Goal: Task Accomplishment & Management: Manage account settings

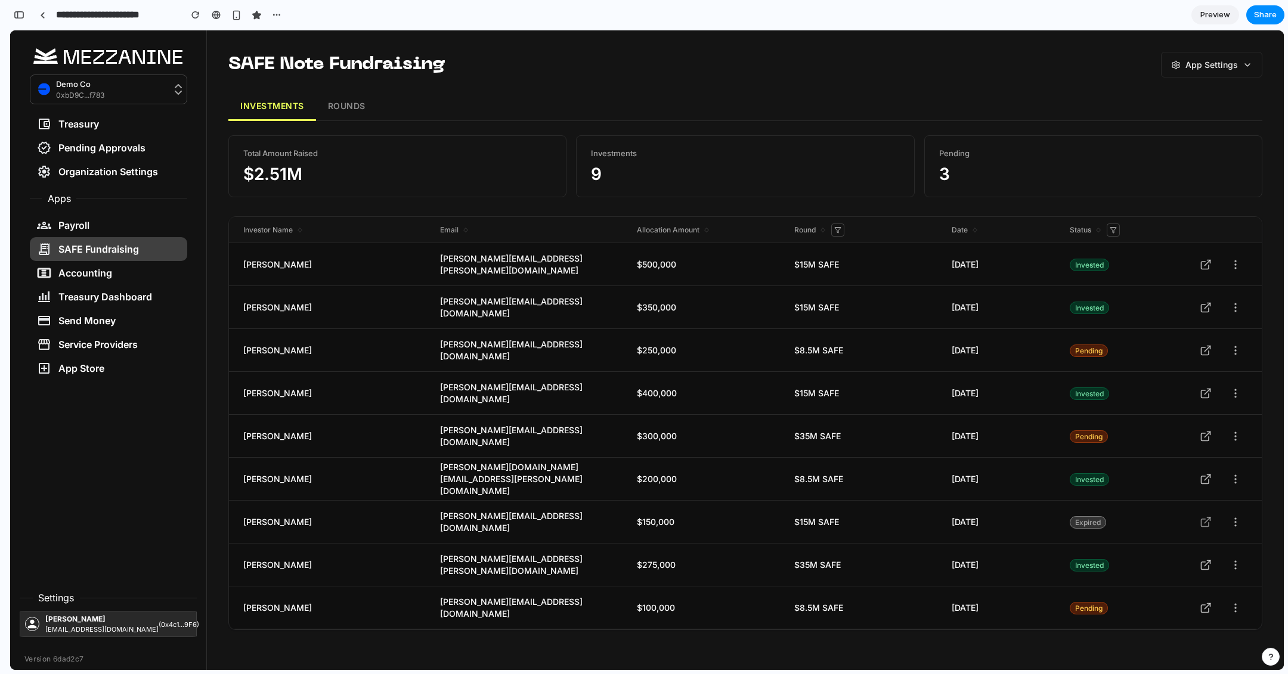
scroll to position [7781, 0]
click at [1112, 232] on icon at bounding box center [1113, 230] width 6 height 6
click at [838, 229] on div at bounding box center [646, 350] width 1273 height 640
click at [838, 229] on icon at bounding box center [838, 230] width 6 height 6
click at [705, 232] on div at bounding box center [646, 350] width 1273 height 640
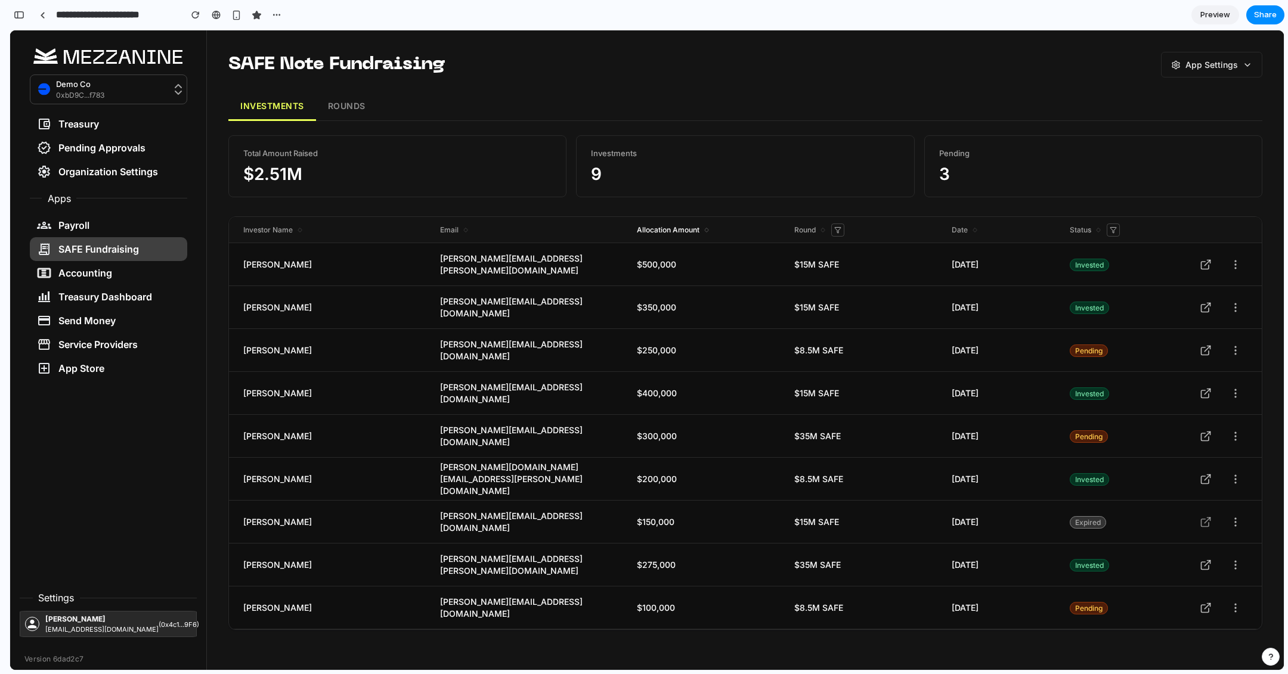
click at [705, 232] on icon at bounding box center [706, 231] width 7 height 7
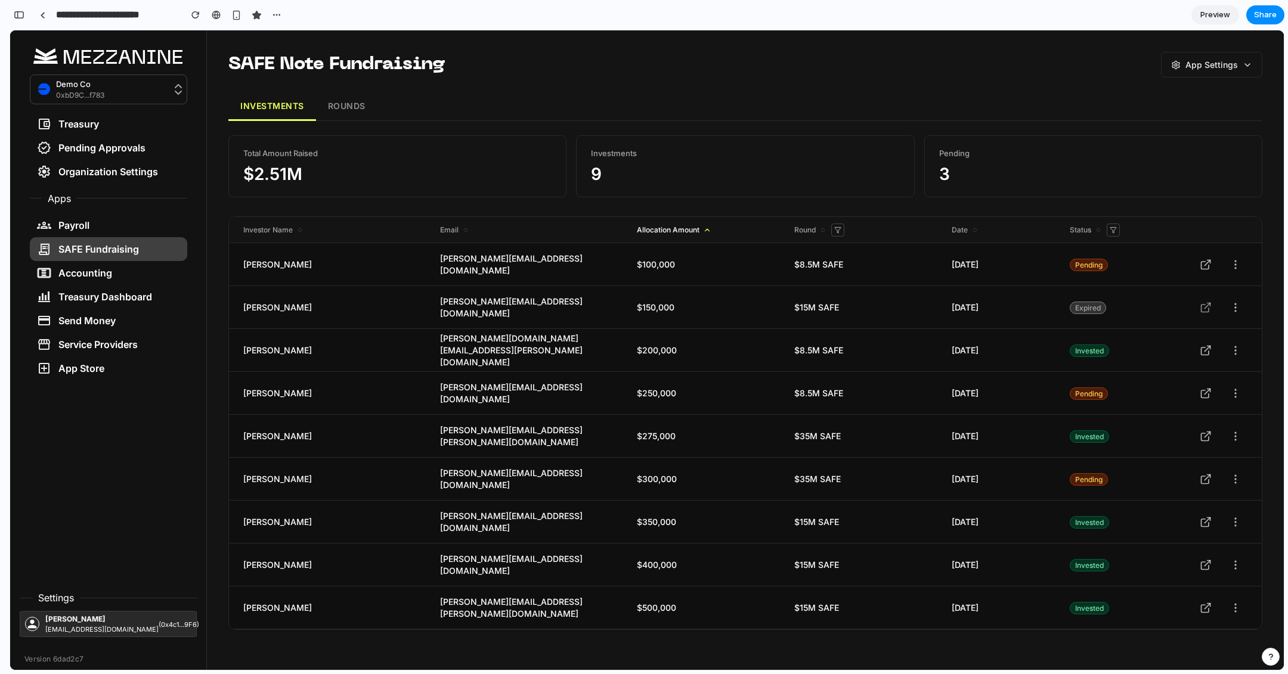
click at [705, 232] on icon at bounding box center [707, 230] width 8 height 8
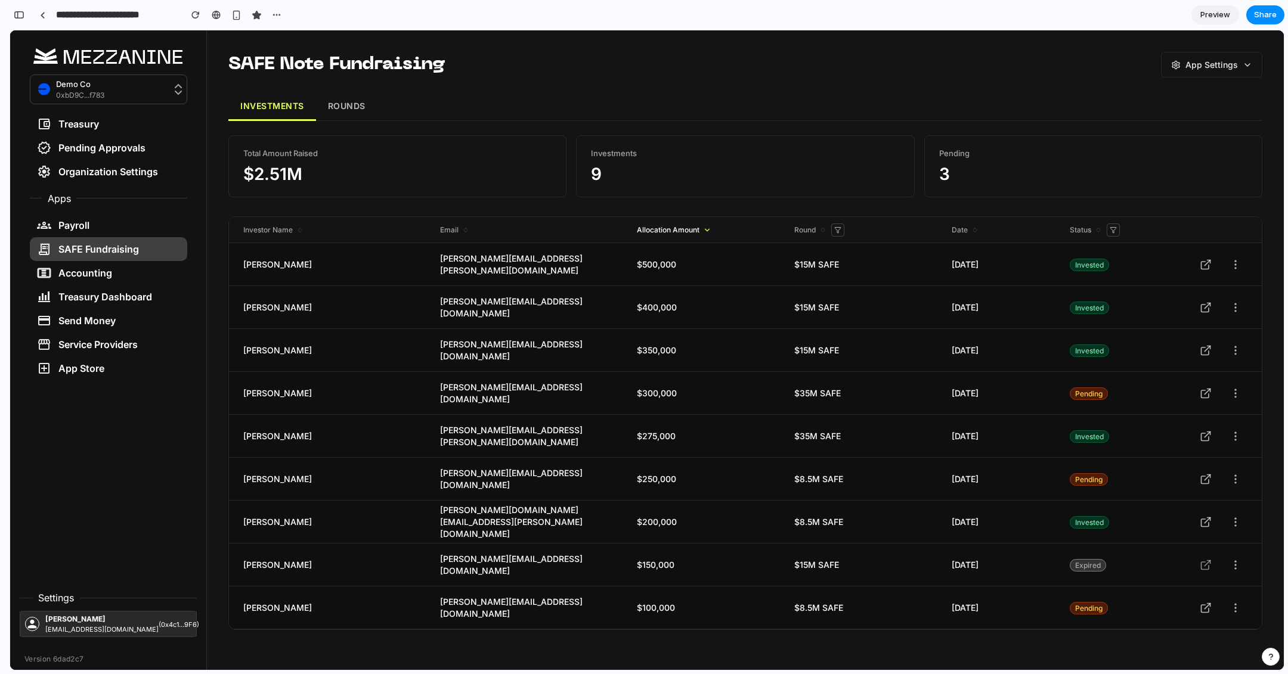
click at [344, 103] on button "ROUNDS" at bounding box center [346, 106] width 61 height 29
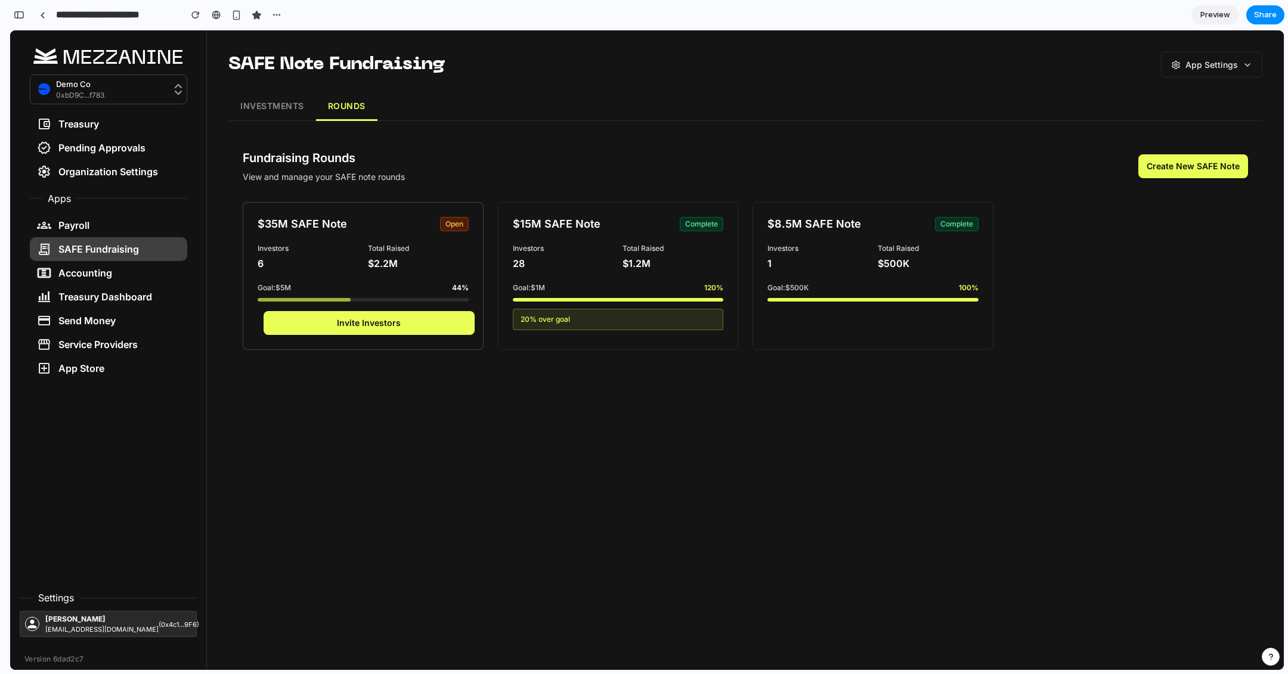
click at [379, 322] on button "Invite Investors" at bounding box center [368, 323] width 211 height 24
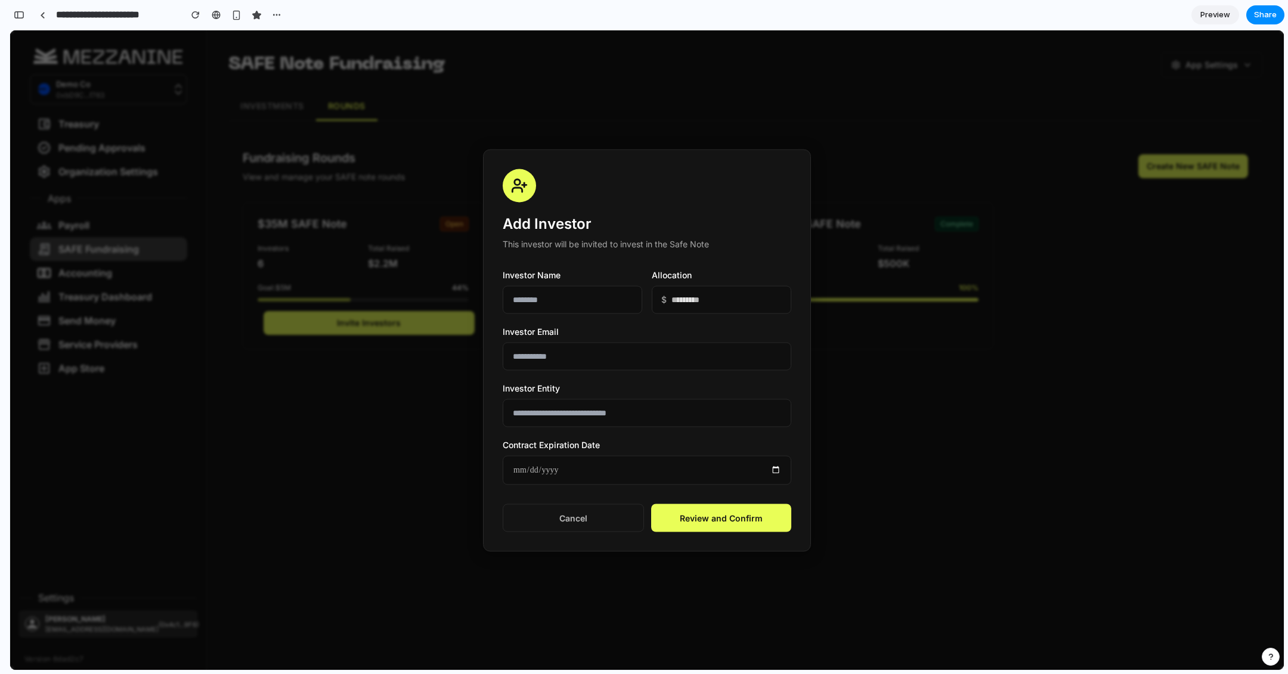
click at [548, 116] on div at bounding box center [646, 350] width 1273 height 640
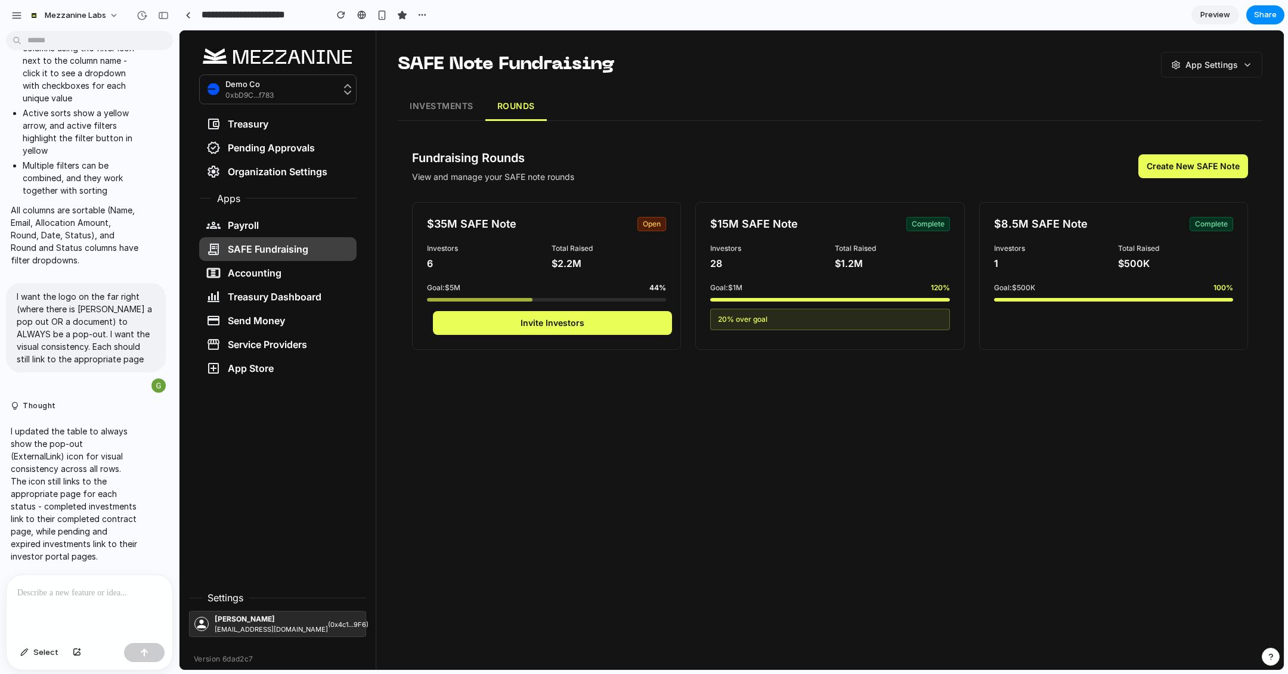
scroll to position [5672, 0]
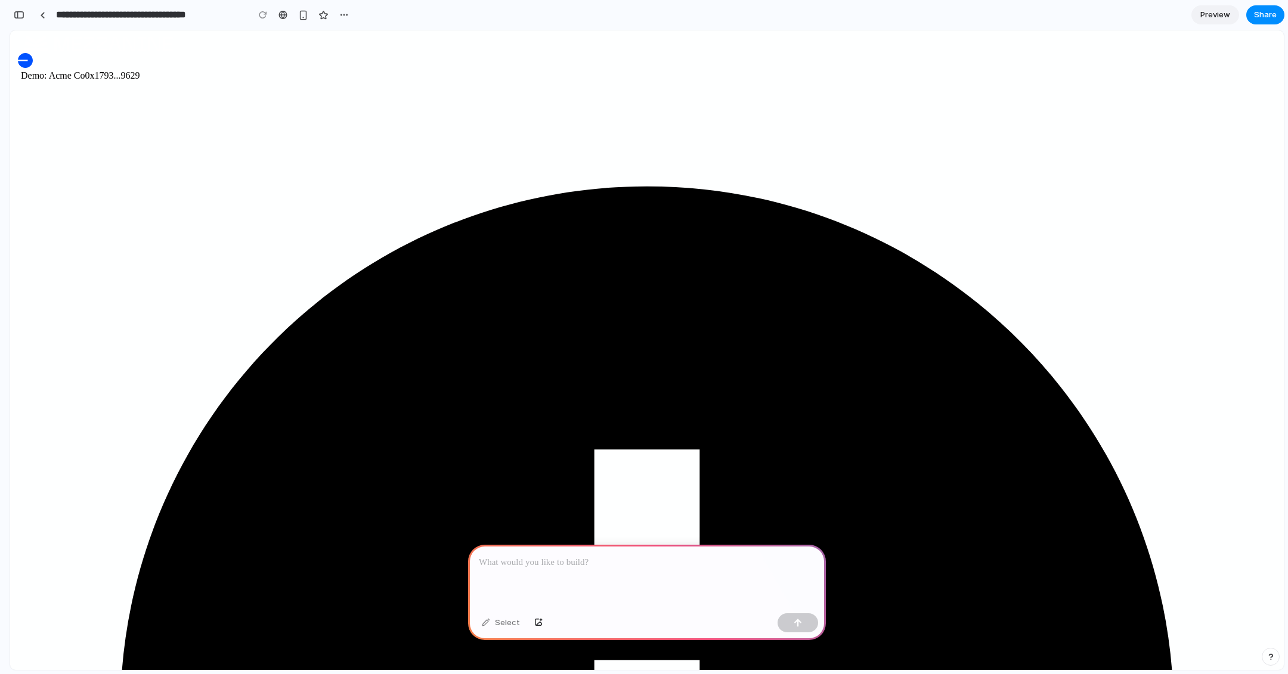
click at [632, 579] on div at bounding box center [647, 577] width 358 height 64
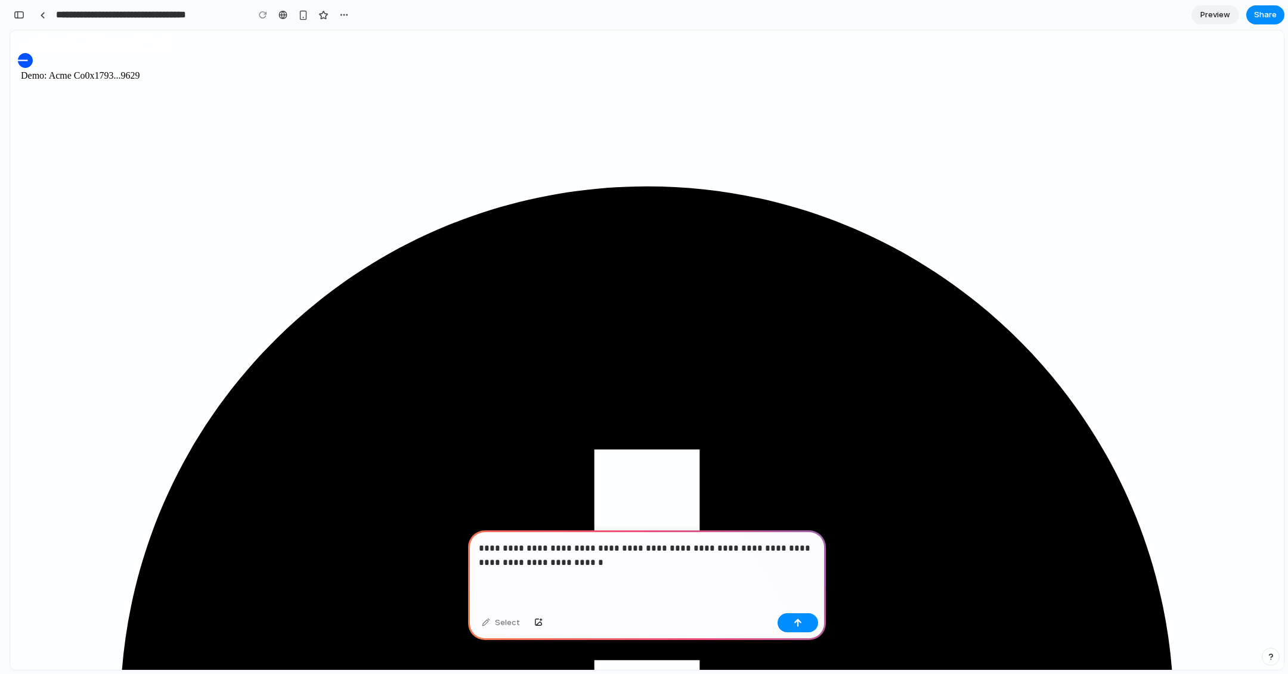
click at [740, 548] on p "**********" at bounding box center [647, 555] width 336 height 29
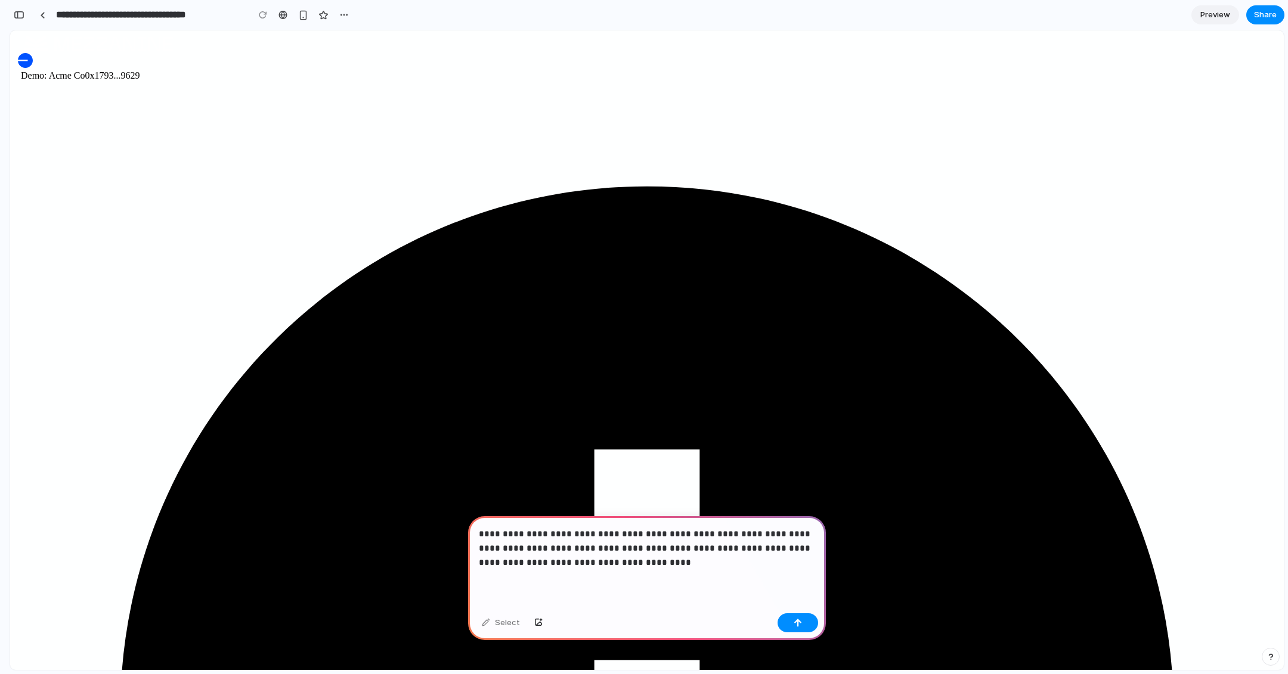
click at [625, 562] on p "**********" at bounding box center [647, 548] width 336 height 43
click at [806, 550] on p "**********" at bounding box center [647, 548] width 336 height 43
click at [562, 564] on p "**********" at bounding box center [647, 548] width 336 height 43
click at [724, 563] on p "**********" at bounding box center [647, 548] width 336 height 43
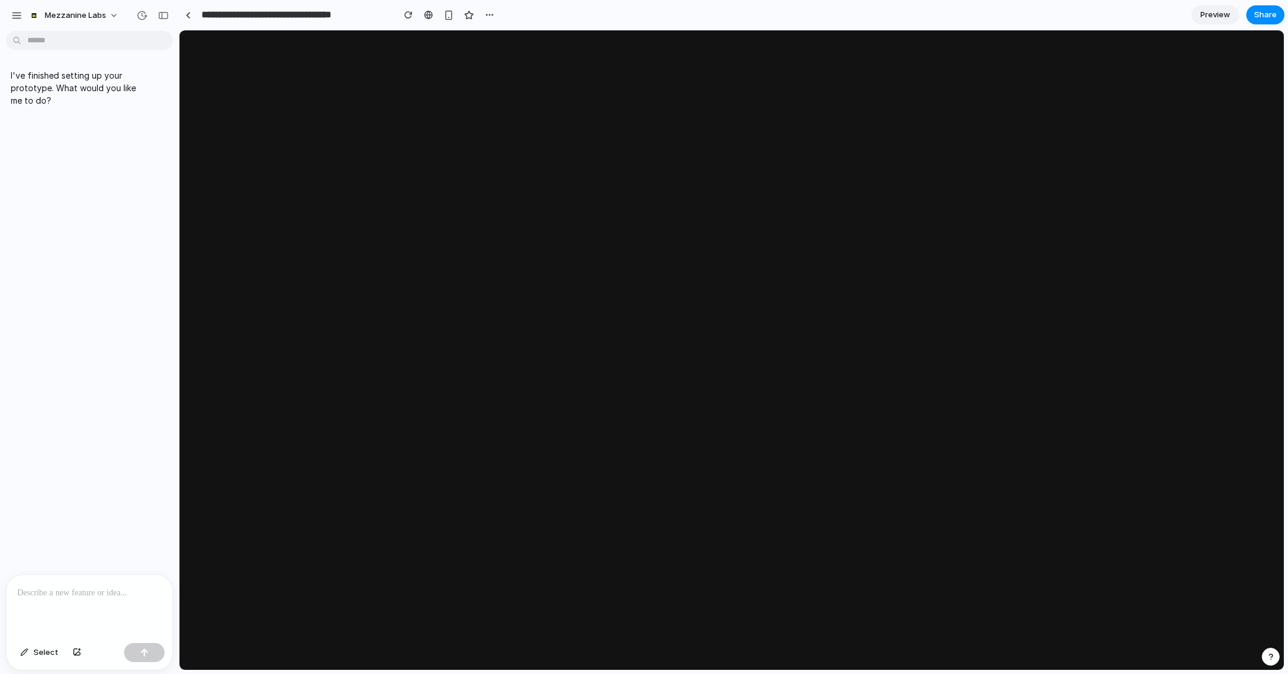
click at [98, 594] on p at bounding box center [89, 593] width 144 height 14
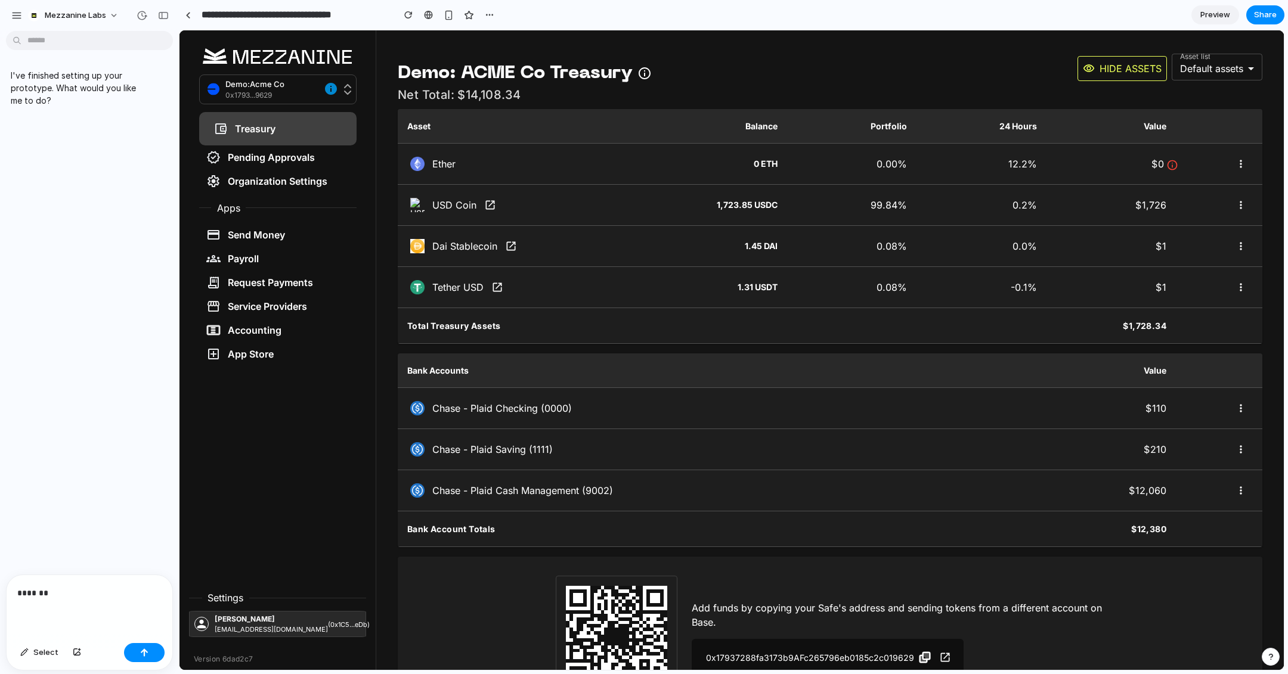
click at [72, 597] on p "*******" at bounding box center [89, 593] width 144 height 14
click at [153, 504] on p "**********" at bounding box center [89, 494] width 144 height 57
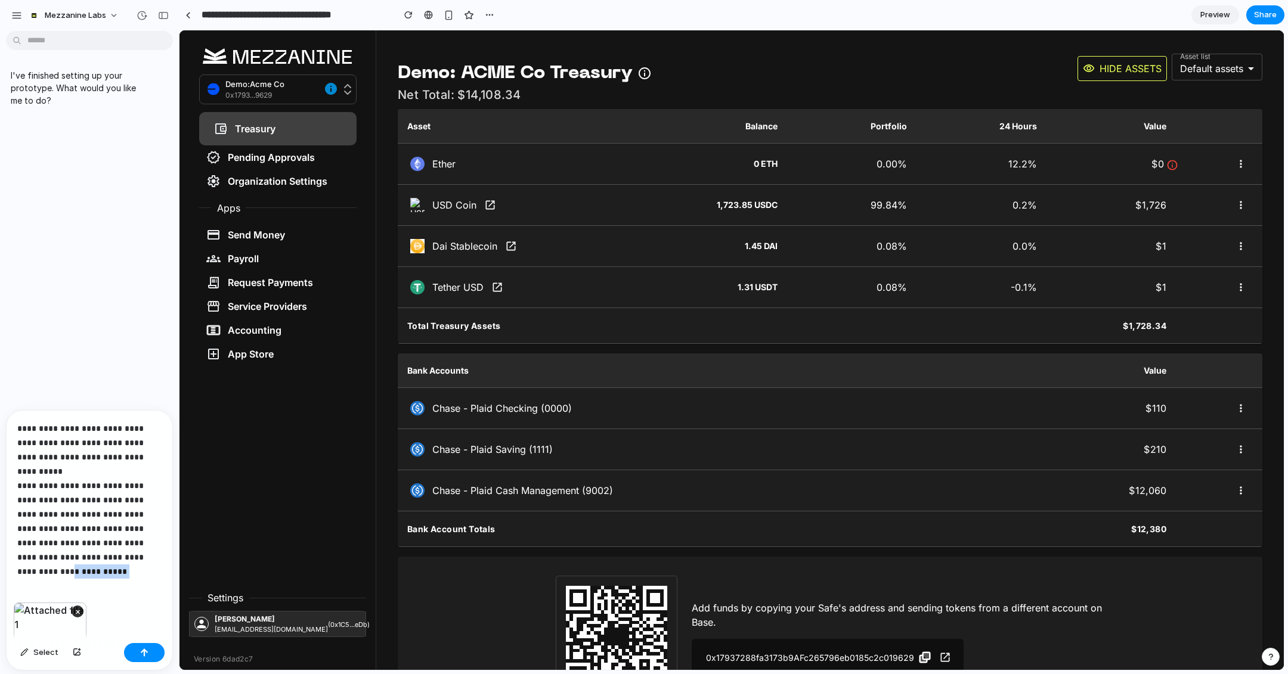
drag, startPoint x: 117, startPoint y: 559, endPoint x: 116, endPoint y: 545, distance: 13.2
click at [116, 545] on p "**********" at bounding box center [89, 492] width 144 height 143
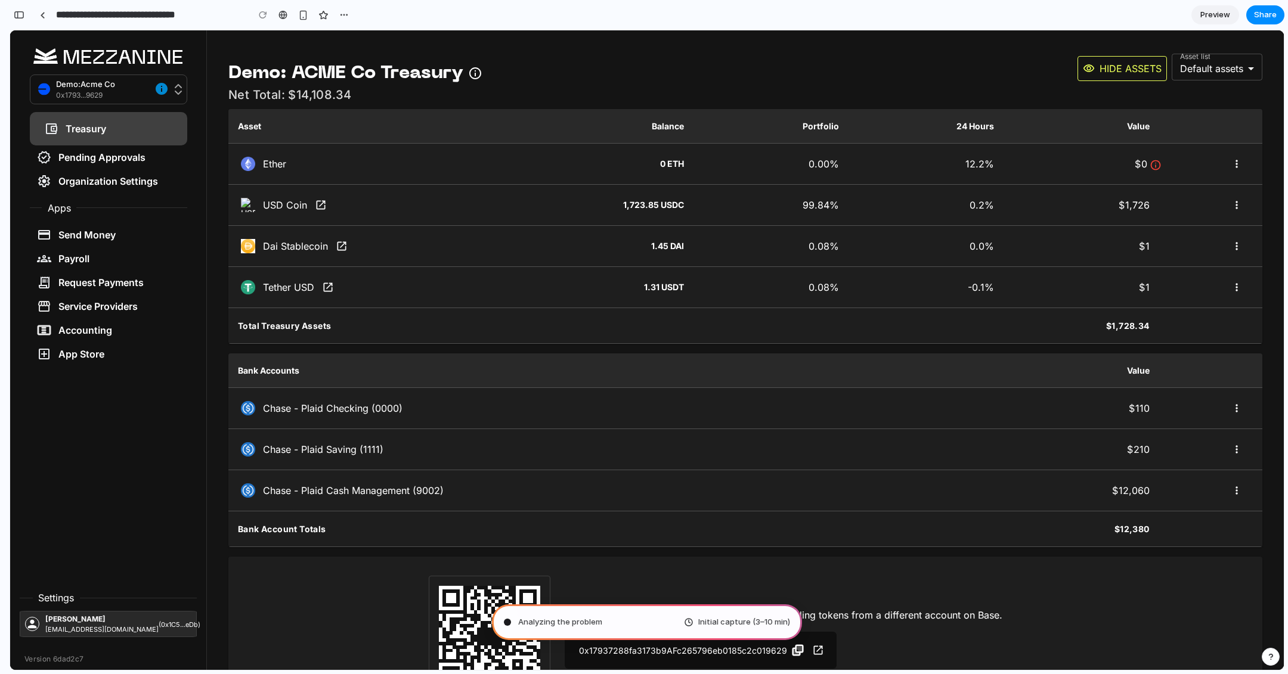
type input "**********"
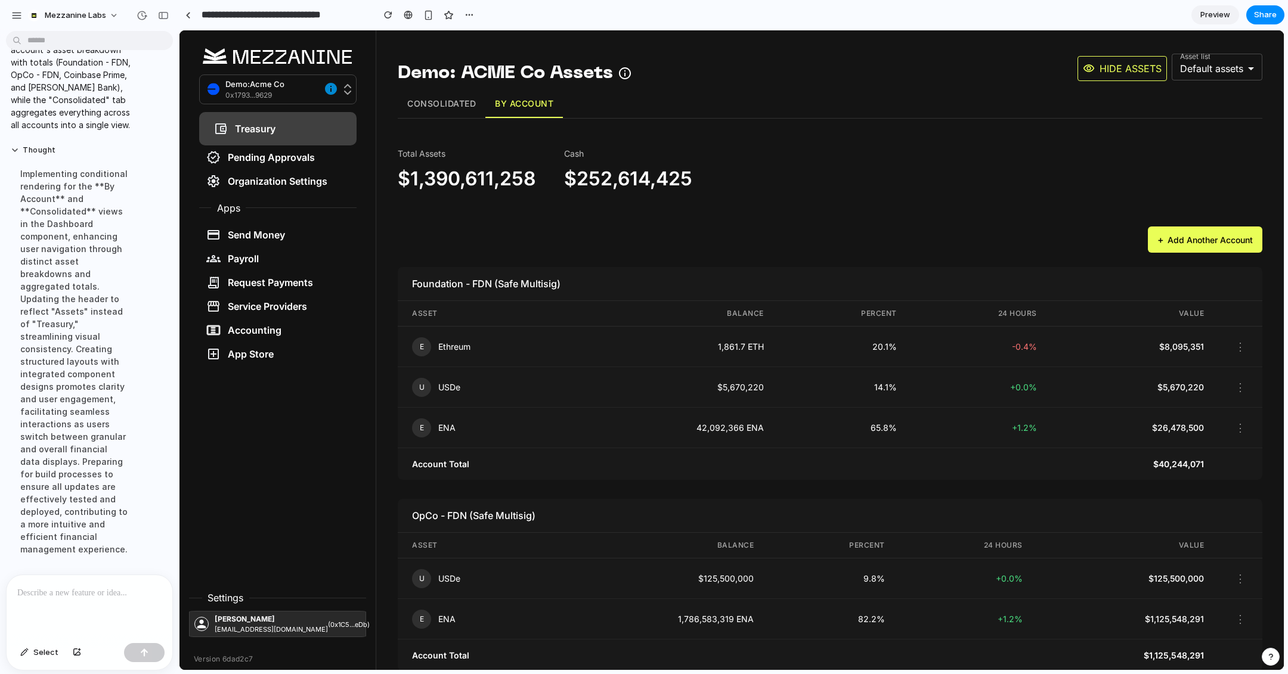
scroll to position [497, 0]
click at [444, 103] on button "Consolidated" at bounding box center [442, 104] width 88 height 28
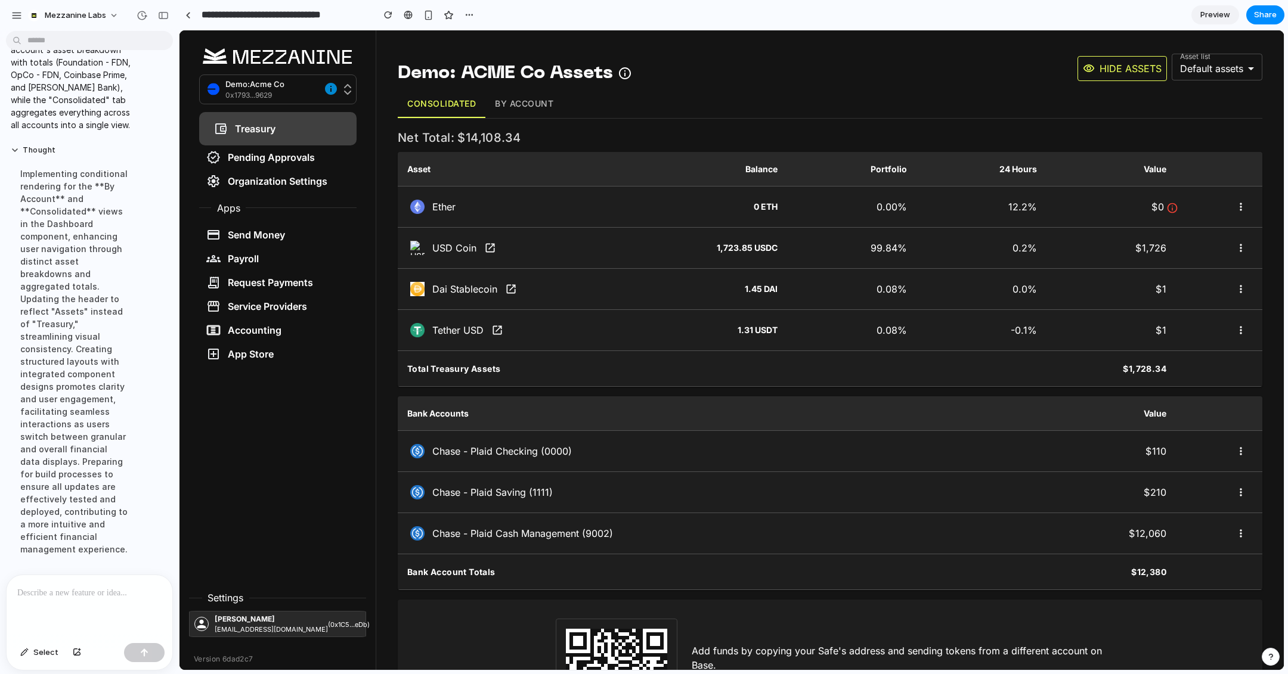
click at [522, 103] on button "By Account" at bounding box center [523, 104] width 77 height 28
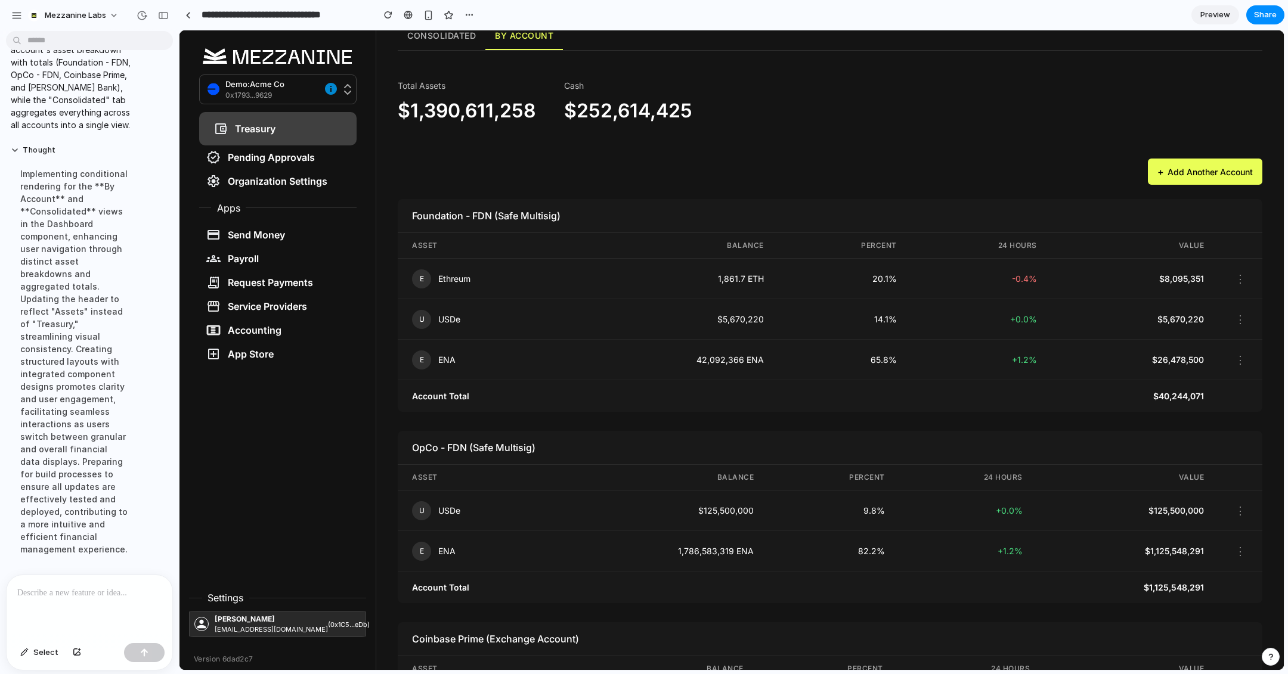
scroll to position [0, 0]
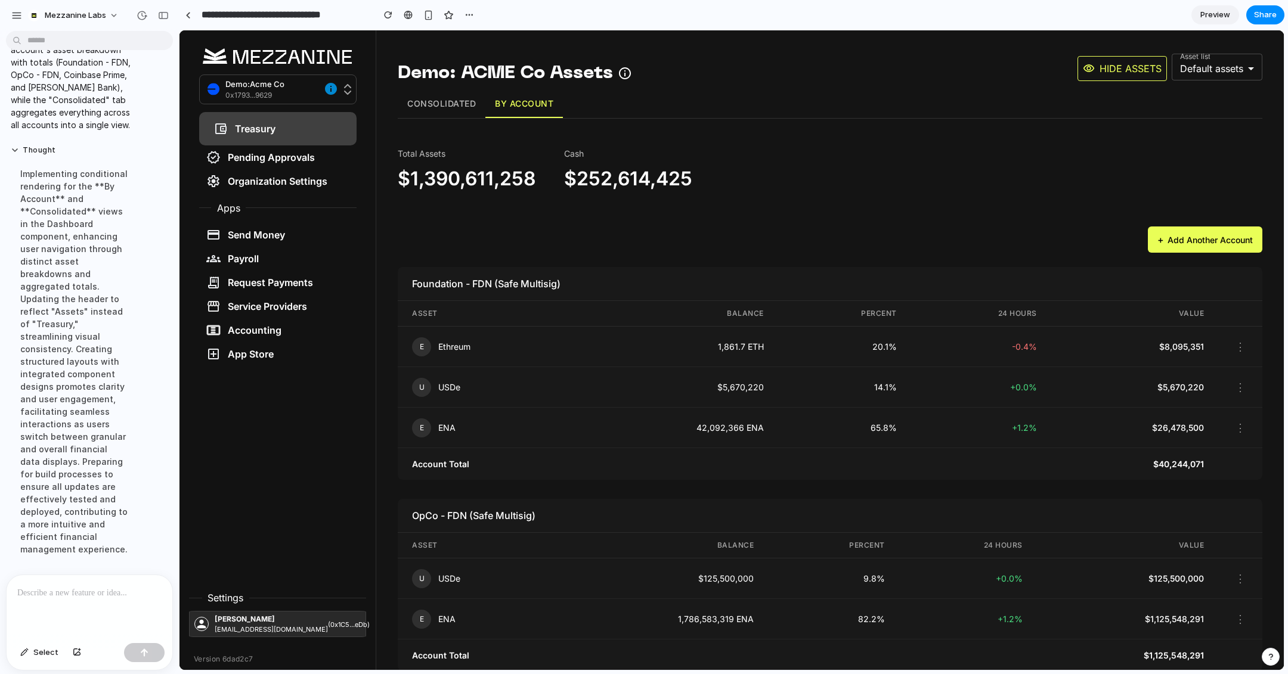
click at [444, 102] on button "Consolidated" at bounding box center [442, 104] width 88 height 28
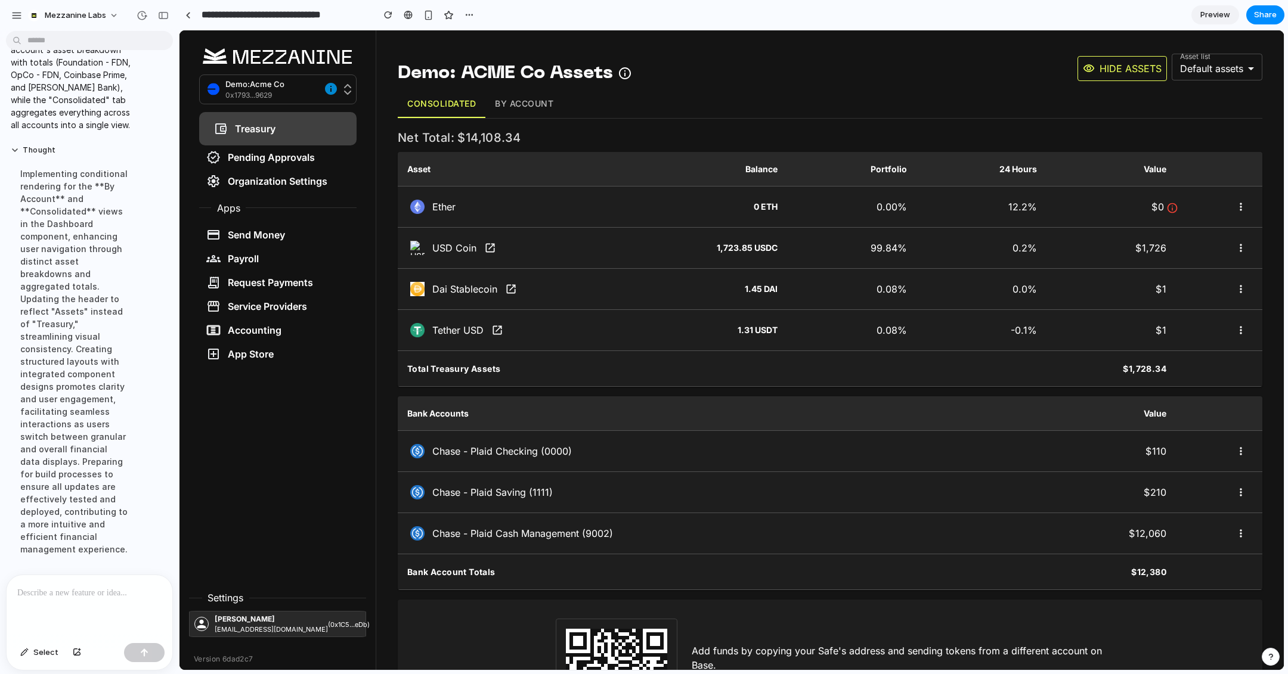
click at [96, 593] on p at bounding box center [89, 593] width 144 height 14
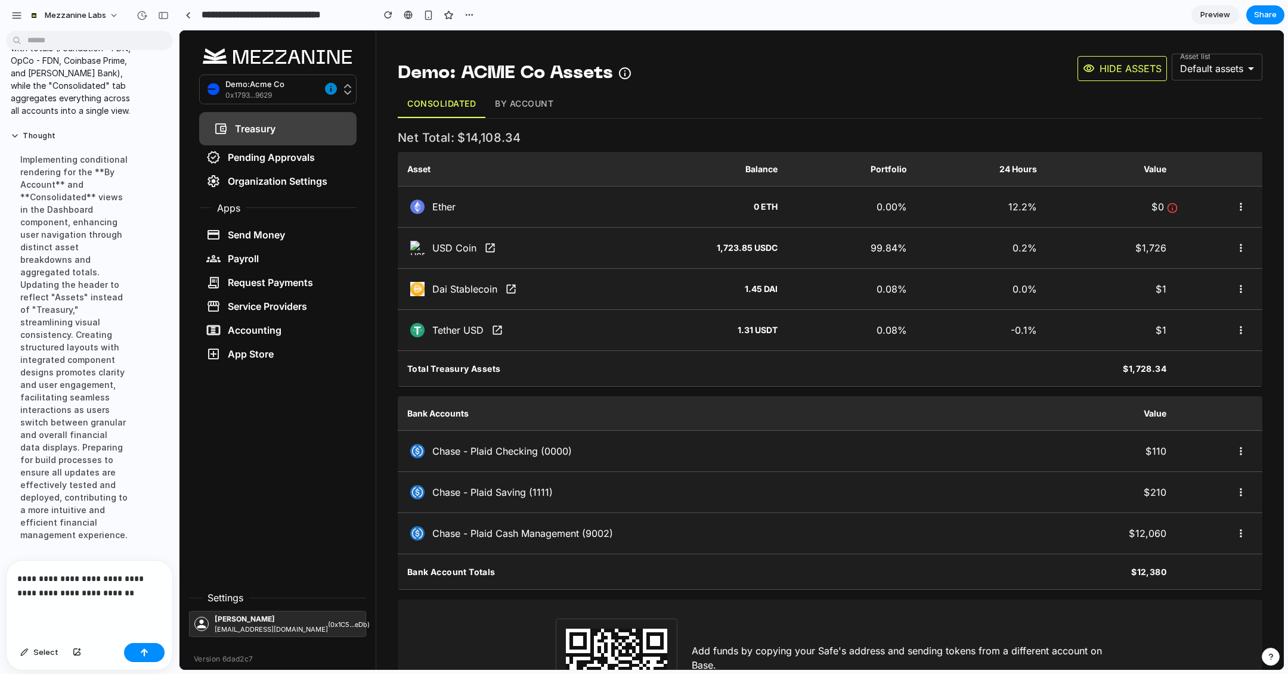
scroll to position [526, 0]
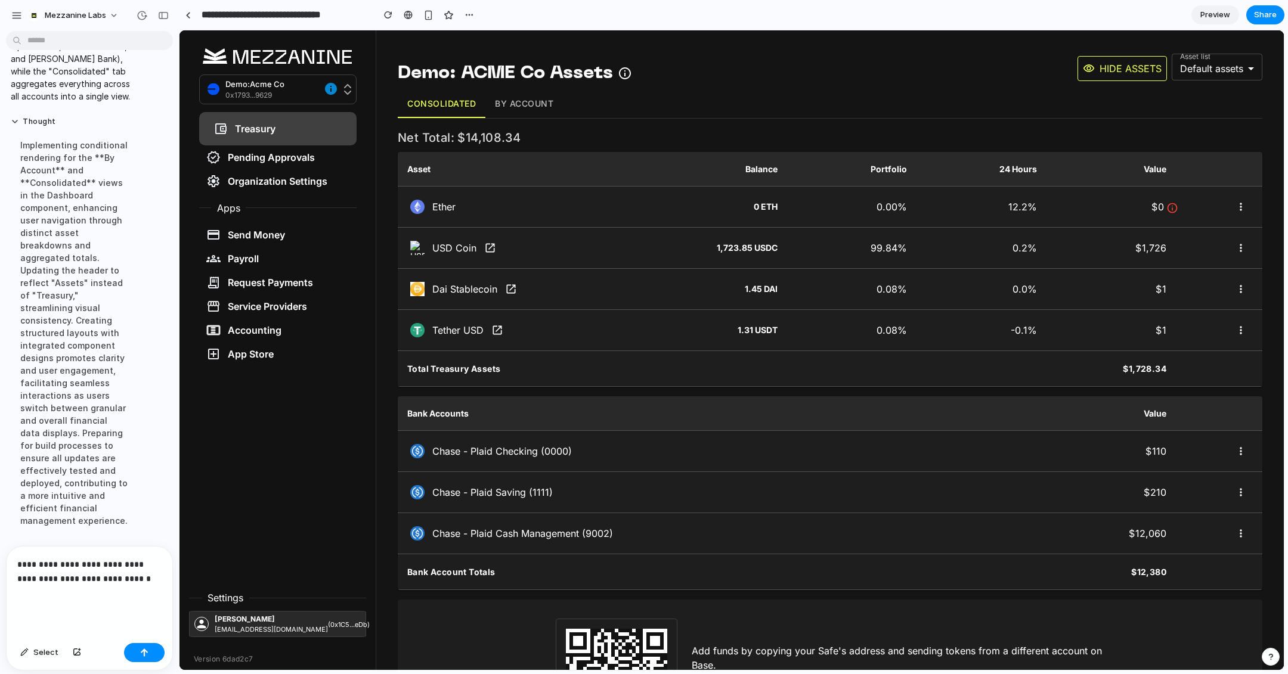
click at [523, 98] on button "By Account" at bounding box center [523, 104] width 77 height 28
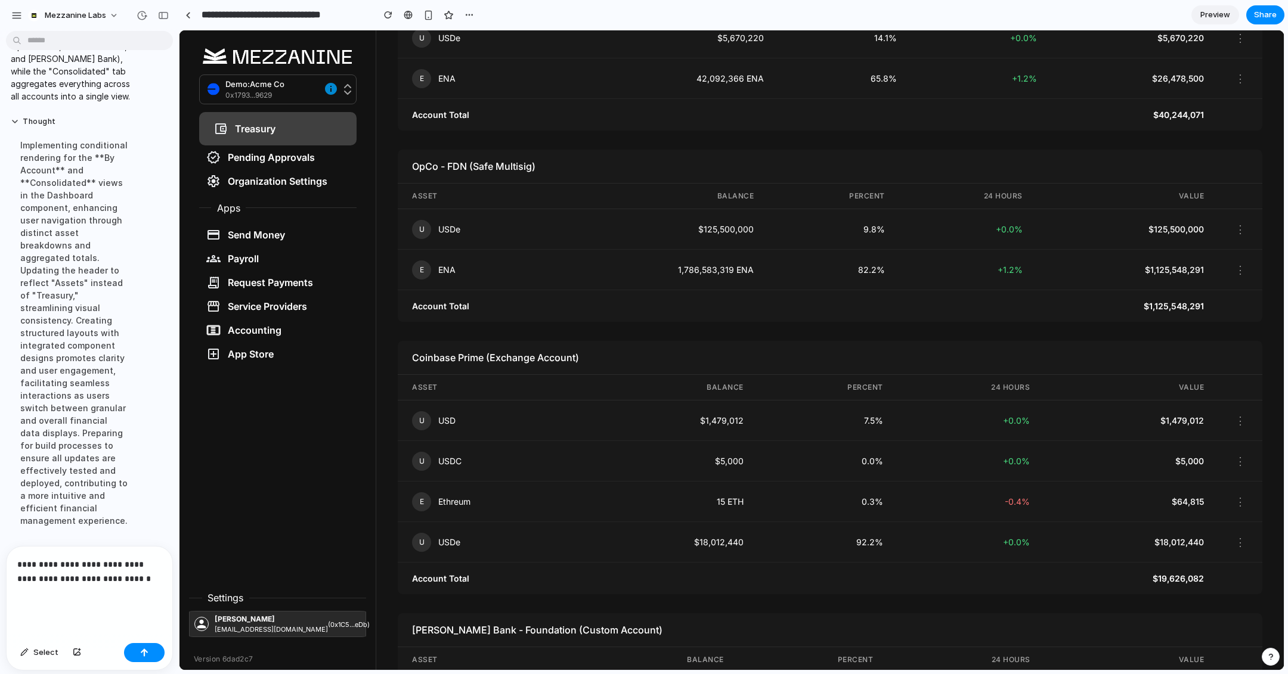
scroll to position [0, 0]
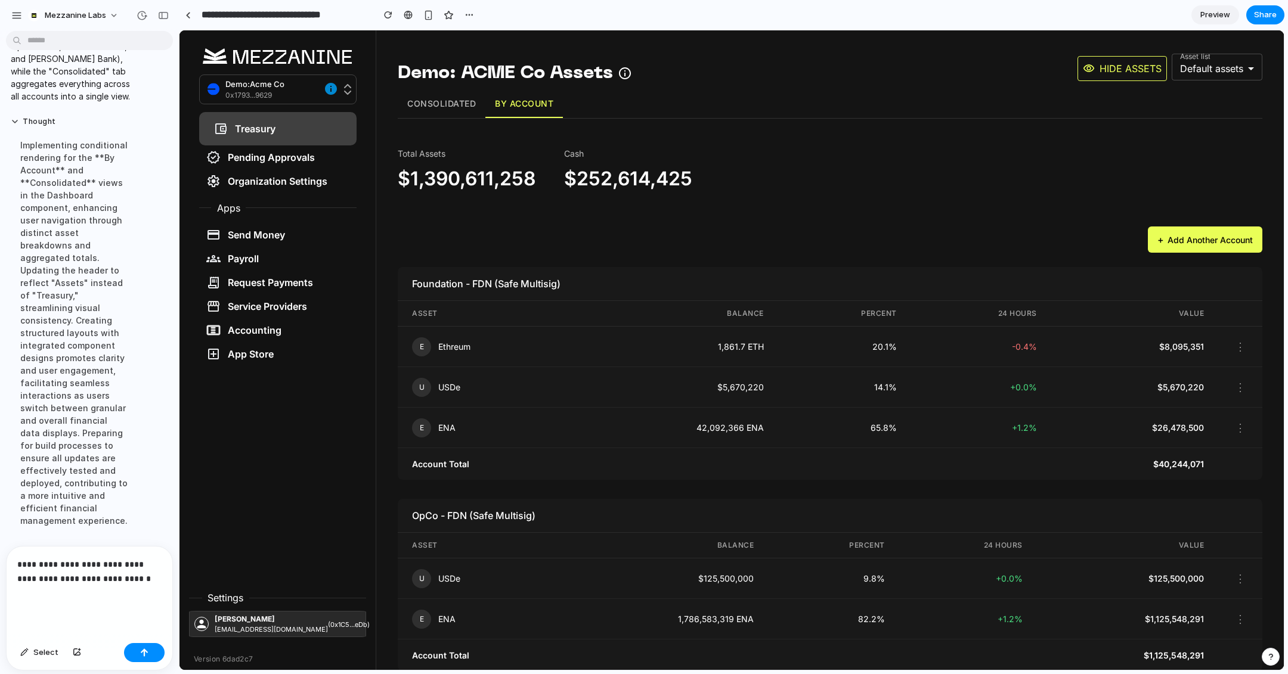
click at [95, 596] on p "**********" at bounding box center [89, 578] width 144 height 43
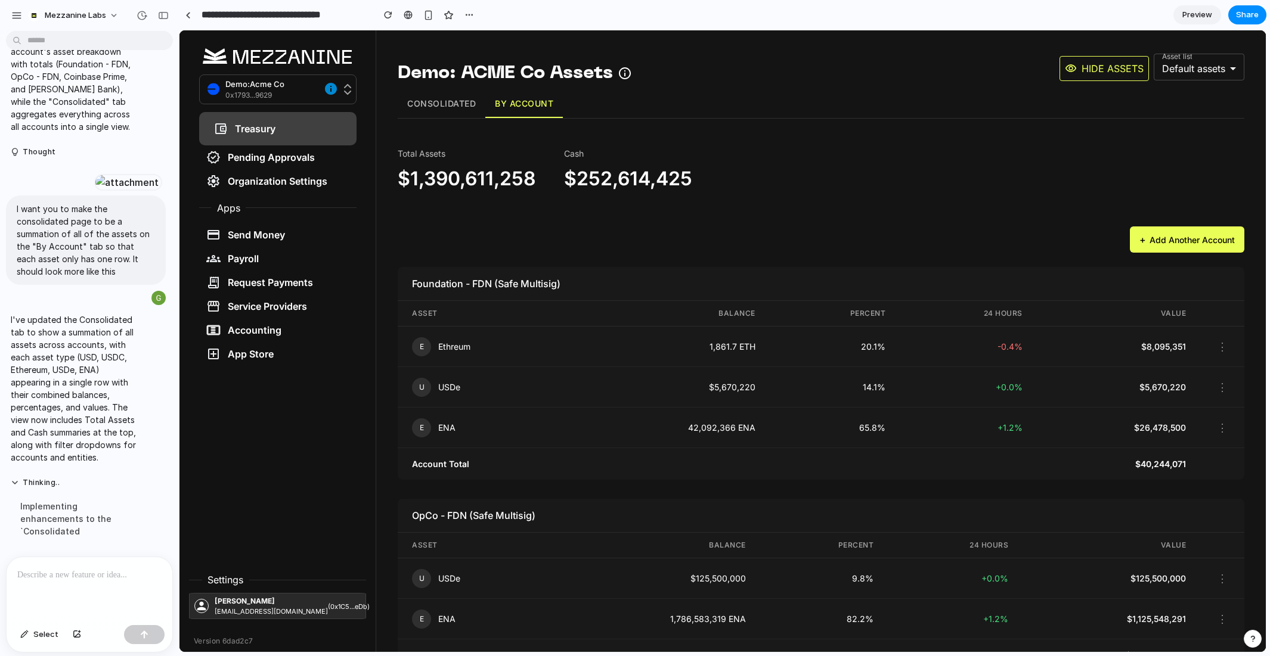
scroll to position [600, 0]
click at [429, 111] on button "Consolidated" at bounding box center [442, 104] width 88 height 28
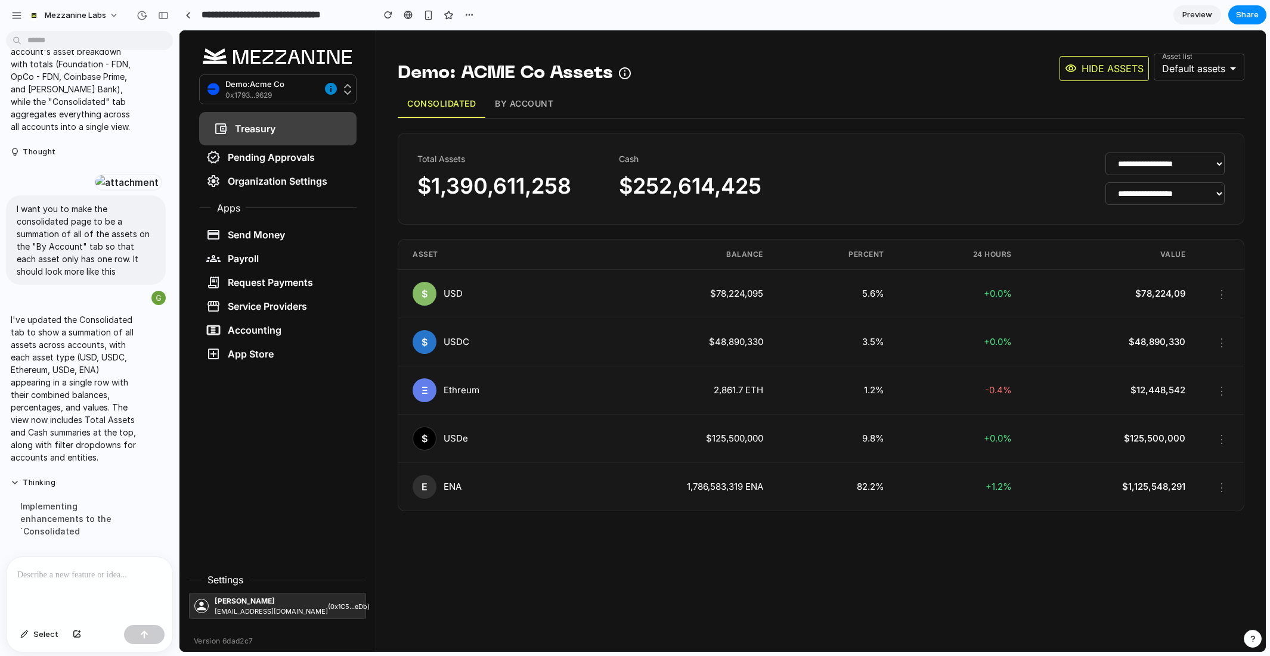
click at [1153, 170] on select "**********" at bounding box center [1164, 164] width 119 height 23
click at [118, 573] on p at bounding box center [89, 575] width 144 height 14
click at [522, 106] on button "By Account" at bounding box center [523, 104] width 77 height 28
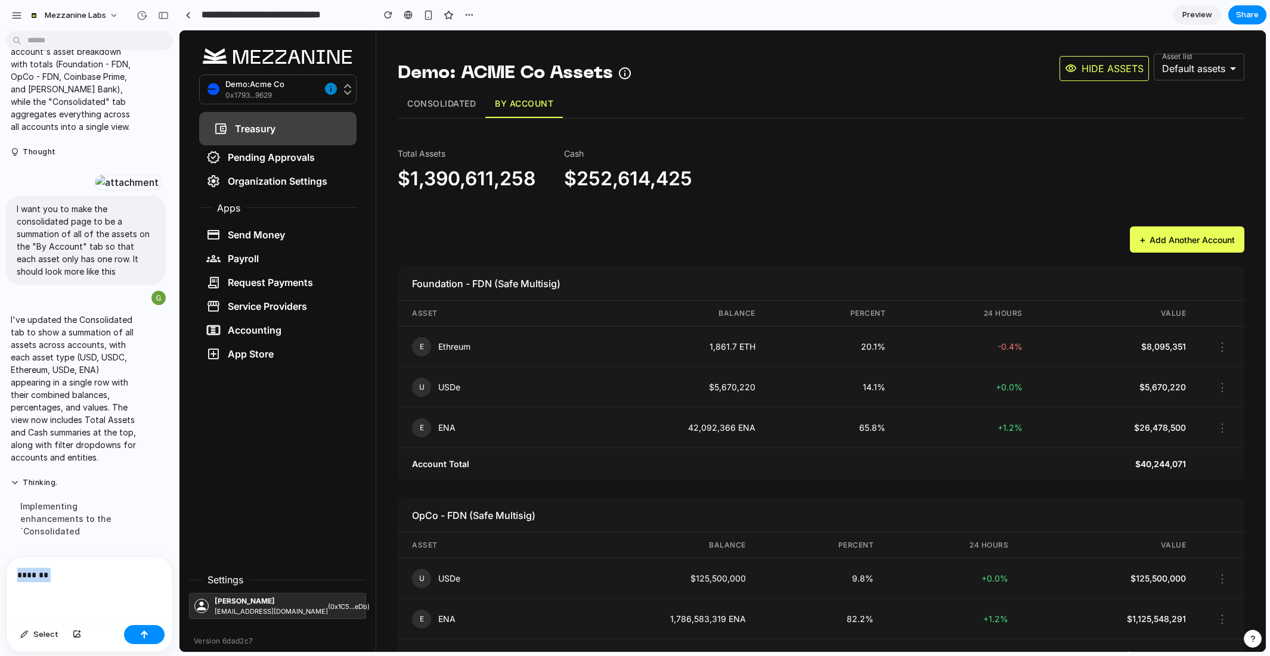
drag, startPoint x: 55, startPoint y: 582, endPoint x: 0, endPoint y: 553, distance: 62.4
click at [0, 553] on div "I've finished setting up your prototype. What would you like me to do? I want y…" at bounding box center [89, 346] width 179 height 621
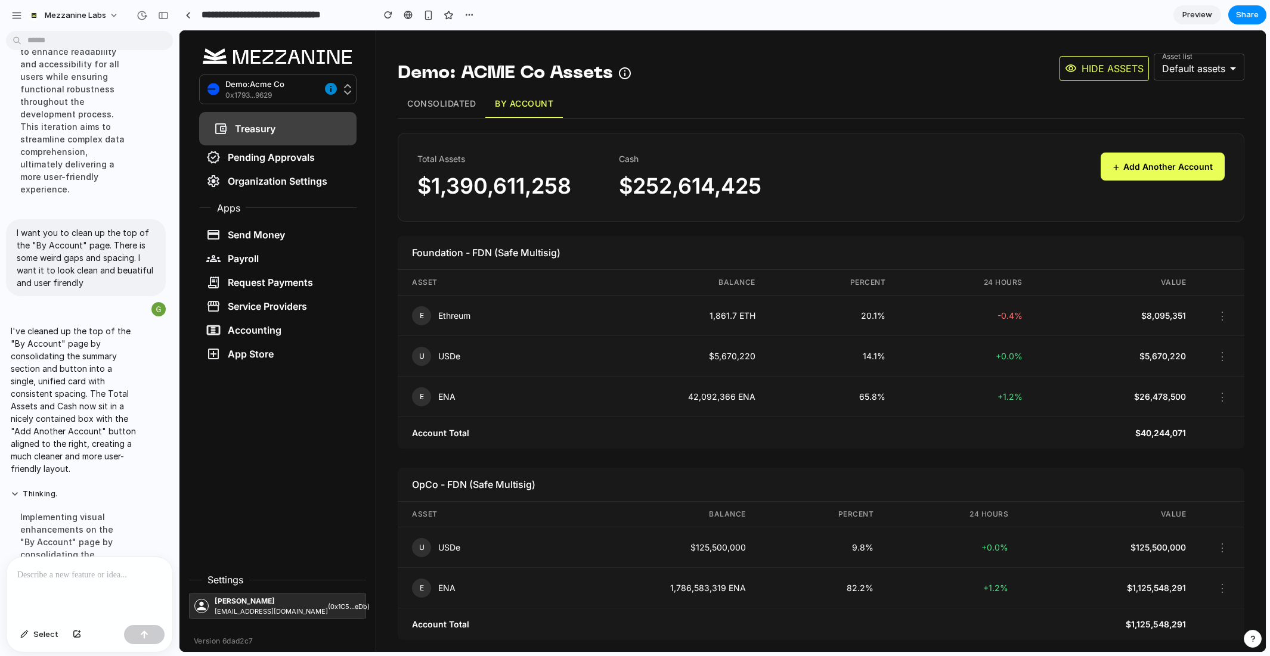
scroll to position [959, 0]
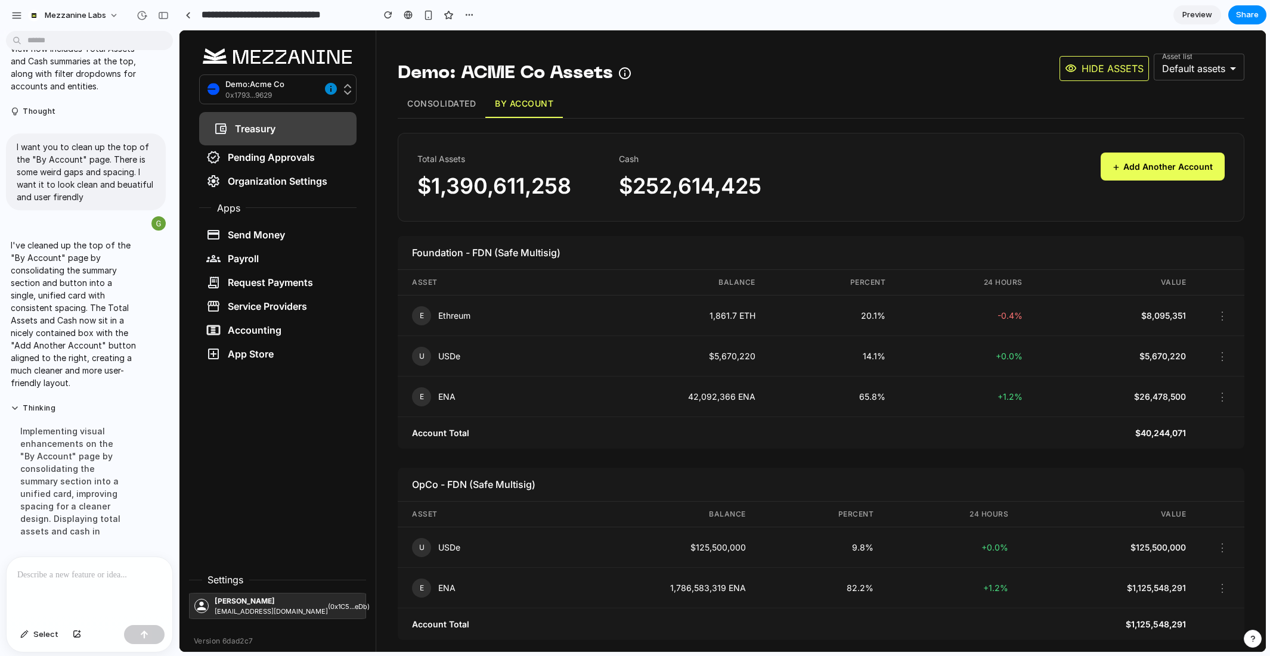
click at [425, 103] on button "Consolidated" at bounding box center [442, 104] width 88 height 28
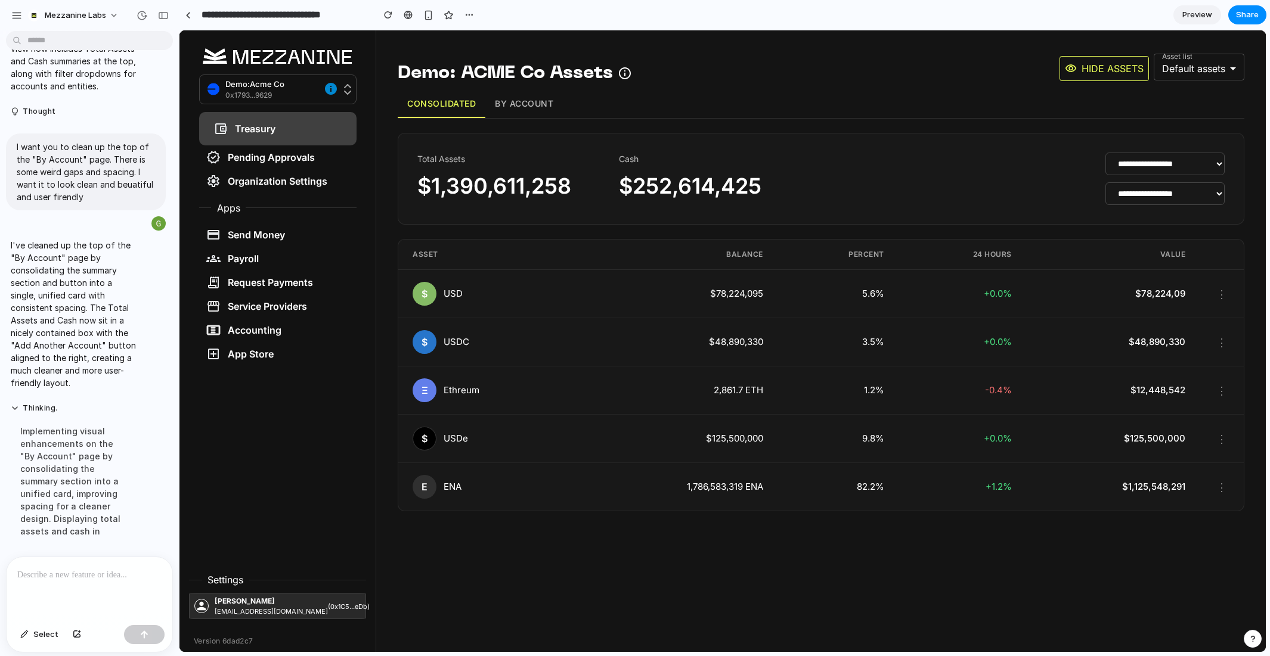
click at [506, 103] on button "By Account" at bounding box center [523, 104] width 77 height 28
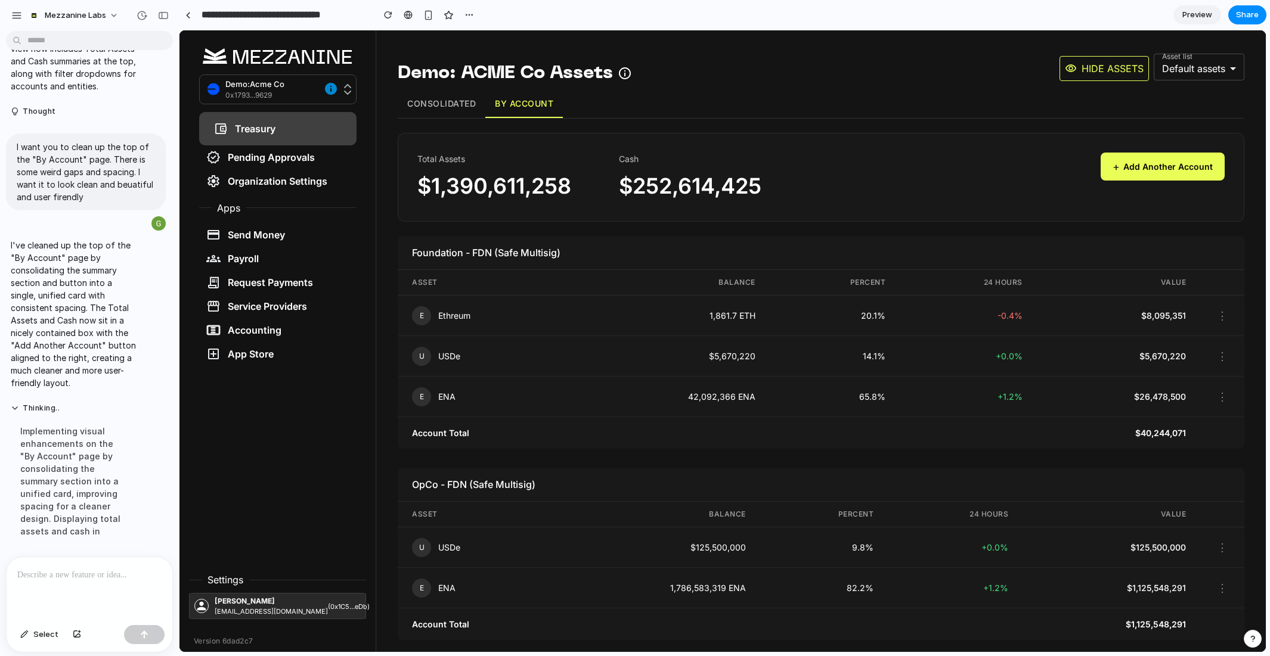
click at [1195, 164] on button "+ Add Another Account" at bounding box center [1162, 167] width 124 height 28
click at [56, 585] on div at bounding box center [90, 588] width 166 height 63
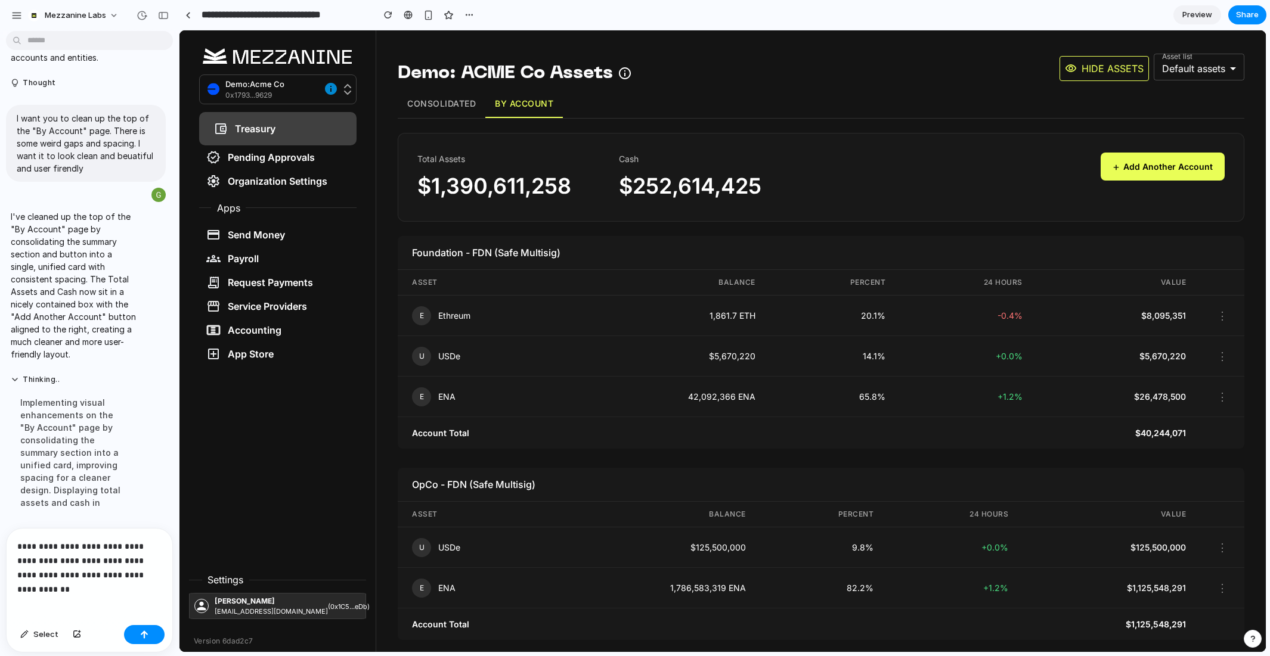
scroll to position [1002, 0]
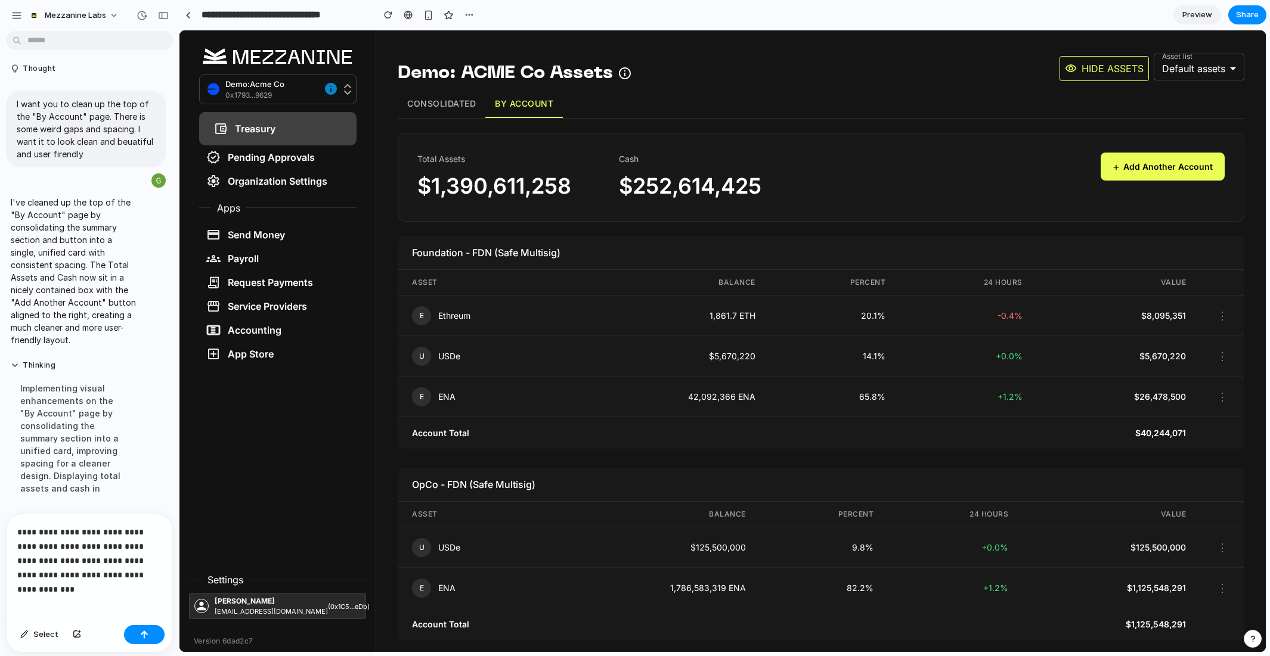
click at [96, 578] on p "**********" at bounding box center [89, 553] width 144 height 57
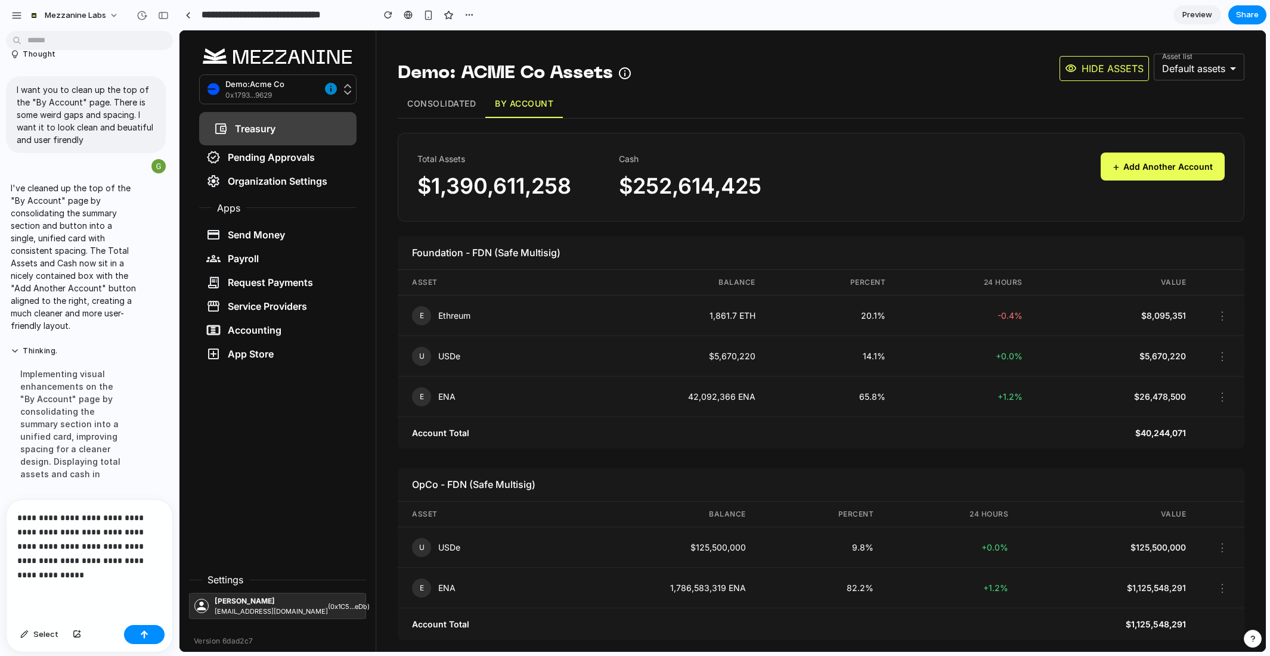
scroll to position [1016, 0]
click at [132, 579] on p "**********" at bounding box center [89, 547] width 144 height 72
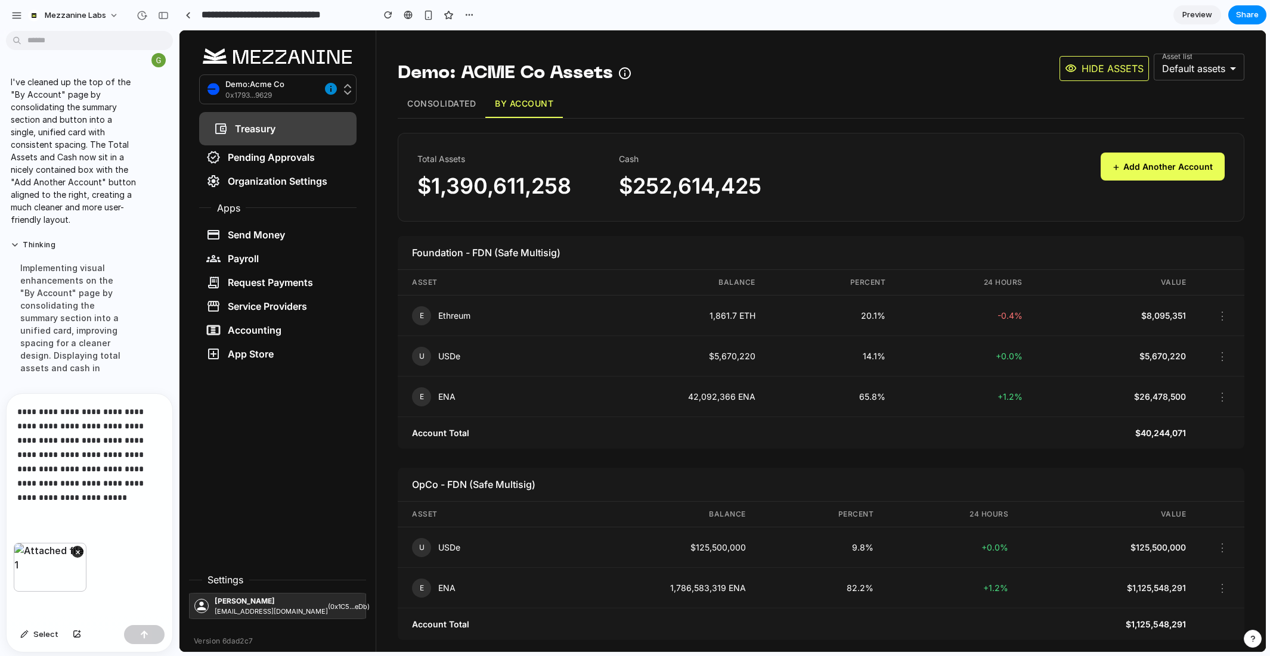
scroll to position [1122, 0]
click at [151, 634] on button "button" at bounding box center [144, 634] width 41 height 19
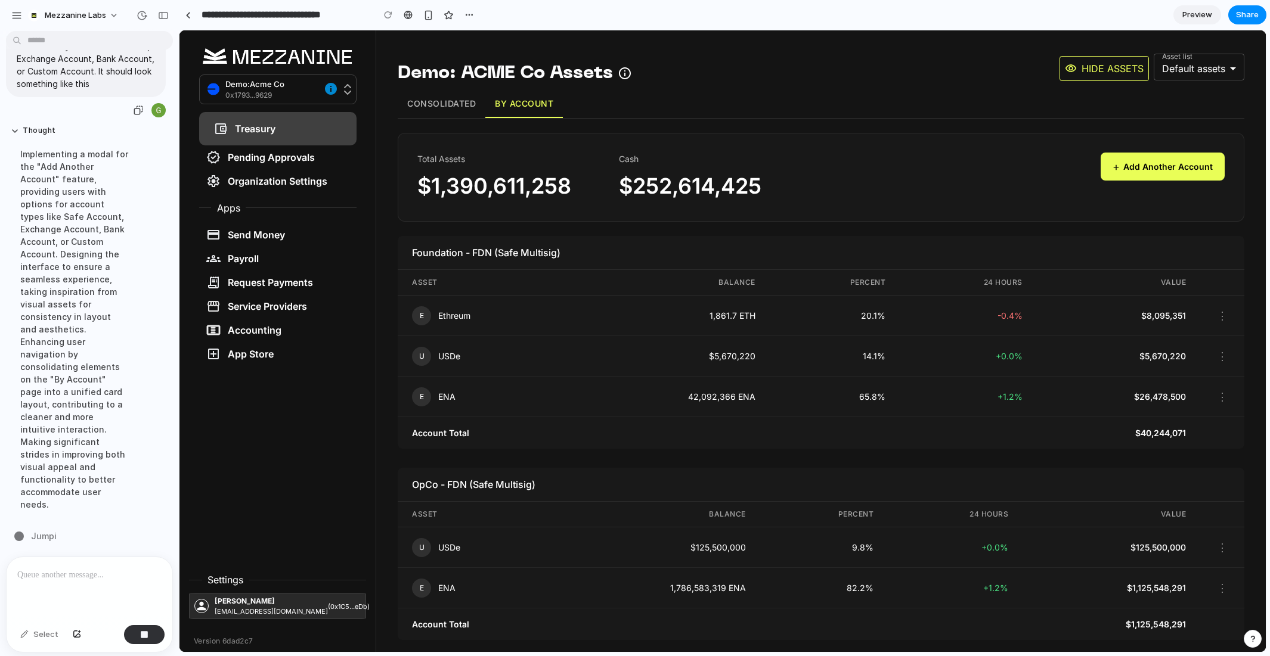
scroll to position [1377, 0]
drag, startPoint x: 95, startPoint y: 189, endPoint x: 13, endPoint y: 123, distance: 104.7
click at [13, 97] on div "When someone clicks "Add Another Account" I want them to be able to choose what…" at bounding box center [86, 46] width 160 height 102
copy p "When someone clicks "Add Another Account" I want them to be able to choose what…"
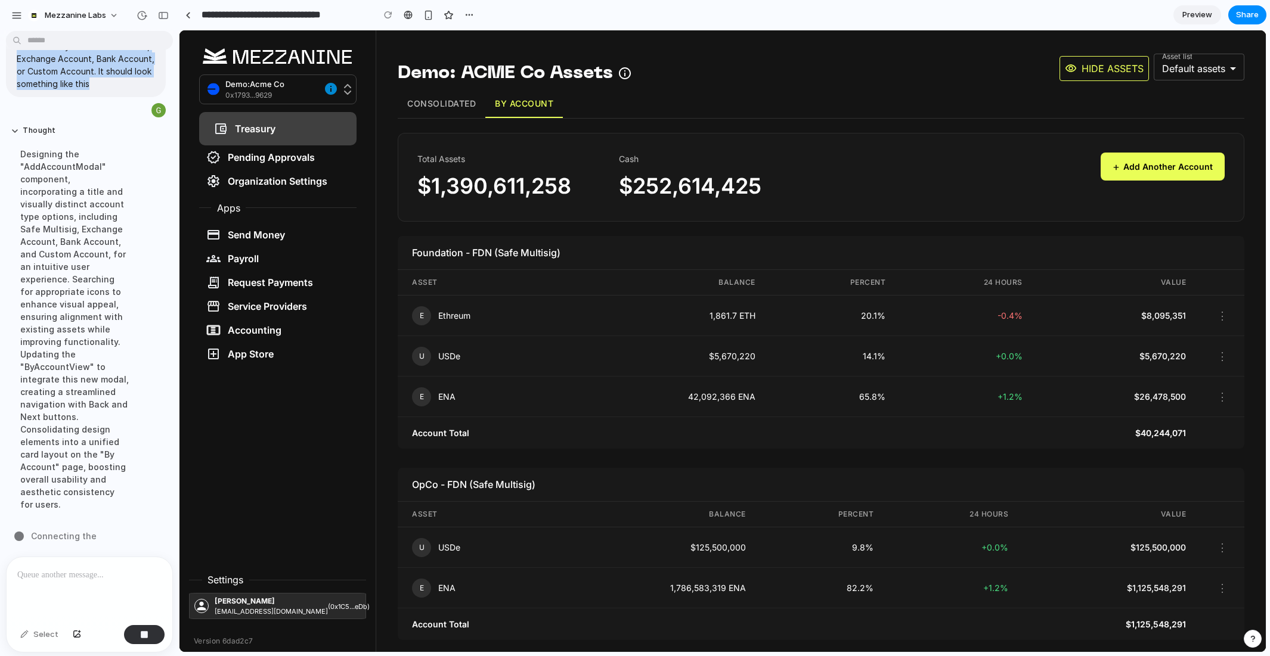
scroll to position [1476, 0]
click at [435, 107] on button "Consolidated" at bounding box center [442, 104] width 88 height 28
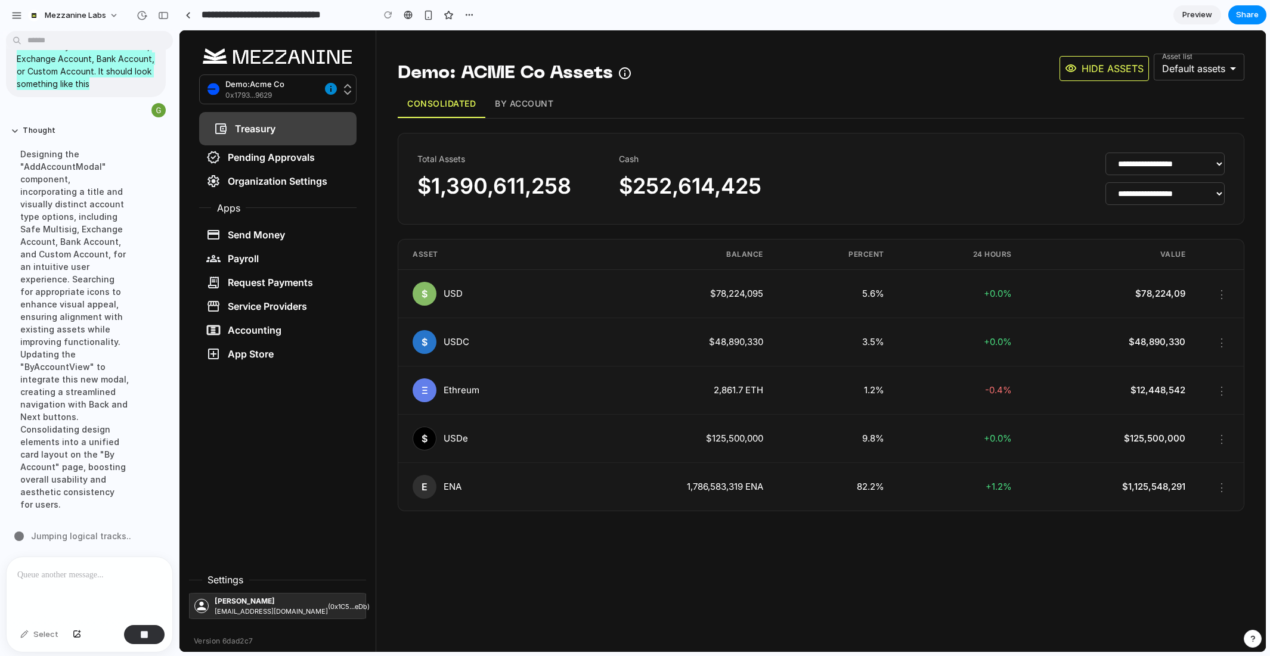
click at [517, 106] on button "By Account" at bounding box center [523, 104] width 77 height 28
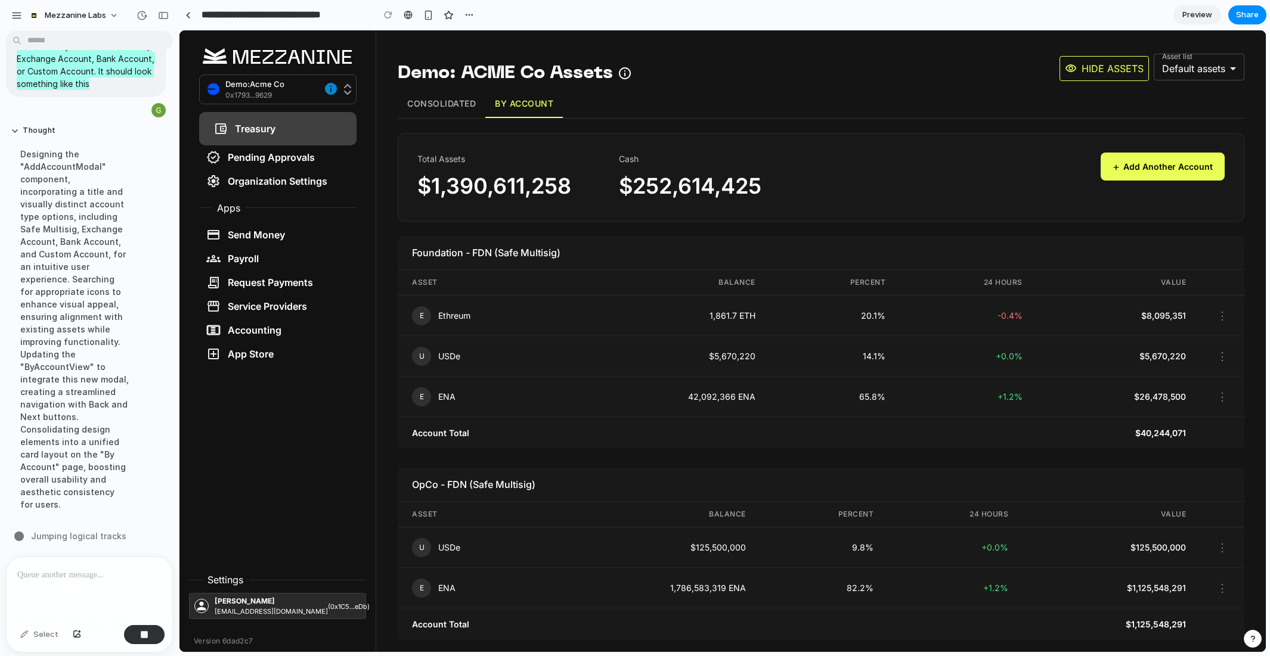
click at [449, 110] on button "Consolidated" at bounding box center [442, 104] width 88 height 28
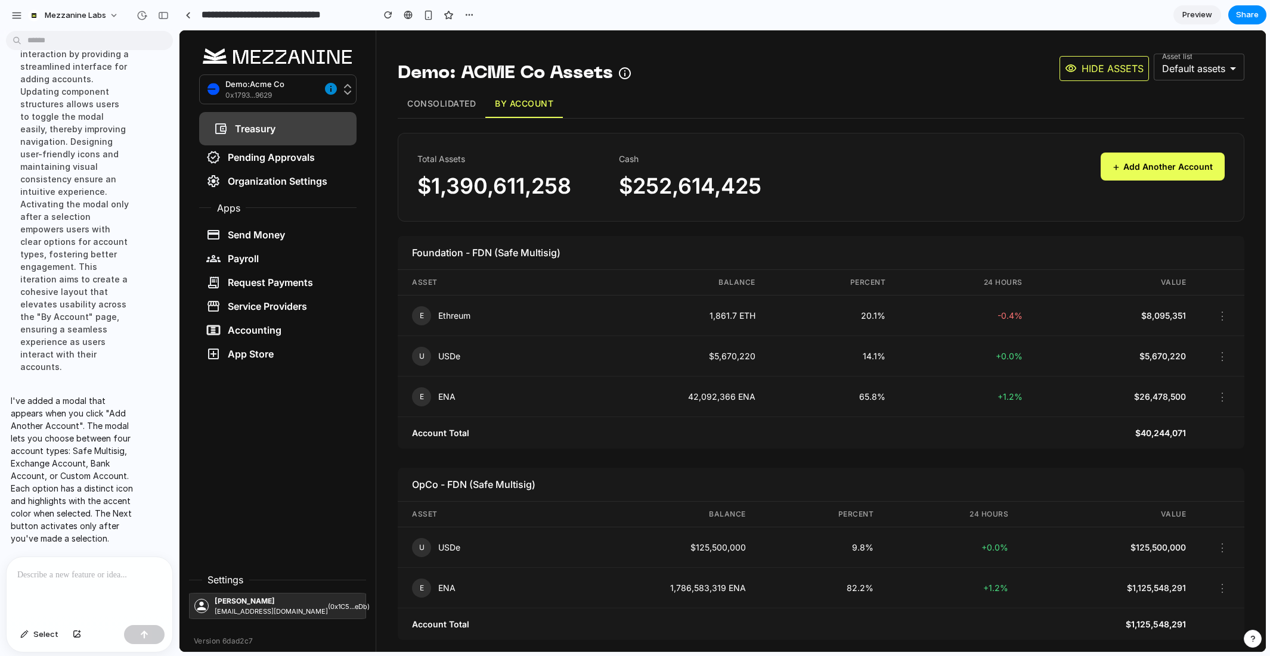
scroll to position [1614, 0]
click at [1181, 162] on button "+ Add Another Account" at bounding box center [1162, 167] width 124 height 28
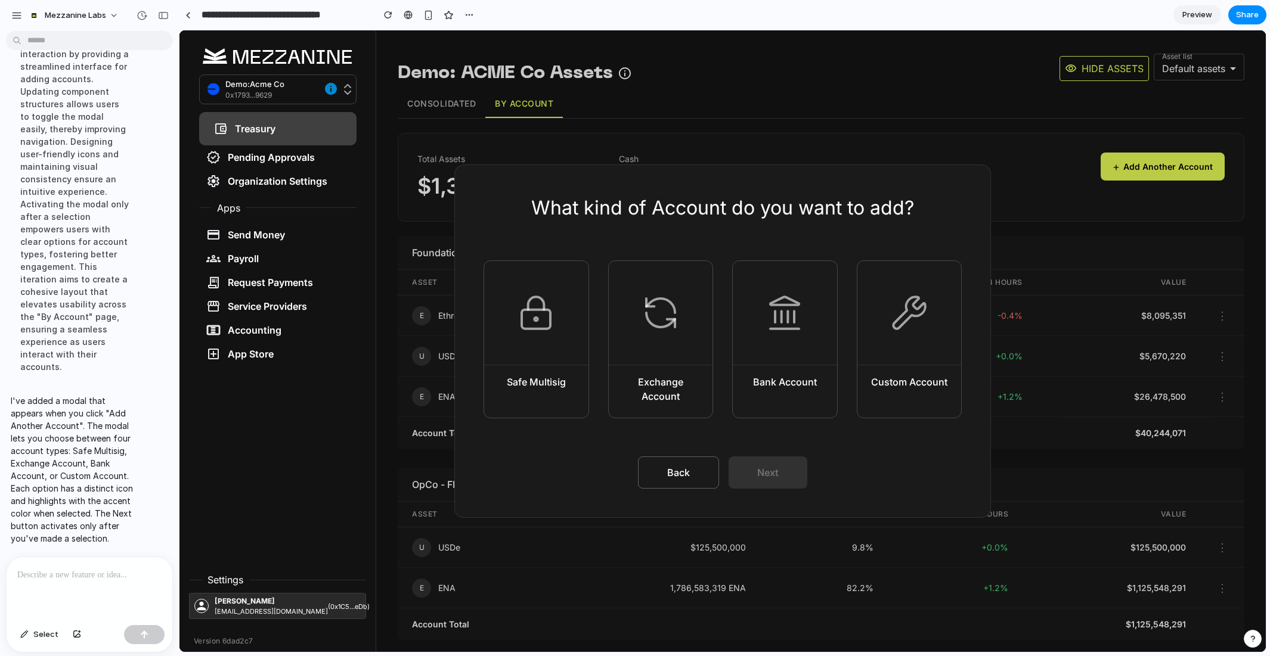
click at [787, 399] on div "Bank Account" at bounding box center [784, 389] width 83 height 29
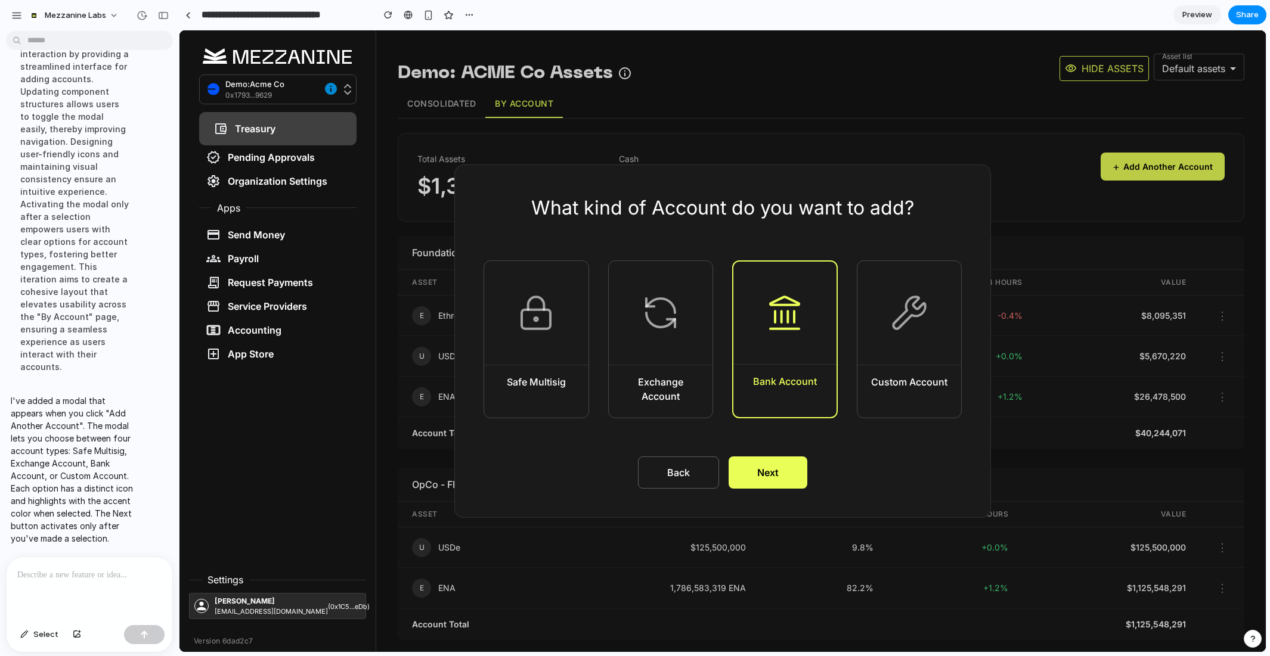
click at [681, 404] on div "Exchange Account" at bounding box center [661, 396] width 104 height 43
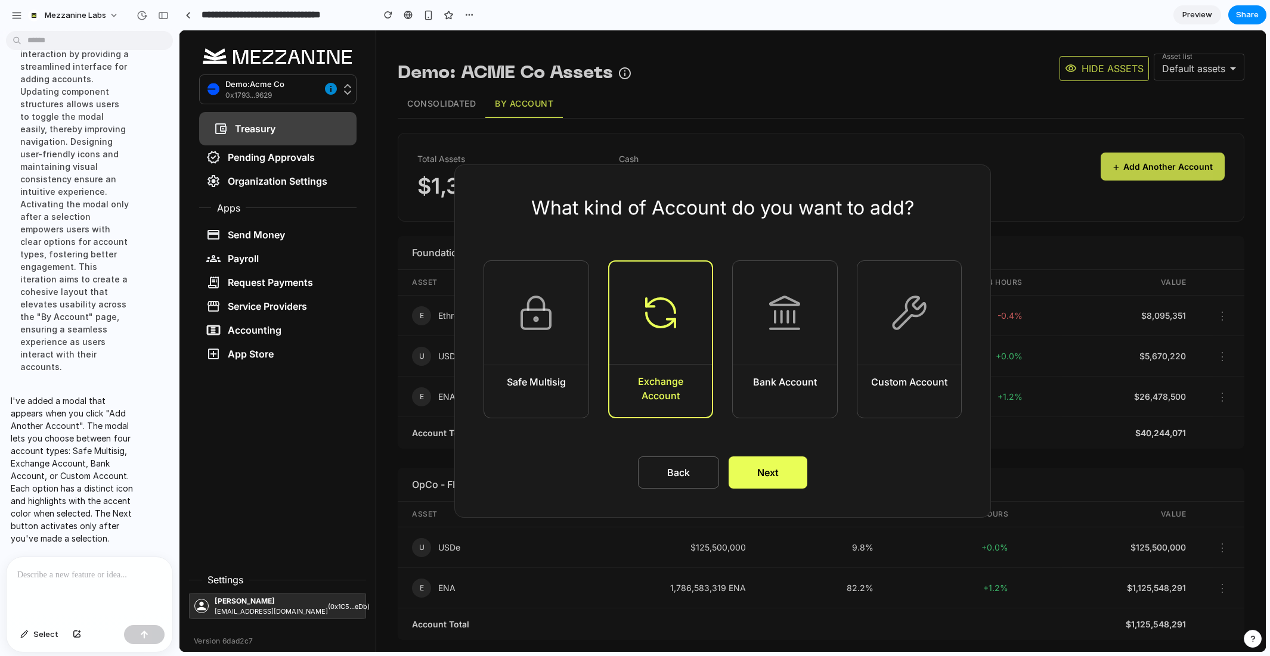
click at [547, 414] on button "Safe Multisig" at bounding box center [536, 339] width 106 height 158
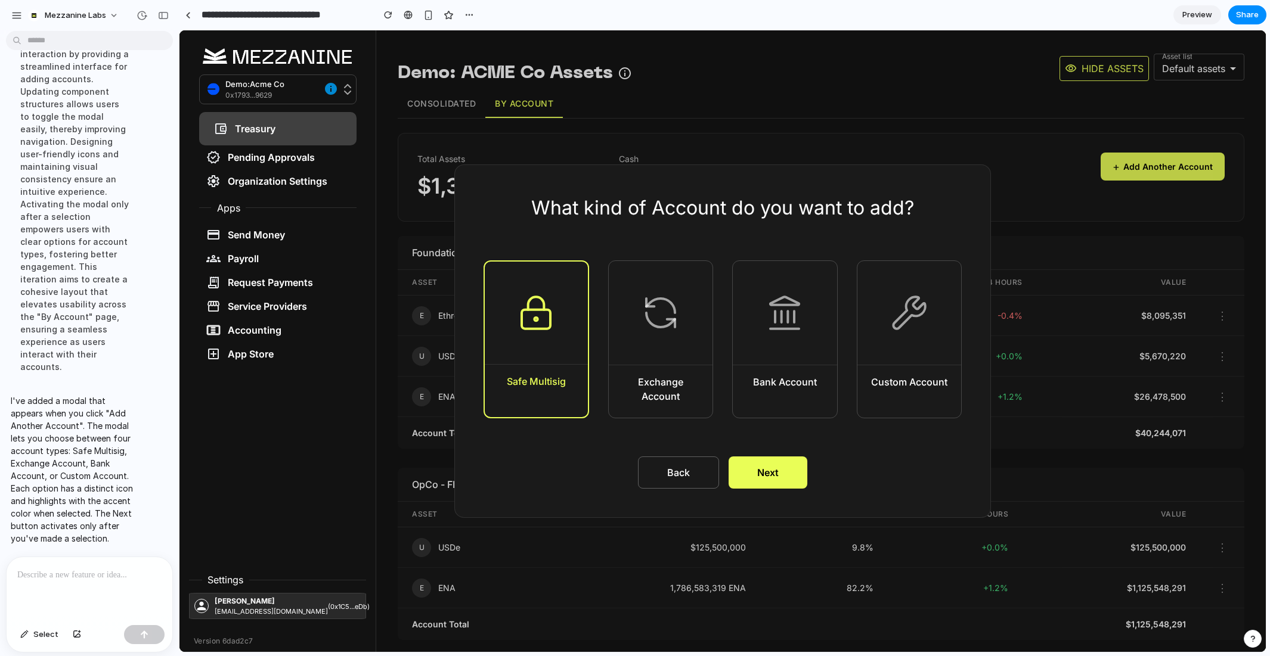
click at [802, 406] on button "Bank Account" at bounding box center [785, 339] width 106 height 158
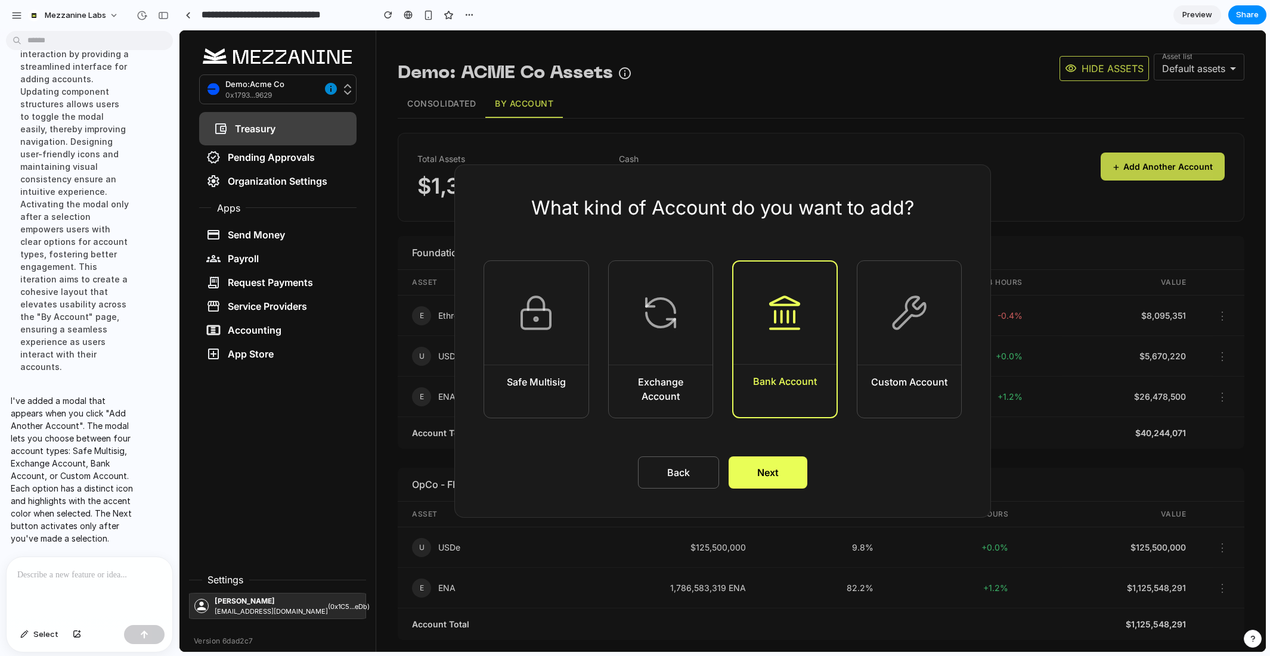
click at [911, 413] on button "Custom Account" at bounding box center [910, 339] width 106 height 158
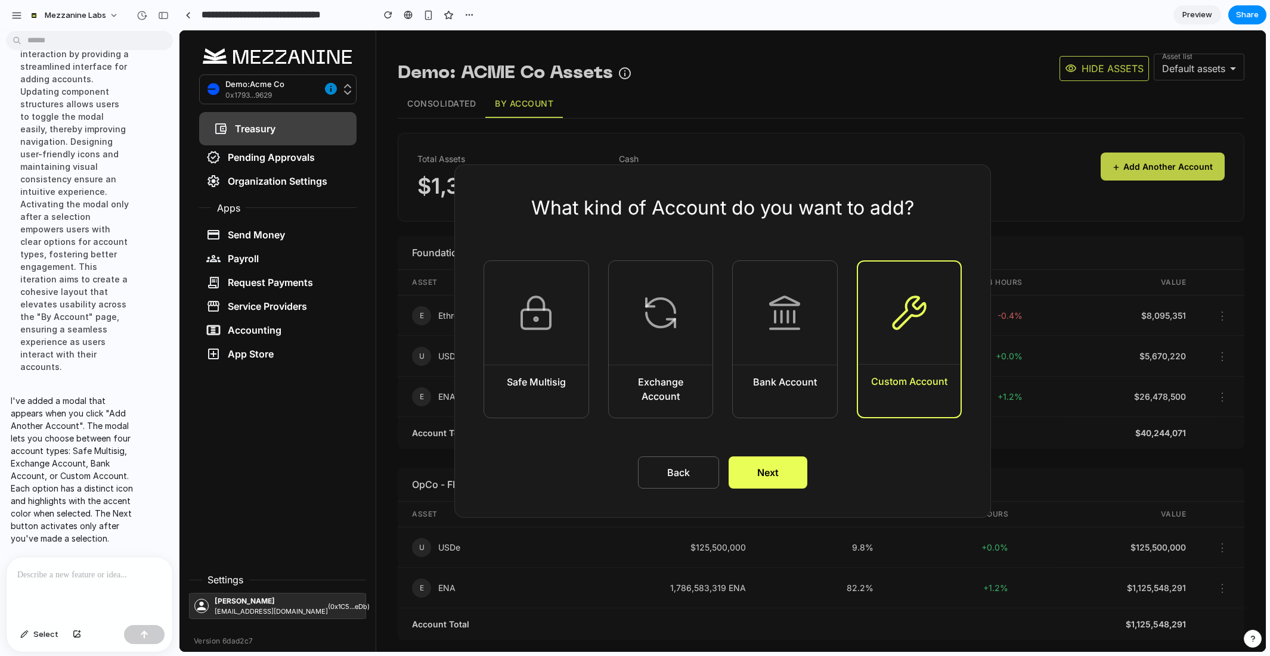
click at [778, 473] on button "Next" at bounding box center [767, 473] width 79 height 32
click at [86, 584] on div at bounding box center [90, 588] width 166 height 63
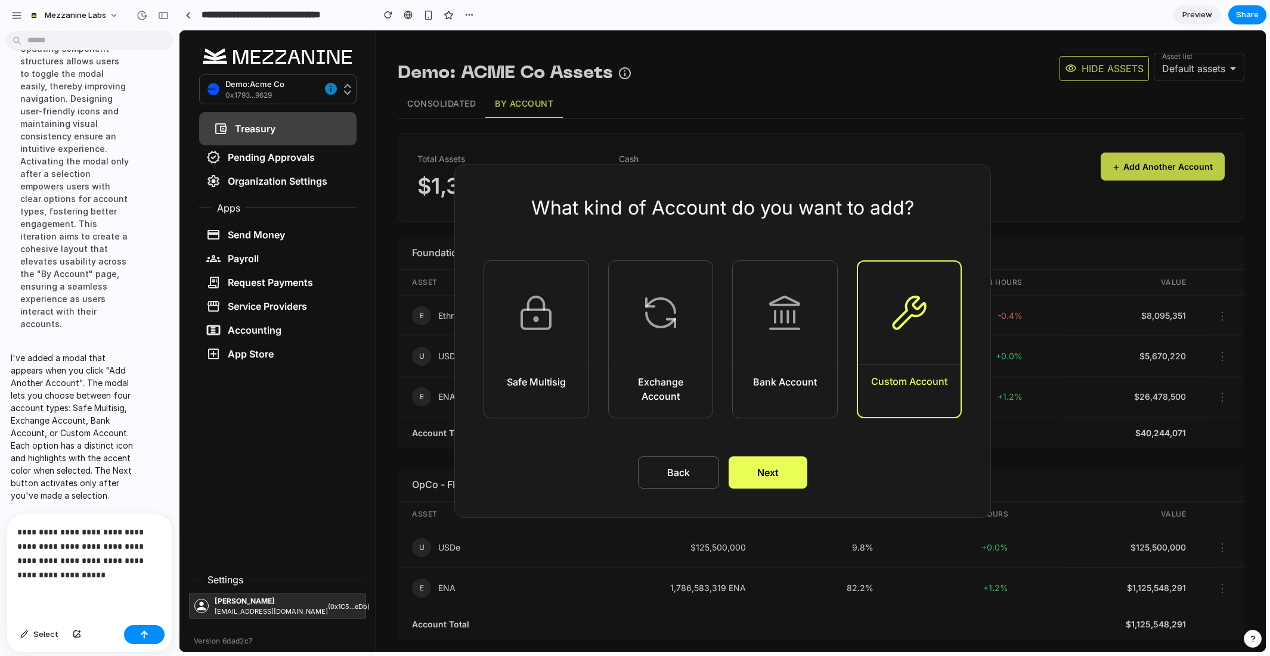
click at [18, 533] on p "**********" at bounding box center [89, 553] width 144 height 57
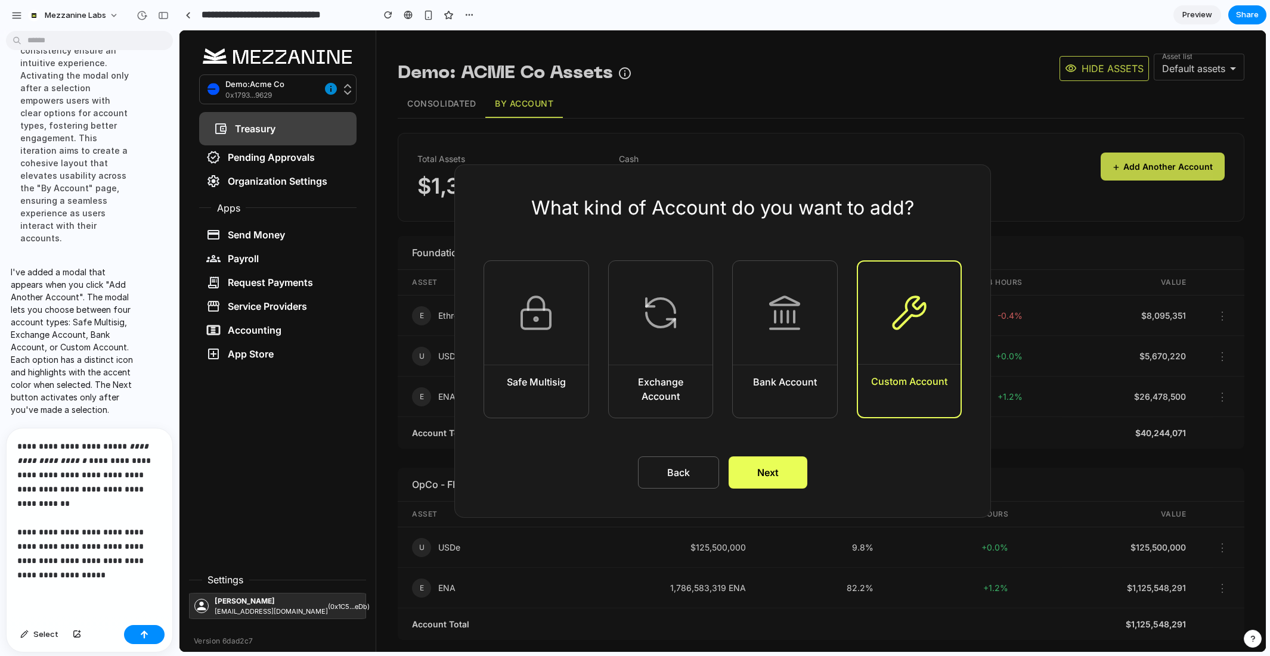
click at [119, 575] on p "**********" at bounding box center [89, 510] width 144 height 143
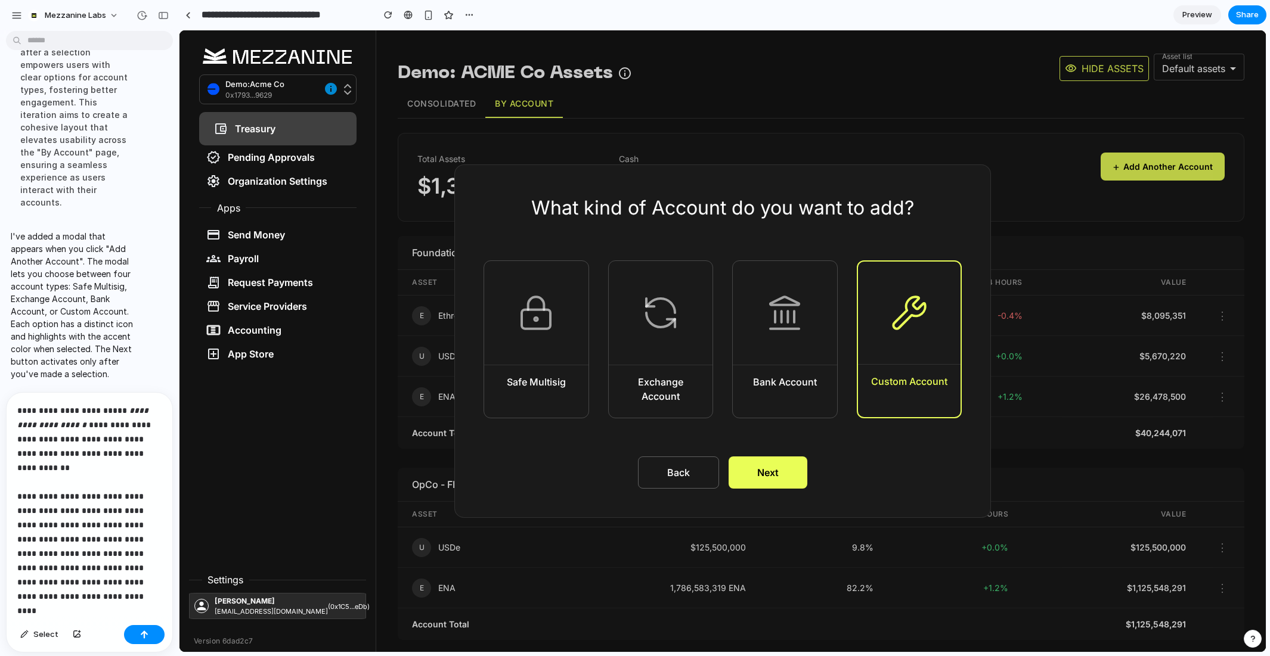
click at [27, 584] on p "**********" at bounding box center [89, 504] width 144 height 200
click at [139, 598] on p "**********" at bounding box center [89, 504] width 144 height 200
click at [66, 597] on p "**********" at bounding box center [89, 491] width 144 height 258
click at [89, 572] on p "**********" at bounding box center [89, 491] width 144 height 258
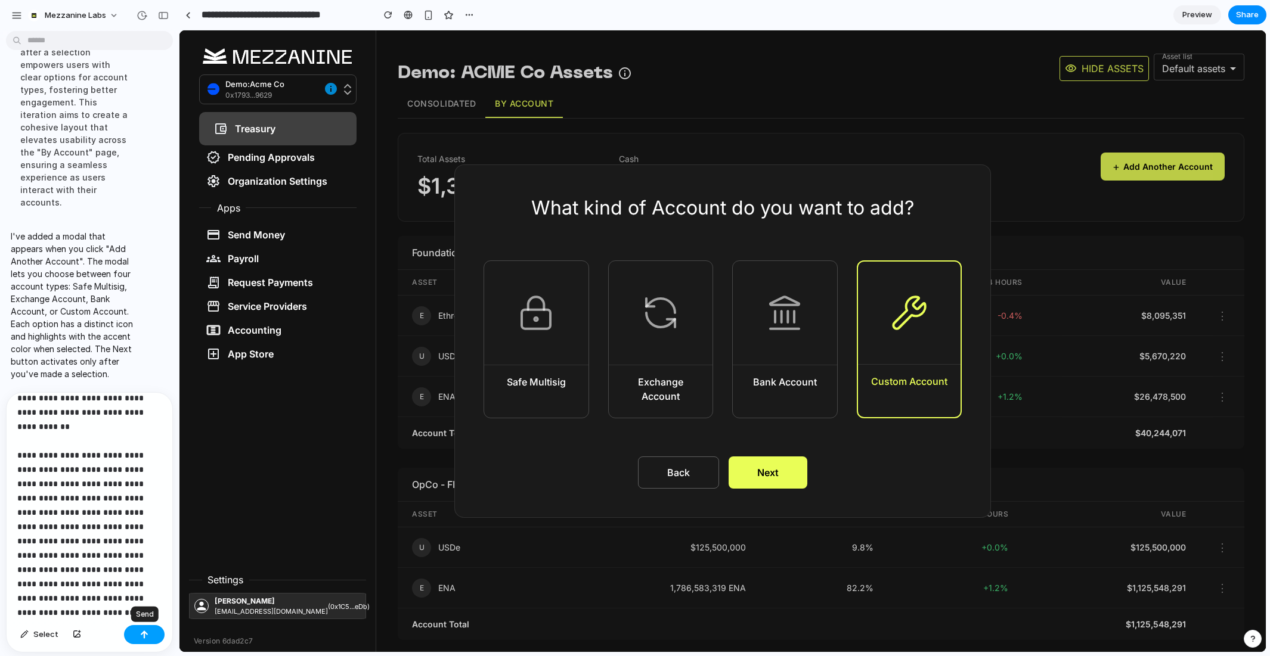
click at [143, 632] on div "button" at bounding box center [144, 635] width 8 height 8
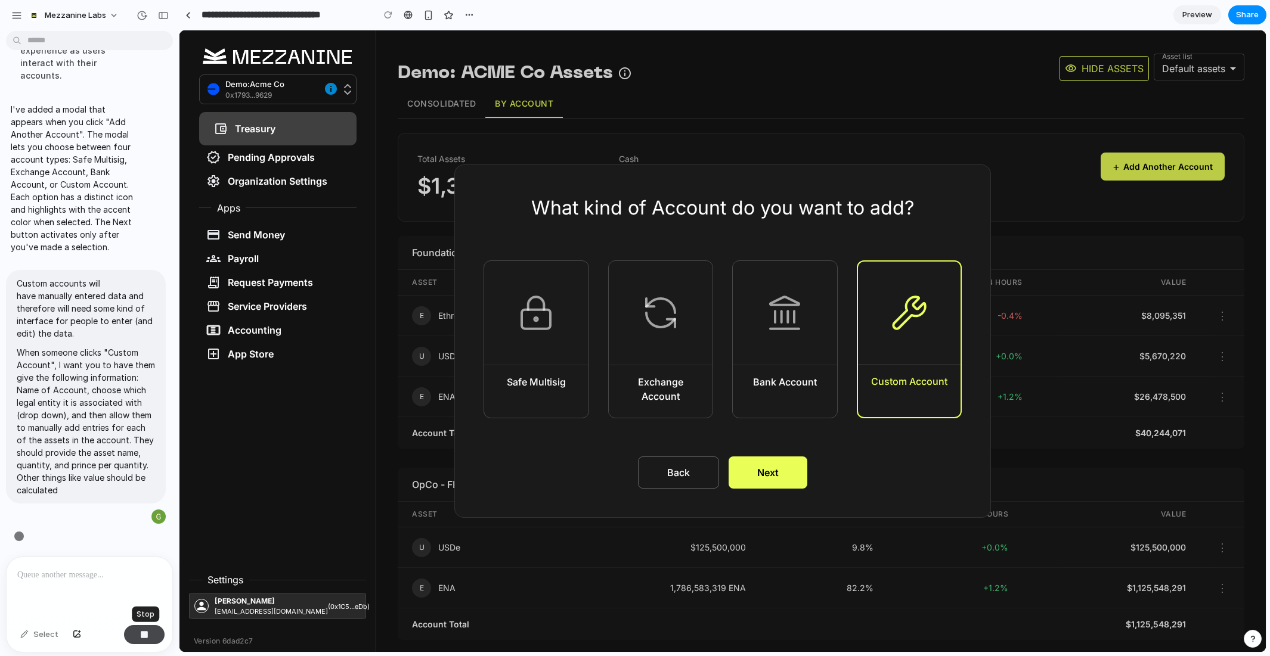
scroll to position [0, 0]
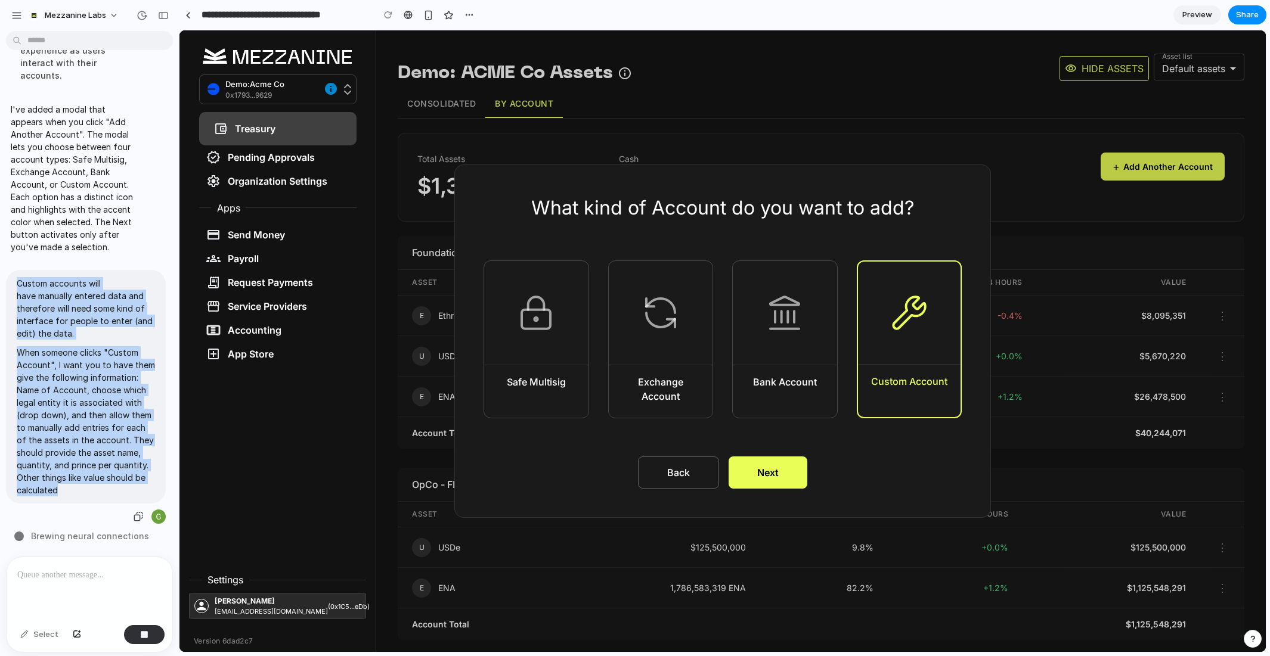
drag, startPoint x: 80, startPoint y: 487, endPoint x: 15, endPoint y: 278, distance: 218.5
click at [15, 278] on div "Custom accounts will have manually entered data and therefore will need some ki…" at bounding box center [86, 387] width 160 height 234
copy span "Custom accounts will have manually entered data and therefore will need some ki…"
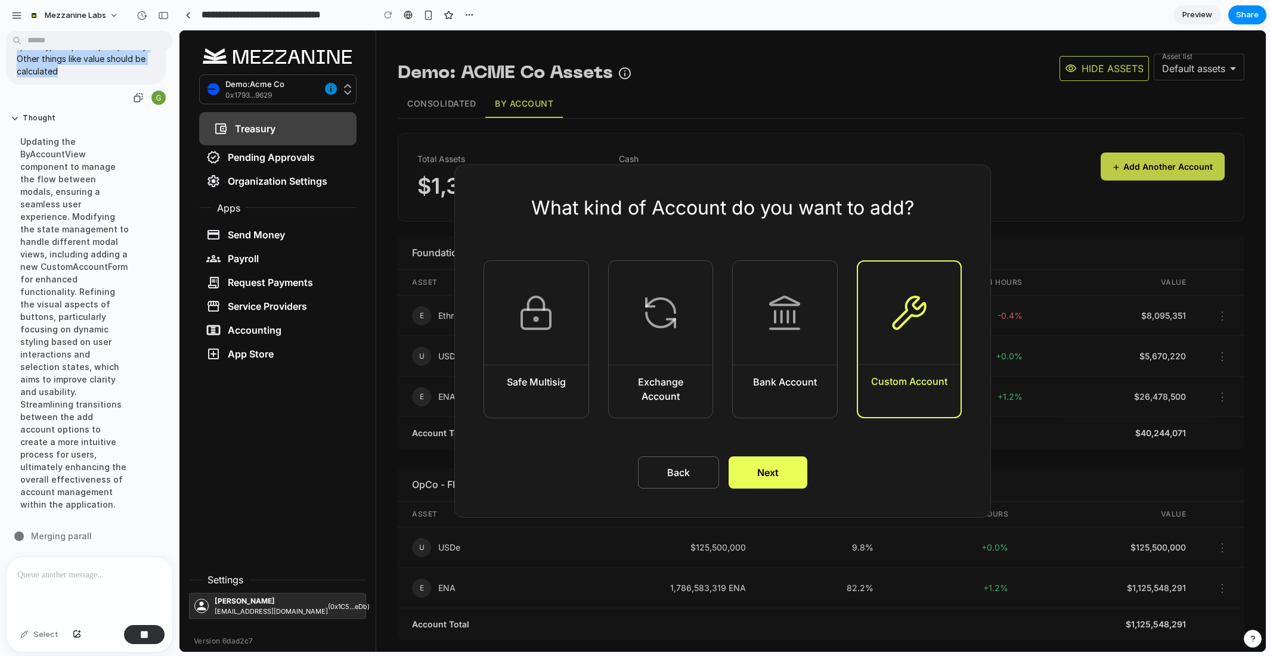
scroll to position [1654, 0]
copy span "Custom accounts will have manually entered data and therefore will need some ki…"
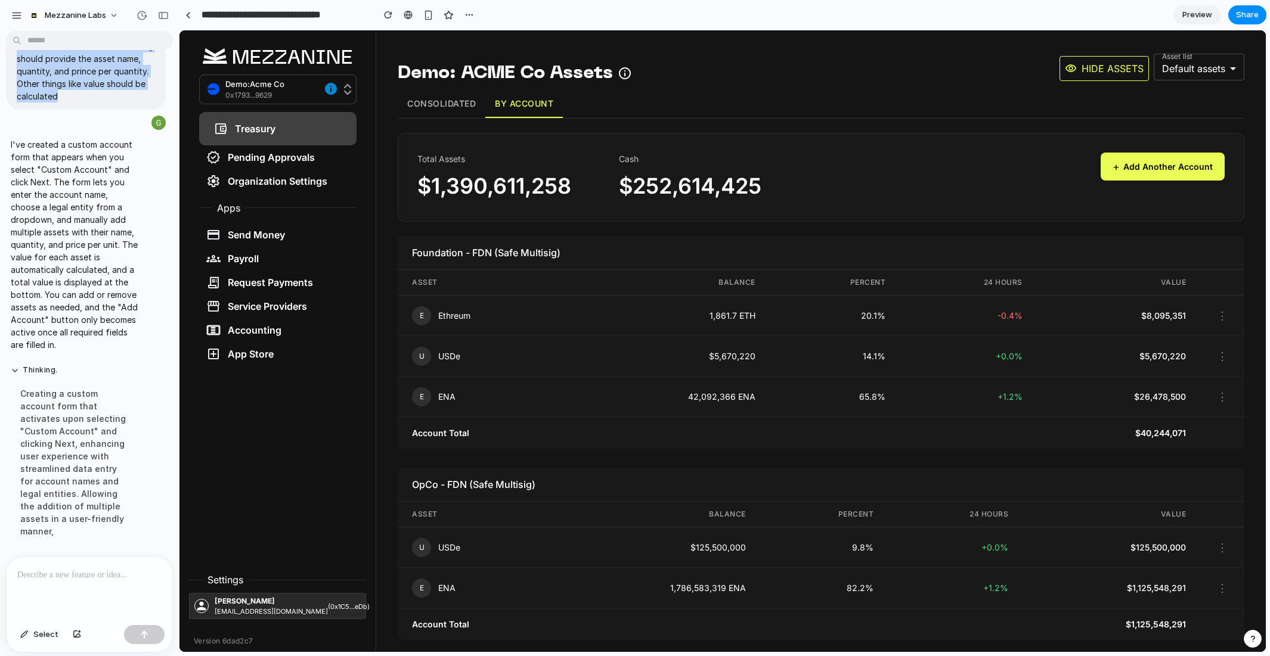
scroll to position [1917, 0]
click at [1136, 167] on button "+ Add Another Account" at bounding box center [1162, 167] width 124 height 28
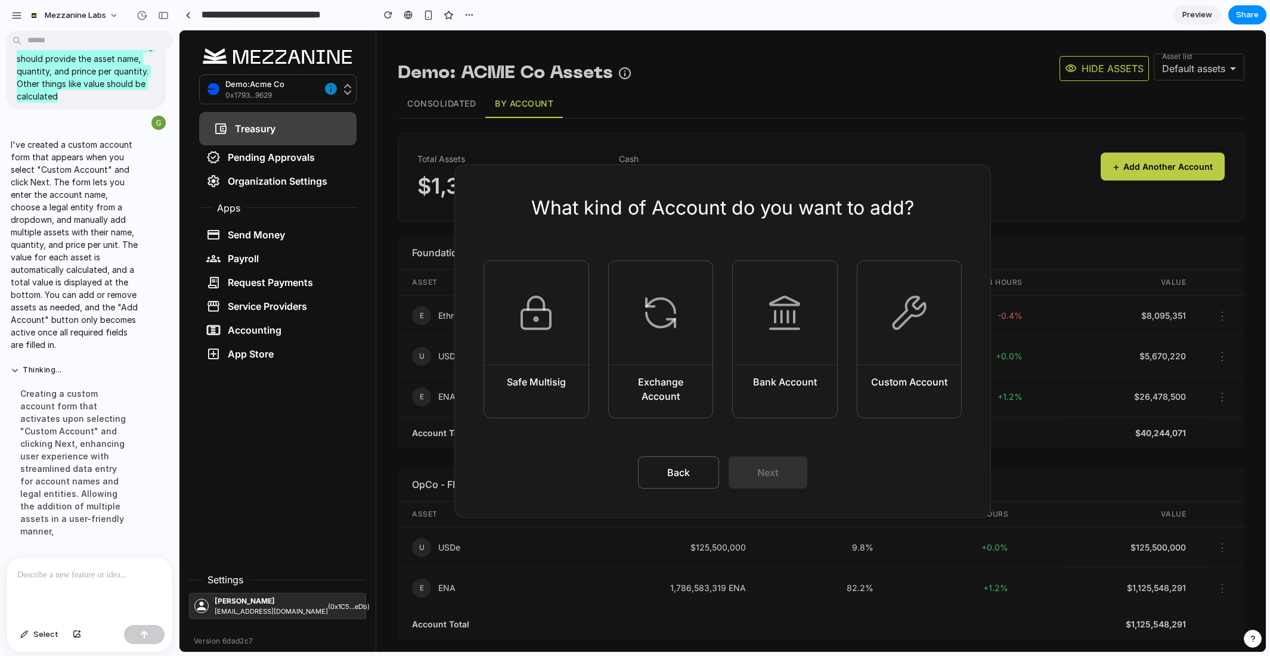
click at [887, 365] on button "Custom Account" at bounding box center [910, 339] width 106 height 158
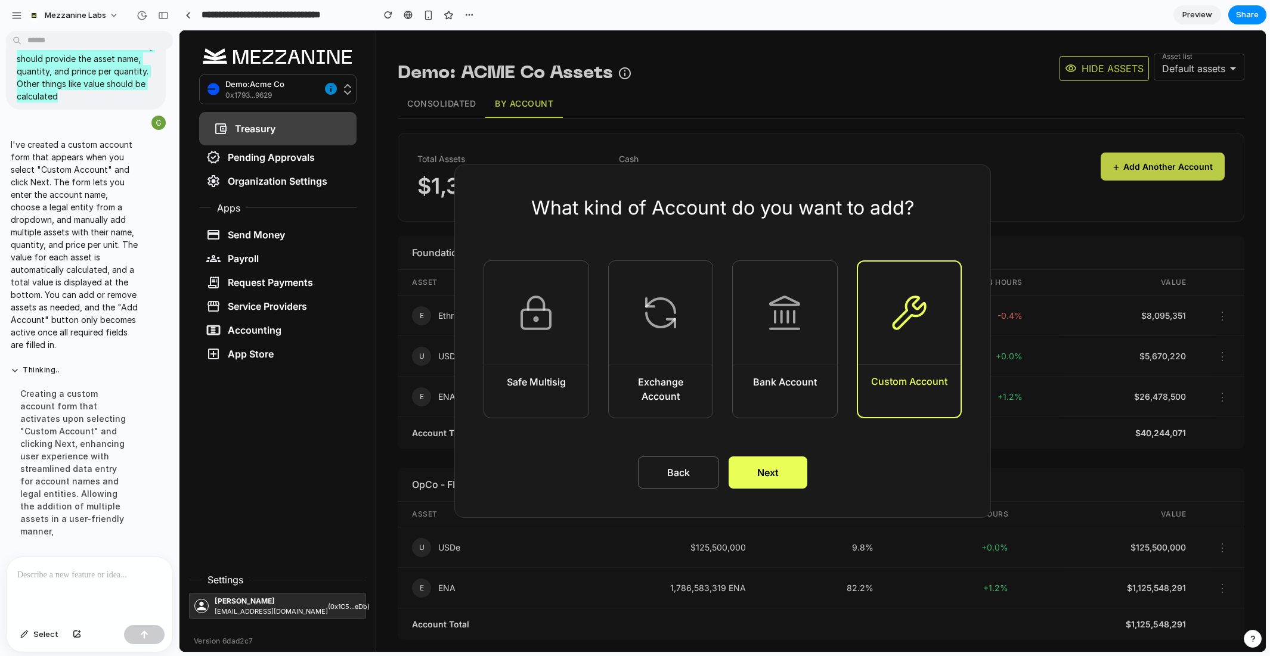
click at [774, 477] on button "Next" at bounding box center [767, 473] width 79 height 32
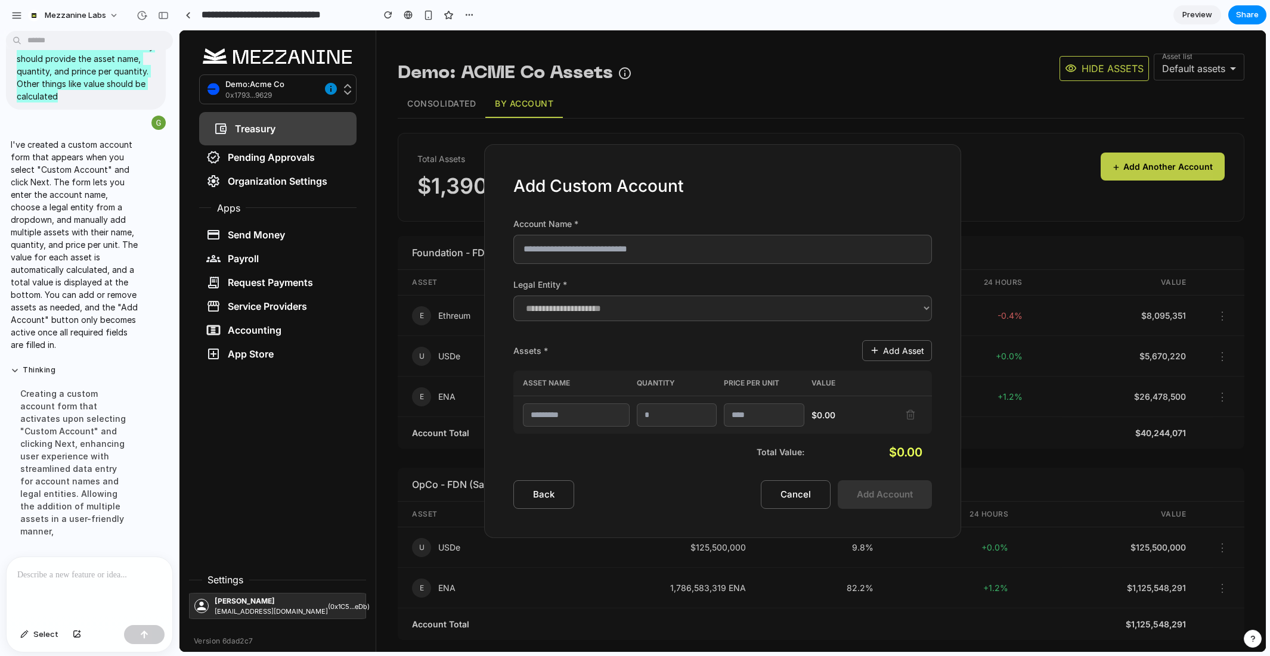
click at [901, 348] on button "Add Asset" at bounding box center [897, 350] width 70 height 21
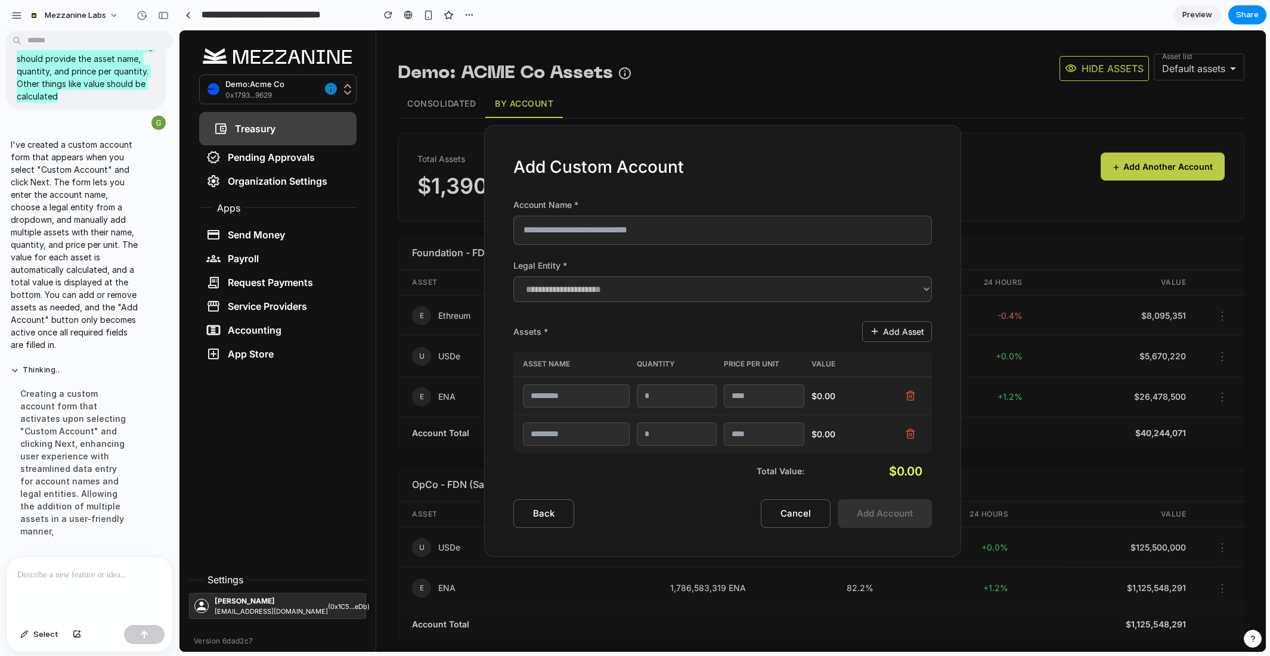
click at [618, 227] on input "text" at bounding box center [722, 230] width 418 height 29
click at [910, 432] on icon at bounding box center [910, 434] width 11 height 11
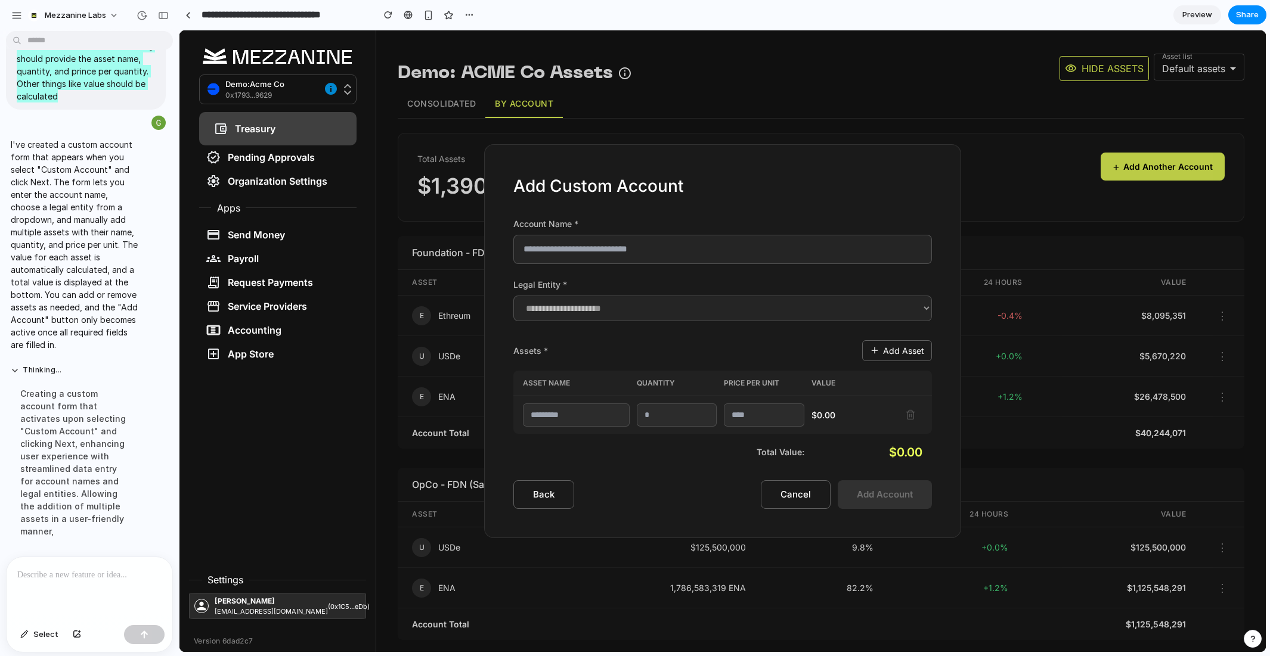
click at [848, 304] on select "**********" at bounding box center [722, 309] width 418 height 26
select select "**********"
click at [513, 296] on select "**********" at bounding box center [722, 309] width 418 height 26
click at [650, 244] on input "text" at bounding box center [722, 249] width 418 height 29
type input "**********"
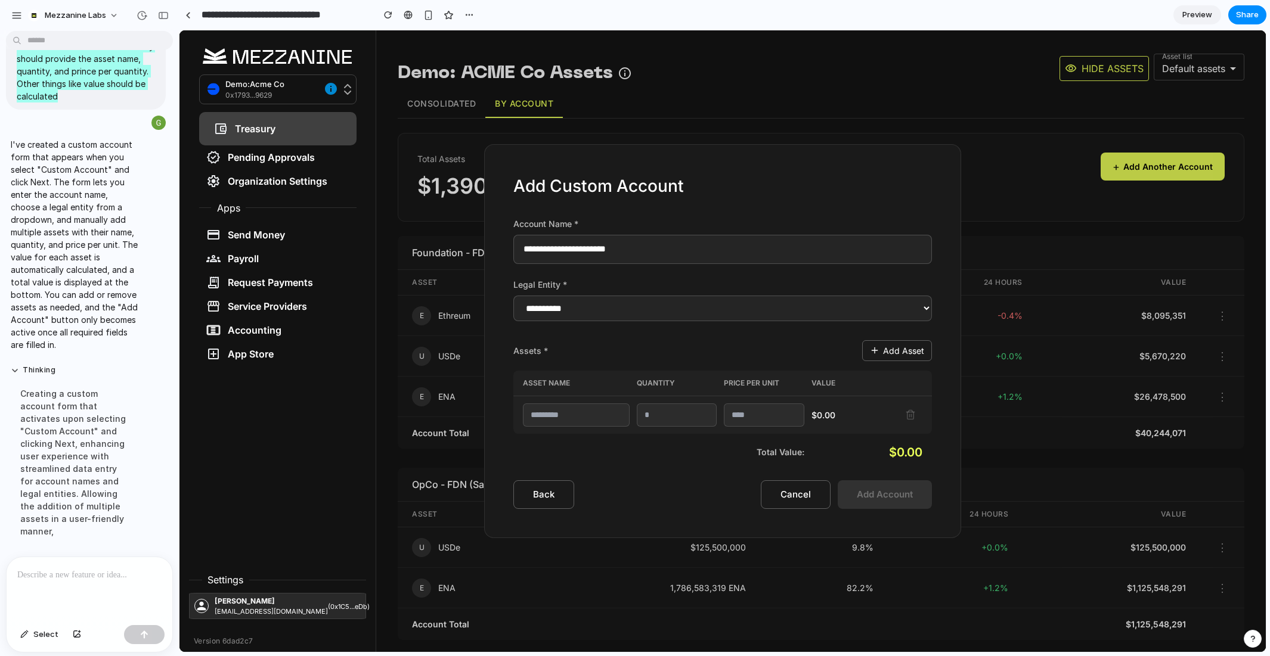
click at [579, 418] on input "text" at bounding box center [576, 415] width 107 height 23
type input "***"
click at [687, 414] on input "number" at bounding box center [677, 415] width 80 height 23
type input "********"
click at [766, 417] on input "number" at bounding box center [764, 415] width 80 height 23
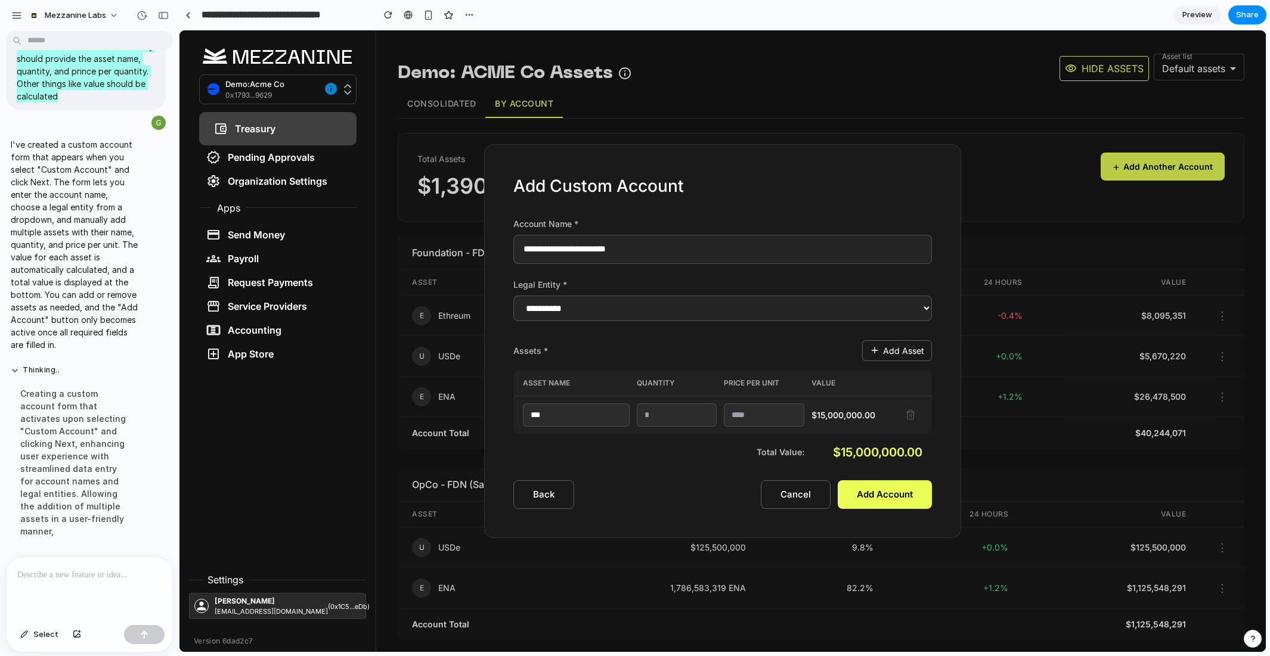
type input "*"
click at [659, 413] on input "********" at bounding box center [677, 415] width 80 height 23
type input "********"
click at [886, 353] on button "Add Asset" at bounding box center [897, 350] width 70 height 21
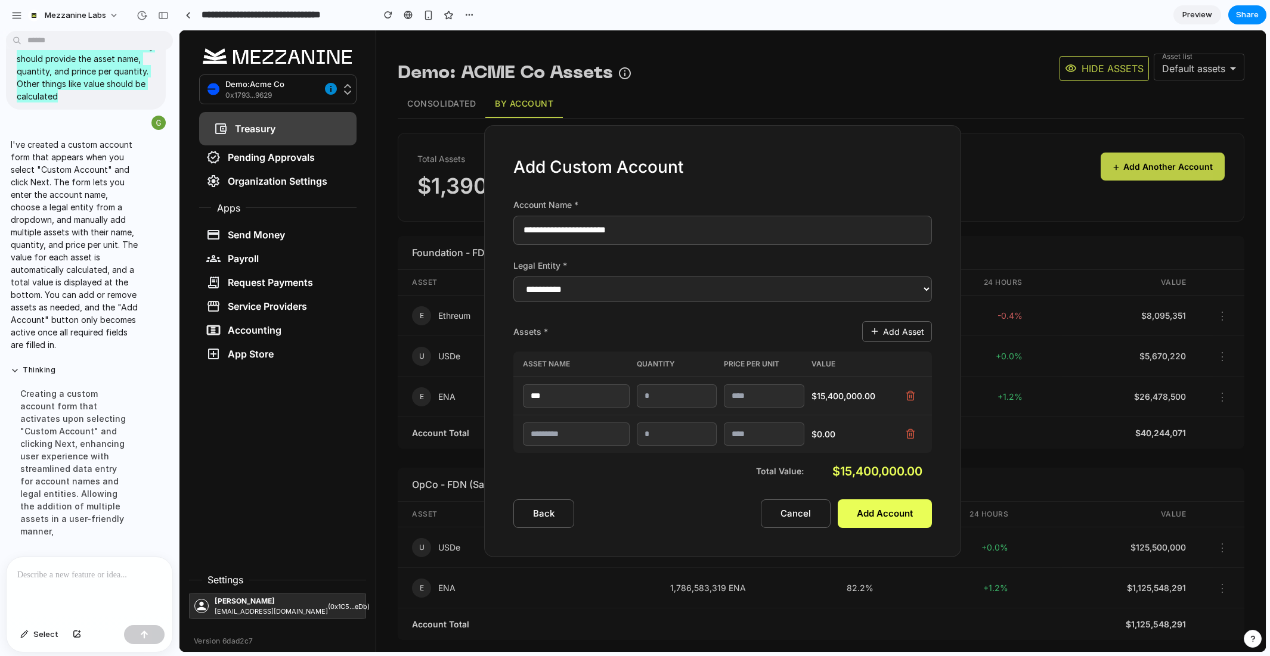
click at [578, 438] on input "text" at bounding box center [576, 434] width 107 height 23
type input "***"
click at [677, 433] on input "number" at bounding box center [677, 434] width 80 height 23
type input "******"
click at [751, 434] on input "number" at bounding box center [764, 434] width 80 height 23
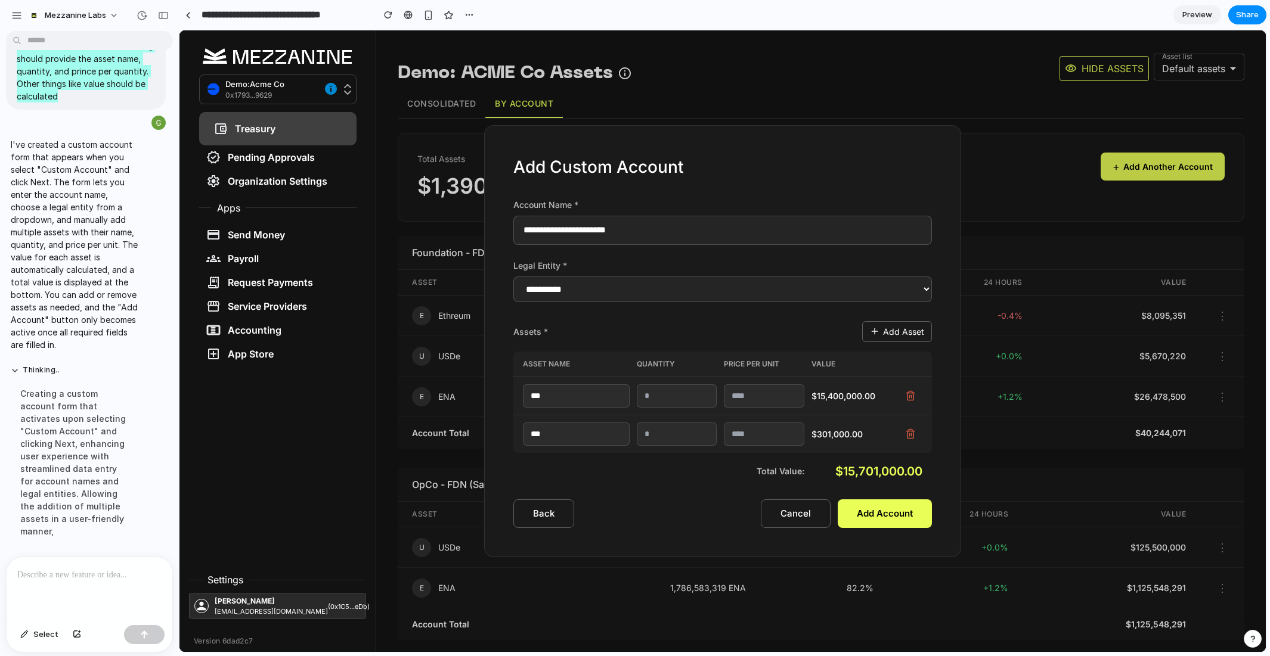
type input "**"
type input "****"
drag, startPoint x: 671, startPoint y: 234, endPoint x: 505, endPoint y: 234, distance: 165.7
click at [505, 234] on div "**********" at bounding box center [722, 341] width 477 height 432
type input "*"
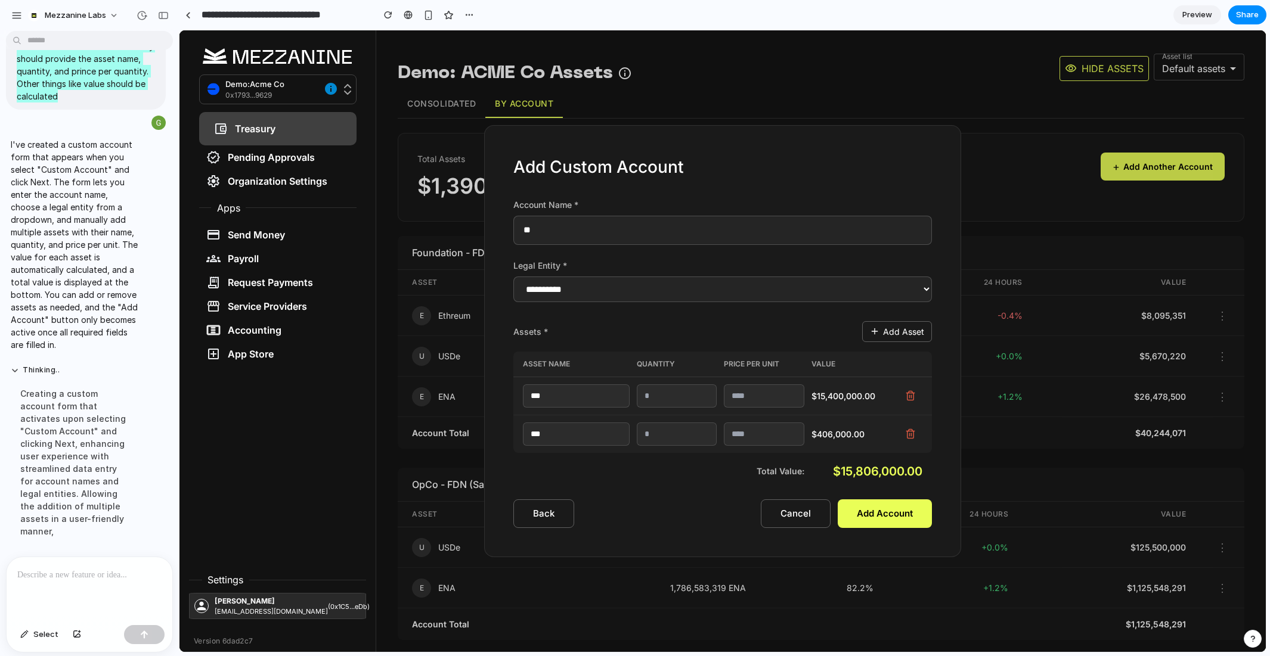
type input "*"
type input "**********"
click at [910, 520] on button "Add Account" at bounding box center [885, 514] width 94 height 29
click at [887, 511] on button "Add Account" at bounding box center [885, 514] width 94 height 29
click at [85, 582] on div at bounding box center [90, 588] width 166 height 63
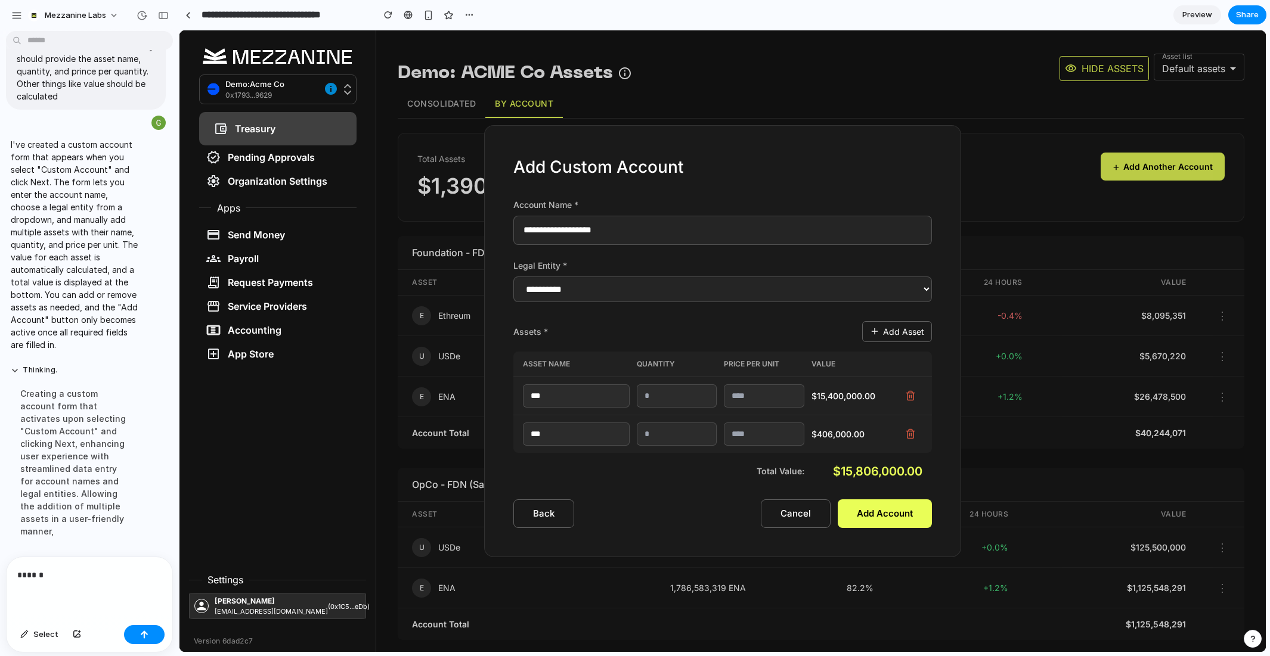
click at [539, 507] on button "Back" at bounding box center [543, 514] width 61 height 29
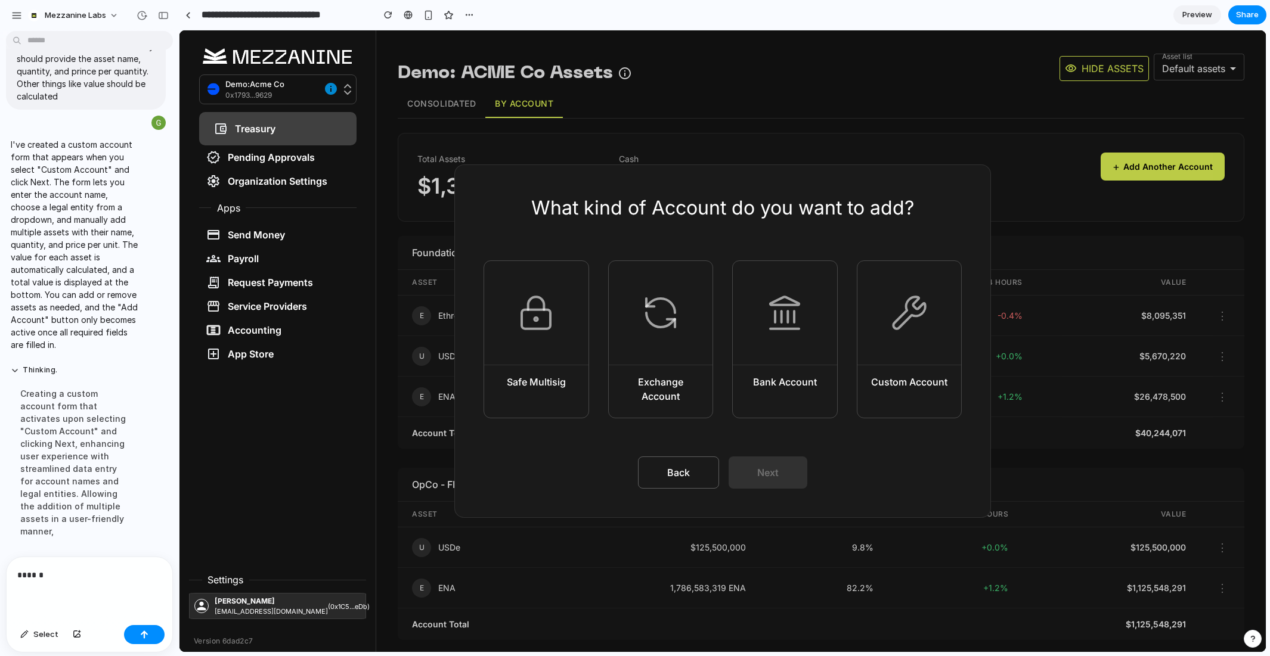
click at [696, 477] on button "Back" at bounding box center [678, 473] width 81 height 32
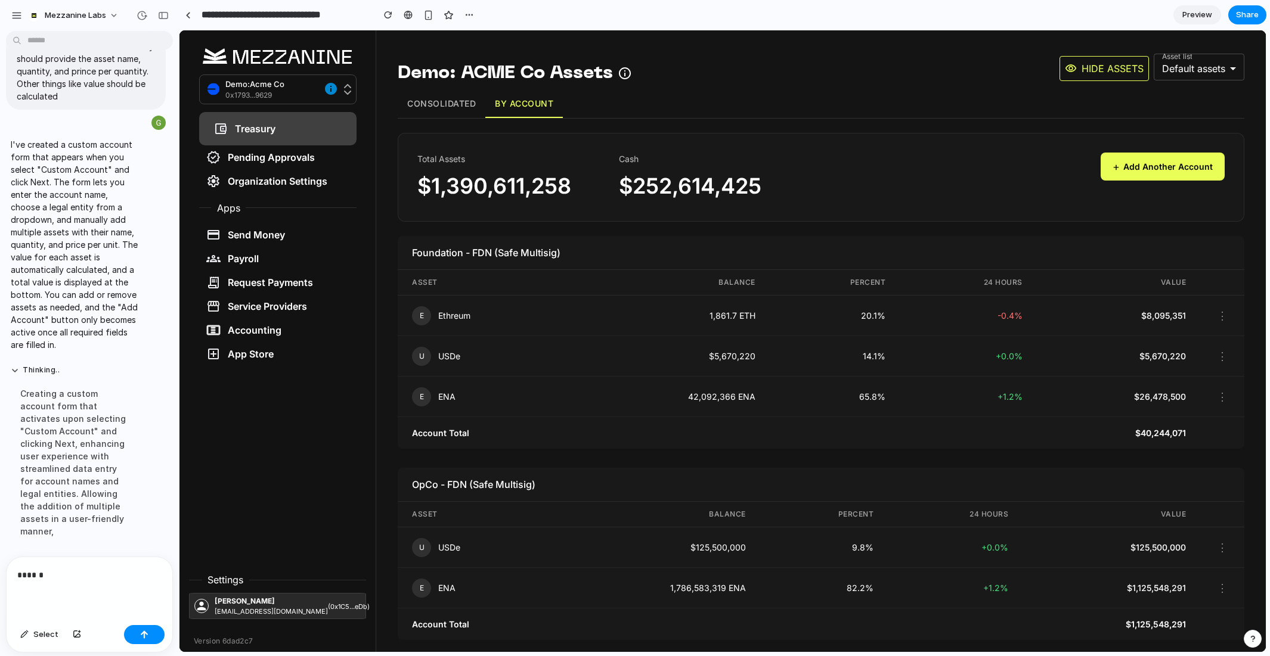
click at [1168, 163] on button "+ Add Another Account" at bounding box center [1162, 167] width 124 height 28
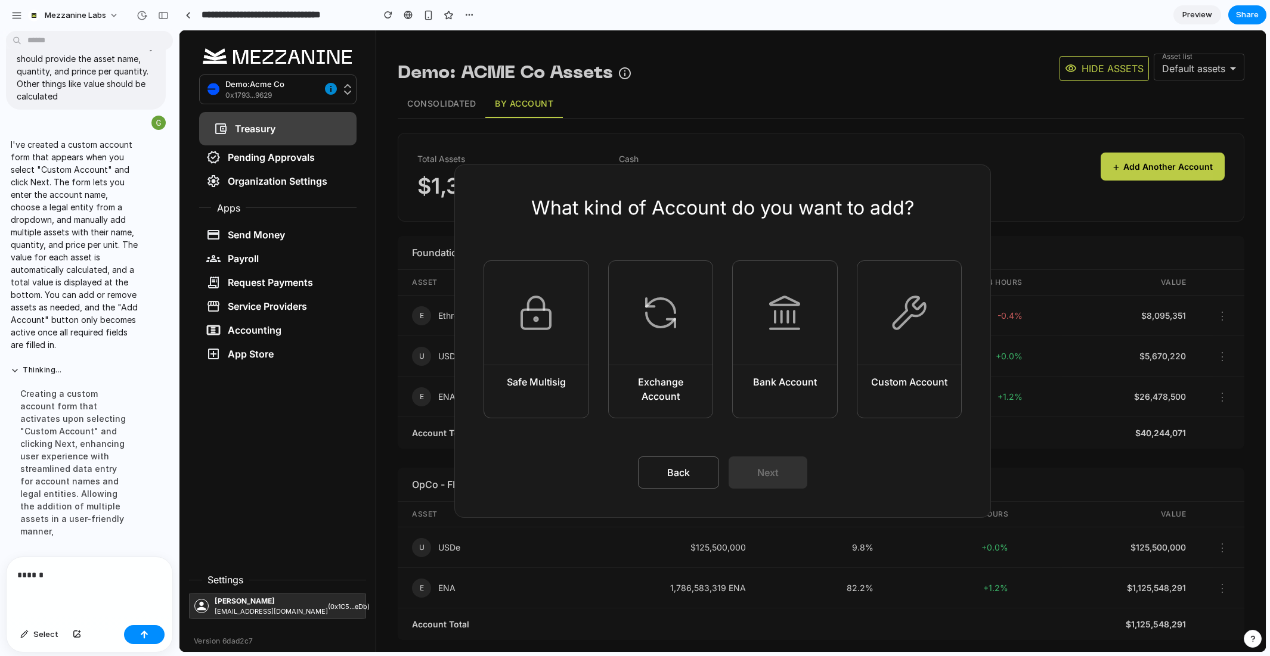
click at [761, 357] on div at bounding box center [785, 313] width 104 height 104
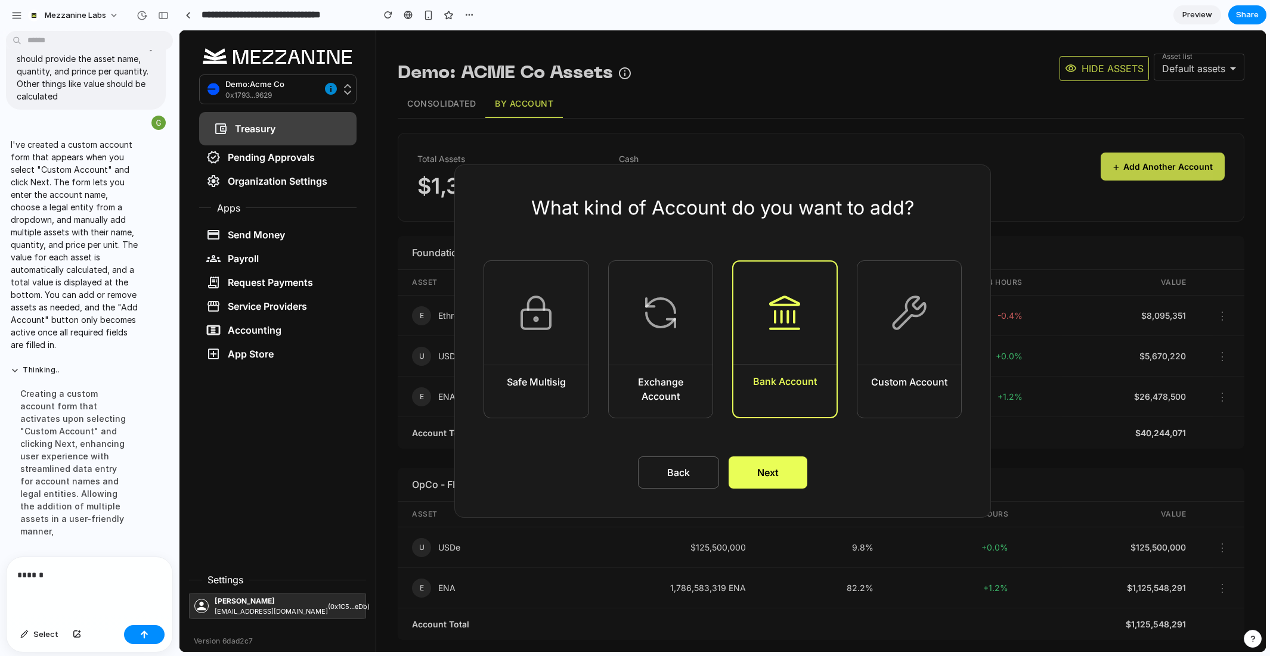
click at [761, 461] on button "Next" at bounding box center [767, 473] width 79 height 32
click at [691, 369] on button "Exchange Account" at bounding box center [661, 339] width 106 height 158
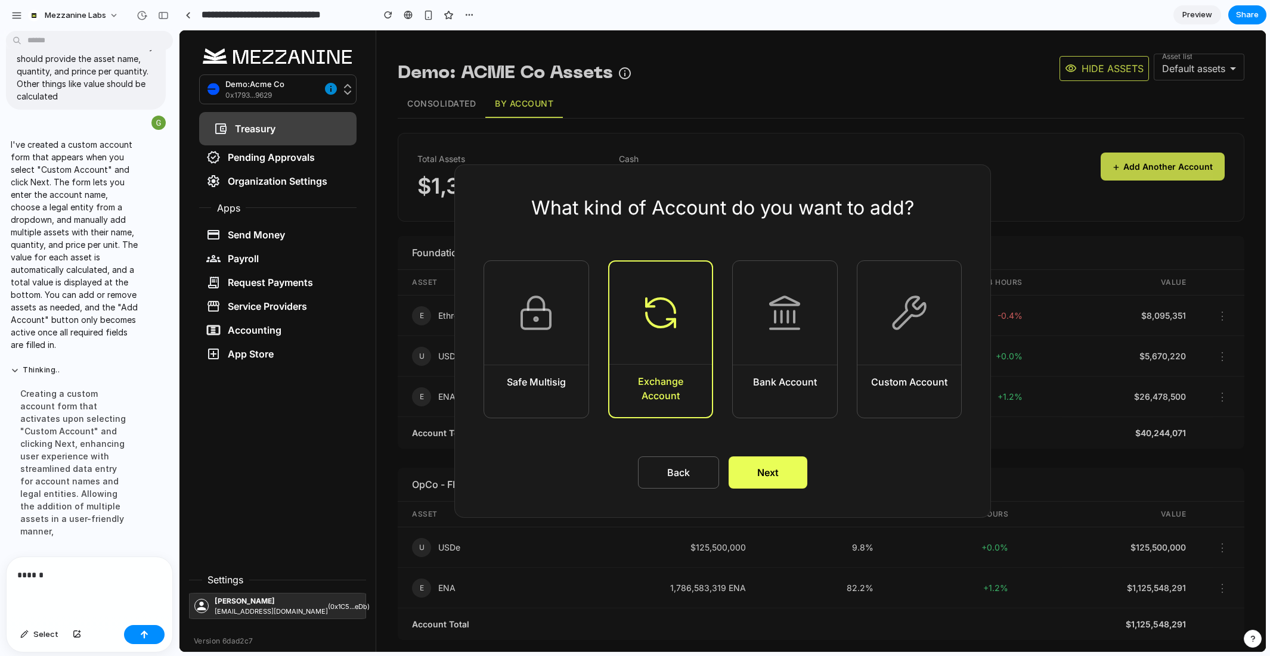
click at [778, 480] on button "Next" at bounding box center [767, 473] width 79 height 32
click at [502, 376] on div "Safe Multisig" at bounding box center [536, 389] width 78 height 29
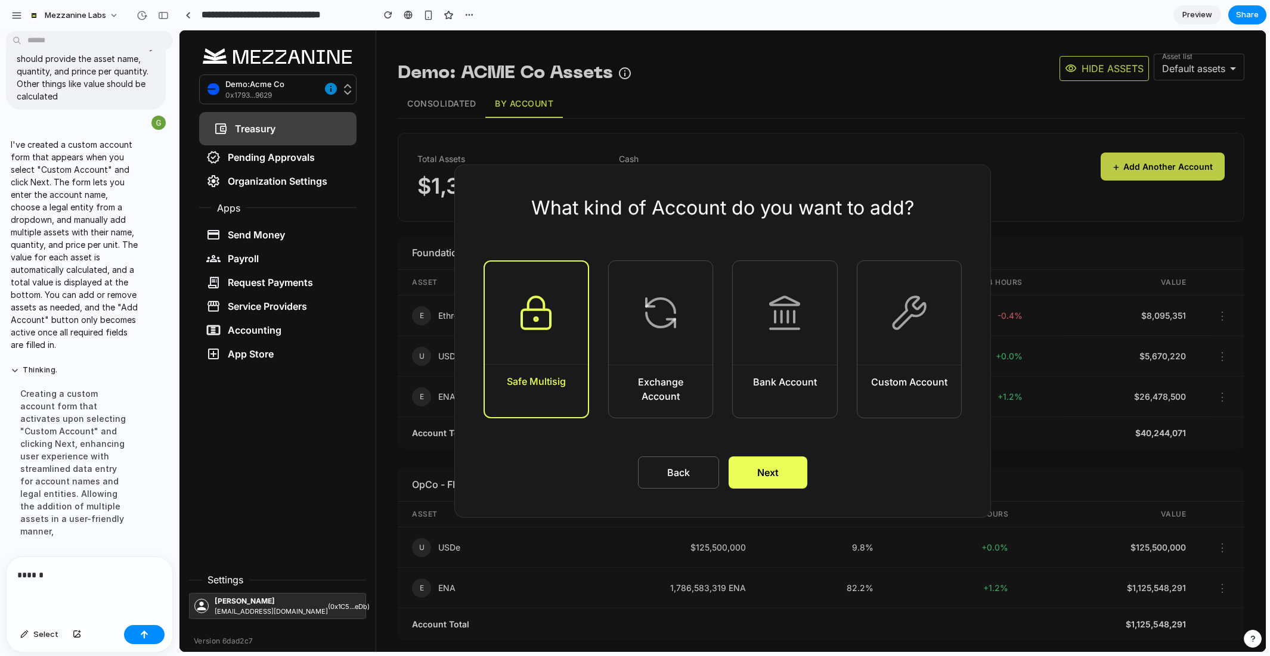
click at [763, 472] on button "Next" at bounding box center [767, 473] width 79 height 32
click at [680, 469] on button "Back" at bounding box center [678, 473] width 81 height 32
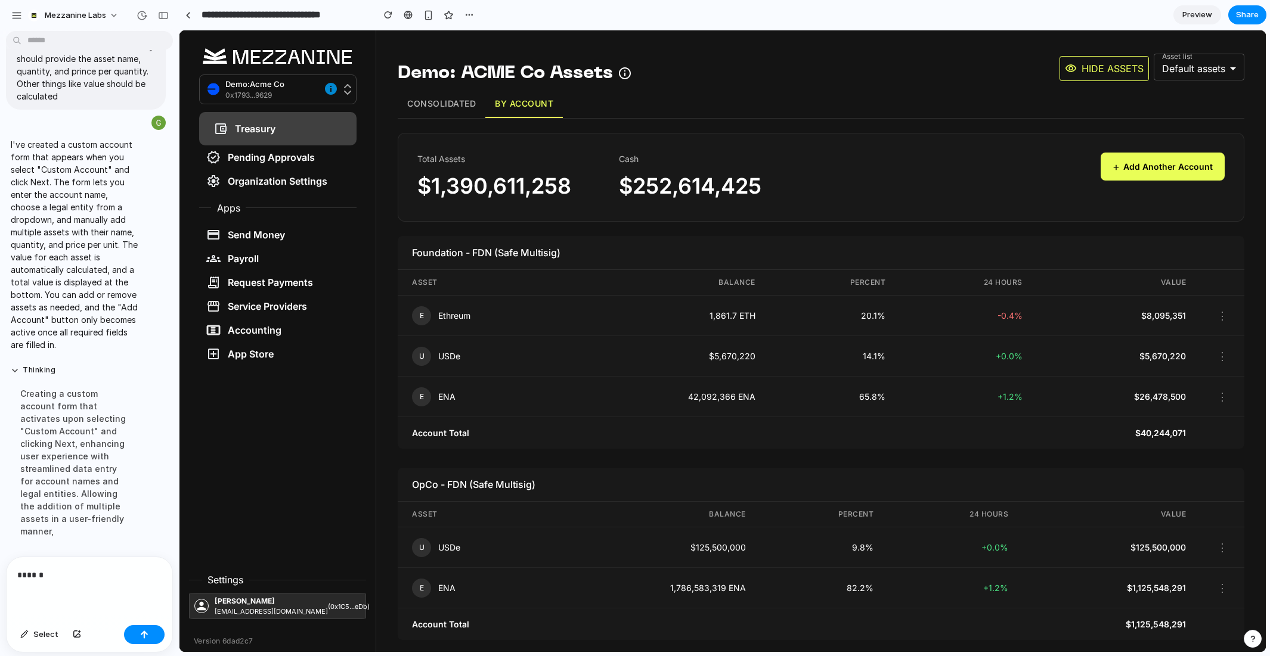
click at [439, 101] on button "Consolidated" at bounding box center [442, 104] width 88 height 28
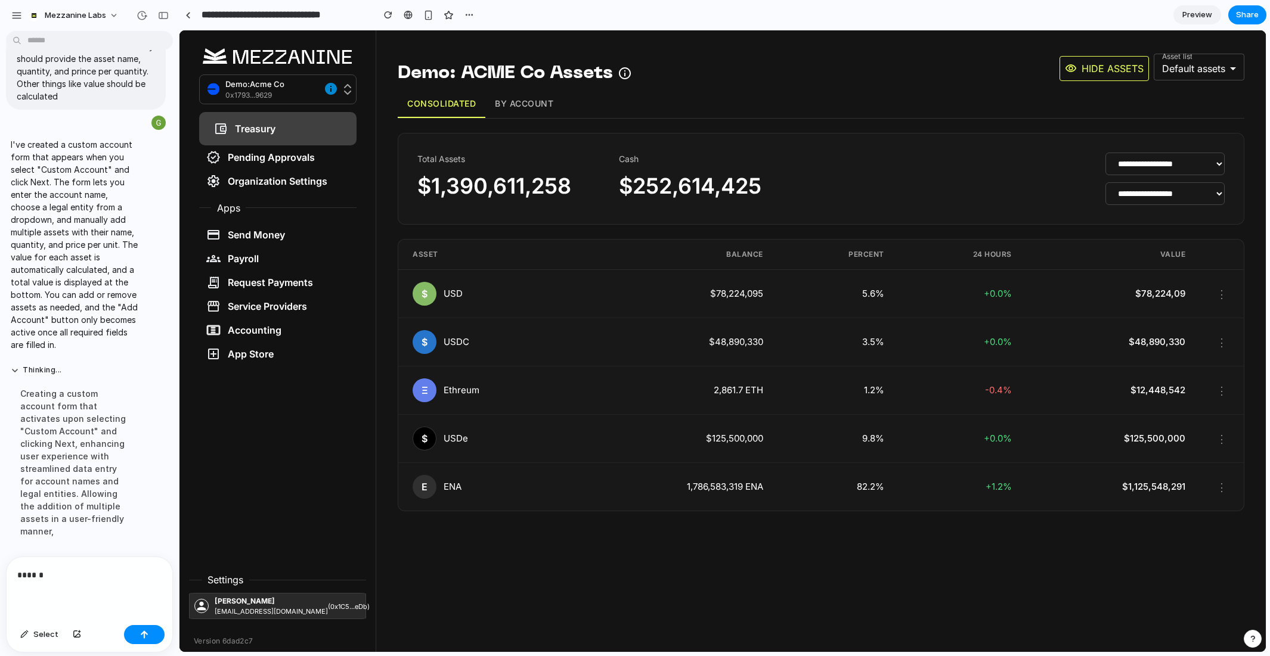
click at [520, 98] on button "By Account" at bounding box center [523, 104] width 77 height 28
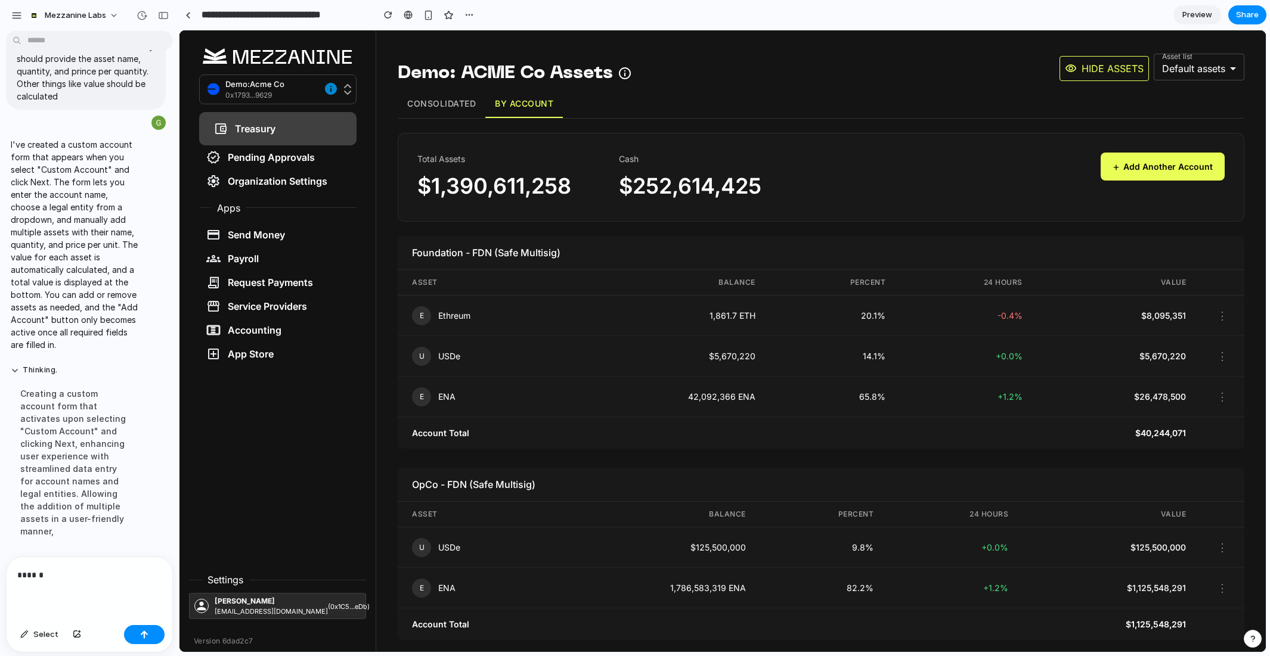
click at [451, 101] on button "Consolidated" at bounding box center [442, 104] width 88 height 28
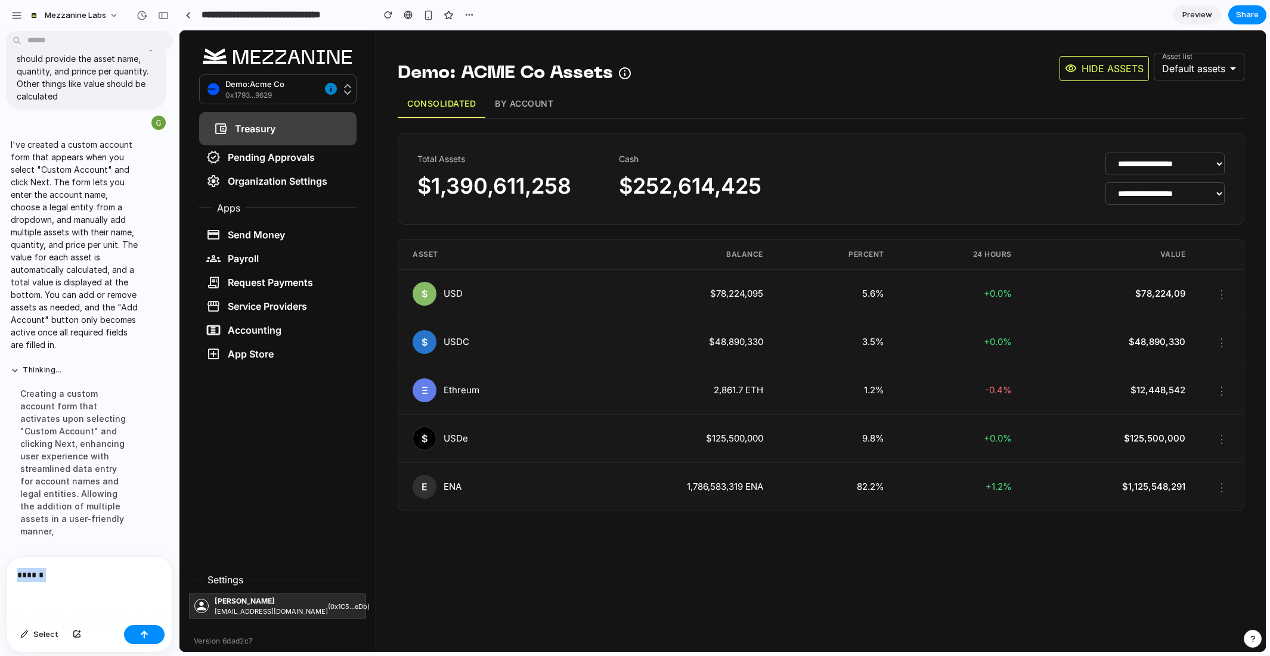
drag, startPoint x: 67, startPoint y: 577, endPoint x: 2, endPoint y: 573, distance: 65.7
click at [2, 573] on div "****** Select" at bounding box center [86, 605] width 172 height 96
drag, startPoint x: 101, startPoint y: 569, endPoint x: 2, endPoint y: 569, distance: 99.5
click at [2, 569] on div "**********" at bounding box center [86, 605] width 172 height 96
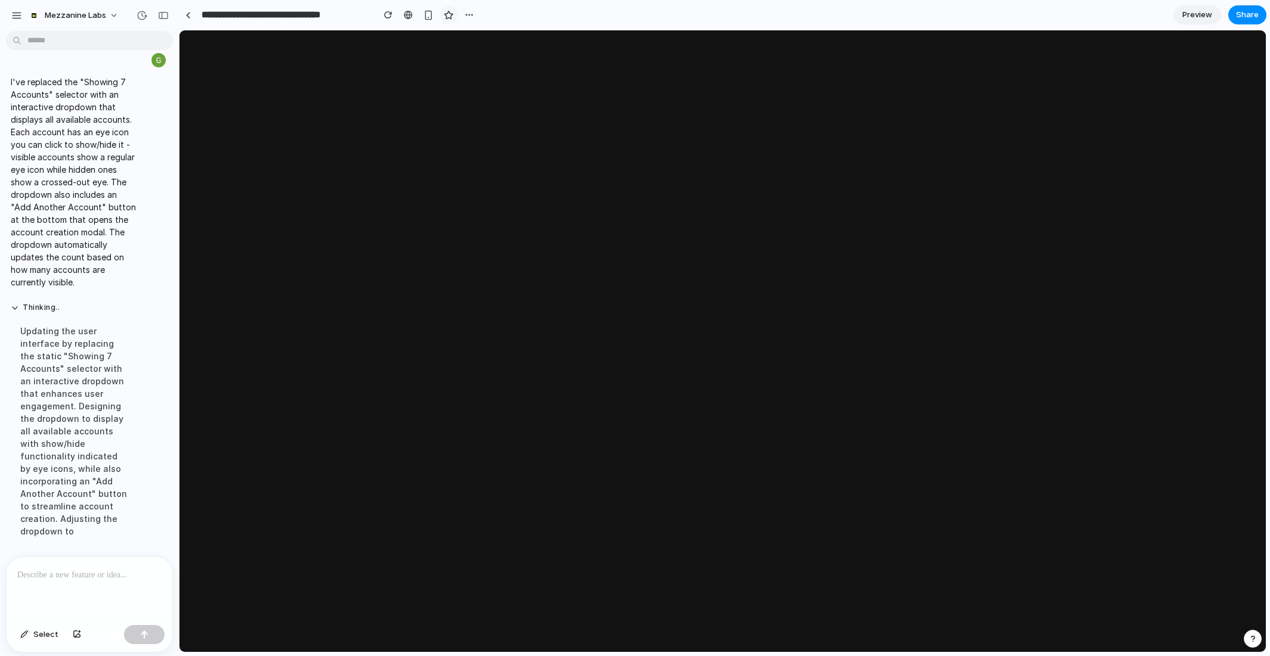
scroll to position [2605, 0]
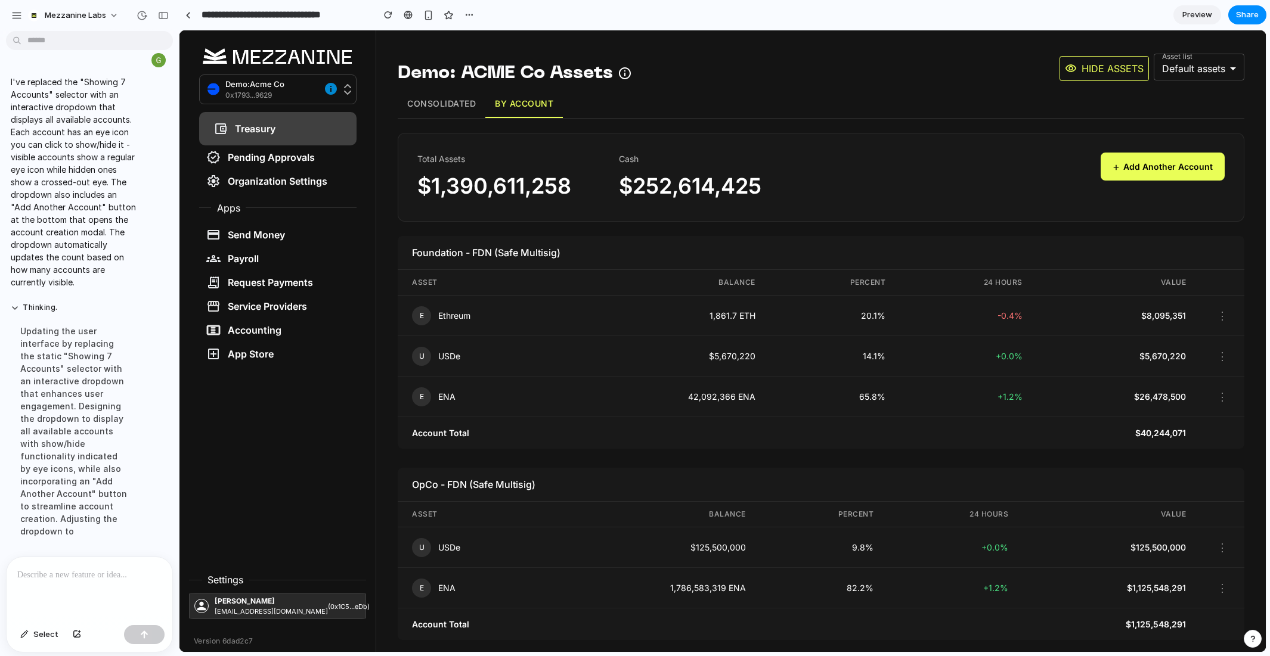
click at [439, 107] on button "Consolidated" at bounding box center [442, 104] width 88 height 28
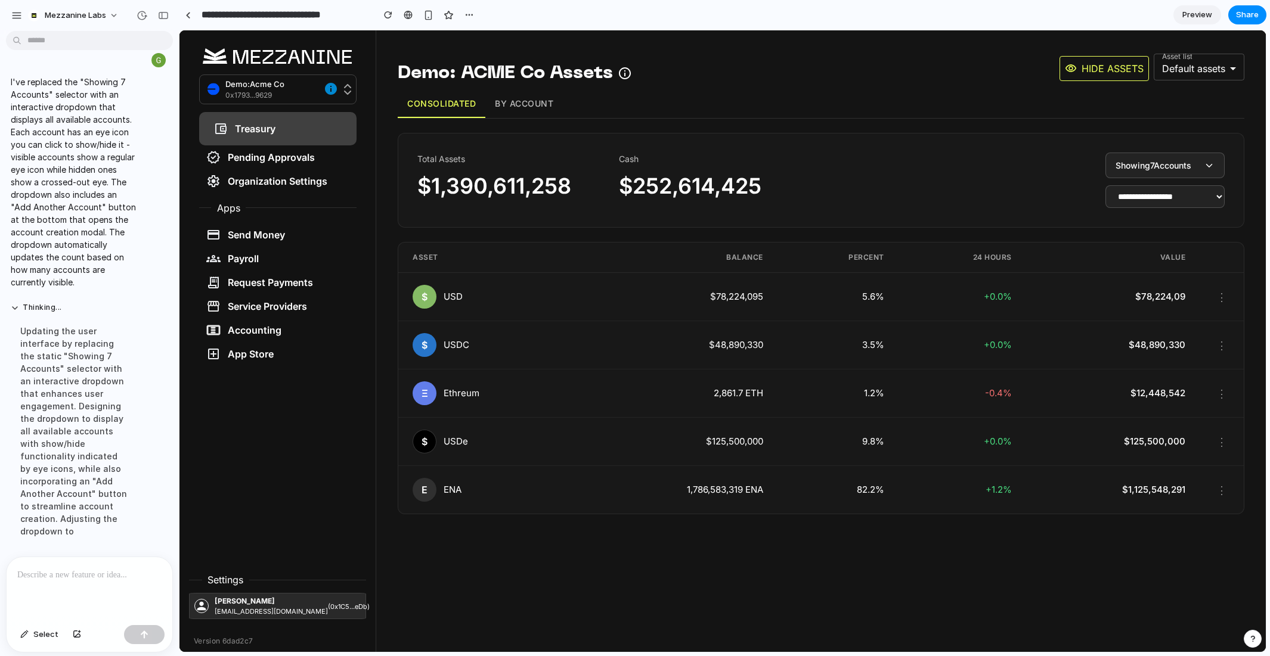
click at [1172, 154] on button "Showing 7 Accounts" at bounding box center [1164, 166] width 119 height 26
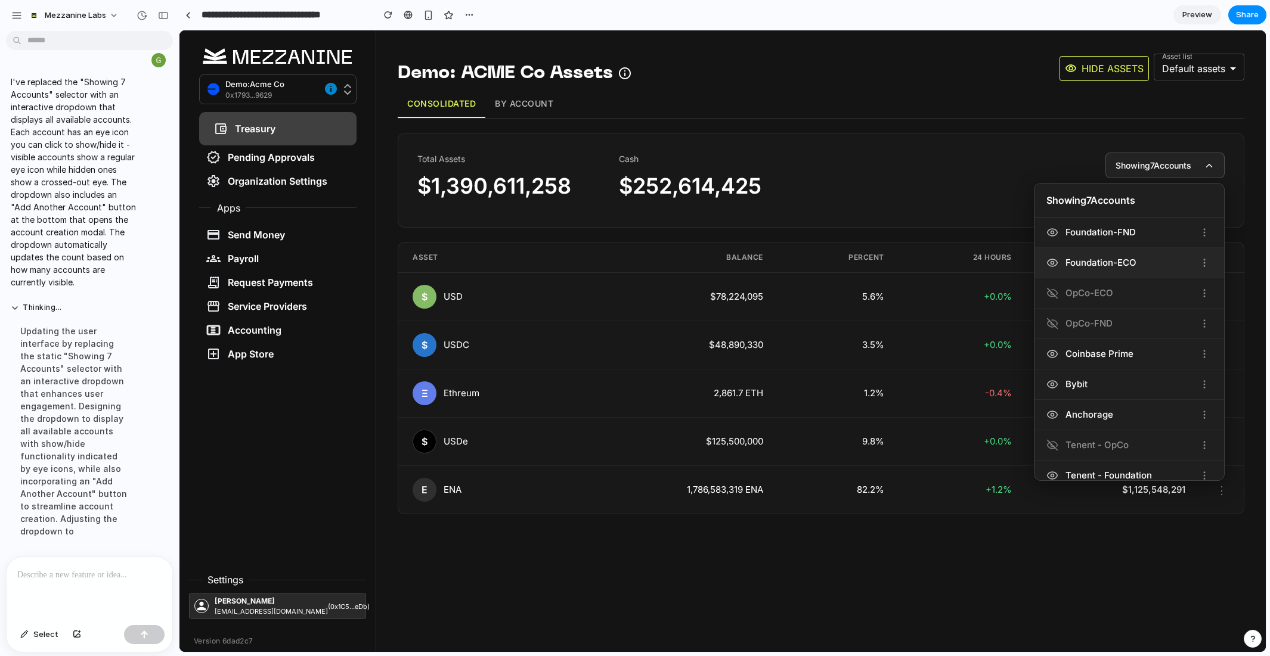
click at [1053, 258] on icon at bounding box center [1052, 263] width 12 height 12
click at [1049, 234] on icon at bounding box center [1052, 232] width 10 height 7
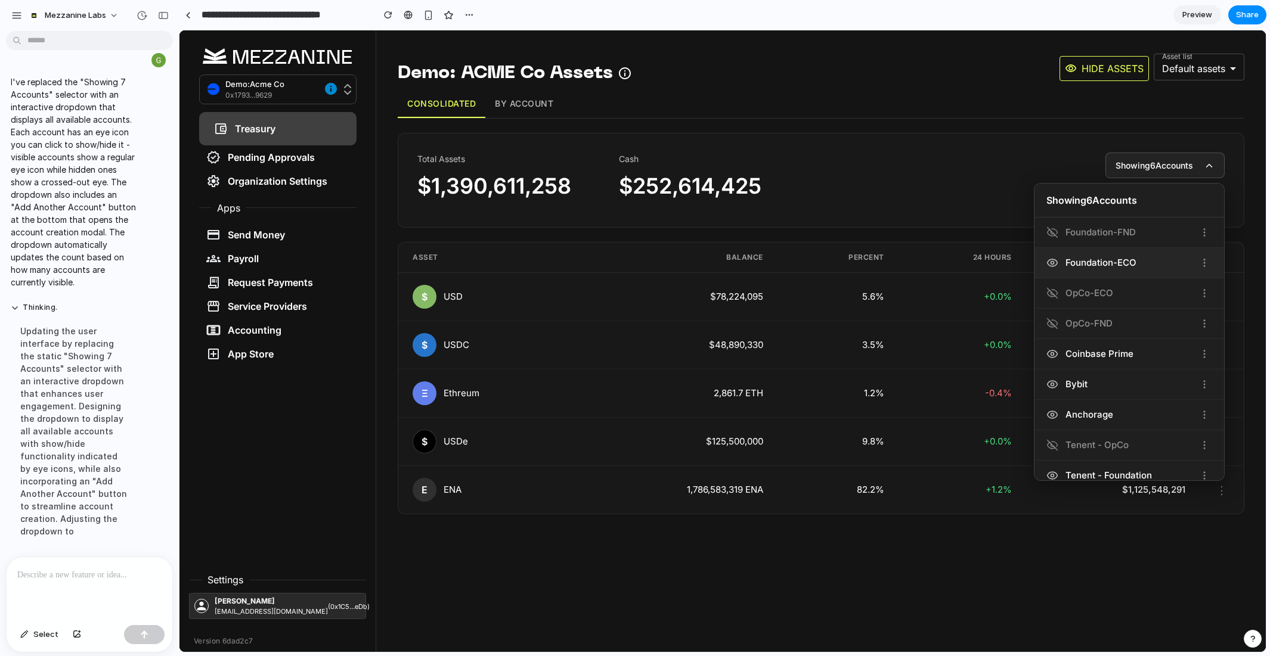
click at [1050, 259] on icon at bounding box center [1052, 262] width 10 height 7
click at [1053, 352] on icon at bounding box center [1052, 354] width 12 height 12
click at [1052, 383] on circle at bounding box center [1052, 384] width 3 height 3
click at [1052, 413] on icon at bounding box center [1052, 415] width 12 height 12
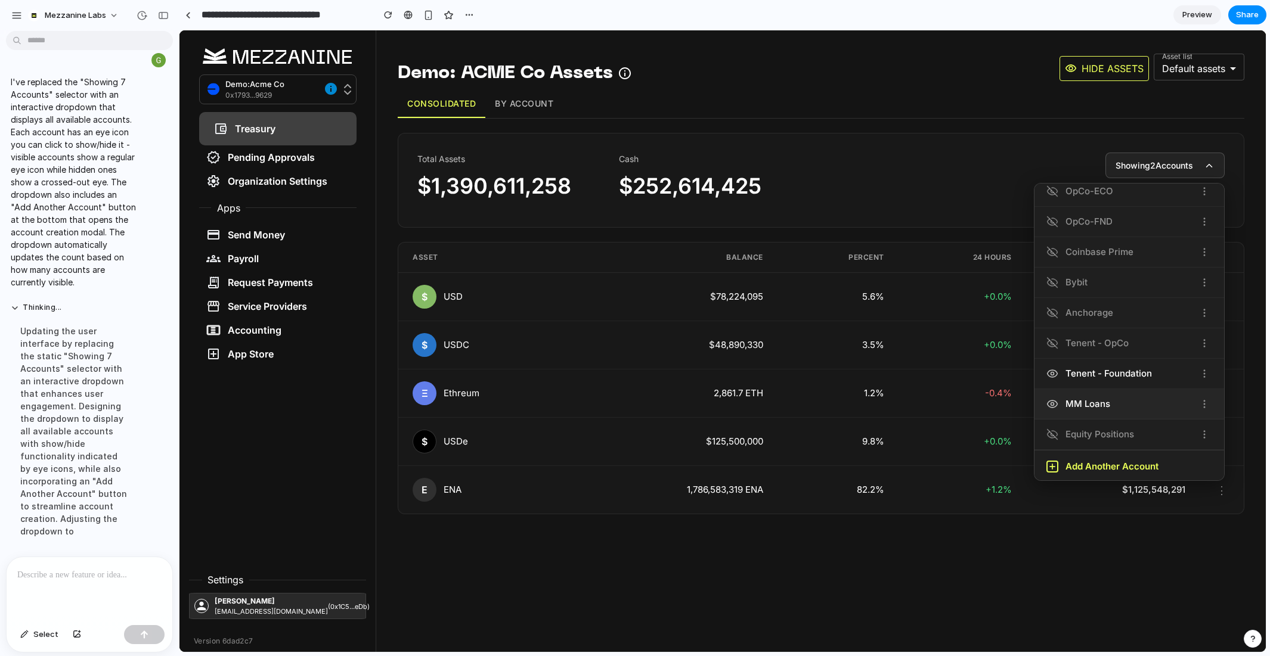
click at [1055, 403] on icon at bounding box center [1052, 404] width 10 height 7
click at [1054, 377] on icon at bounding box center [1052, 380] width 12 height 12
click at [1052, 263] on icon at bounding box center [1052, 263] width 10 height 10
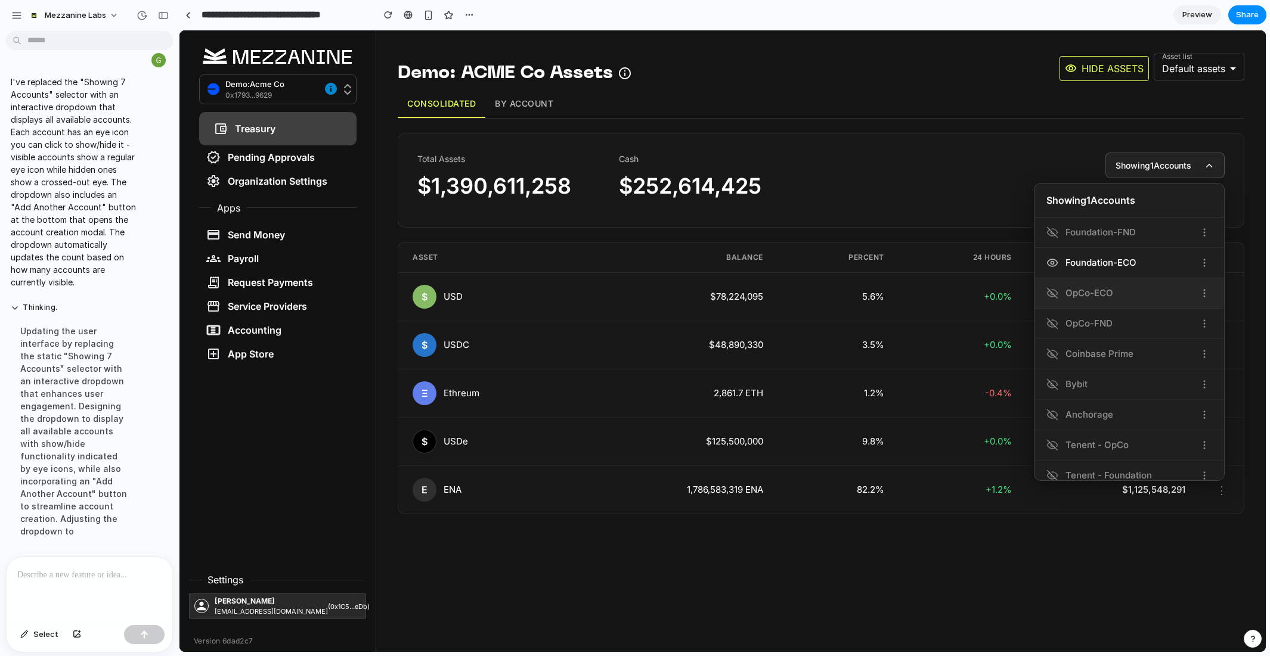
click at [1052, 290] on icon at bounding box center [1052, 293] width 12 height 12
click at [1050, 350] on icon at bounding box center [1052, 354] width 10 height 10
click at [1050, 381] on icon at bounding box center [1052, 385] width 10 height 10
click at [1051, 416] on icon at bounding box center [1051, 415] width 8 height 6
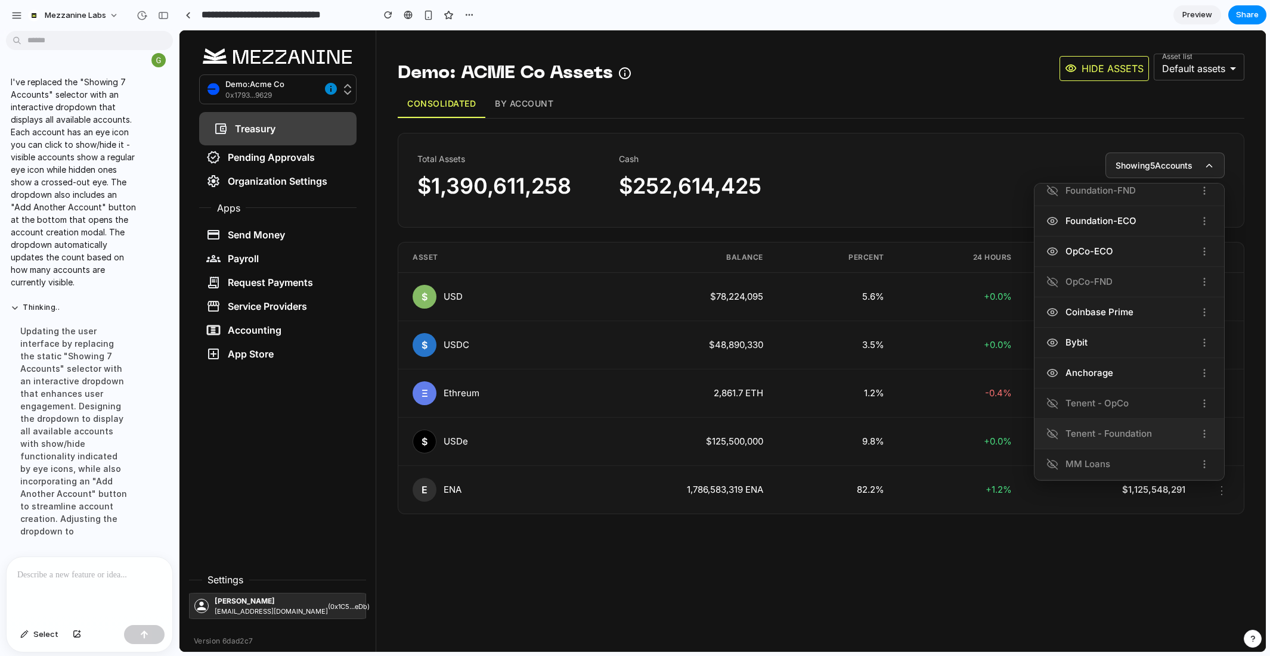
scroll to position [51, 0]
click at [1056, 361] on icon at bounding box center [1052, 364] width 10 height 7
click at [1049, 423] on icon at bounding box center [1052, 425] width 12 height 12
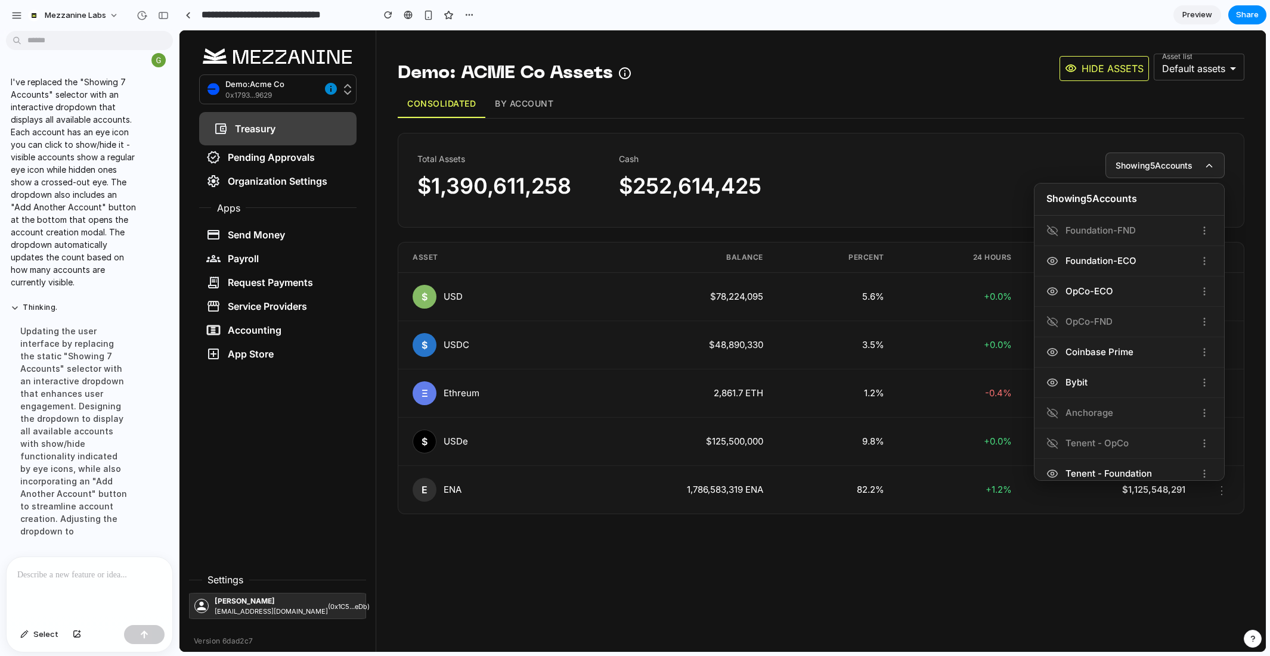
scroll to position [0, 0]
click at [961, 142] on div "**********" at bounding box center [821, 180] width 846 height 95
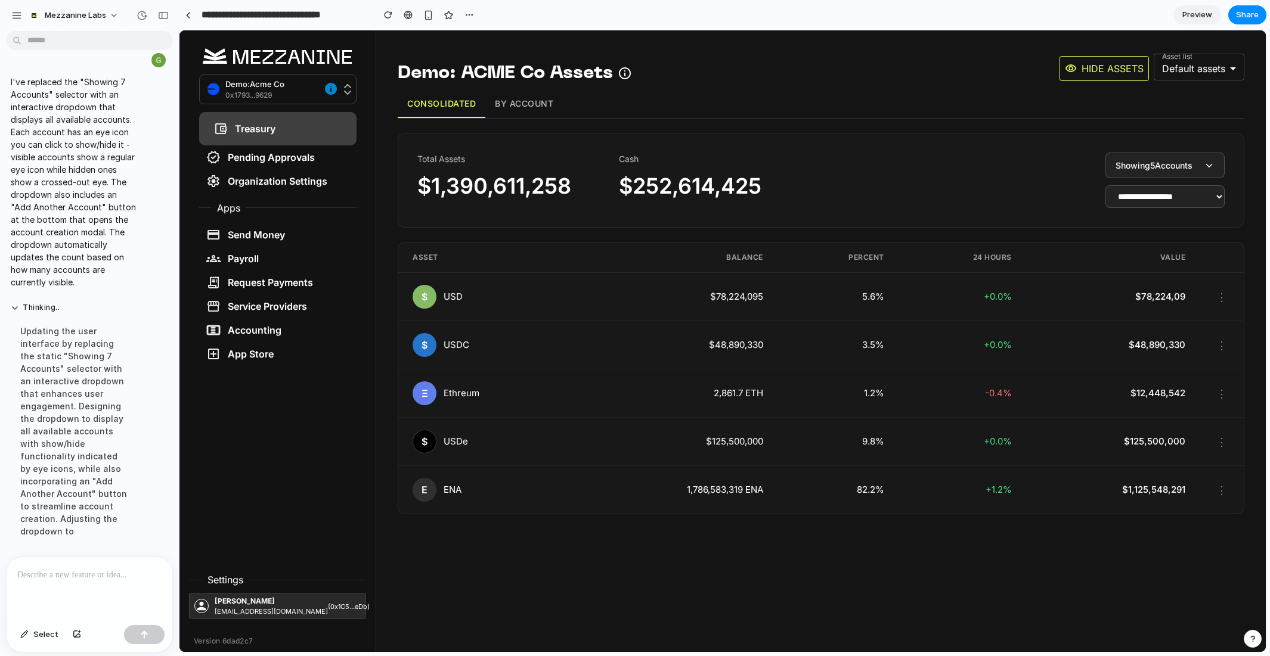
click at [522, 108] on button "By Account" at bounding box center [523, 104] width 77 height 28
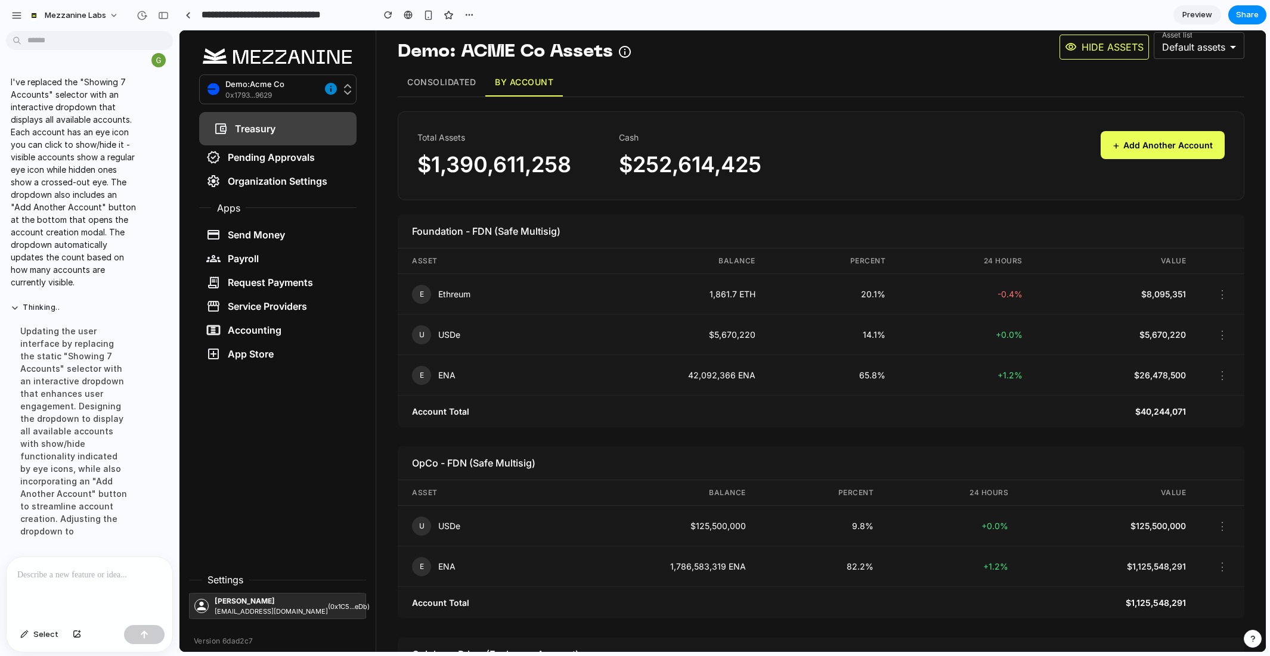
scroll to position [20, 0]
click at [444, 80] on button "Consolidated" at bounding box center [442, 84] width 88 height 28
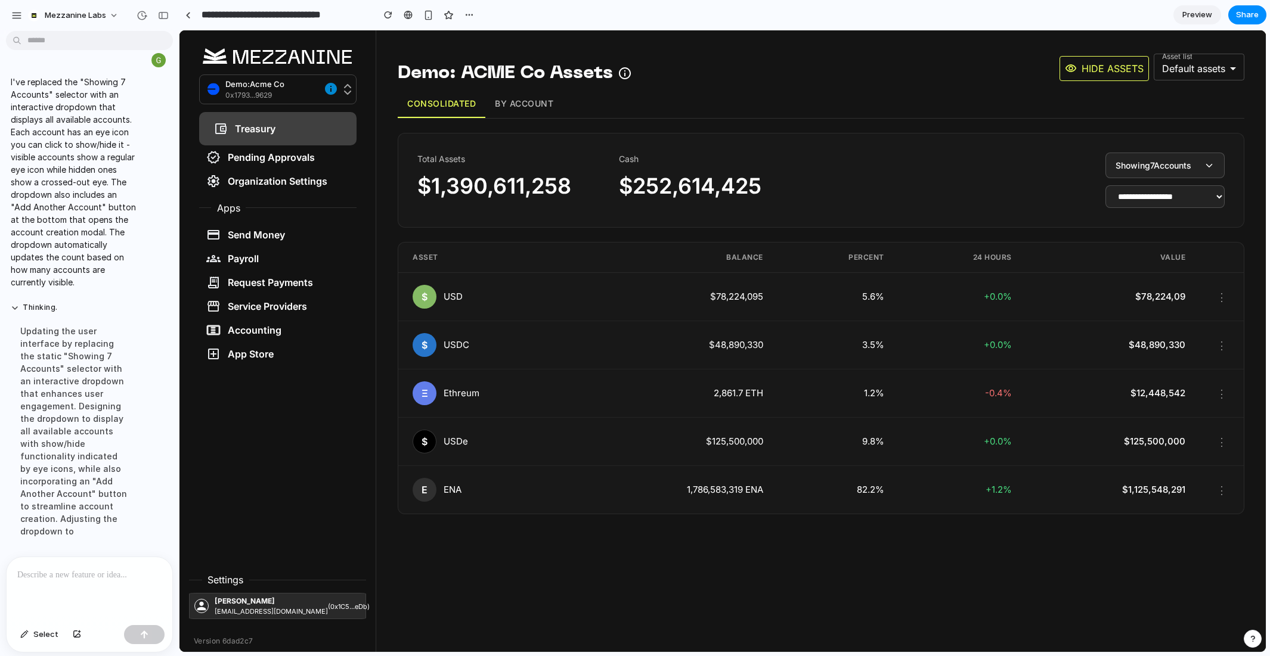
click at [542, 110] on button "By Account" at bounding box center [523, 104] width 77 height 28
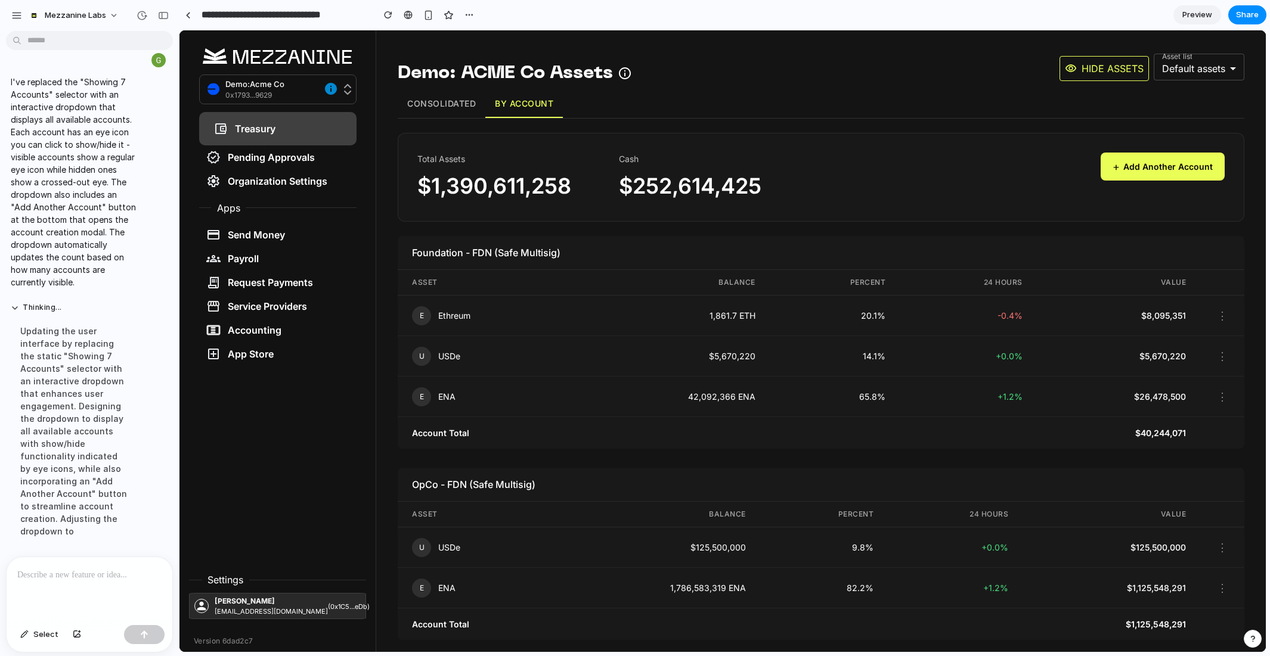
click at [462, 110] on button "Consolidated" at bounding box center [442, 104] width 88 height 28
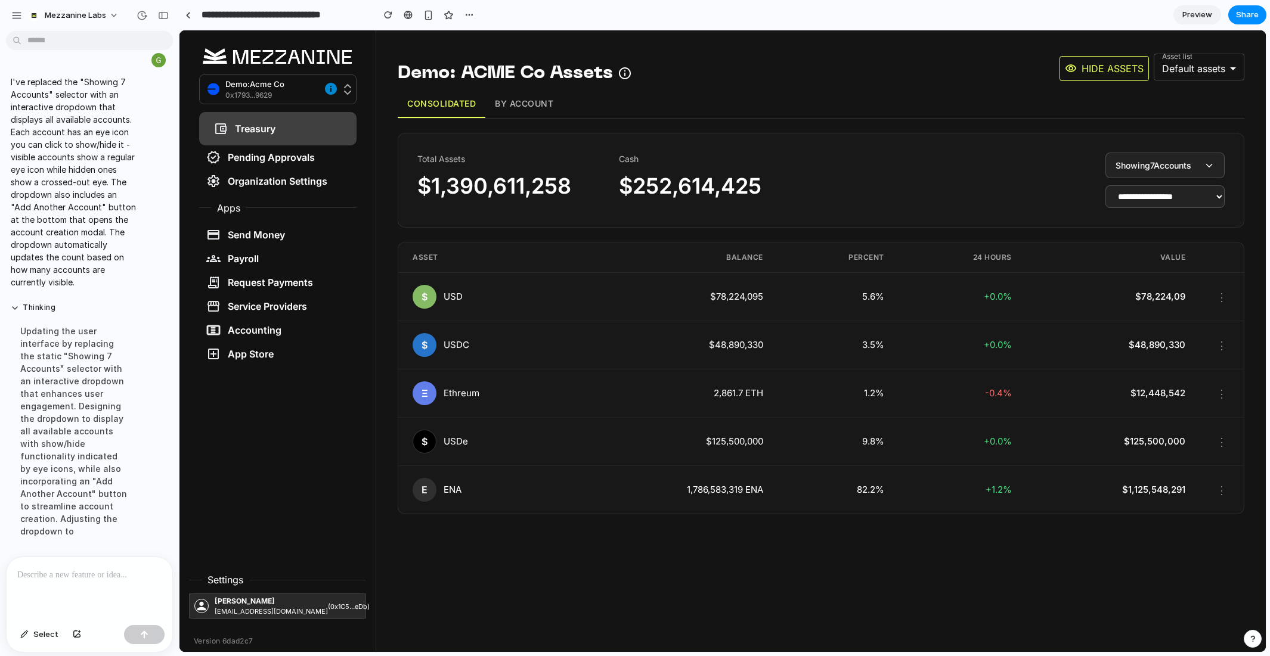
click at [542, 113] on button "By Account" at bounding box center [523, 104] width 77 height 28
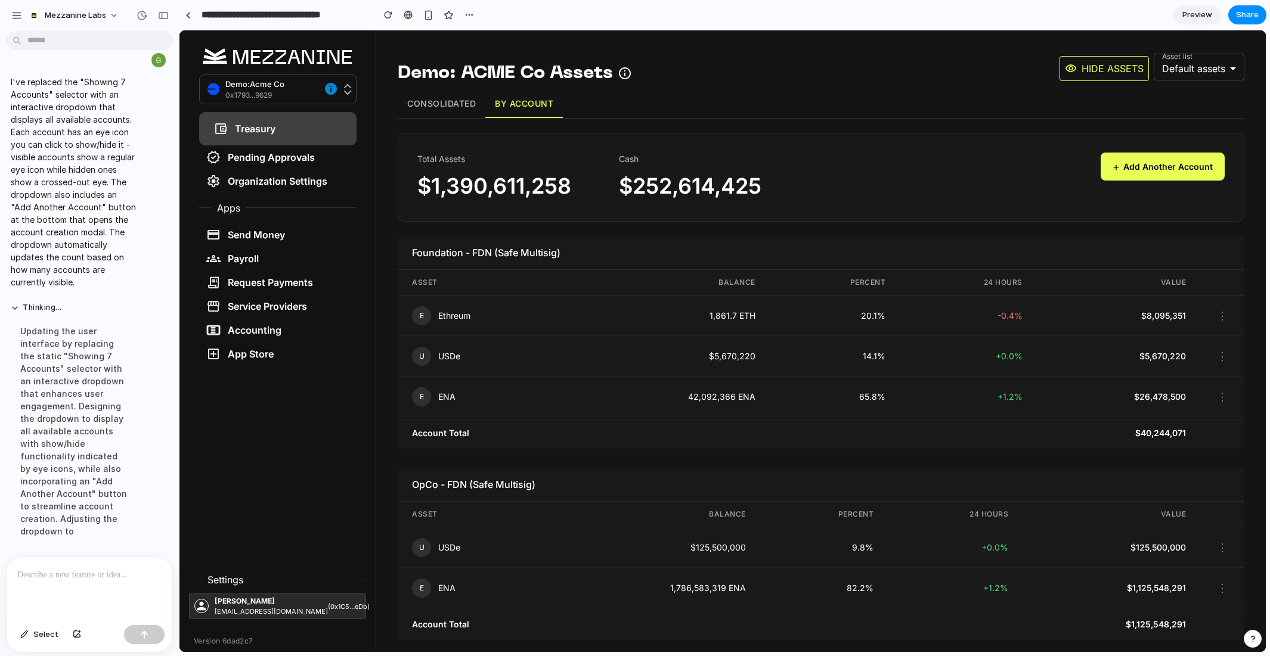
click at [448, 107] on button "Consolidated" at bounding box center [442, 104] width 88 height 28
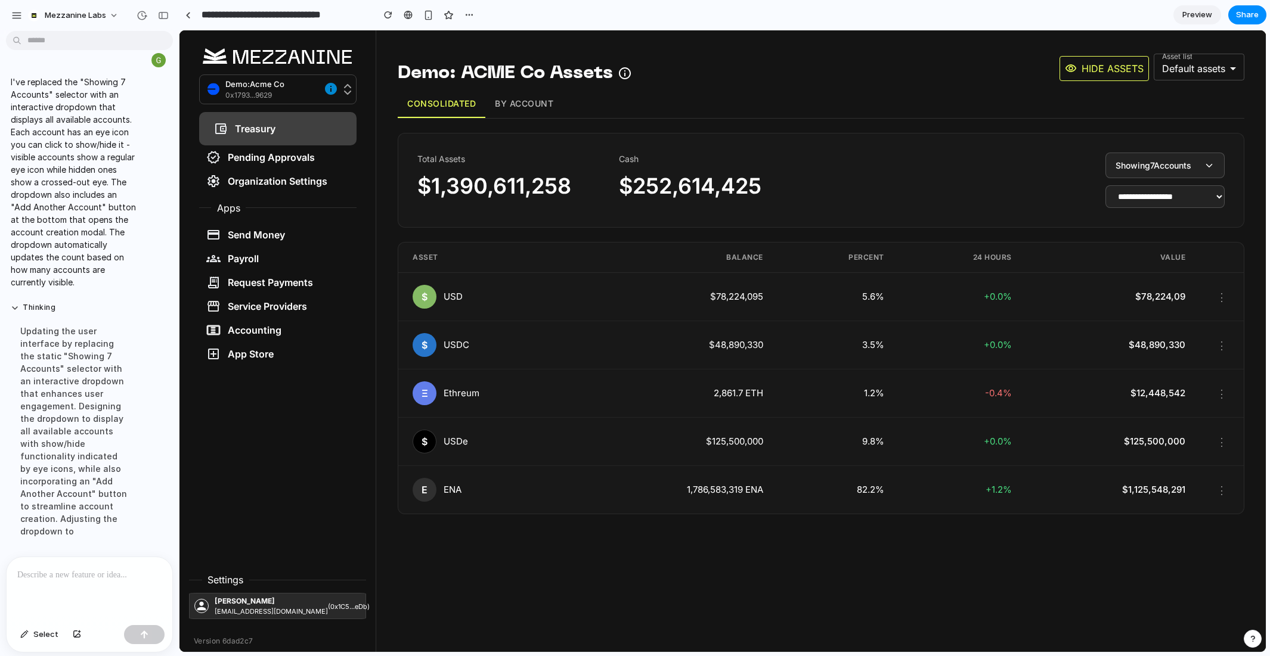
click at [1174, 197] on select "**********" at bounding box center [1164, 196] width 119 height 23
click at [1105, 185] on select "**********" at bounding box center [1164, 196] width 119 height 23
click at [68, 585] on div at bounding box center [90, 588] width 166 height 63
click at [144, 569] on p "**********" at bounding box center [89, 575] width 144 height 14
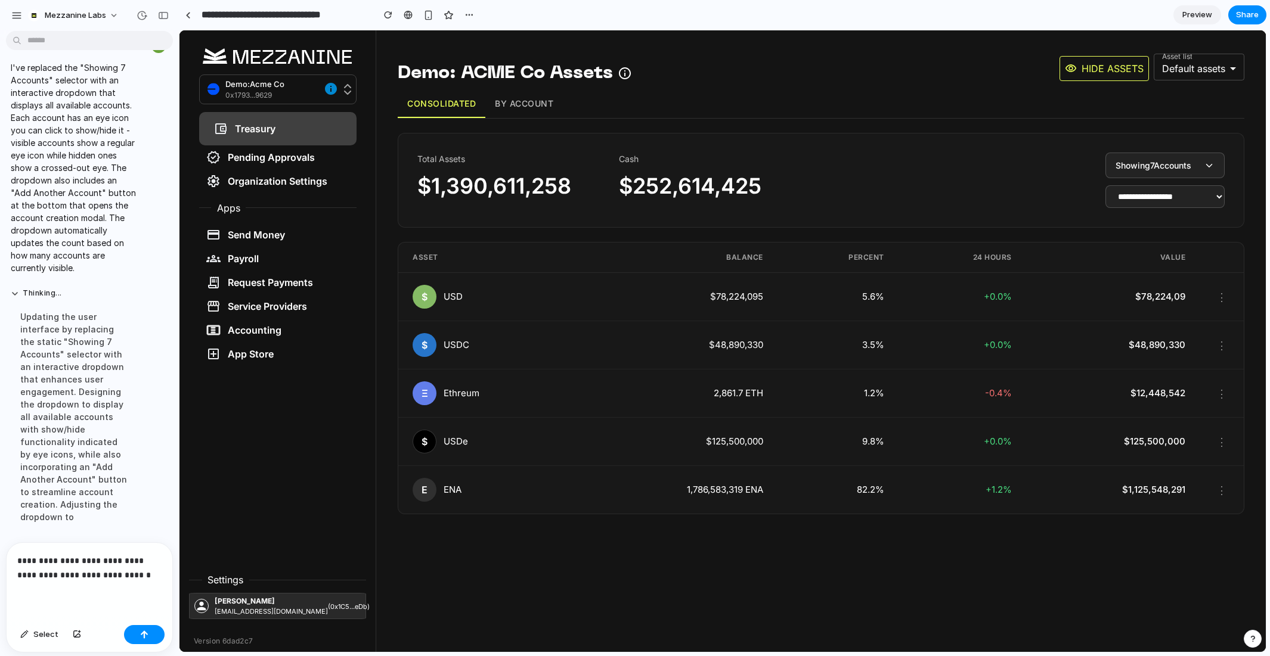
click at [61, 572] on p "**********" at bounding box center [89, 568] width 144 height 29
click at [150, 578] on p "**********" at bounding box center [89, 568] width 144 height 29
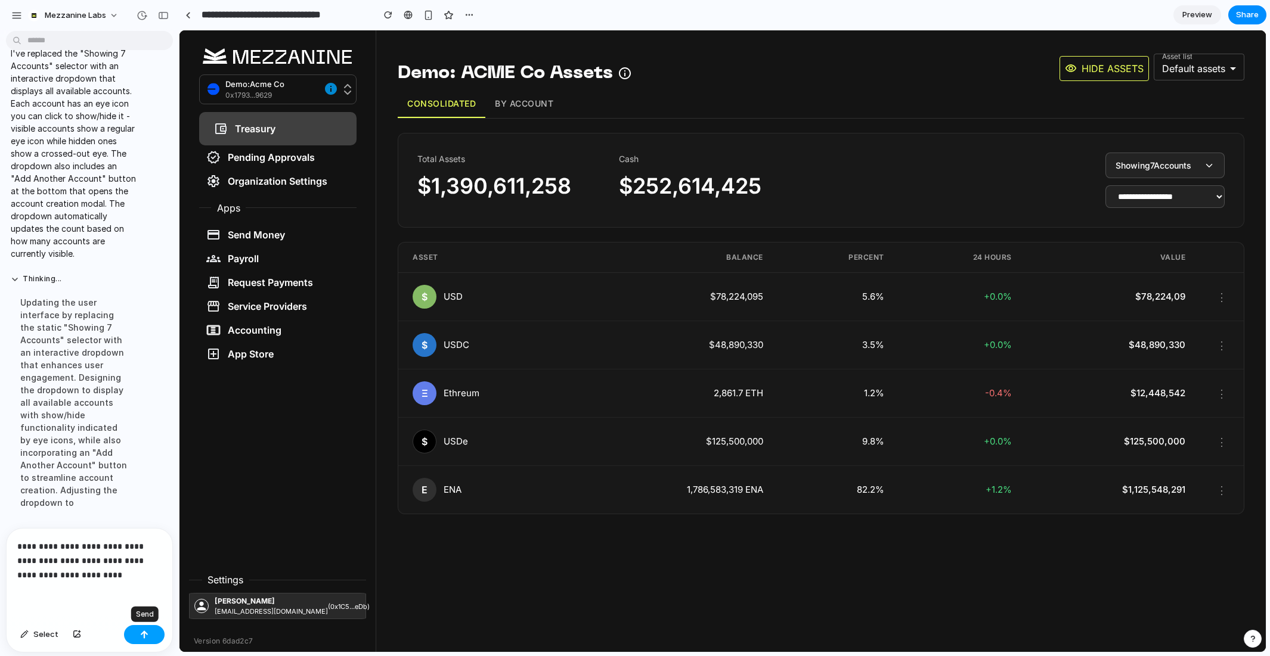
click at [143, 635] on div "button" at bounding box center [144, 635] width 8 height 8
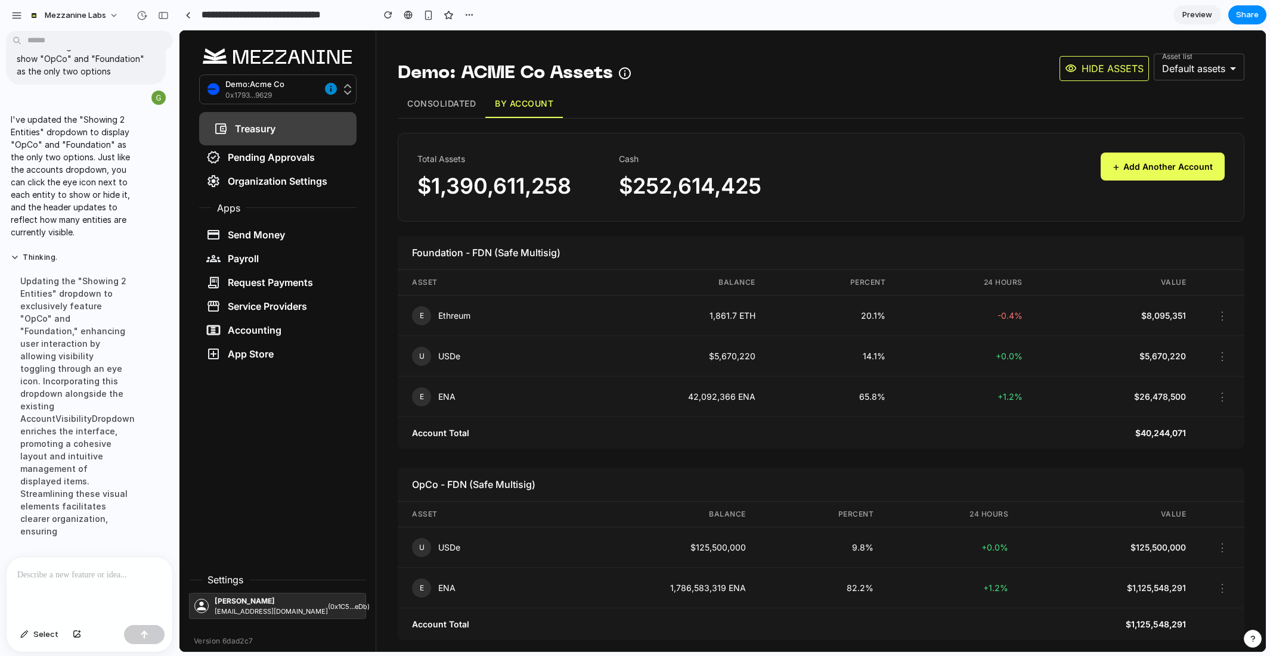
click at [450, 109] on button "Consolidated" at bounding box center [442, 104] width 88 height 28
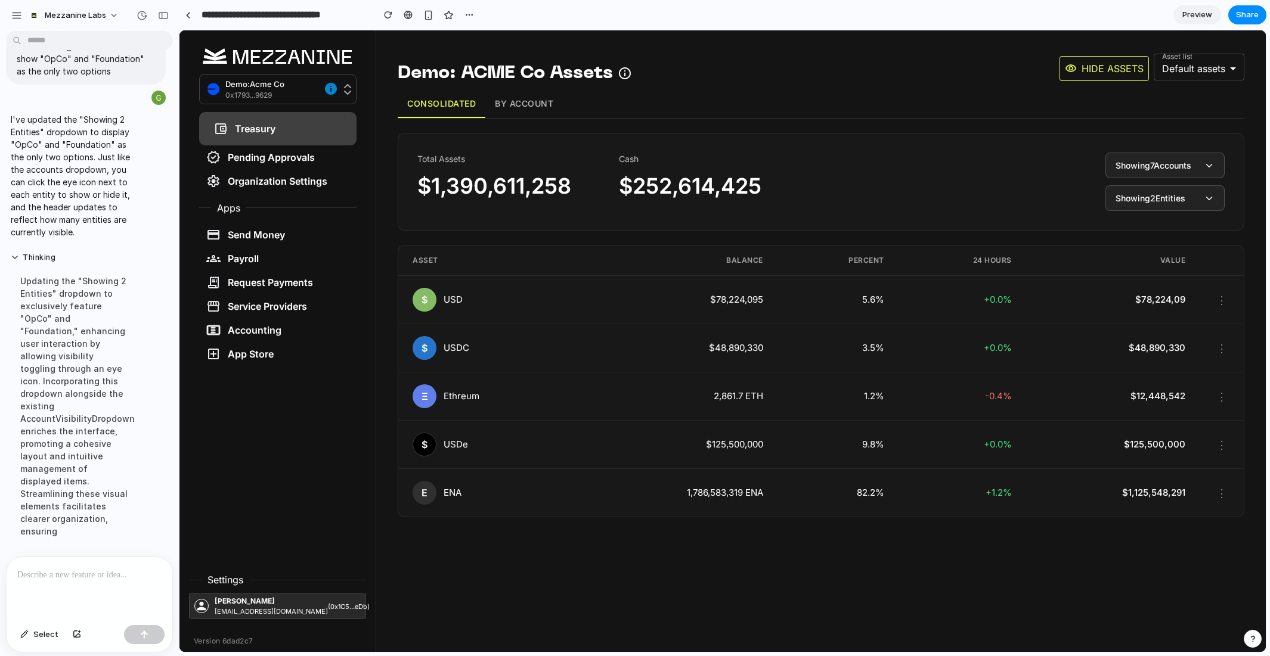
click at [1171, 198] on span "Showing 2 Entities" at bounding box center [1150, 198] width 70 height 13
click at [1127, 270] on span "OpCo" at bounding box center [1150, 266] width 123 height 14
click at [1047, 197] on div "Total Assets $1,390,611,258 Cash $252,614,425 Showing 7 Accounts Showing 2 Enti…" at bounding box center [820, 182] width 807 height 58
click at [520, 113] on button "By Account" at bounding box center [523, 104] width 77 height 28
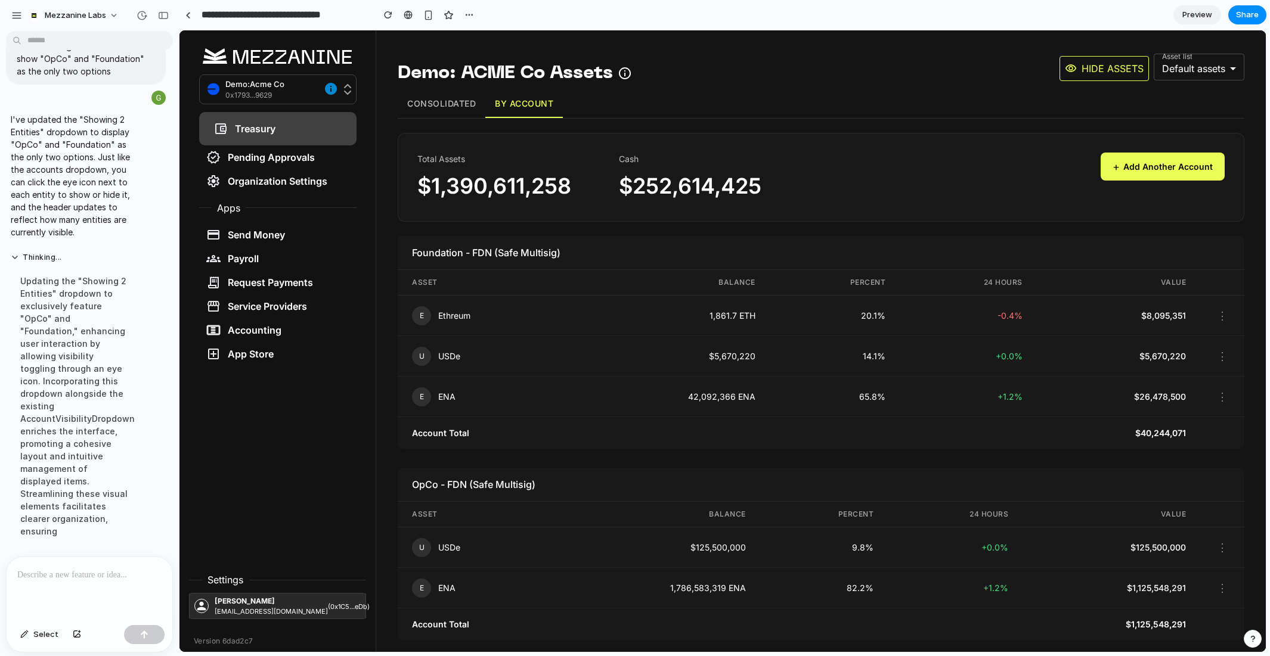
click at [76, 578] on p at bounding box center [89, 575] width 144 height 14
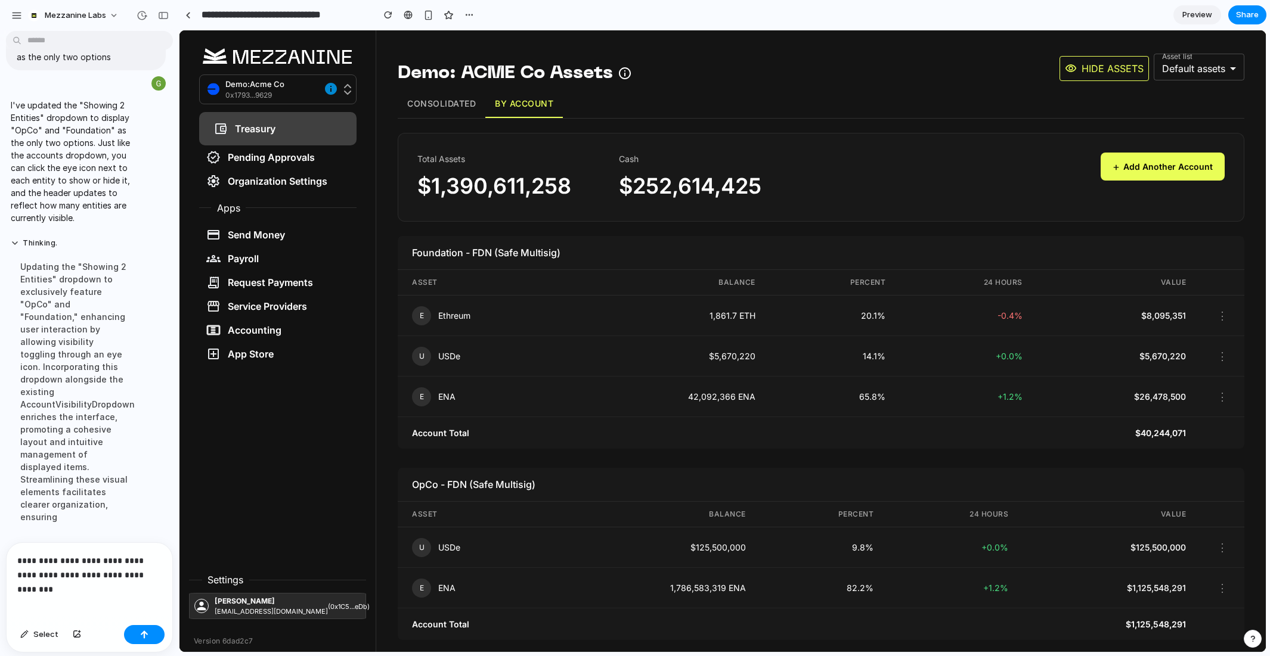
scroll to position [2918, 0]
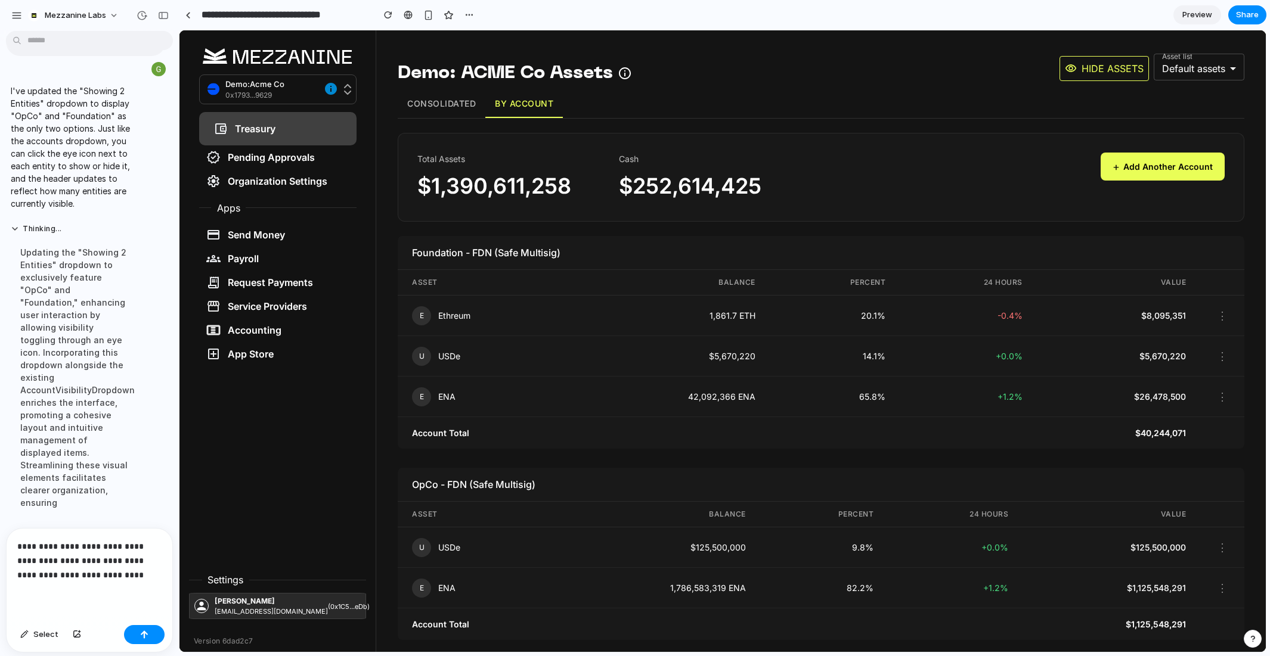
click at [151, 562] on p "**********" at bounding box center [89, 560] width 144 height 43
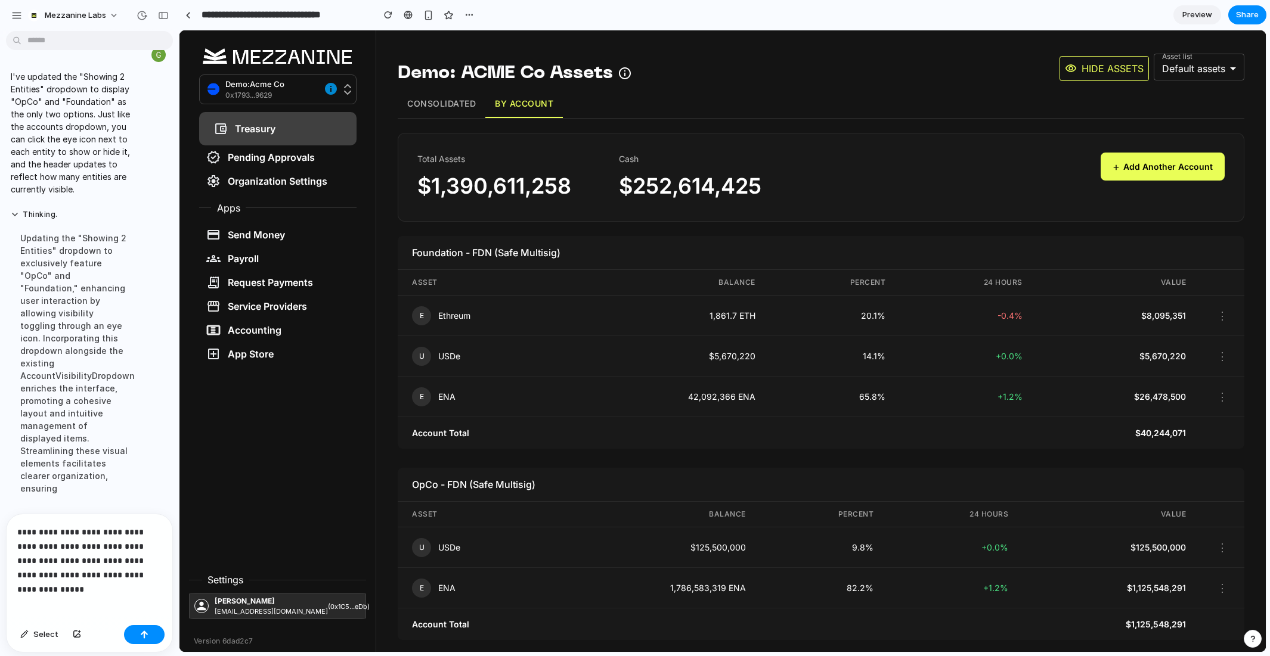
scroll to position [2947, 0]
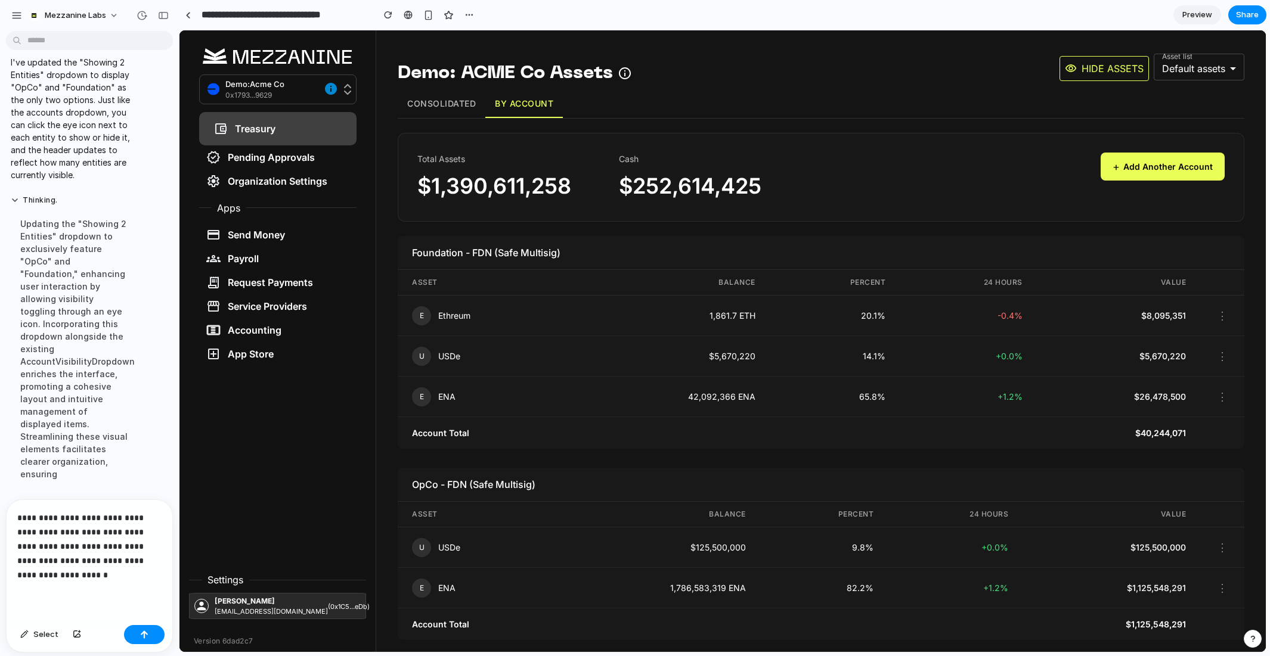
click at [113, 573] on p "**********" at bounding box center [89, 547] width 144 height 72
drag, startPoint x: 103, startPoint y: 573, endPoint x: 88, endPoint y: 566, distance: 17.1
click at [88, 566] on p "**********" at bounding box center [89, 547] width 144 height 72
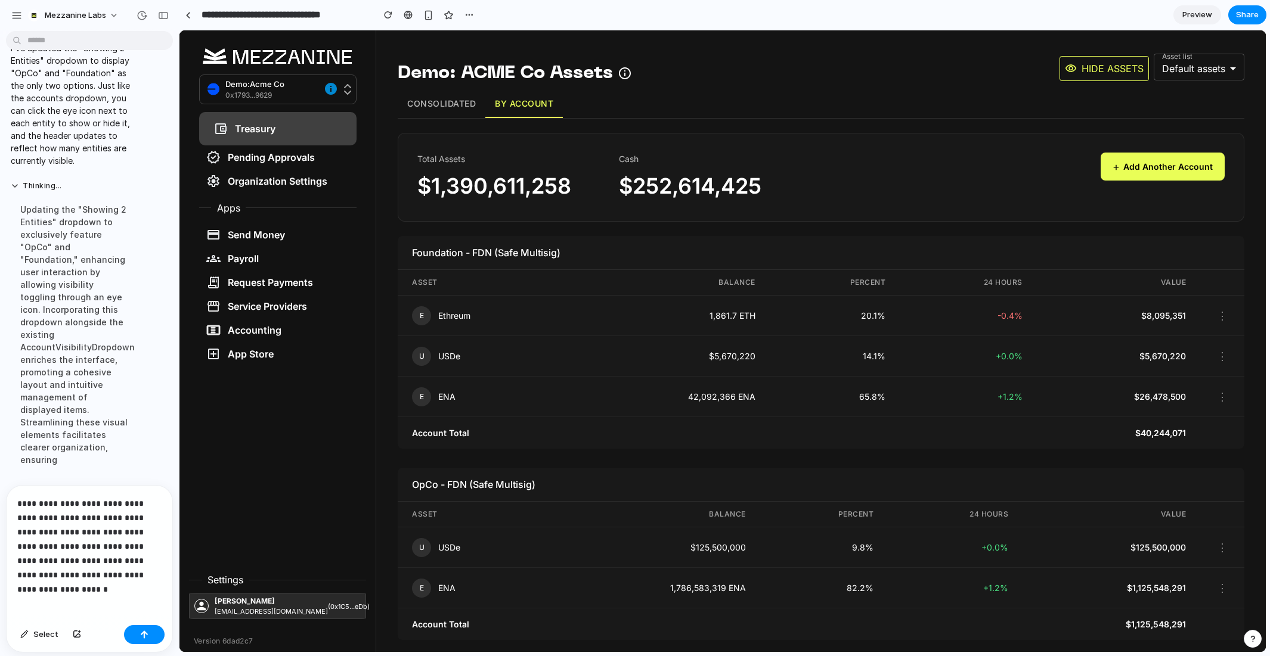
scroll to position [2976, 0]
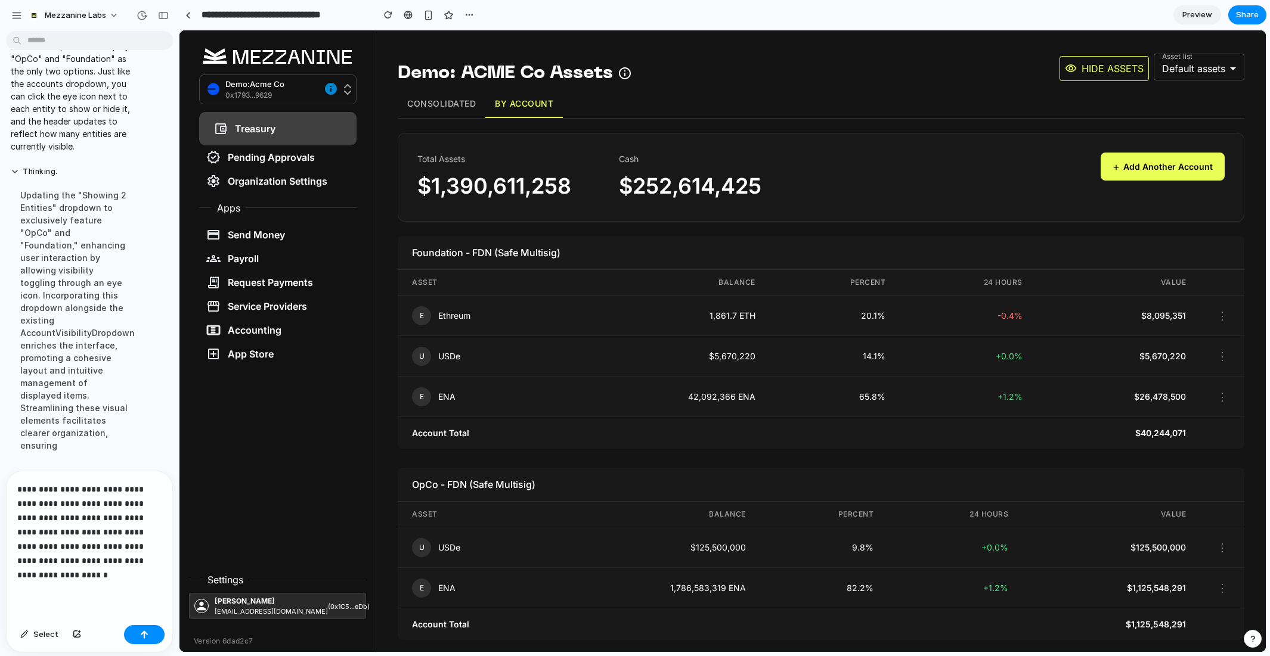
click at [86, 573] on p "**********" at bounding box center [89, 532] width 144 height 100
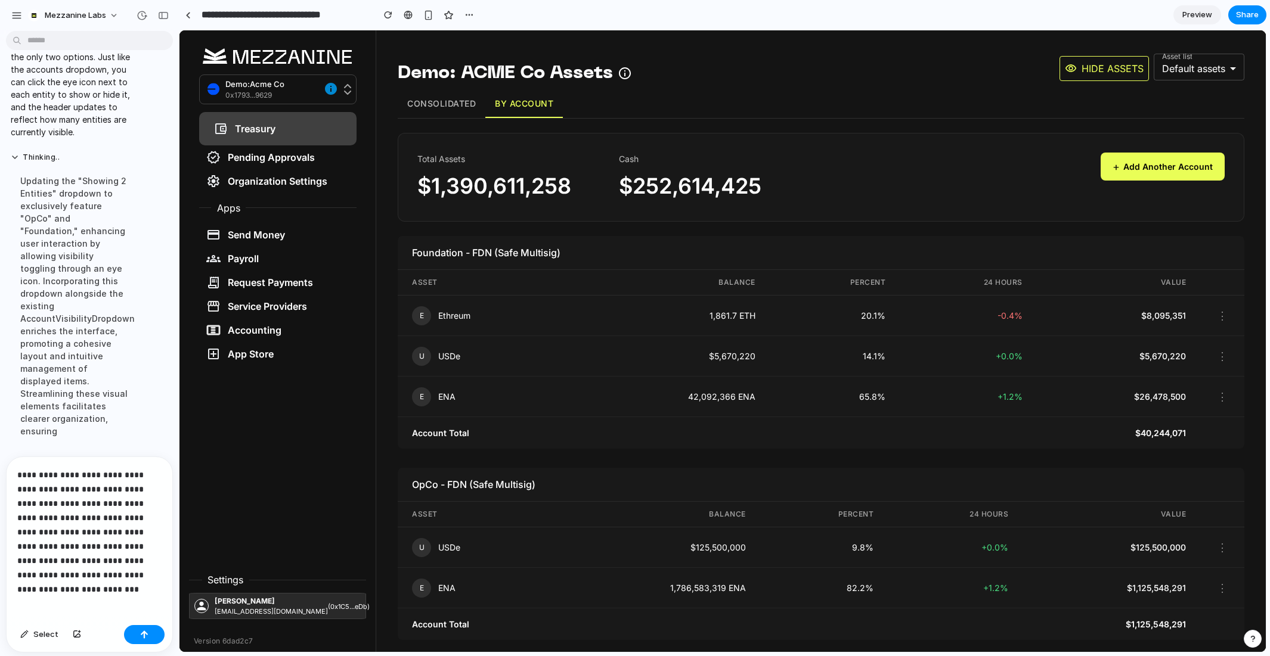
scroll to position [3004, 0]
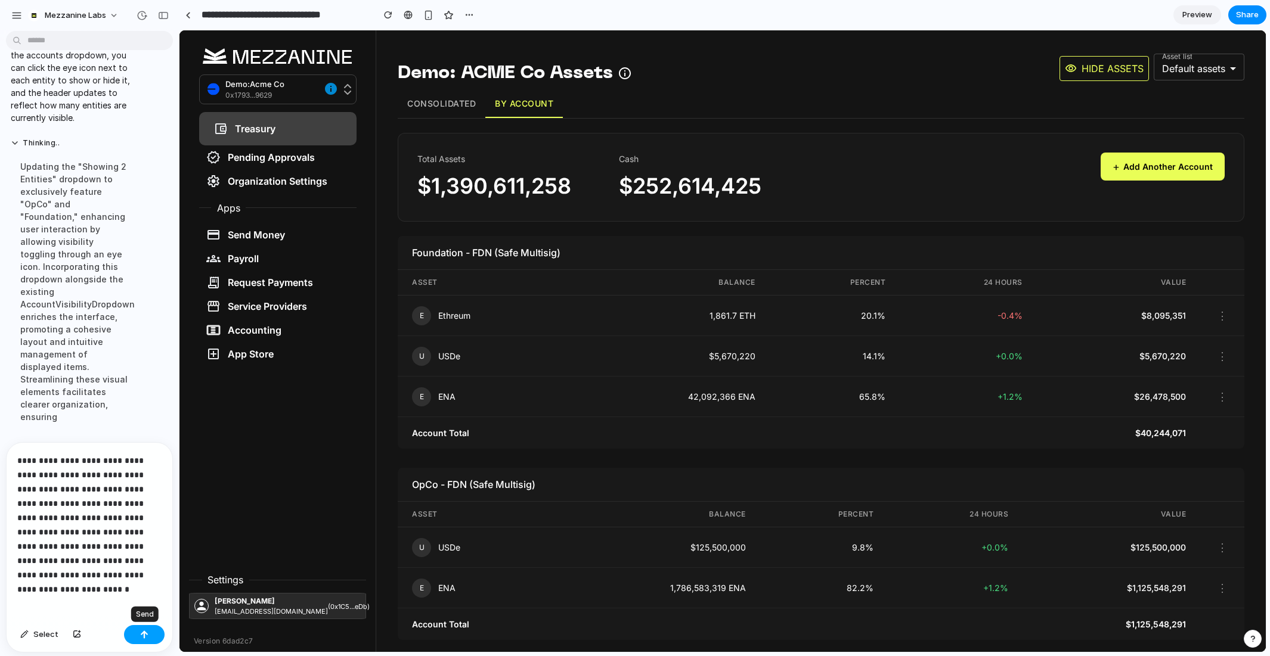
click at [146, 634] on div "button" at bounding box center [144, 635] width 8 height 8
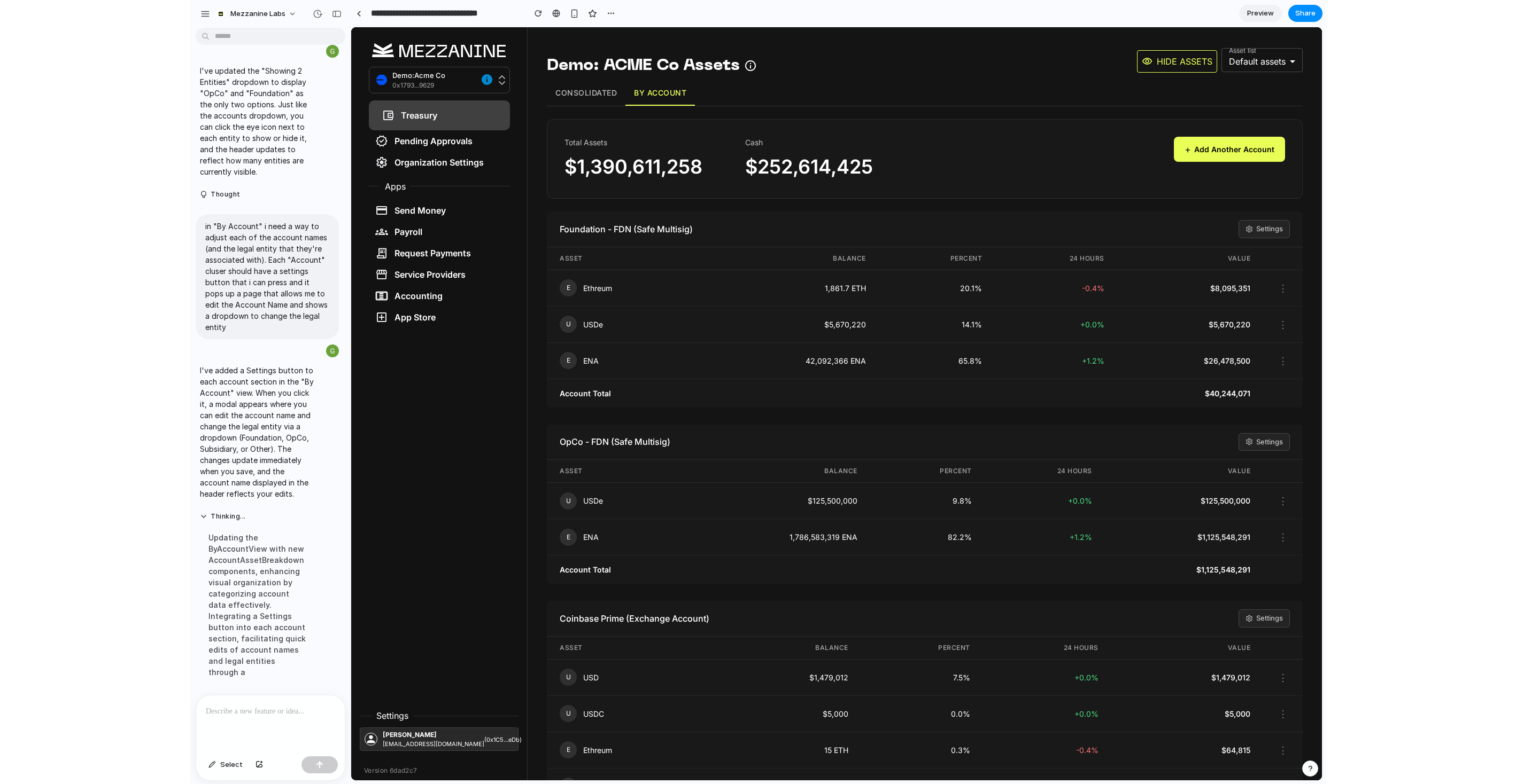
scroll to position [2639, 0]
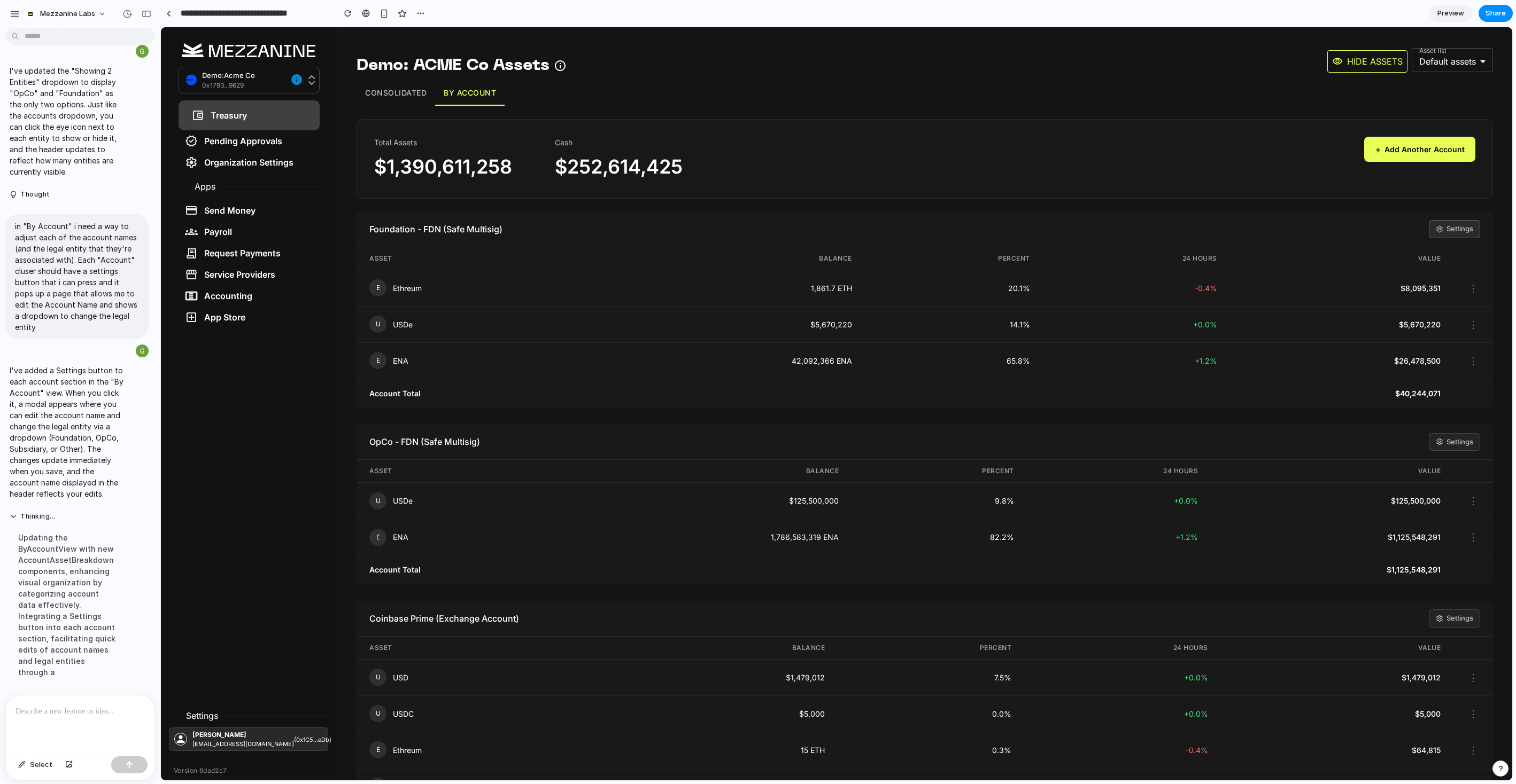
click at [1154, 226] on button "Settings" at bounding box center [1453, 229] width 51 height 18
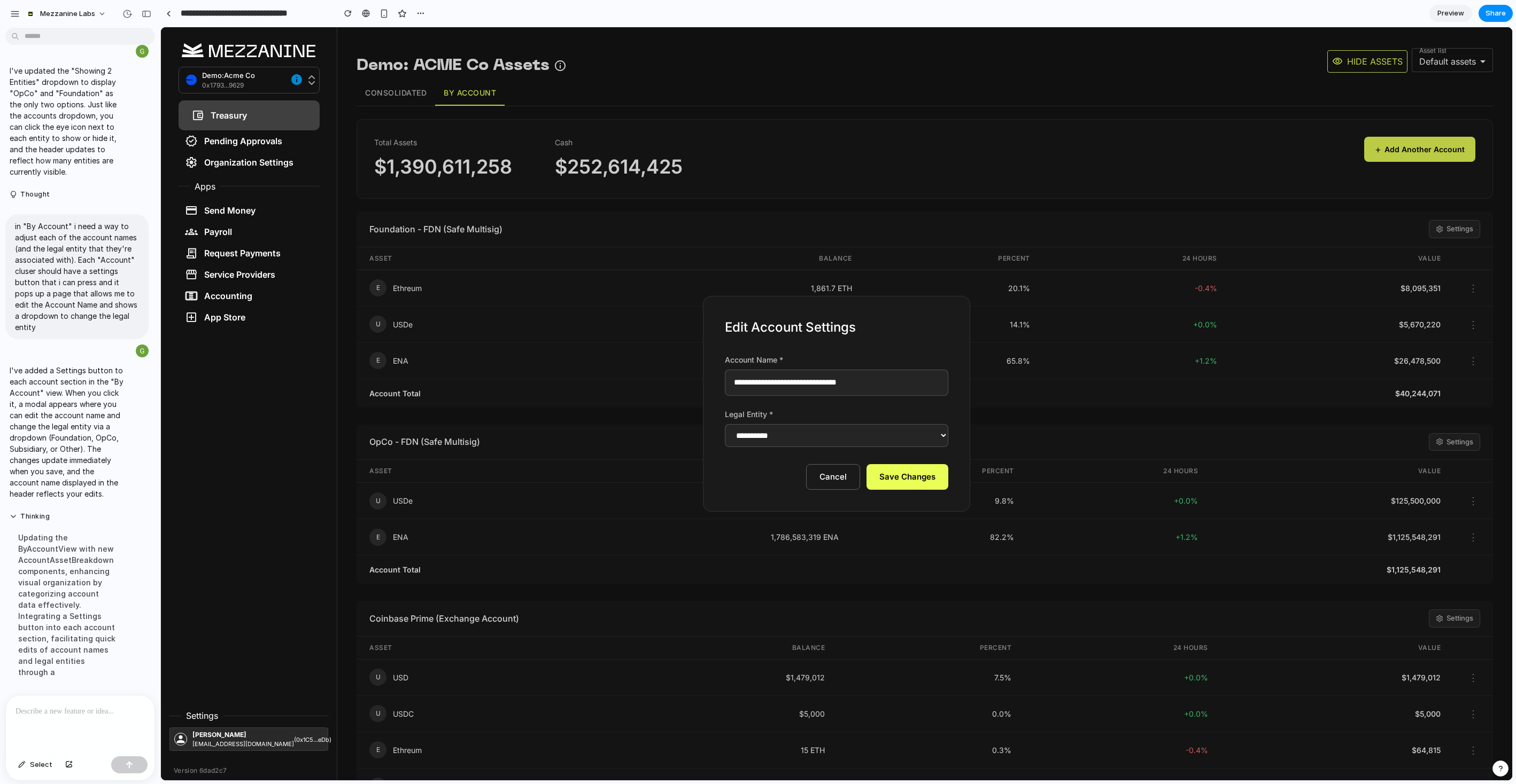
click at [821, 432] on select "**********" at bounding box center [836, 435] width 223 height 23
click at [724, 424] on select "**********" at bounding box center [836, 435] width 223 height 23
click at [799, 441] on select "**********" at bounding box center [836, 435] width 223 height 23
click at [724, 424] on select "**********" at bounding box center [836, 435] width 223 height 23
click at [785, 437] on select "**********" at bounding box center [836, 435] width 223 height 23
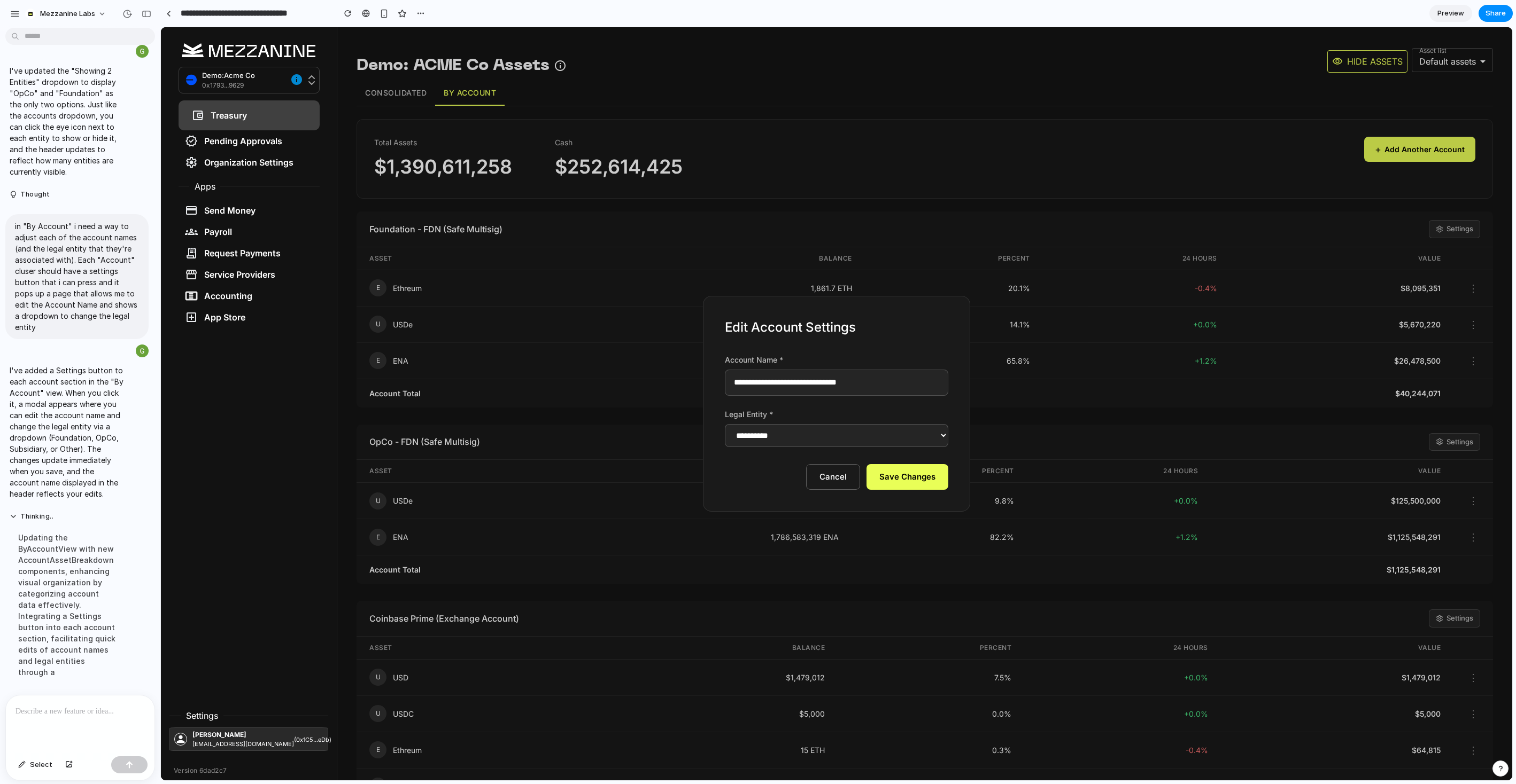
select select "****"
click at [724, 424] on select "**********" at bounding box center [836, 435] width 223 height 23
click at [798, 384] on input "**********" at bounding box center [836, 382] width 223 height 26
click at [882, 383] on input "**********" at bounding box center [836, 382] width 223 height 26
click at [823, 476] on button "Cancel" at bounding box center [833, 477] width 54 height 26
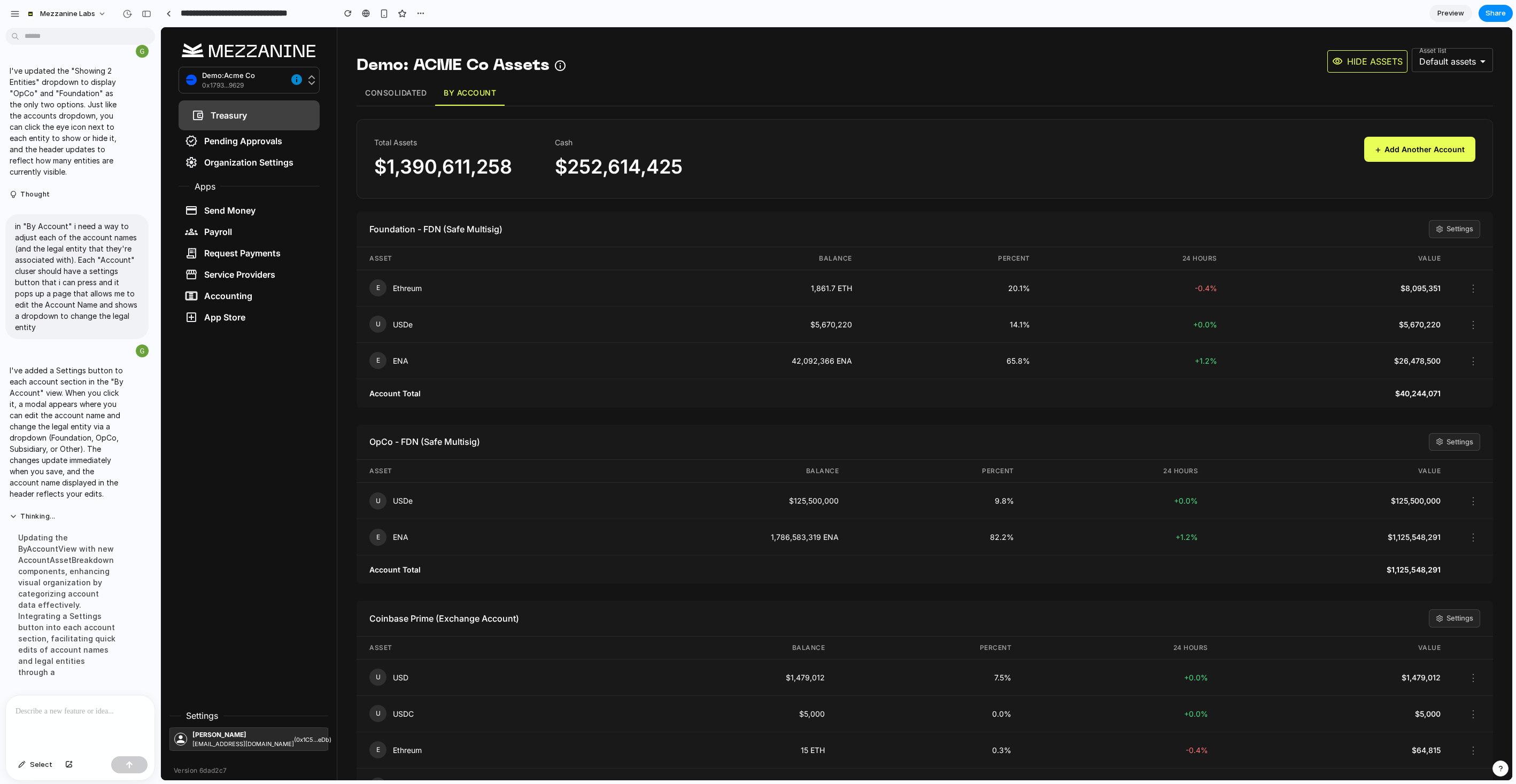
click at [83, 604] on div at bounding box center [81, 723] width 149 height 56
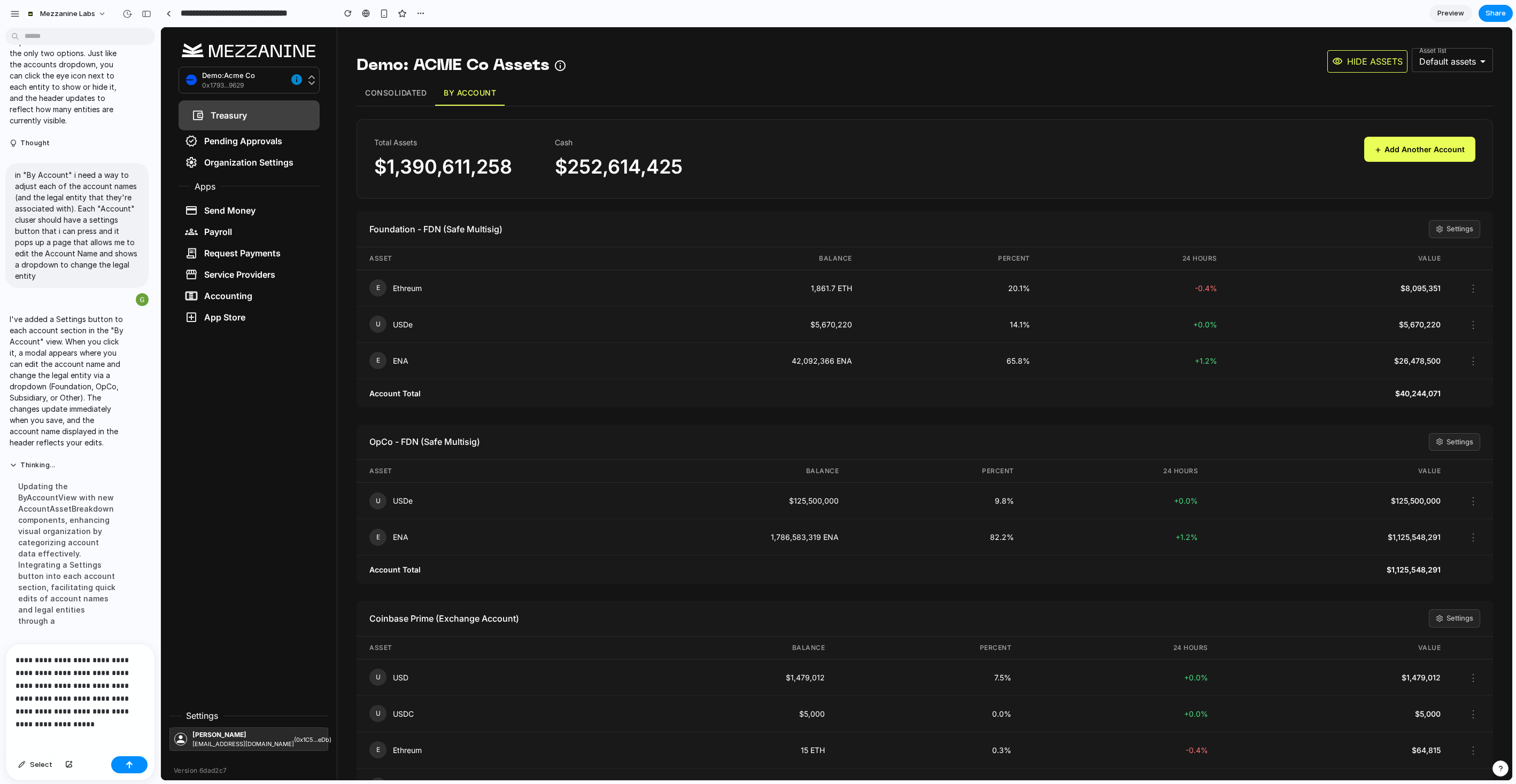
scroll to position [2702, 0]
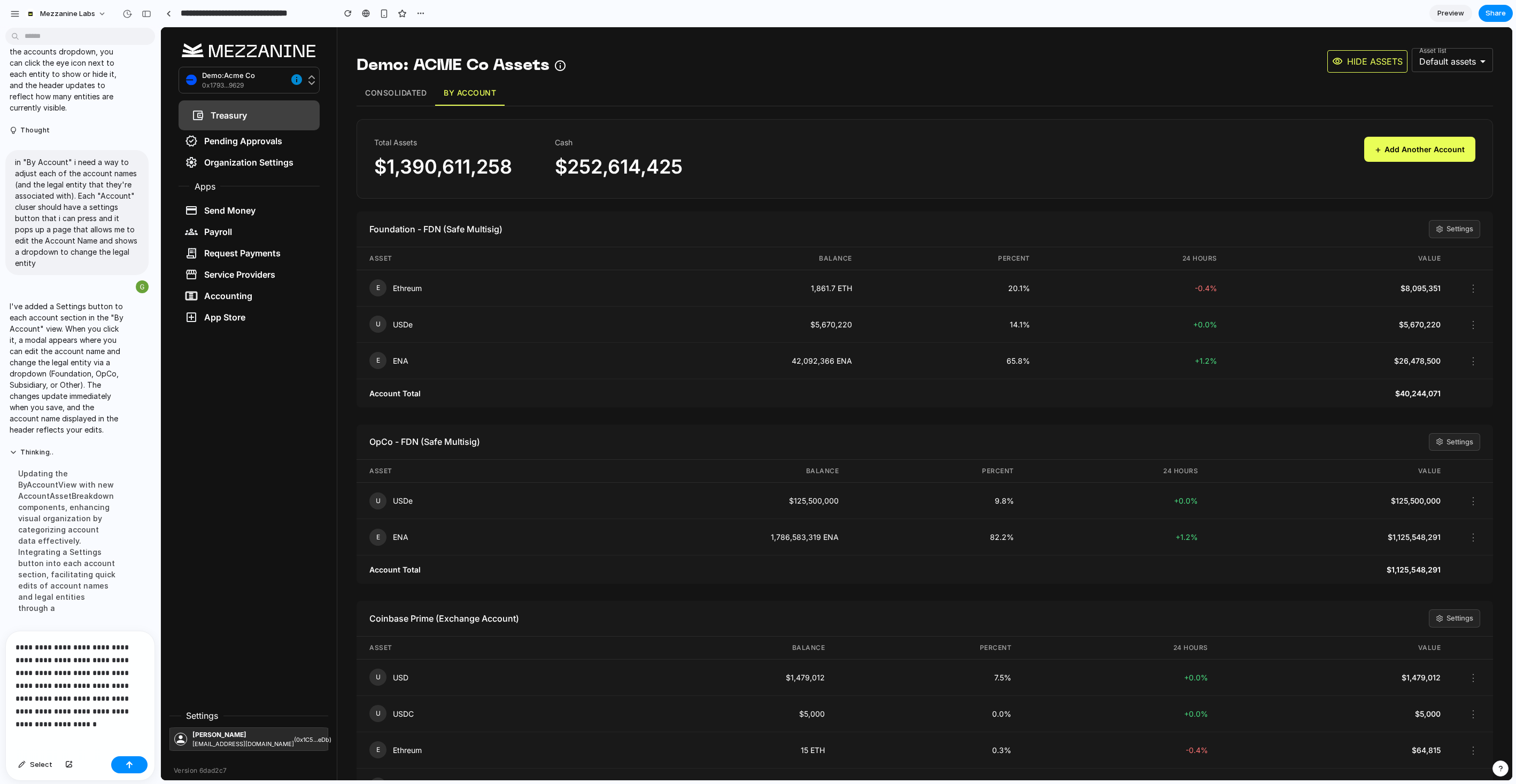
click at [141, 604] on p "**********" at bounding box center [80, 679] width 129 height 77
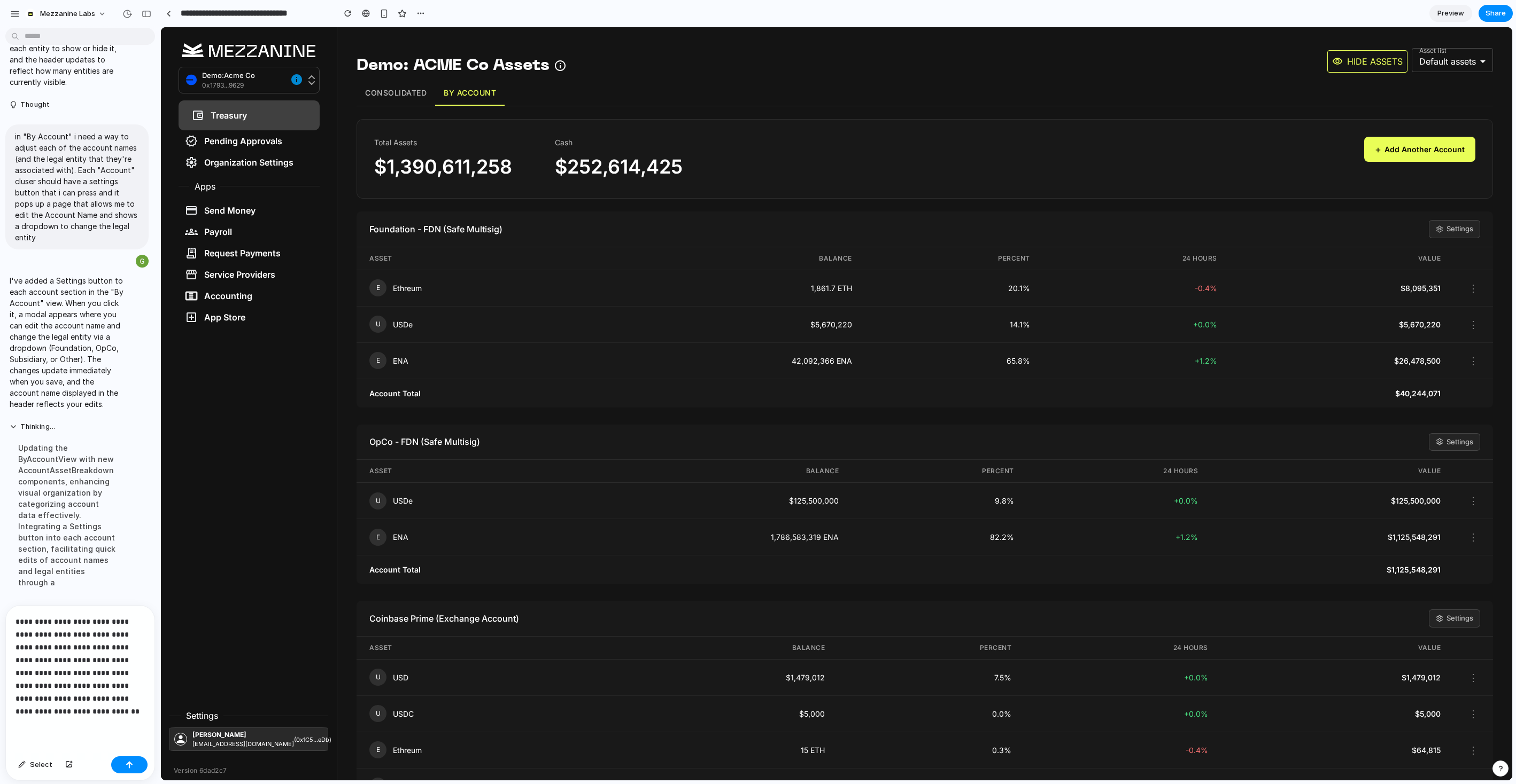
scroll to position [2728, 0]
click at [127, 604] on button "button" at bounding box center [129, 764] width 37 height 17
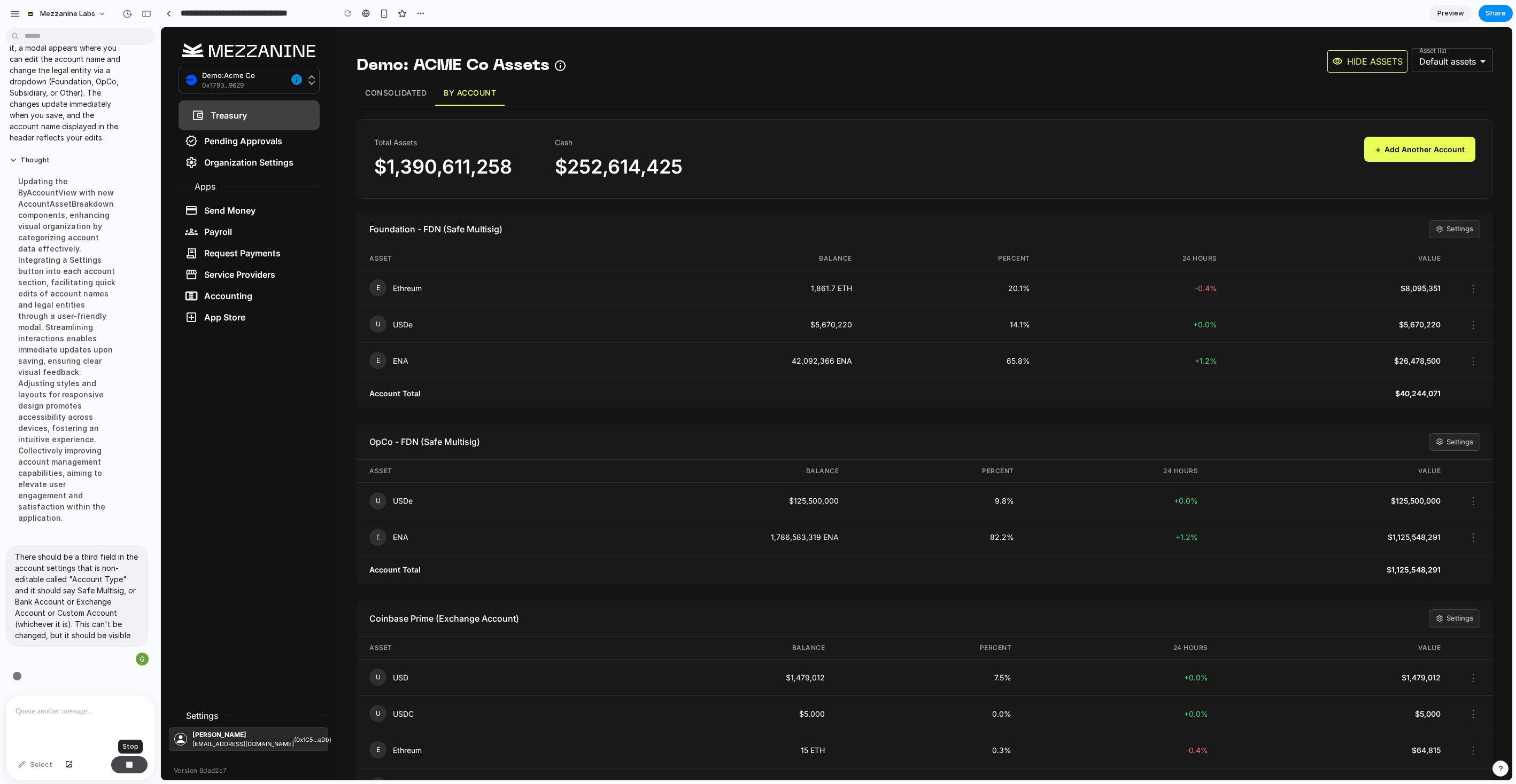
scroll to position [2984, 0]
click at [387, 90] on button "Consolidated" at bounding box center [396, 93] width 79 height 25
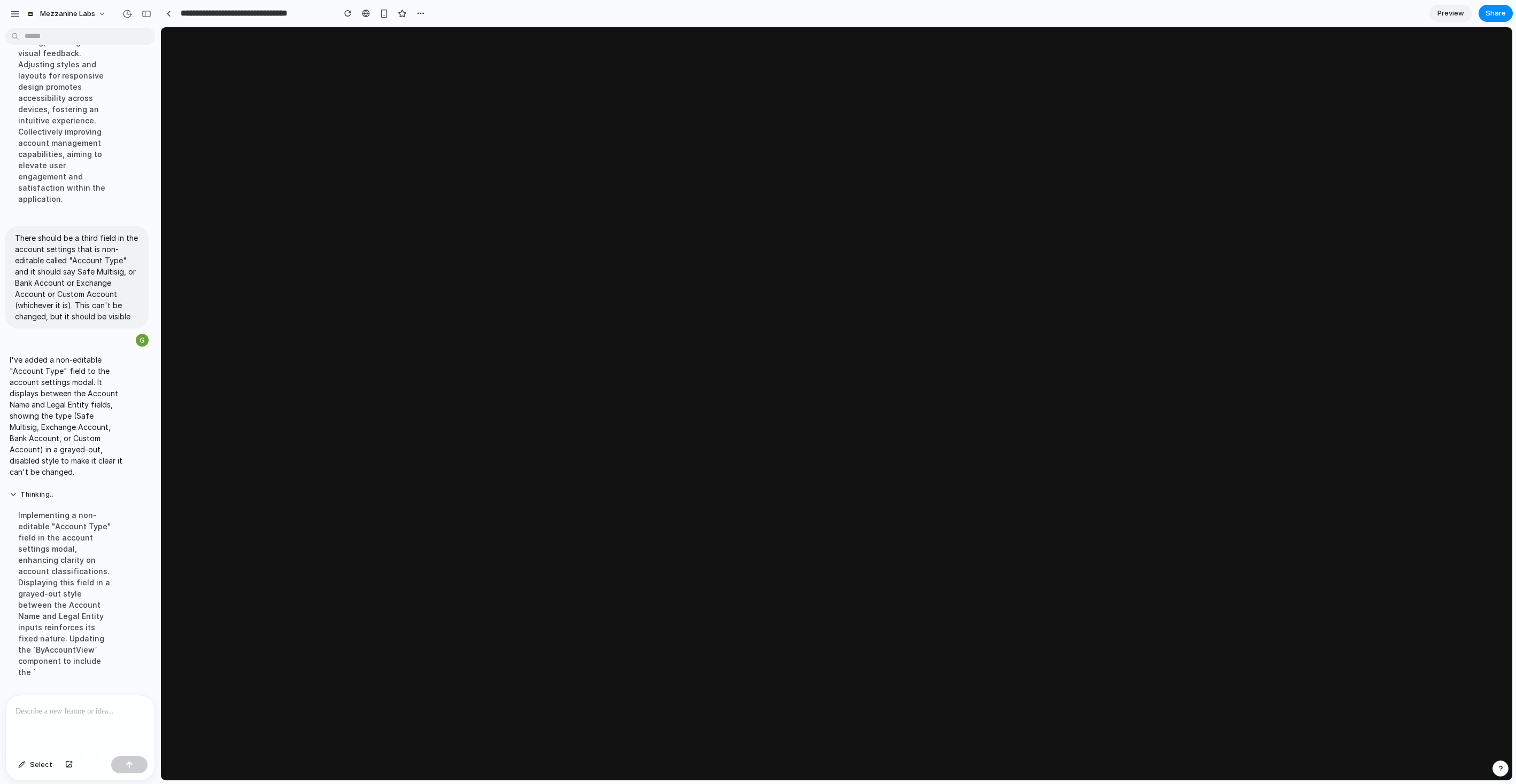
scroll to position [2937, 0]
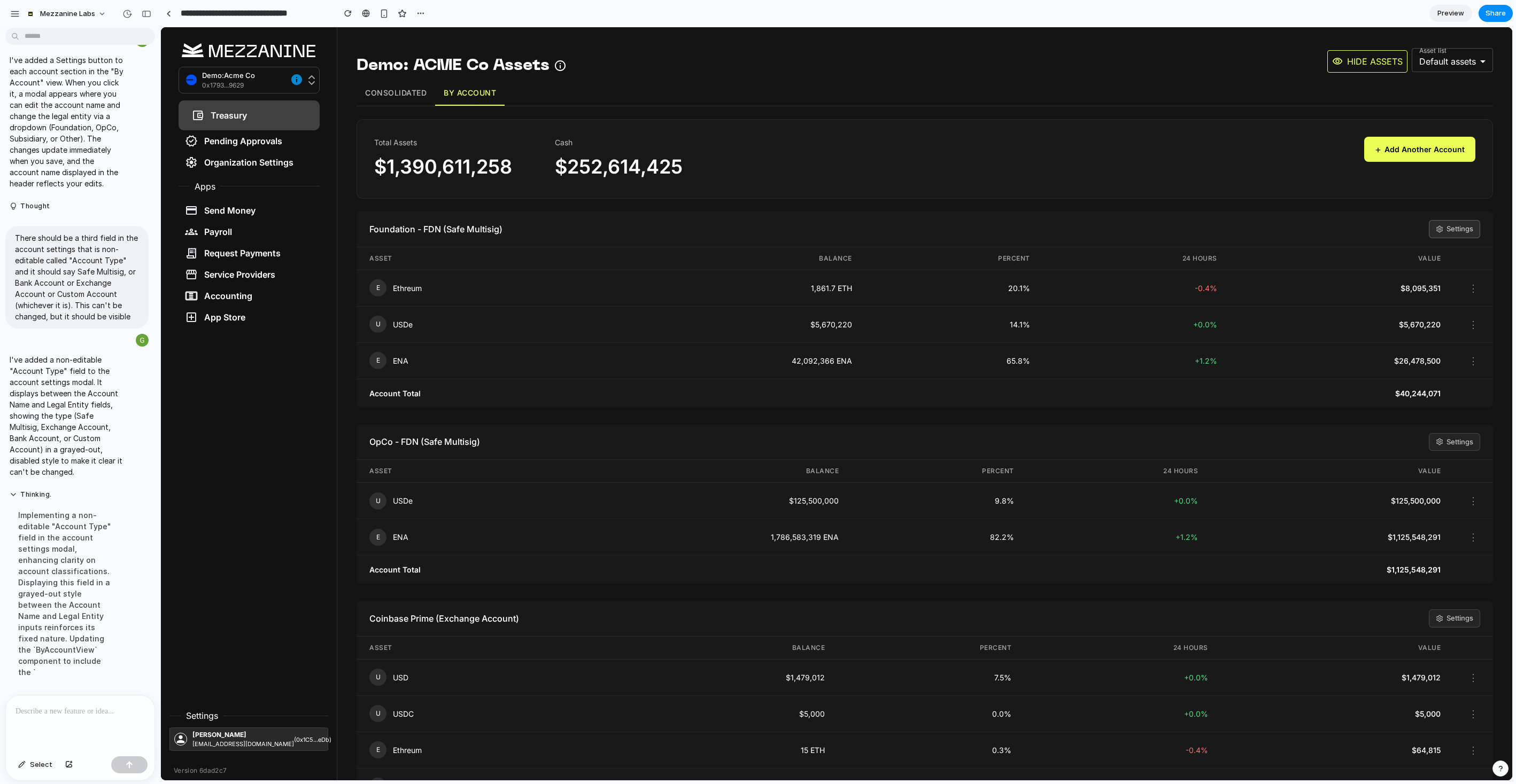
click at [1154, 227] on button "Settings" at bounding box center [1453, 229] width 51 height 18
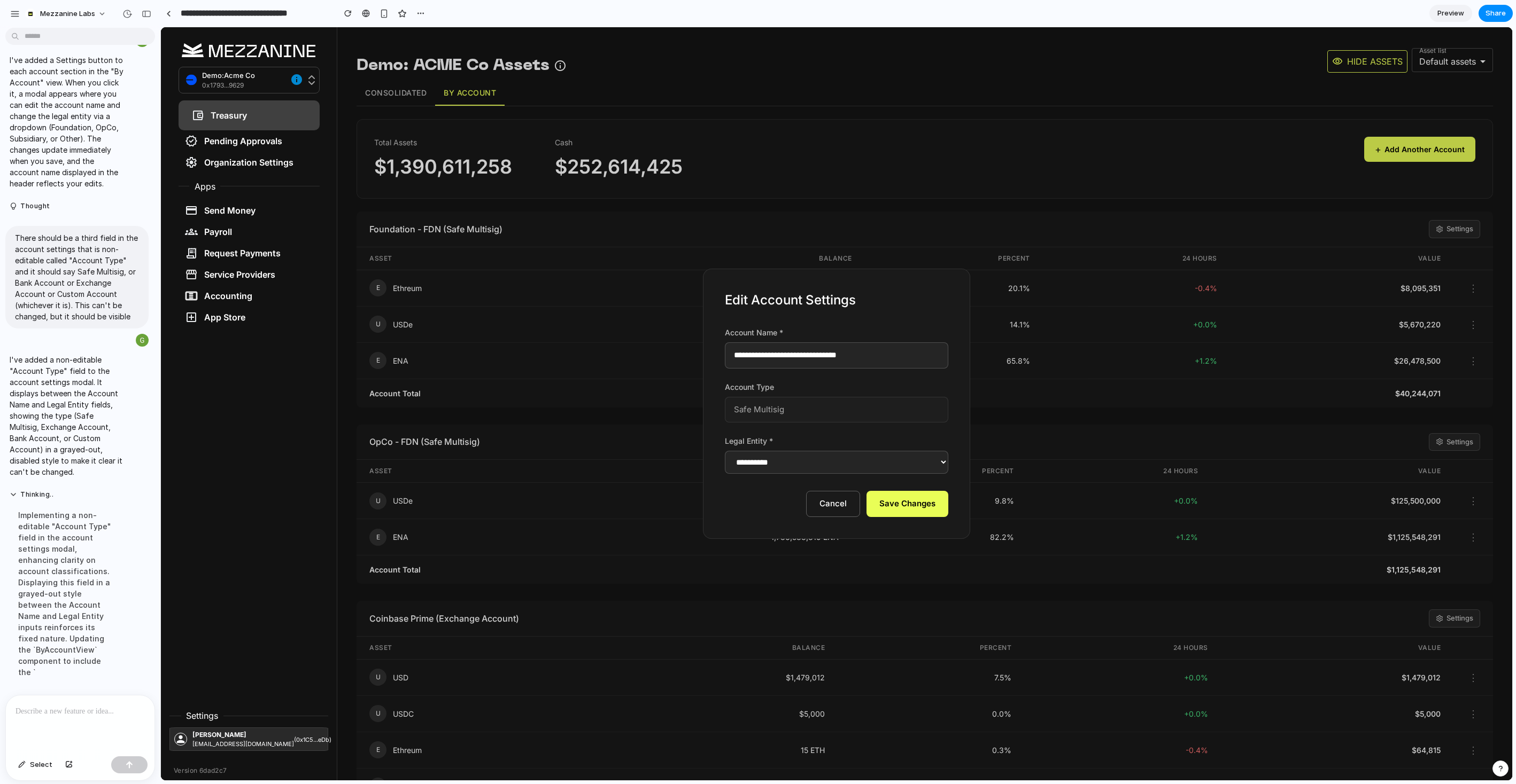
click at [817, 401] on div "Safe Multisig" at bounding box center [836, 409] width 223 height 26
click at [804, 469] on select "**********" at bounding box center [836, 462] width 223 height 23
click at [724, 451] on select "**********" at bounding box center [836, 462] width 223 height 23
click at [886, 352] on input "**********" at bounding box center [836, 355] width 223 height 26
type input "**********"
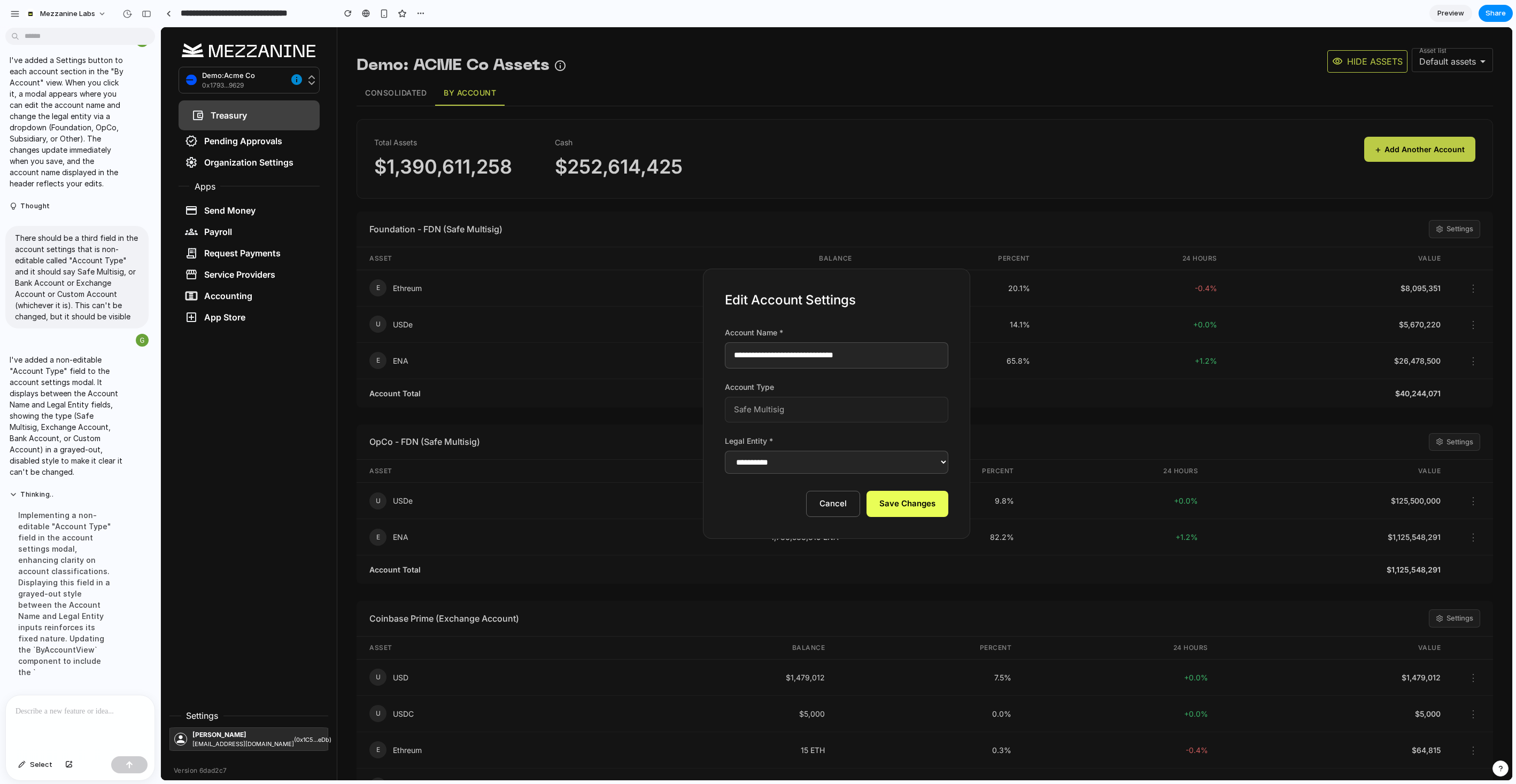
click at [911, 493] on button "Save Changes" at bounding box center [906, 504] width 82 height 26
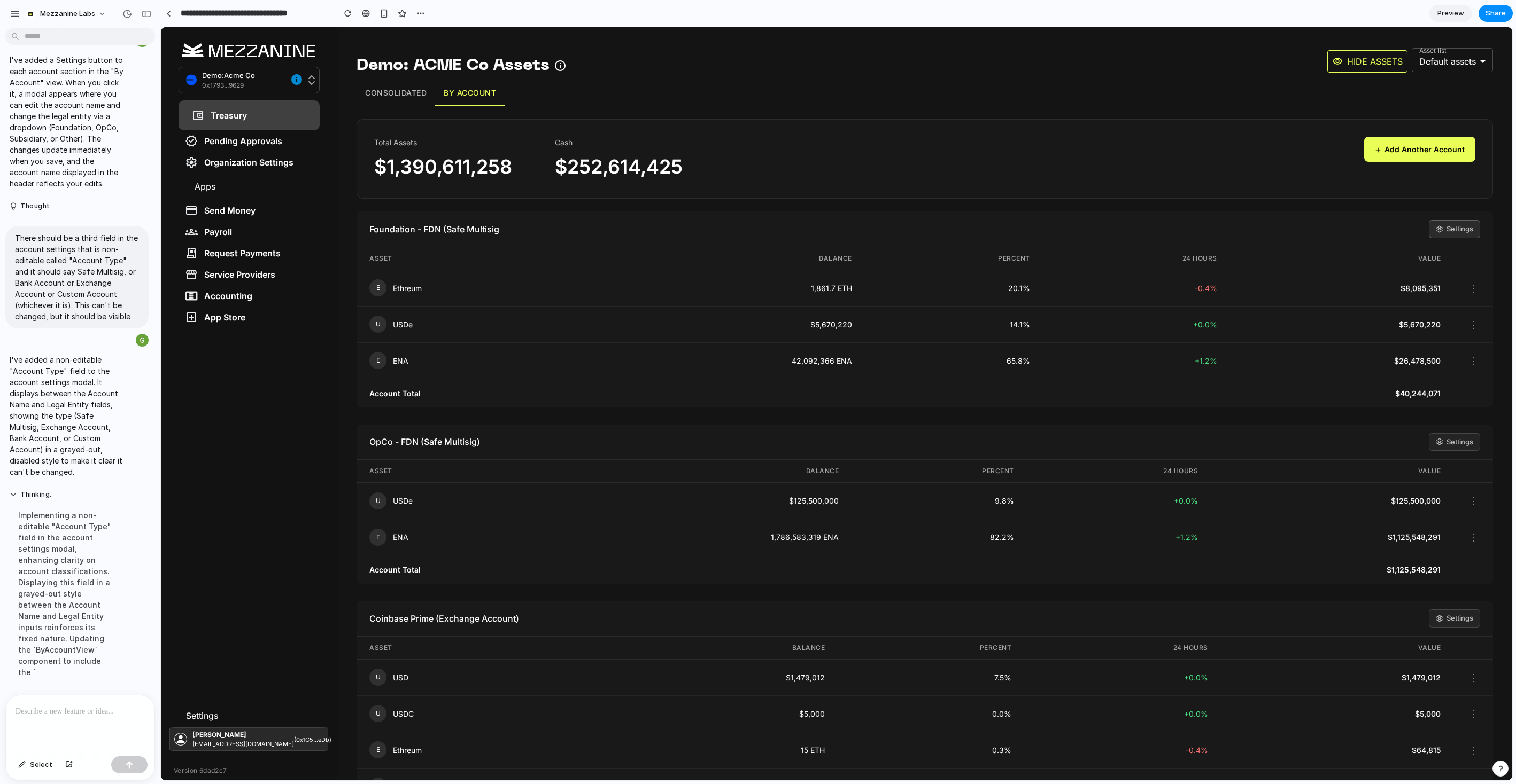
click at [1154, 232] on button "Settings" at bounding box center [1453, 229] width 51 height 18
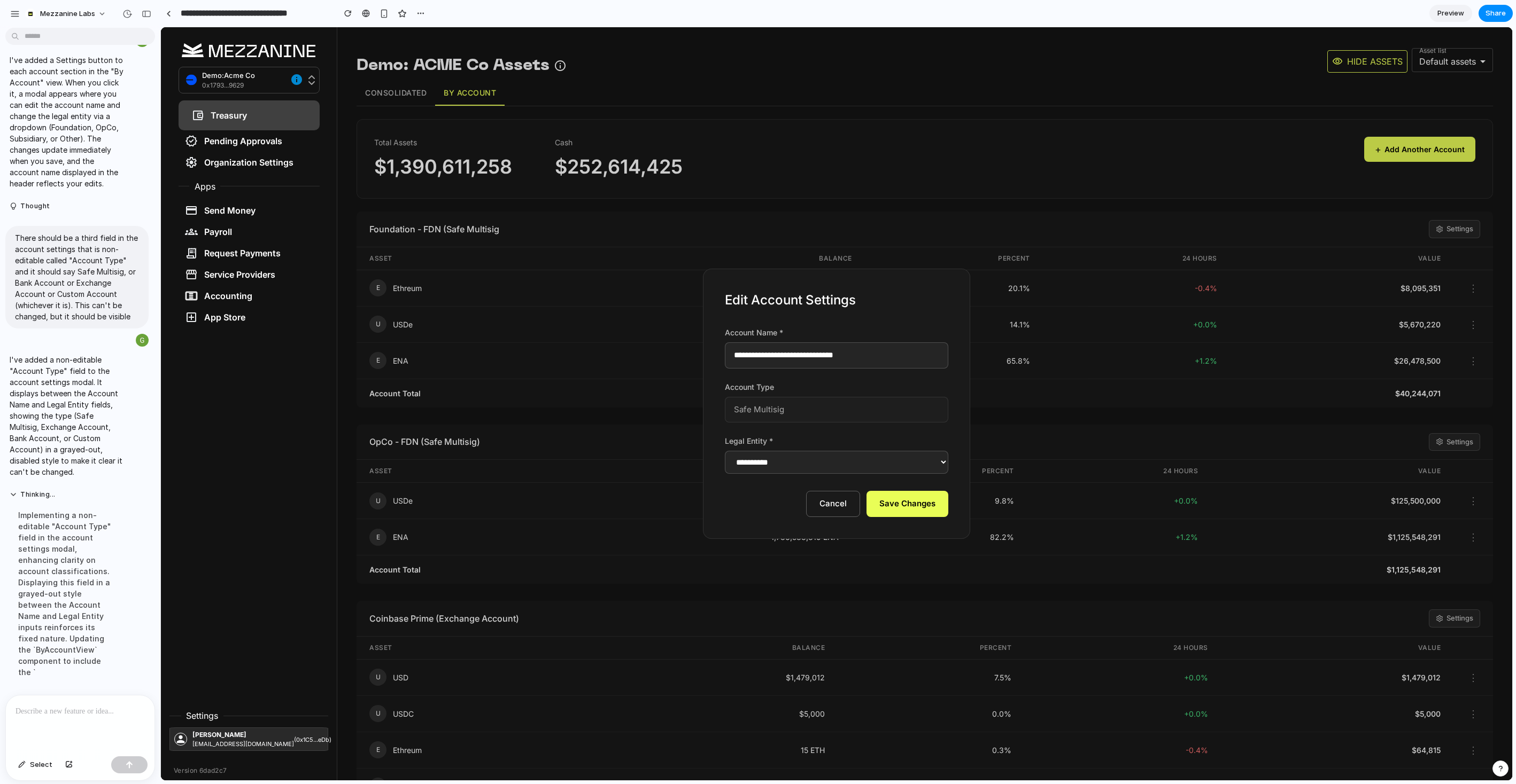
drag, startPoint x: 893, startPoint y: 349, endPoint x: 823, endPoint y: 348, distance: 70.0
click at [823, 348] on input "**********" at bounding box center [836, 355] width 223 height 26
click at [854, 359] on input "**********" at bounding box center [836, 355] width 223 height 26
drag, startPoint x: 855, startPoint y: 354, endPoint x: 802, endPoint y: 356, distance: 53.0
click at [802, 356] on input "**********" at bounding box center [836, 355] width 223 height 26
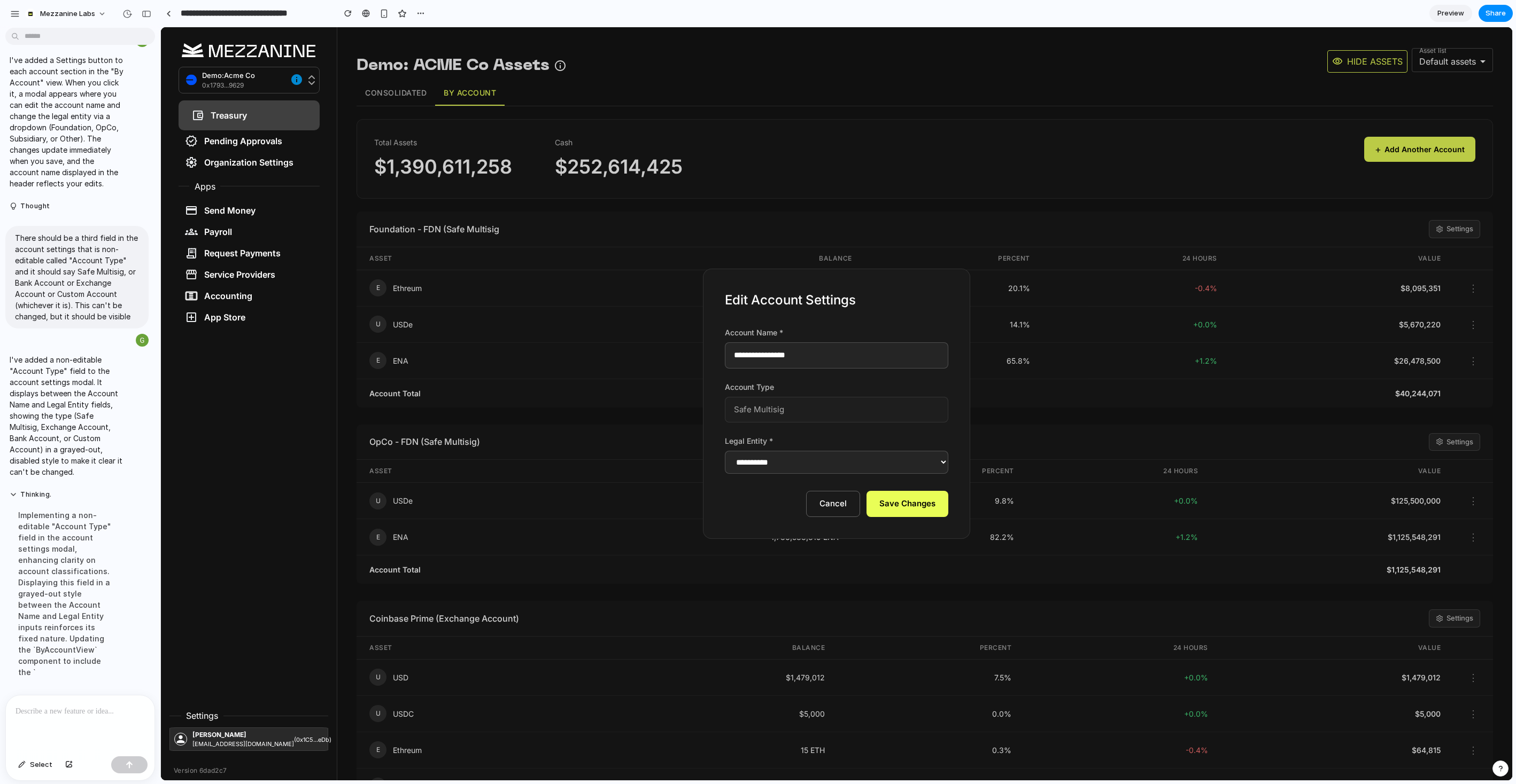
type input "**********"
click at [905, 502] on button "Save Changes" at bounding box center [906, 504] width 82 height 26
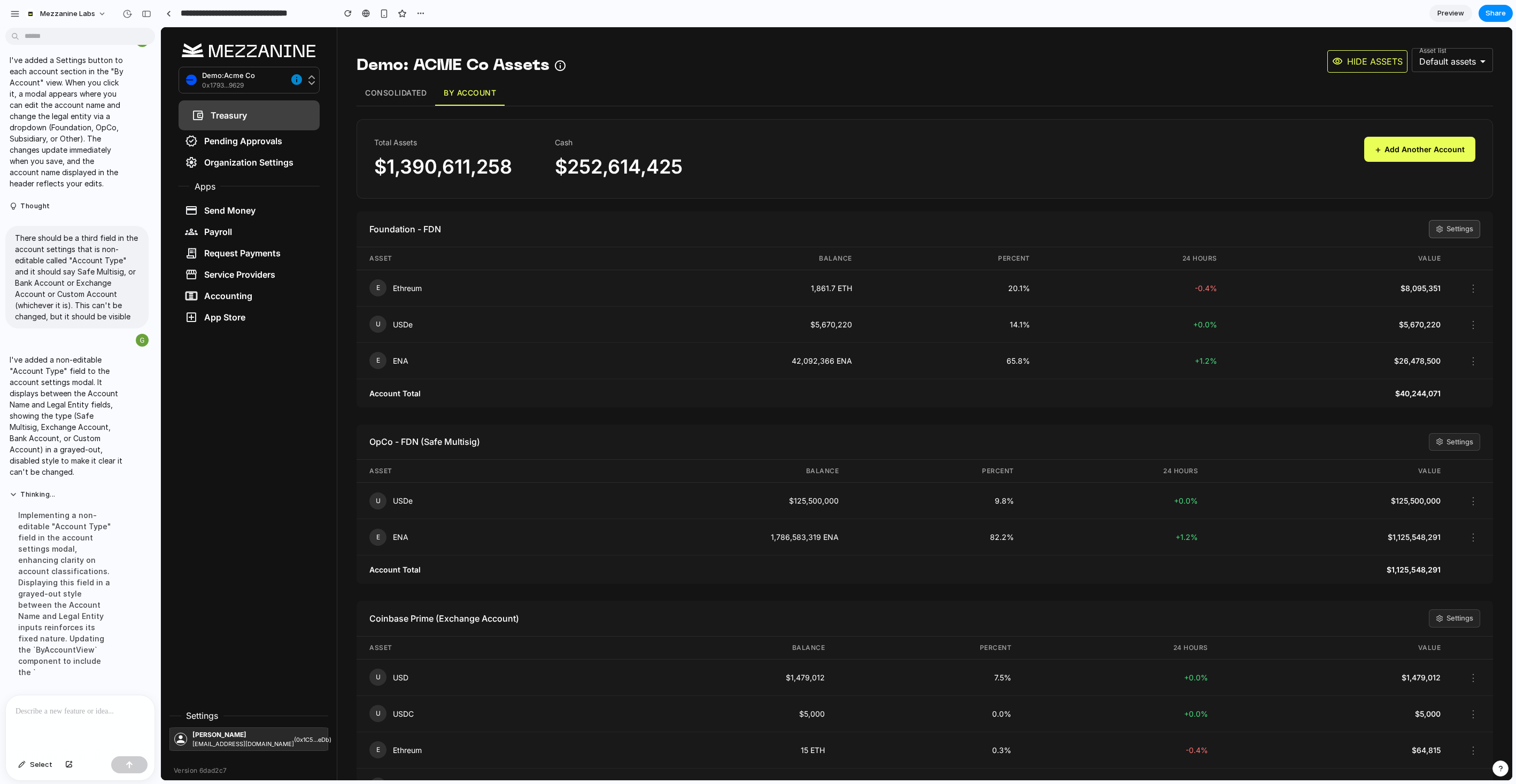
click at [1154, 227] on button "Settings" at bounding box center [1453, 229] width 51 height 18
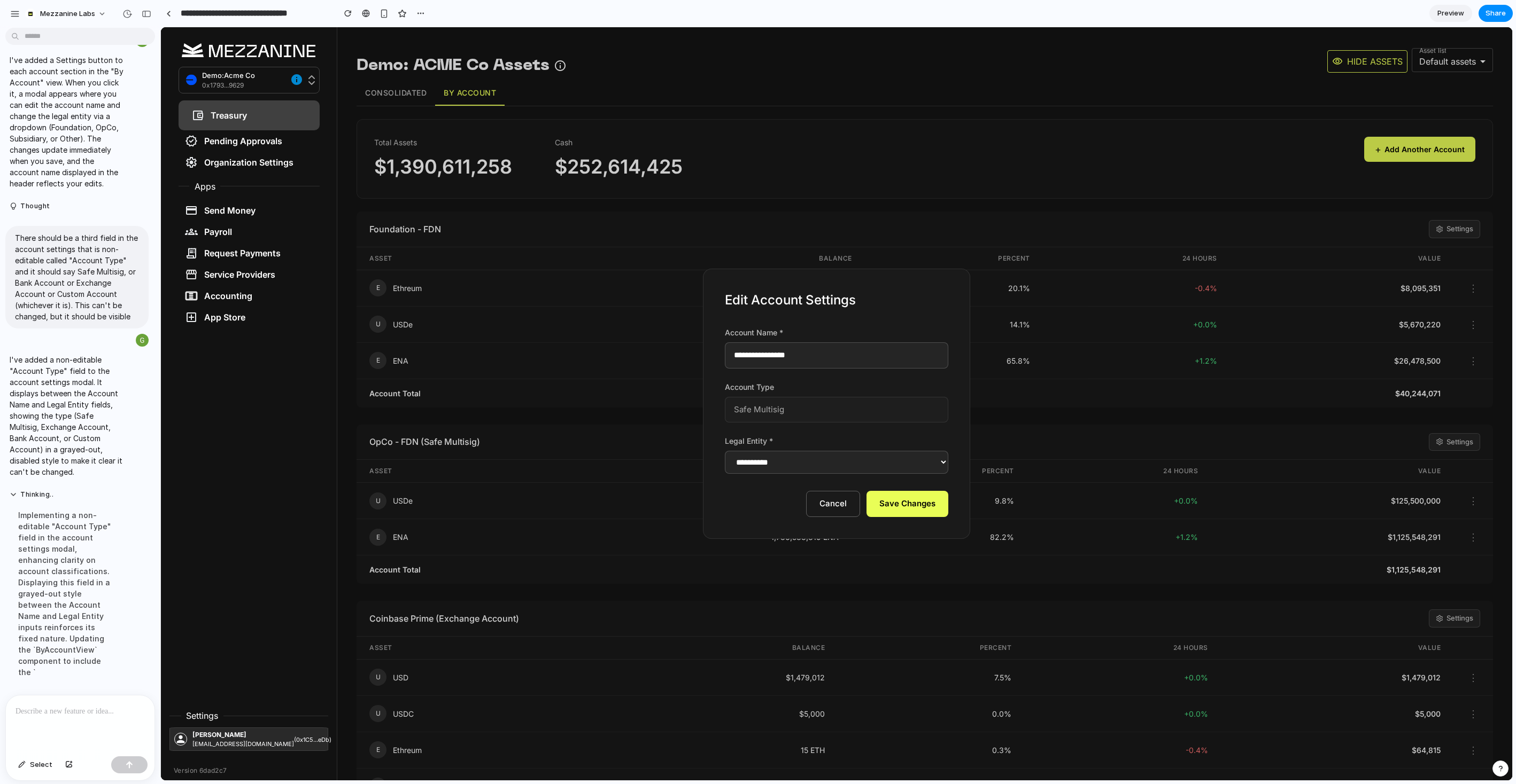
click at [891, 359] on input "**********" at bounding box center [836, 355] width 223 height 26
type input "**********"
click at [919, 507] on button "Save Changes" at bounding box center [906, 504] width 82 height 26
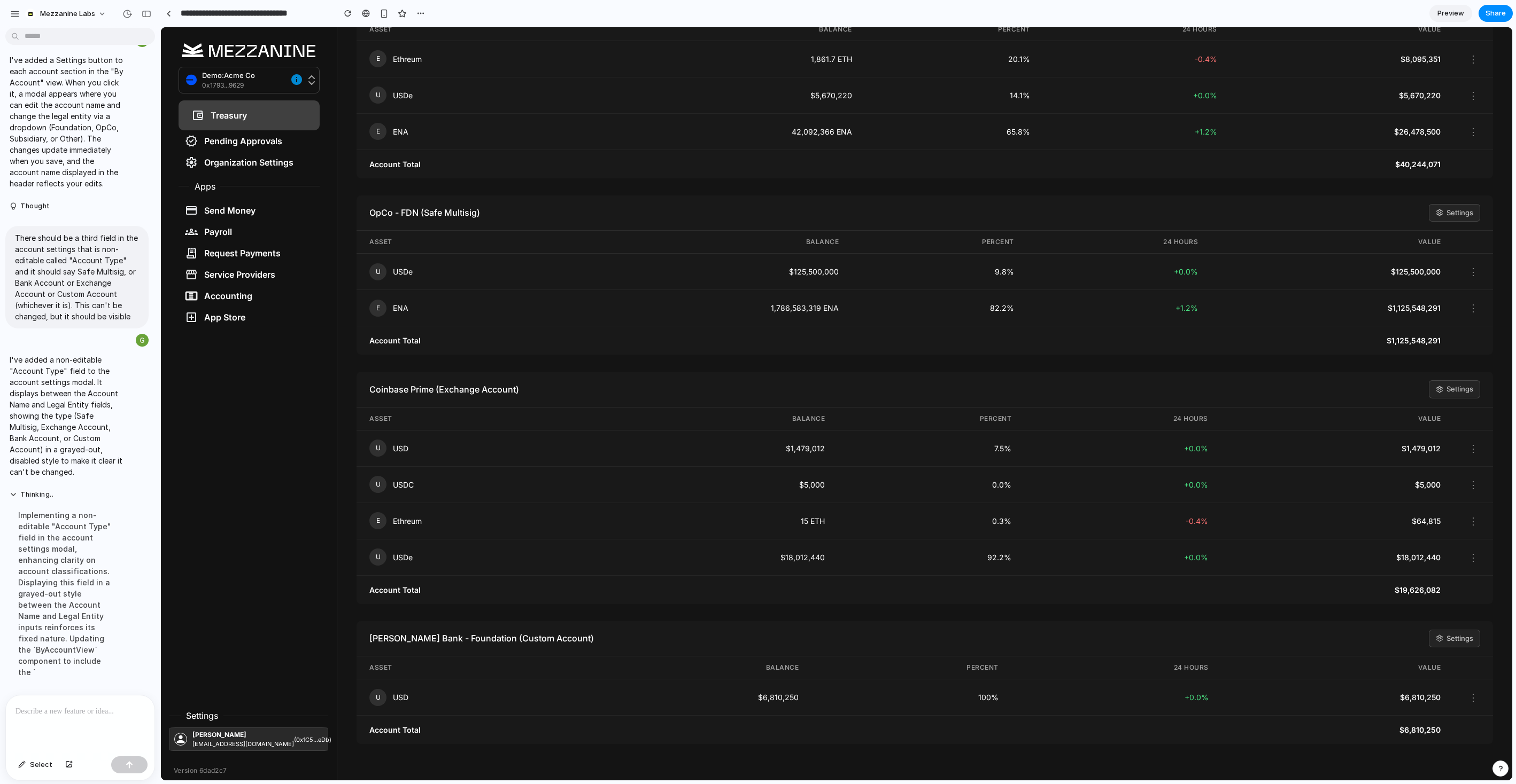
scroll to position [0, 0]
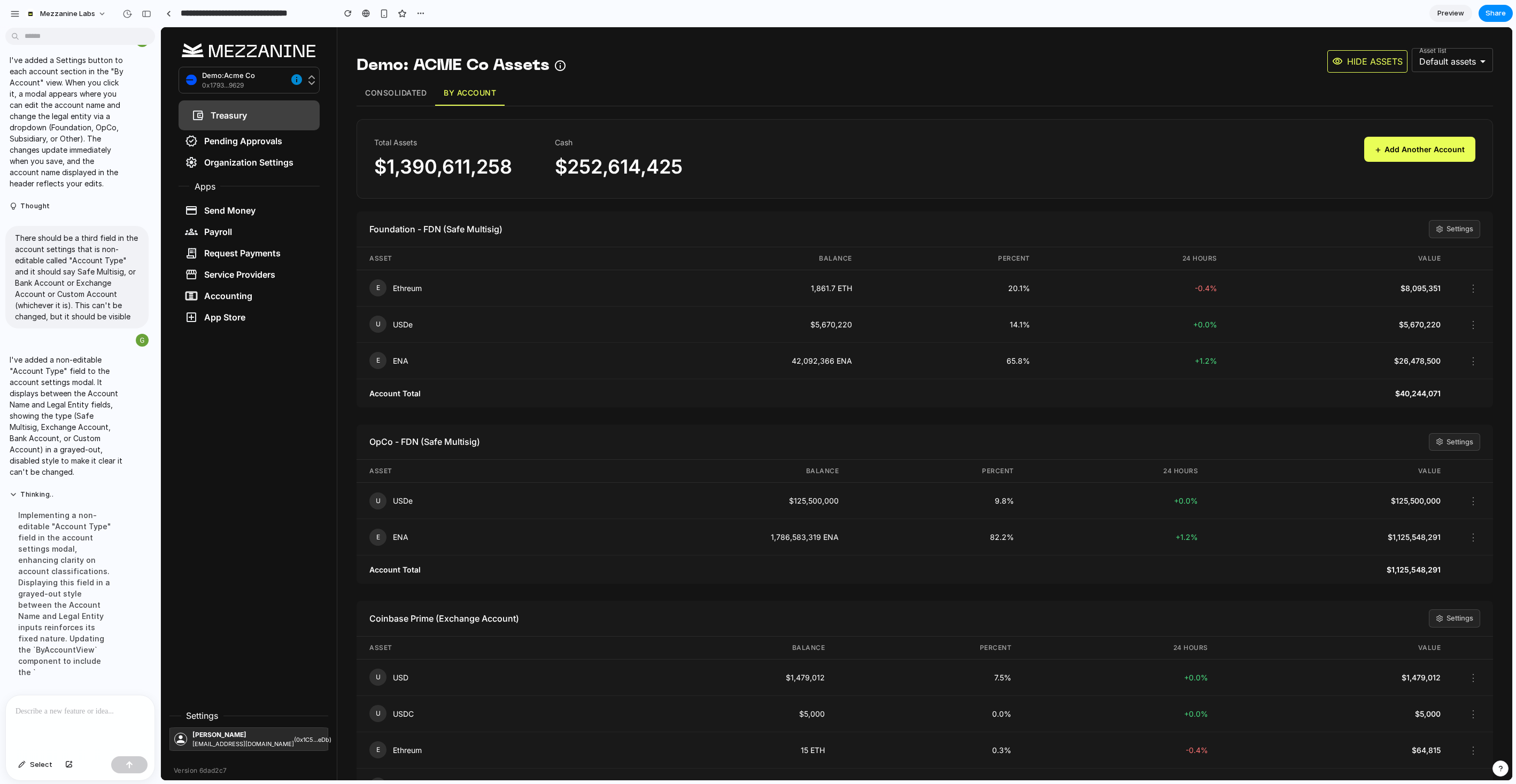
click at [420, 93] on button "Consolidated" at bounding box center [396, 93] width 79 height 25
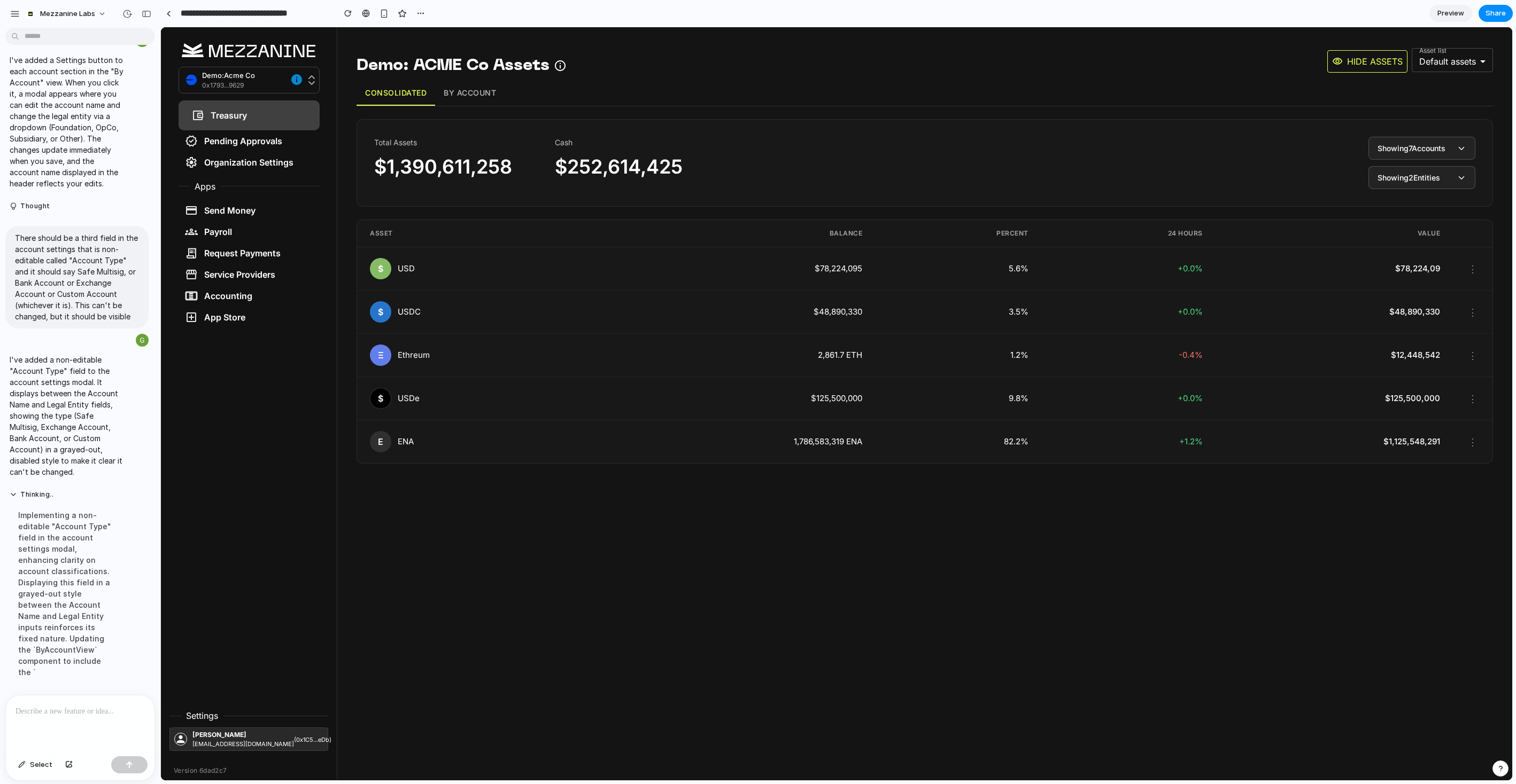
click at [481, 88] on button "By Account" at bounding box center [469, 93] width 69 height 25
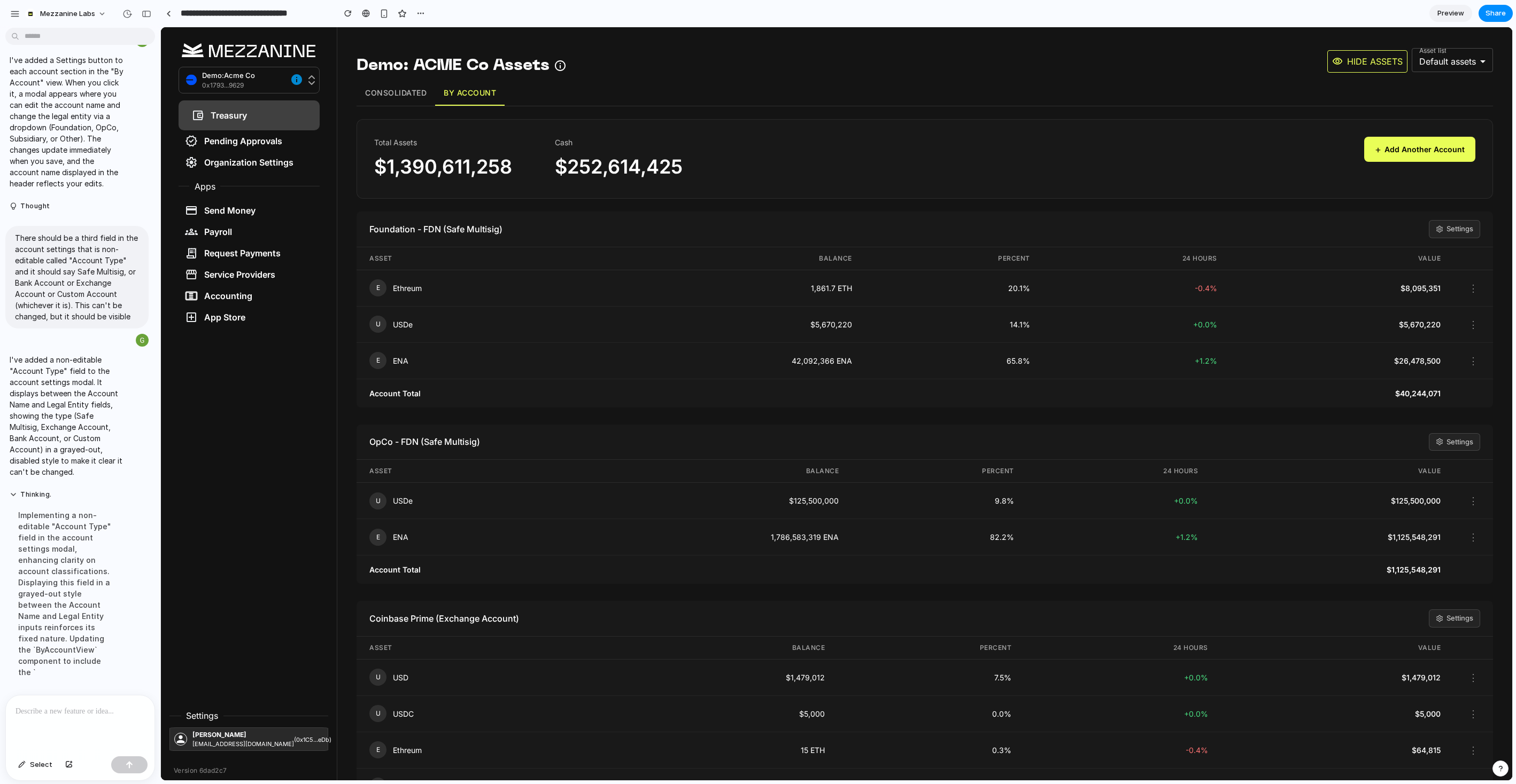
click at [375, 87] on button "Consolidated" at bounding box center [396, 93] width 79 height 25
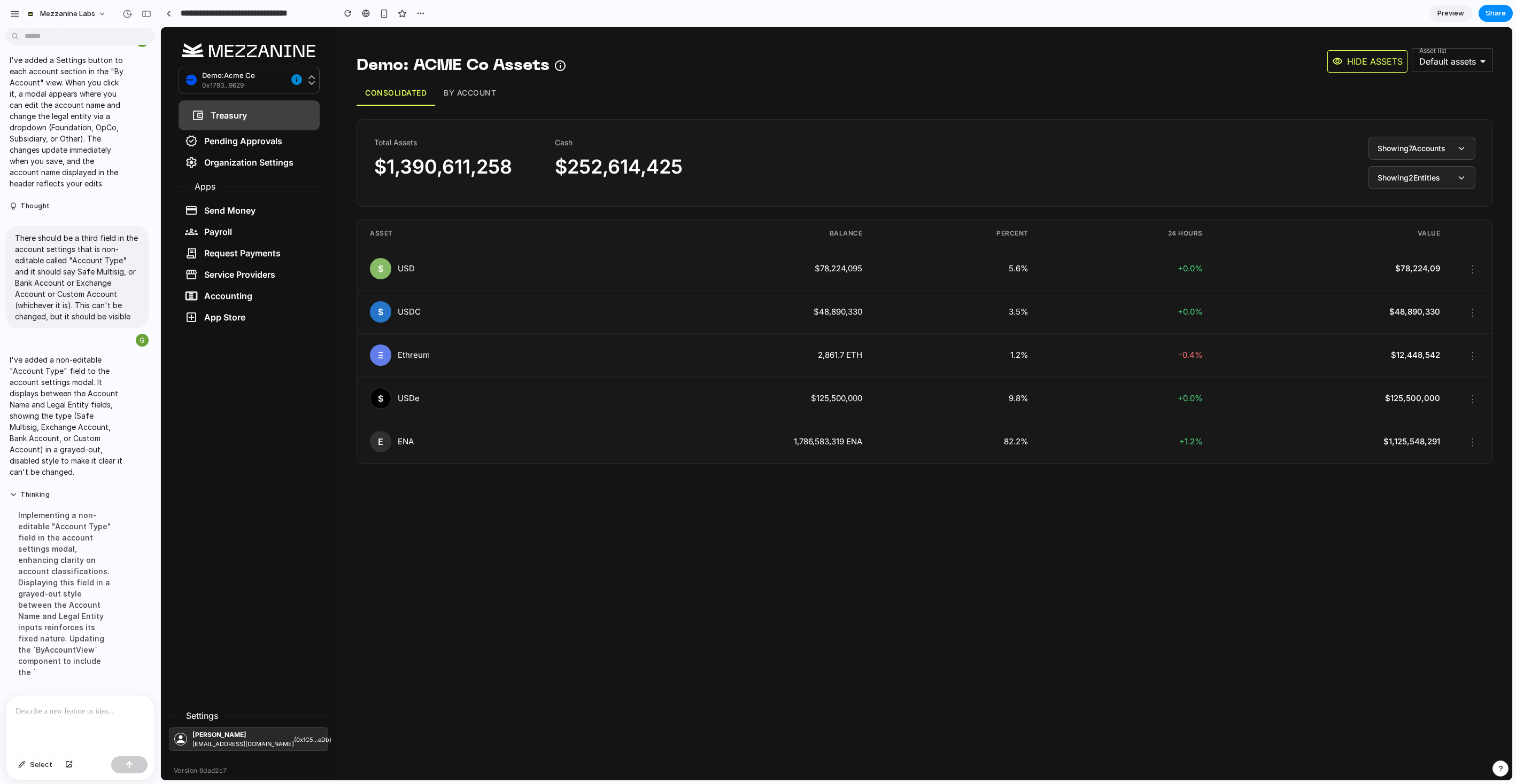
click at [482, 98] on button "By Account" at bounding box center [469, 93] width 69 height 25
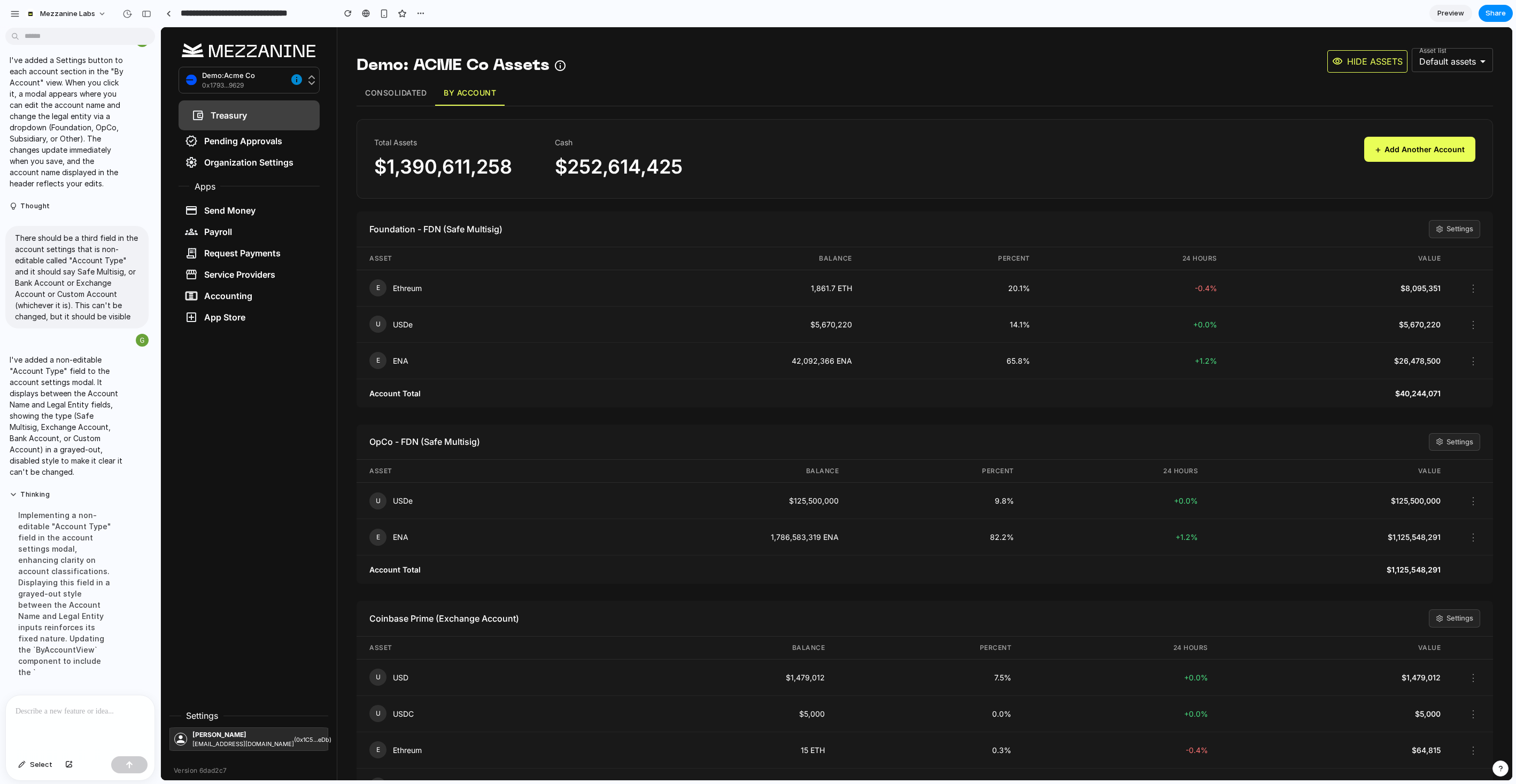
click at [1154, 156] on button "+ Add Another Account" at bounding box center [1419, 150] width 111 height 25
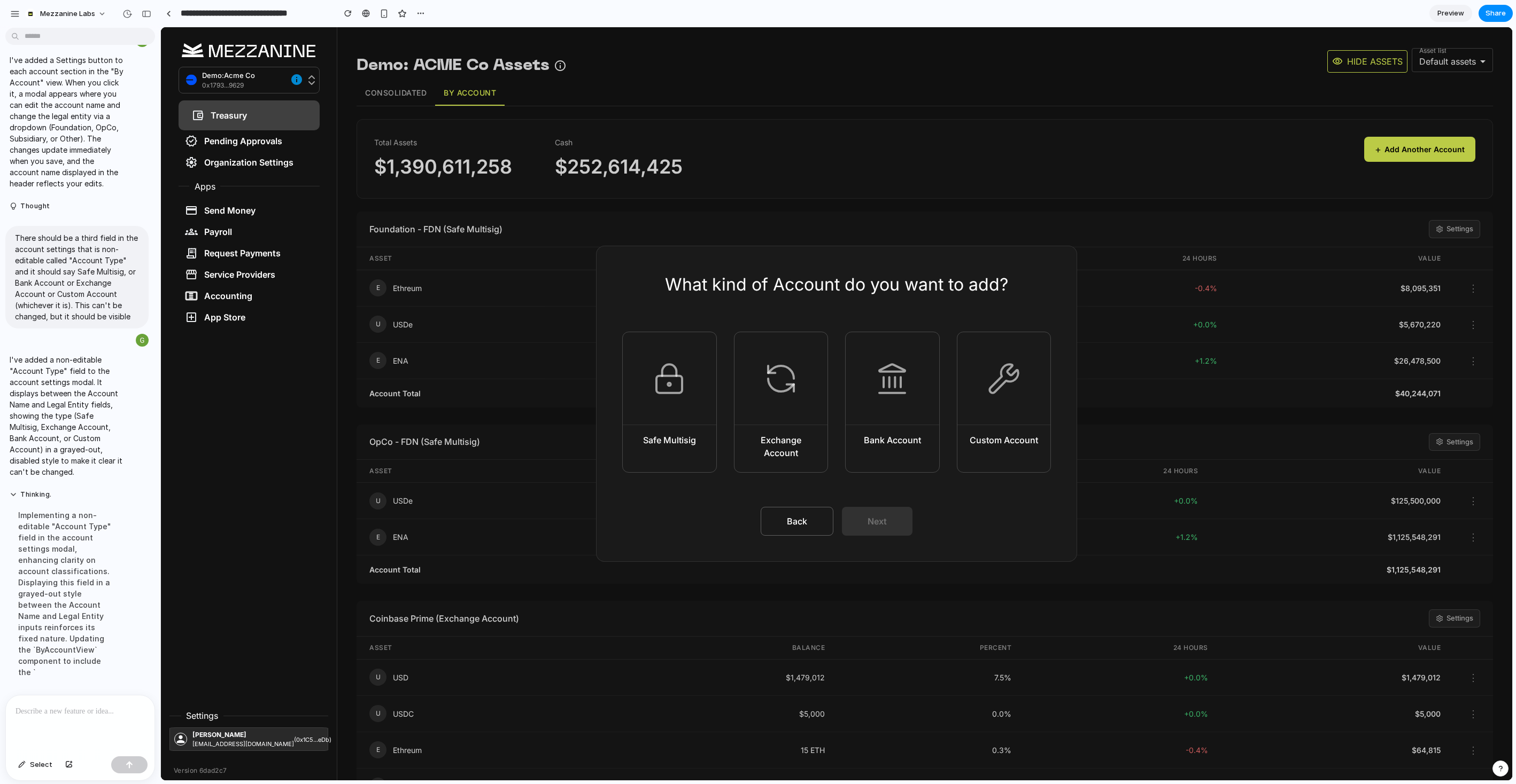
click at [784, 521] on button "Back" at bounding box center [796, 521] width 73 height 29
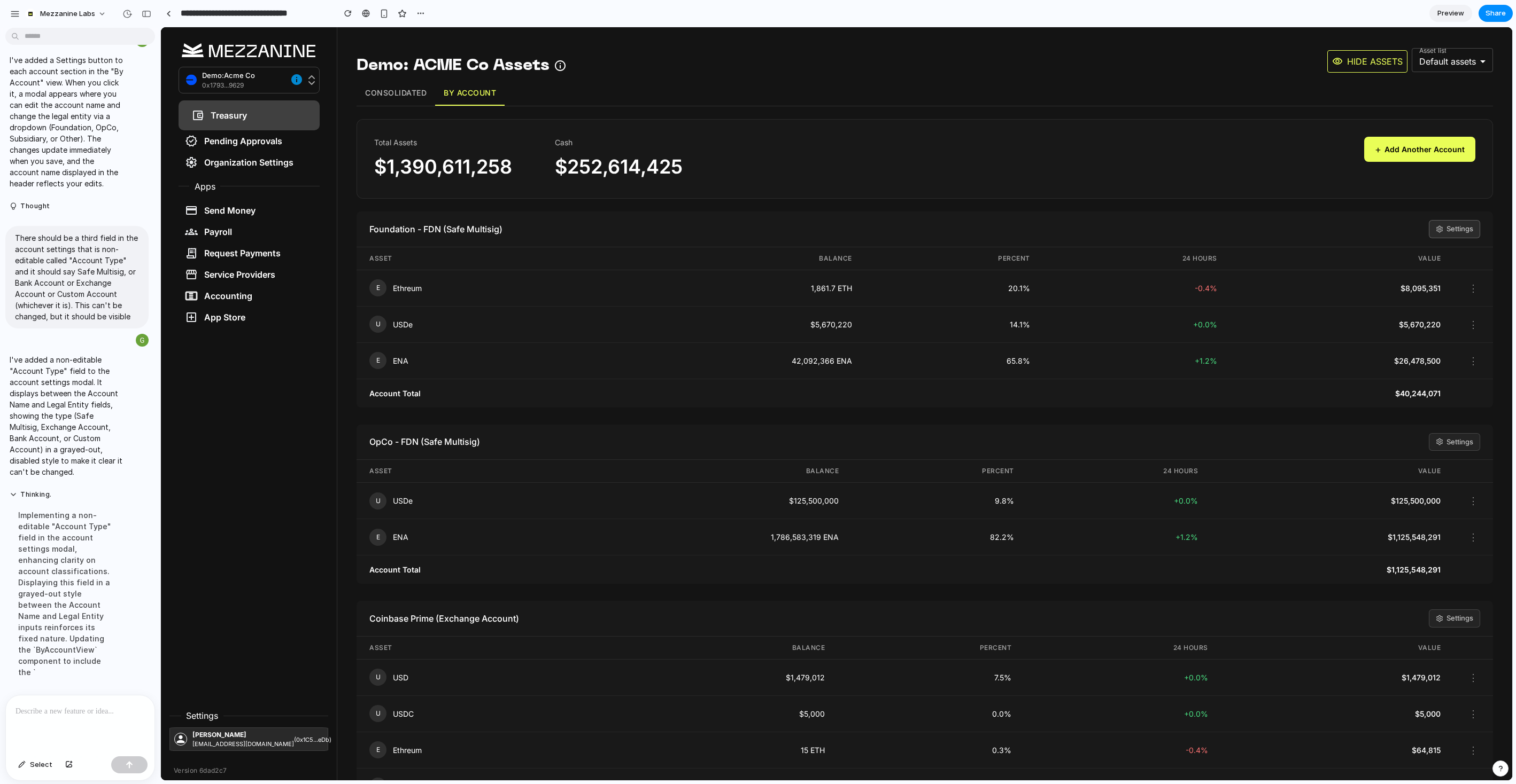
click at [1154, 232] on button "Settings" at bounding box center [1453, 229] width 51 height 18
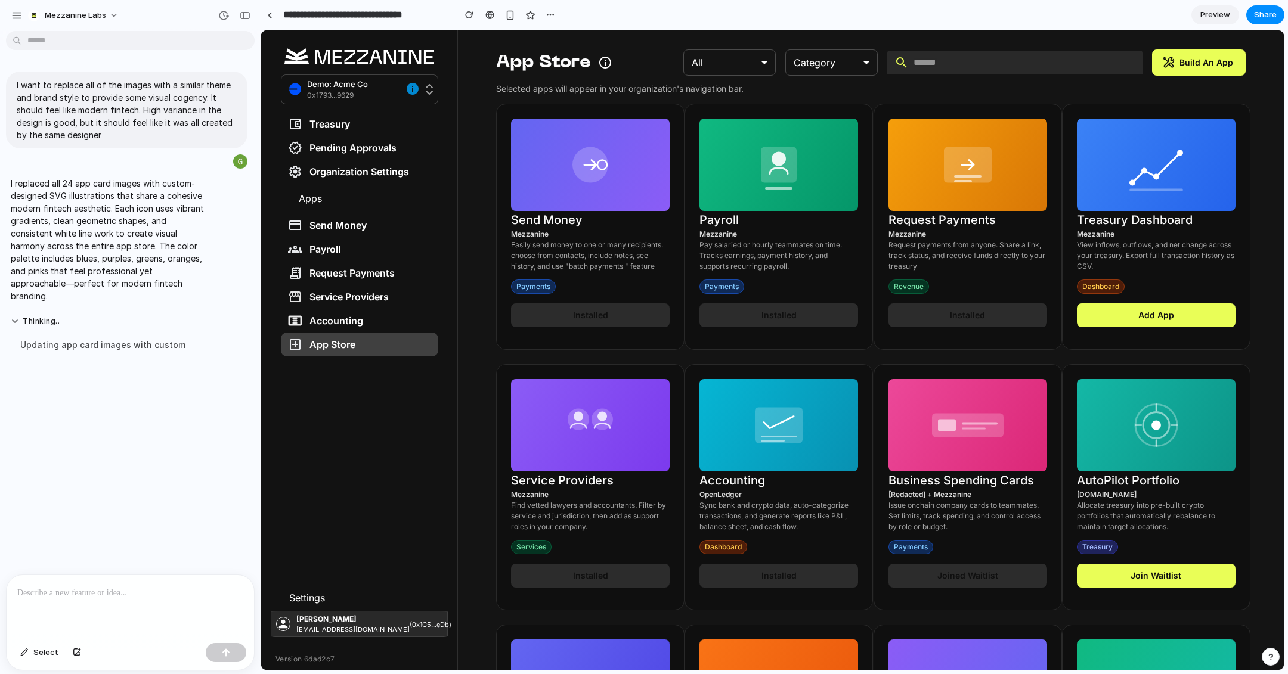
scroll to position [853, 0]
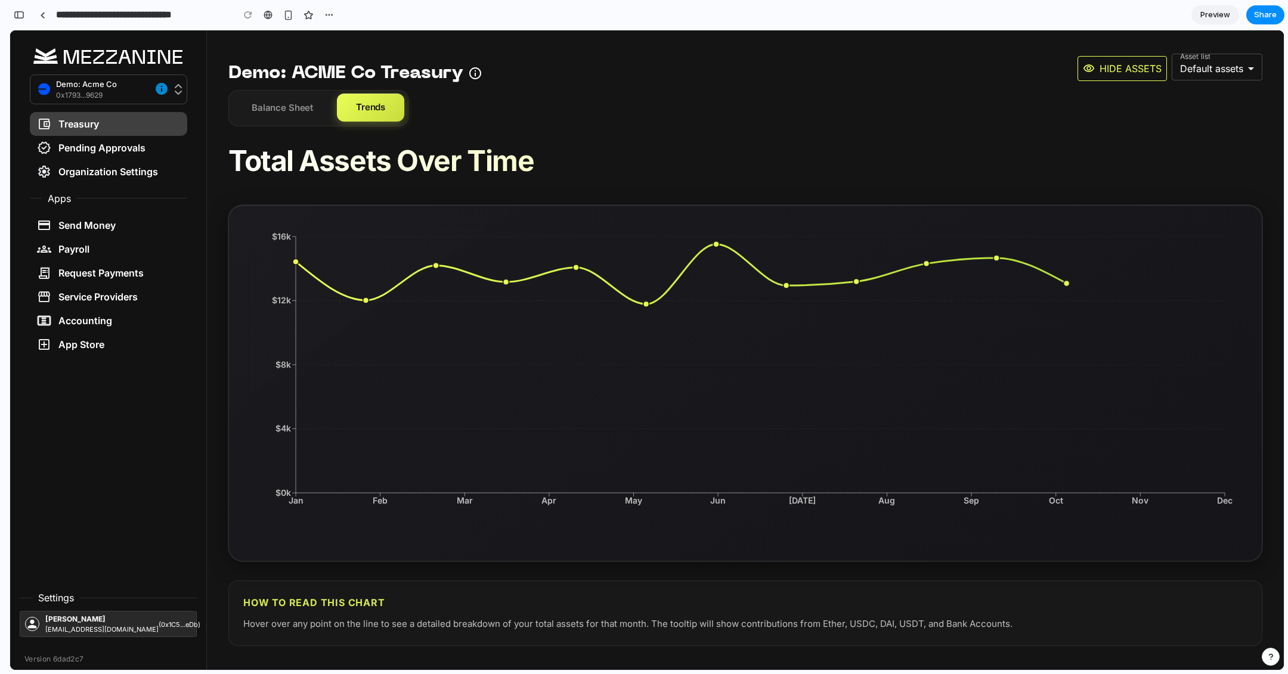
scroll to position [1963, 0]
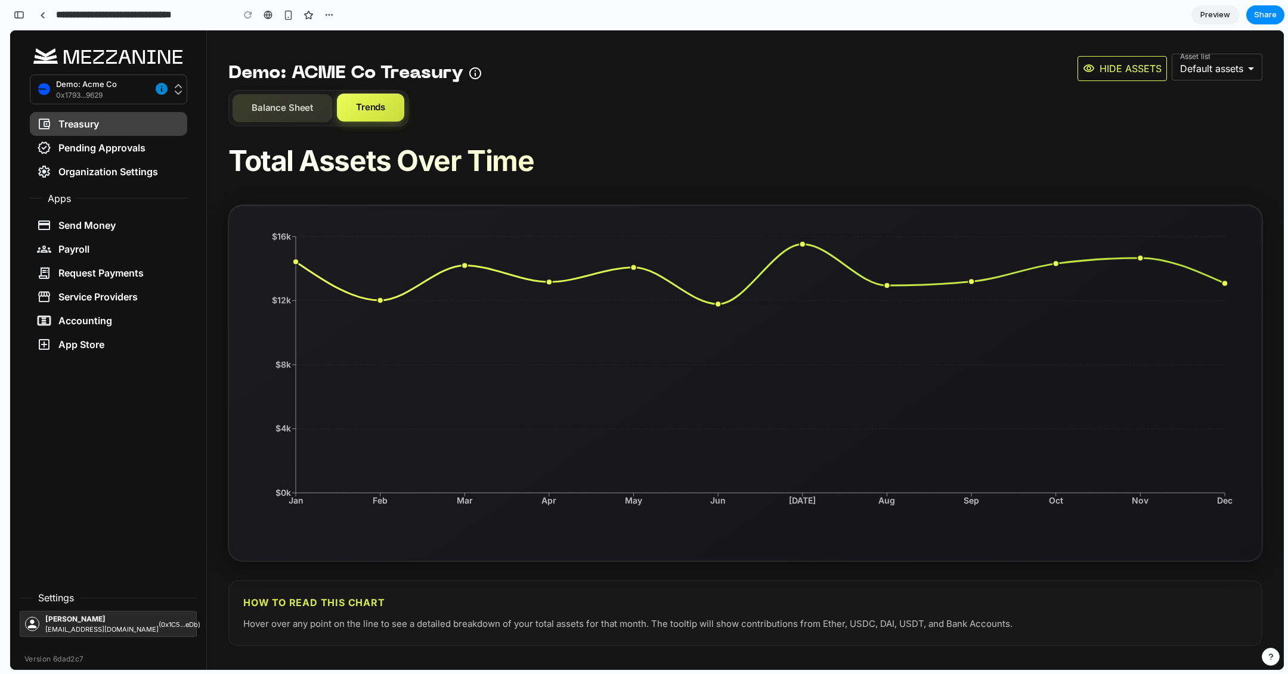
click at [280, 112] on button "Balance Sheet" at bounding box center [282, 108] width 100 height 28
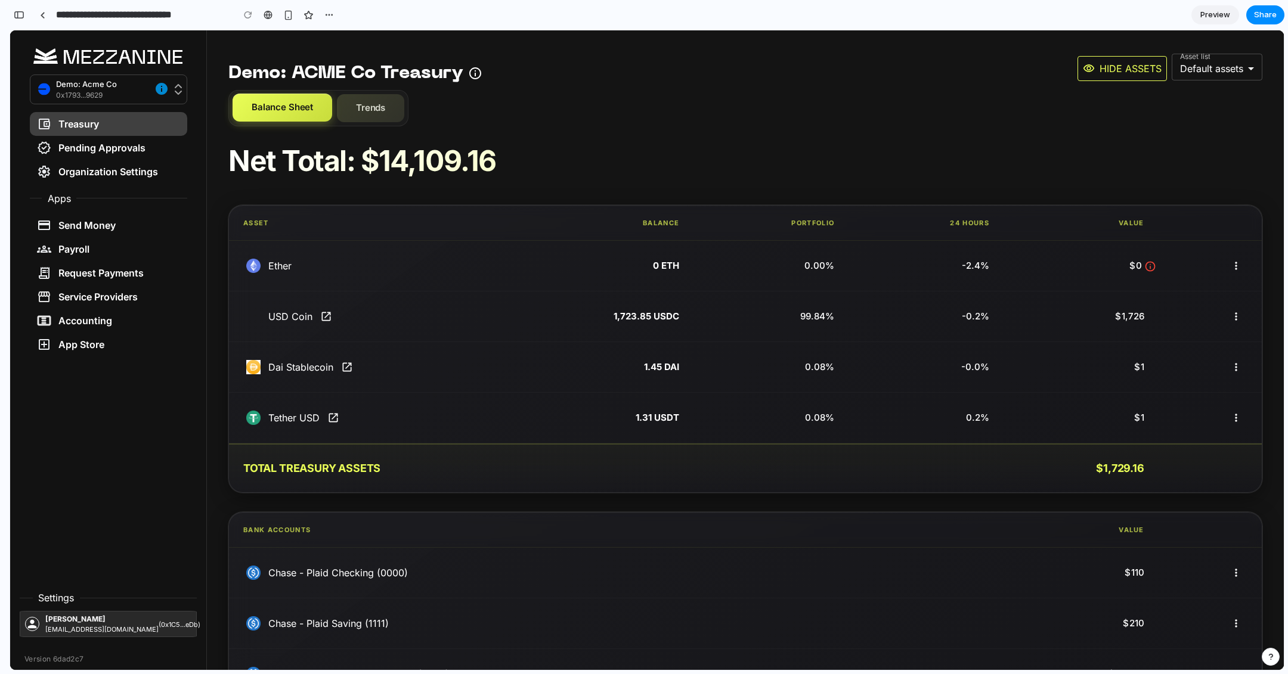
click at [384, 111] on button "Trends" at bounding box center [370, 108] width 67 height 28
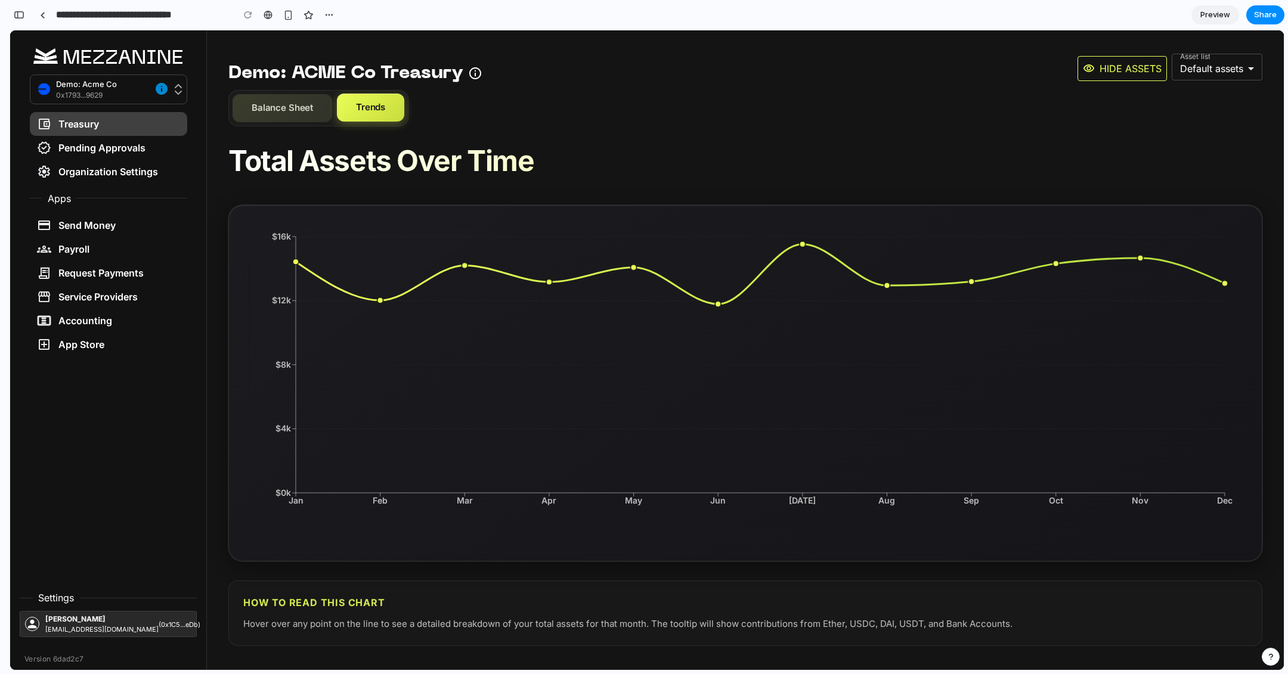
click at [275, 120] on button "Balance Sheet" at bounding box center [282, 108] width 100 height 28
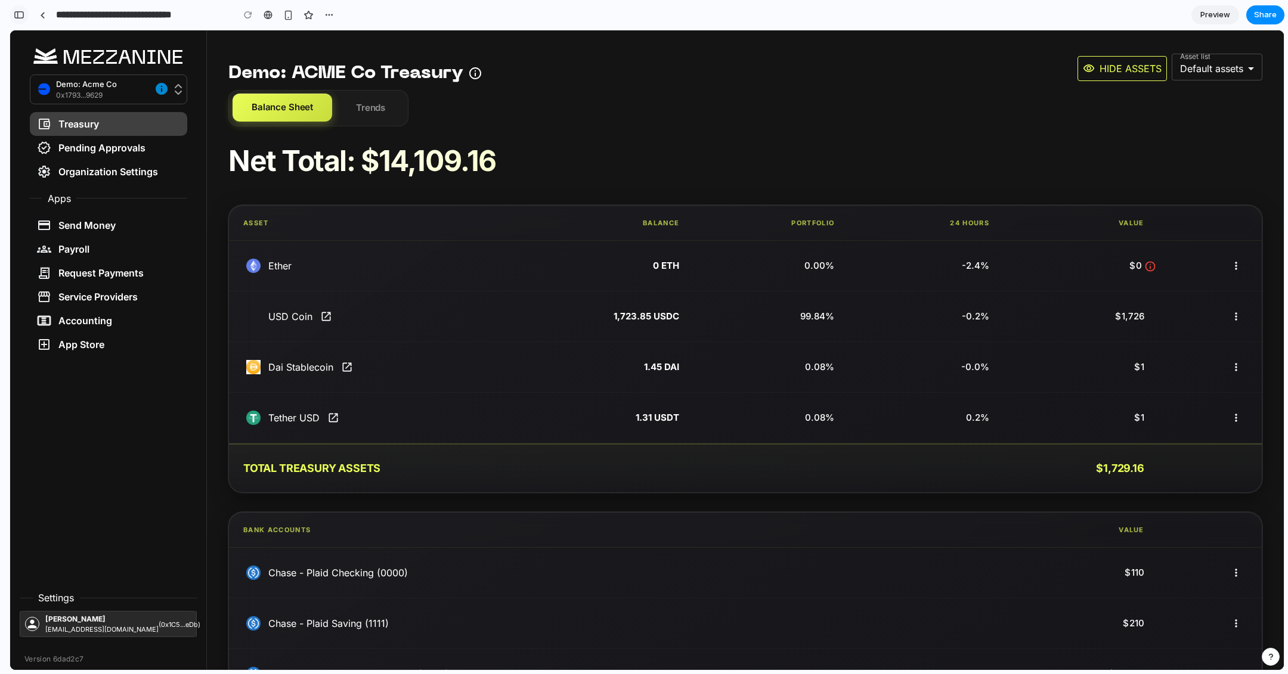
click at [16, 18] on div "button" at bounding box center [19, 15] width 11 height 8
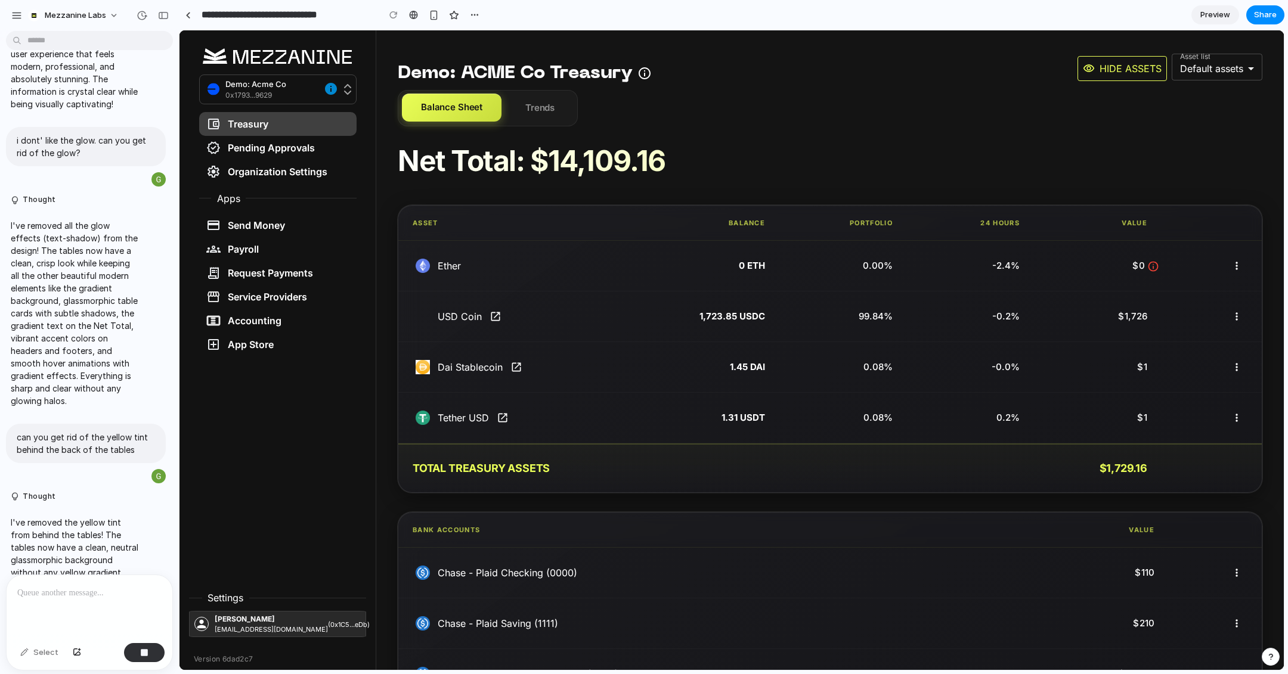
click at [76, 603] on div at bounding box center [90, 606] width 166 height 63
drag, startPoint x: 72, startPoint y: 592, endPoint x: 70, endPoint y: 579, distance: 12.6
click at [70, 579] on p "**********" at bounding box center [89, 586] width 144 height 29
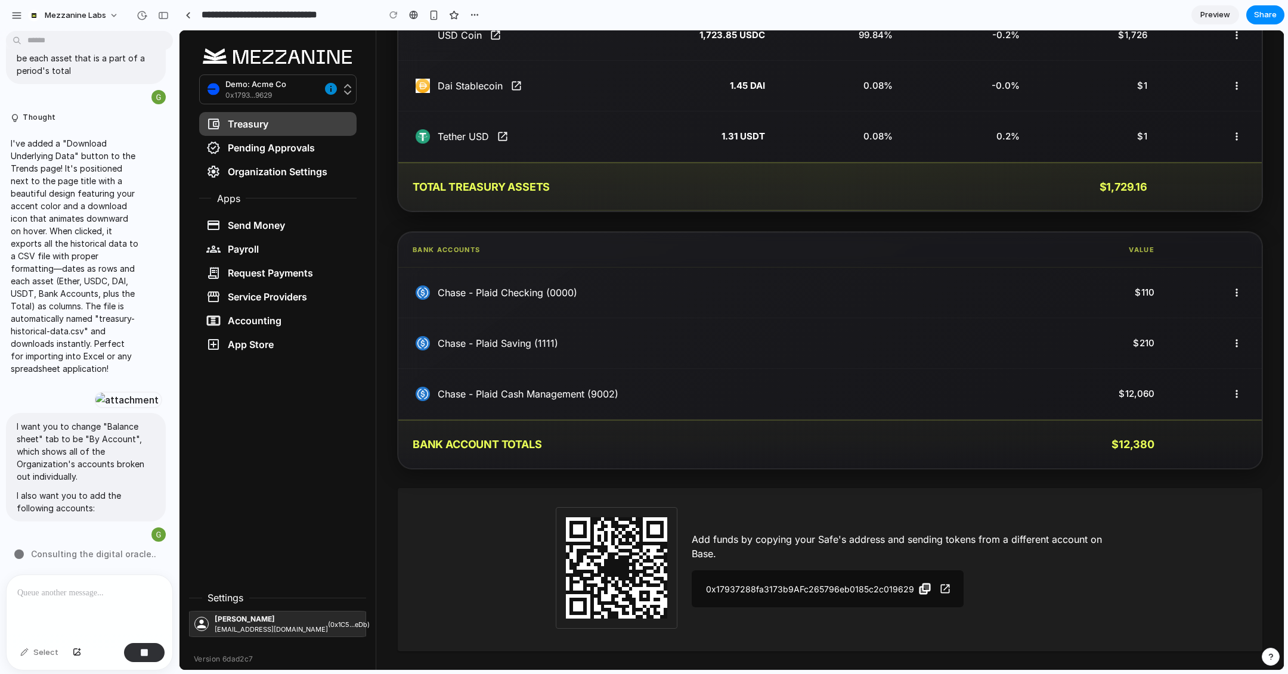
scroll to position [0, 0]
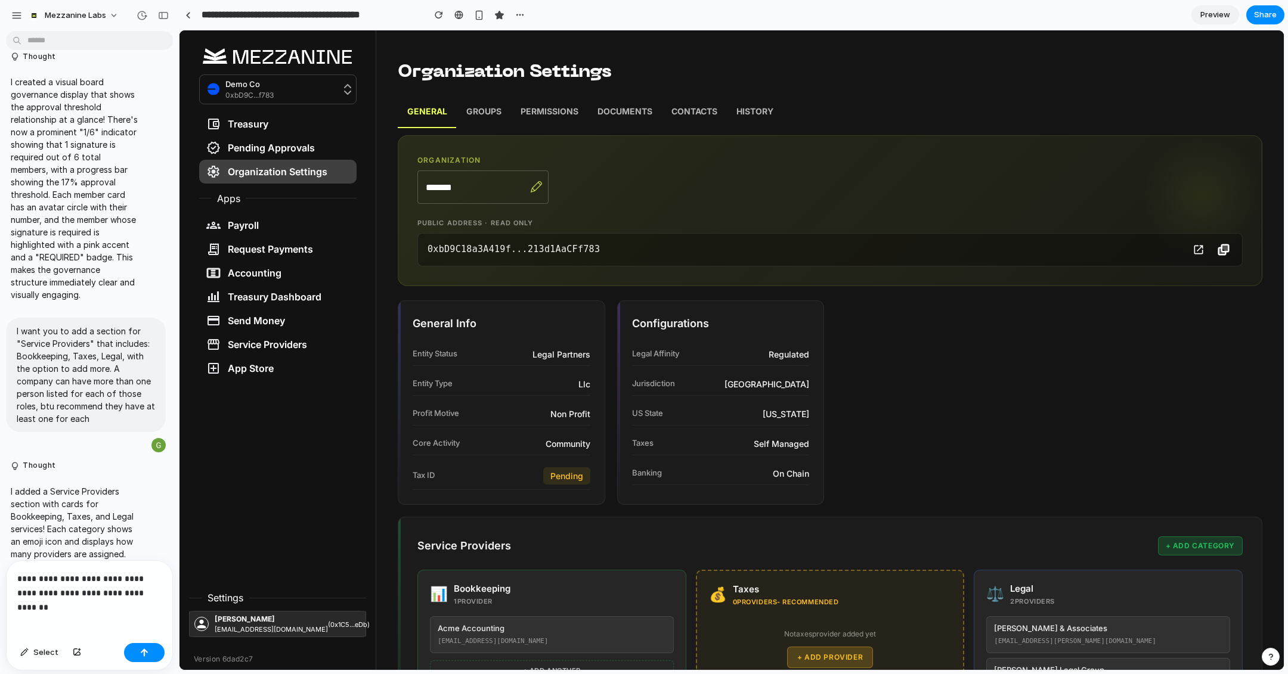
scroll to position [819, 0]
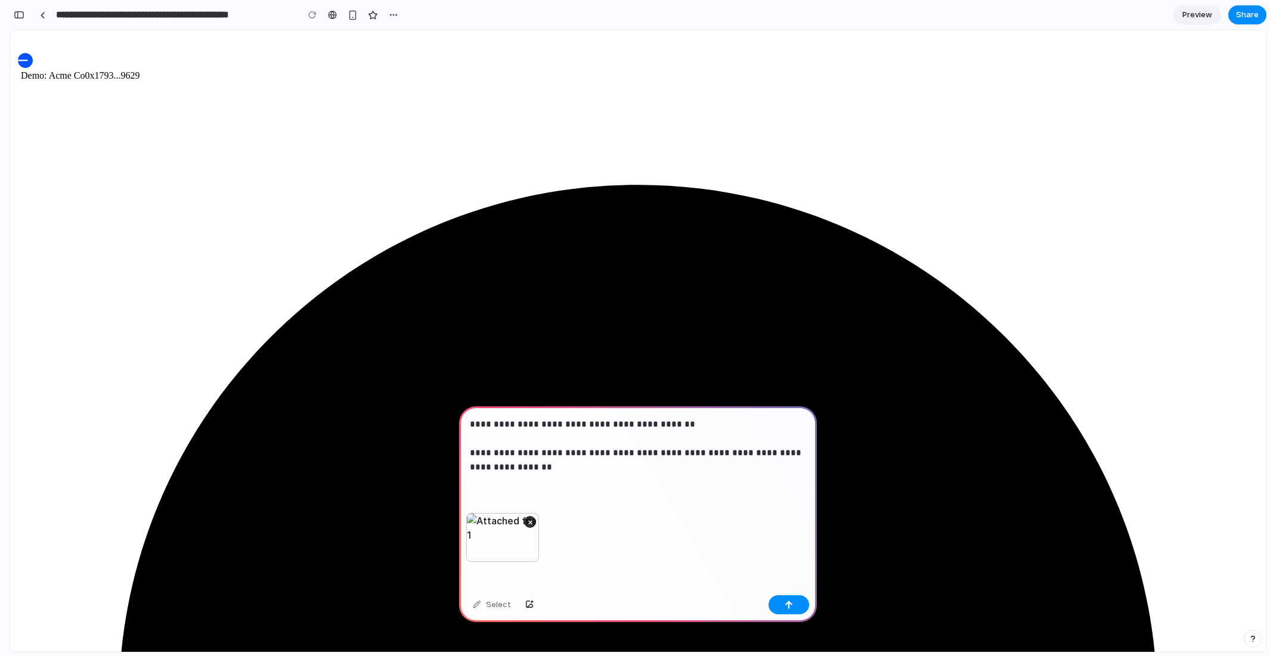
click at [792, 455] on p "**********" at bounding box center [638, 445] width 336 height 57
click at [649, 464] on p "**********" at bounding box center [638, 445] width 336 height 57
click at [562, 454] on p "**********" at bounding box center [638, 445] width 336 height 57
click at [655, 472] on p "**********" at bounding box center [638, 445] width 336 height 57
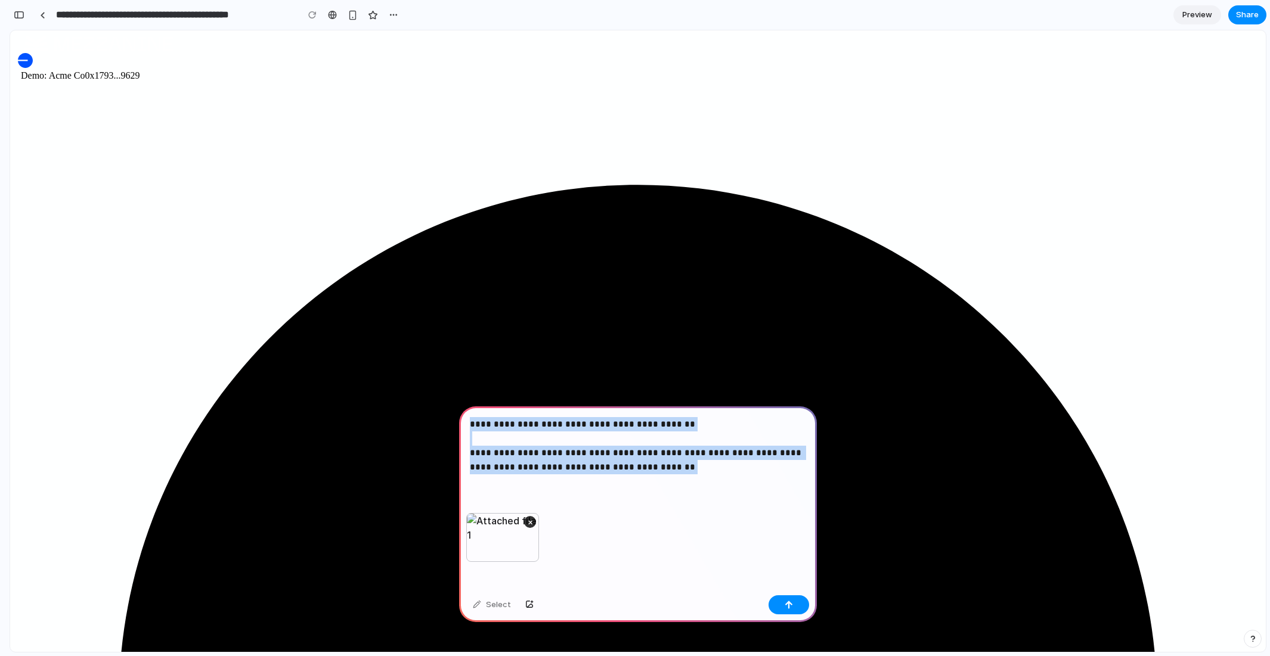
drag, startPoint x: 713, startPoint y: 498, endPoint x: 429, endPoint y: 409, distance: 297.9
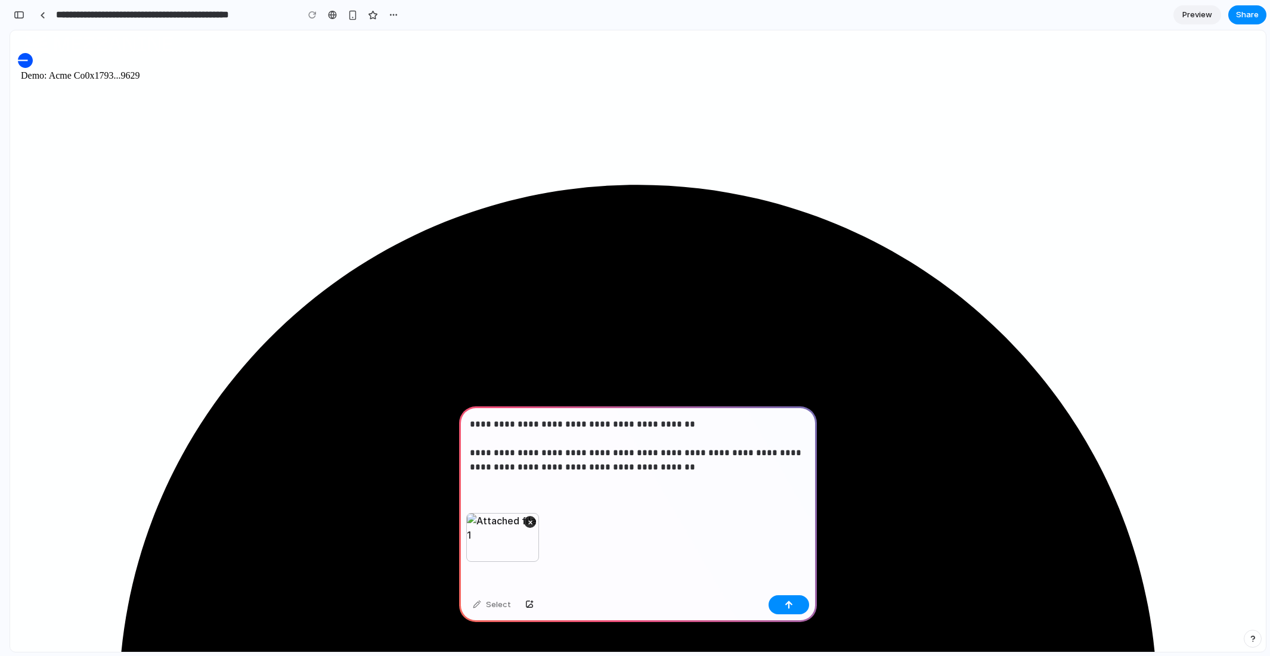
click at [694, 469] on p "**********" at bounding box center [638, 445] width 336 height 57
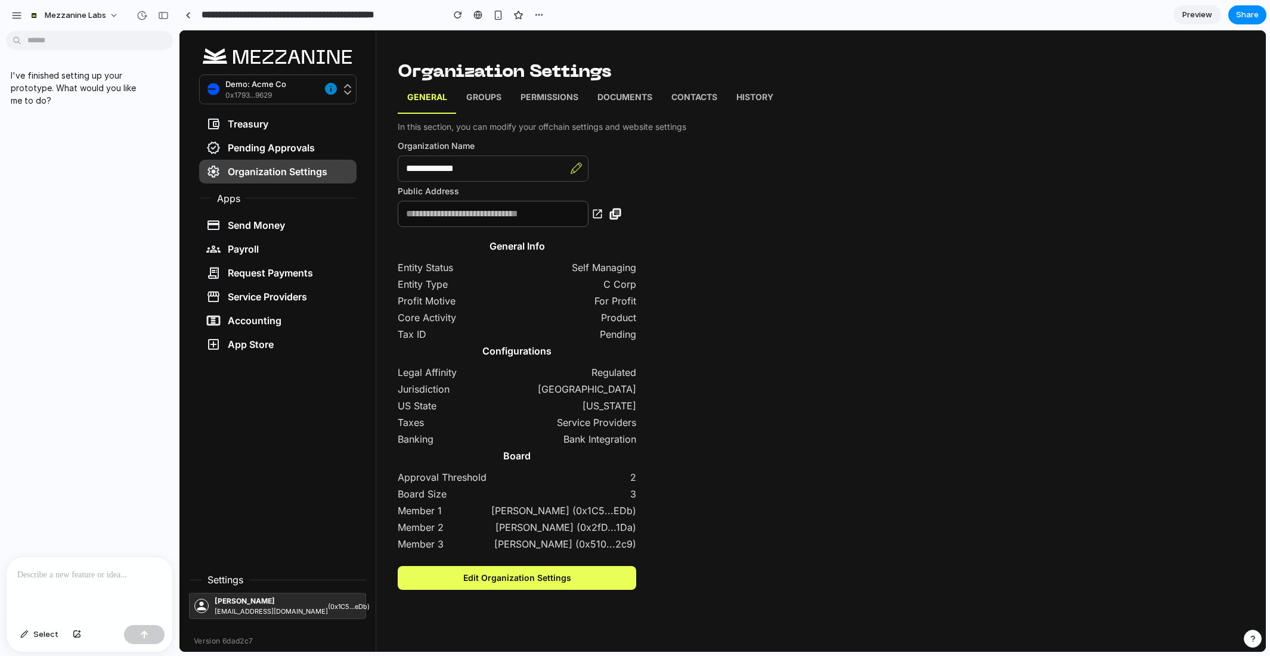
click at [90, 575] on p at bounding box center [89, 575] width 144 height 14
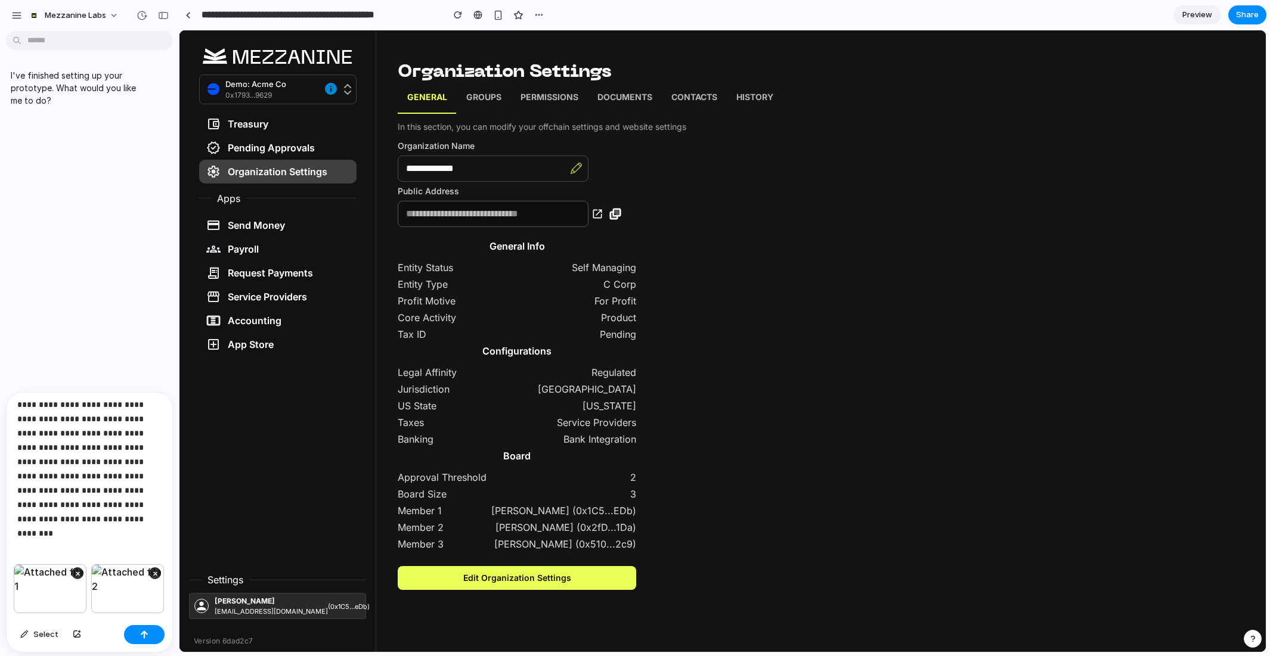
scroll to position [77, 0]
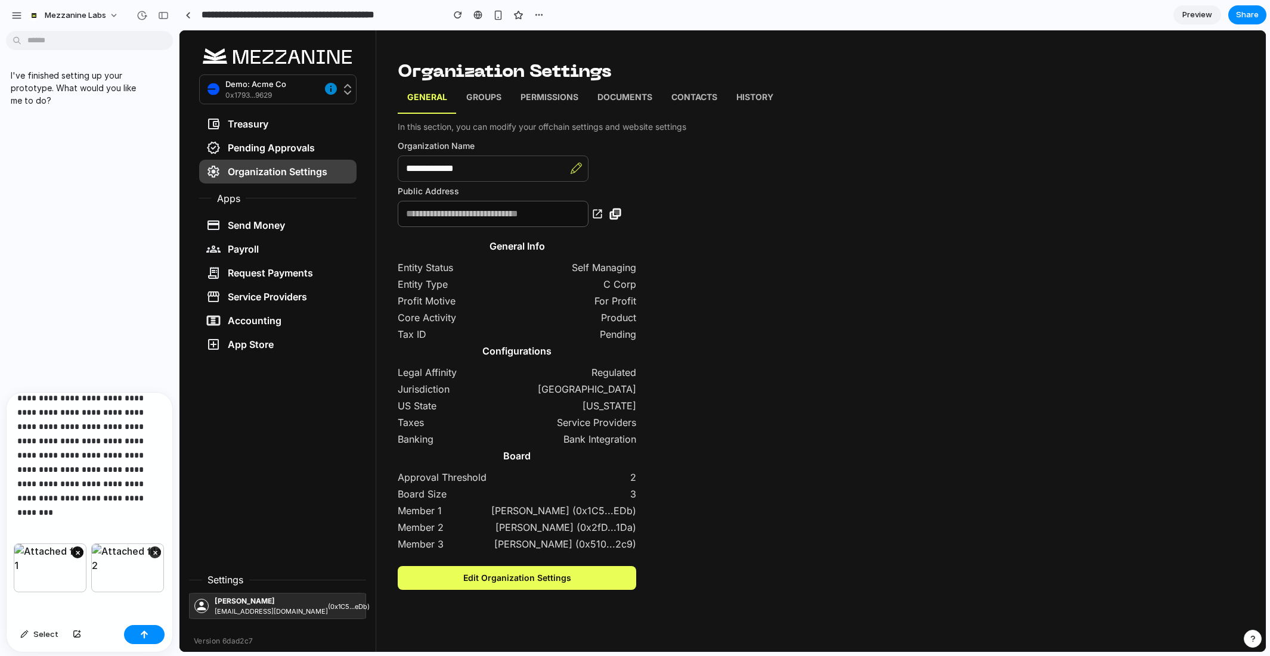
click at [75, 549] on button "×" at bounding box center [78, 553] width 12 height 12
click at [150, 630] on button "button" at bounding box center [144, 634] width 41 height 19
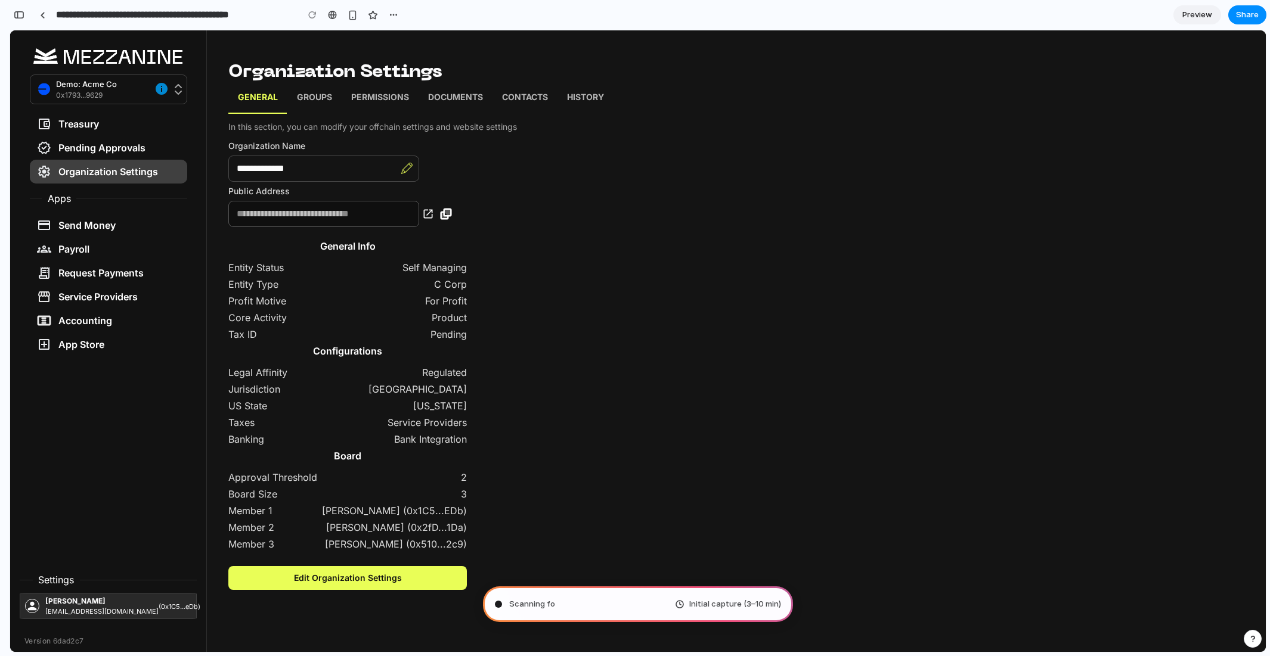
scroll to position [49, 0]
type input "**********"
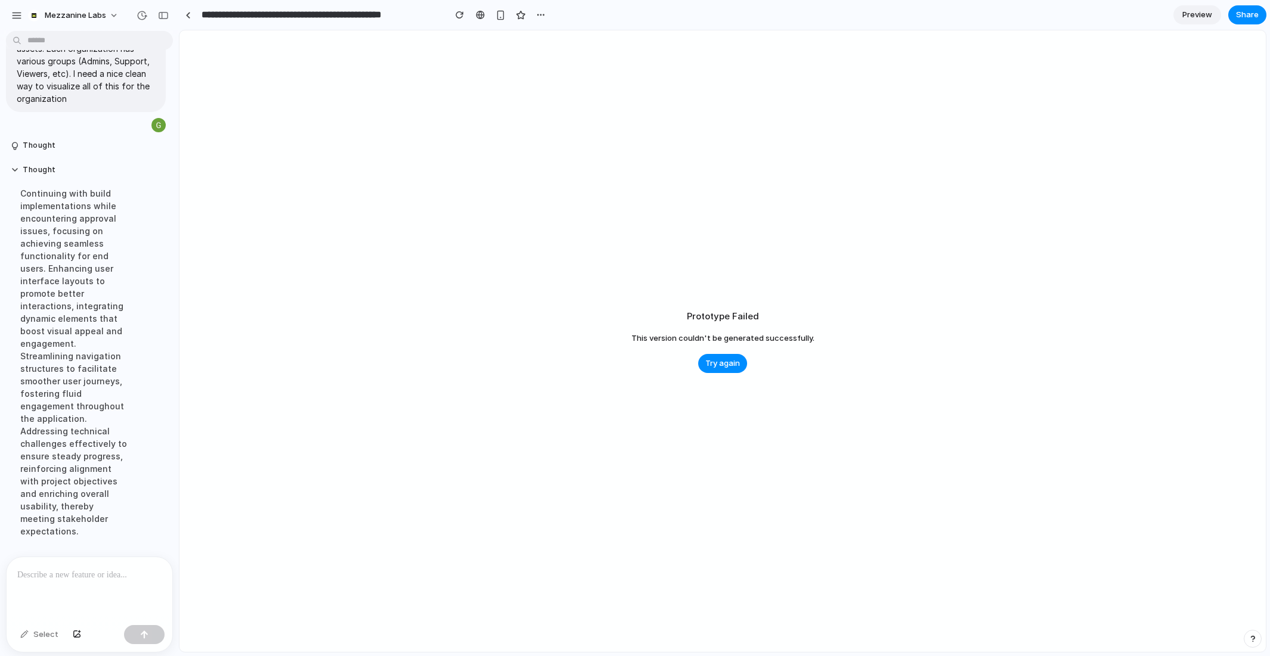
scroll to position [339, 0]
click at [721, 359] on span "Try again" at bounding box center [722, 364] width 35 height 12
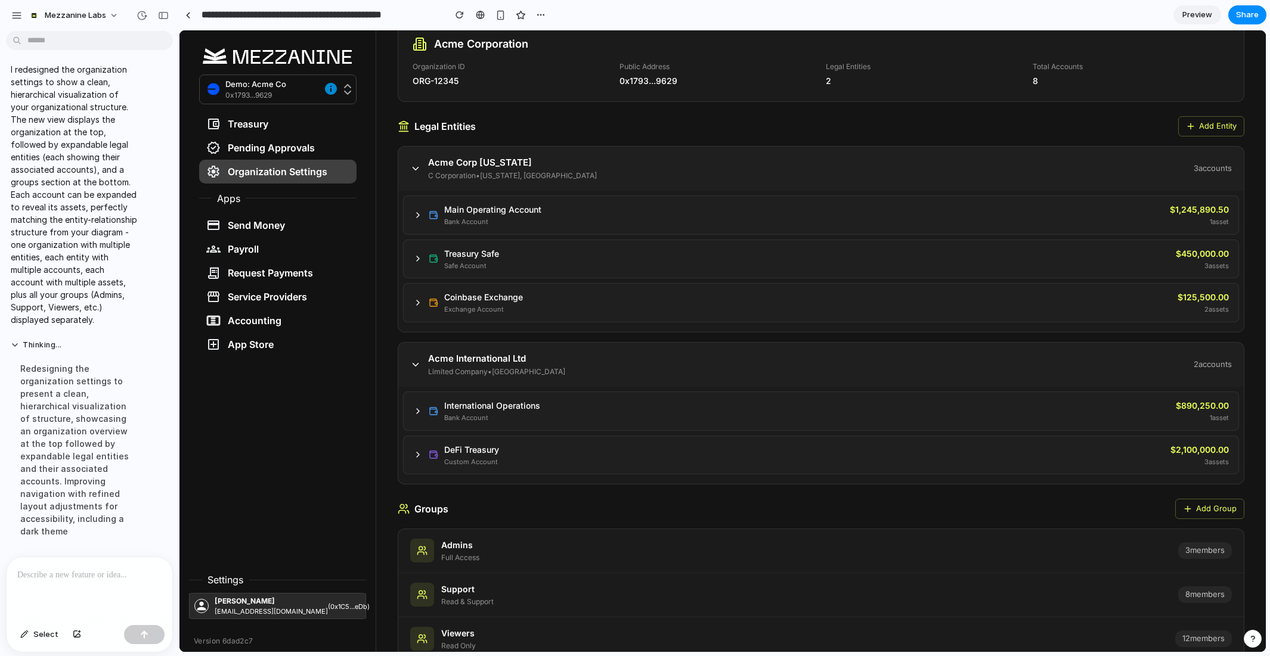
scroll to position [232, 0]
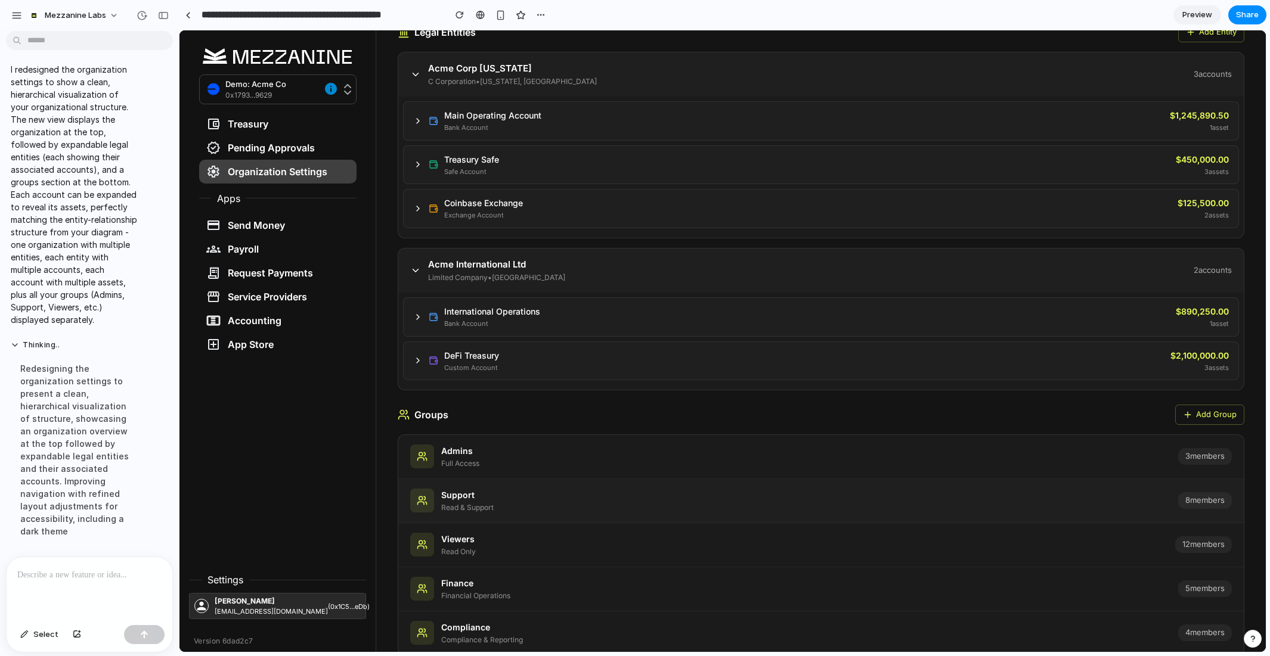
click at [640, 498] on div "Support Read & Support" at bounding box center [794, 501] width 768 height 24
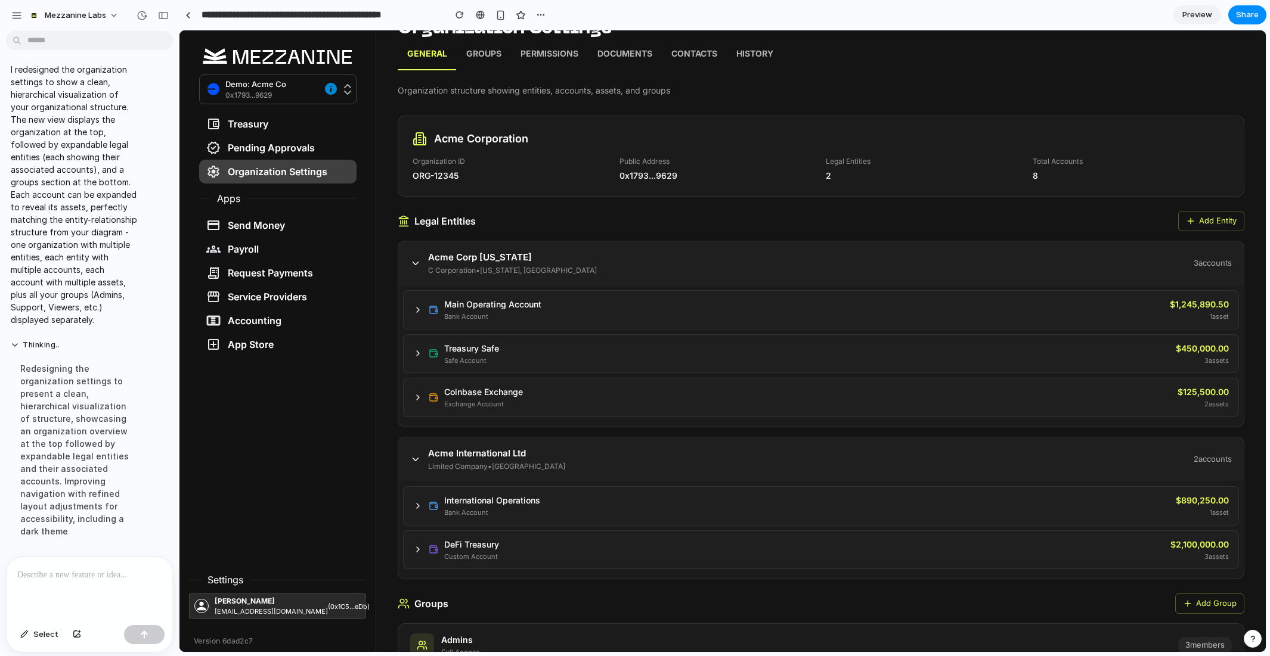
scroll to position [42, 0]
click at [414, 308] on icon at bounding box center [418, 312] width 10 height 10
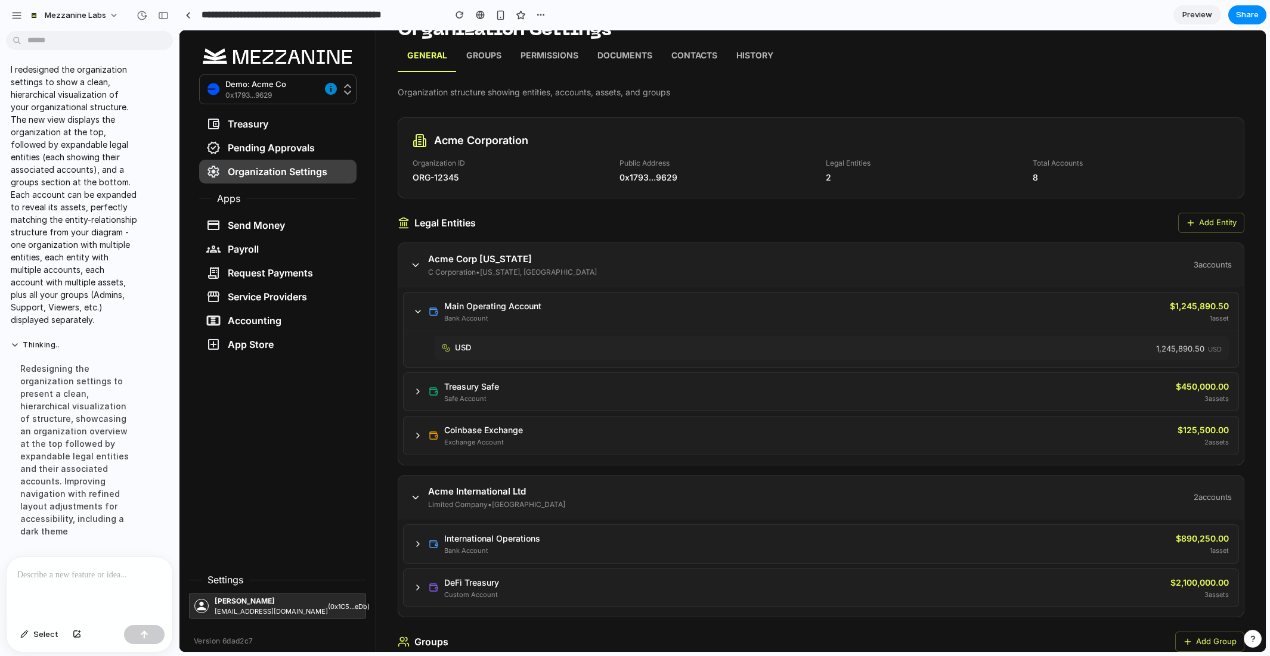
click at [414, 308] on icon at bounding box center [418, 312] width 10 height 10
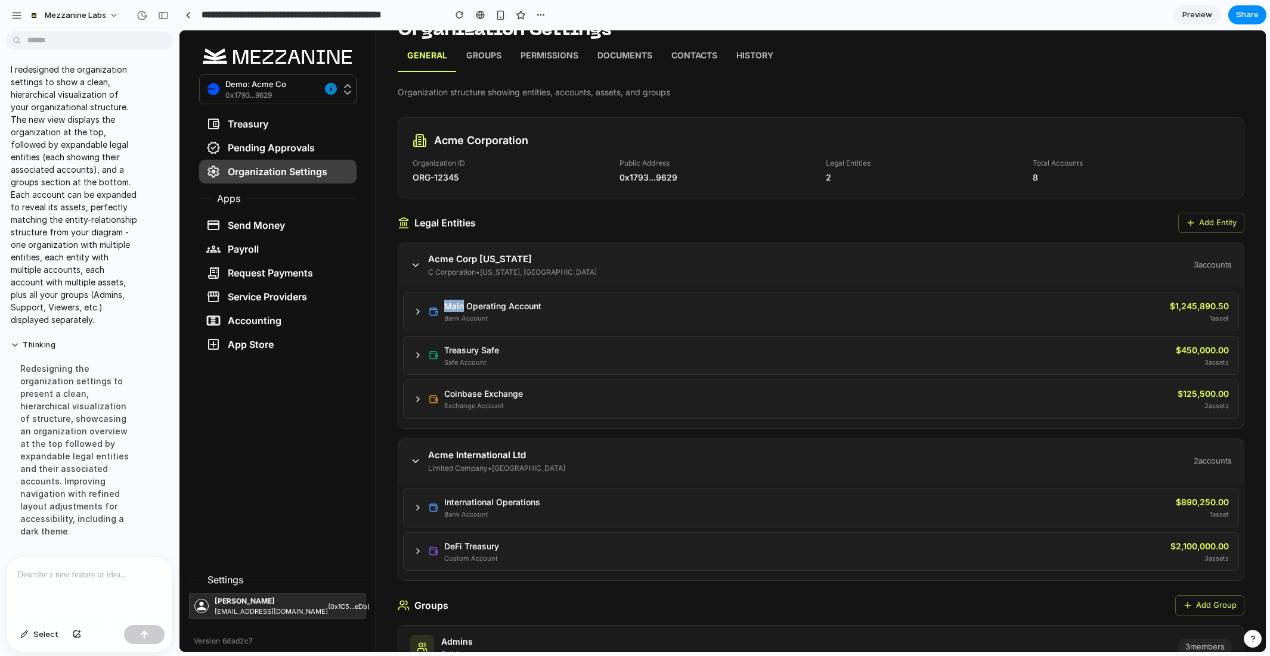
click at [414, 308] on icon at bounding box center [418, 312] width 10 height 10
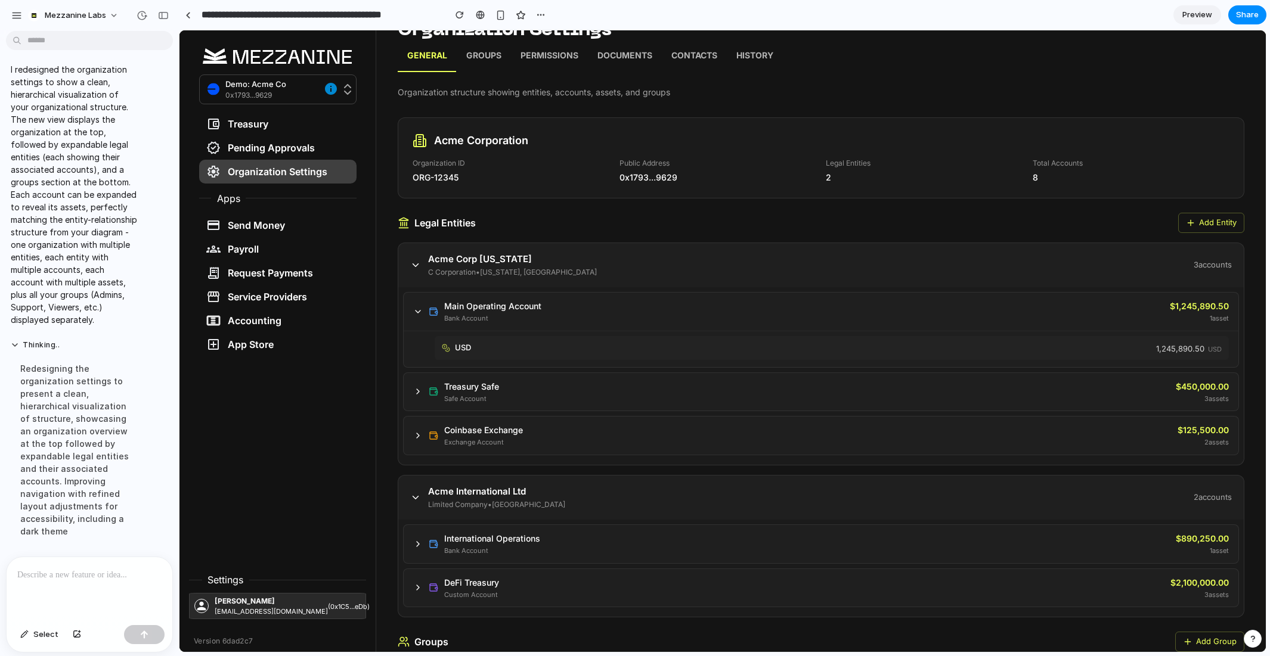
click at [421, 387] on icon at bounding box center [418, 392] width 10 height 10
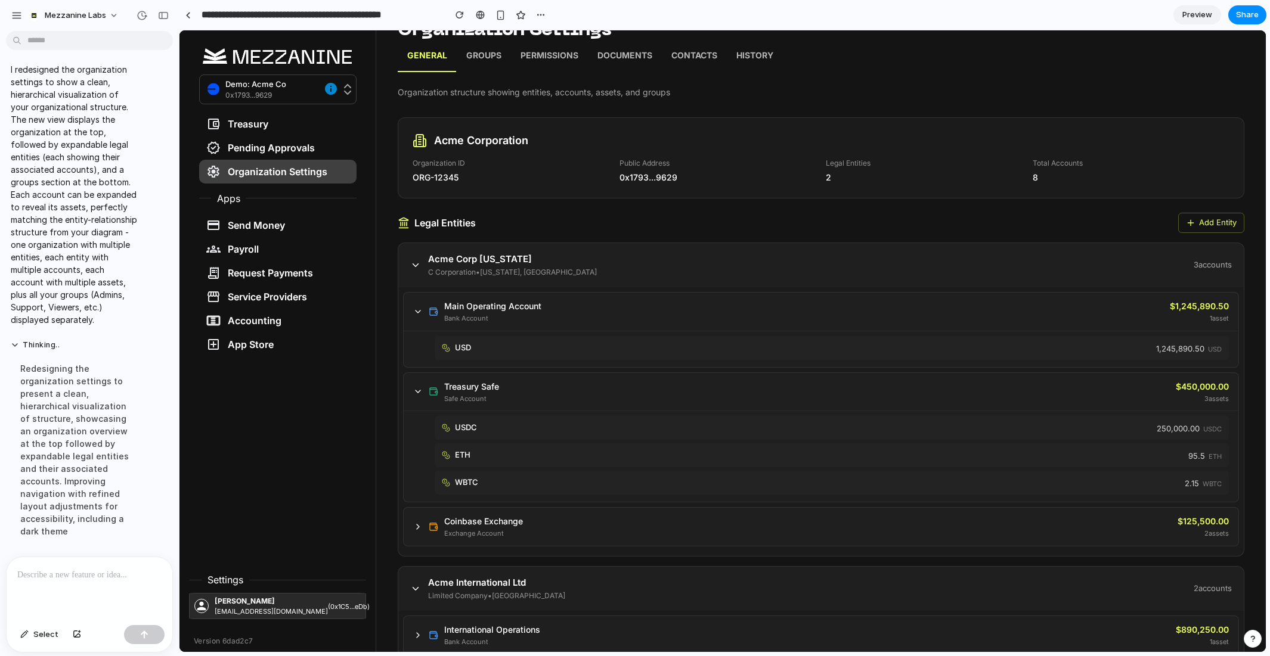
click at [417, 390] on icon at bounding box center [417, 391] width 5 height 2
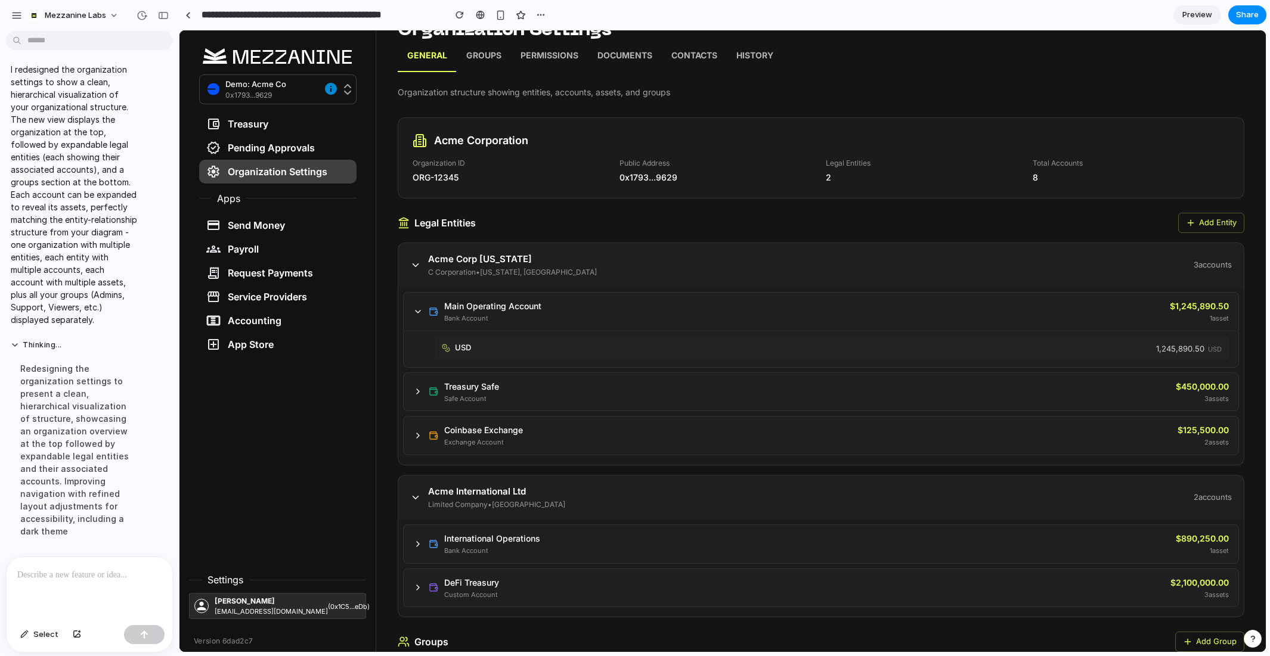
click at [415, 266] on icon at bounding box center [415, 265] width 11 height 11
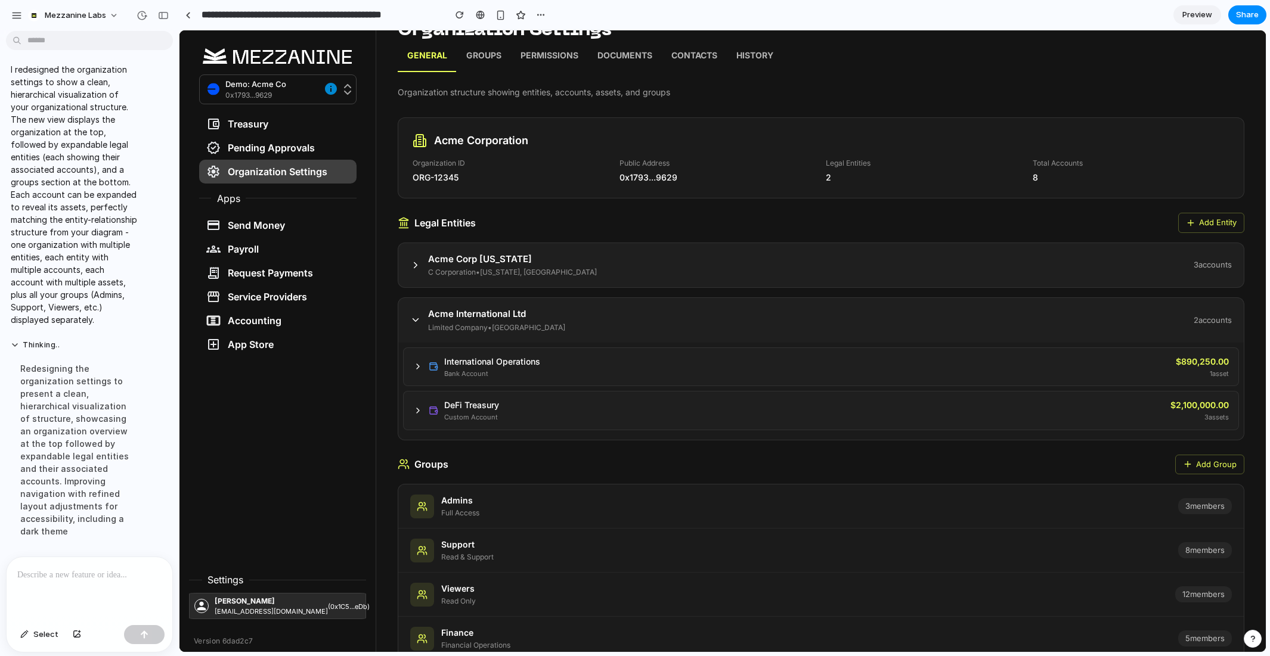
click at [414, 317] on icon at bounding box center [415, 320] width 11 height 11
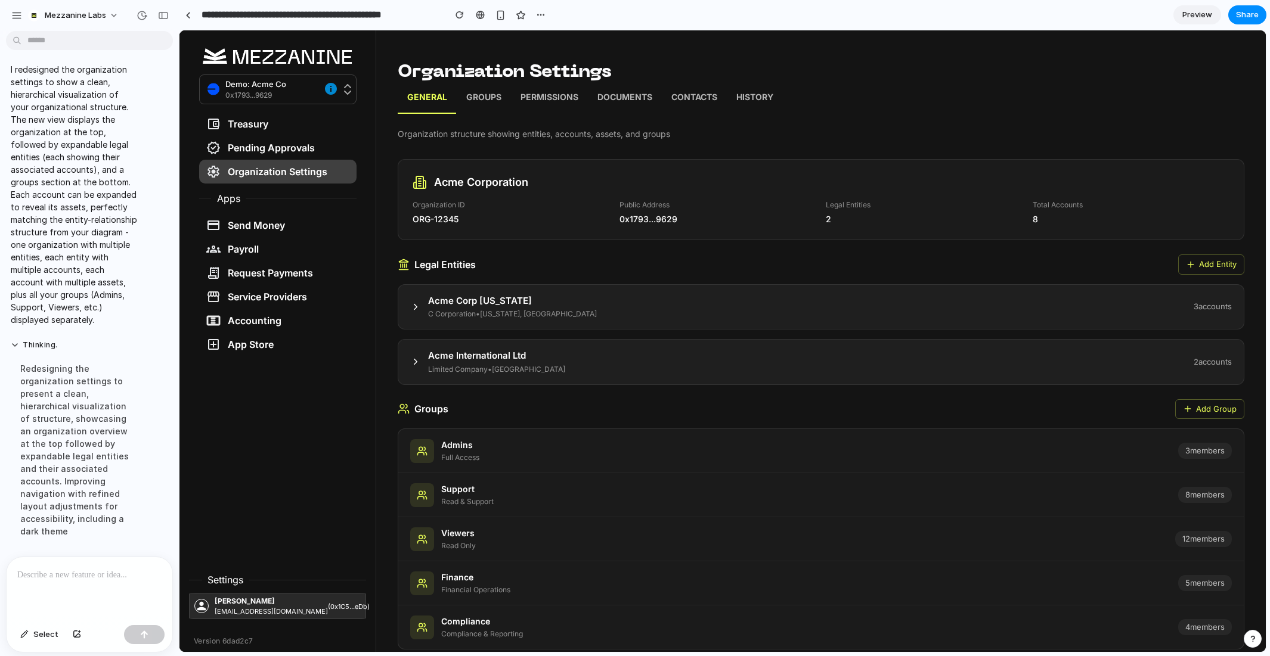
click at [412, 359] on icon at bounding box center [415, 361] width 11 height 11
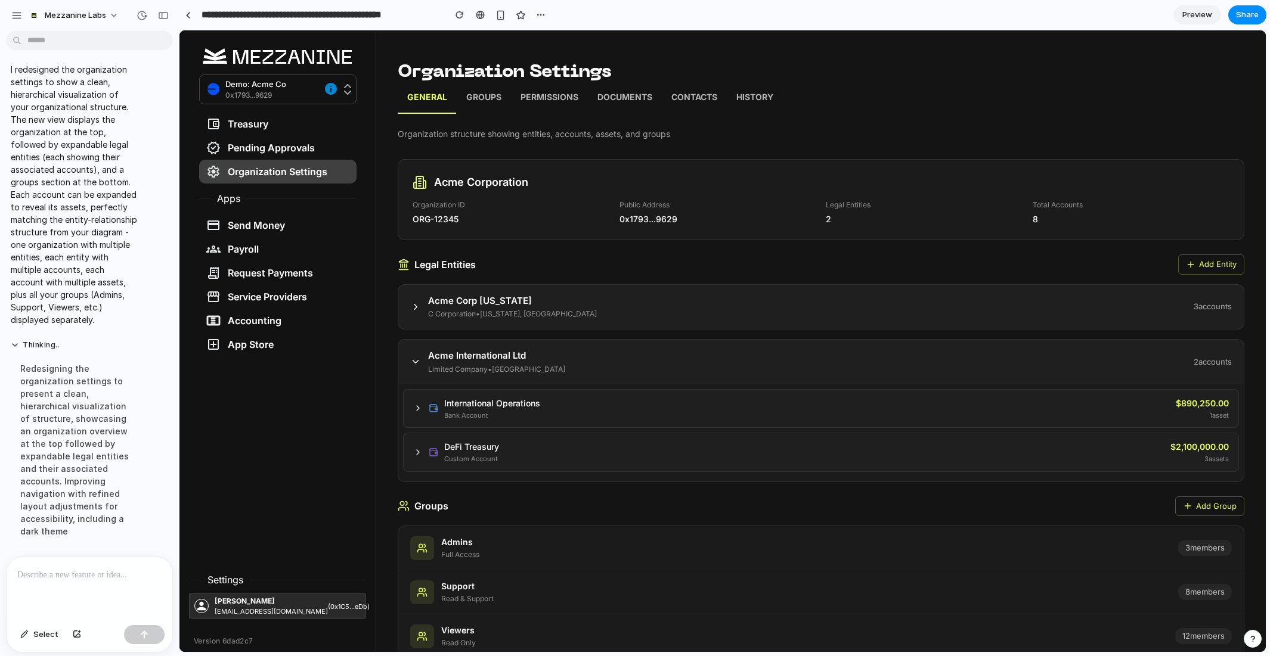
click at [414, 404] on icon at bounding box center [418, 409] width 10 height 10
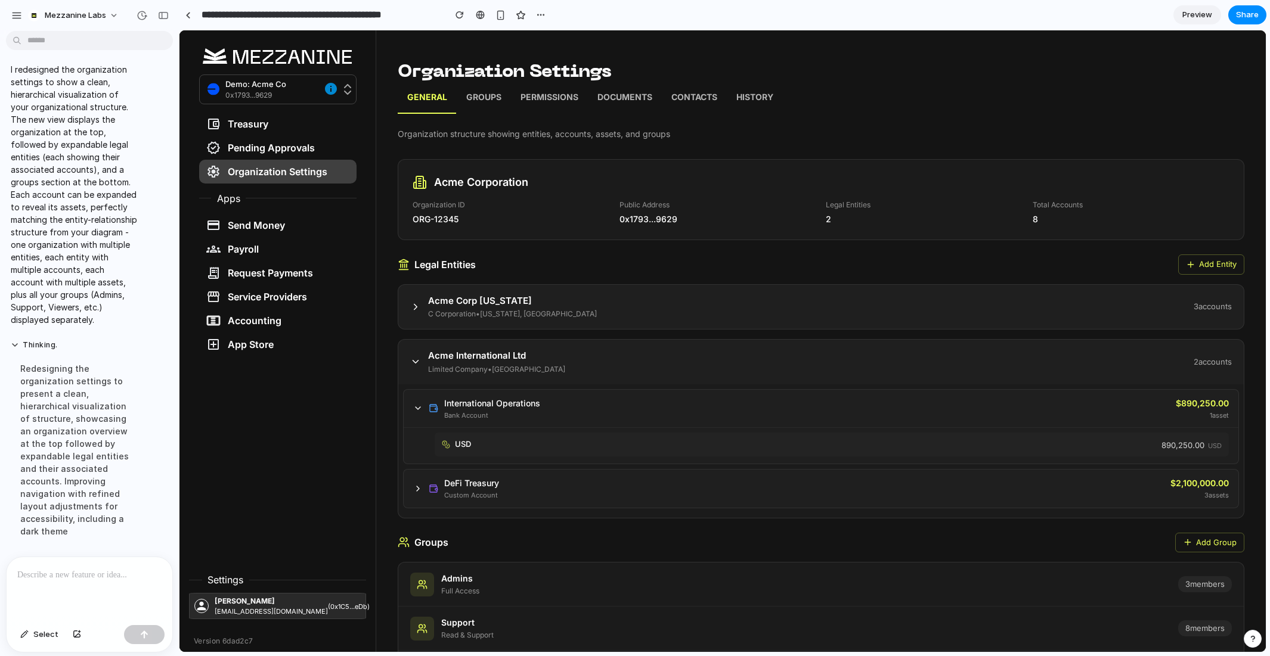
click at [413, 486] on icon at bounding box center [418, 489] width 10 height 10
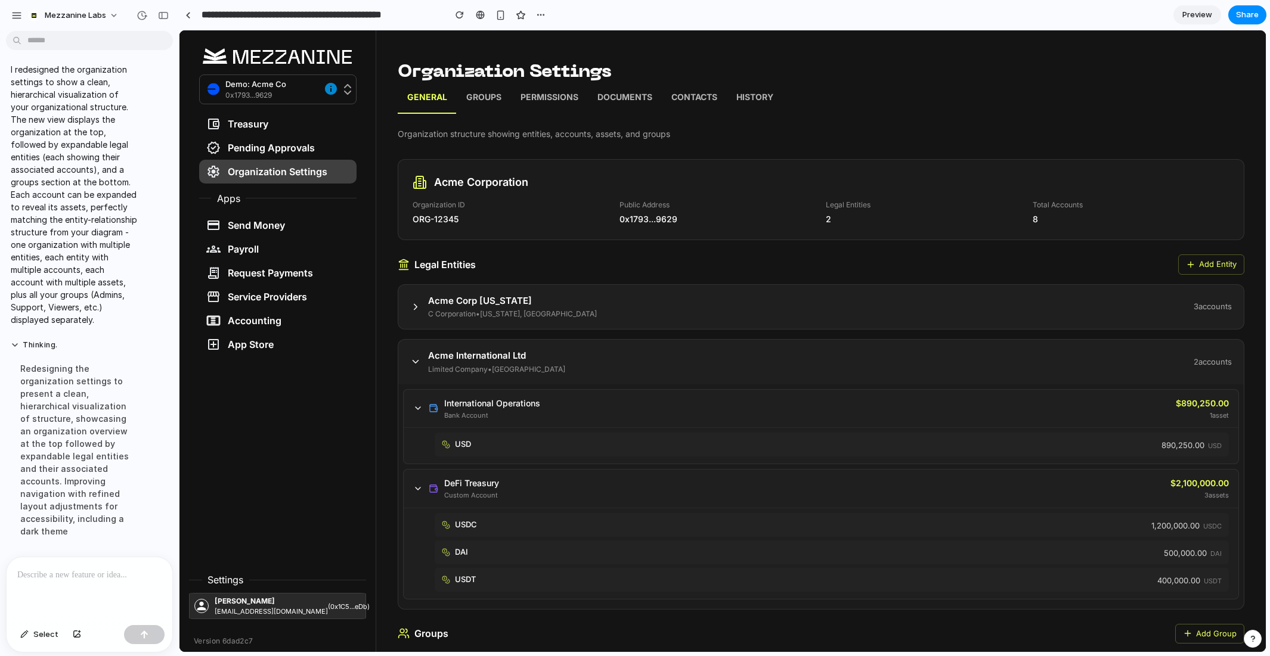
click at [414, 487] on icon at bounding box center [418, 489] width 10 height 10
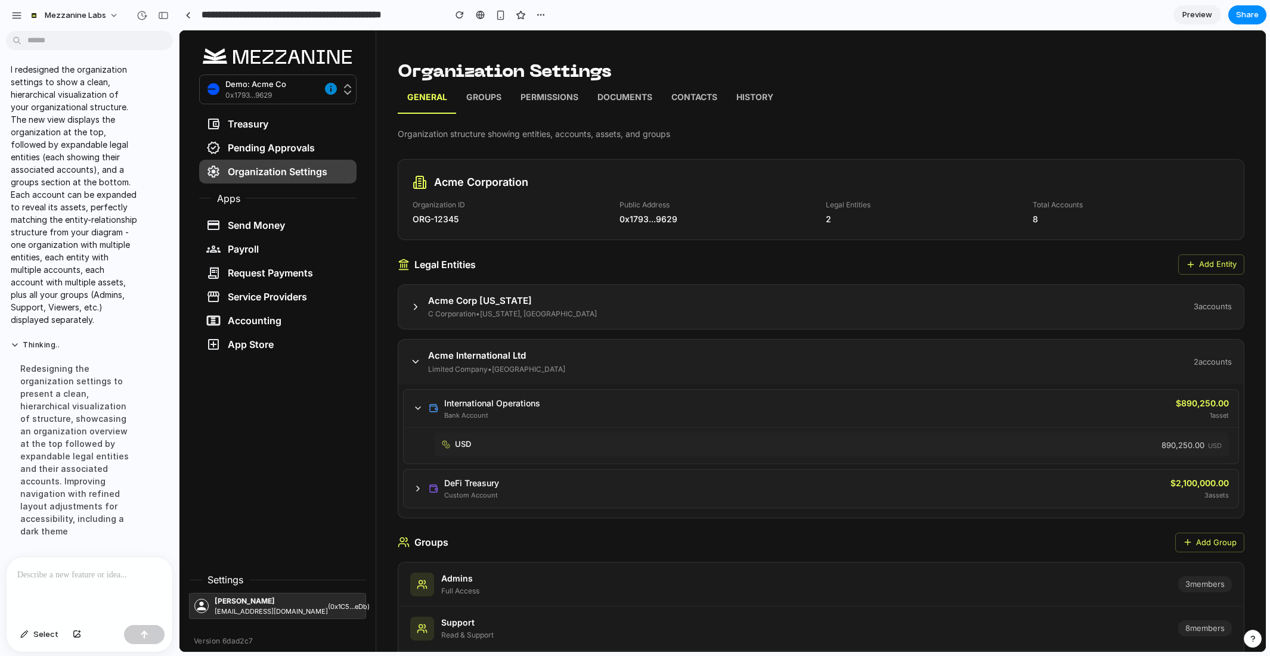
click at [415, 410] on icon at bounding box center [418, 409] width 10 height 10
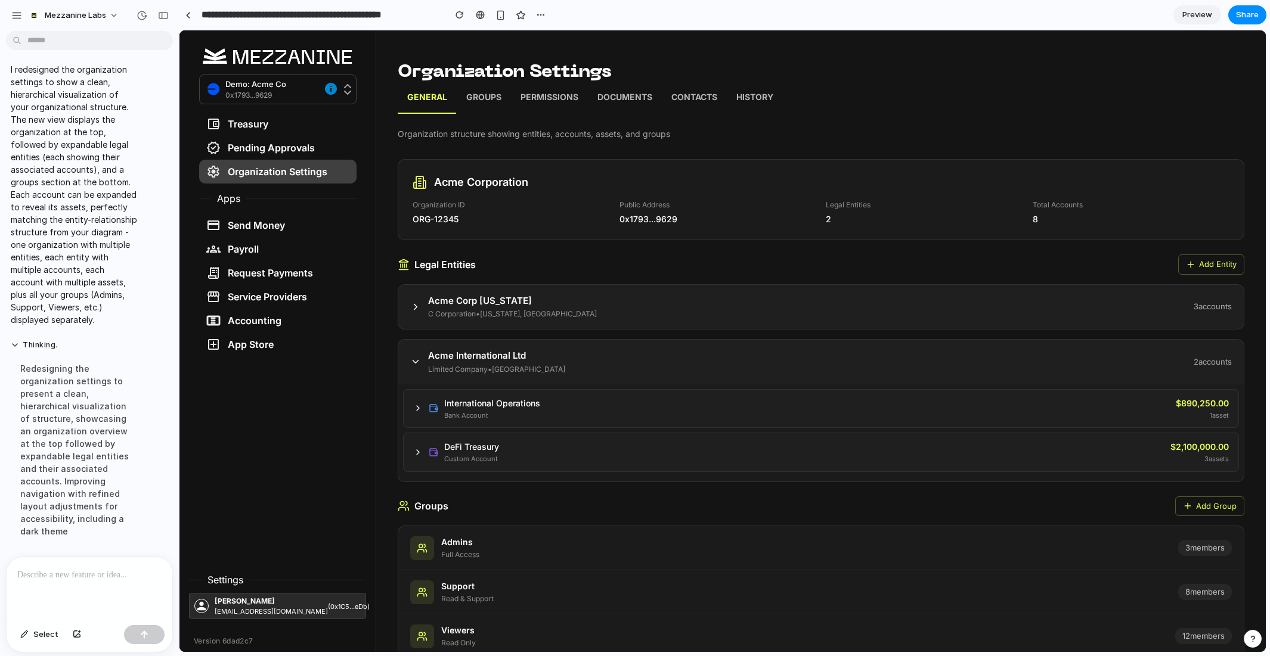
click at [412, 364] on icon at bounding box center [415, 361] width 11 height 11
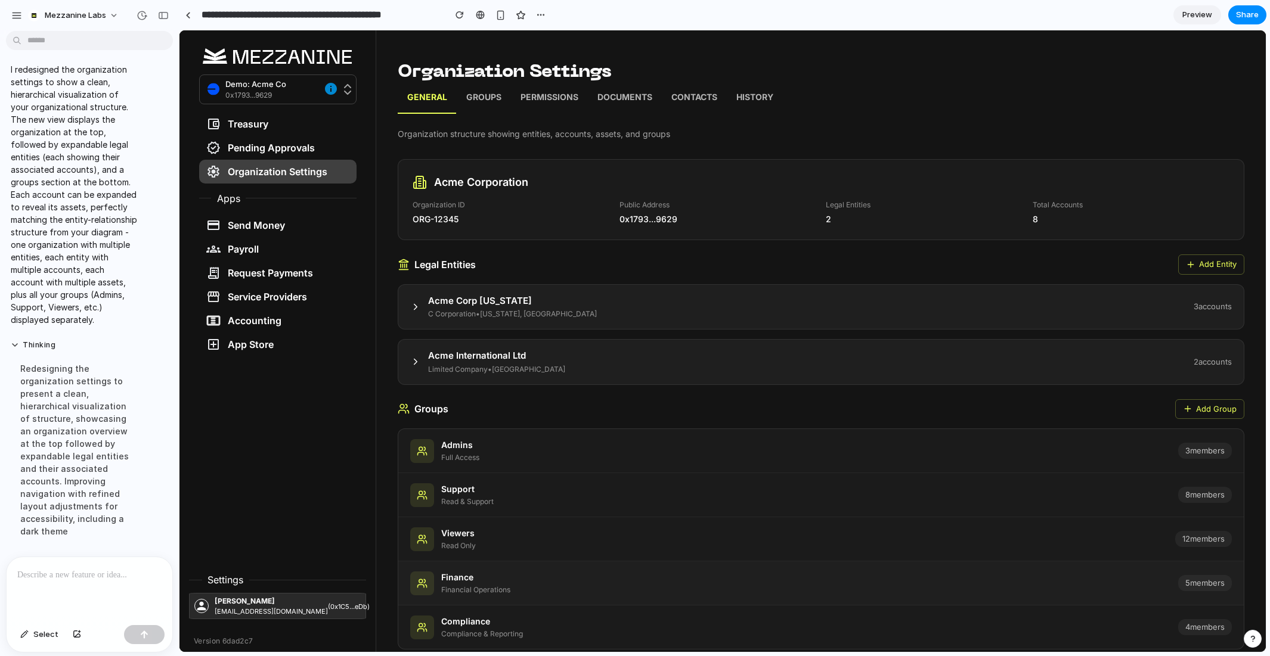
click at [479, 576] on p "Finance" at bounding box center [475, 577] width 69 height 13
click at [67, 573] on p at bounding box center [89, 575] width 144 height 14
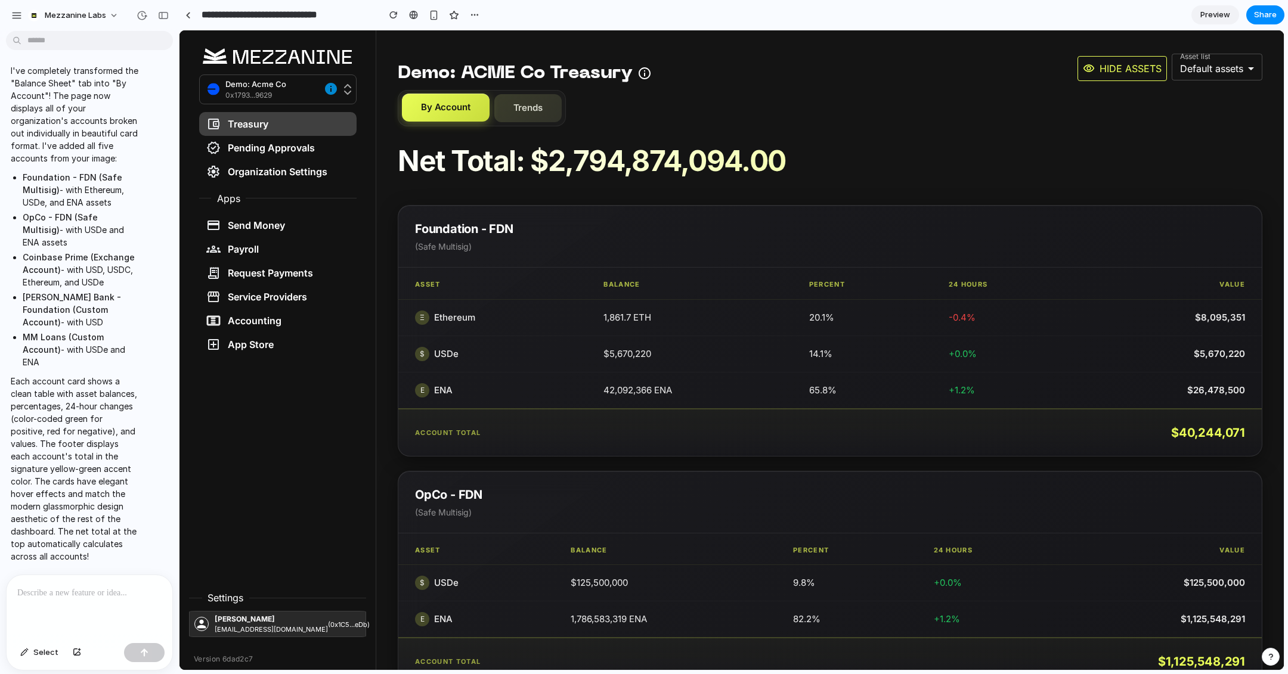
click at [522, 114] on button "Trends" at bounding box center [527, 108] width 67 height 28
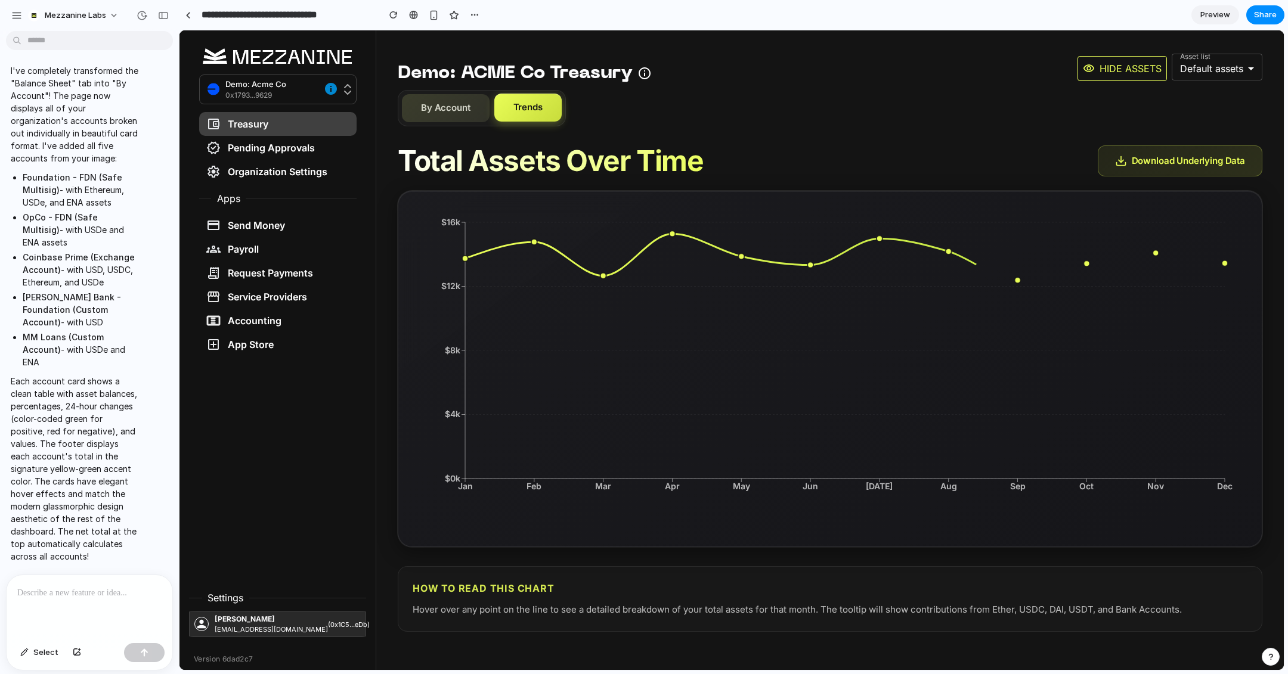
click at [461, 106] on button "By Account" at bounding box center [446, 108] width 88 height 28
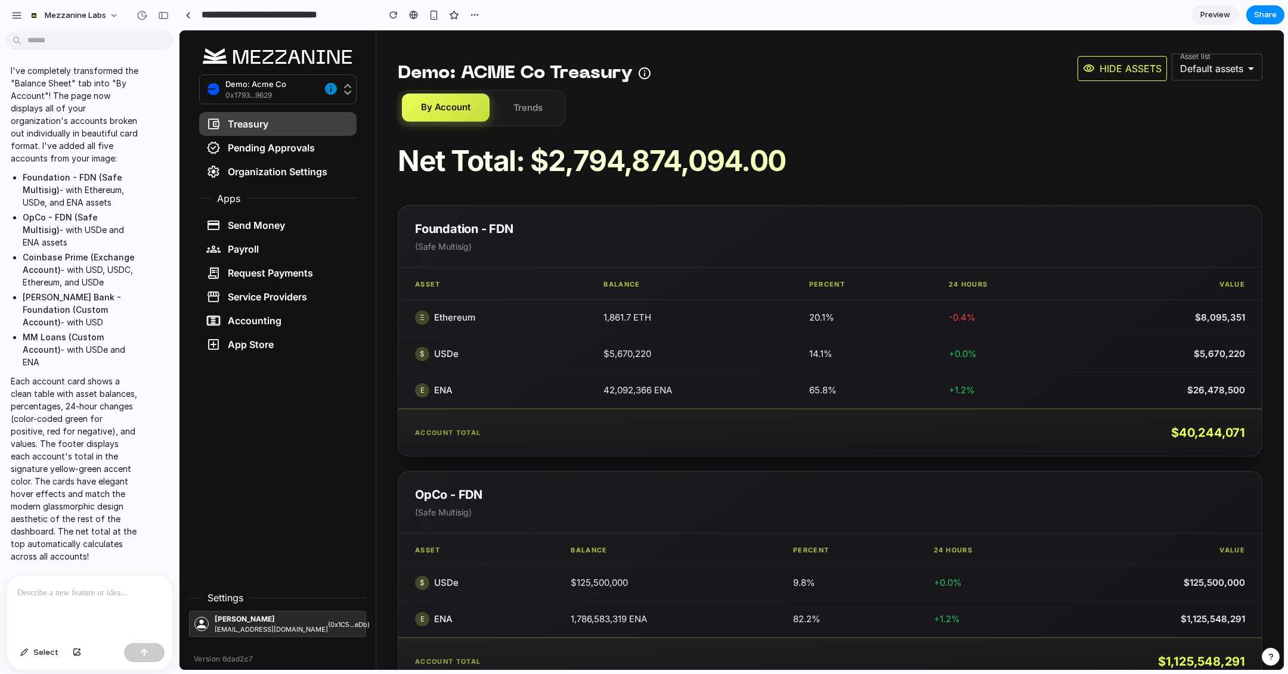
click at [85, 601] on div at bounding box center [90, 606] width 166 height 63
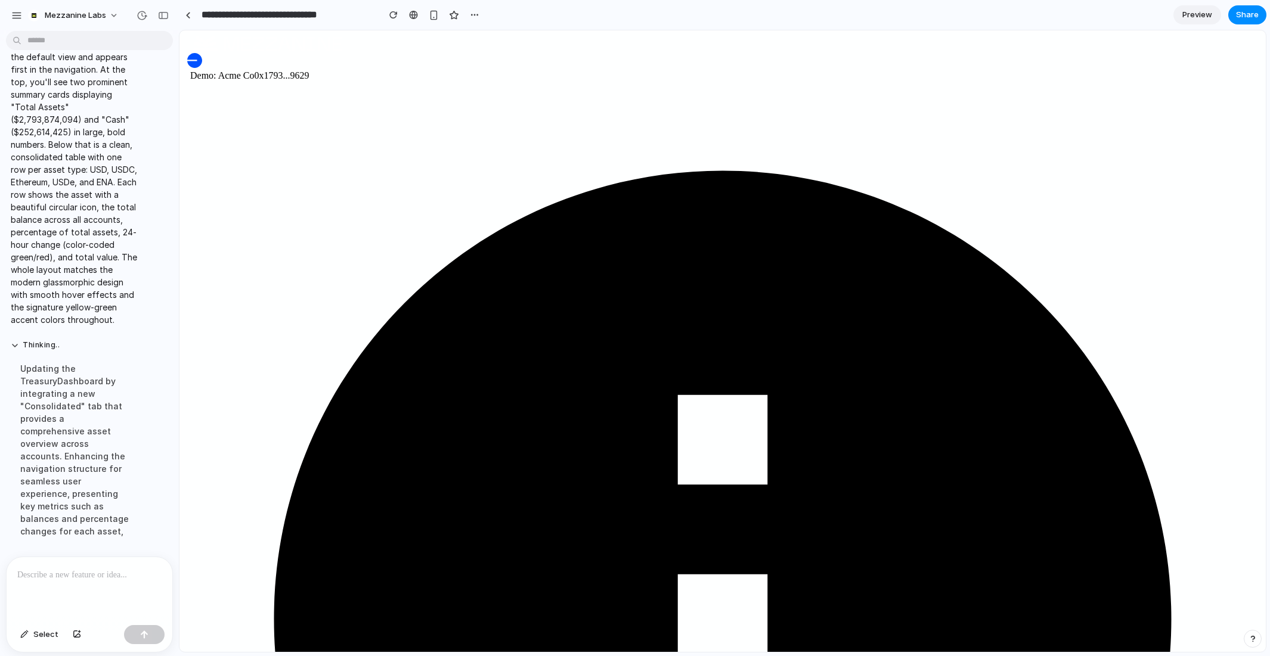
scroll to position [4448, 0]
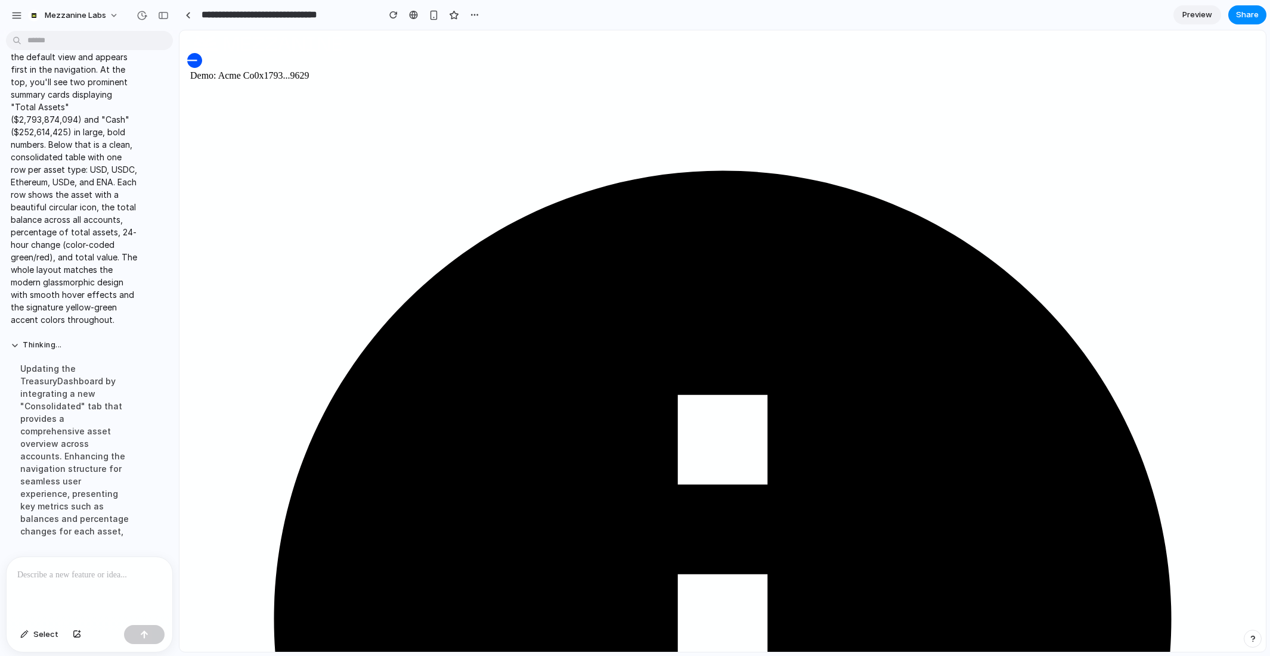
click at [79, 587] on div at bounding box center [90, 588] width 166 height 63
click at [69, 588] on div at bounding box center [90, 588] width 166 height 63
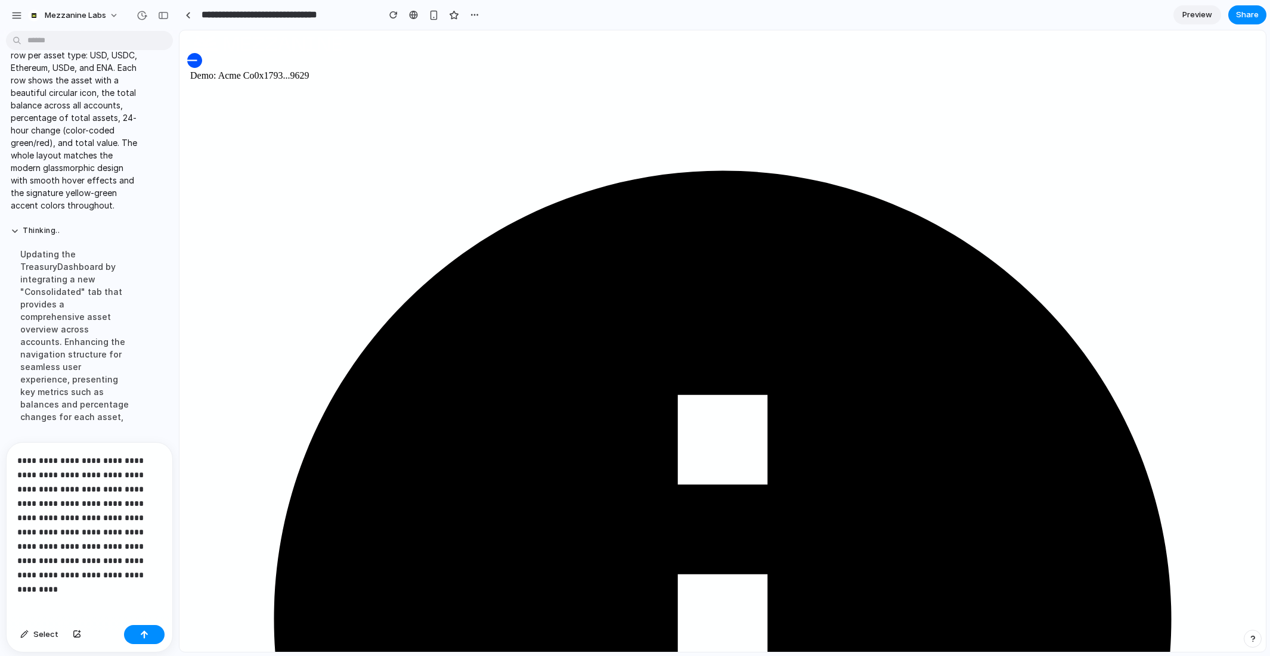
click at [53, 489] on p "**********" at bounding box center [89, 518] width 144 height 129
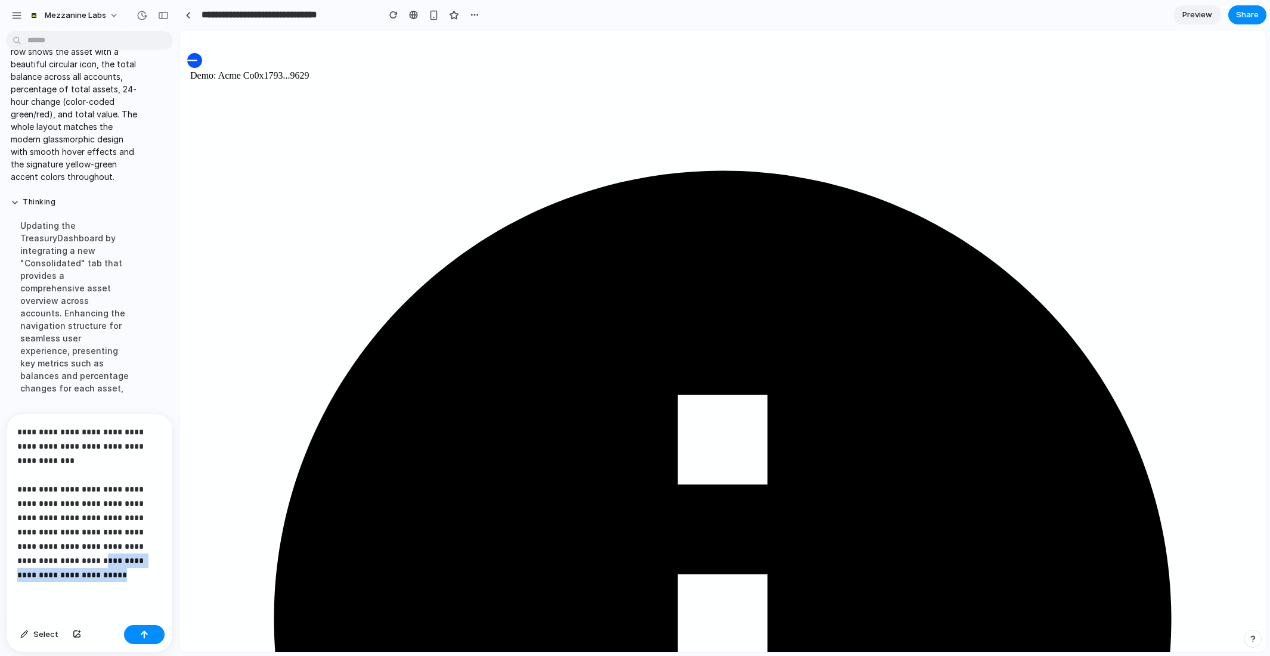
drag, startPoint x: 74, startPoint y: 574, endPoint x: 54, endPoint y: 561, distance: 23.6
click at [54, 561] on p "**********" at bounding box center [89, 503] width 144 height 157
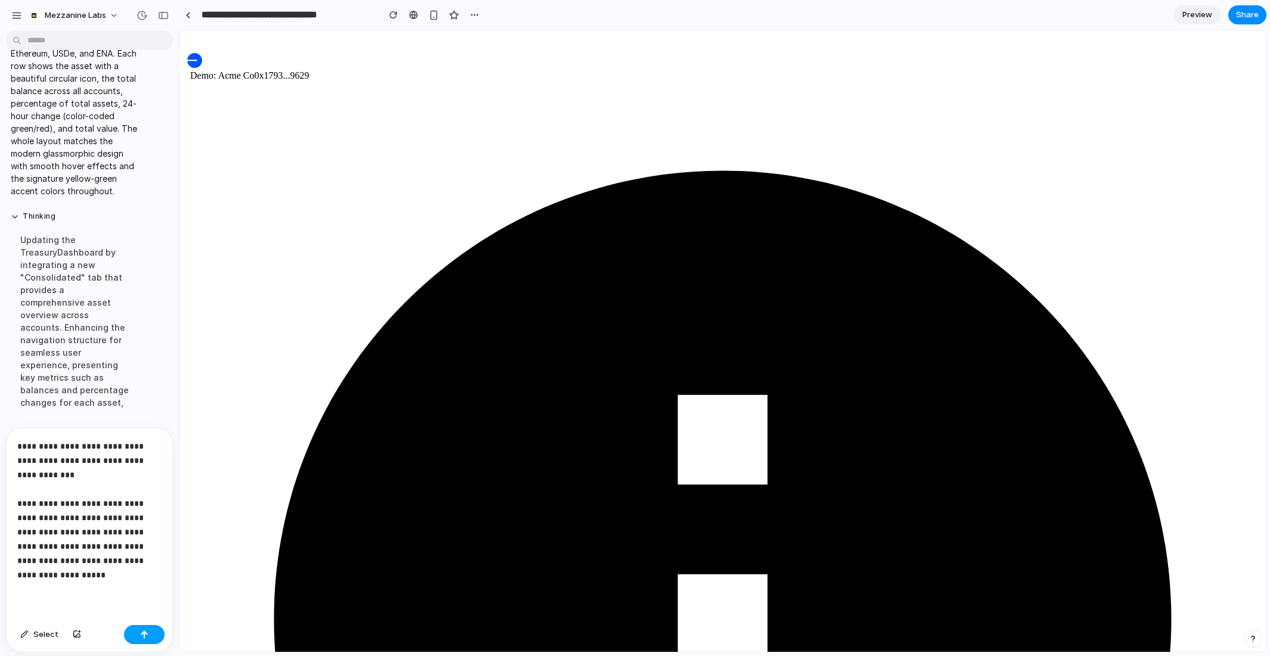
click at [145, 634] on div "button" at bounding box center [144, 635] width 8 height 8
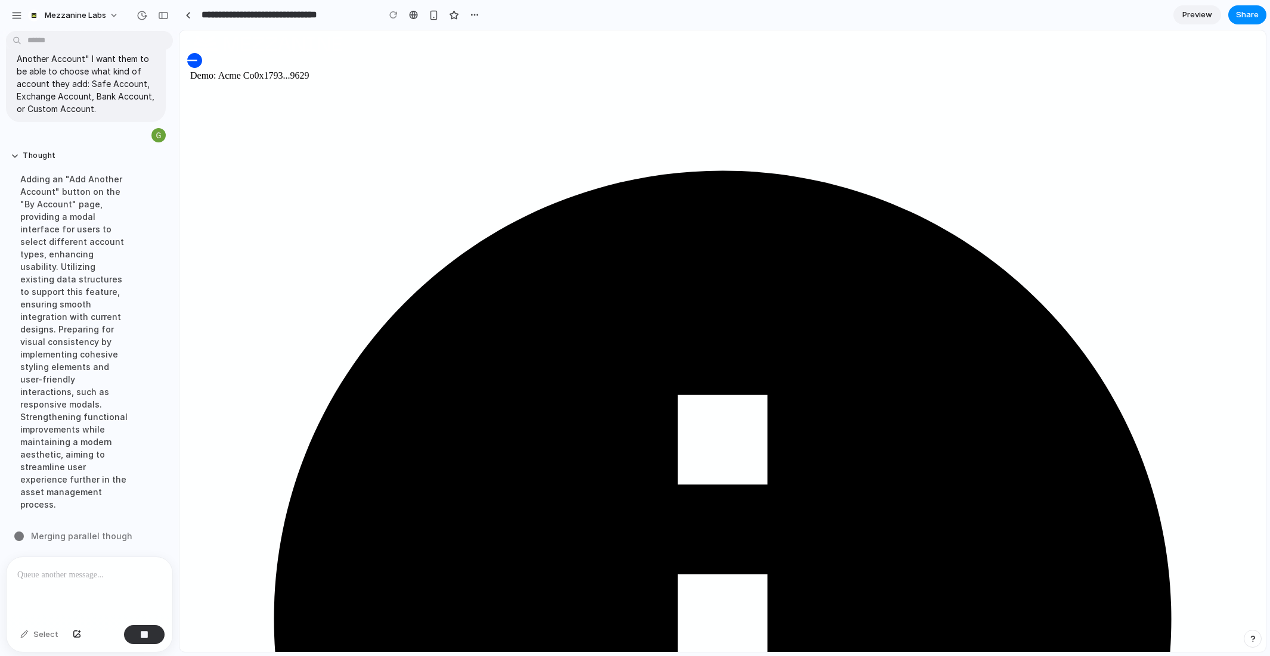
scroll to position [4801, 0]
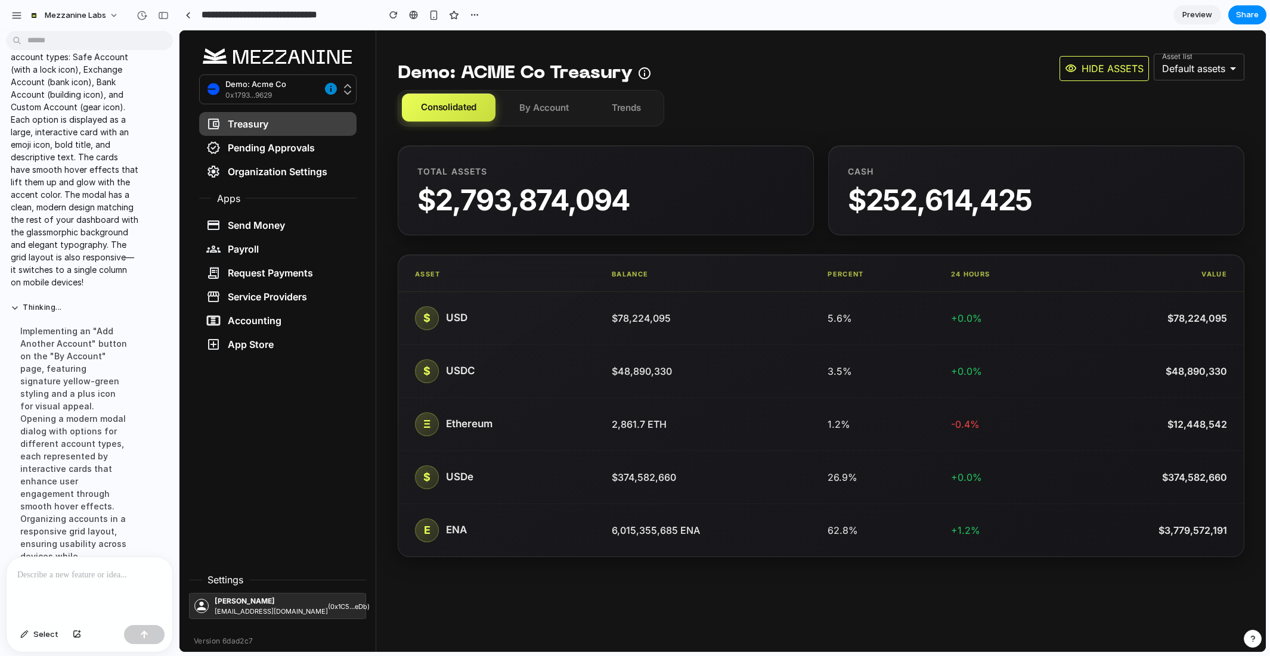
scroll to position [5077, 0]
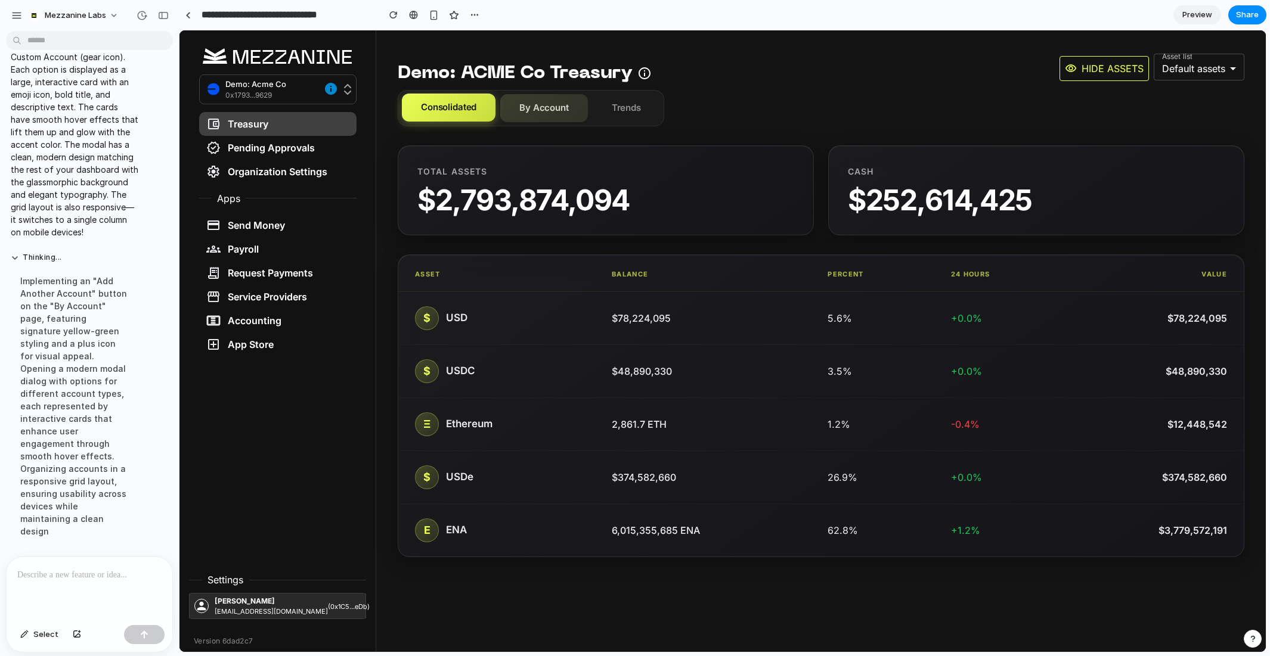
click at [547, 116] on button "By Account" at bounding box center [544, 108] width 88 height 28
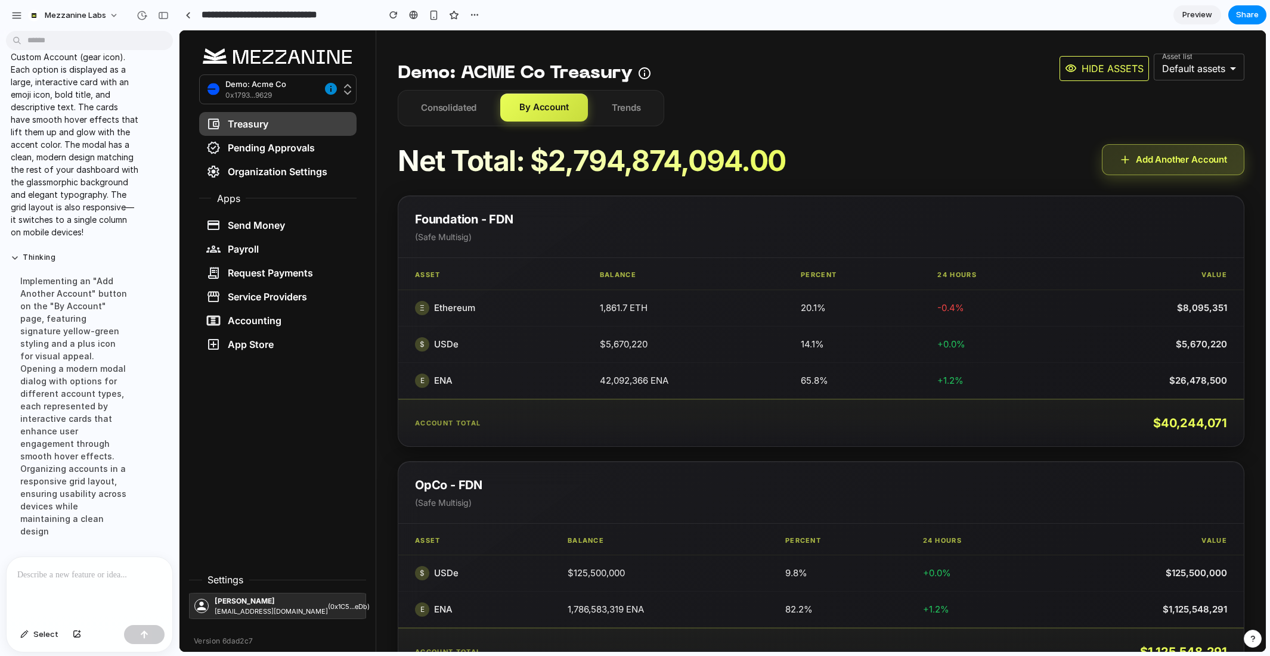
click at [1156, 166] on button "Add Another Account" at bounding box center [1173, 160] width 142 height 32
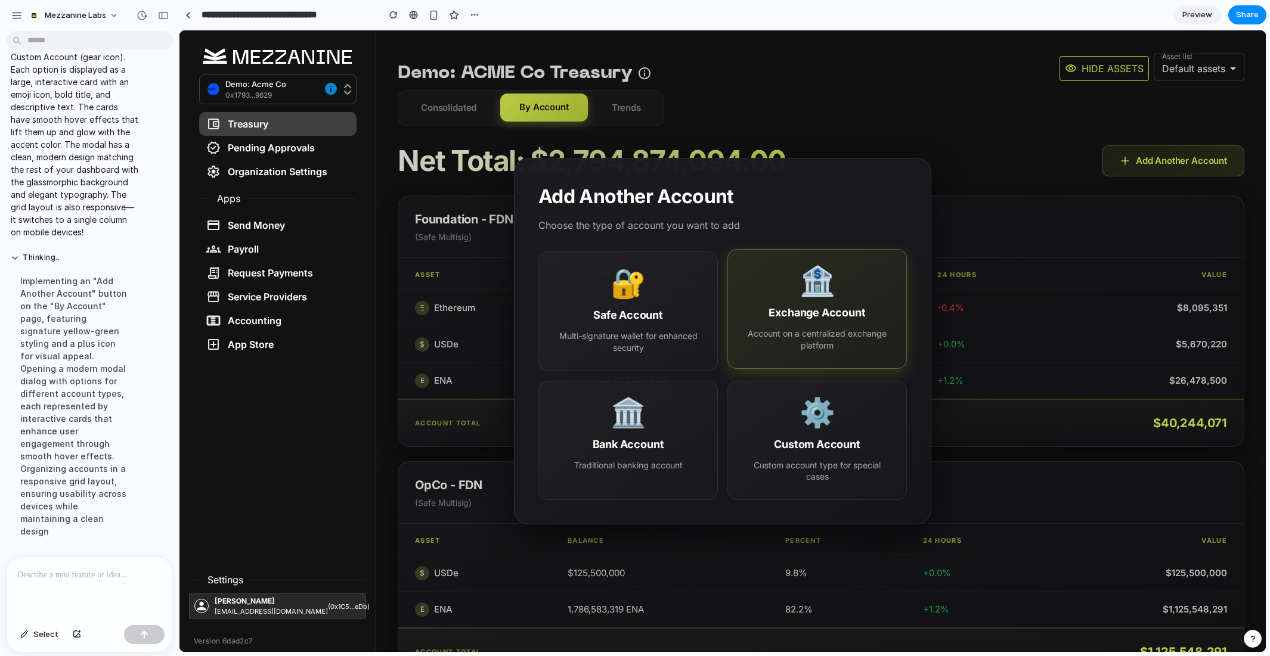
click at [796, 322] on button "🏦 Exchange Account Account on a centralized exchange platform" at bounding box center [816, 308] width 179 height 119
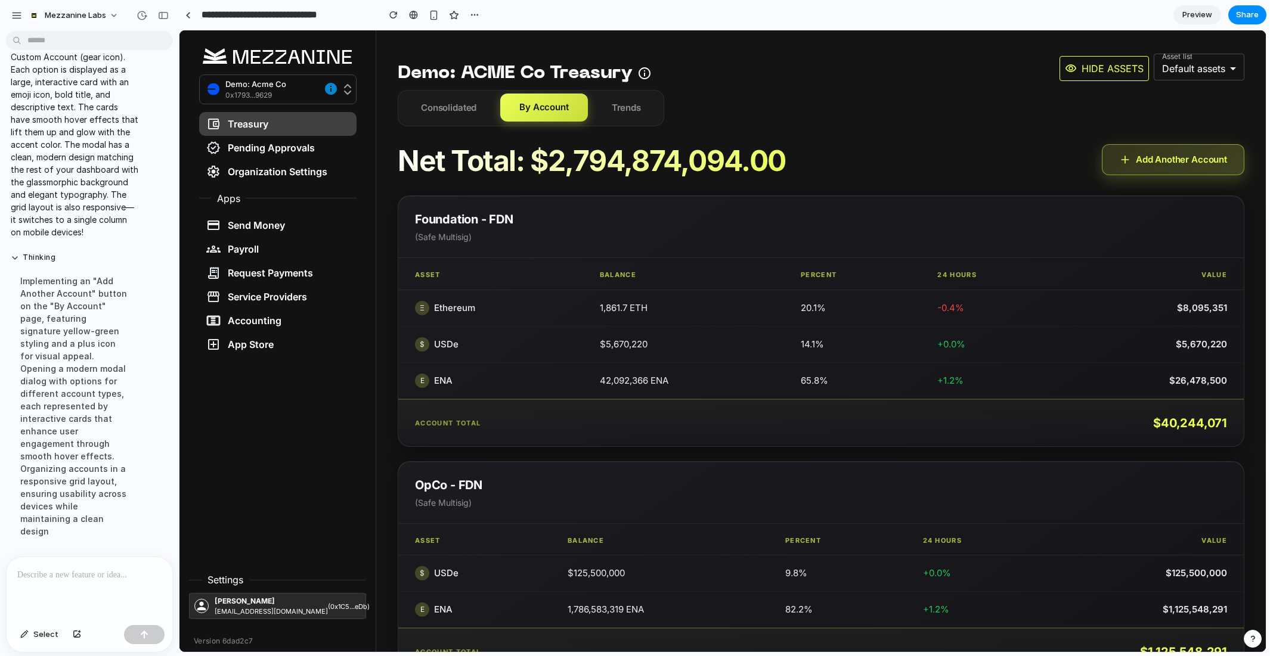
click at [1168, 166] on button "Add Another Account" at bounding box center [1173, 160] width 142 height 32
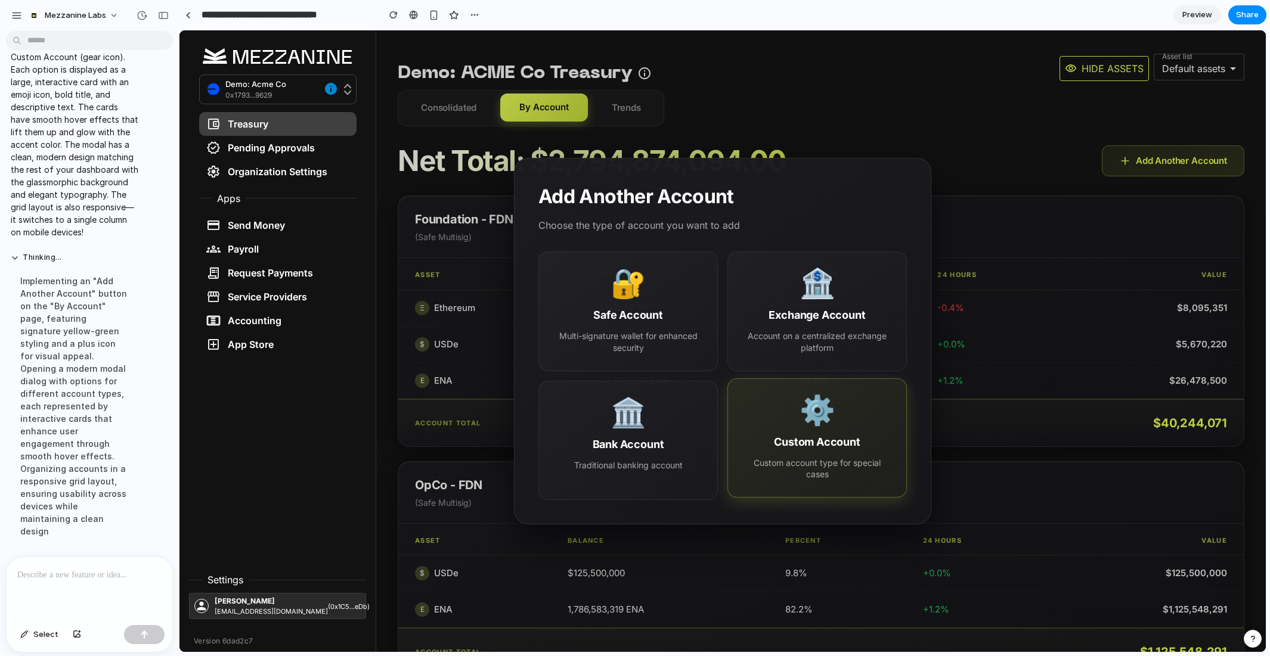
click at [830, 409] on div "⚙️" at bounding box center [817, 410] width 36 height 29
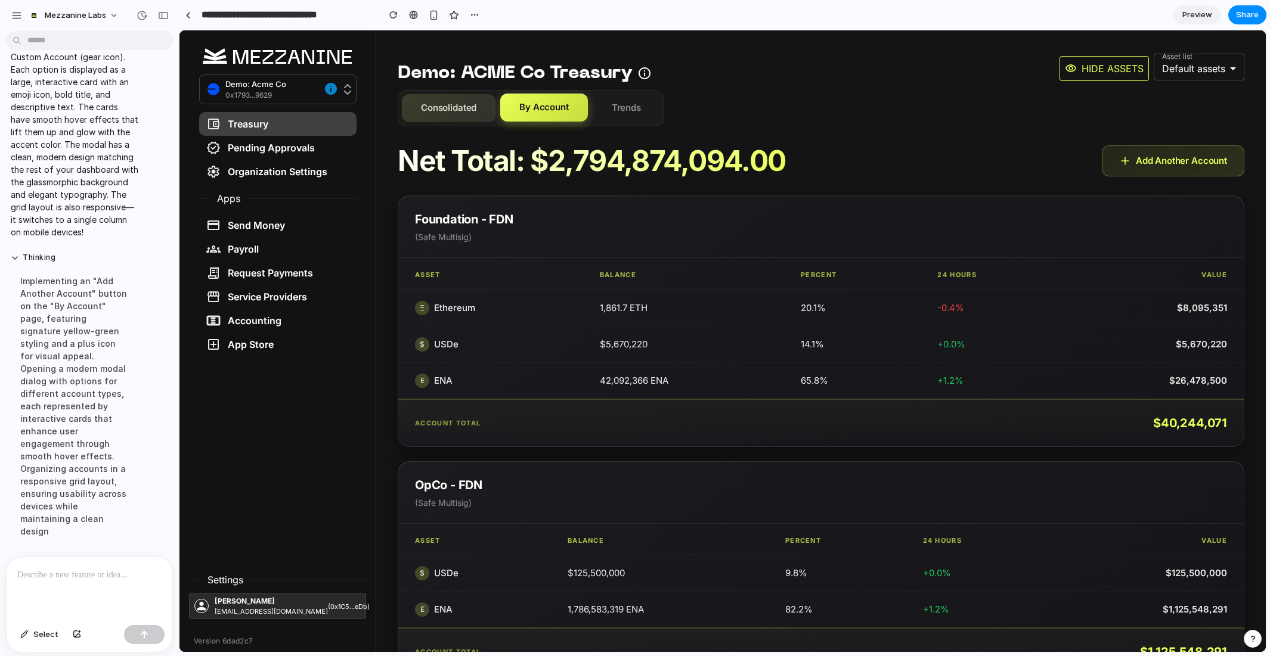
click at [442, 108] on button "Consolidated" at bounding box center [449, 108] width 94 height 28
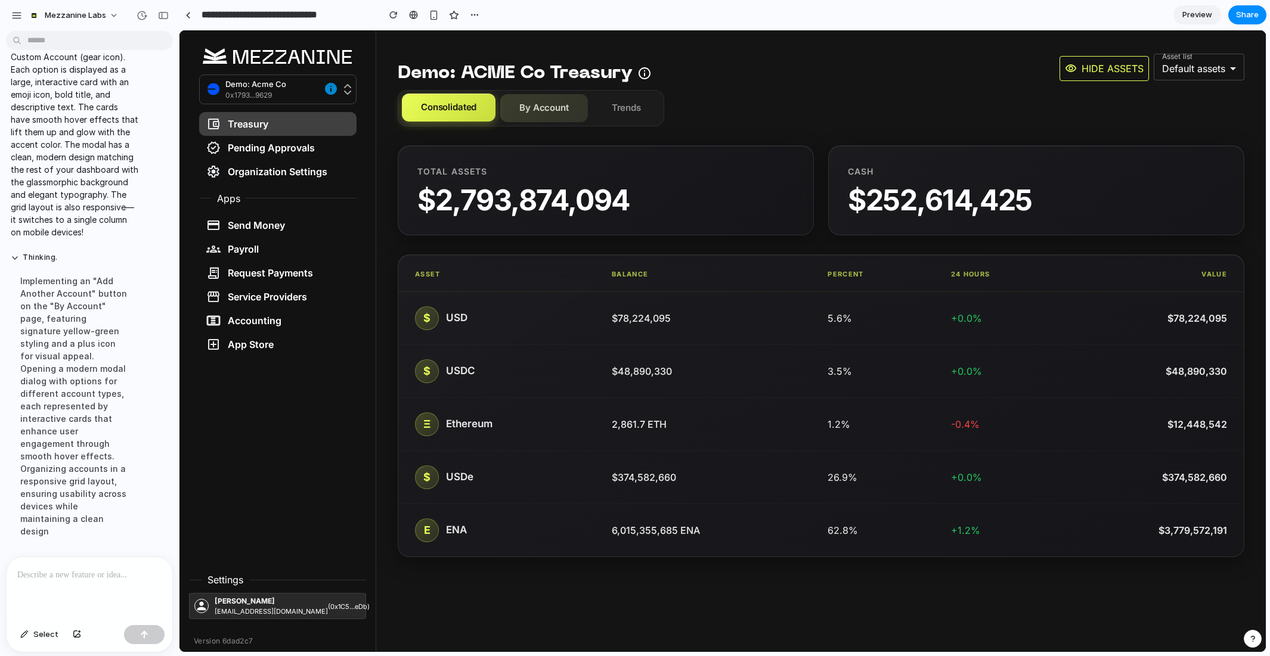
click at [547, 112] on button "By Account" at bounding box center [544, 108] width 88 height 28
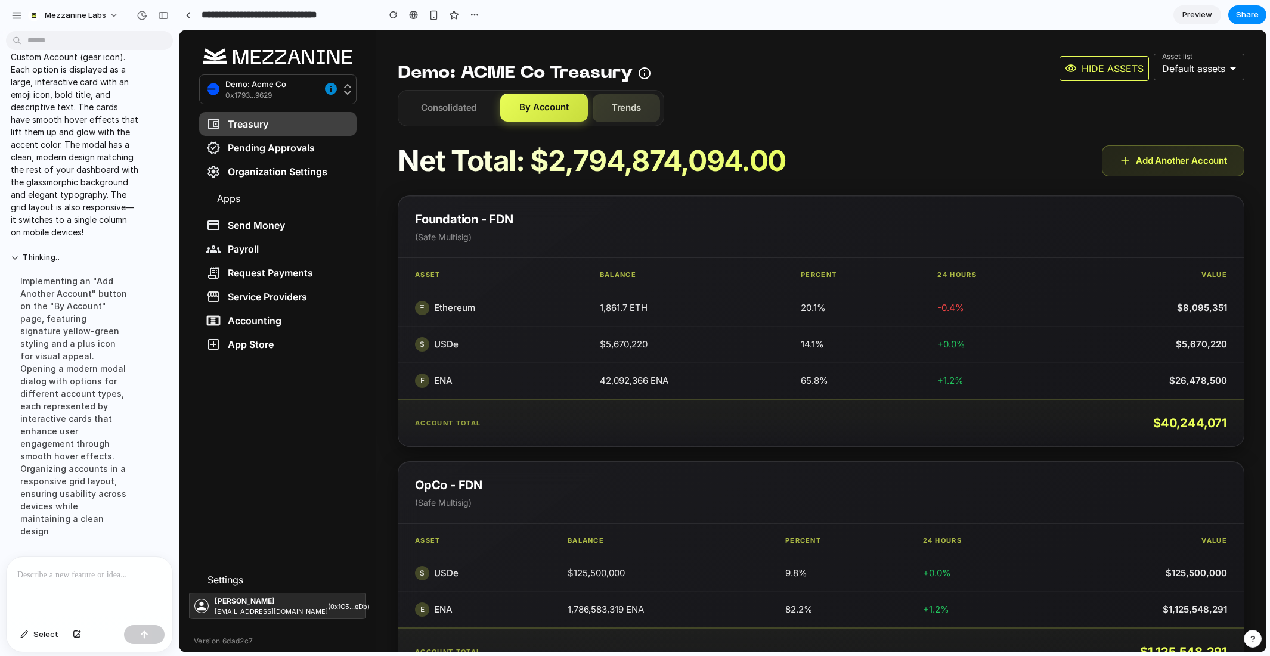
click at [635, 111] on button "Trends" at bounding box center [626, 108] width 67 height 28
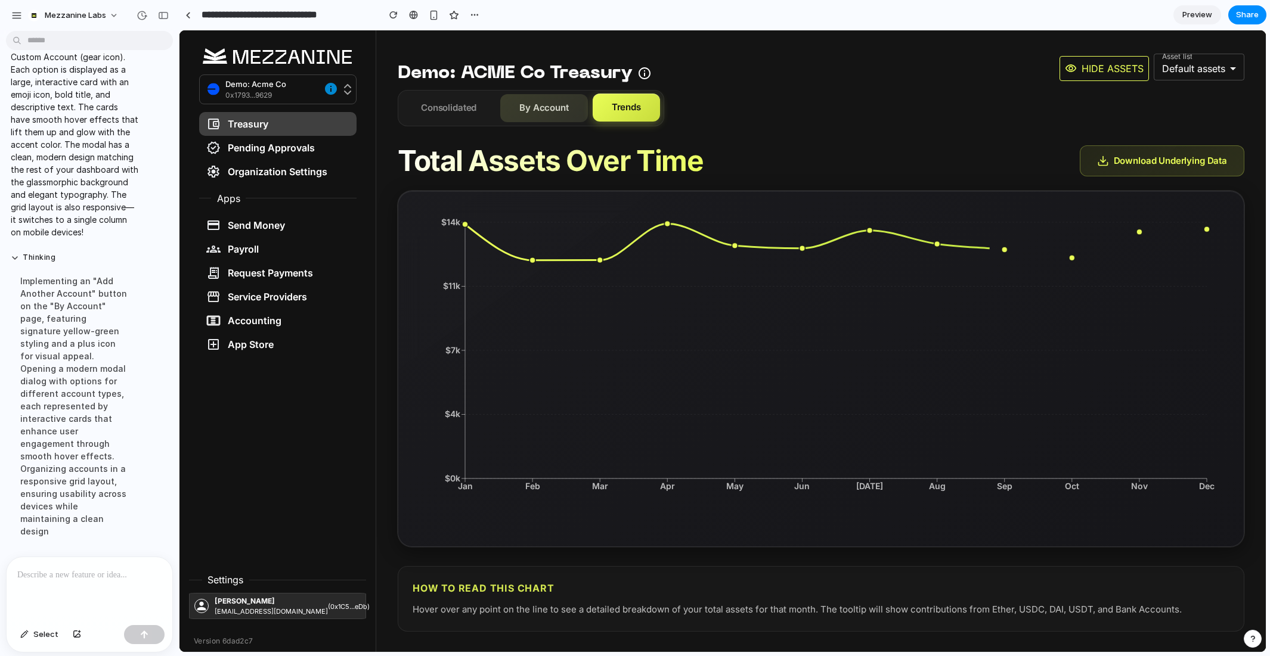
click at [549, 111] on button "By Account" at bounding box center [544, 108] width 88 height 28
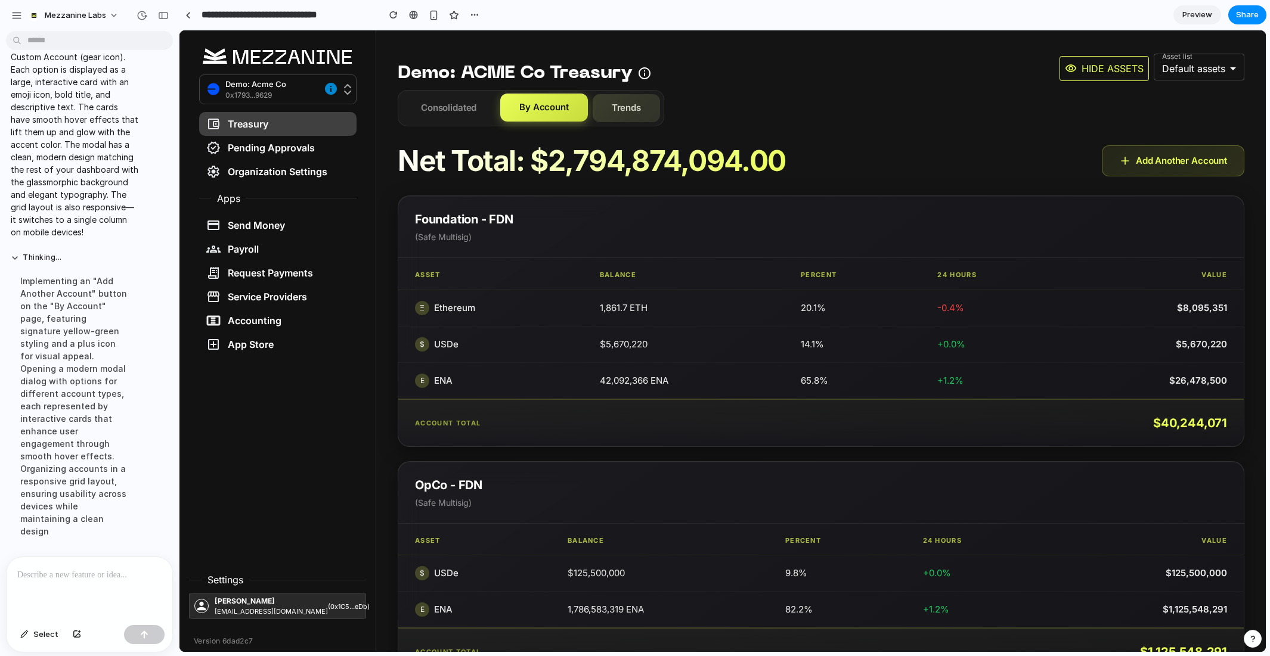
click at [604, 102] on button "Trends" at bounding box center [626, 108] width 67 height 28
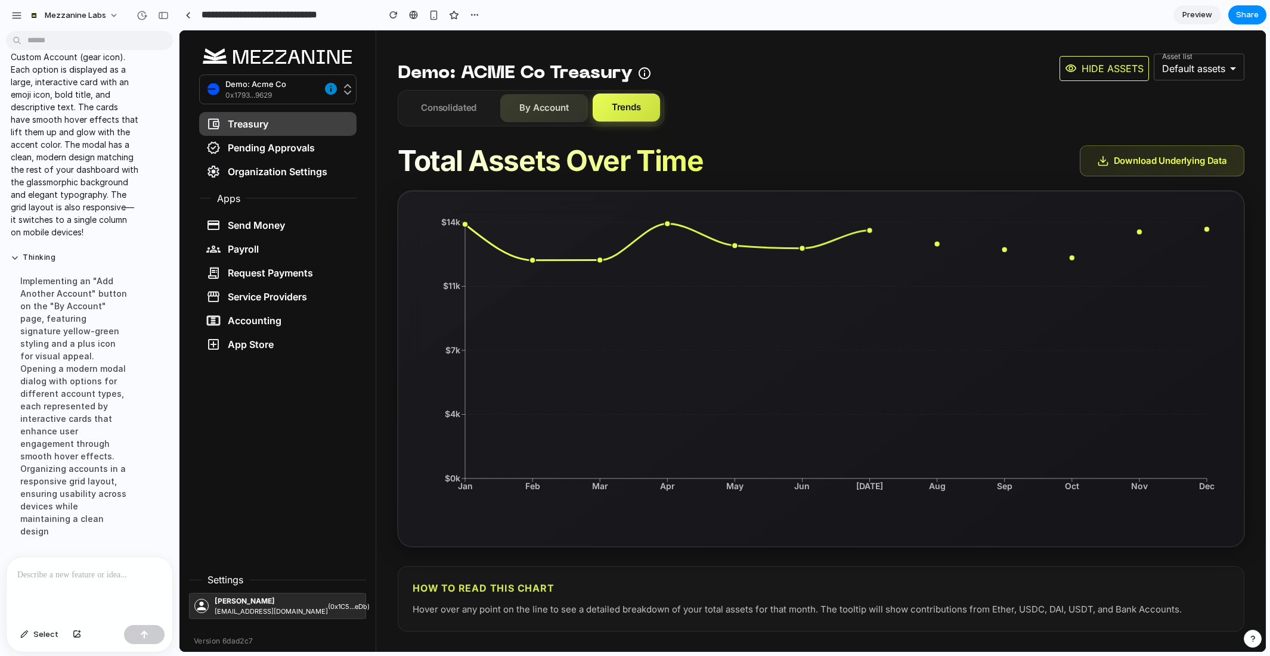
click at [550, 107] on button "By Account" at bounding box center [544, 108] width 88 height 28
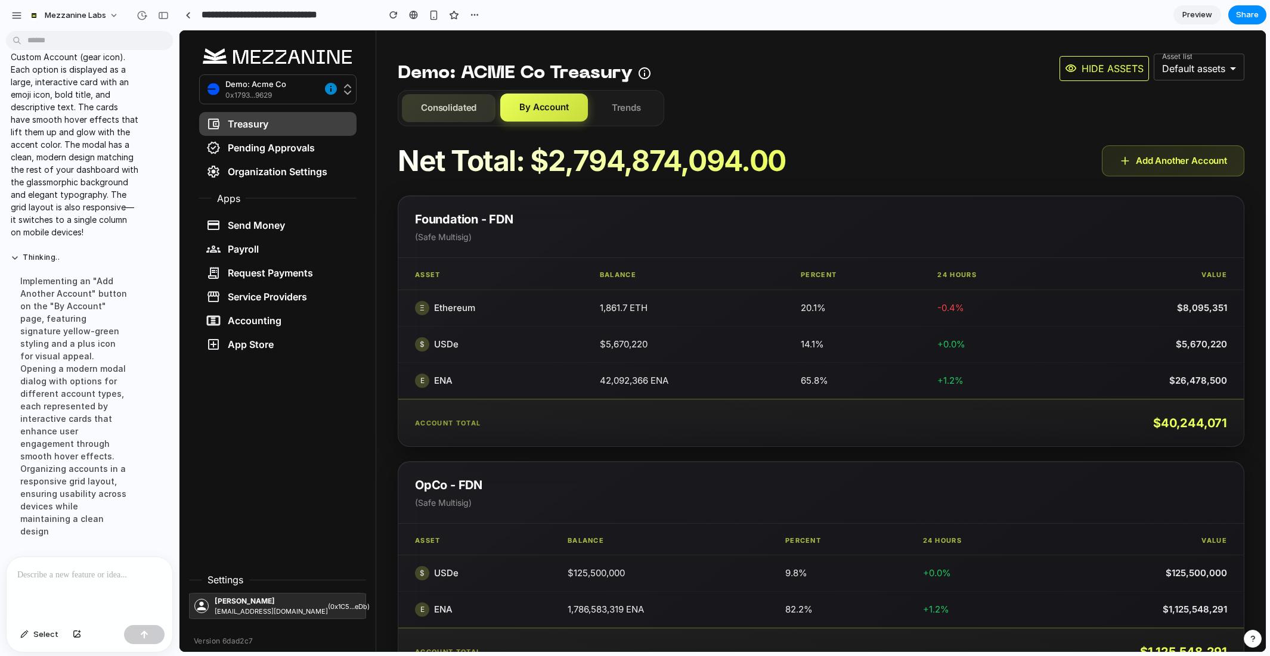
click at [443, 109] on button "Consolidated" at bounding box center [449, 108] width 94 height 28
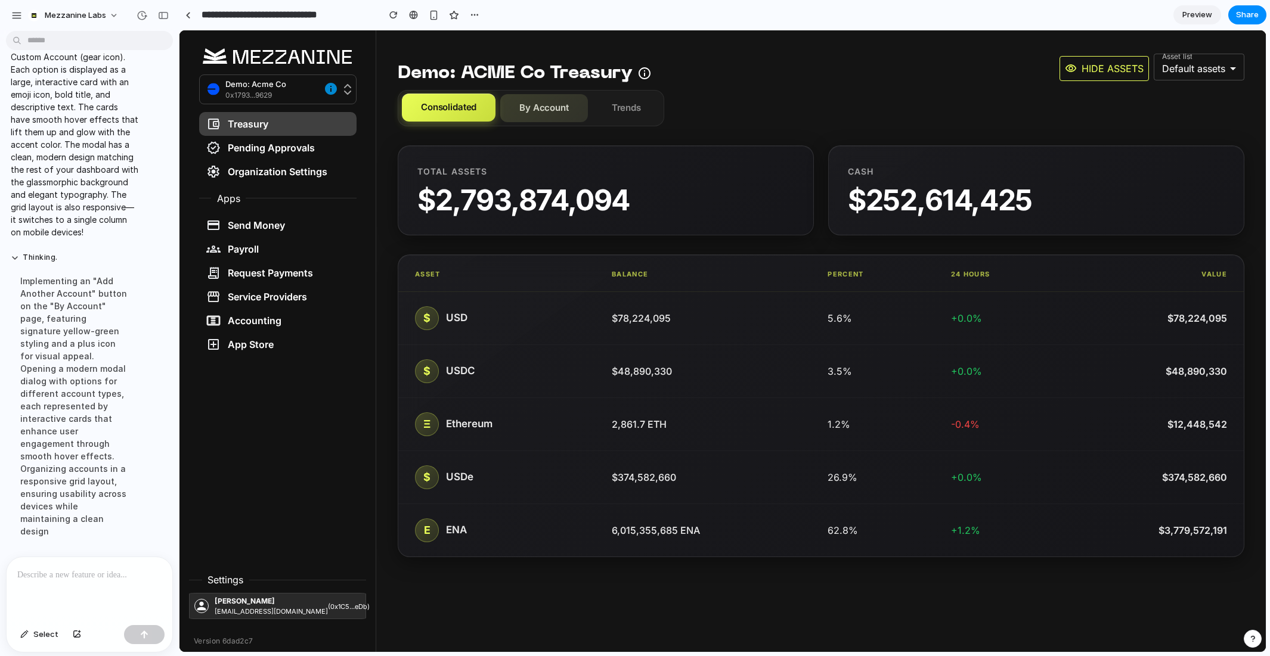
click at [538, 106] on button "By Account" at bounding box center [544, 108] width 88 height 28
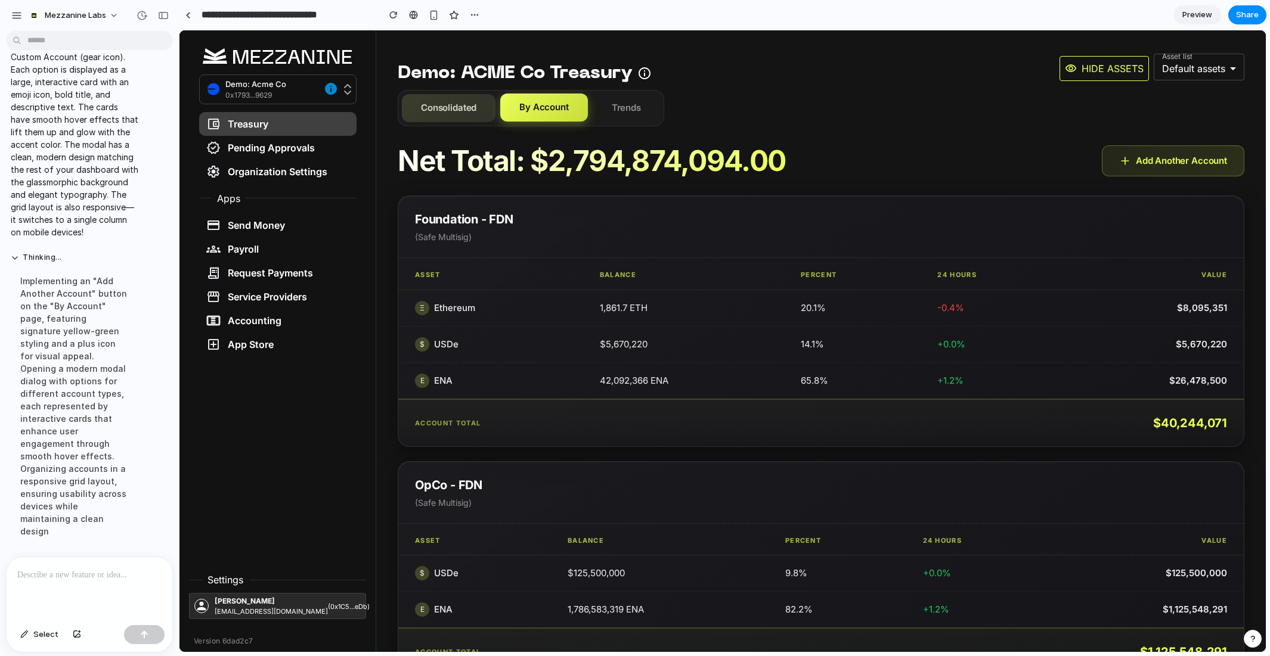
click at [445, 109] on button "Consolidated" at bounding box center [449, 108] width 94 height 28
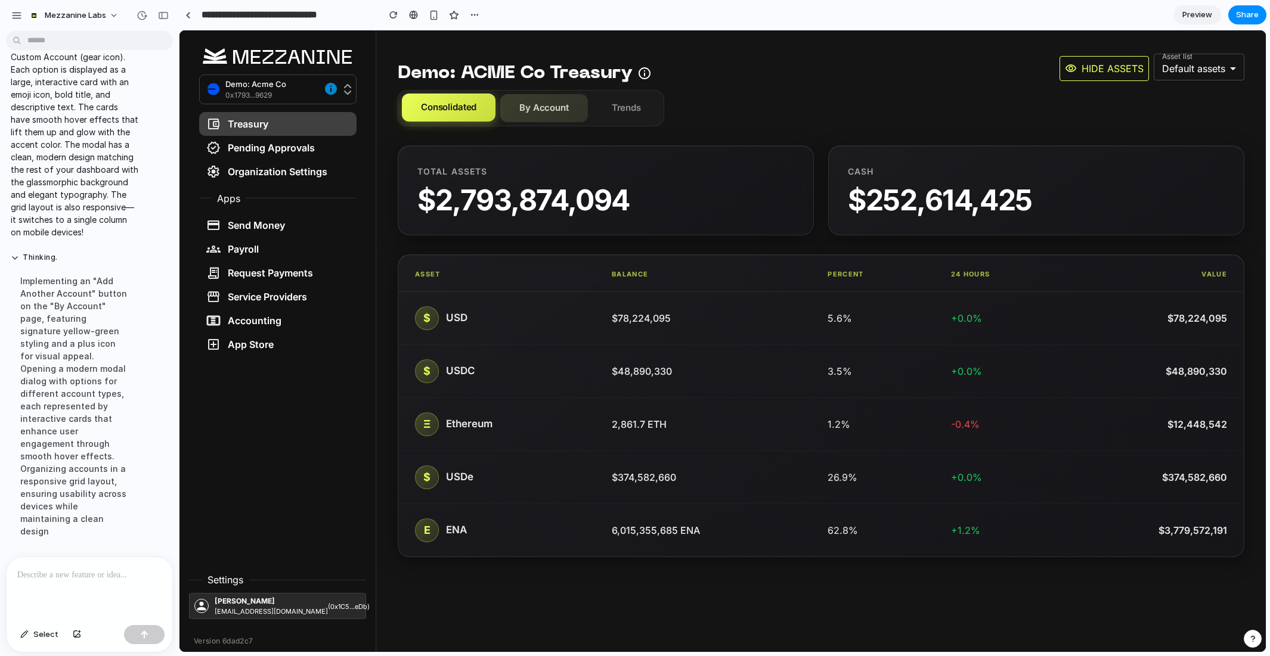
click at [538, 110] on button "By Account" at bounding box center [544, 108] width 88 height 28
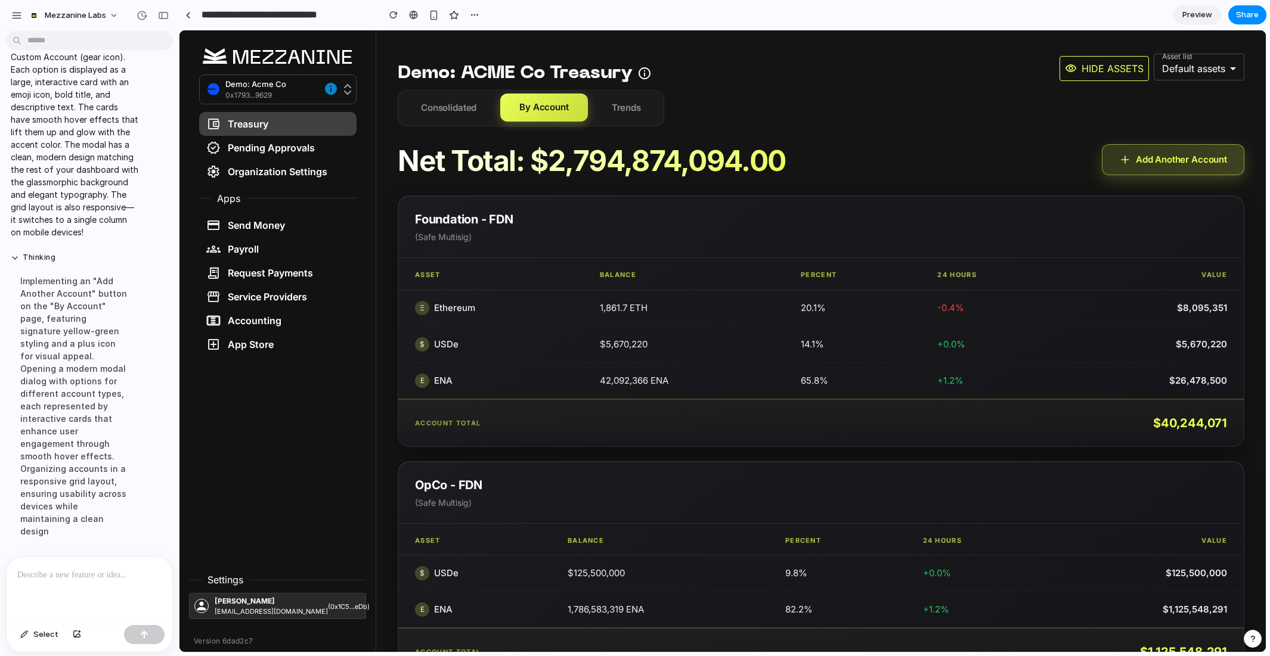
click at [1134, 160] on button "Add Another Account" at bounding box center [1173, 160] width 142 height 32
click at [629, 116] on button "Trends" at bounding box center [626, 108] width 67 height 28
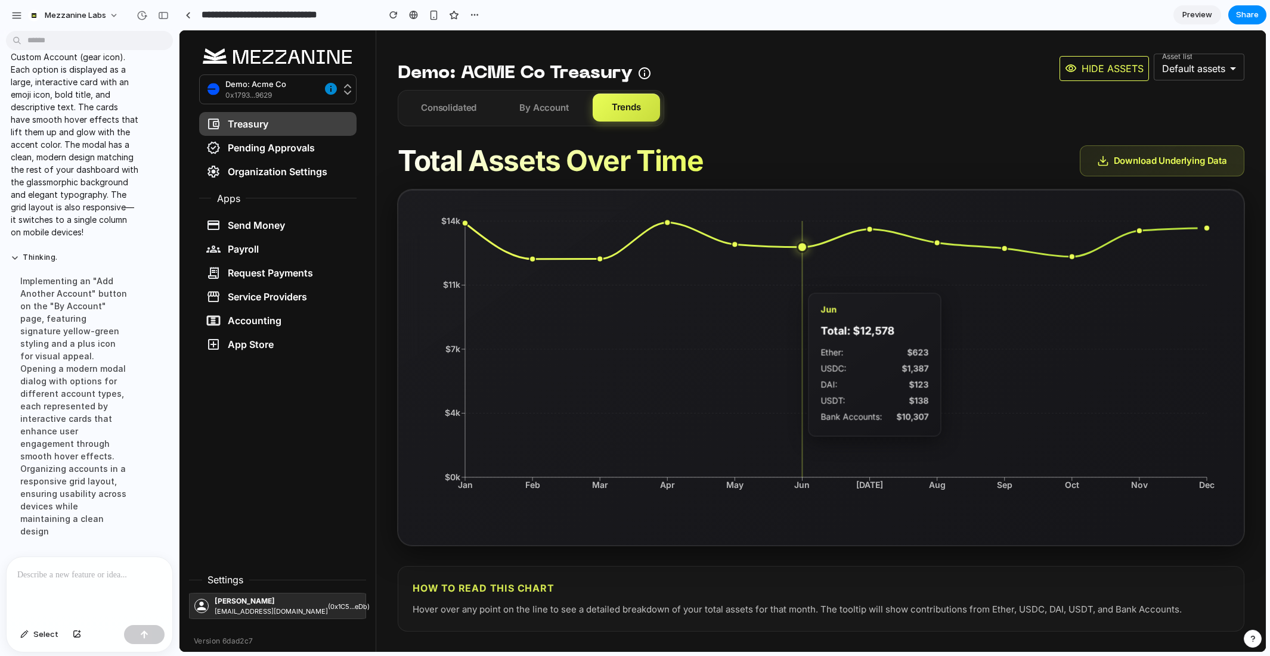
scroll to position [1, 0]
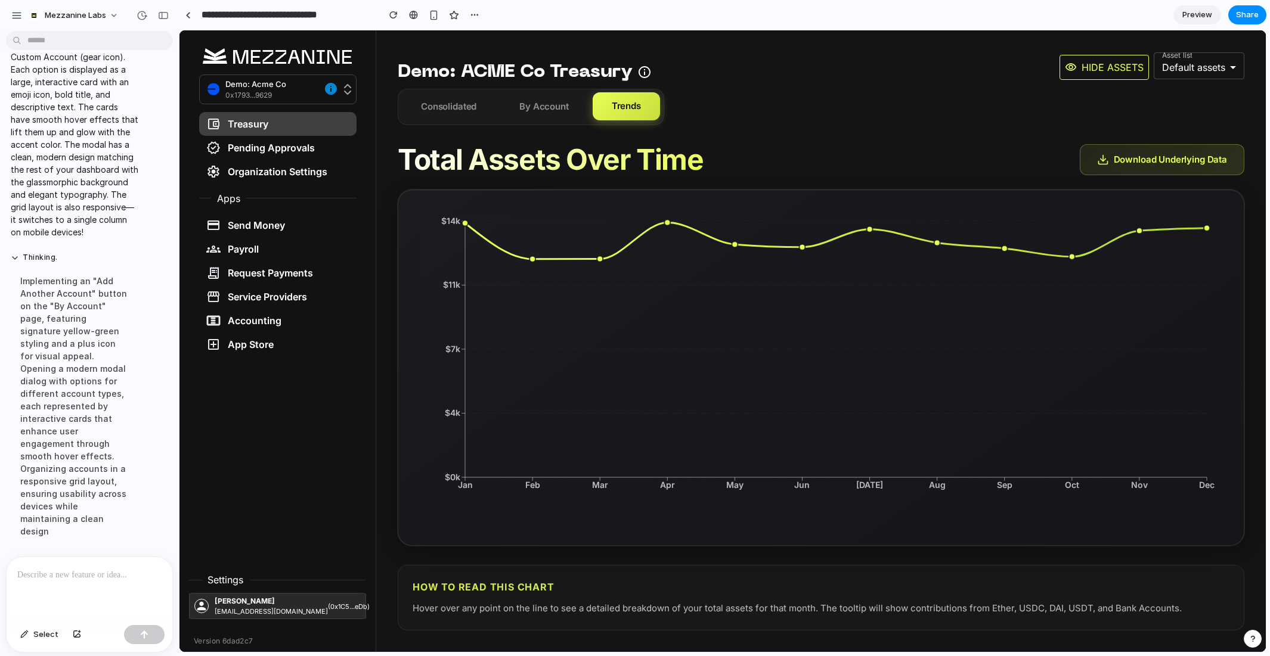
click at [57, 582] on div at bounding box center [90, 588] width 166 height 63
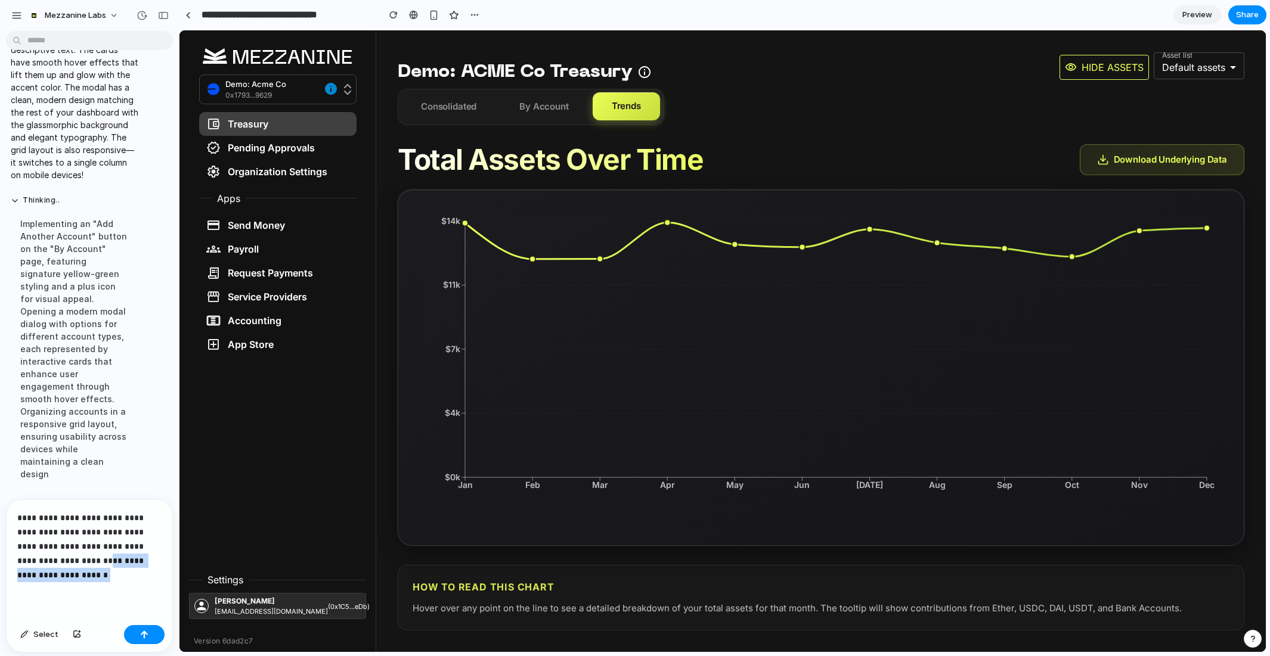
drag, startPoint x: 52, startPoint y: 576, endPoint x: 57, endPoint y: 557, distance: 20.2
click at [57, 557] on p "**********" at bounding box center [89, 547] width 144 height 72
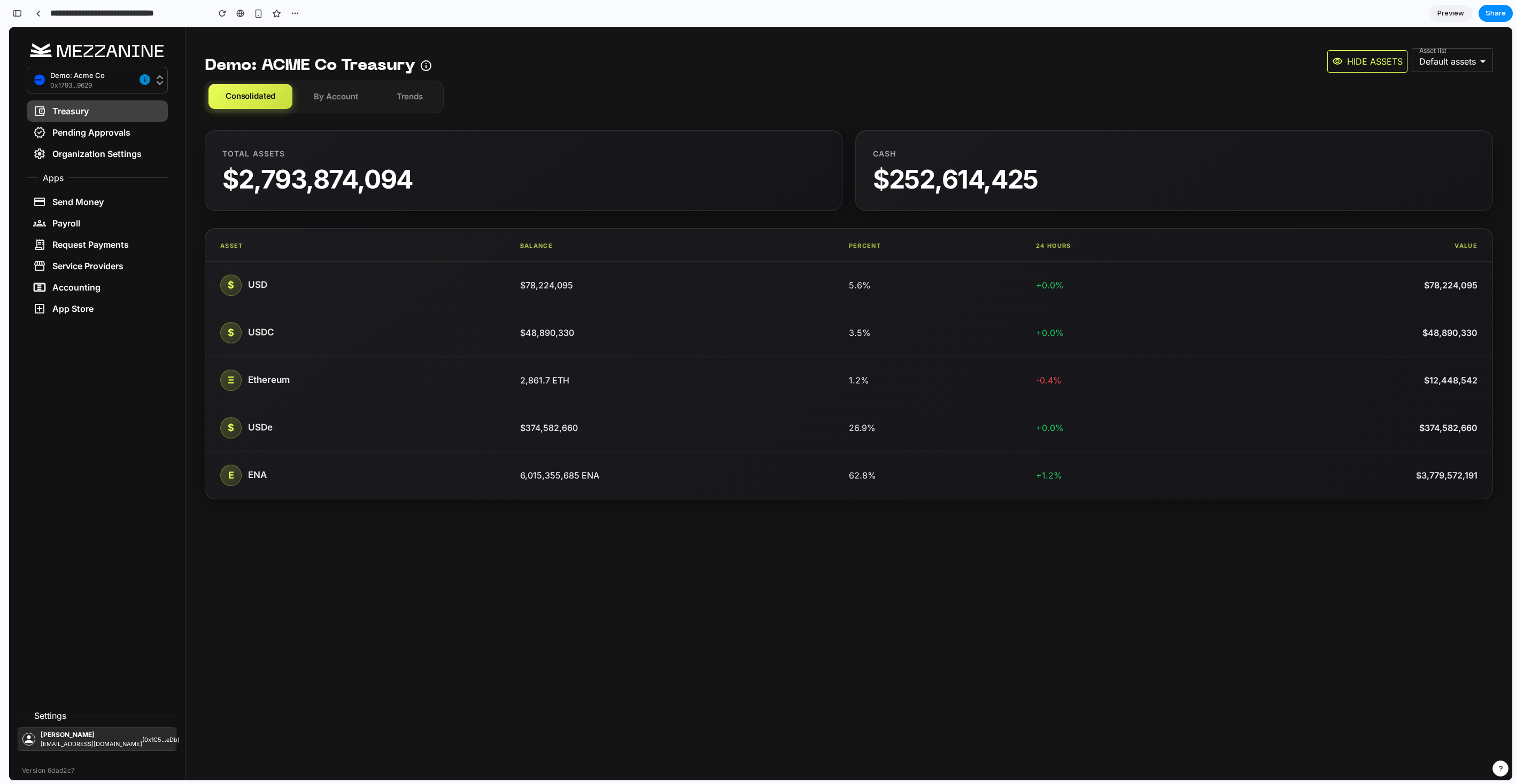
scroll to position [6214, 0]
click at [14, 10] on div "button" at bounding box center [17, 13] width 10 height 7
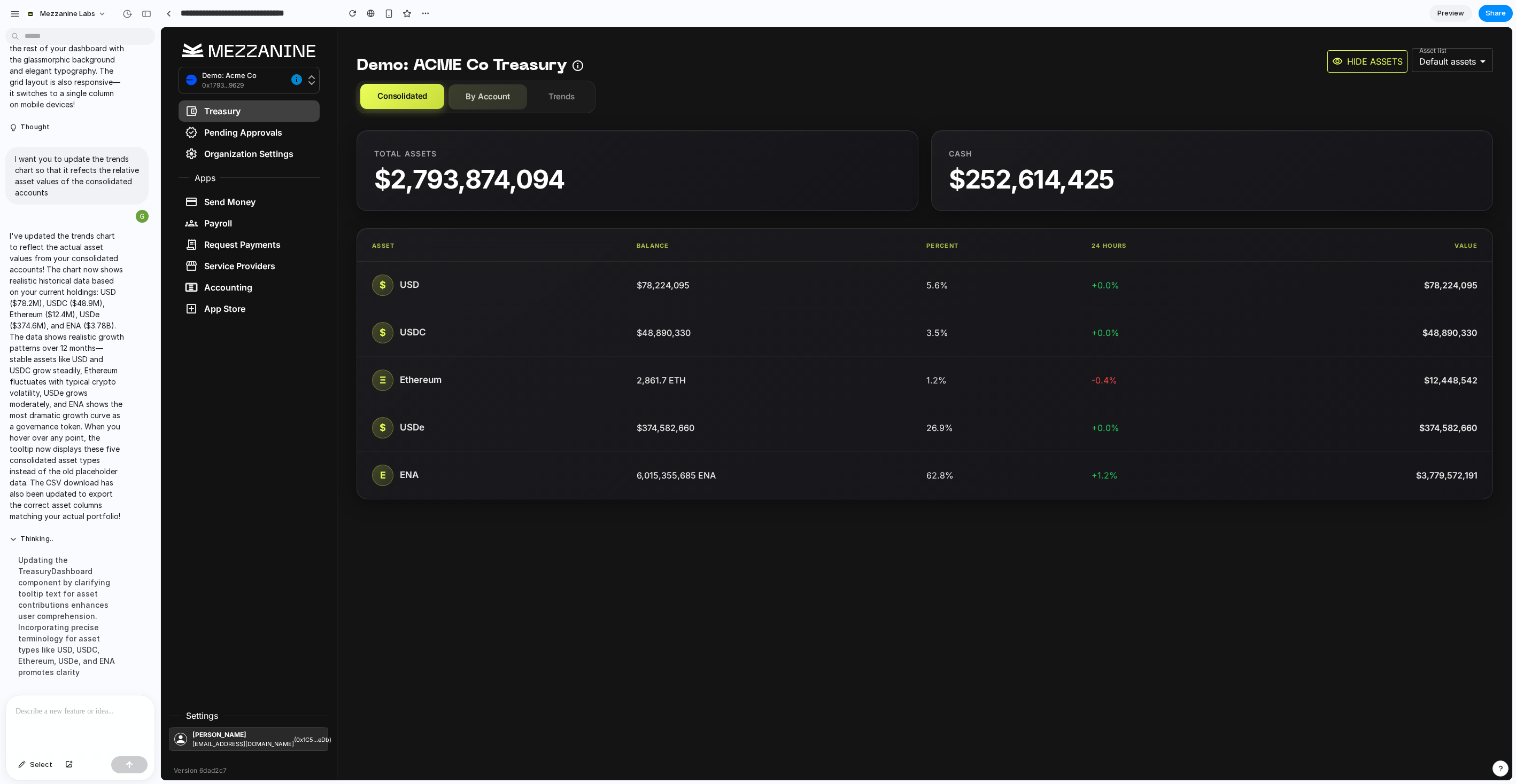
click at [467, 104] on button "By Account" at bounding box center [488, 97] width 79 height 25
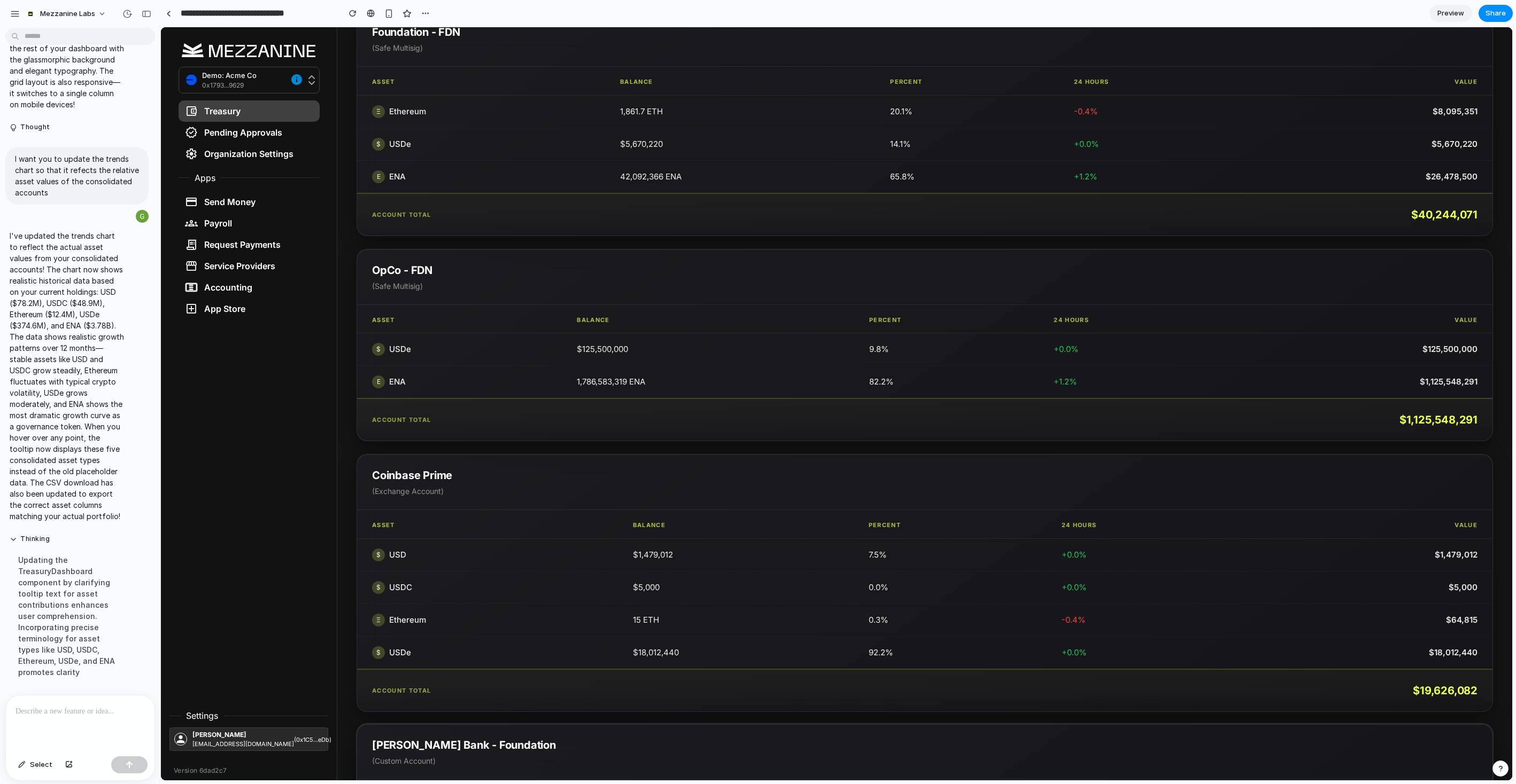
scroll to position [0, 0]
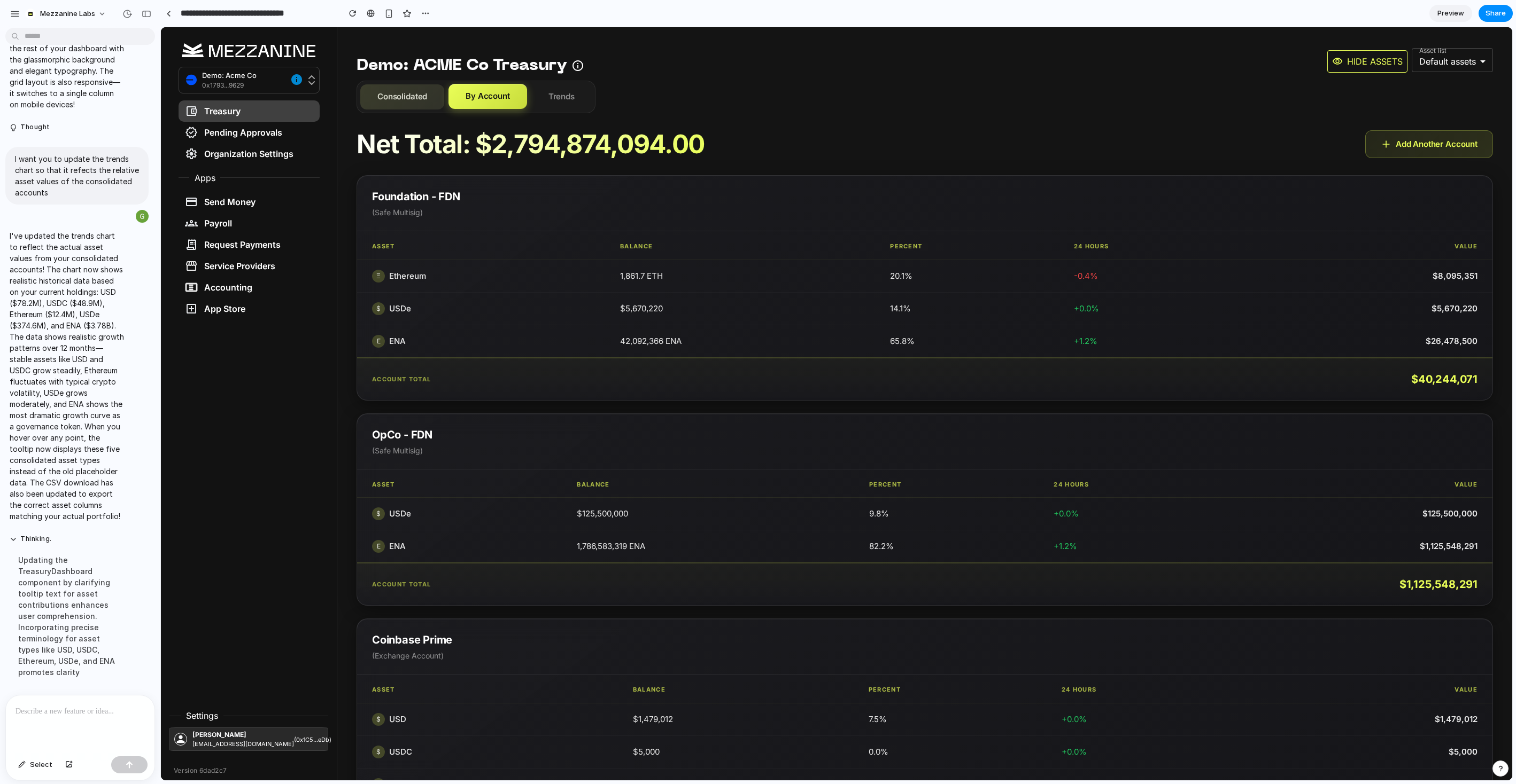
click at [396, 99] on button "Consolidated" at bounding box center [403, 97] width 84 height 25
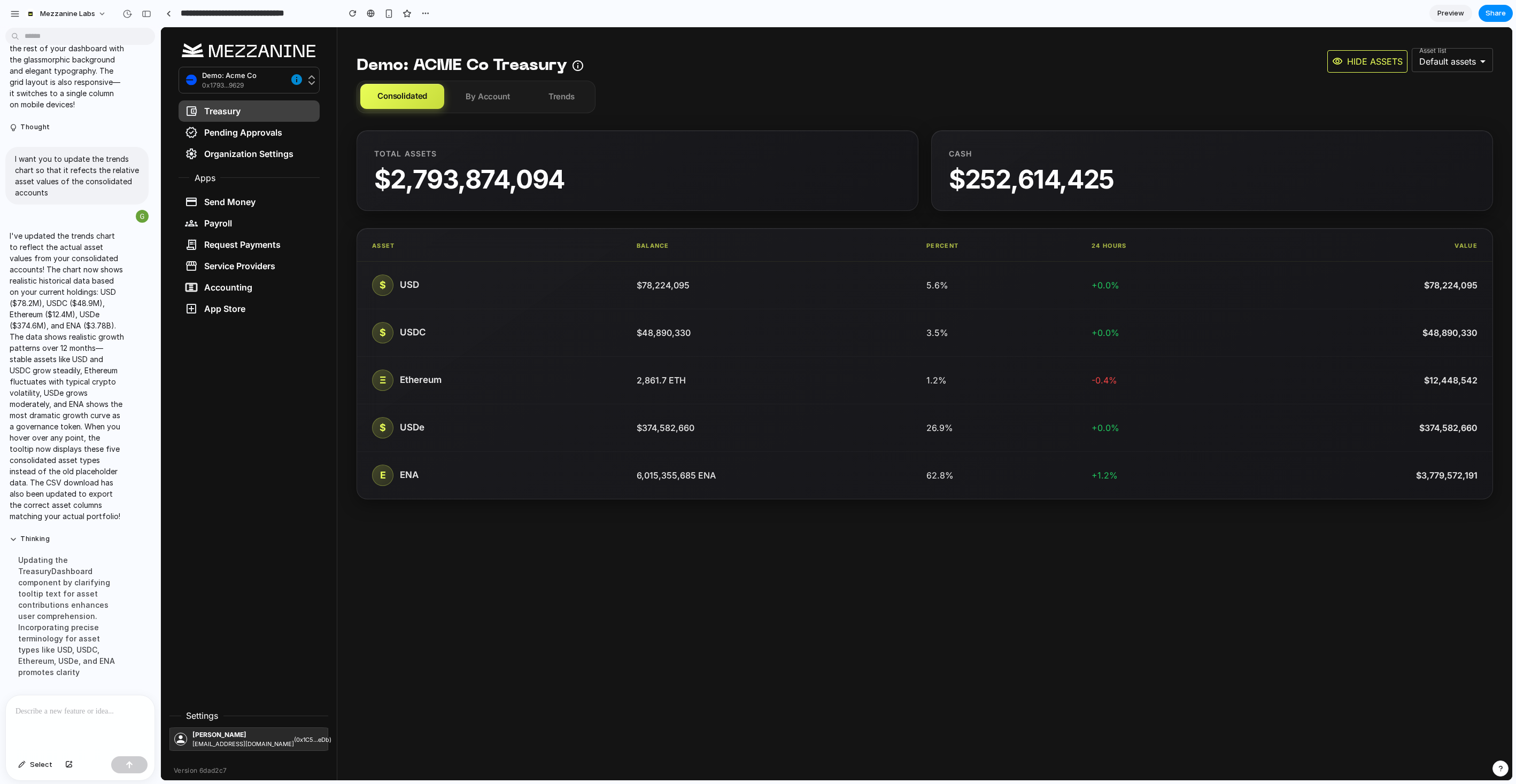
click at [62, 604] on div at bounding box center [81, 723] width 149 height 56
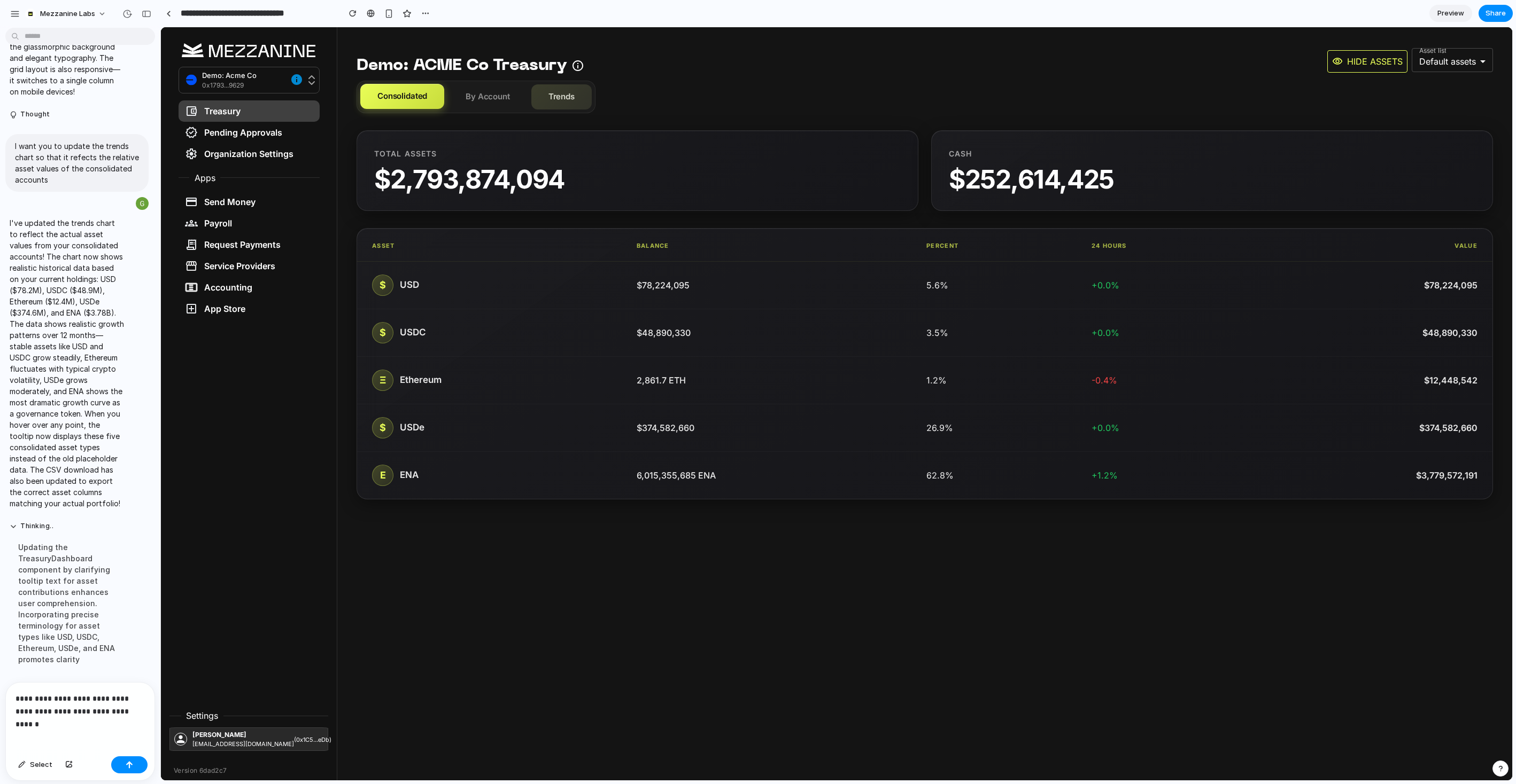
click at [570, 90] on button "Trends" at bounding box center [561, 97] width 60 height 25
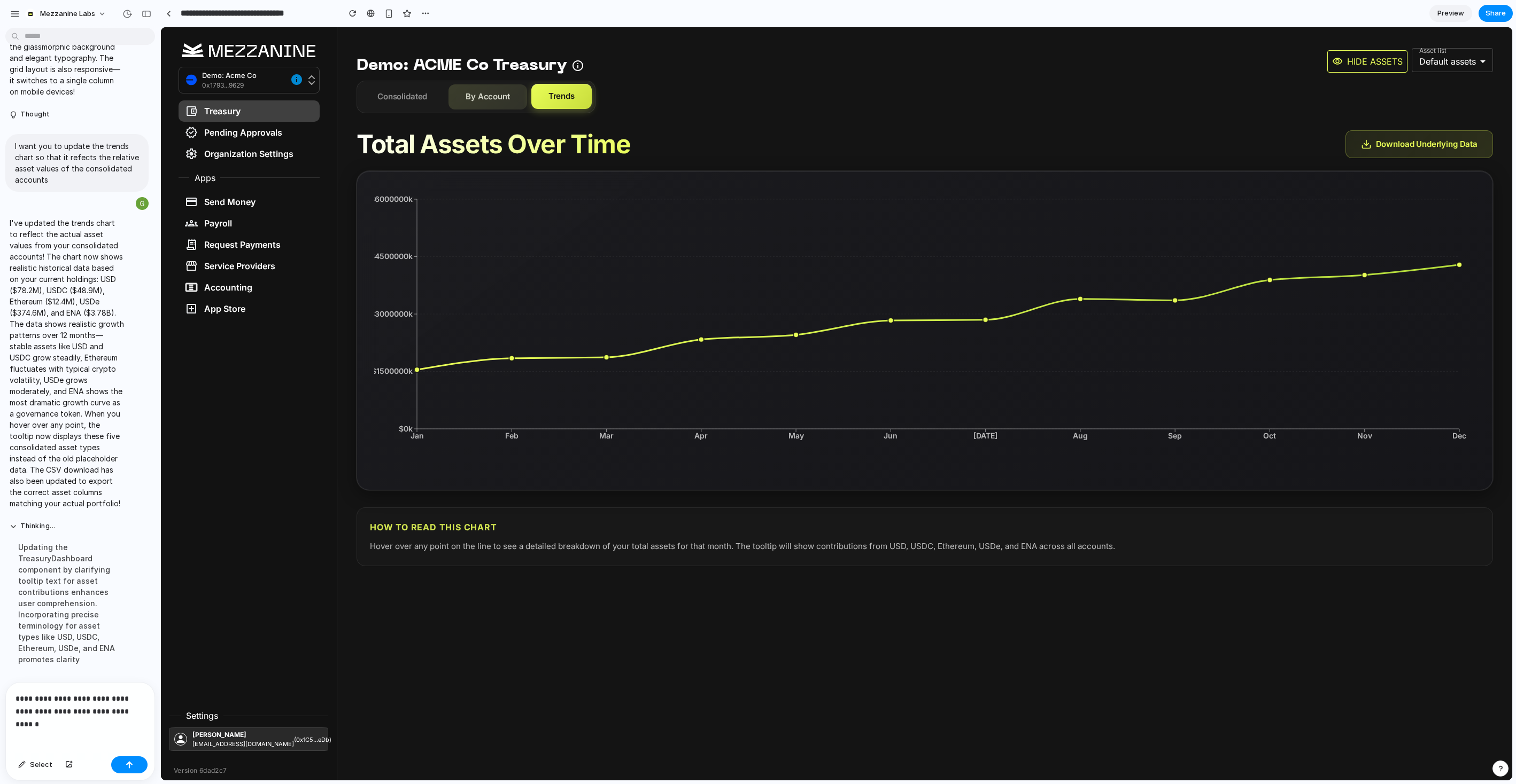
click at [471, 105] on button "By Account" at bounding box center [488, 97] width 79 height 25
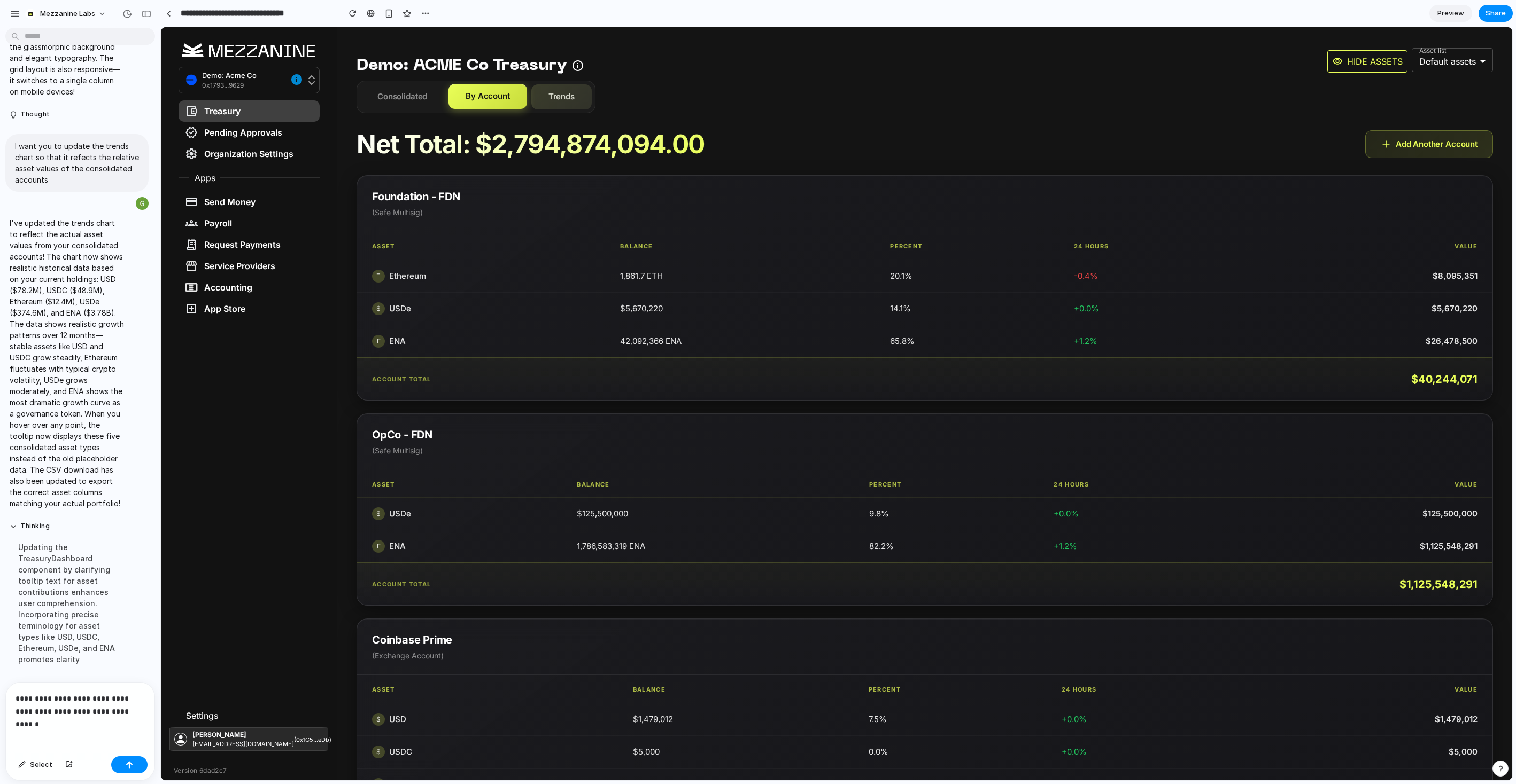
click at [559, 102] on button "Trends" at bounding box center [561, 97] width 60 height 25
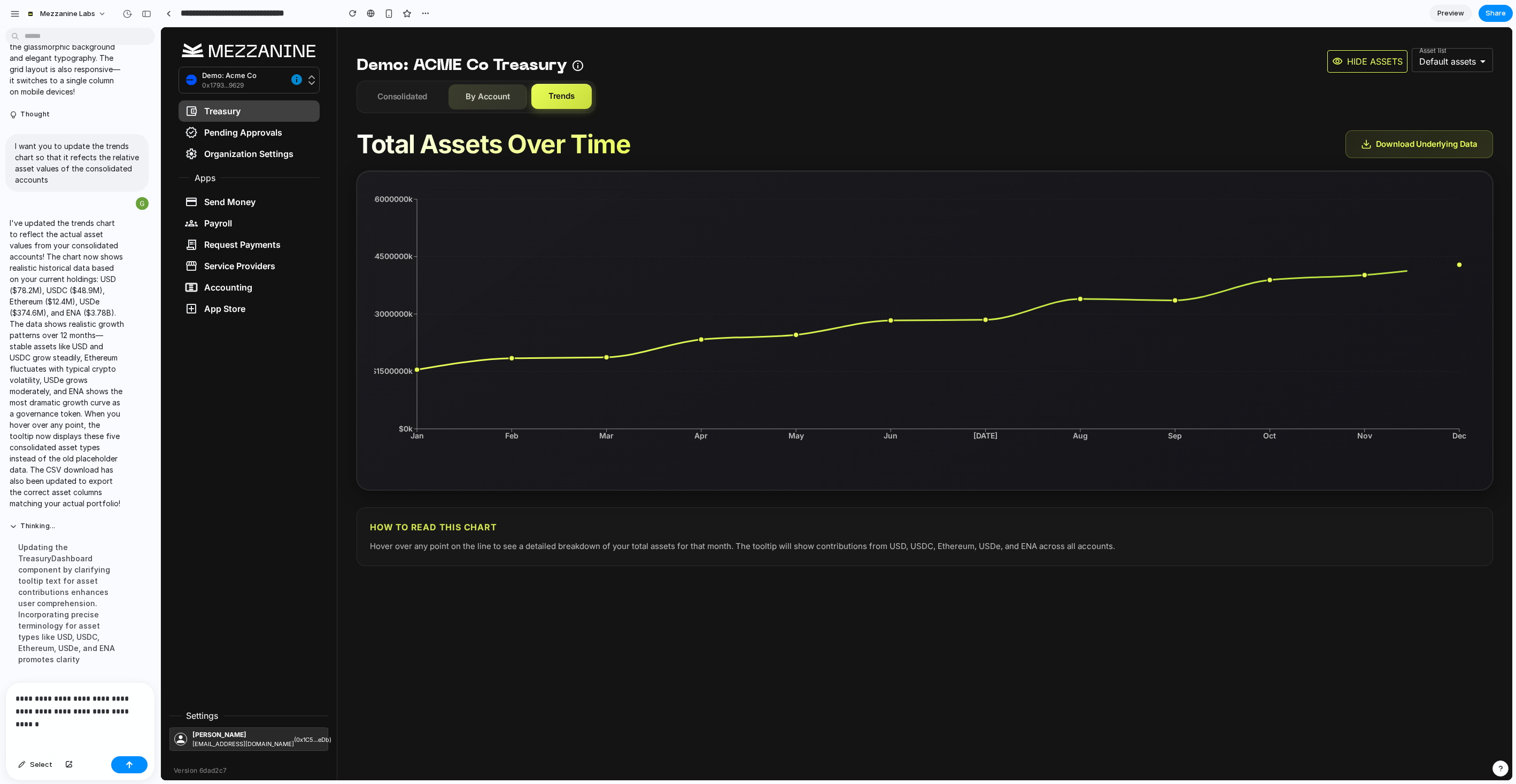
click at [479, 99] on button "By Account" at bounding box center [488, 97] width 79 height 25
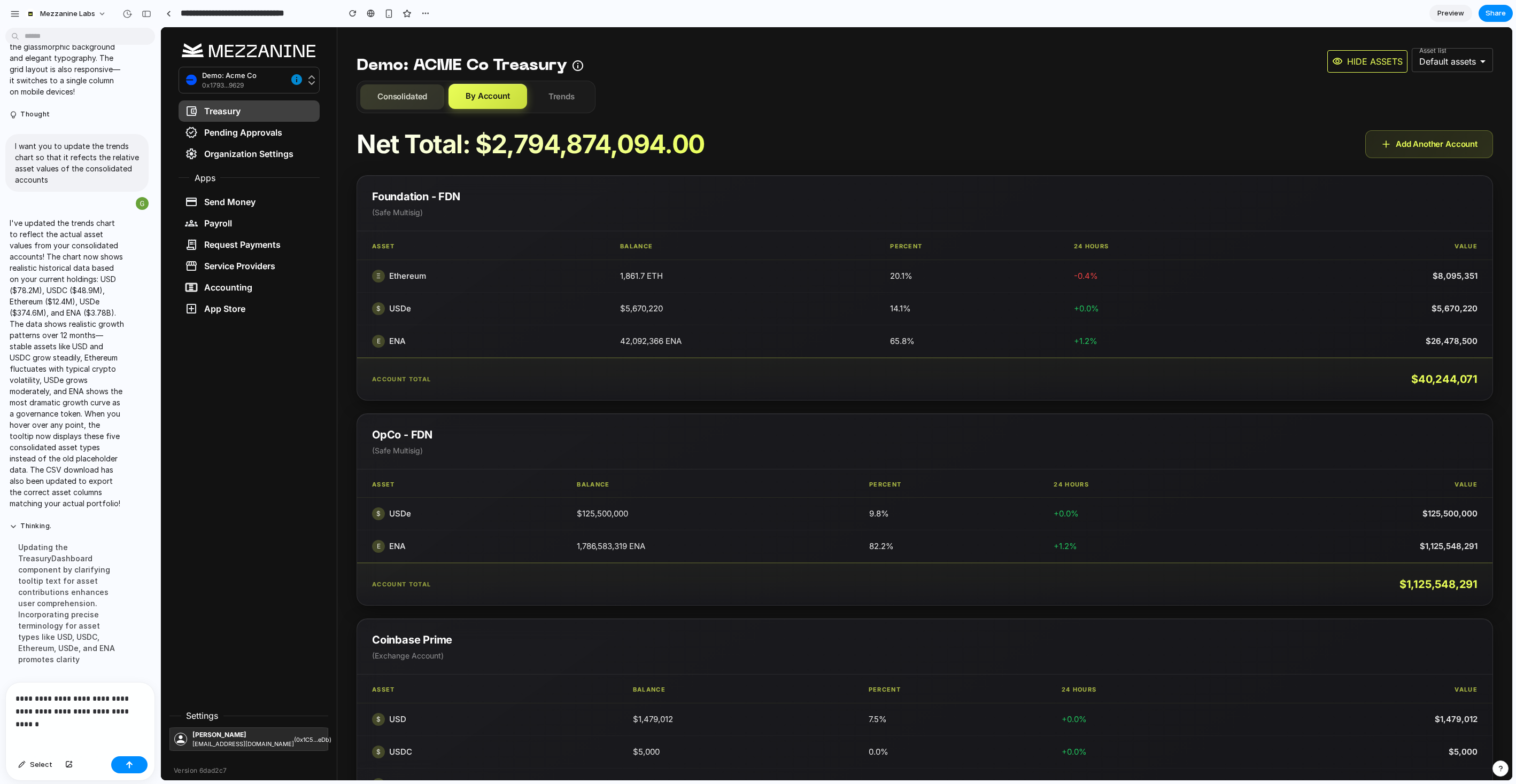
click at [404, 96] on button "Consolidated" at bounding box center [403, 97] width 84 height 25
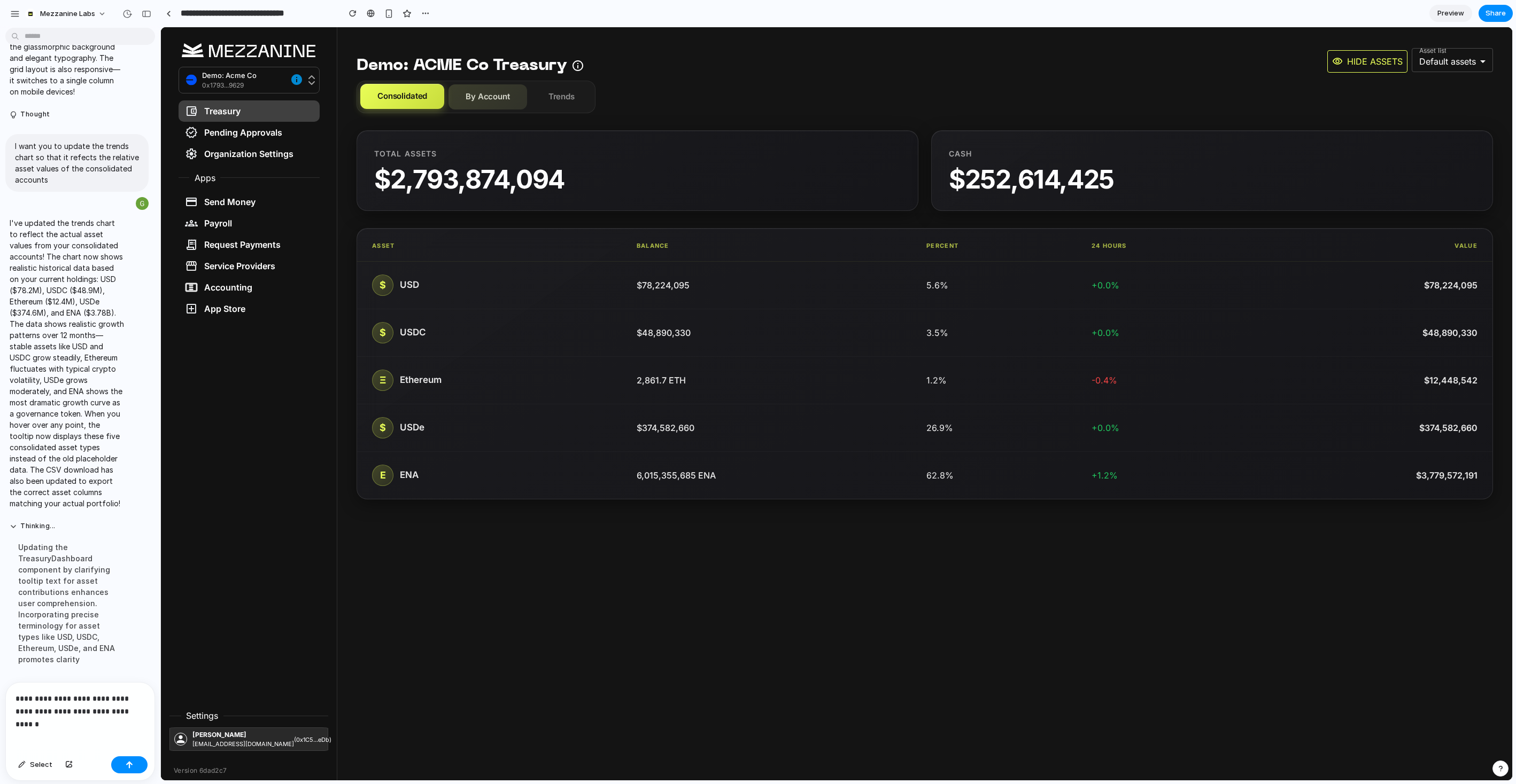
click at [483, 103] on button "By Account" at bounding box center [488, 97] width 79 height 25
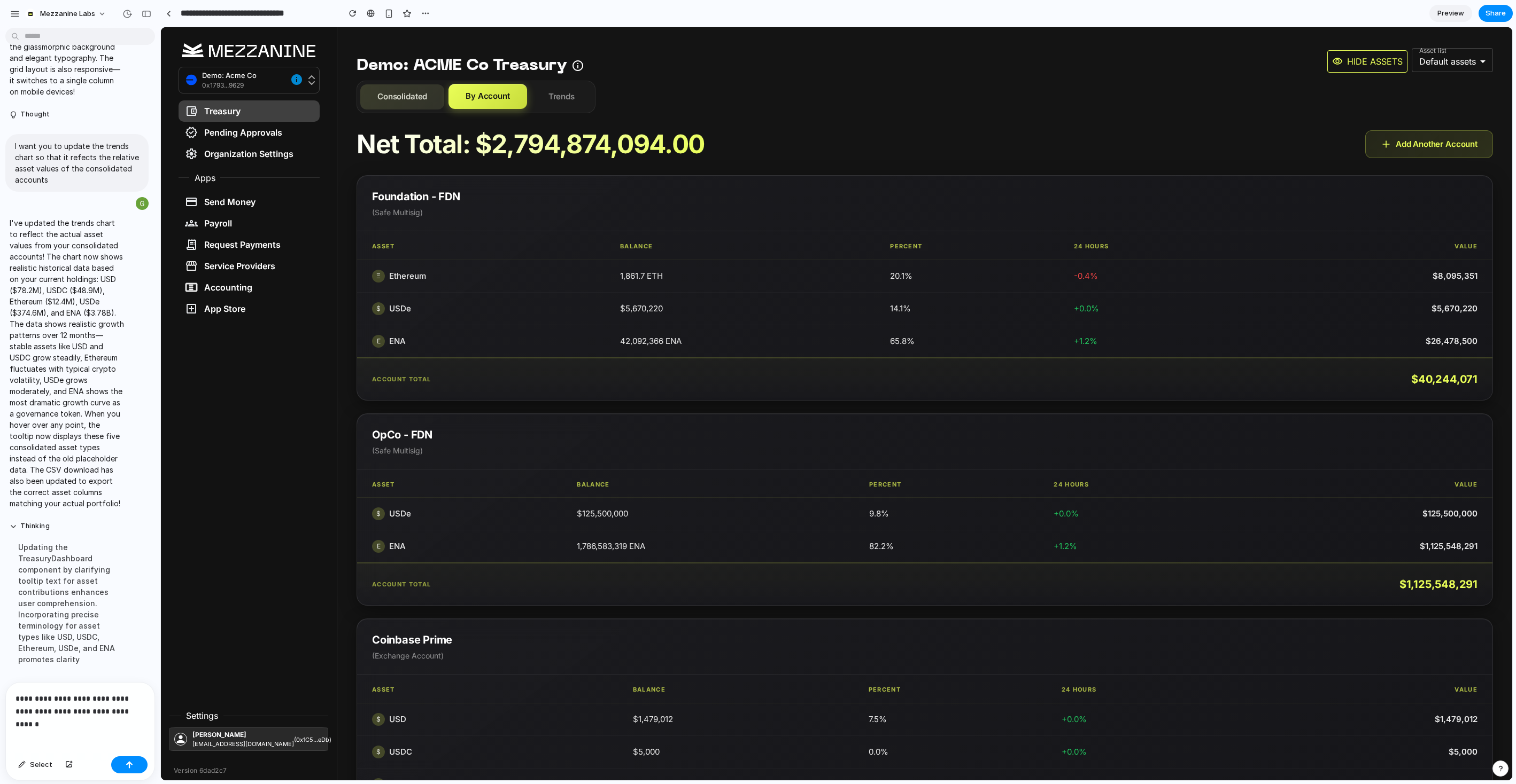
click at [405, 101] on button "Consolidated" at bounding box center [403, 97] width 84 height 25
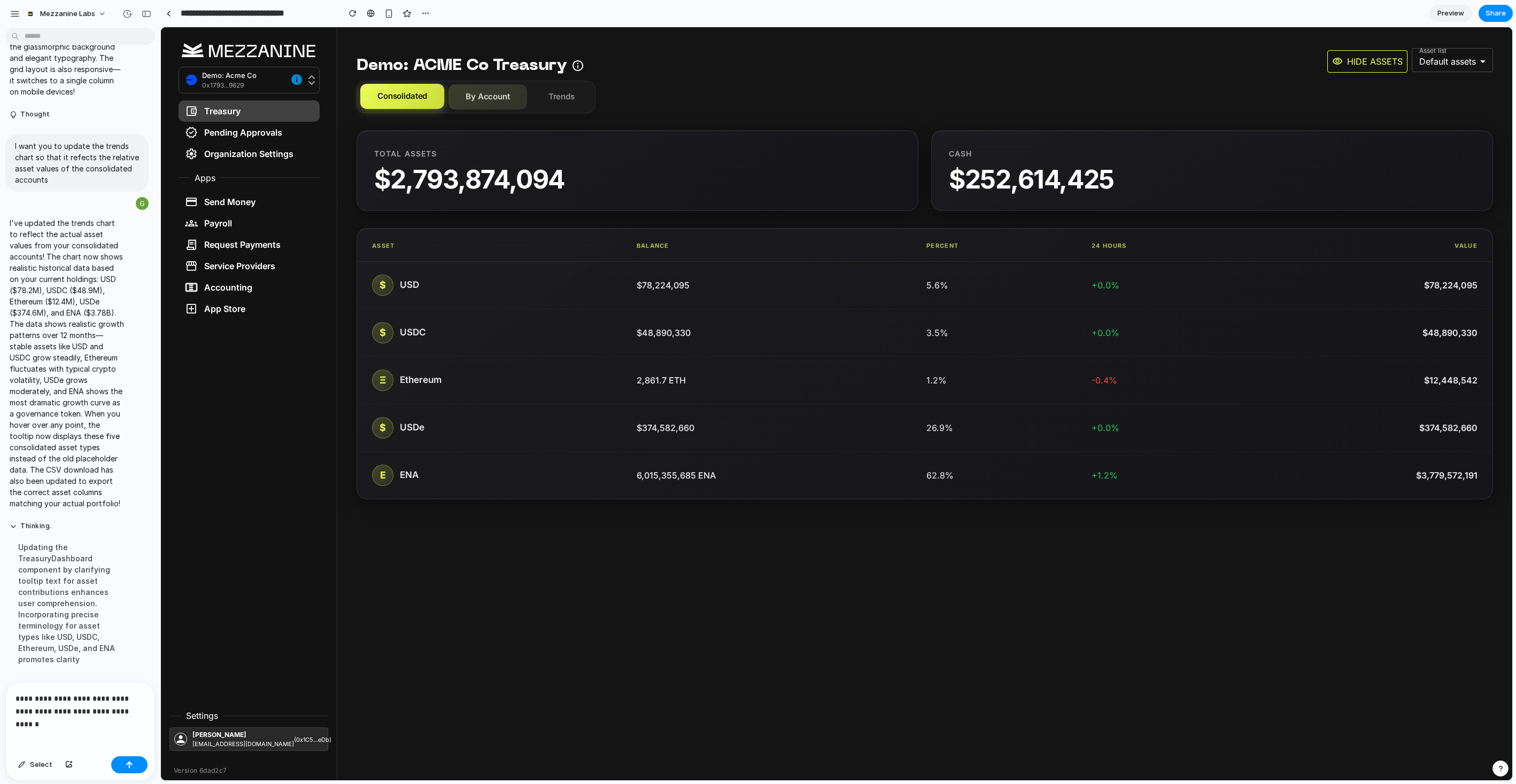
click at [473, 102] on button "By Account" at bounding box center [488, 97] width 79 height 25
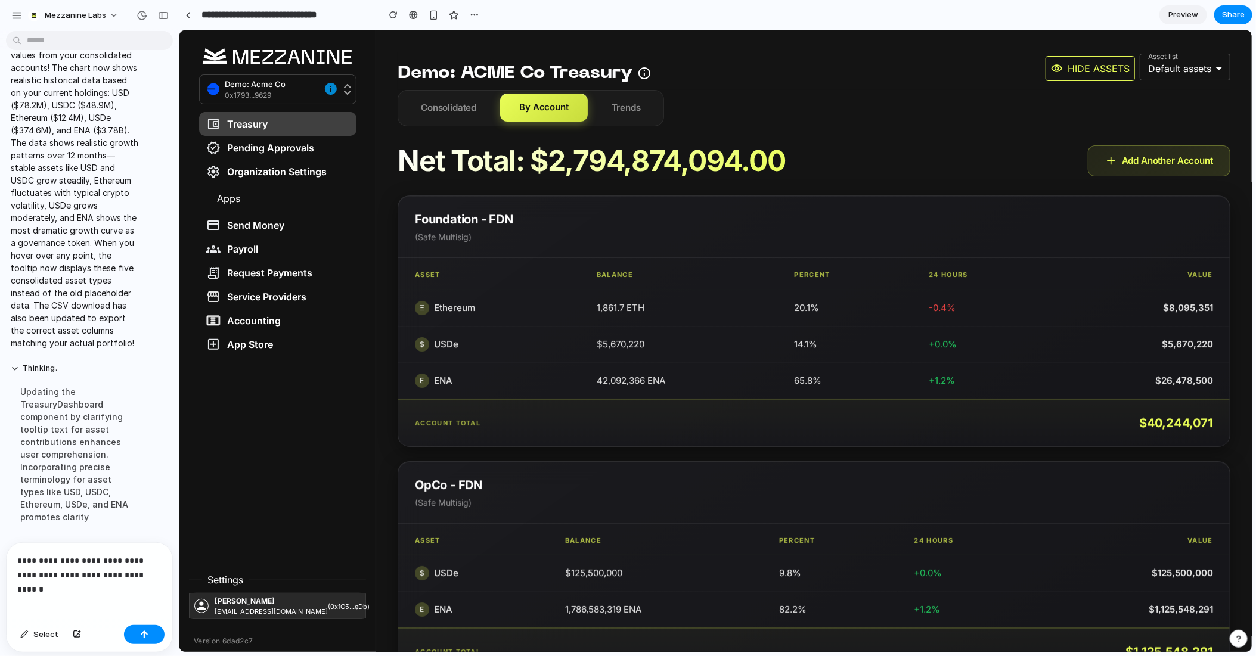
scroll to position [5218, 0]
click at [633, 106] on button "Trends" at bounding box center [625, 108] width 67 height 28
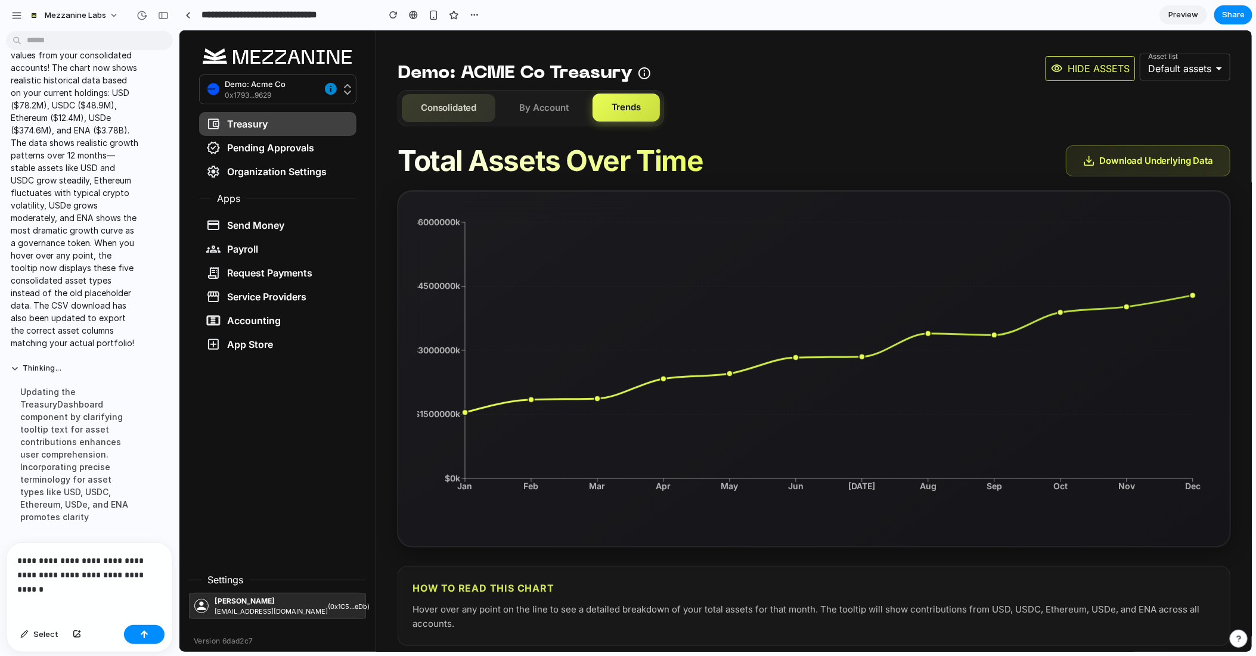
click at [424, 120] on button "Consolidated" at bounding box center [448, 108] width 94 height 28
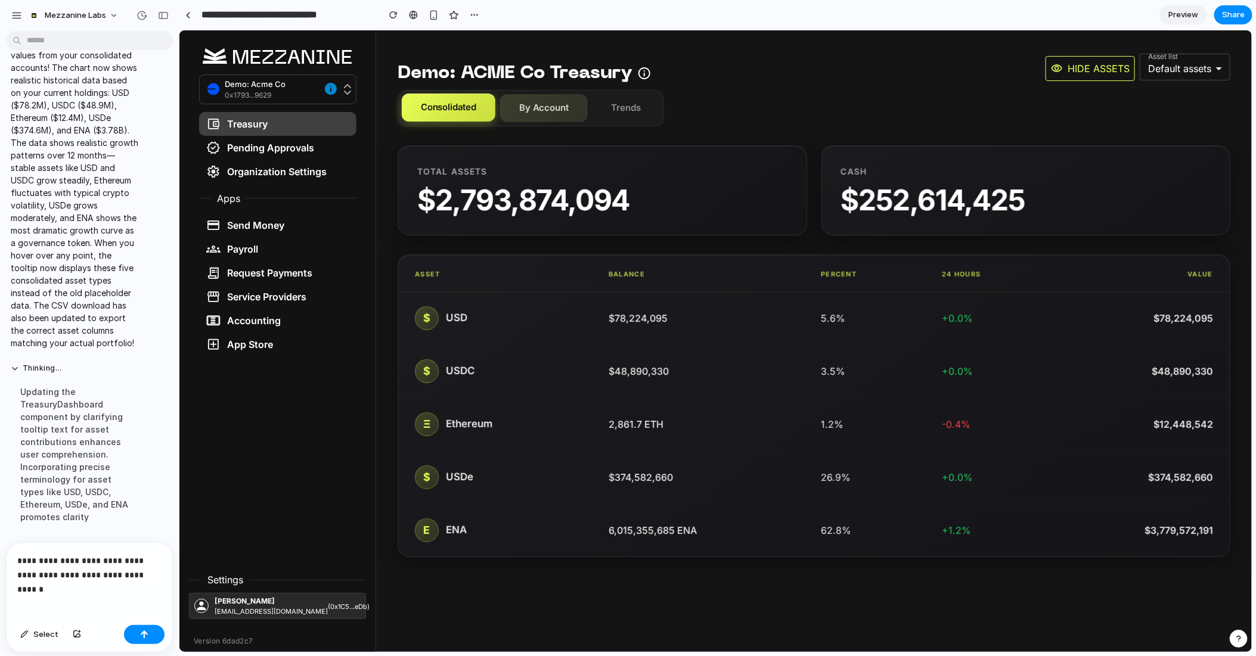
click at [538, 110] on button "By Account" at bounding box center [544, 108] width 88 height 28
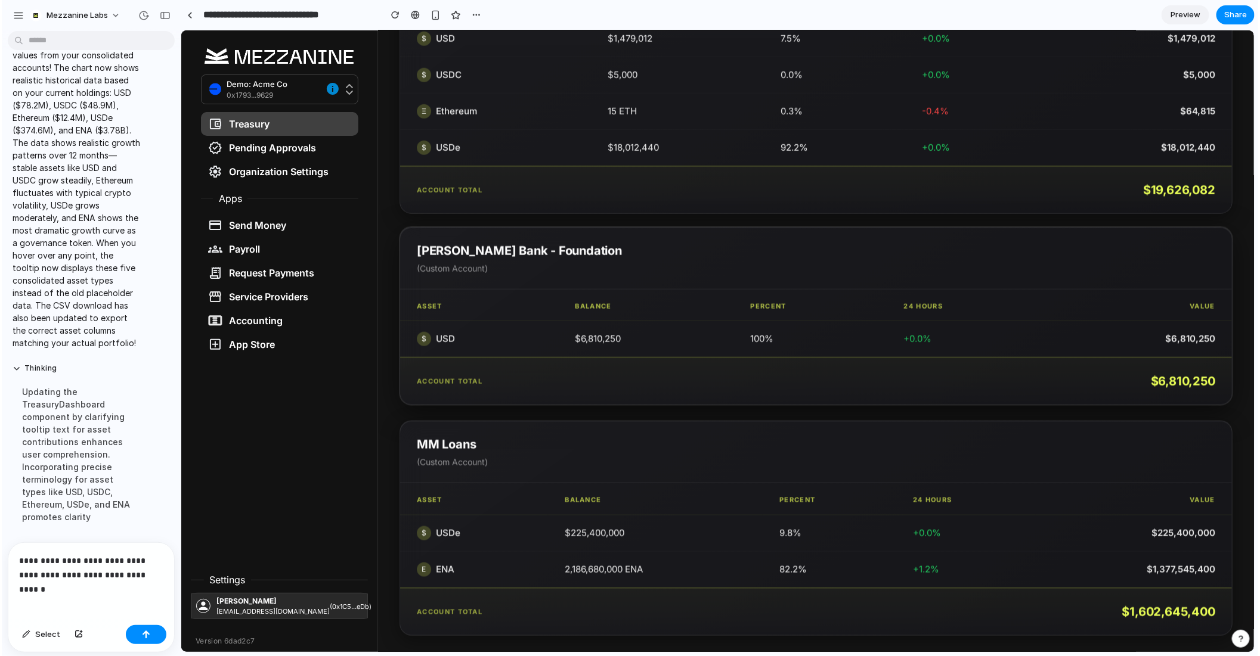
scroll to position [0, 0]
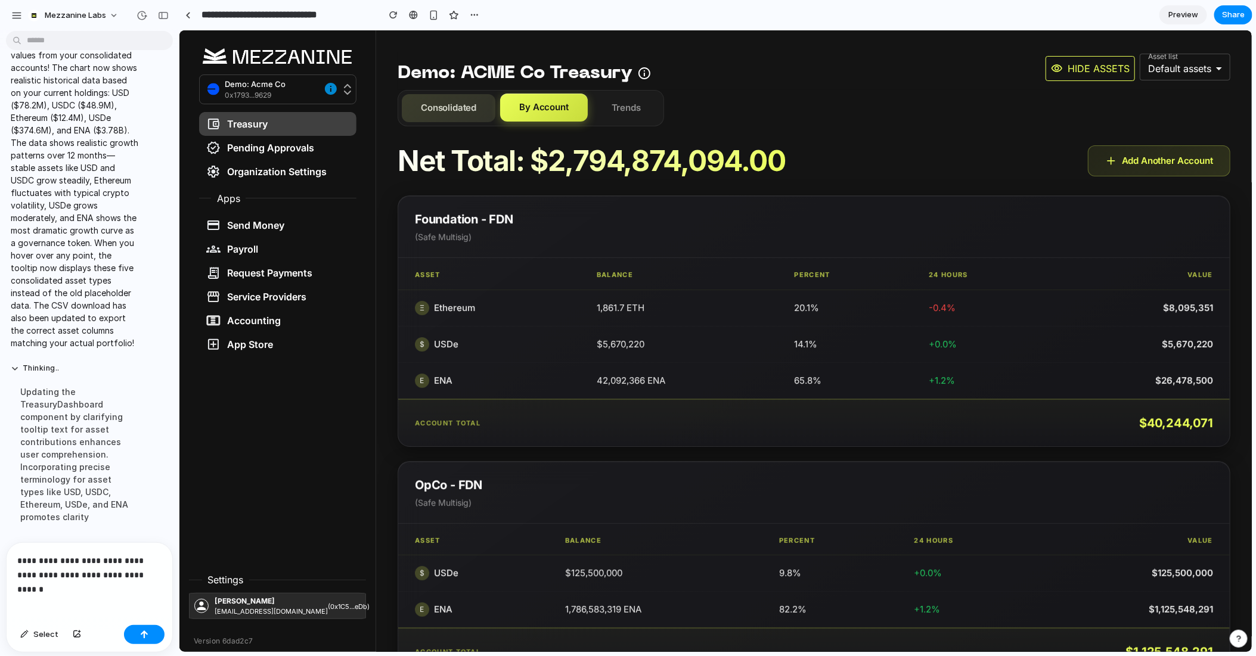
click at [455, 103] on button "Consolidated" at bounding box center [448, 108] width 94 height 28
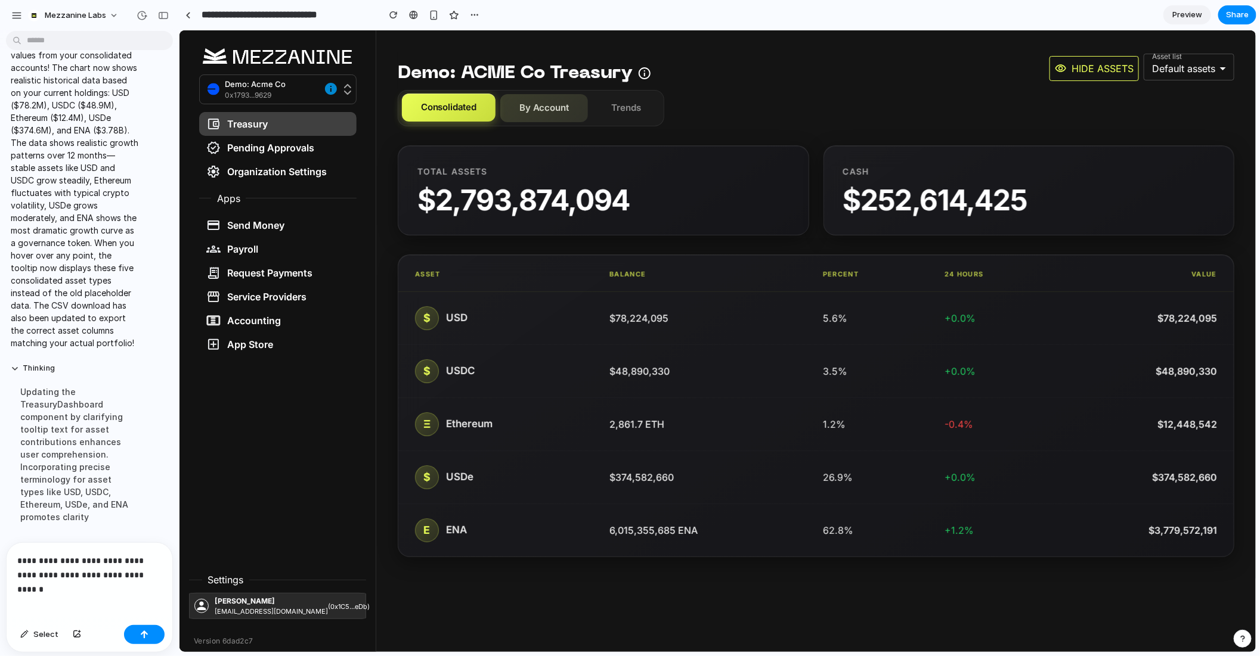
click at [538, 112] on button "By Account" at bounding box center [544, 108] width 88 height 28
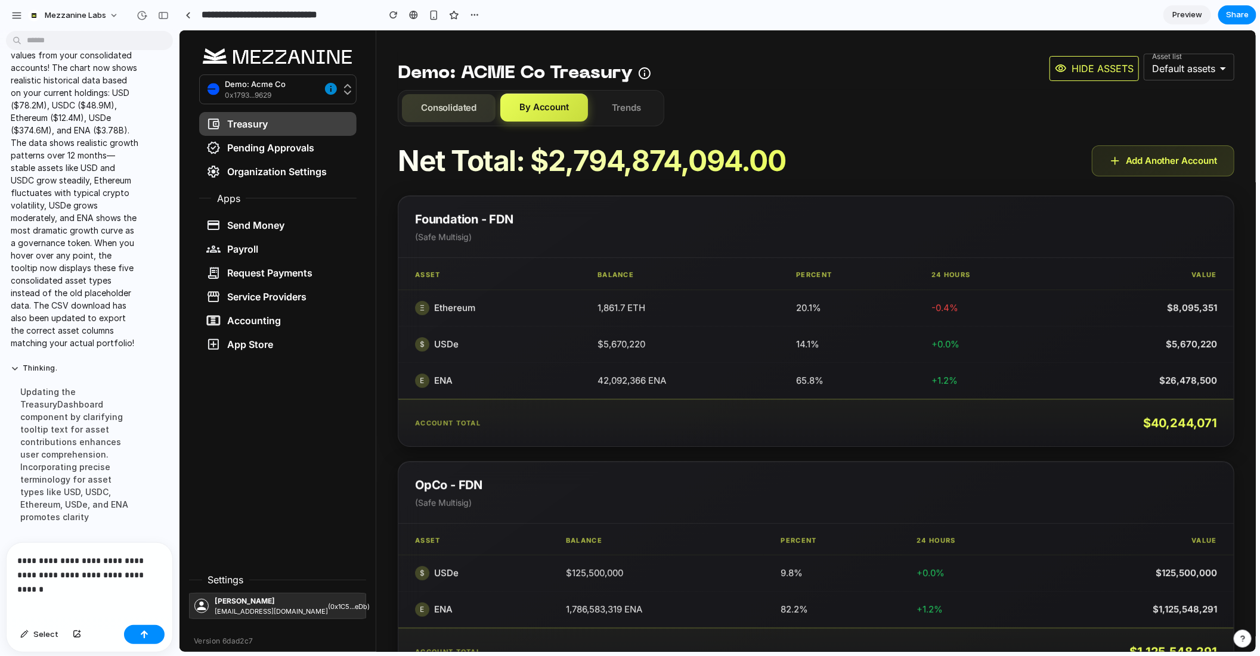
click at [449, 103] on button "Consolidated" at bounding box center [448, 108] width 94 height 28
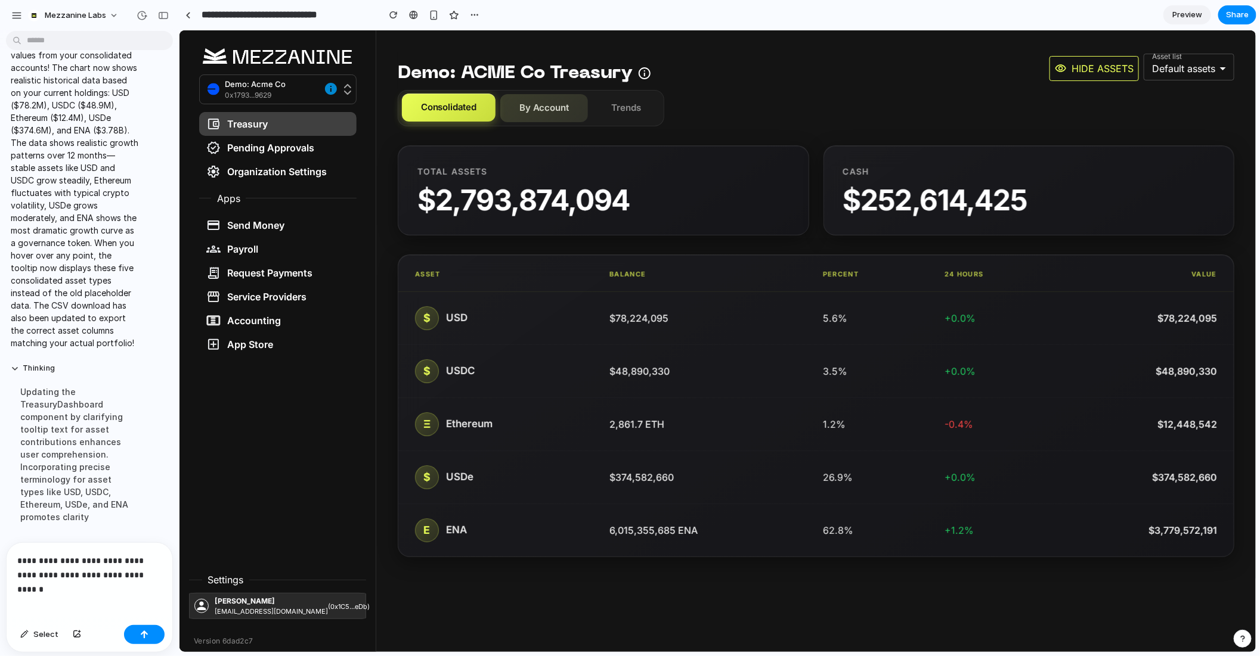
click at [529, 106] on button "By Account" at bounding box center [544, 108] width 88 height 28
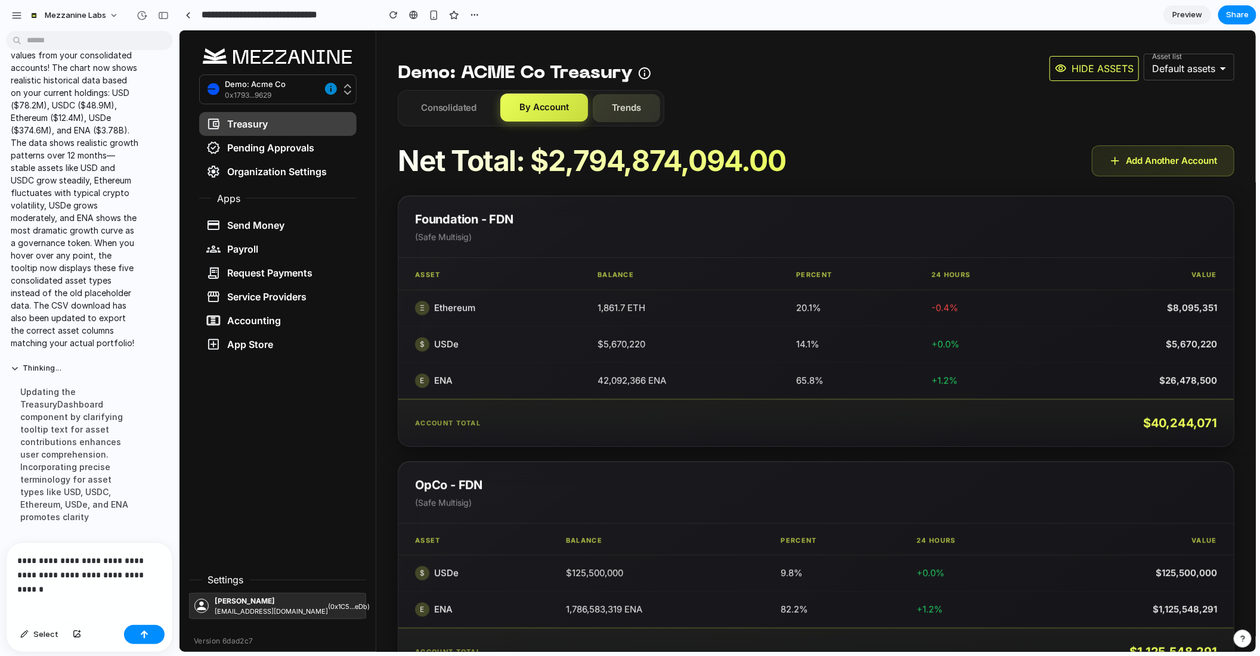
click at [622, 111] on button "Trends" at bounding box center [625, 108] width 67 height 28
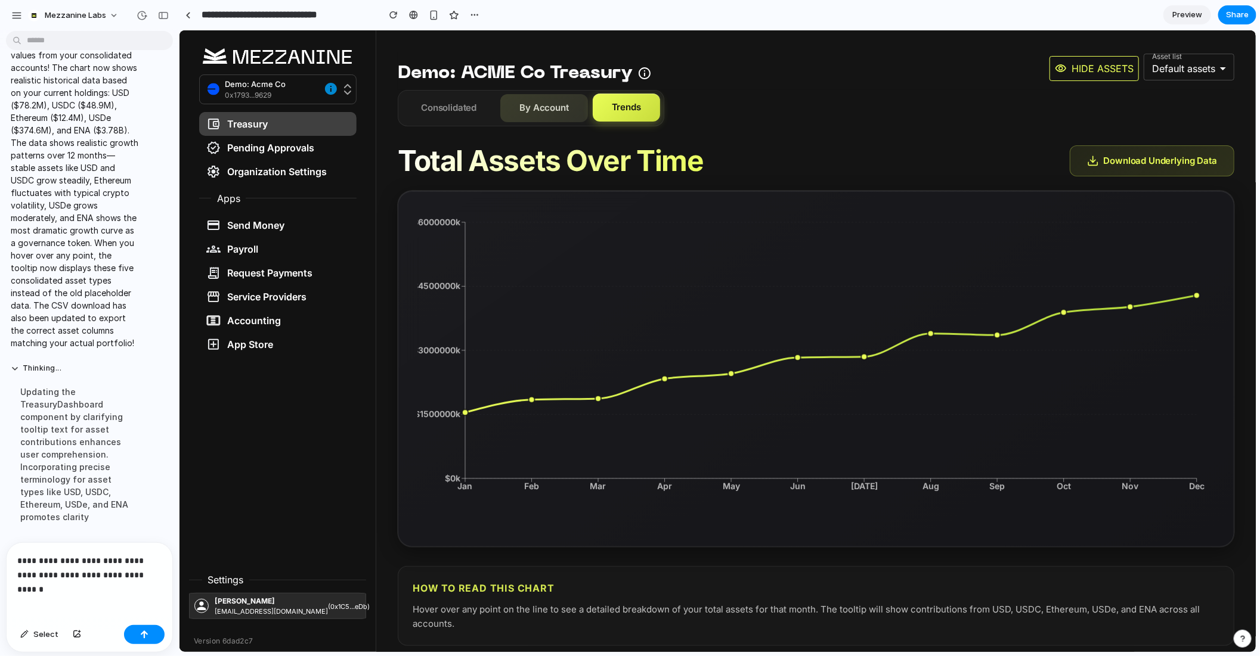
click at [569, 111] on button "By Account" at bounding box center [544, 108] width 88 height 28
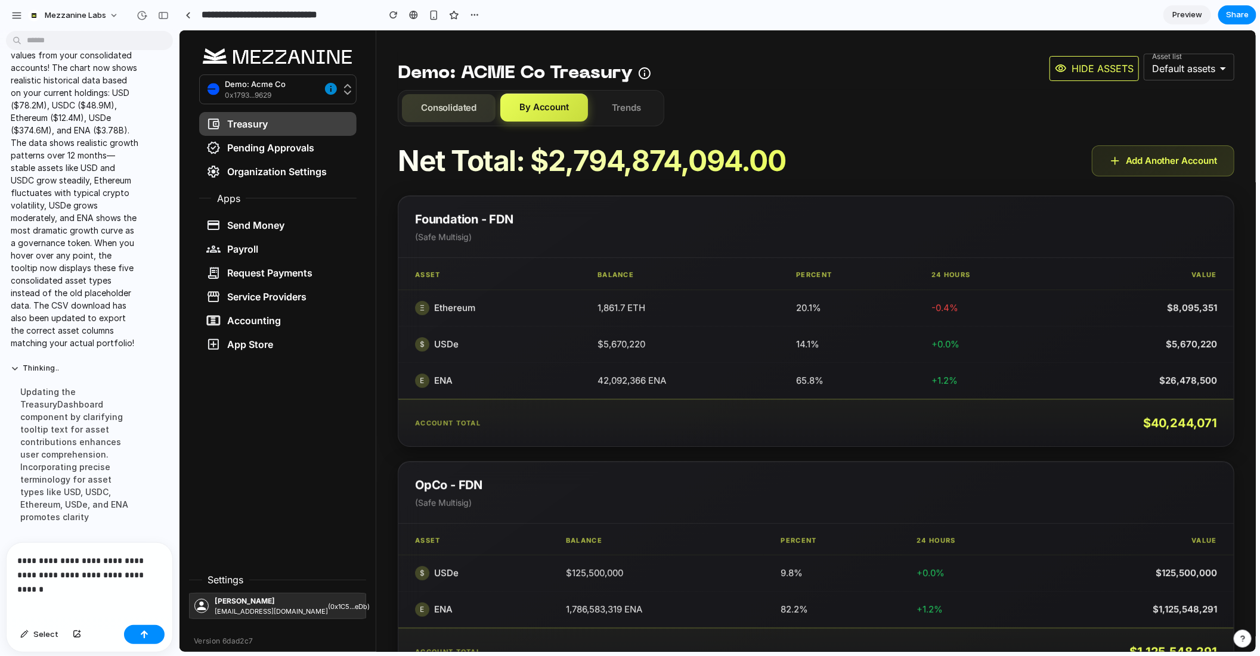
click at [444, 112] on button "Consolidated" at bounding box center [448, 108] width 94 height 28
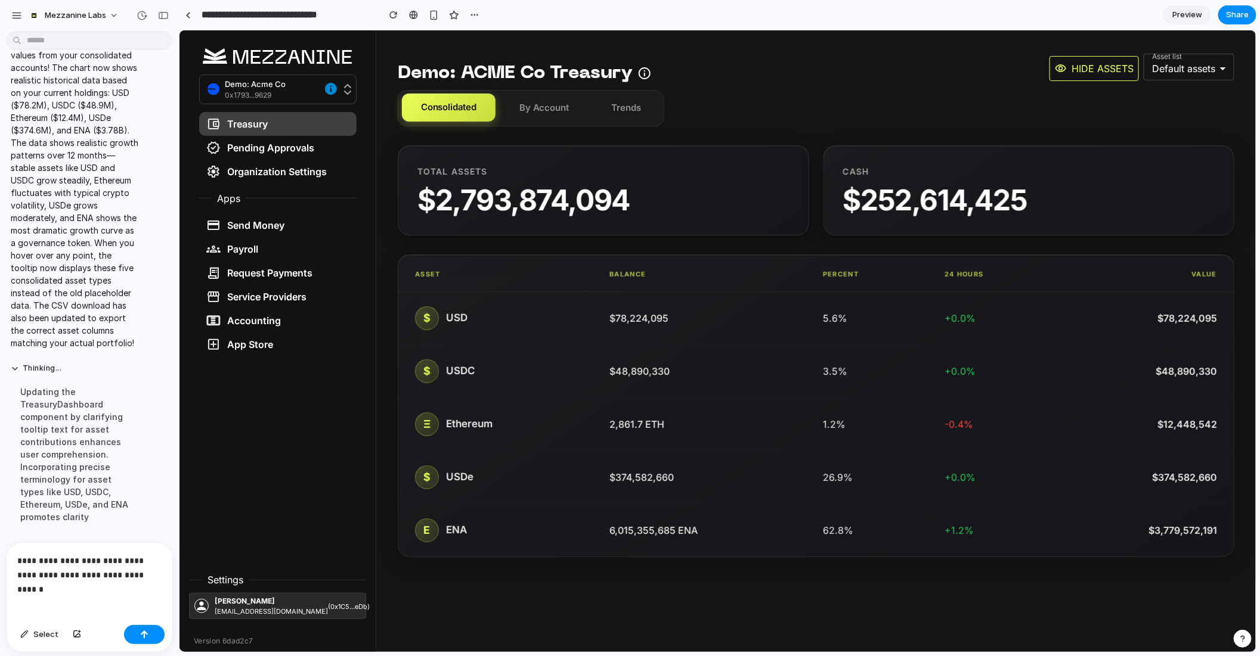
click at [128, 568] on p "**********" at bounding box center [89, 568] width 144 height 29
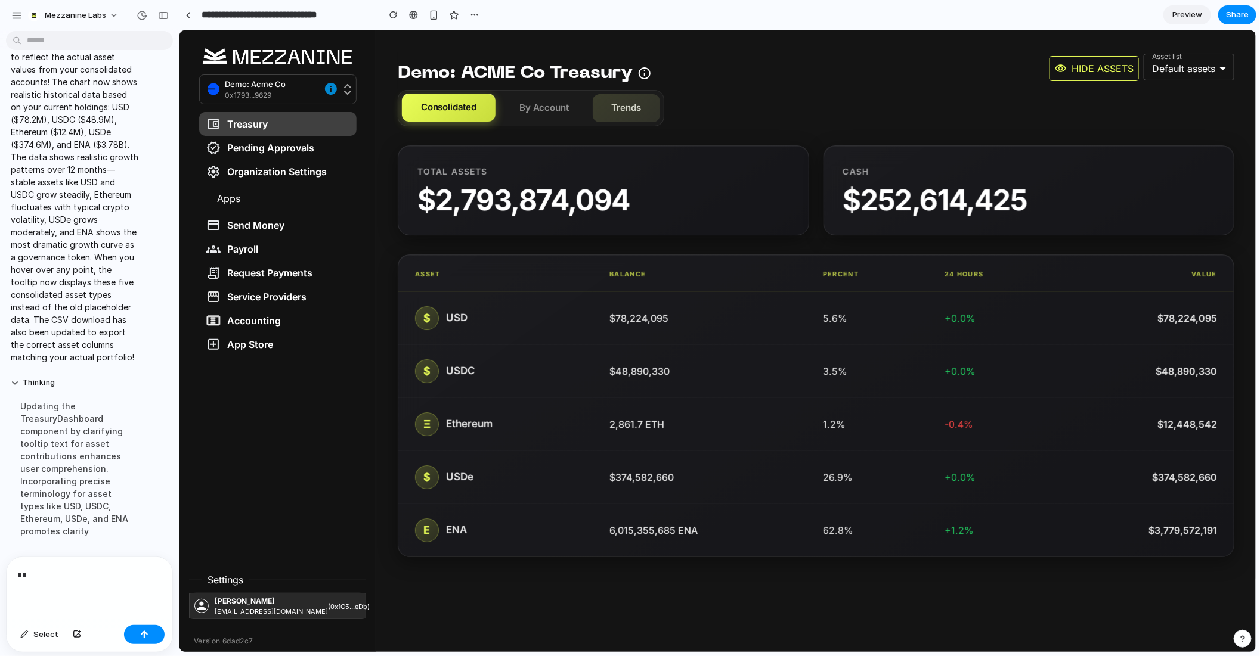
click at [618, 112] on button "Trends" at bounding box center [625, 108] width 67 height 28
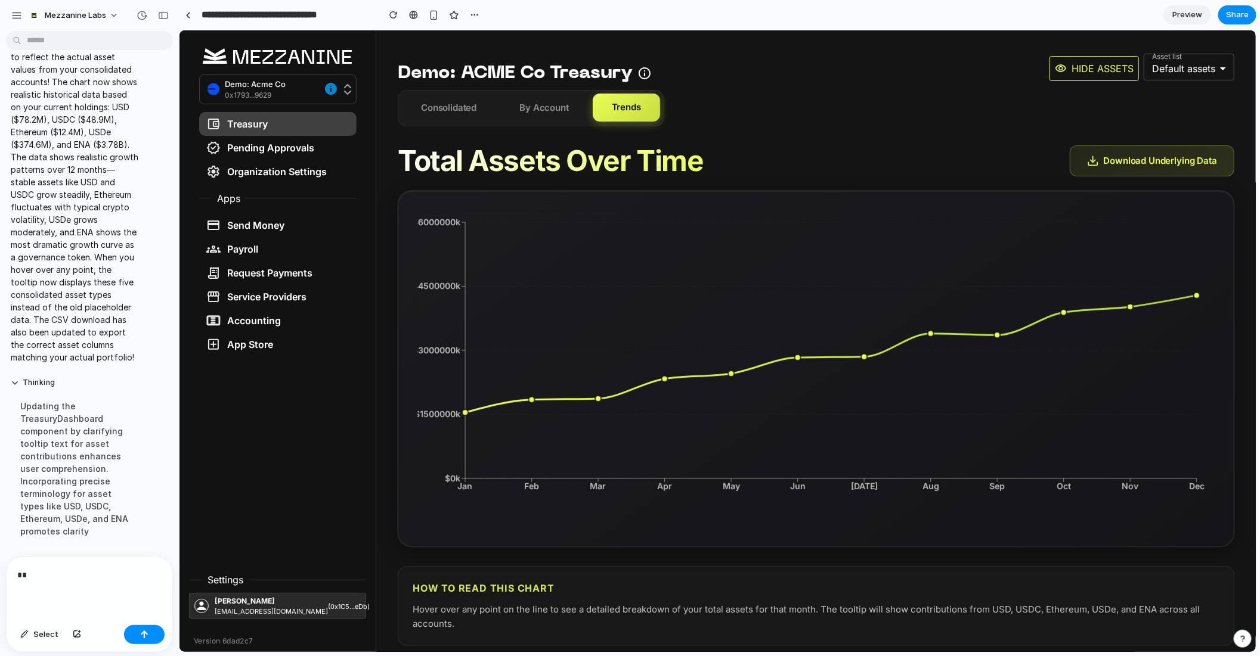
click at [52, 581] on p "**" at bounding box center [89, 575] width 144 height 14
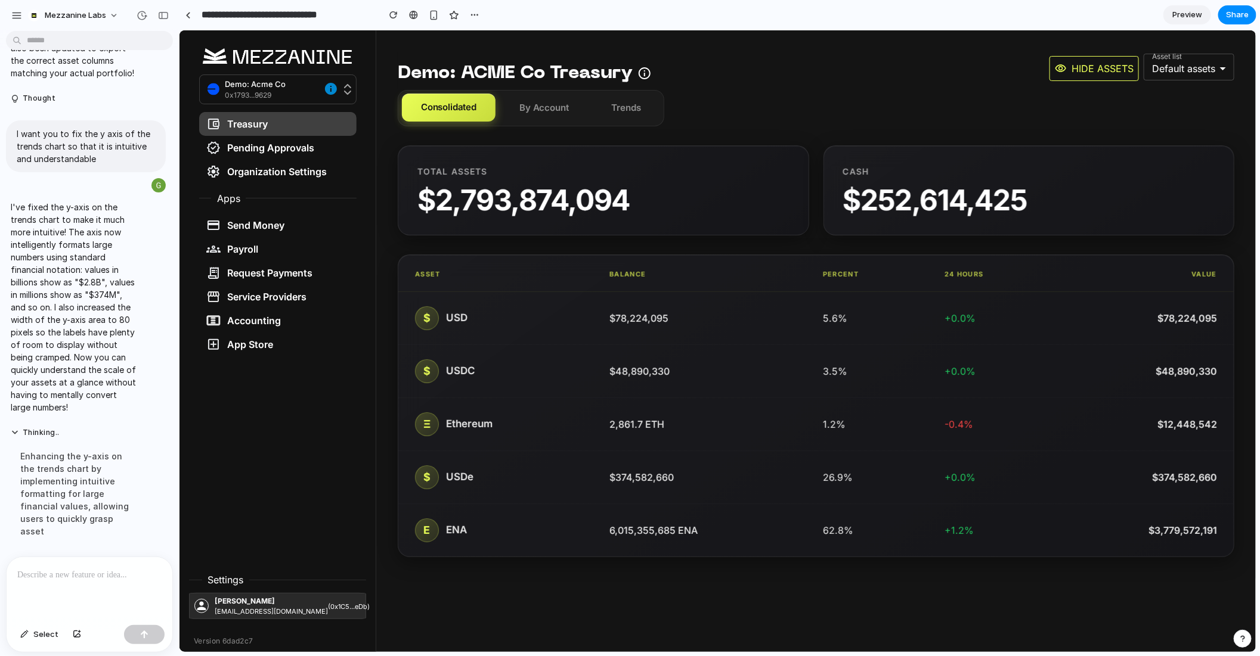
scroll to position [5721, 0]
click at [625, 112] on button "Trends" at bounding box center [625, 108] width 67 height 28
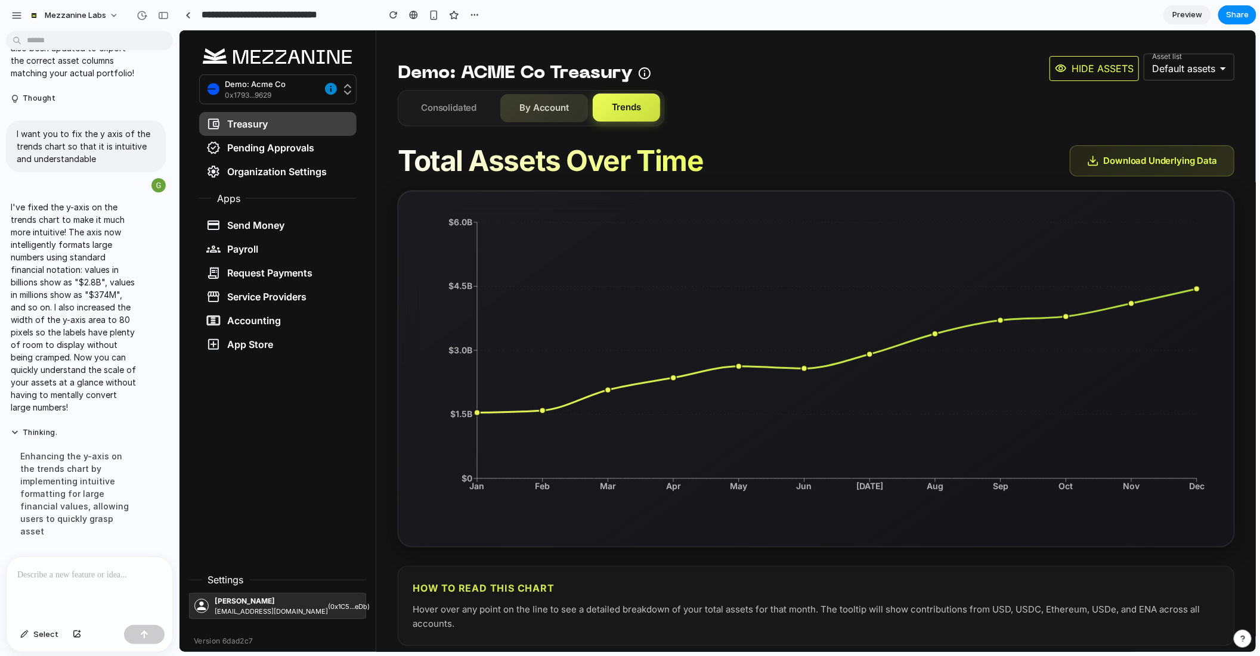
click at [546, 119] on button "By Account" at bounding box center [544, 108] width 88 height 28
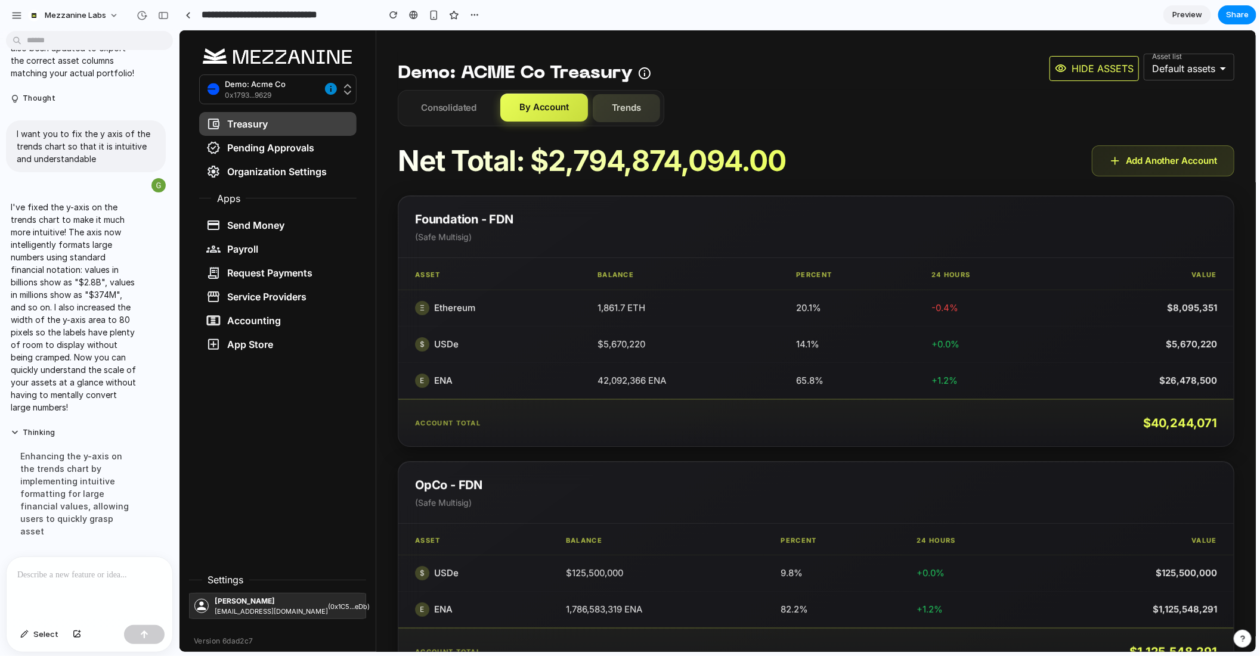
click at [626, 107] on button "Trends" at bounding box center [625, 108] width 67 height 28
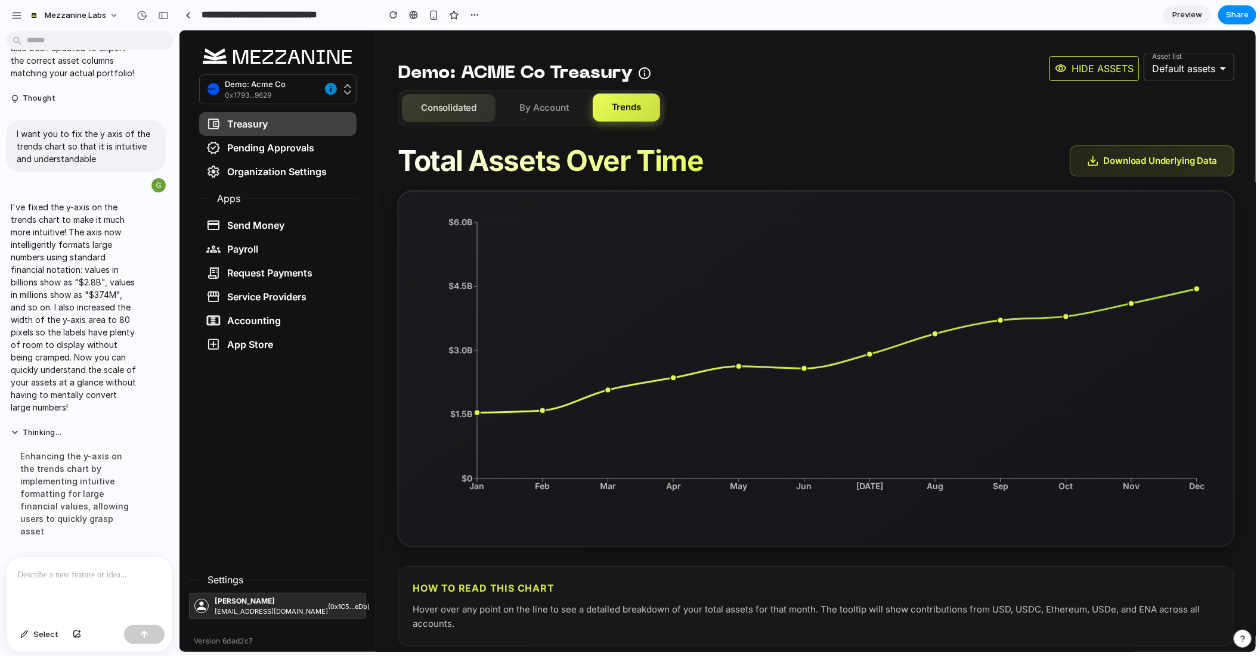
click at [439, 114] on button "Consolidated" at bounding box center [448, 108] width 94 height 28
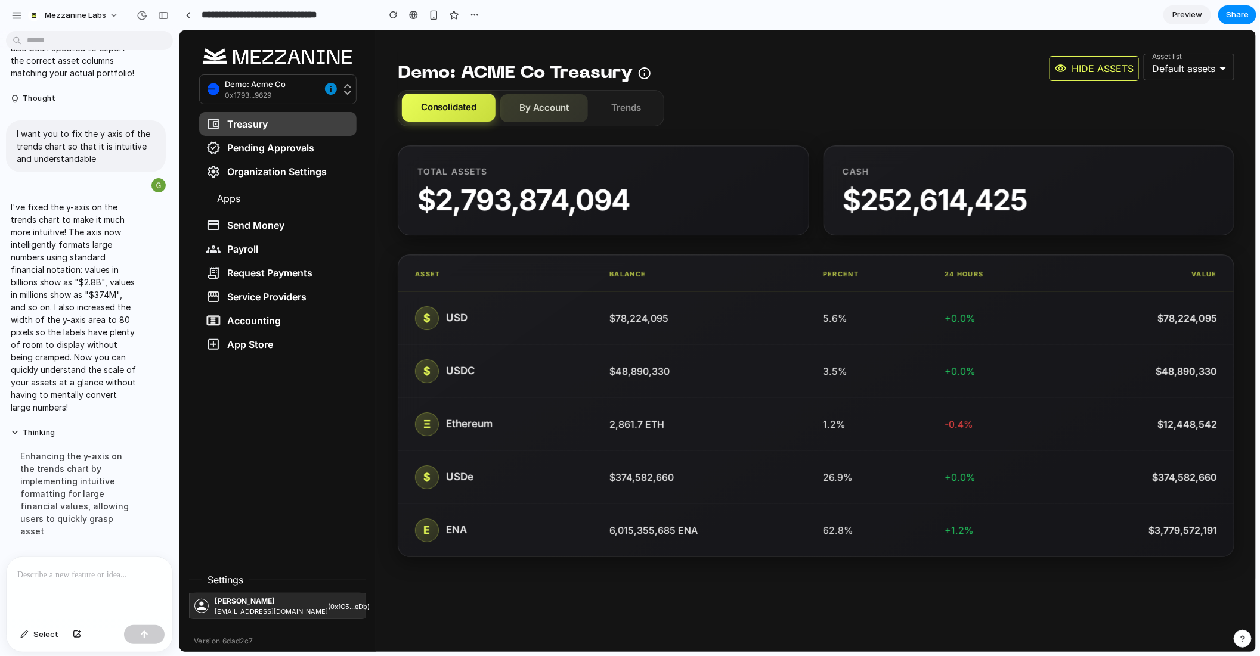
click at [508, 112] on button "By Account" at bounding box center [544, 108] width 88 height 28
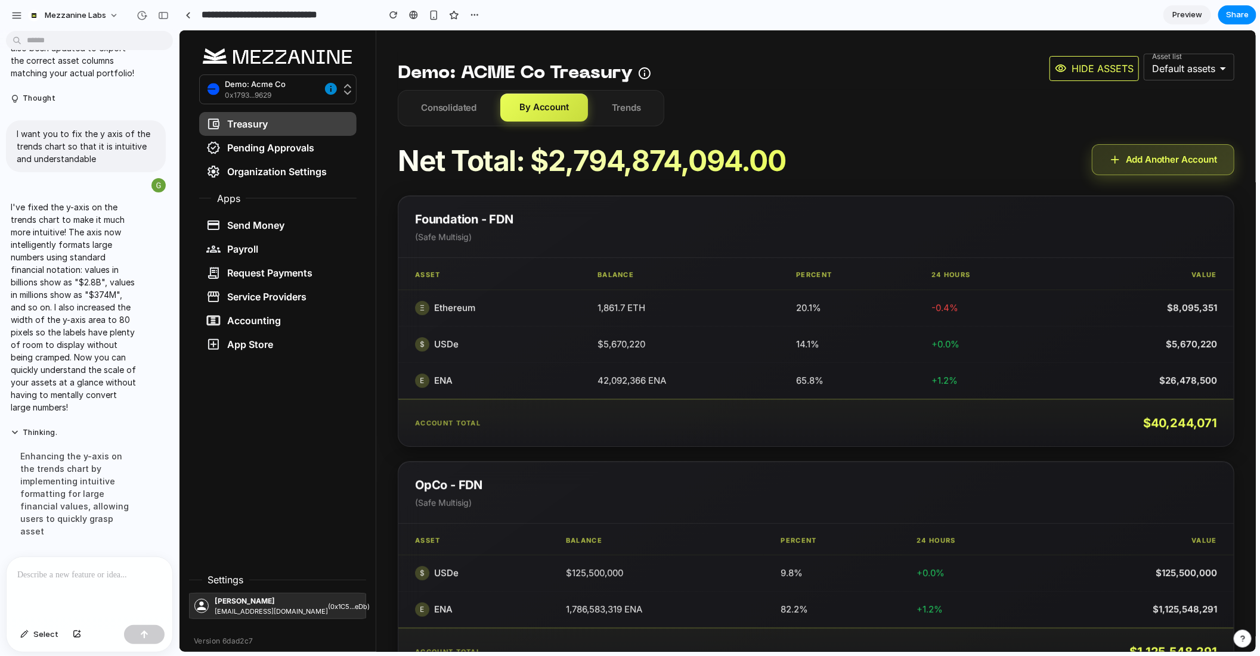
click at [1159, 163] on button "Add Another Account" at bounding box center [1162, 160] width 142 height 32
click at [615, 106] on button "Trends" at bounding box center [625, 108] width 67 height 28
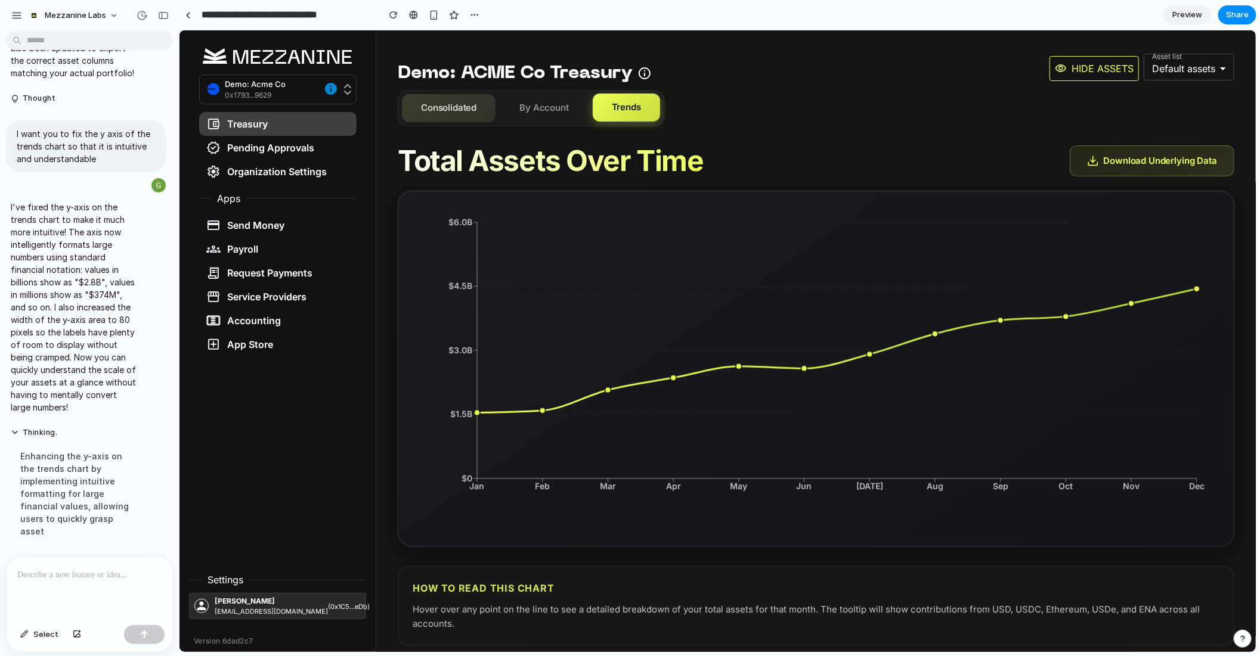
click at [453, 113] on button "Consolidated" at bounding box center [448, 108] width 94 height 28
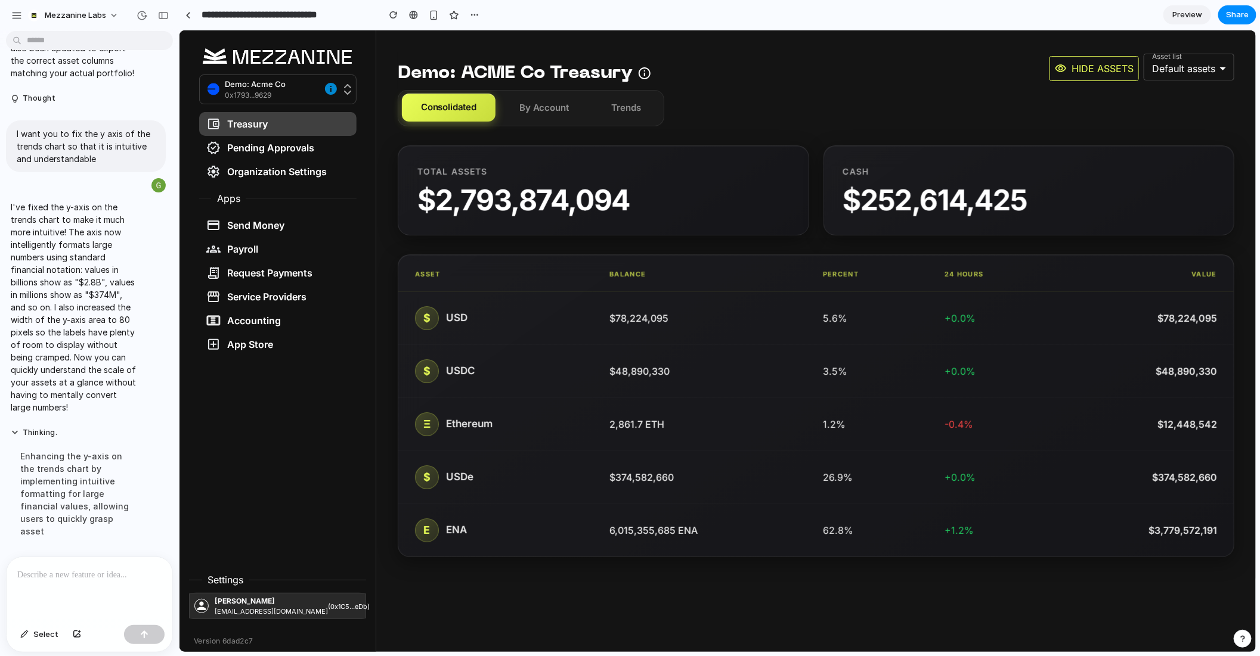
click at [532, 121] on div "Consolidated By Account Trends" at bounding box center [530, 107] width 266 height 36
click at [521, 111] on button "By Account" at bounding box center [544, 108] width 88 height 28
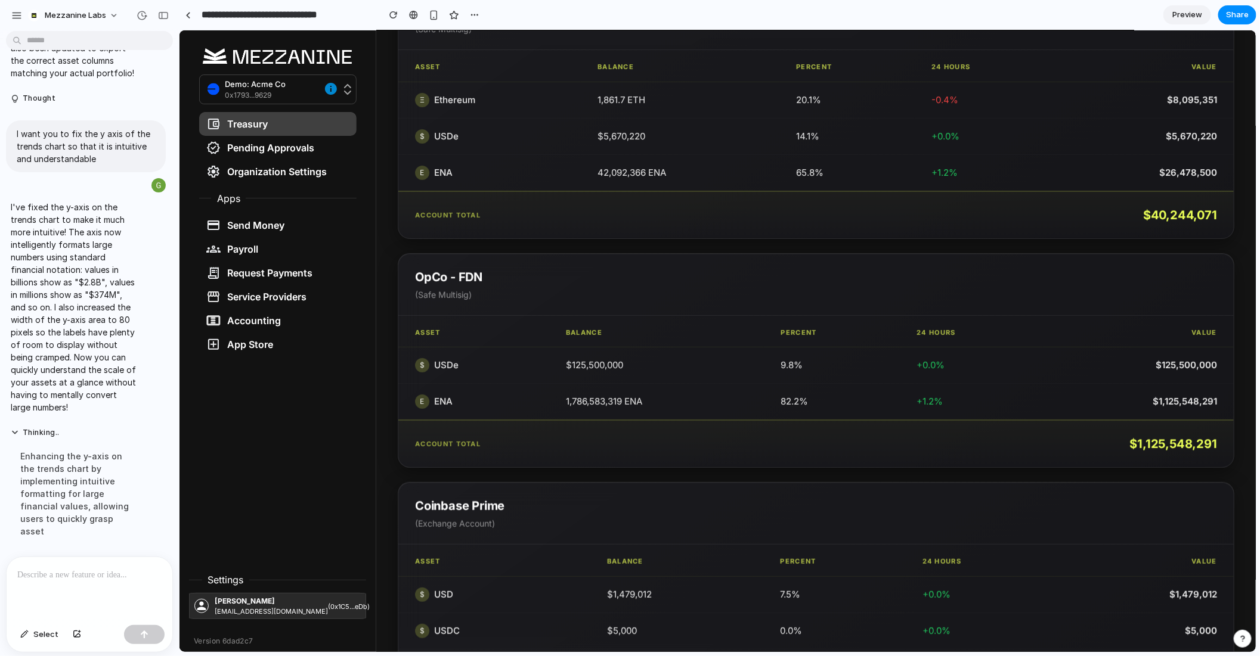
scroll to position [0, 0]
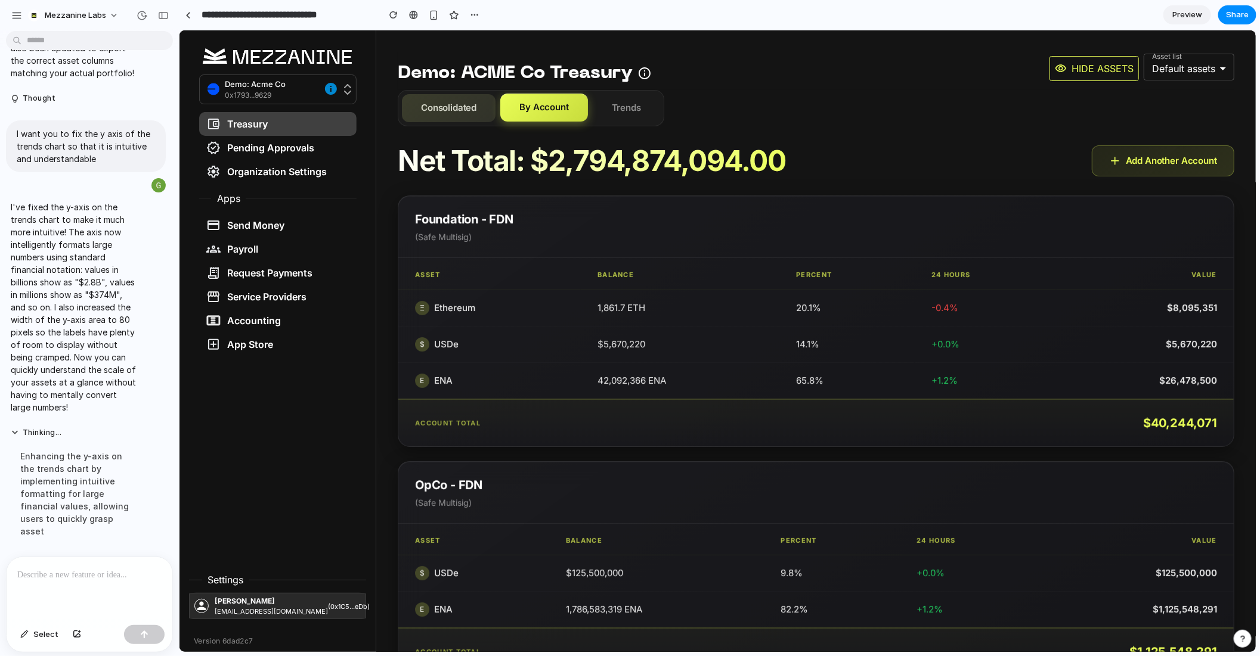
click at [434, 110] on button "Consolidated" at bounding box center [448, 108] width 94 height 28
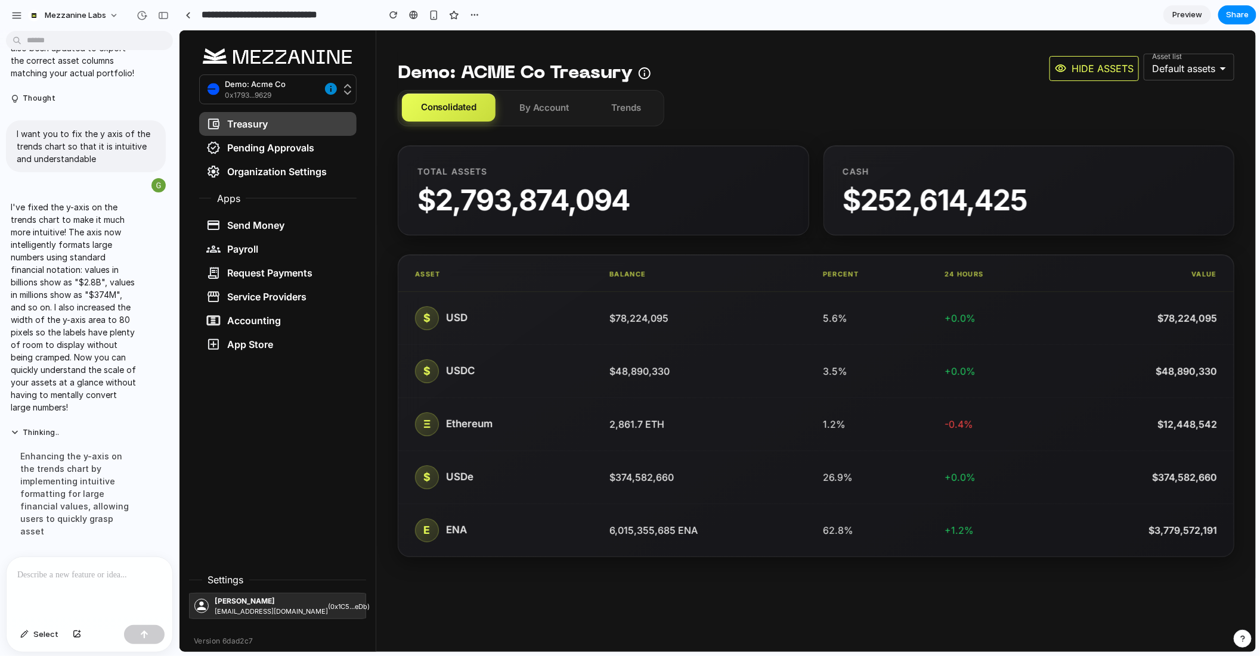
click at [77, 583] on div at bounding box center [90, 588] width 166 height 63
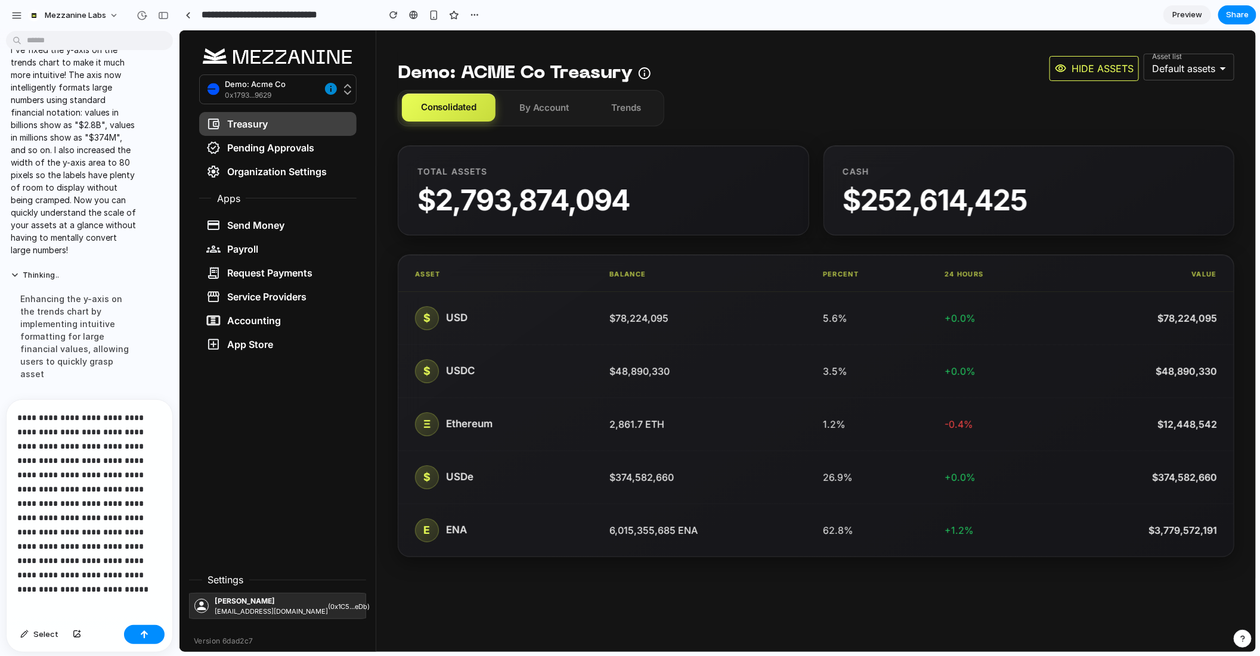
scroll to position [5885, 0]
drag, startPoint x: 104, startPoint y: 581, endPoint x: 17, endPoint y: 585, distance: 87.1
click at [17, 585] on div "**********" at bounding box center [90, 507] width 166 height 228
click at [149, 631] on button "button" at bounding box center [144, 634] width 41 height 19
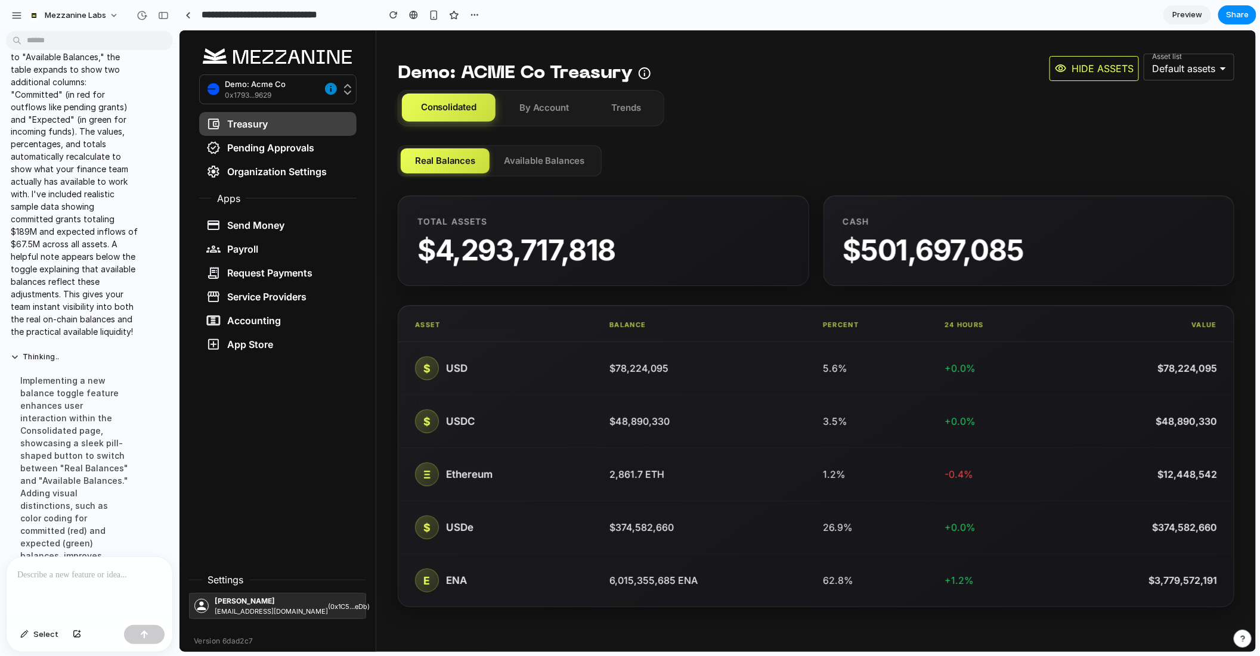
scroll to position [6593, 0]
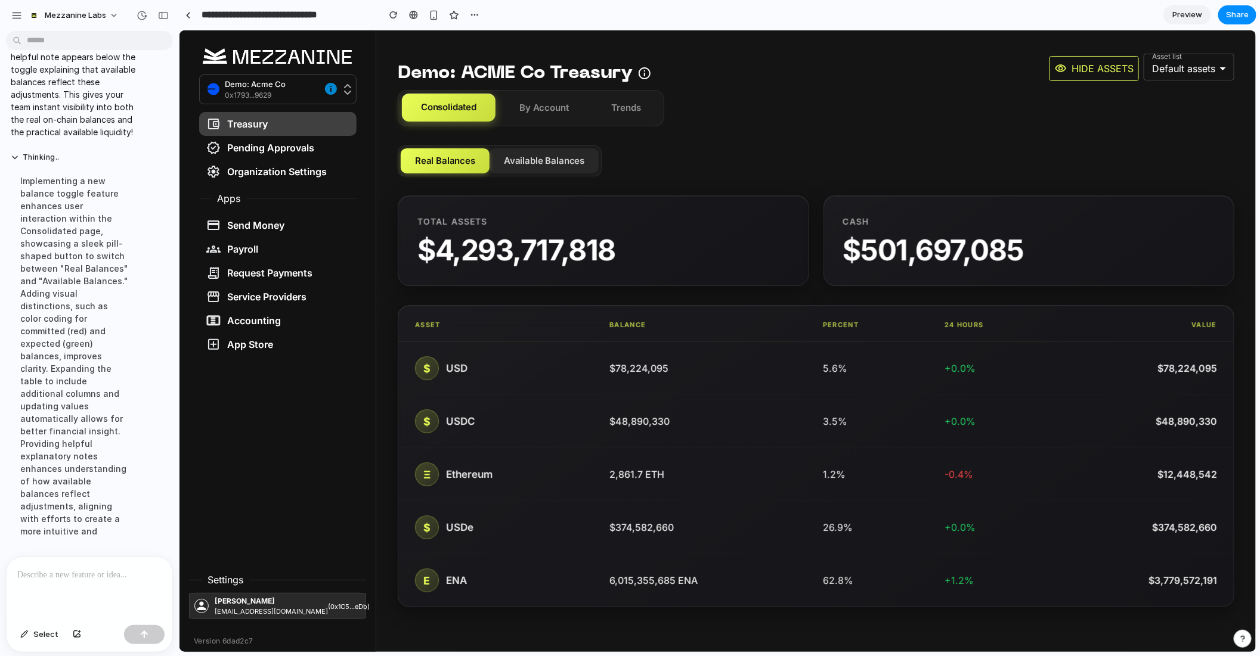
click at [556, 169] on button "Available Balances" at bounding box center [543, 161] width 109 height 26
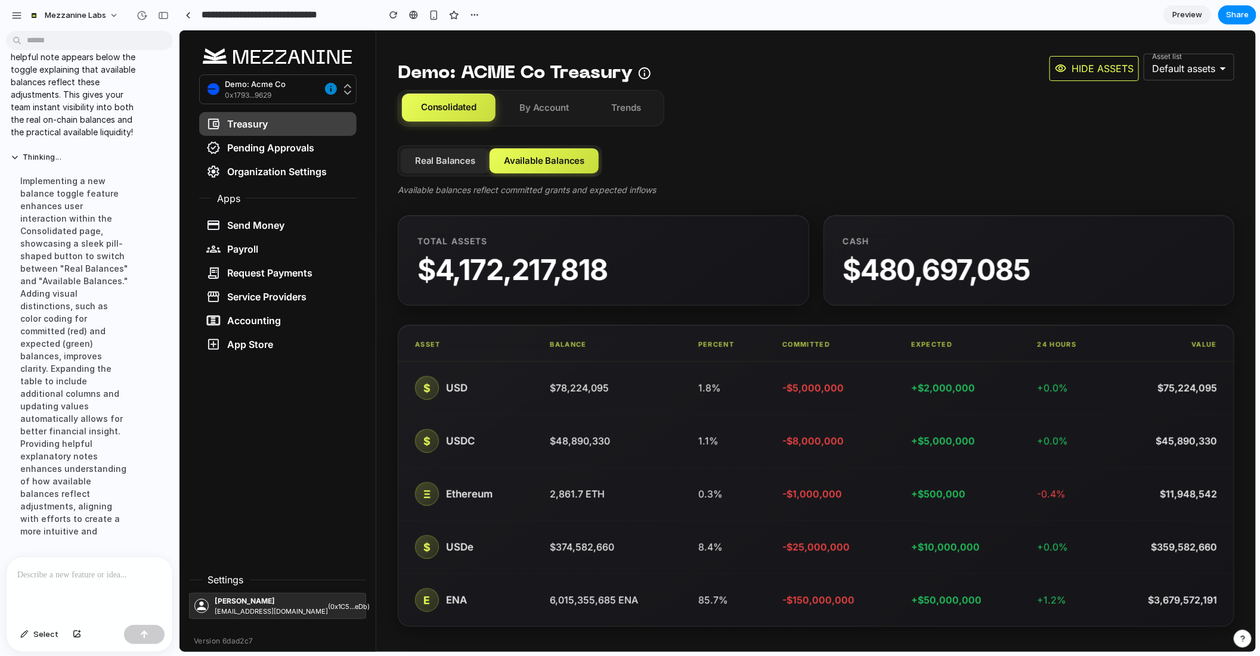
click at [449, 162] on button "Real Balances" at bounding box center [444, 161] width 89 height 26
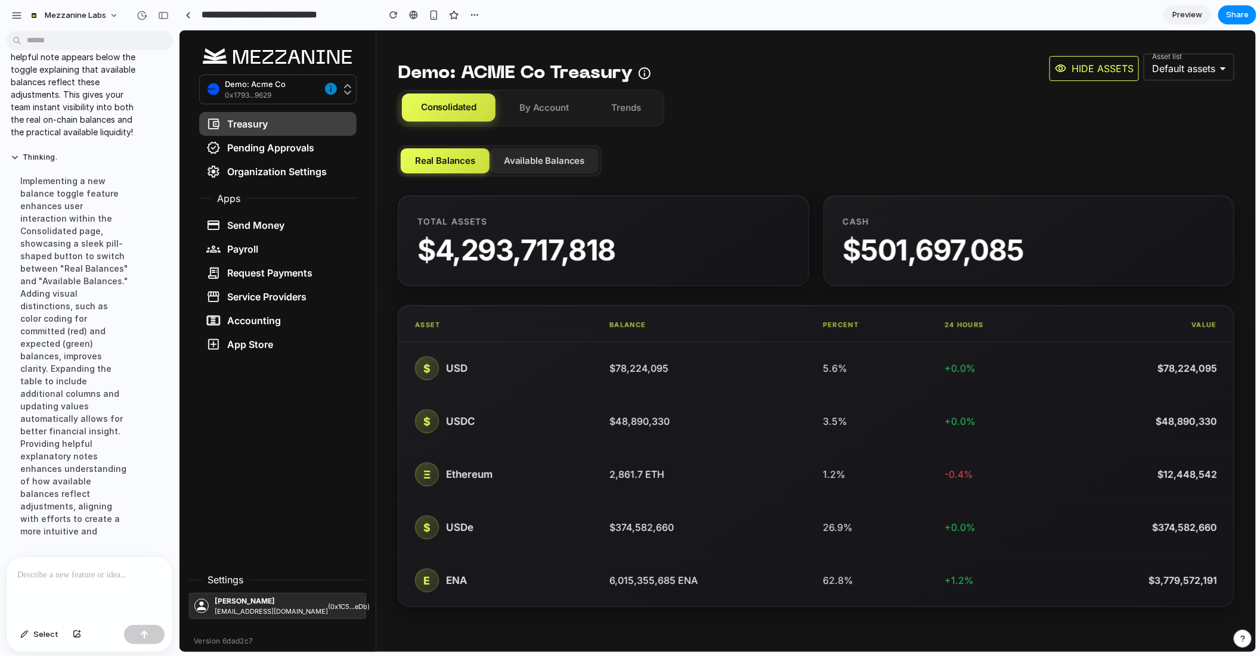
click at [529, 161] on button "Available Balances" at bounding box center [543, 161] width 109 height 26
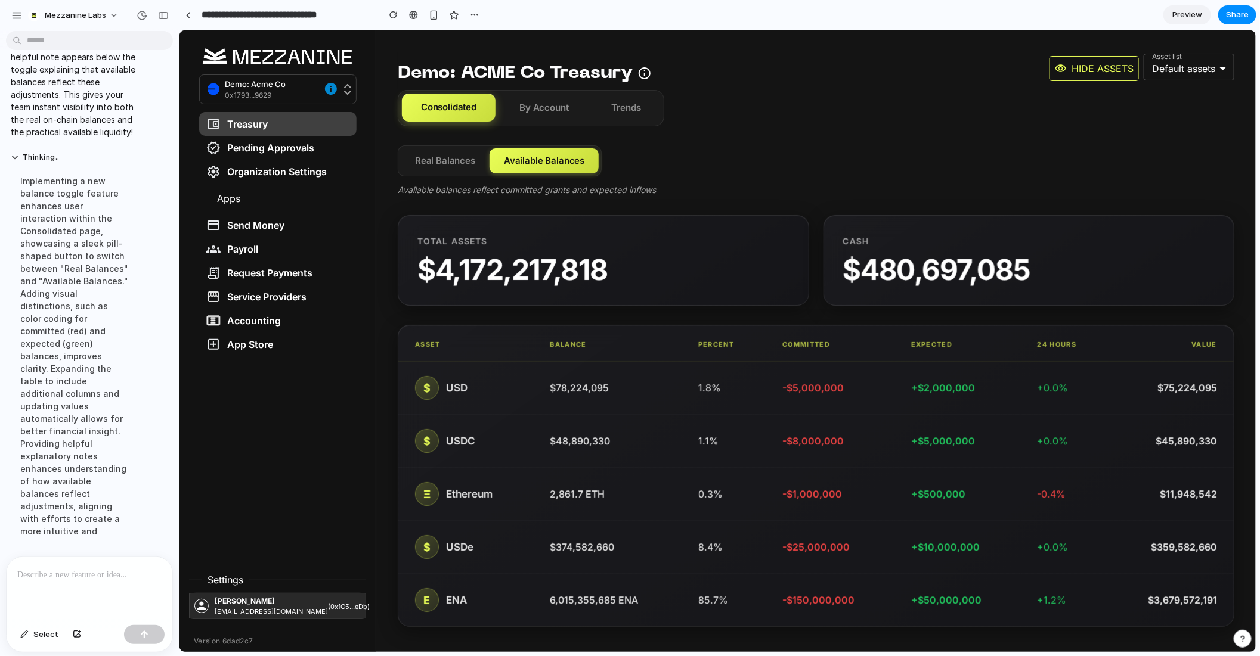
click at [454, 176] on div "Real Balances Available Balances Available balances reflect committed grants an…" at bounding box center [815, 170] width 836 height 51
click at [445, 167] on button "Real Balances" at bounding box center [444, 161] width 89 height 26
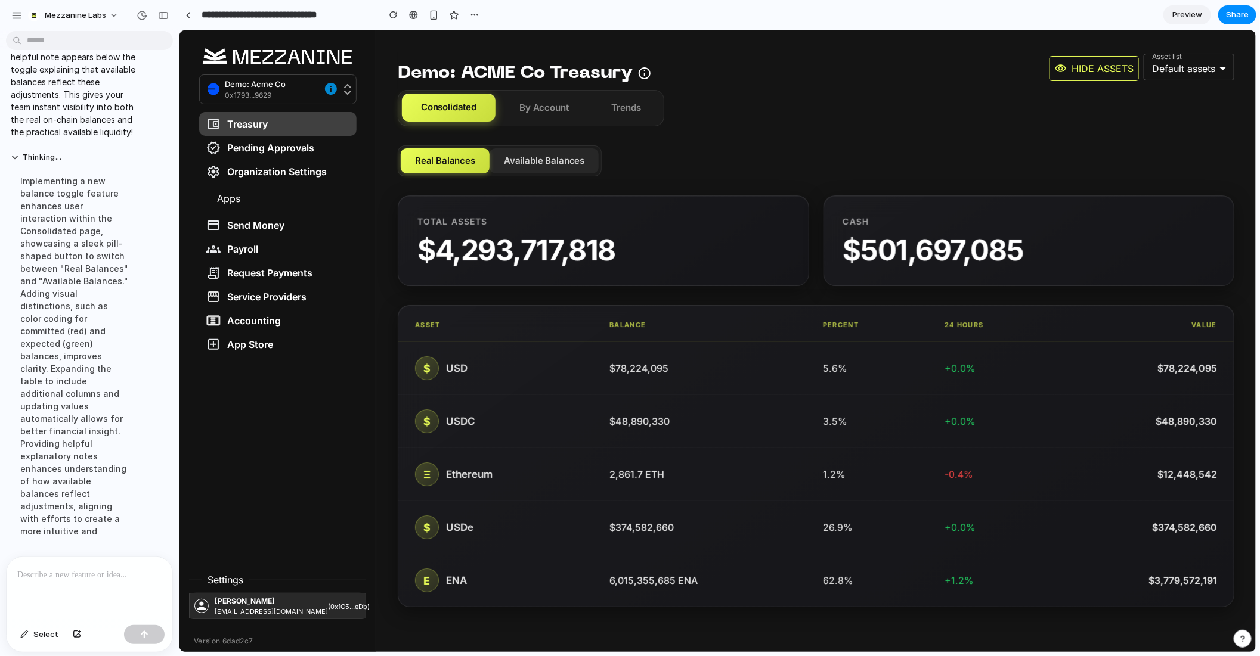
click at [538, 167] on button "Available Balances" at bounding box center [543, 161] width 109 height 26
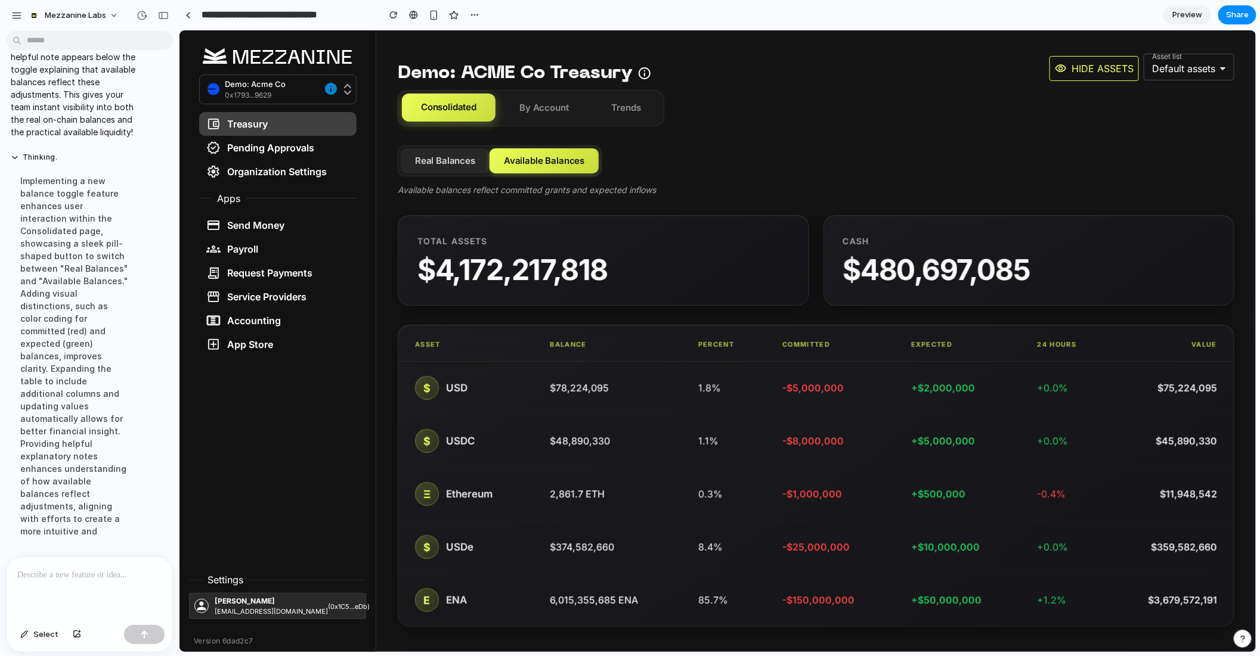
click at [462, 160] on button "Real Balances" at bounding box center [444, 161] width 89 height 26
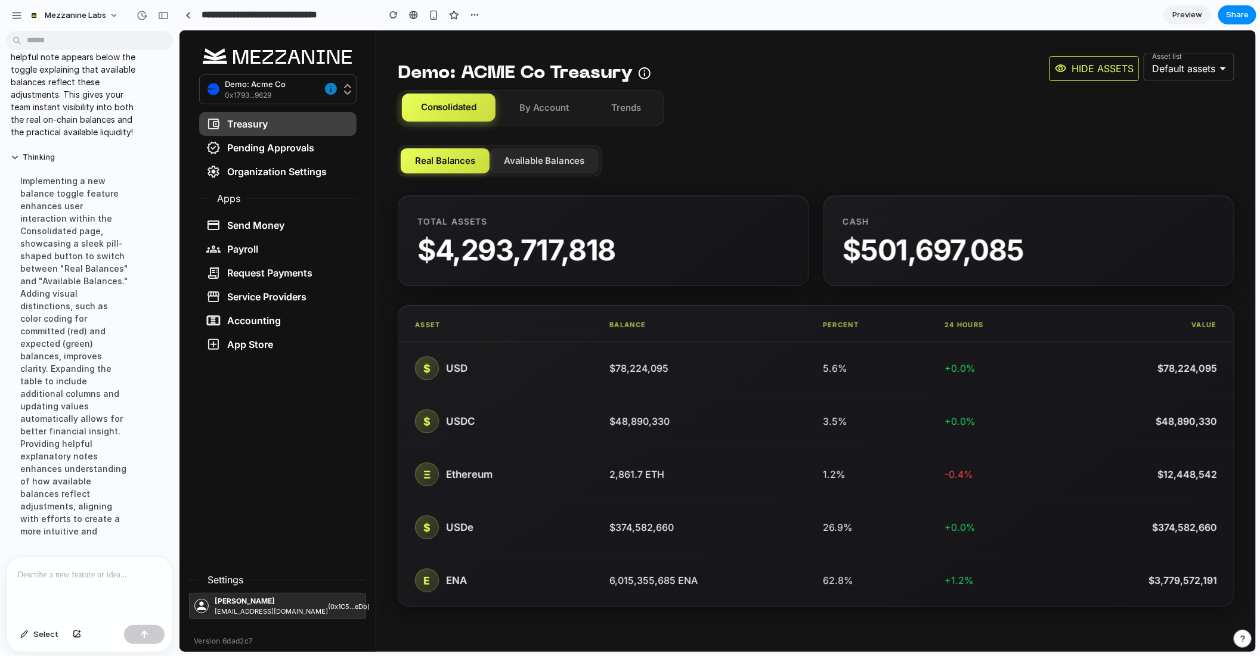
click at [545, 159] on button "Available Balances" at bounding box center [543, 161] width 109 height 26
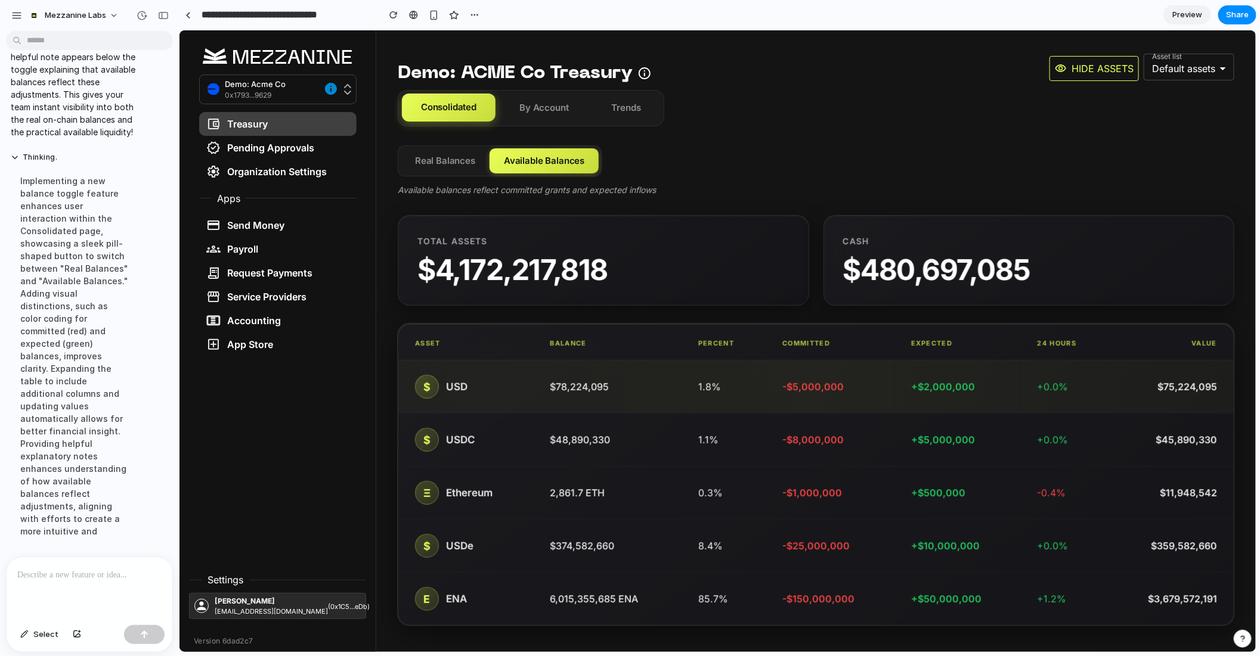
click at [660, 385] on td "$78,224,095" at bounding box center [606, 386] width 148 height 53
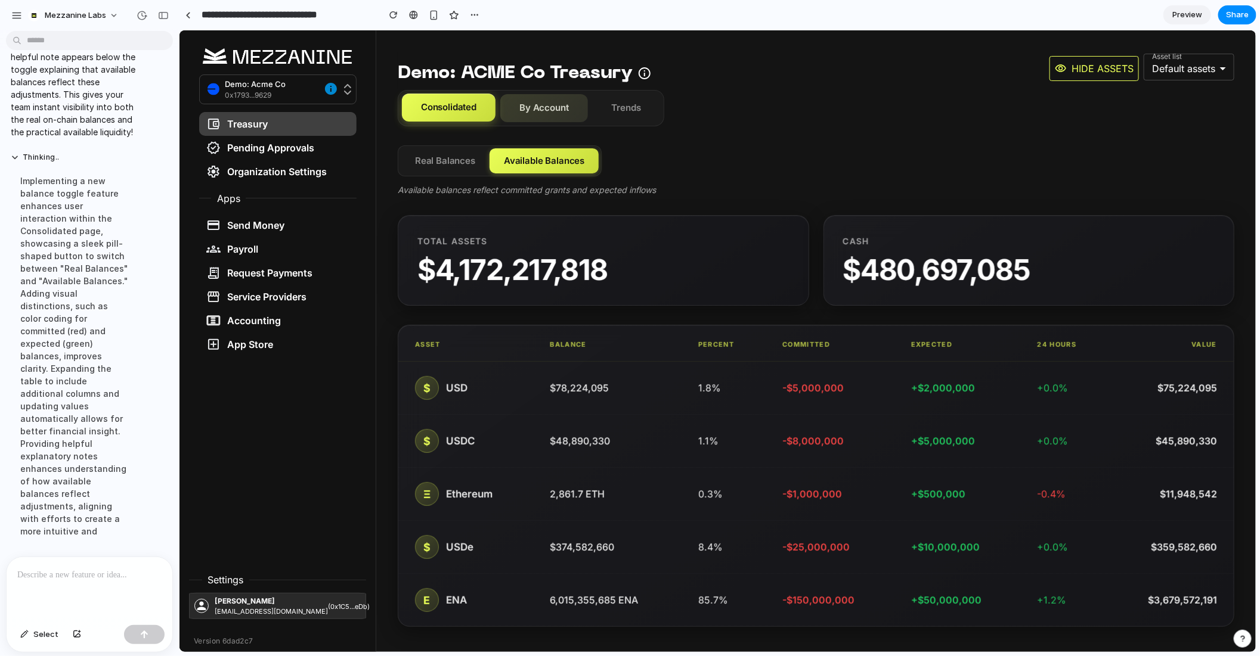
click at [529, 107] on button "By Account" at bounding box center [544, 108] width 88 height 28
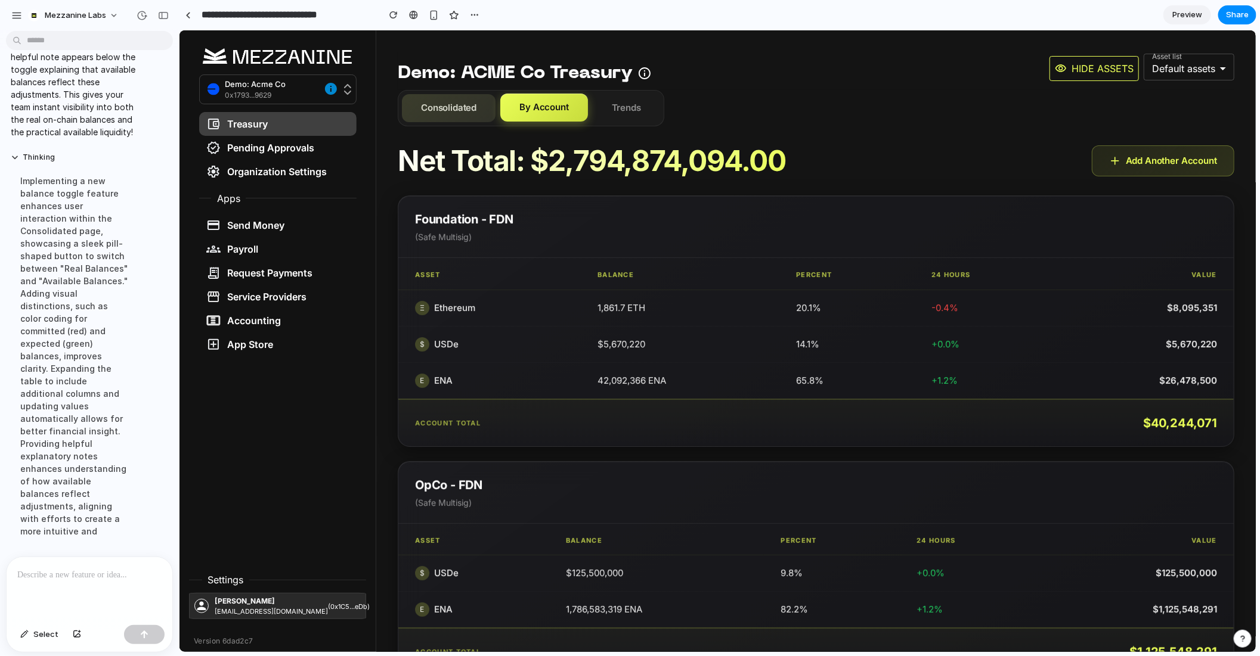
click at [451, 103] on button "Consolidated" at bounding box center [448, 108] width 94 height 28
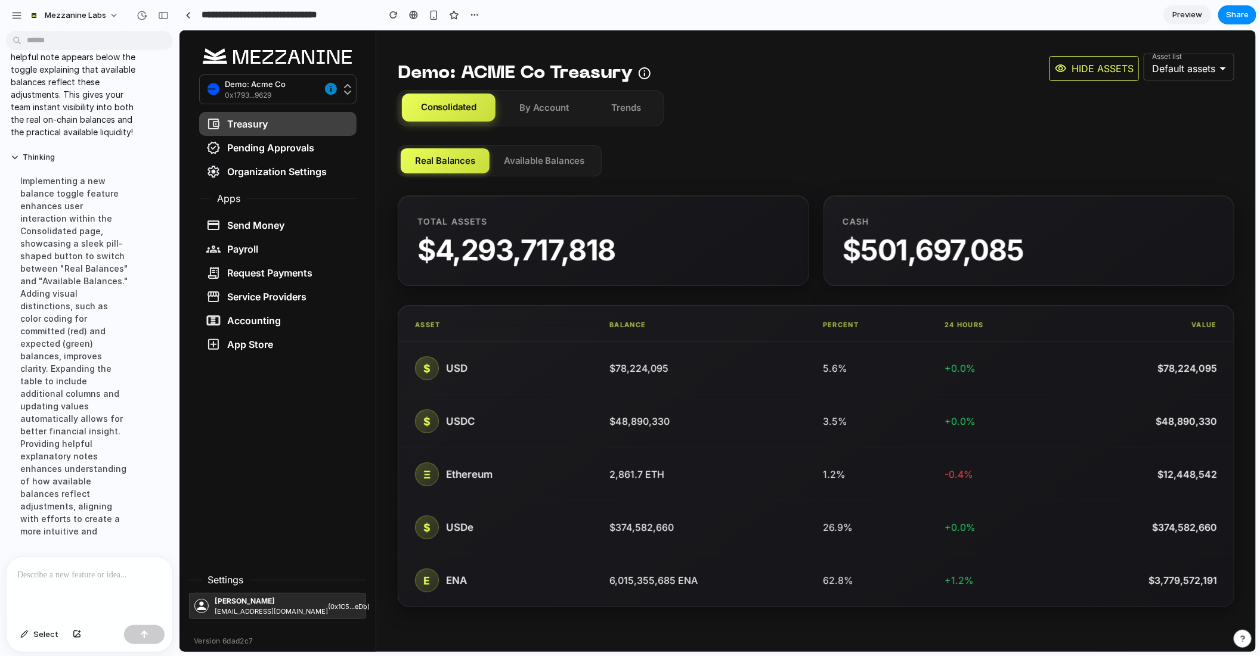
click at [79, 574] on p at bounding box center [89, 575] width 144 height 14
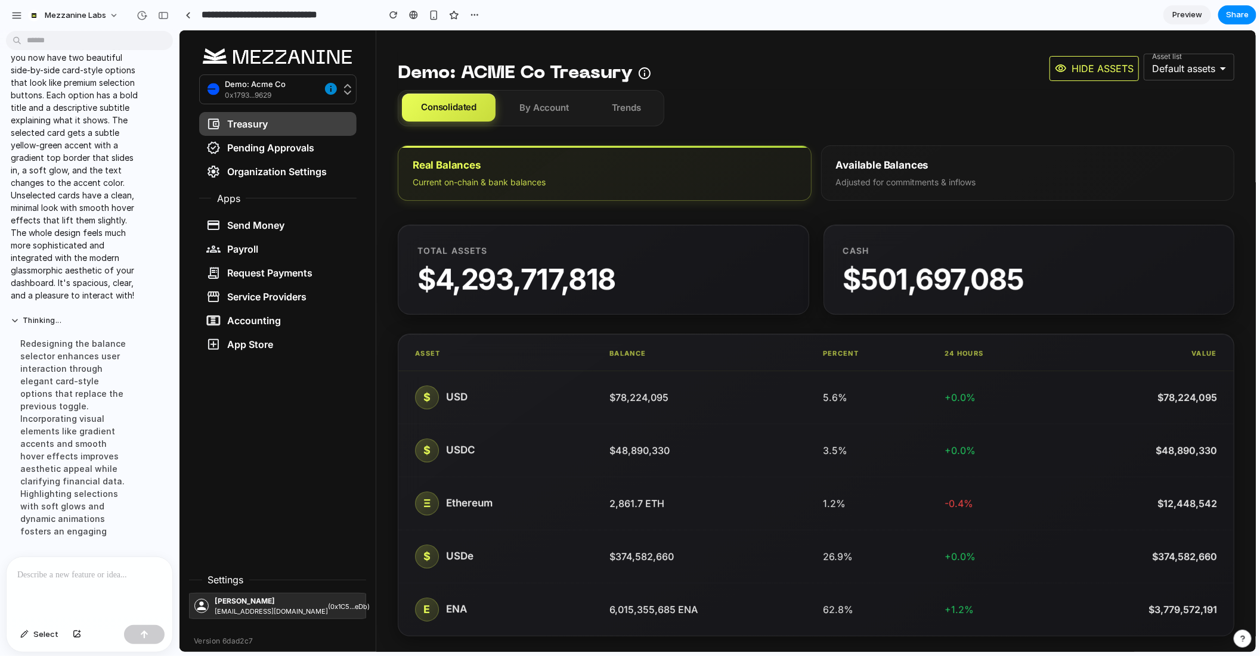
scroll to position [6890, 0]
click at [863, 173] on button "Available Balances Adjusted for commitments & inflows" at bounding box center [1027, 171] width 414 height 55
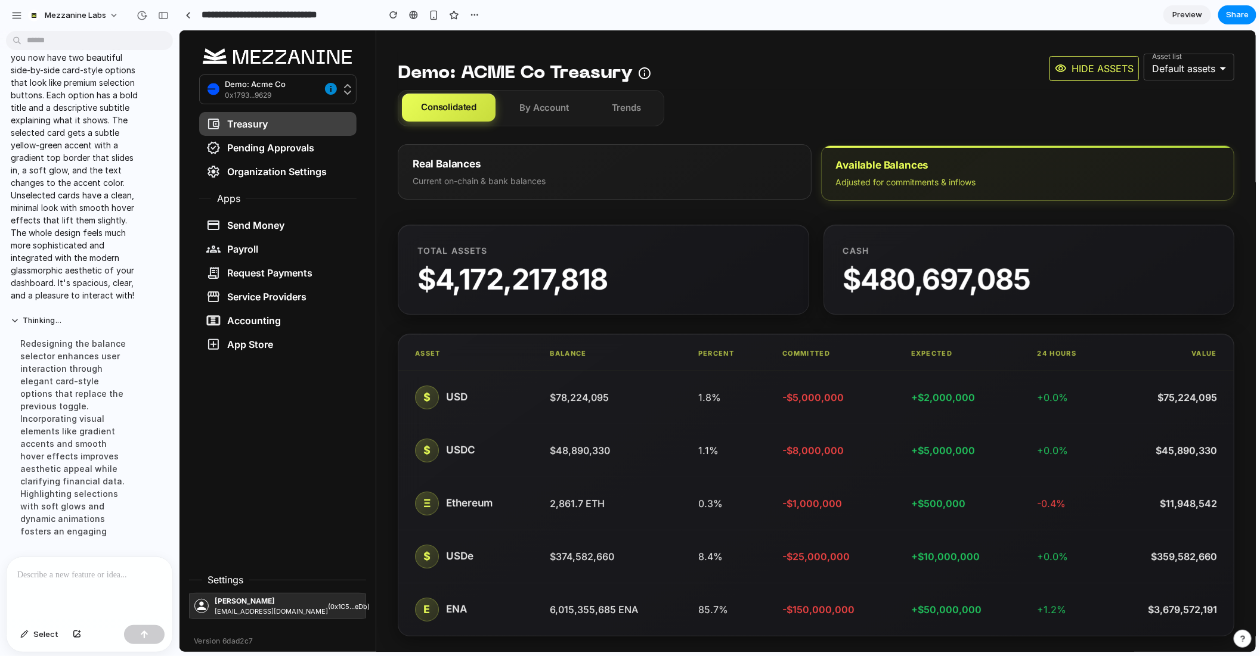
click at [725, 164] on div "Real Balances" at bounding box center [604, 163] width 384 height 15
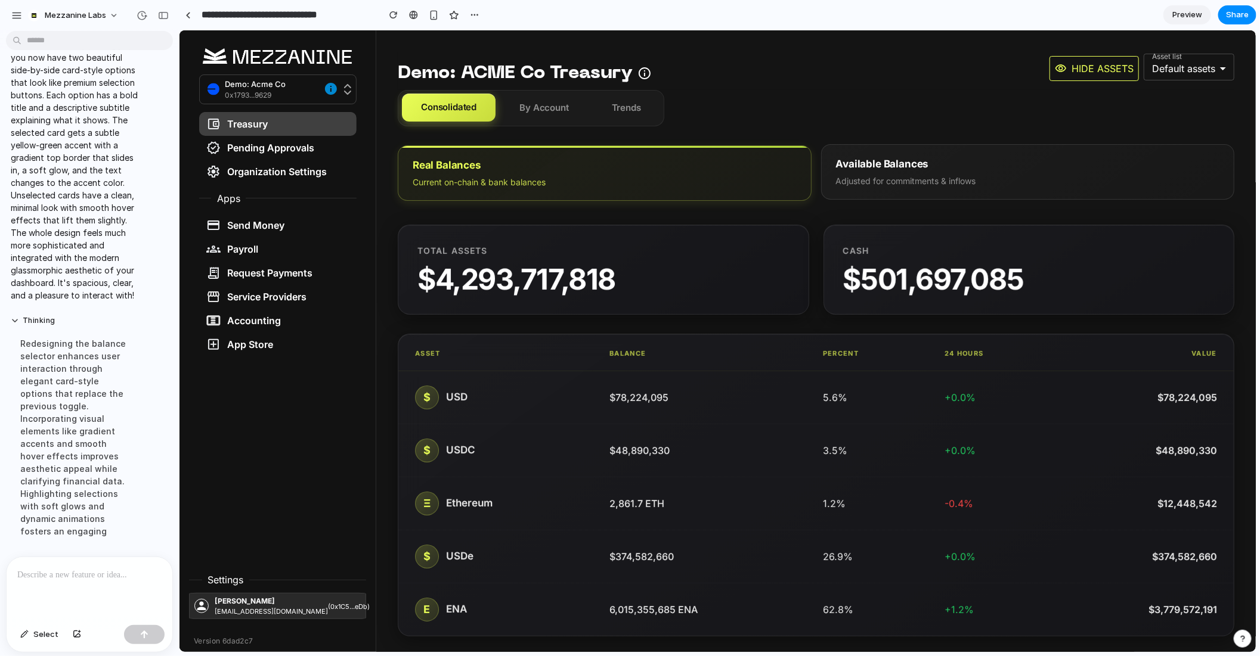
click at [846, 169] on div "Available Balances" at bounding box center [1027, 163] width 384 height 15
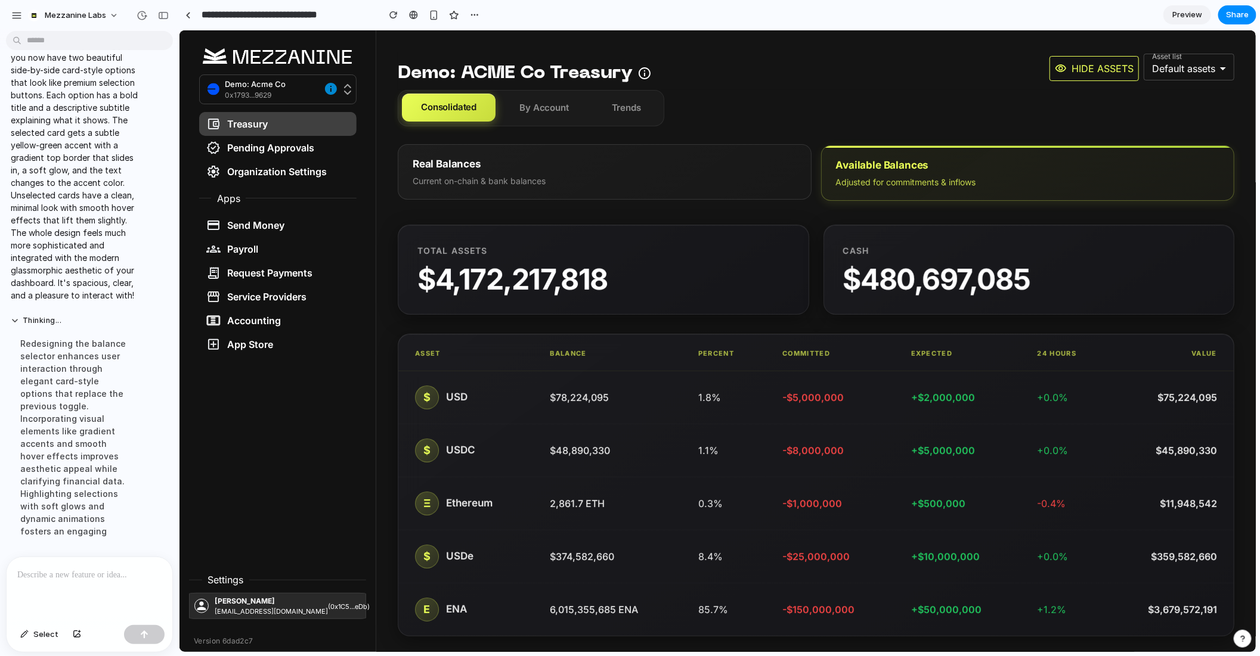
click at [698, 184] on div "Current on-chain & bank balances" at bounding box center [604, 181] width 384 height 12
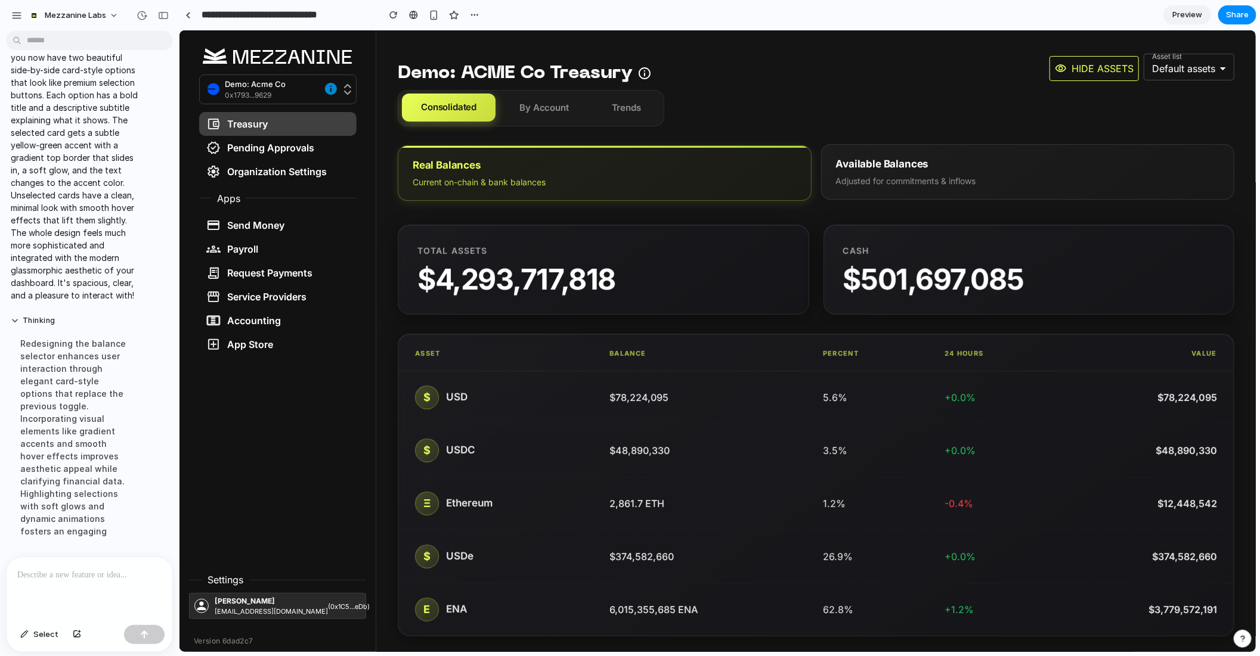
click at [877, 177] on div "Adjusted for commitments & inflows" at bounding box center [1027, 181] width 384 height 12
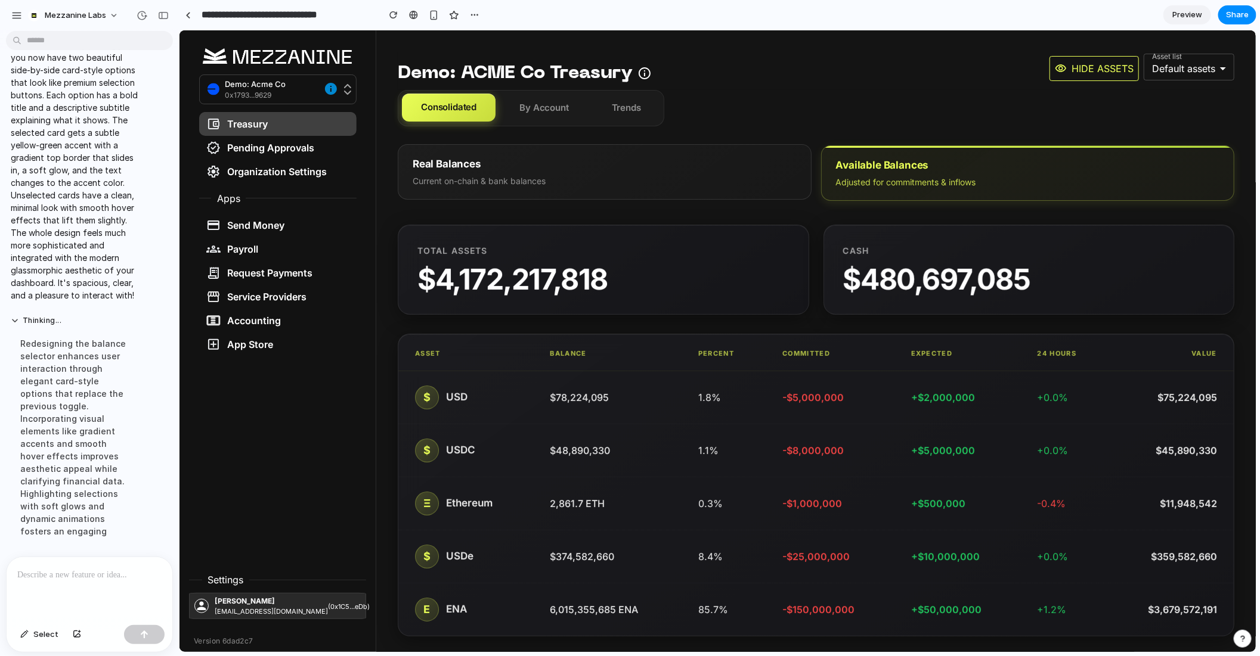
click at [756, 178] on div "Current on-chain & bank balances" at bounding box center [604, 181] width 384 height 12
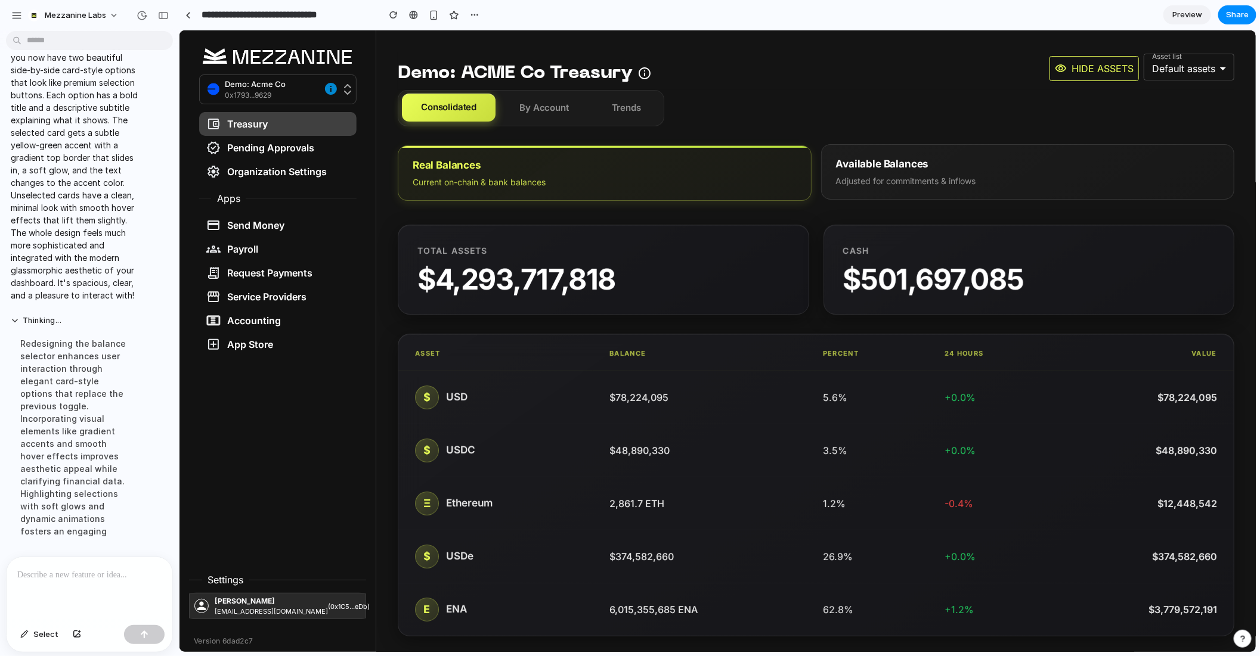
click at [923, 164] on div "Available Balances" at bounding box center [1027, 163] width 384 height 15
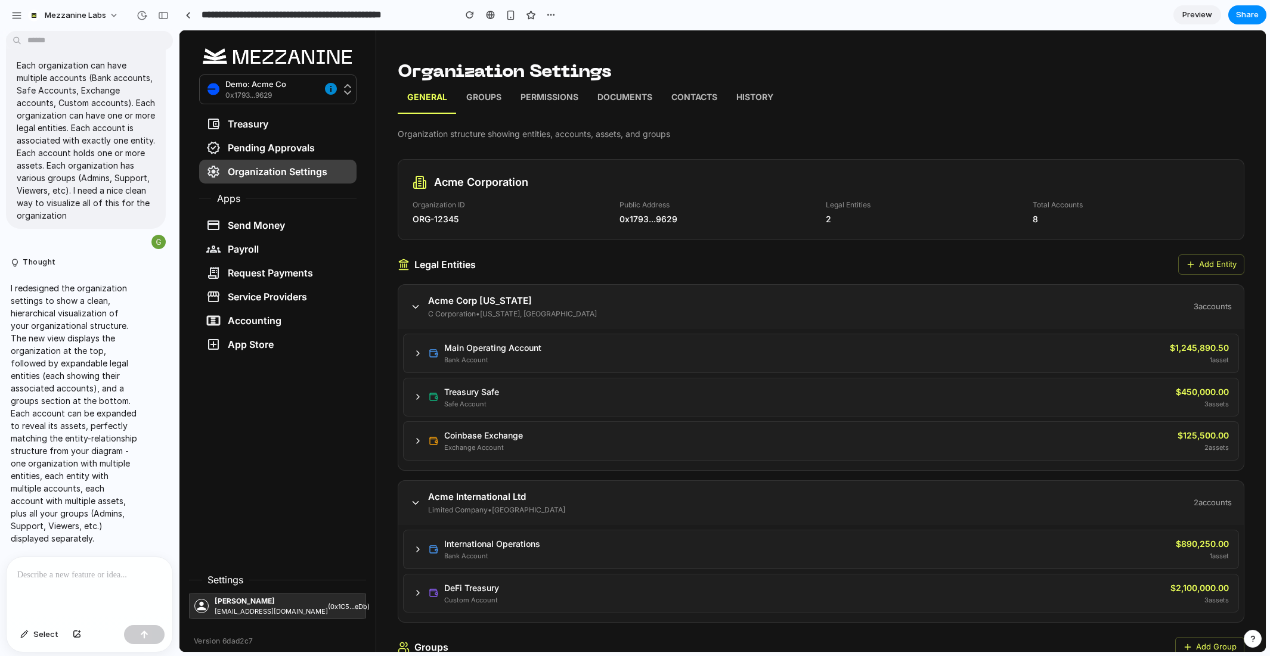
click at [414, 305] on icon at bounding box center [415, 307] width 11 height 11
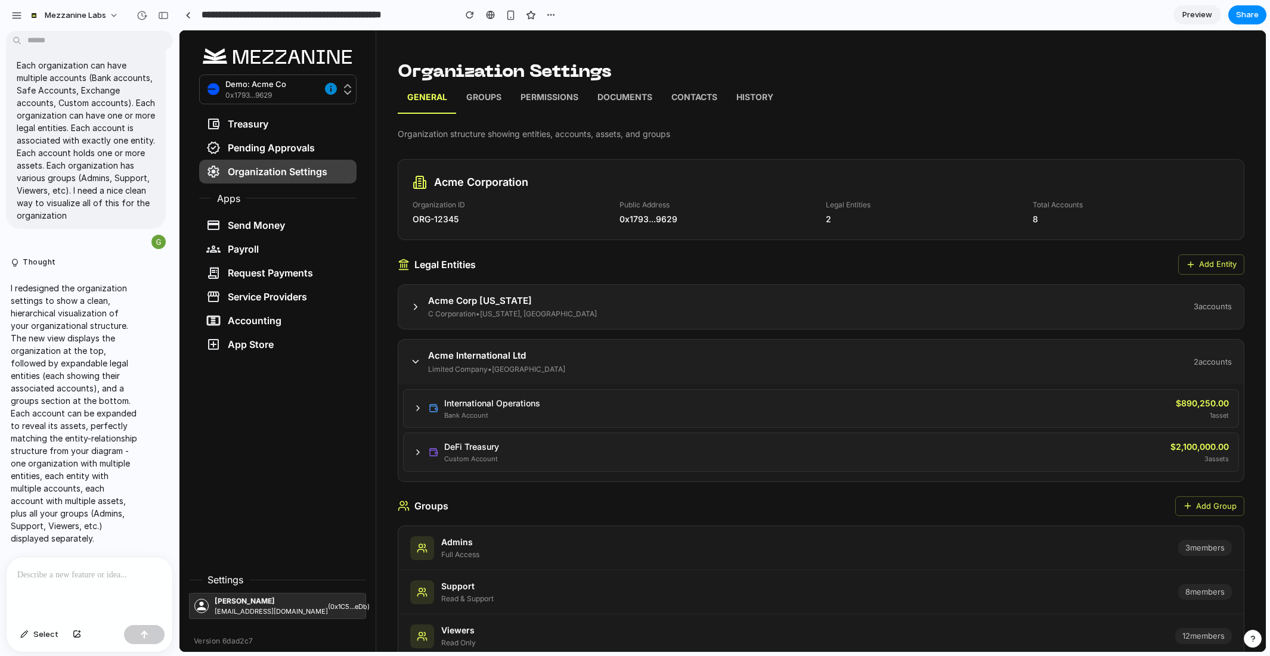
click at [411, 360] on icon at bounding box center [415, 361] width 11 height 11
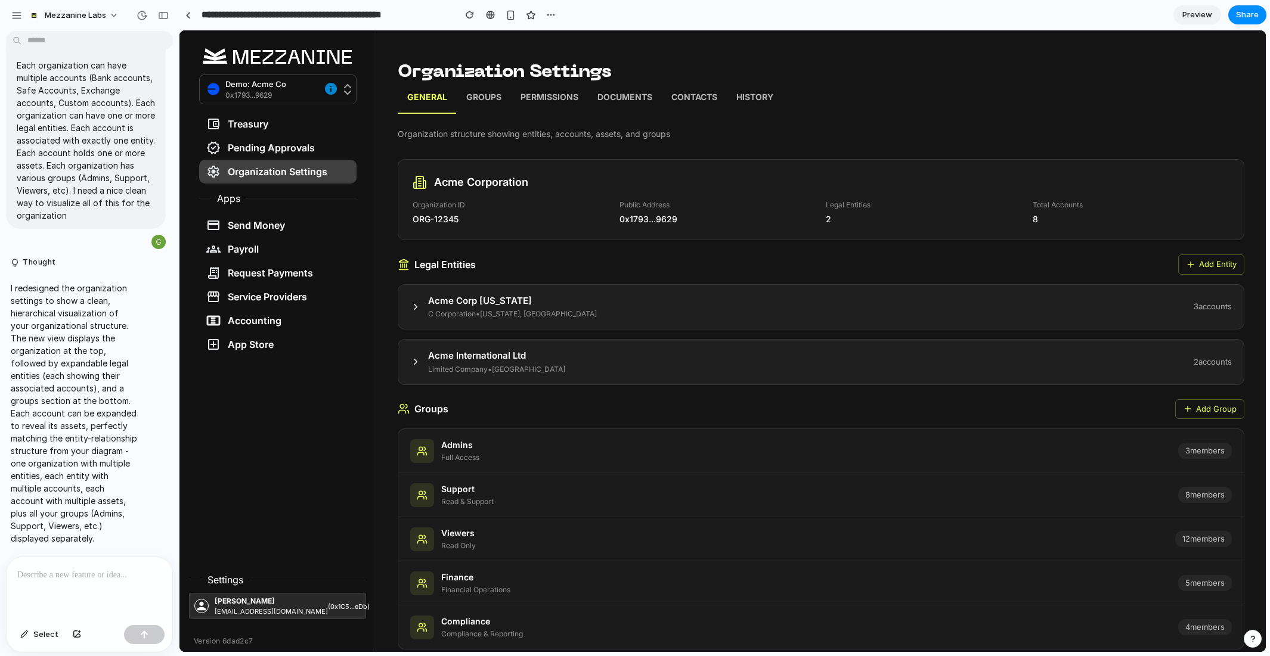
click at [415, 307] on icon at bounding box center [415, 306] width 3 height 5
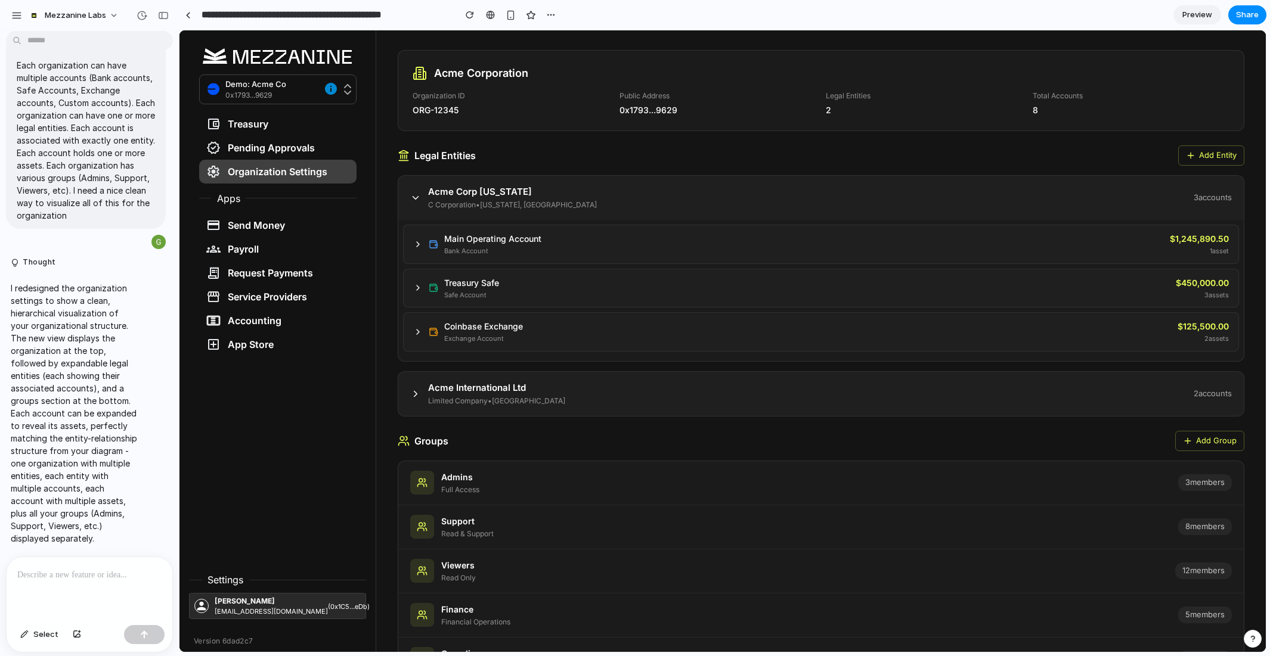
scroll to position [136, 0]
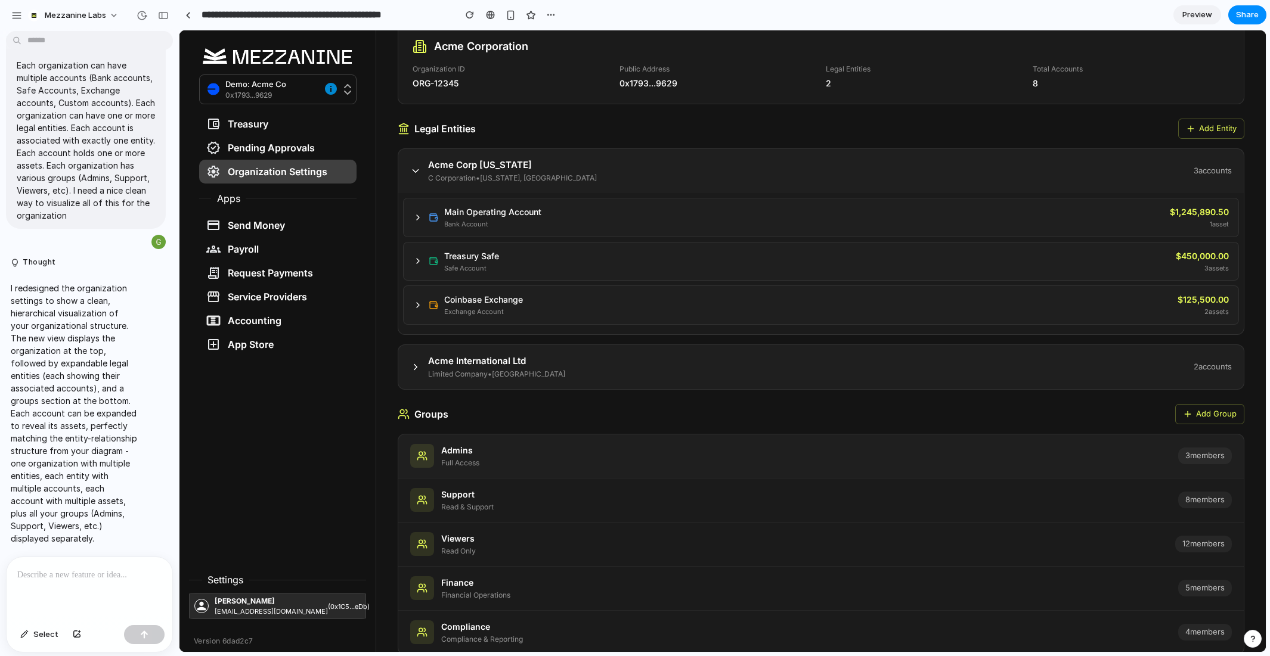
click at [496, 454] on div "Admins Full Access" at bounding box center [794, 456] width 768 height 24
click at [53, 585] on div at bounding box center [90, 588] width 166 height 63
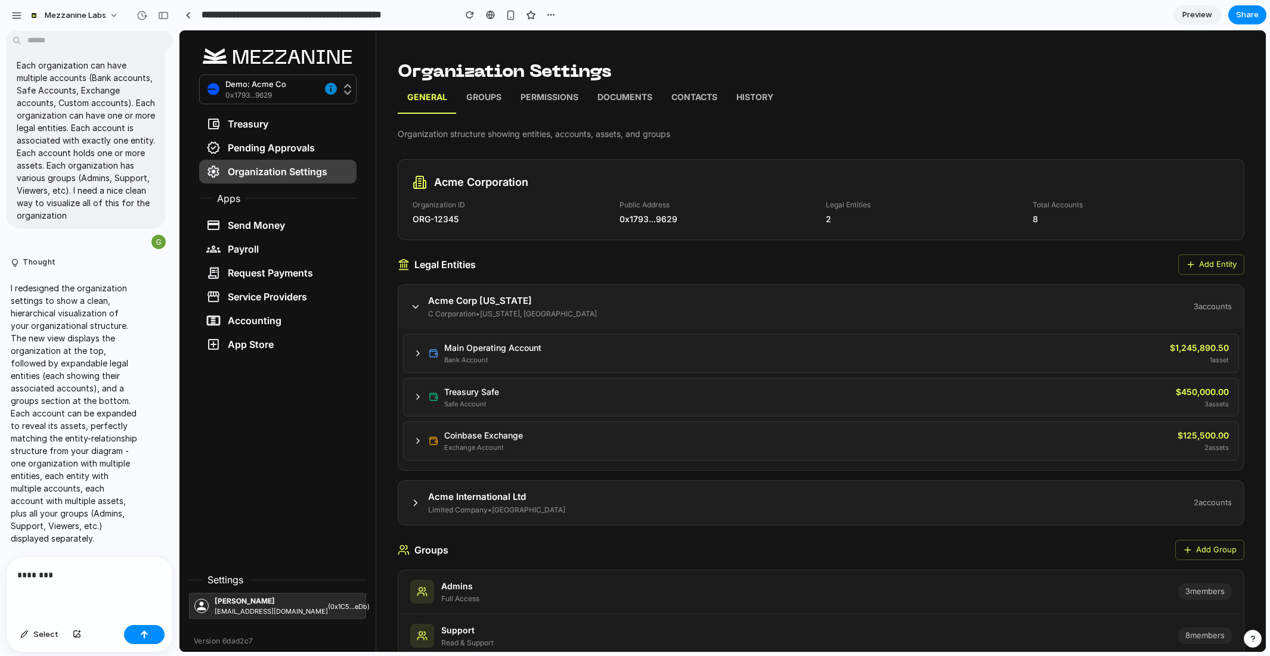
click at [467, 100] on p "Groups" at bounding box center [483, 98] width 35 height 15
click at [556, 95] on p "Permissions" at bounding box center [549, 98] width 58 height 15
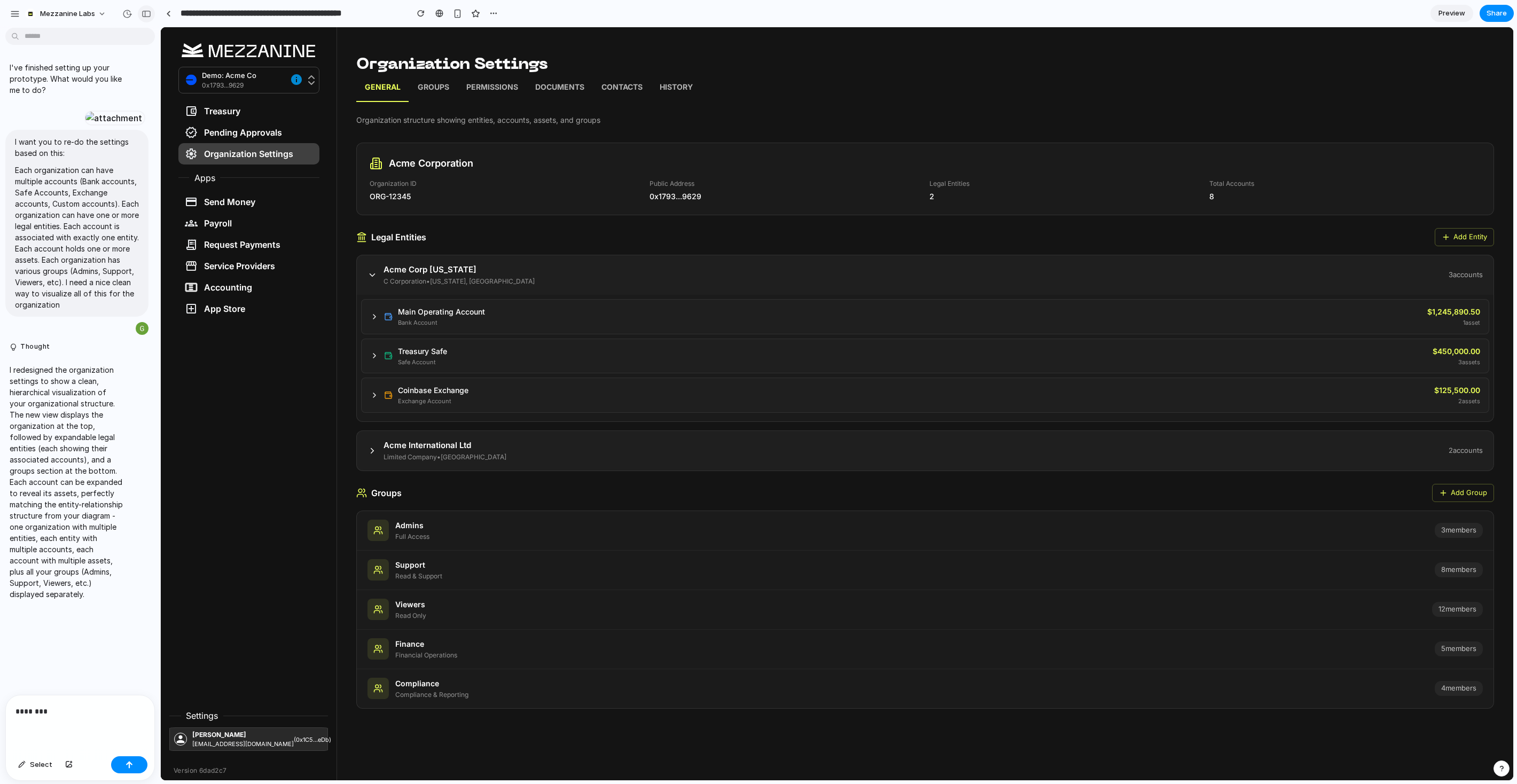
click at [149, 13] on div "button" at bounding box center [146, 13] width 10 height 7
click at [72, 588] on p "********" at bounding box center [80, 711] width 129 height 13
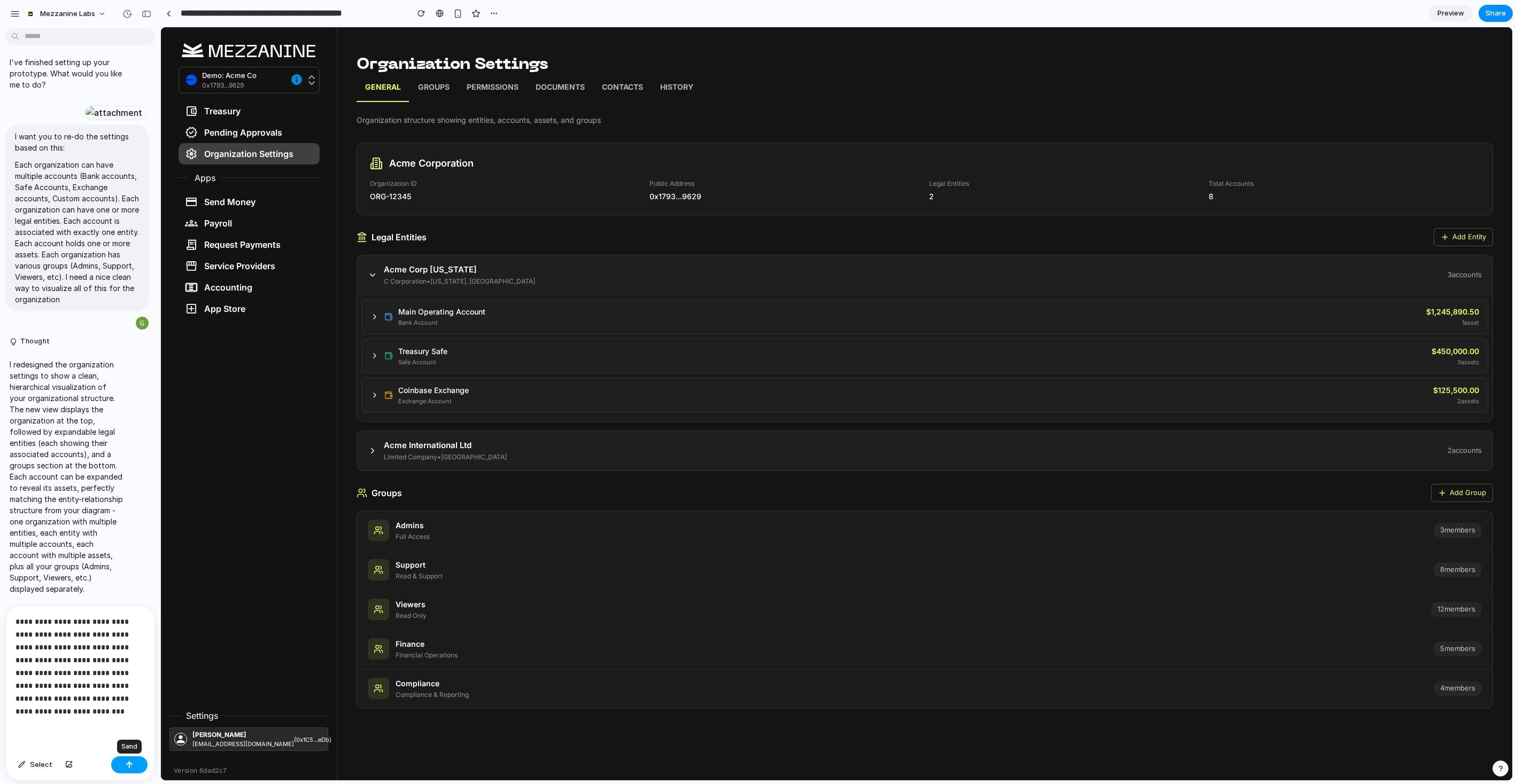
click at [134, 588] on button "button" at bounding box center [129, 764] width 37 height 17
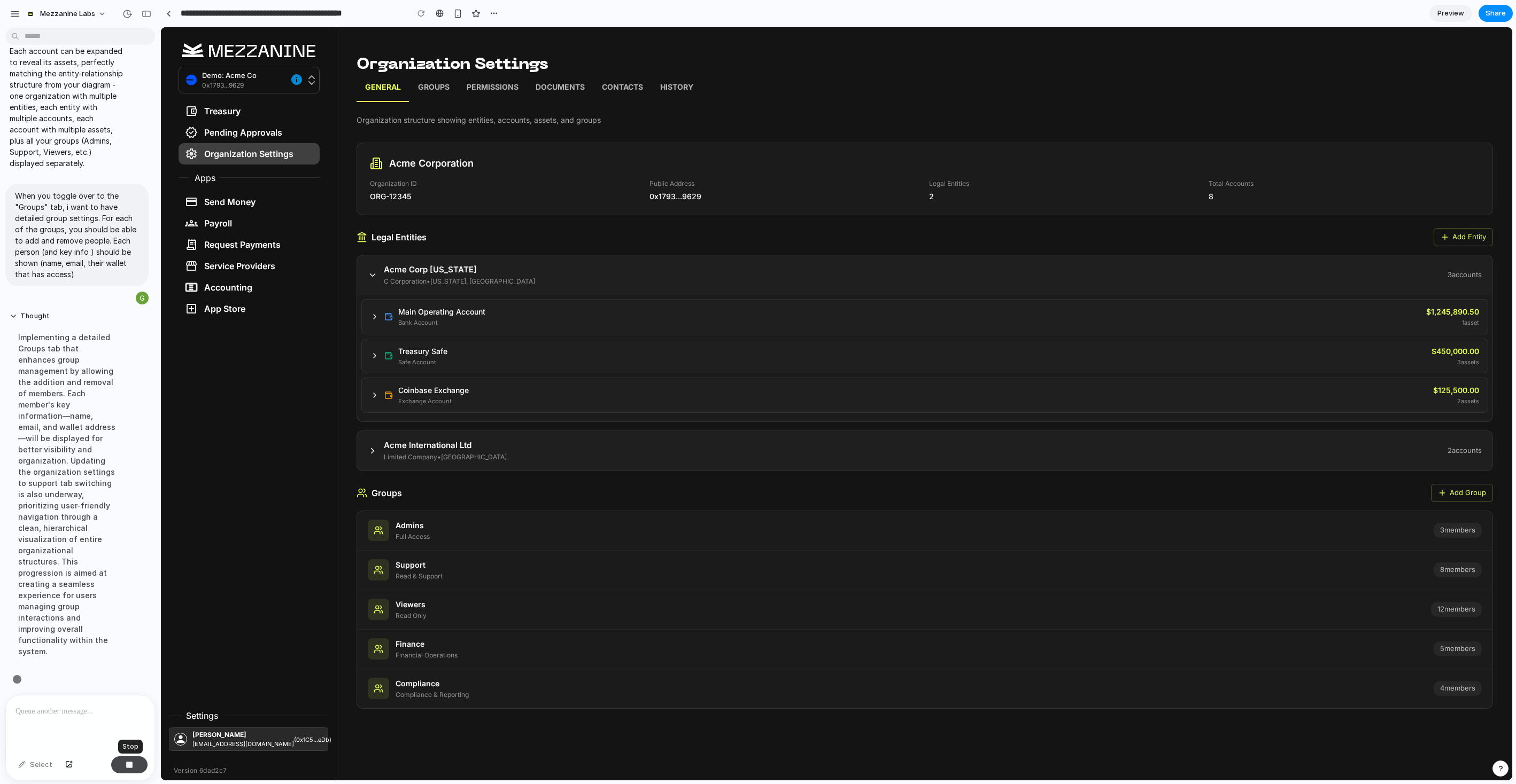
scroll to position [511, 0]
click at [369, 452] on icon at bounding box center [372, 451] width 10 height 10
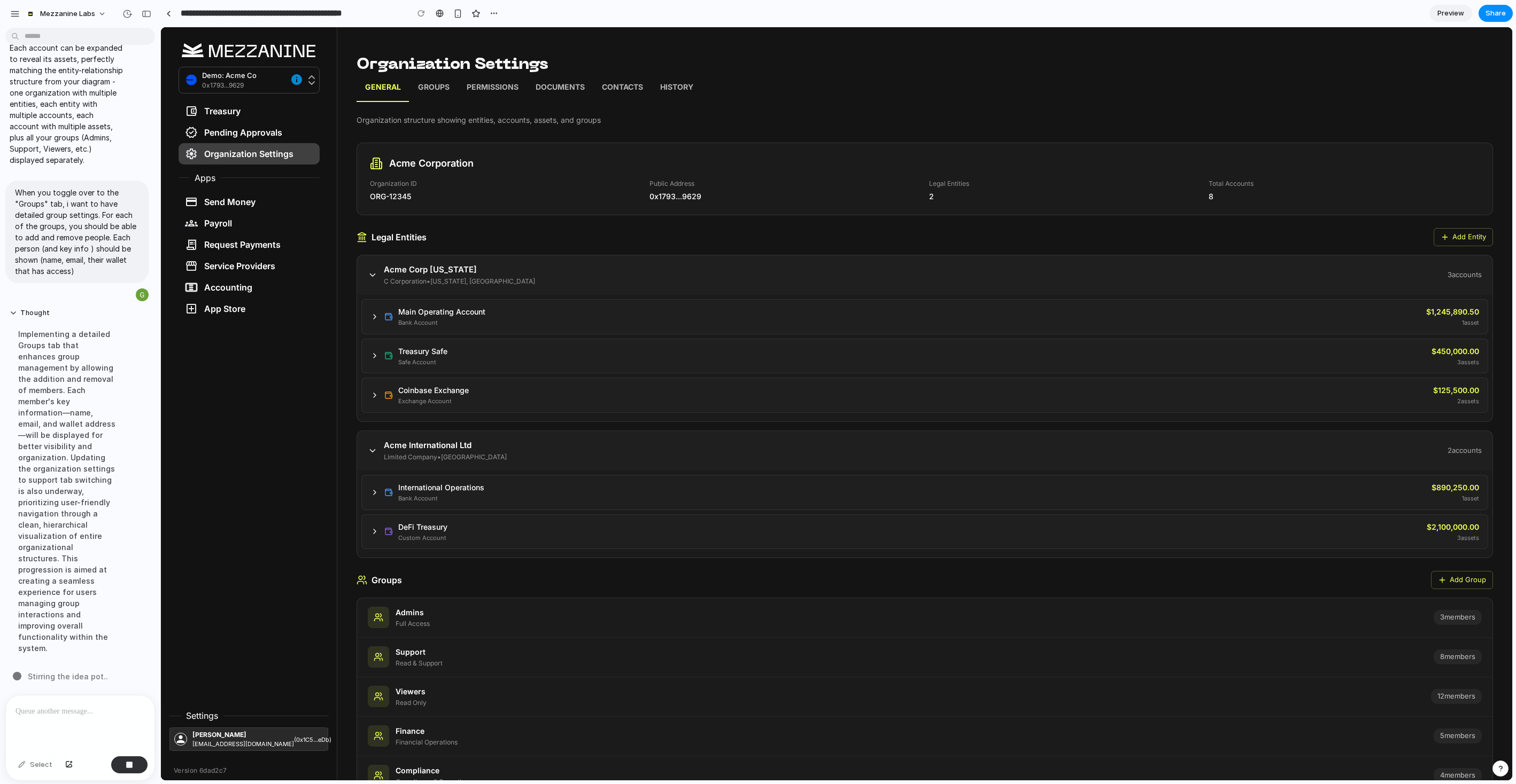
click at [374, 493] on icon at bounding box center [375, 493] width 9 height 9
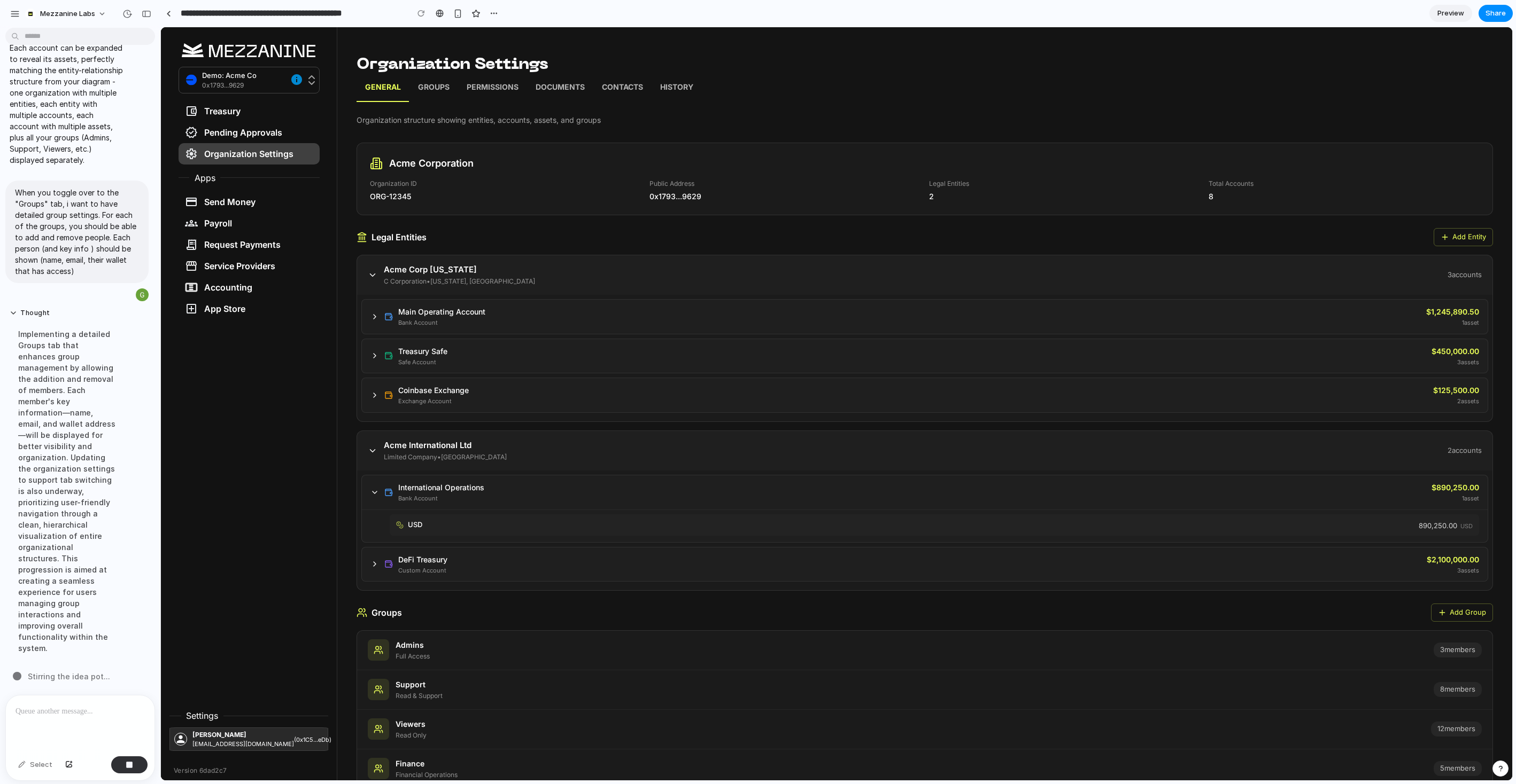
click at [375, 493] on icon at bounding box center [375, 493] width 9 height 9
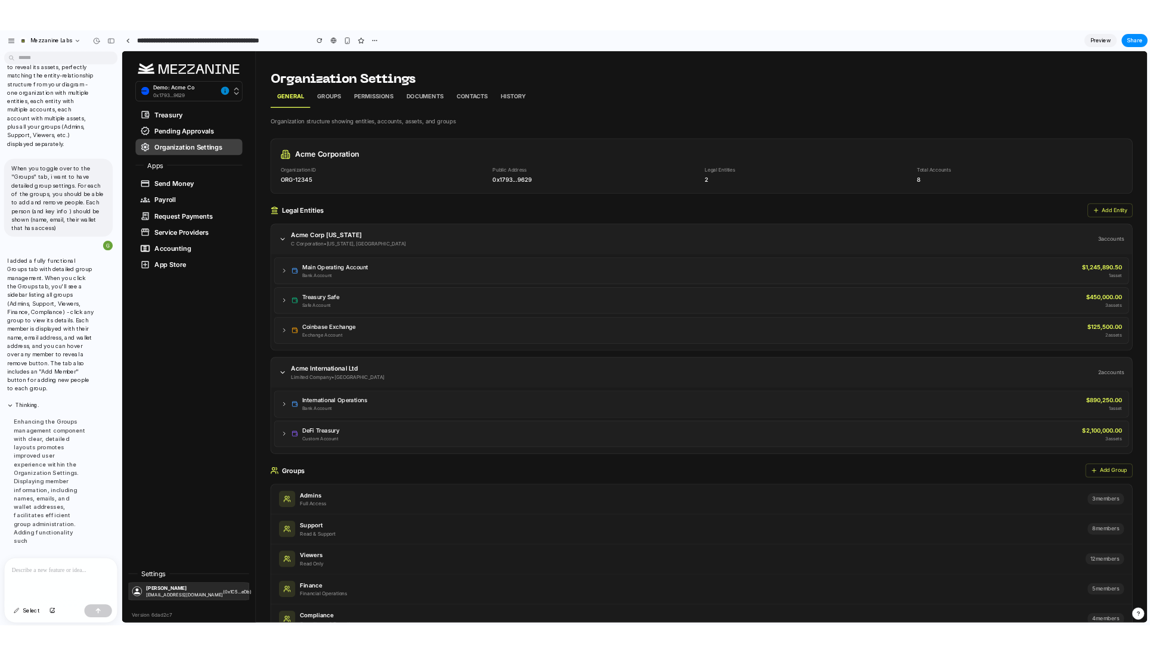
scroll to position [607, 0]
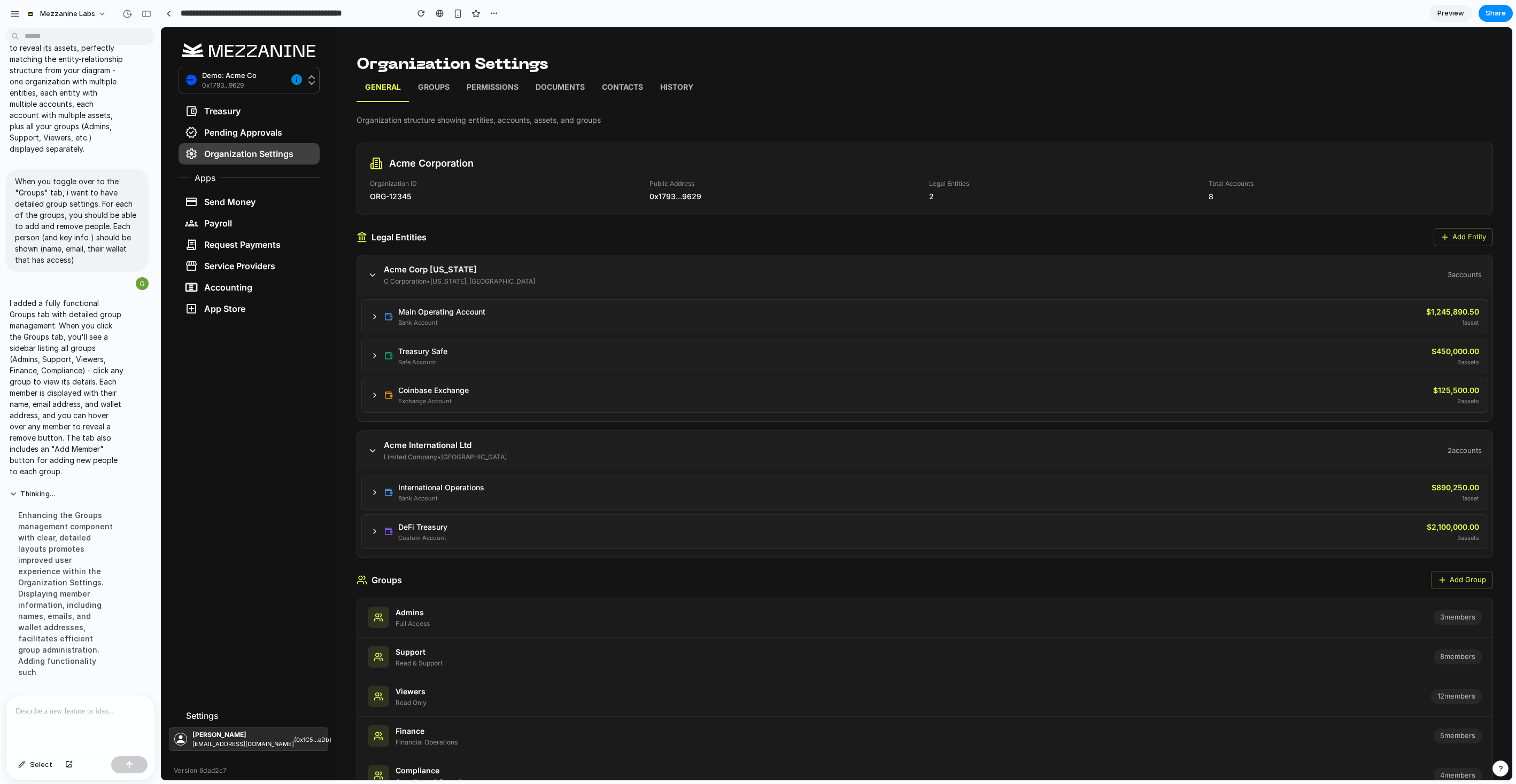
click at [435, 85] on p "Groups" at bounding box center [433, 88] width 31 height 13
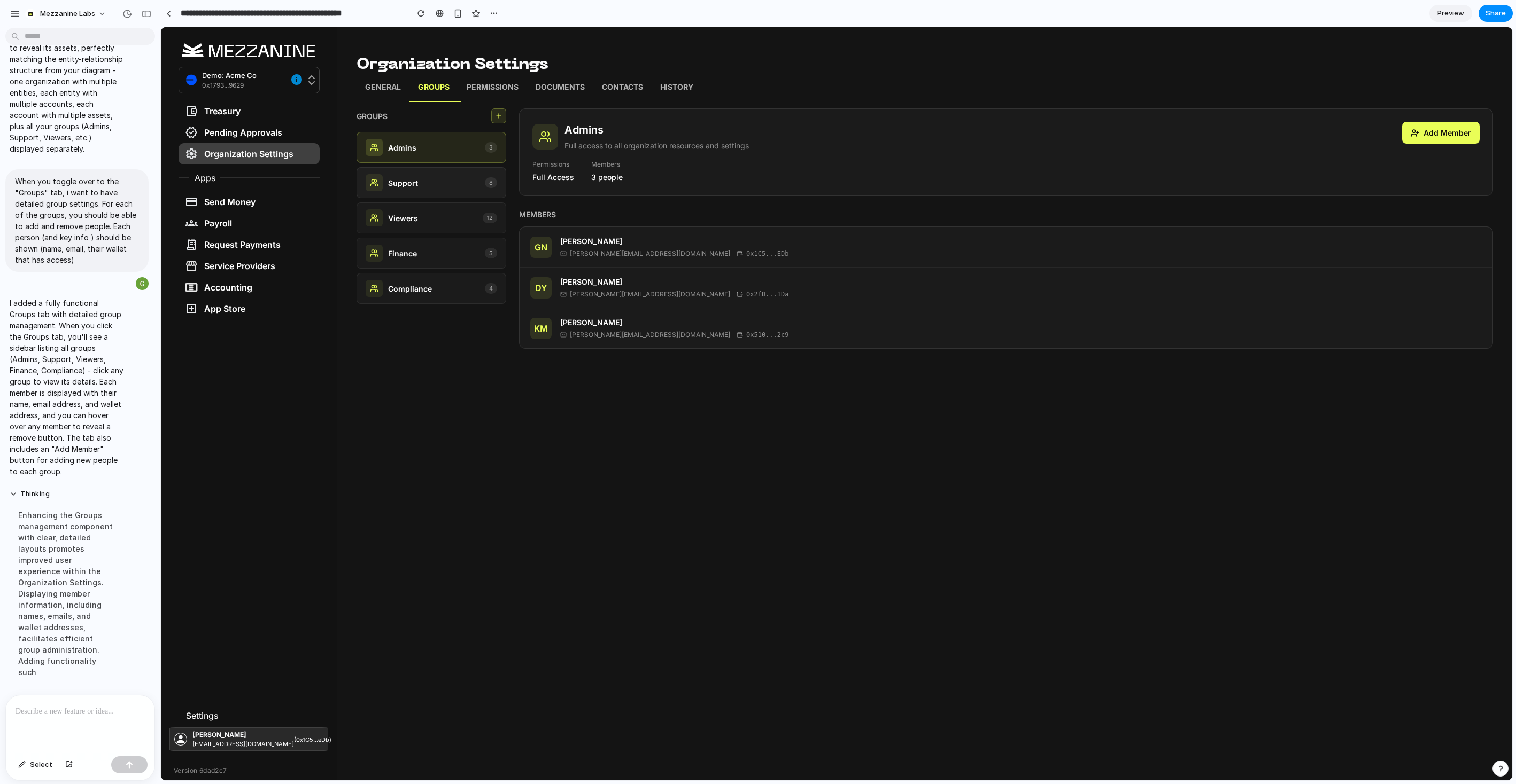
click at [436, 185] on div "Support 8" at bounding box center [431, 182] width 132 height 17
click at [441, 216] on div "Viewers 12" at bounding box center [431, 218] width 132 height 17
click at [448, 251] on div "Finance 5" at bounding box center [431, 253] width 132 height 17
click at [443, 294] on div "Compliance 4" at bounding box center [431, 288] width 132 height 17
click at [435, 256] on div "Finance 5" at bounding box center [431, 253] width 132 height 17
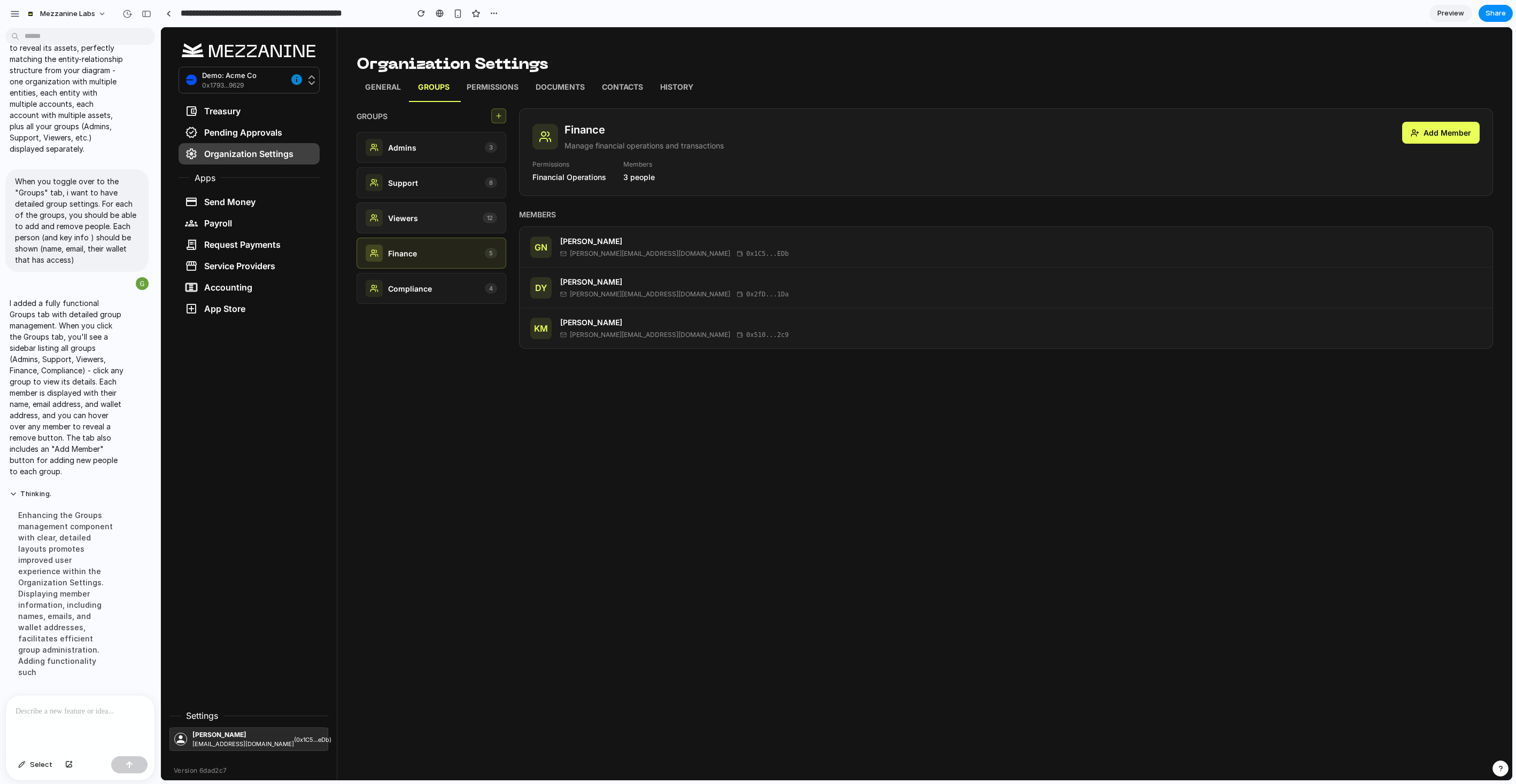
click at [451, 219] on div "Viewers 12" at bounding box center [431, 218] width 132 height 17
click at [448, 187] on div "Support 8" at bounding box center [431, 182] width 132 height 17
click at [443, 151] on div "Admins 3" at bounding box center [431, 147] width 132 height 17
click at [446, 179] on div "Support 8" at bounding box center [431, 182] width 132 height 17
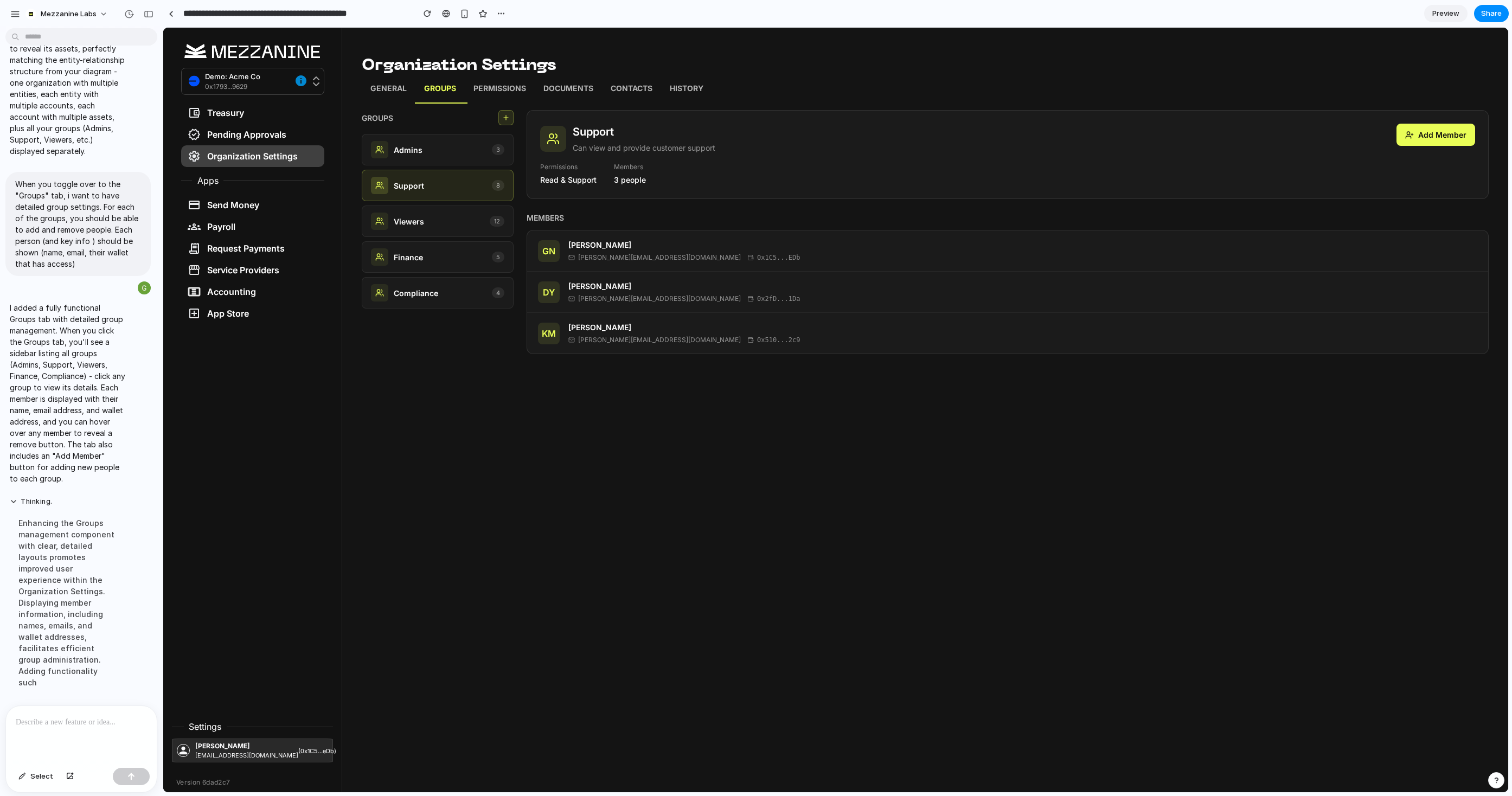
click at [509, 116] on icon at bounding box center [506, 117] width 7 height 7
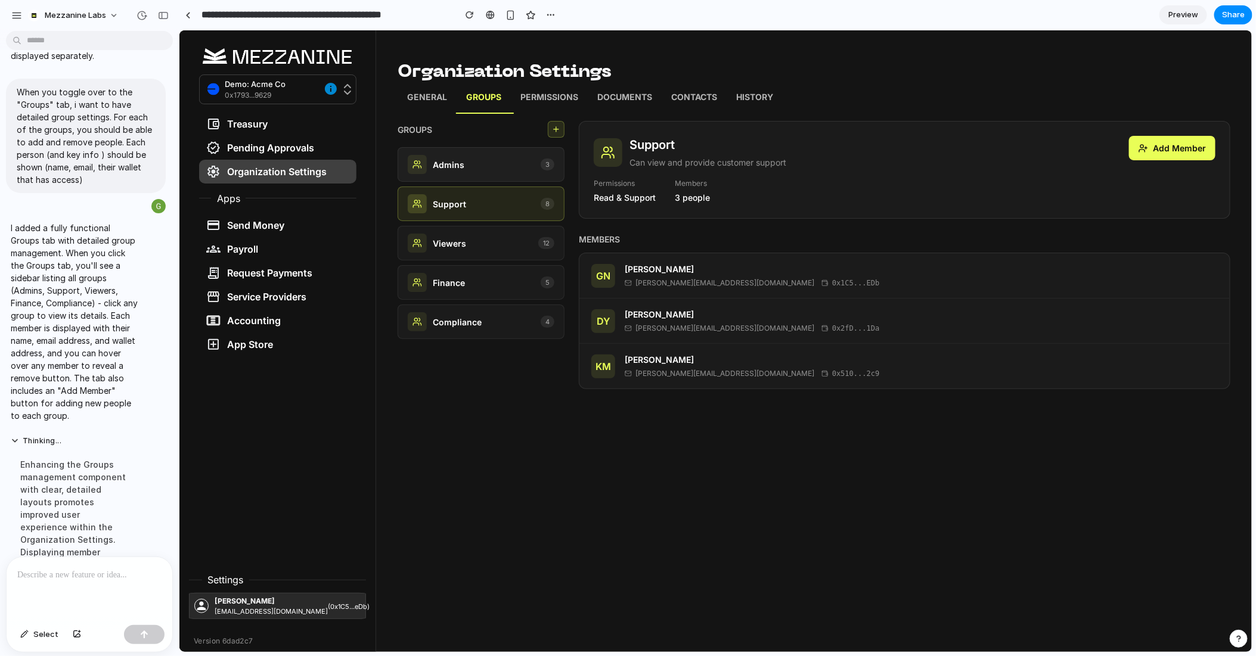
click at [494, 165] on div "Admins 3" at bounding box center [480, 163] width 147 height 19
click at [499, 192] on div "Support 8" at bounding box center [480, 203] width 167 height 35
click at [482, 233] on div "Viewers 12" at bounding box center [480, 242] width 147 height 19
click at [545, 96] on p "Permissions" at bounding box center [549, 98] width 58 height 15
click at [430, 94] on p "General" at bounding box center [427, 98] width 40 height 15
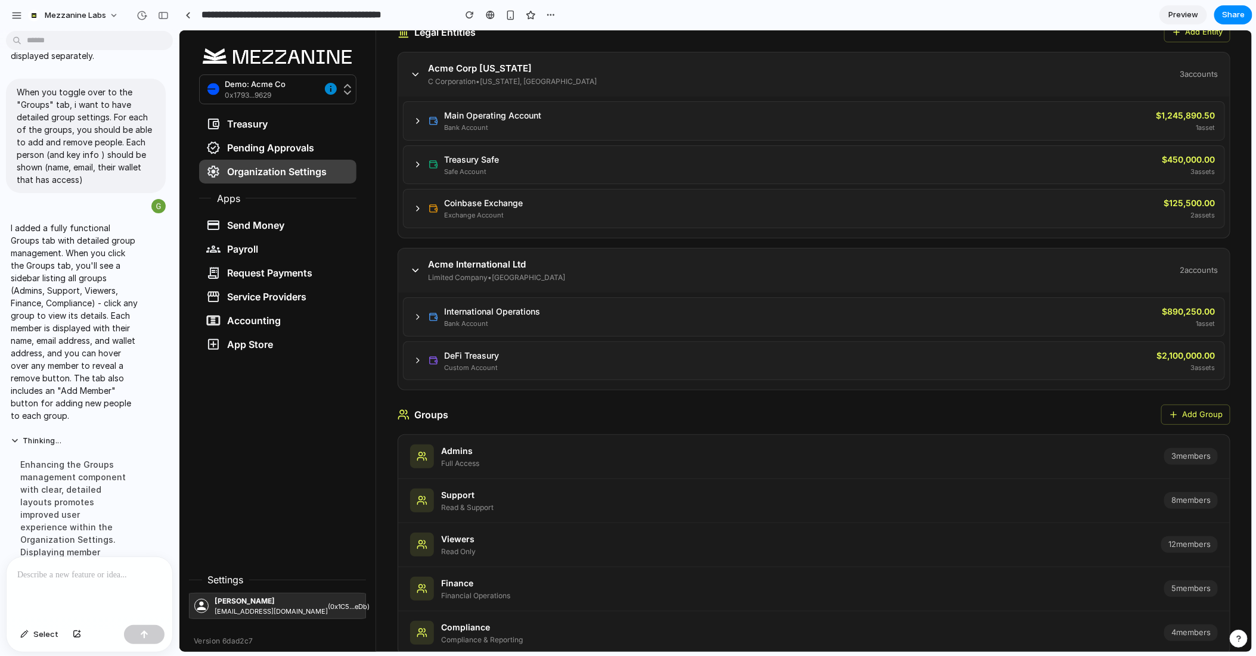
scroll to position [0, 0]
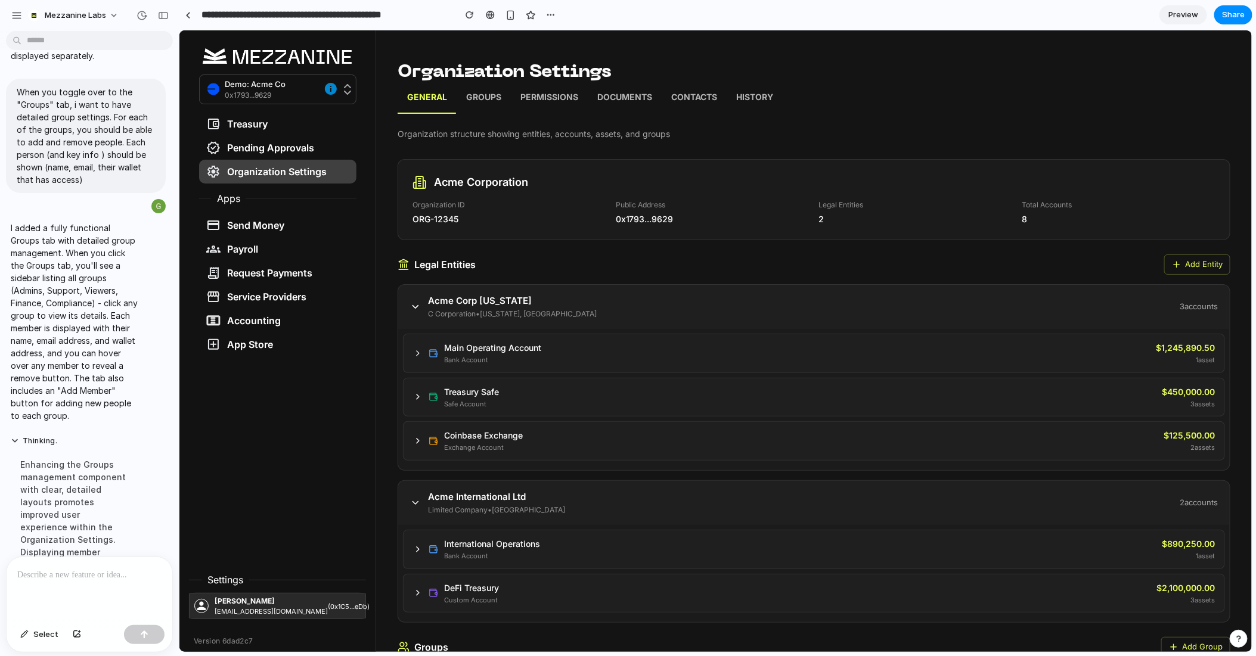
click at [478, 98] on p "Groups" at bounding box center [483, 98] width 35 height 15
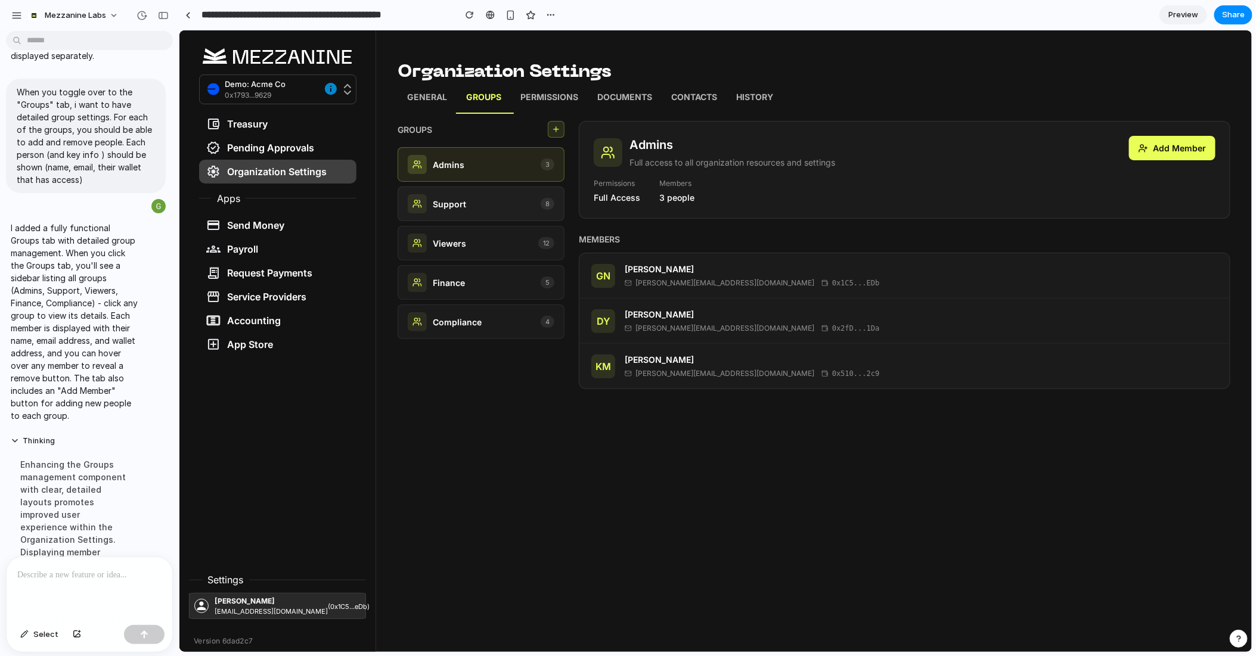
click at [463, 206] on p "Support" at bounding box center [448, 203] width 33 height 13
click at [474, 246] on div "Viewers 12" at bounding box center [480, 242] width 147 height 19
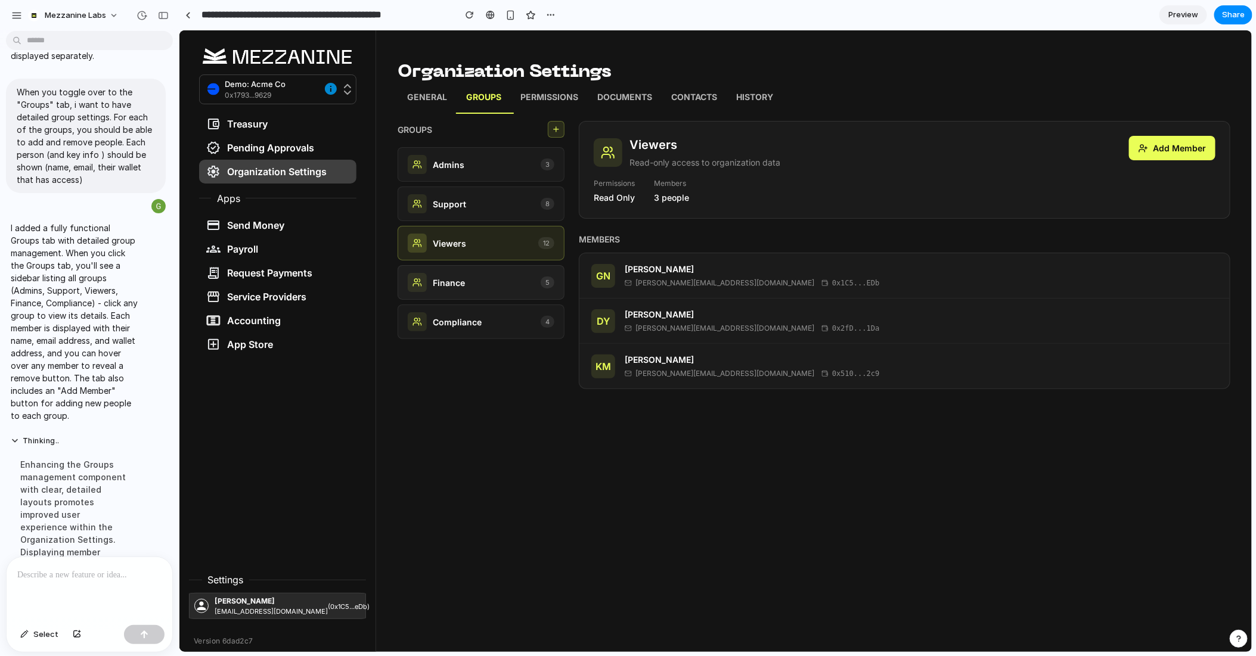
click at [474, 292] on div "Finance 5" at bounding box center [480, 282] width 167 height 35
click at [479, 325] on p "Compliance" at bounding box center [456, 321] width 49 height 13
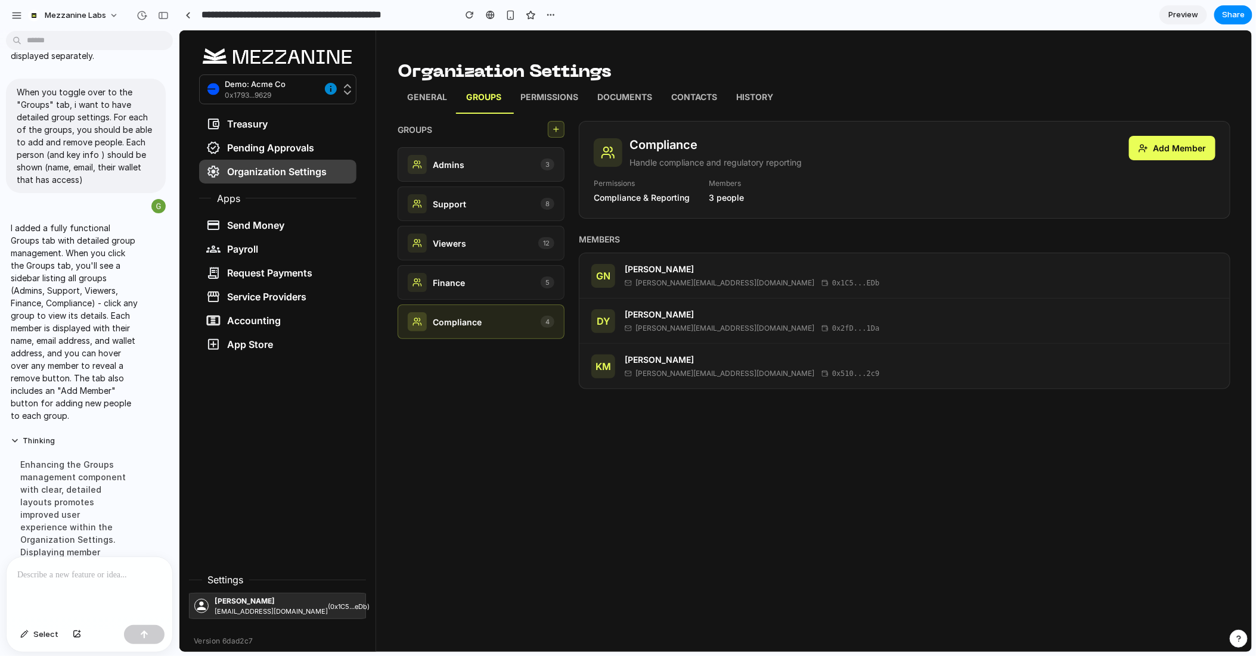
click at [483, 166] on div "Admins 3" at bounding box center [480, 163] width 147 height 19
click at [480, 206] on div "Support 8" at bounding box center [480, 203] width 147 height 19
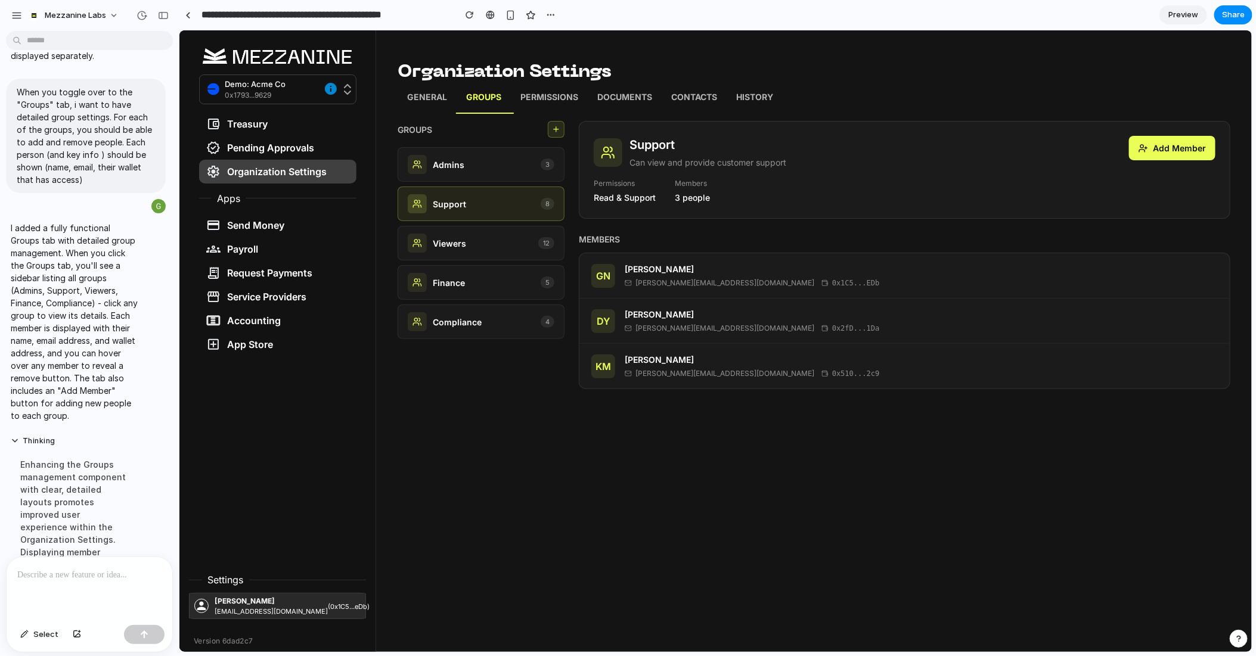
click at [83, 579] on p at bounding box center [89, 575] width 144 height 14
click at [426, 96] on p "General" at bounding box center [427, 98] width 40 height 15
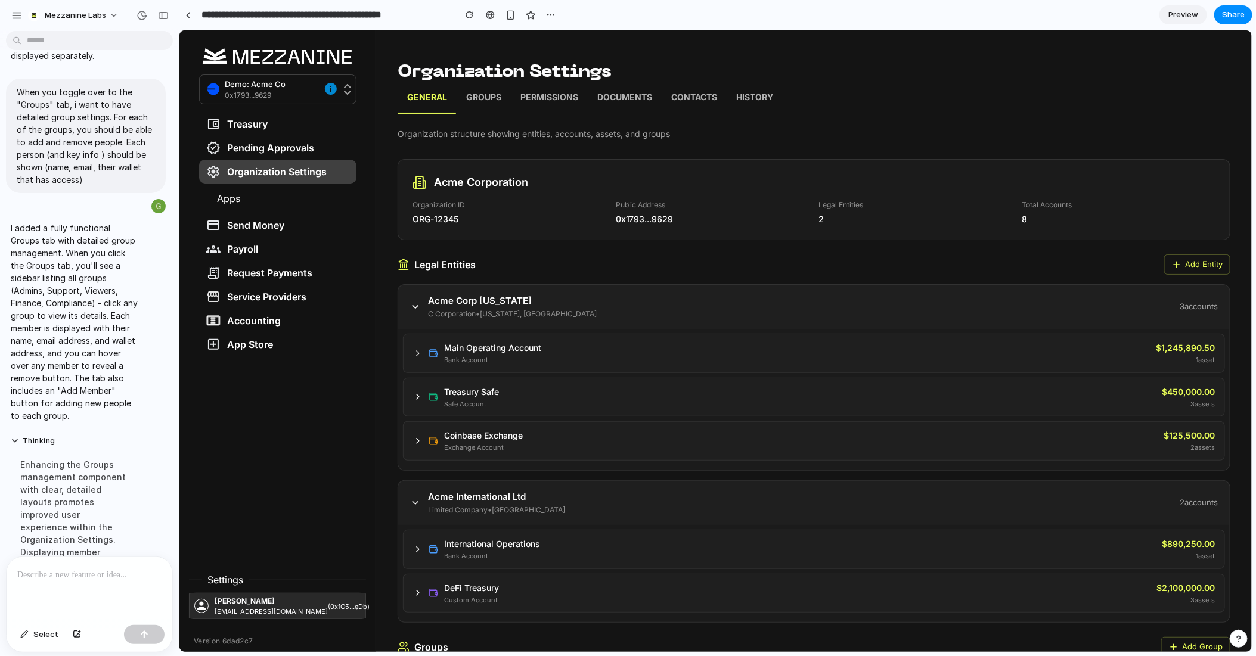
click at [482, 104] on p "Groups" at bounding box center [483, 98] width 35 height 15
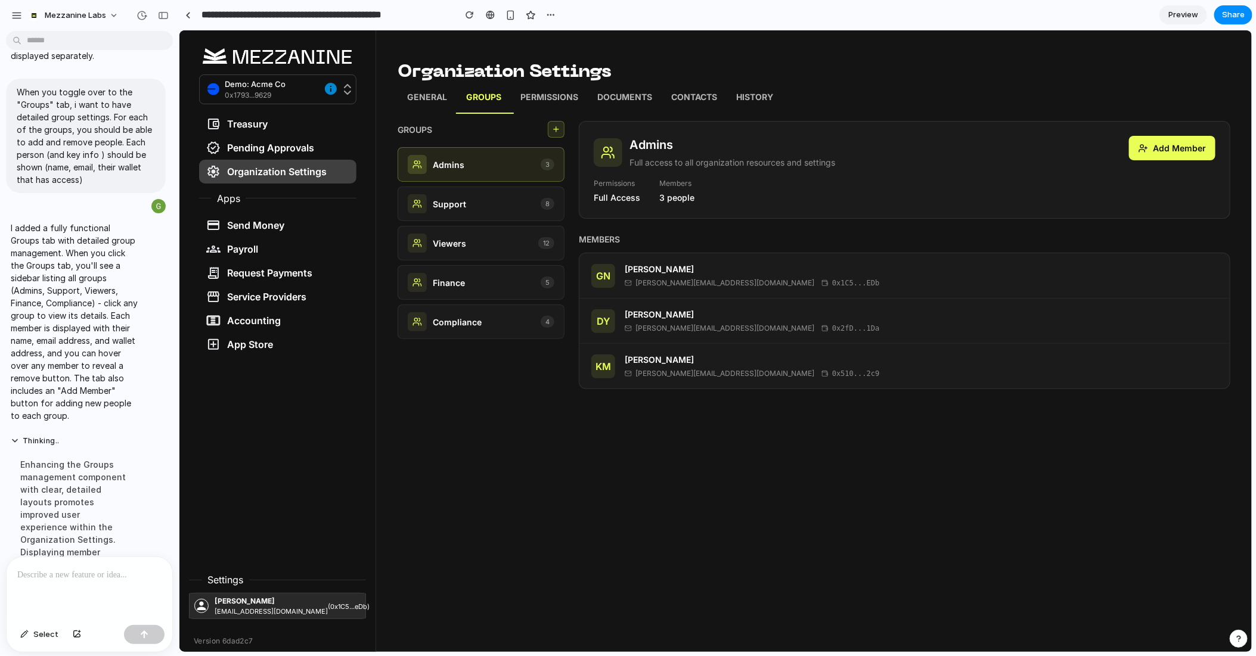
click at [65, 579] on p at bounding box center [89, 575] width 144 height 14
click at [445, 206] on p "Support" at bounding box center [448, 203] width 33 height 13
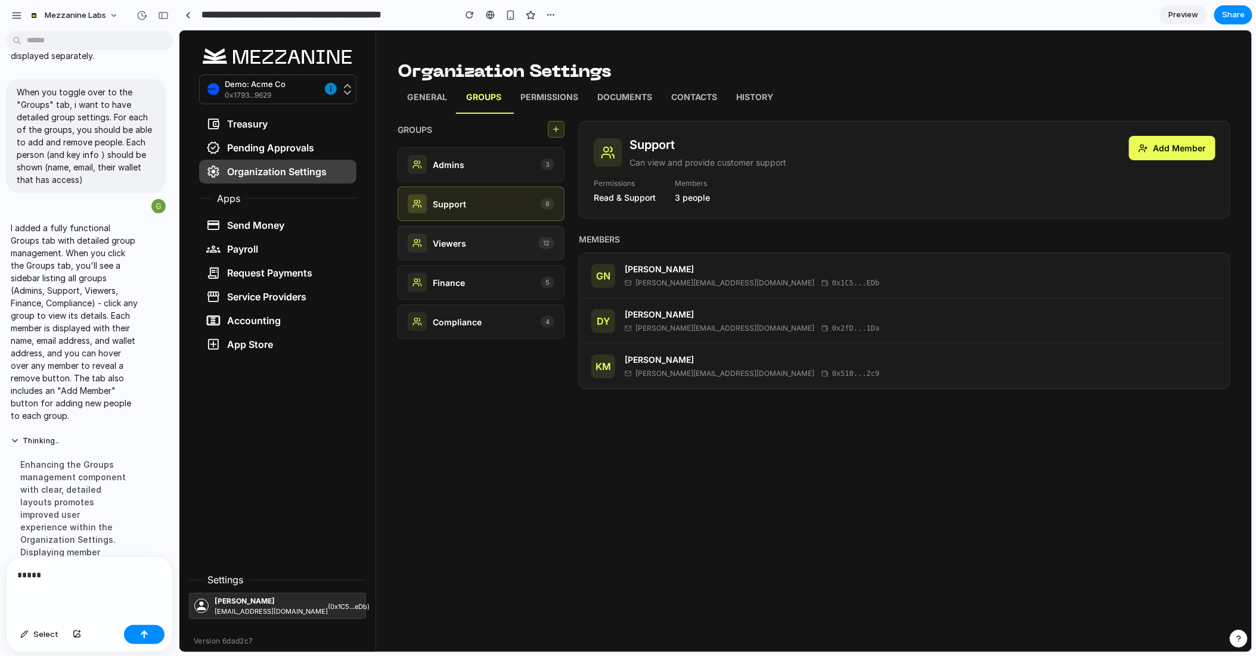
click at [466, 243] on div "Viewers 12" at bounding box center [480, 242] width 147 height 19
click at [479, 283] on div "Finance 5" at bounding box center [480, 281] width 147 height 19
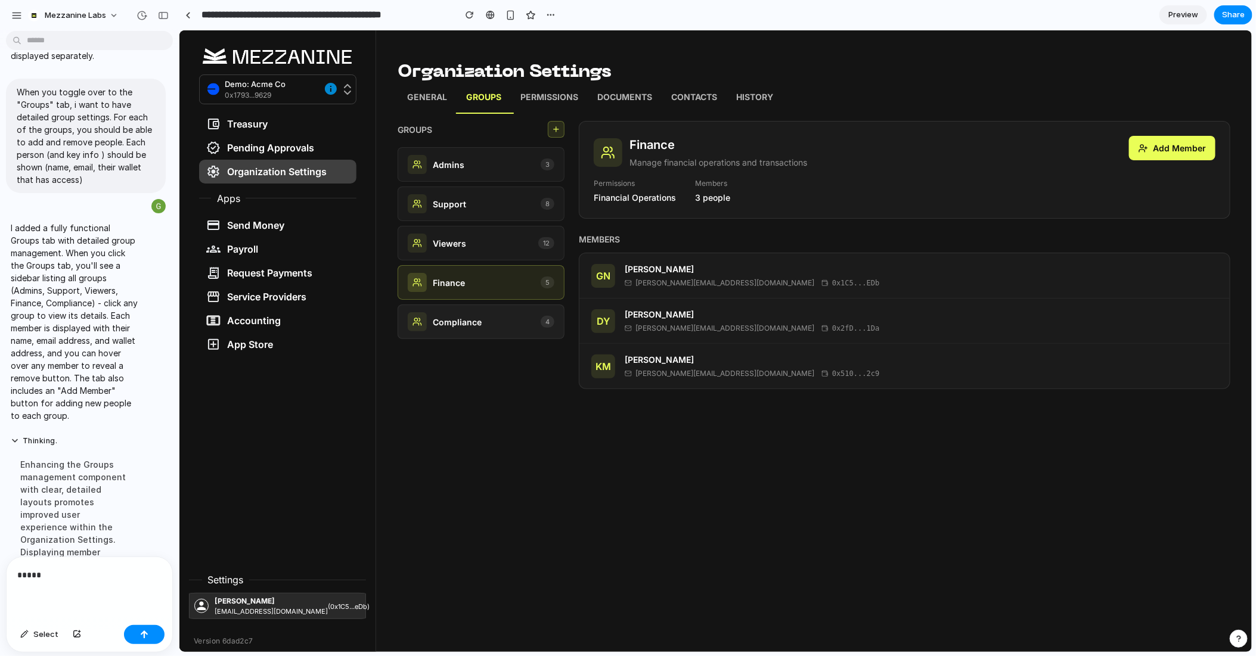
click at [482, 312] on div "Compliance 4" at bounding box center [480, 321] width 147 height 19
click at [433, 91] on p "General" at bounding box center [427, 98] width 40 height 15
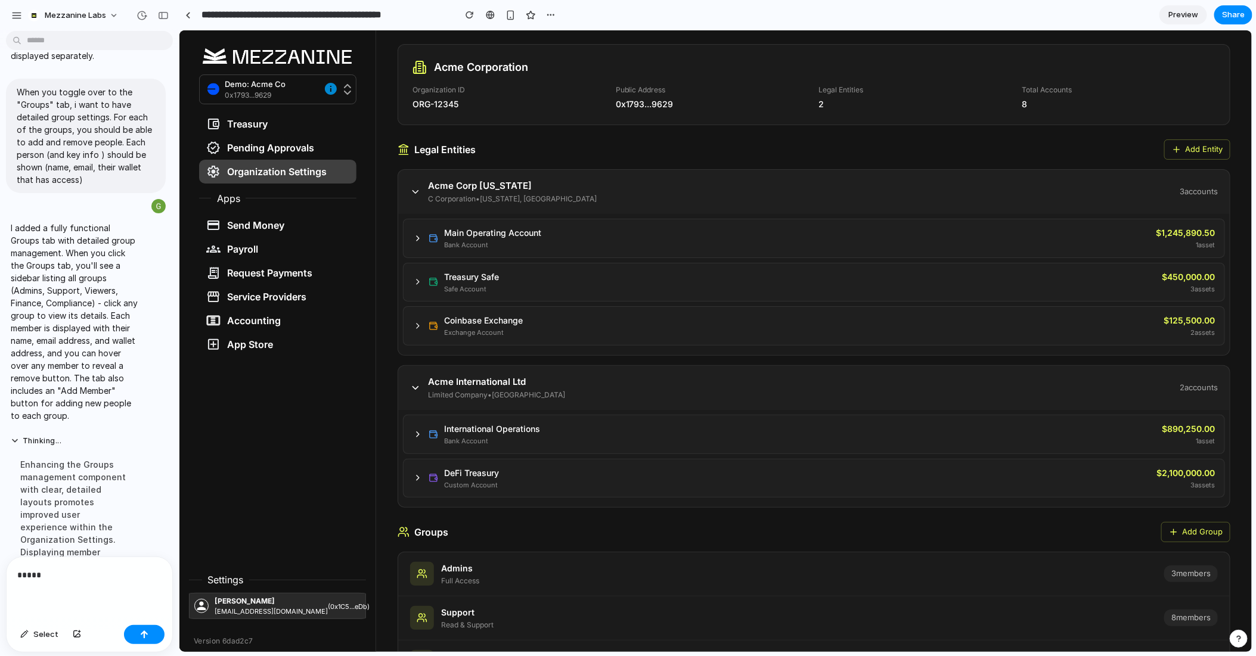
scroll to position [118, 0]
click at [415, 234] on icon at bounding box center [417, 235] width 10 height 10
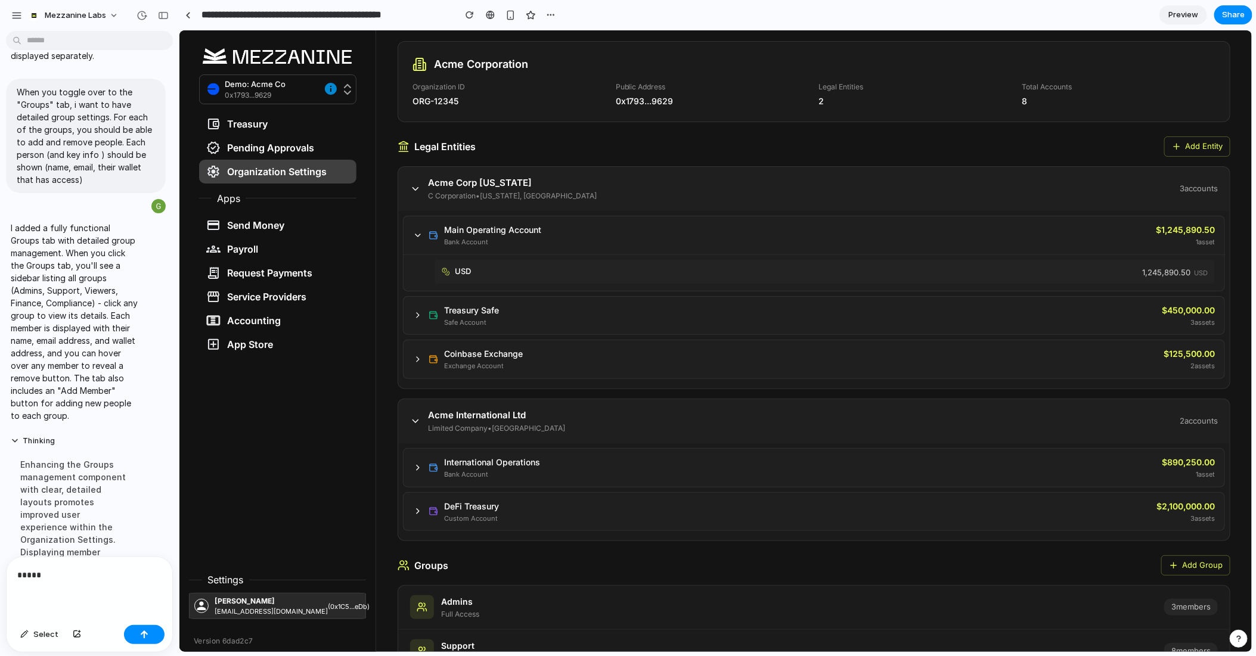
click at [416, 315] on icon at bounding box center [417, 314] width 2 height 5
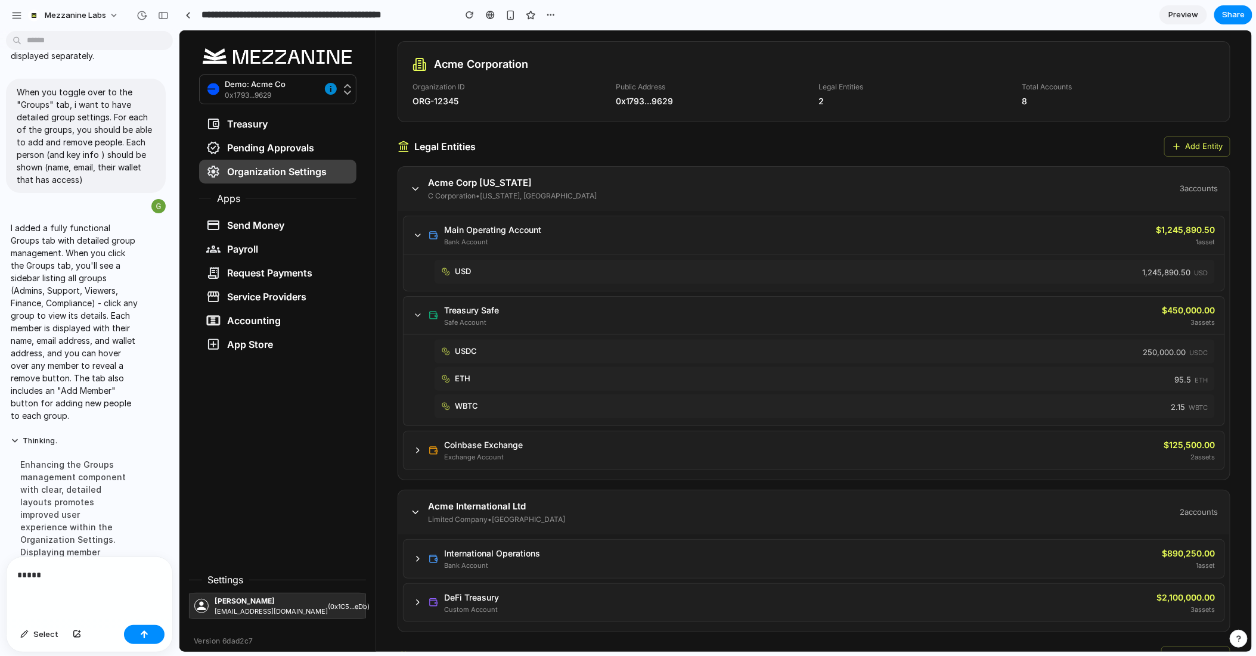
click at [416, 315] on icon at bounding box center [417, 315] width 10 height 10
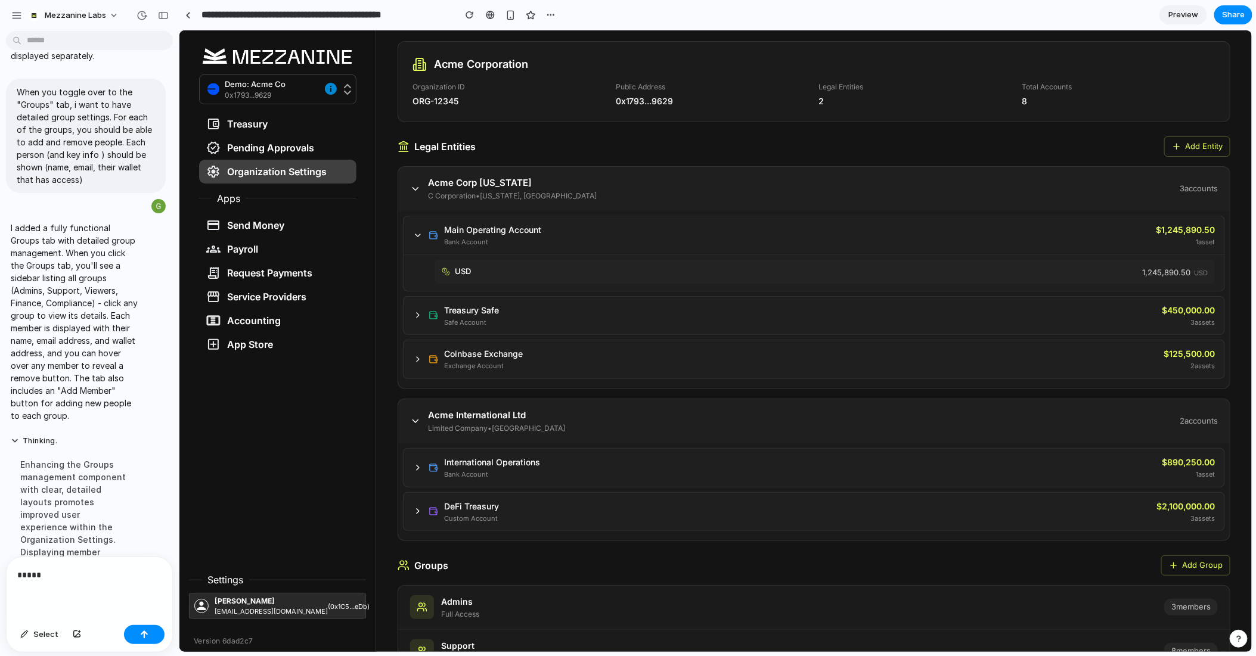
click at [418, 236] on icon at bounding box center [417, 235] width 10 height 10
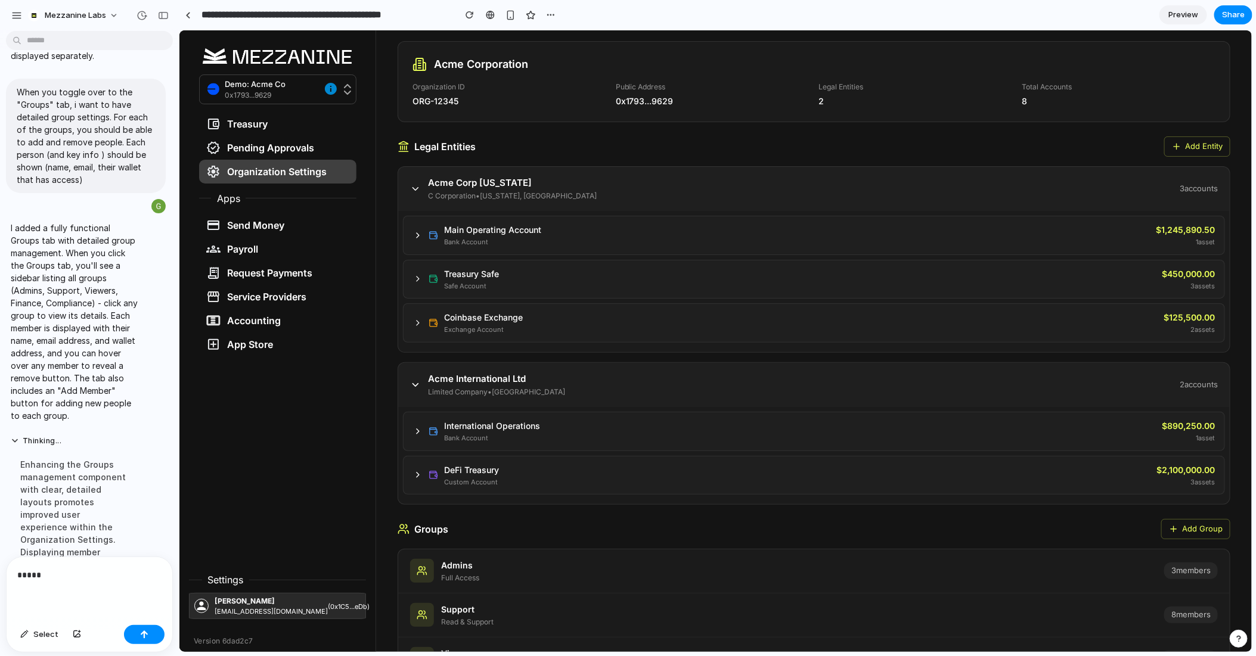
click at [418, 236] on icon at bounding box center [417, 235] width 10 height 10
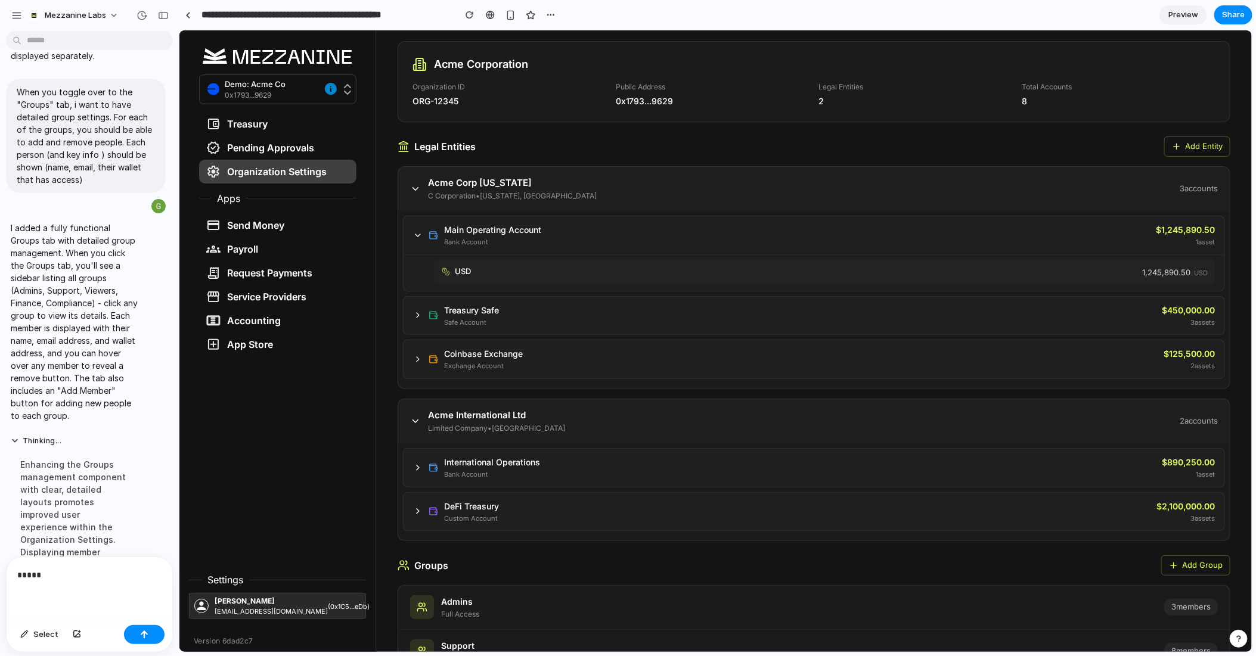
click at [975, 274] on div "USD 1,245,890.50 USD" at bounding box center [824, 271] width 780 height 24
click at [417, 232] on icon at bounding box center [417, 235] width 10 height 10
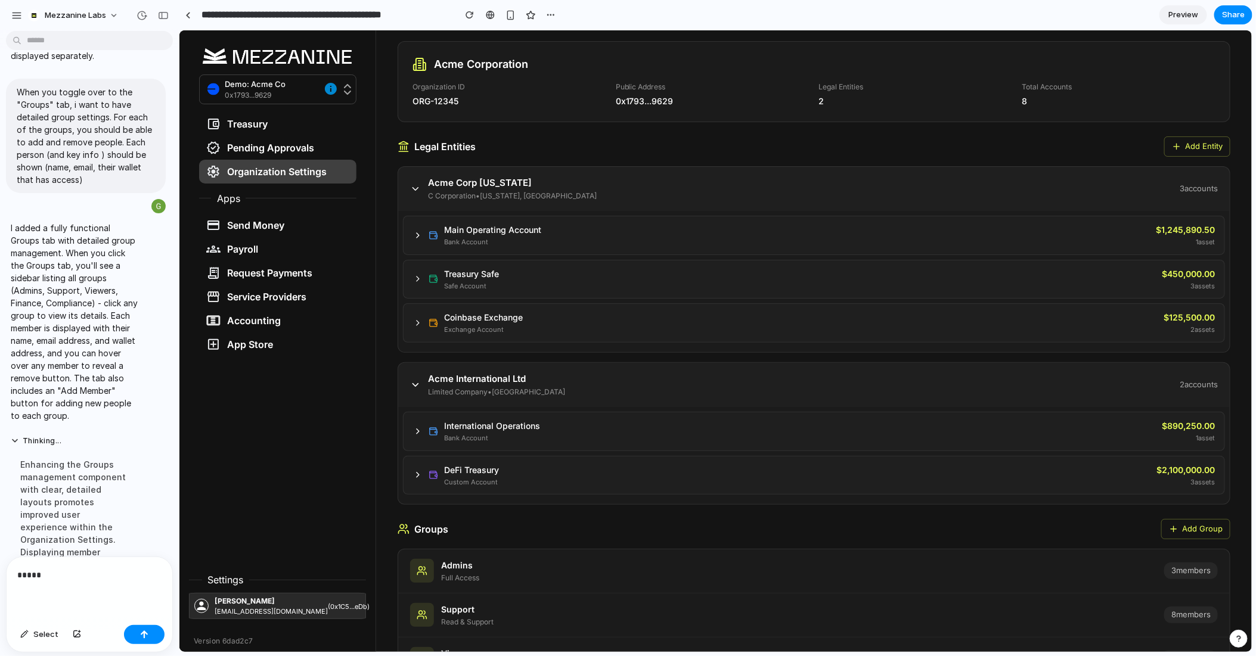
click at [417, 232] on icon at bounding box center [417, 234] width 2 height 5
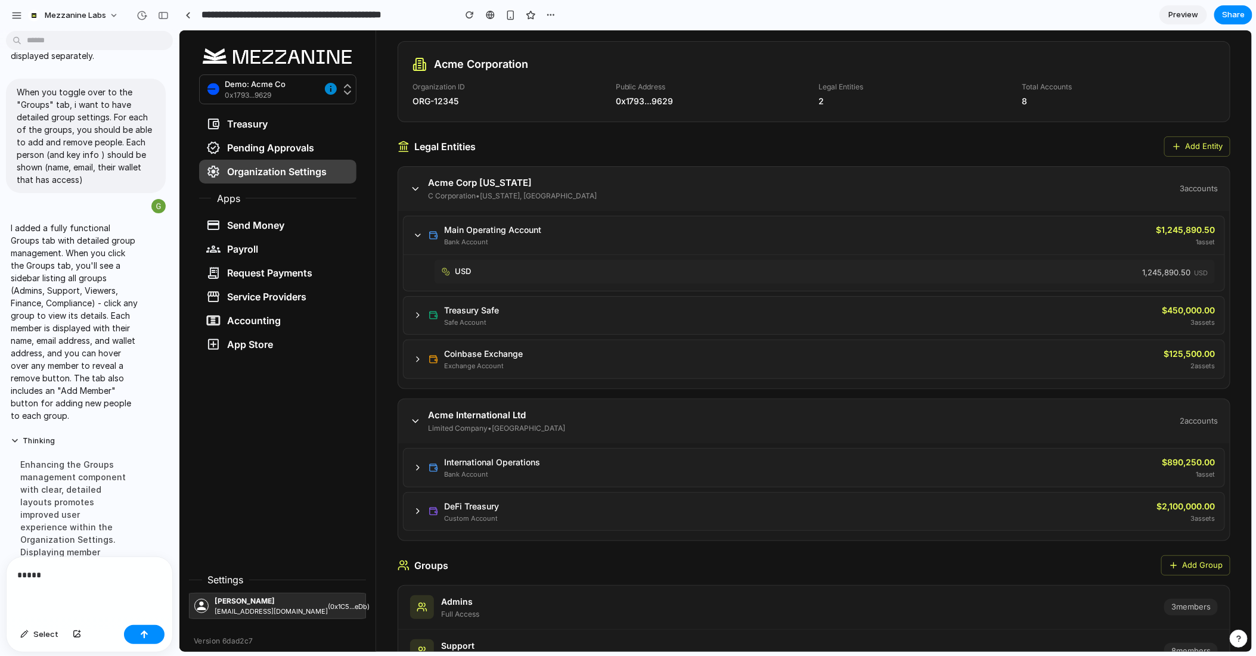
click at [417, 232] on icon at bounding box center [417, 235] width 10 height 10
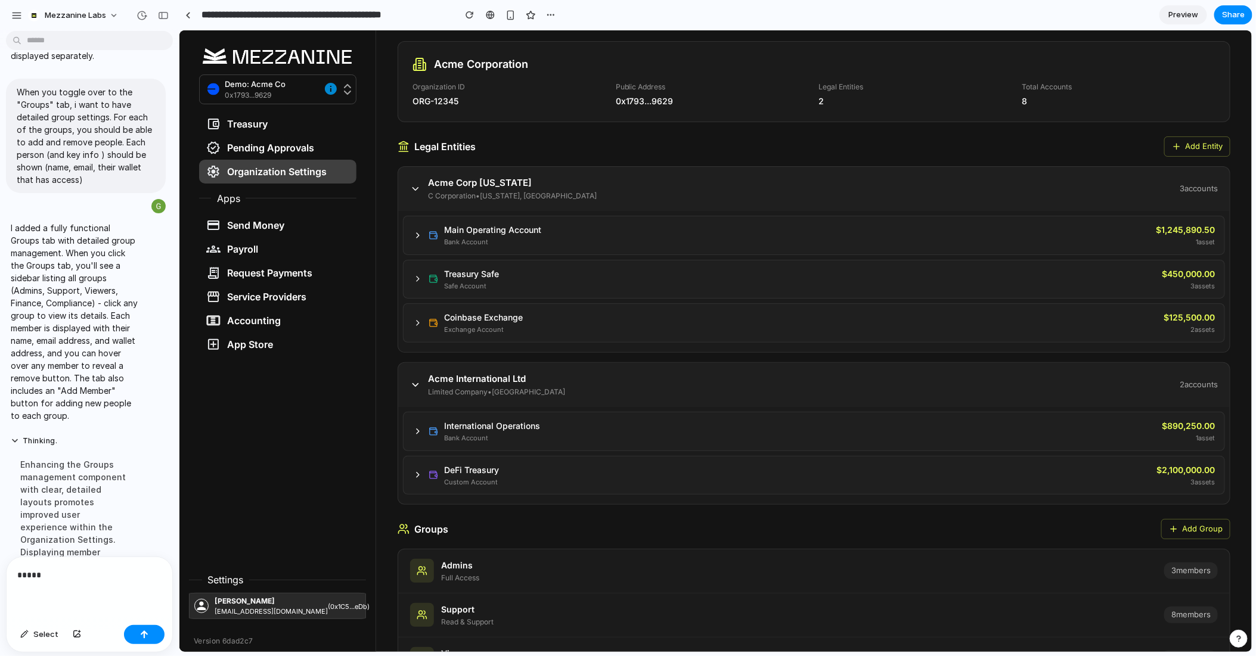
click at [417, 235] on icon at bounding box center [417, 235] width 10 height 10
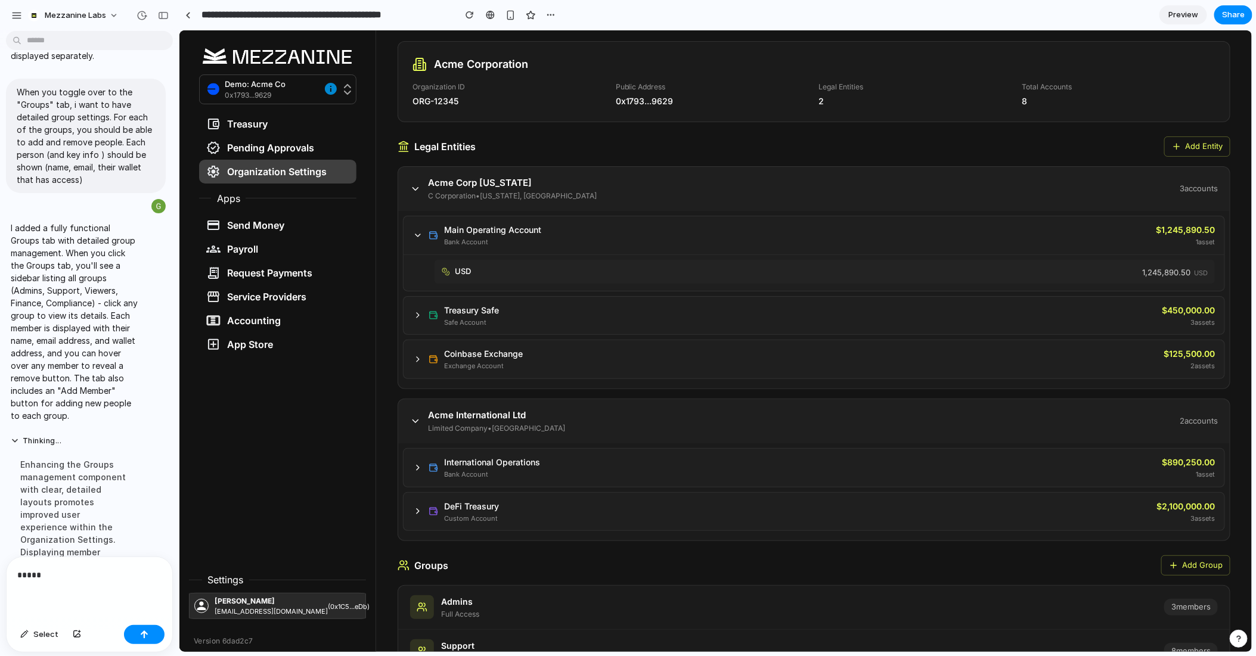
click at [417, 235] on icon at bounding box center [417, 235] width 10 height 10
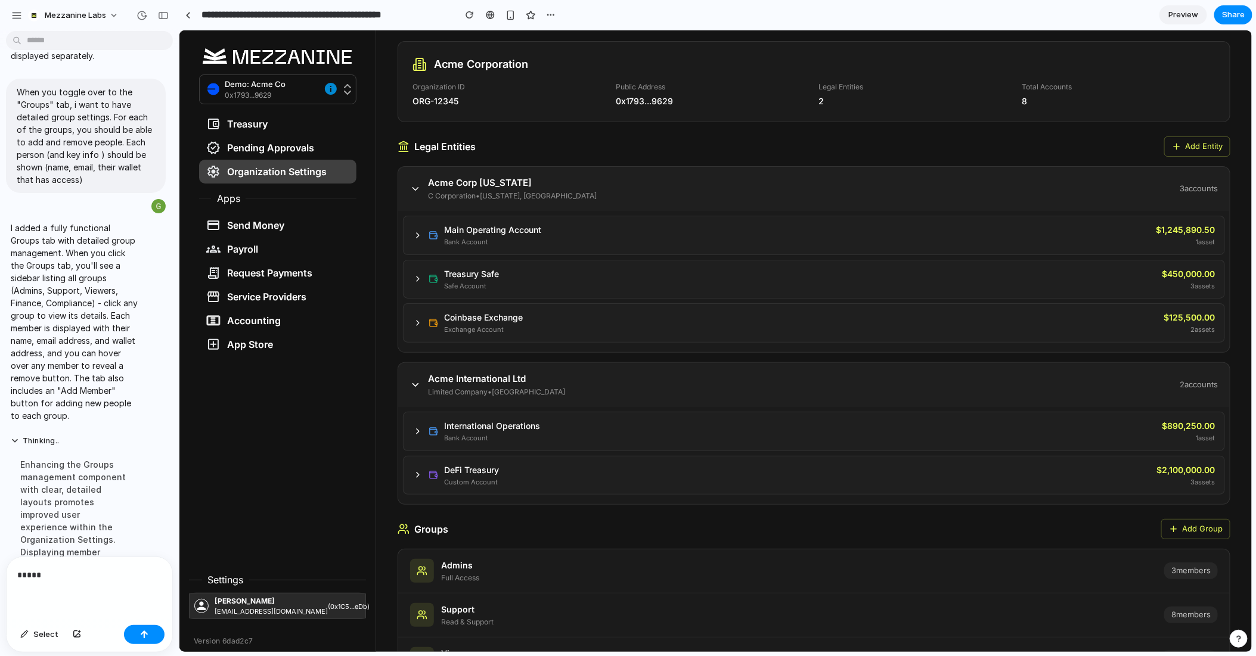
click at [413, 275] on icon at bounding box center [417, 279] width 10 height 10
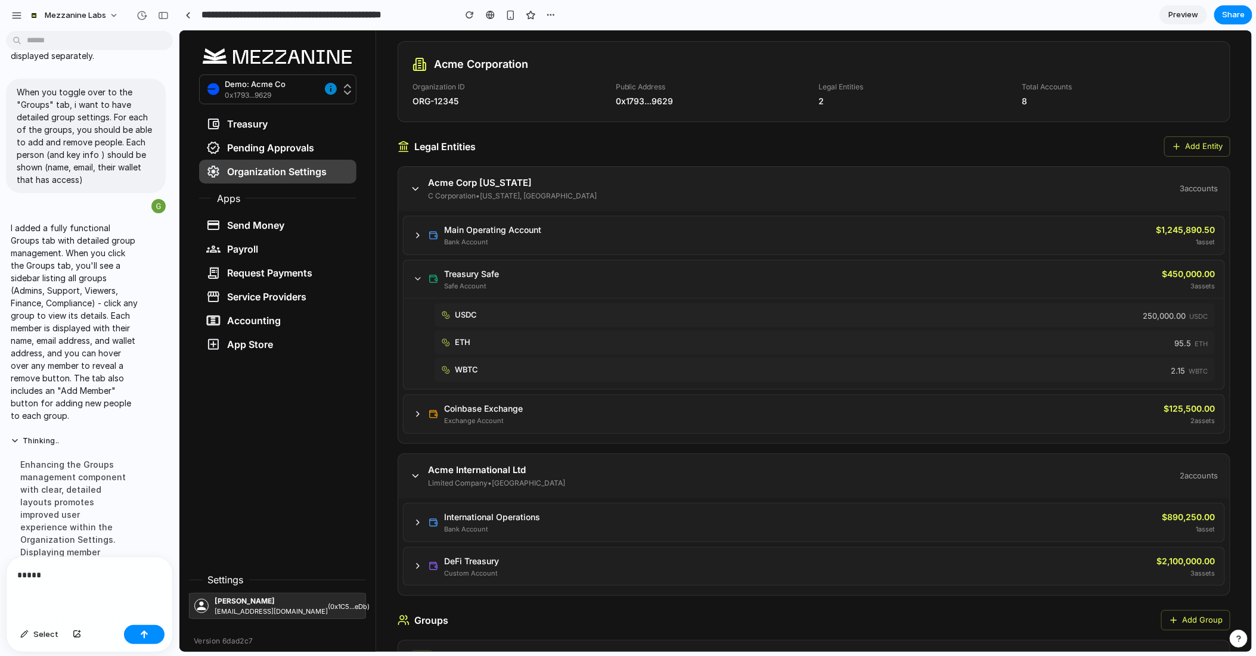
click at [413, 276] on icon at bounding box center [417, 279] width 10 height 10
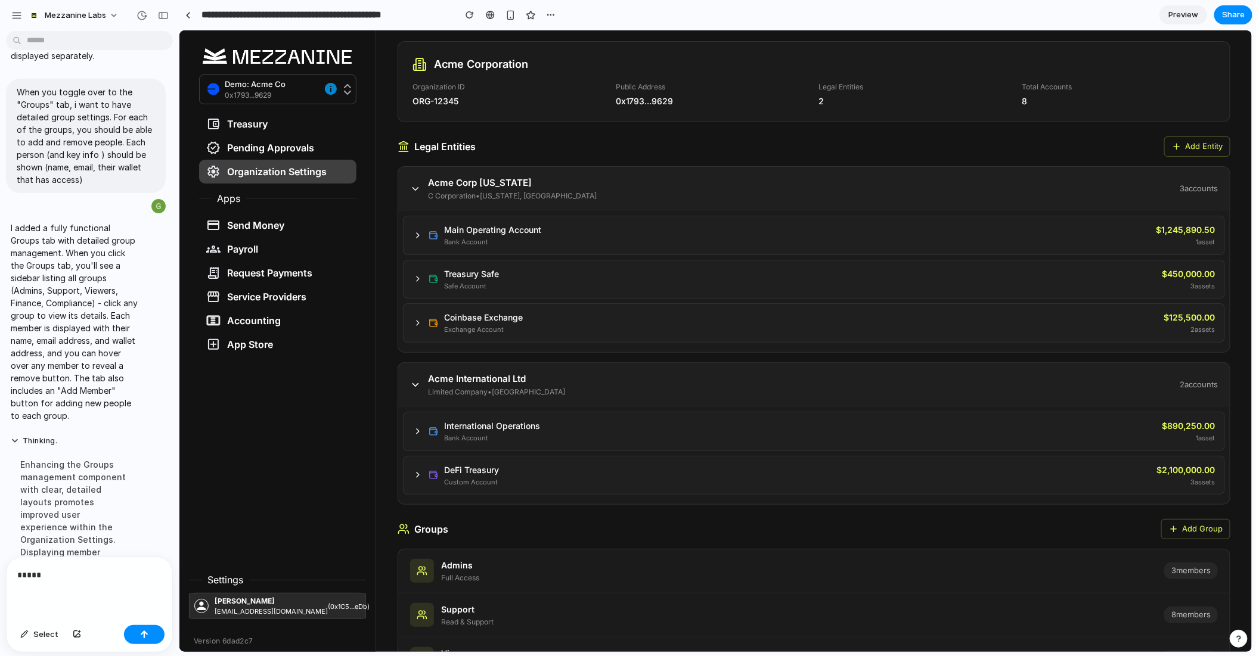
click at [414, 470] on icon at bounding box center [417, 475] width 10 height 10
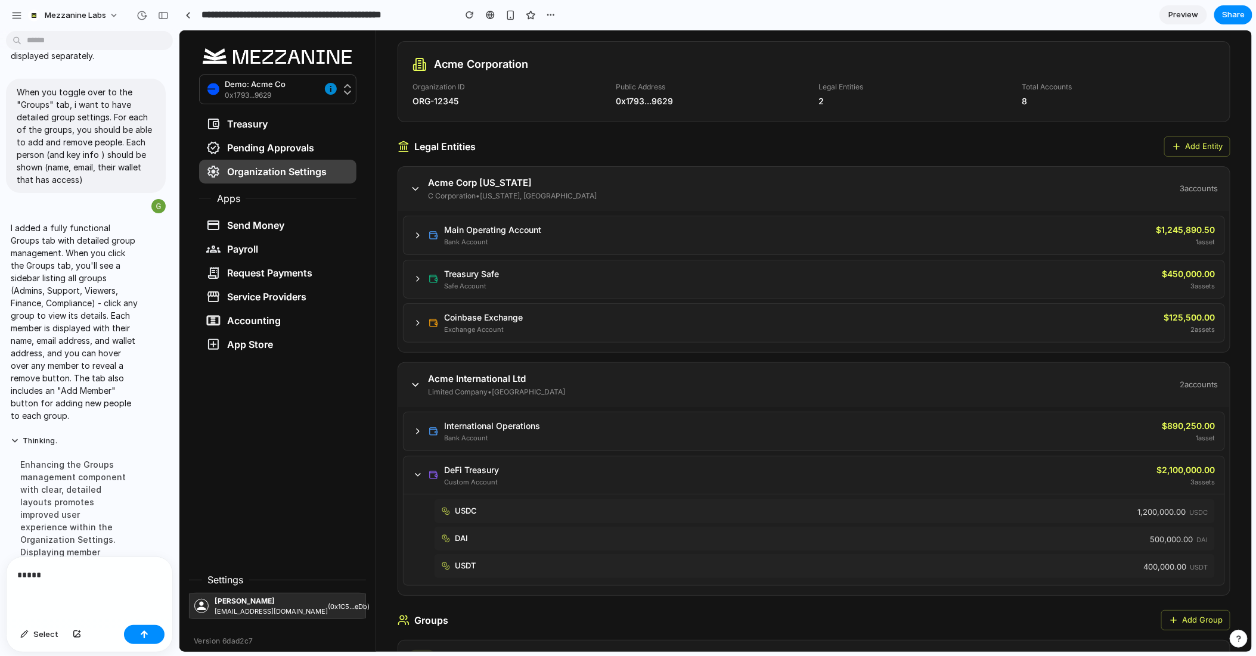
click at [414, 470] on icon at bounding box center [417, 475] width 10 height 10
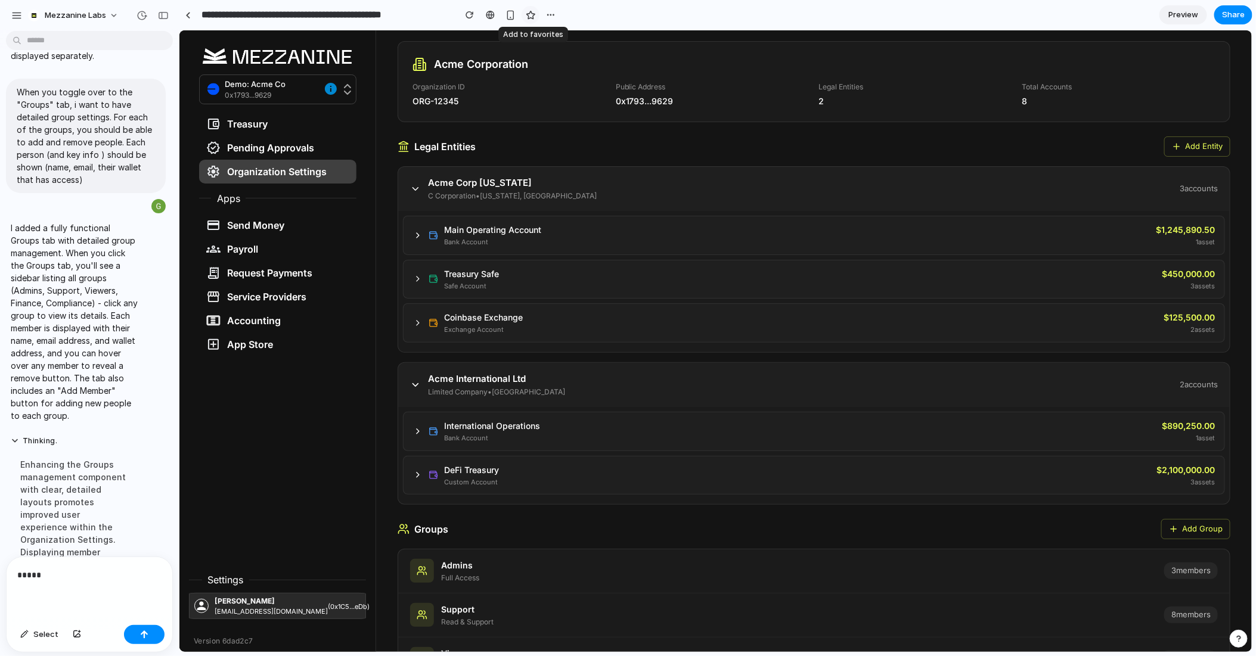
click at [529, 17] on div "button" at bounding box center [531, 15] width 10 height 10
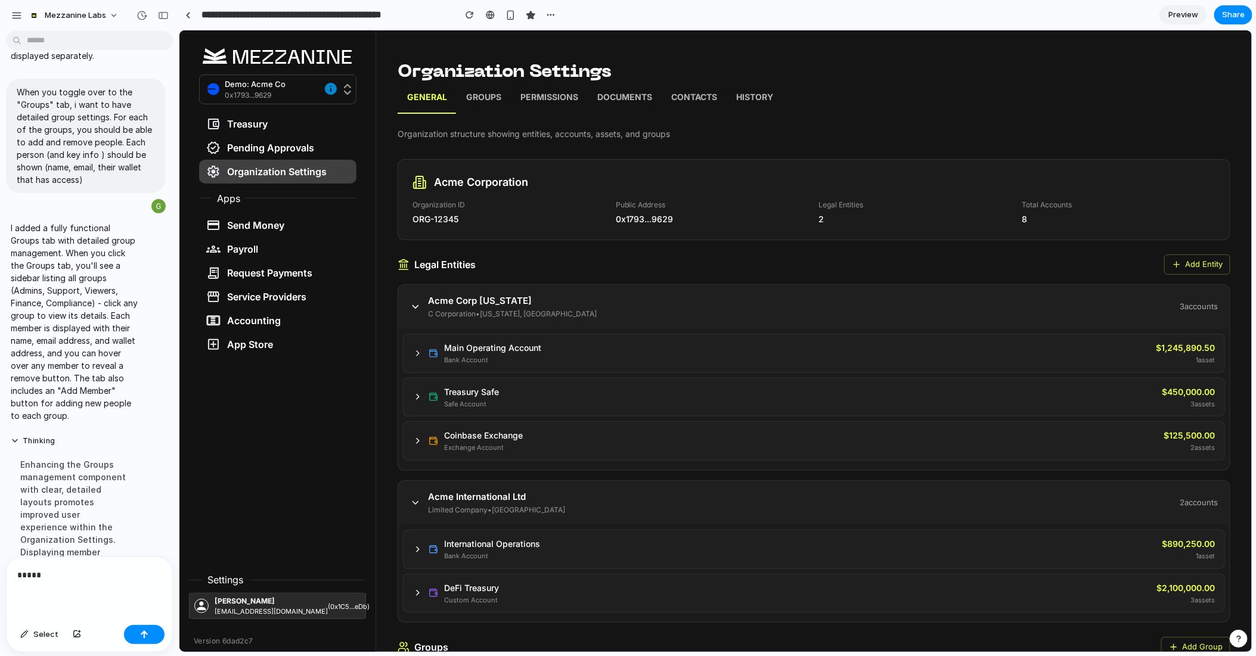
click at [485, 98] on p "Groups" at bounding box center [483, 98] width 35 height 15
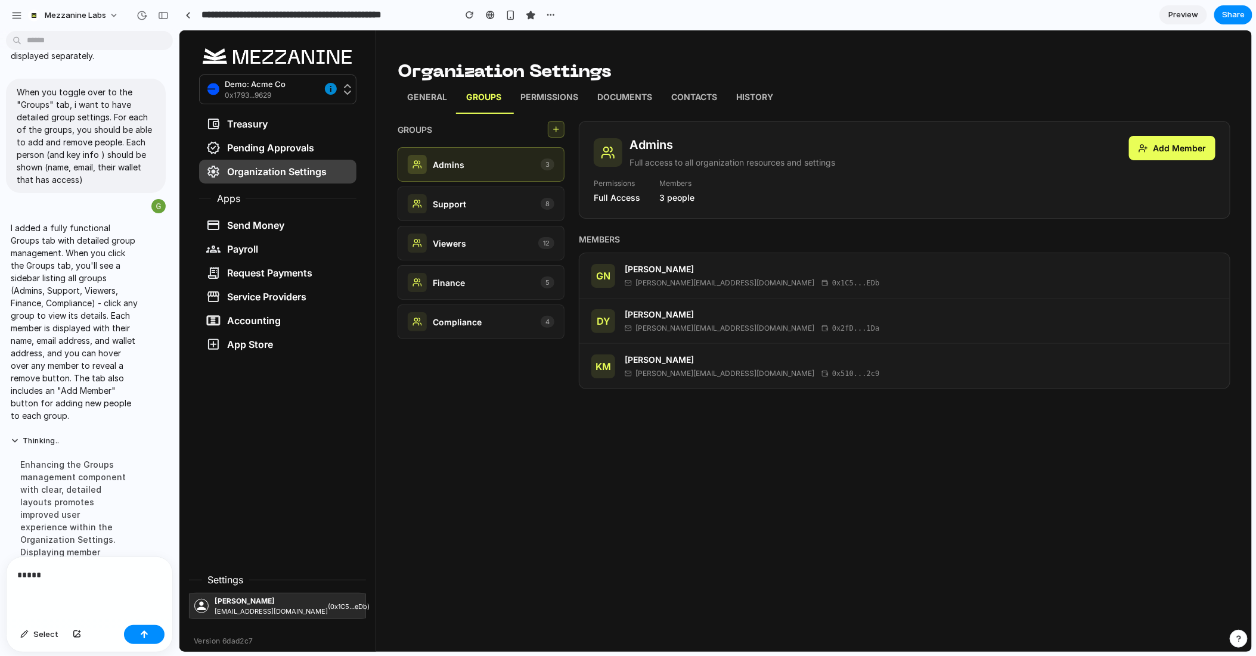
click at [85, 575] on p "*****" at bounding box center [89, 575] width 144 height 14
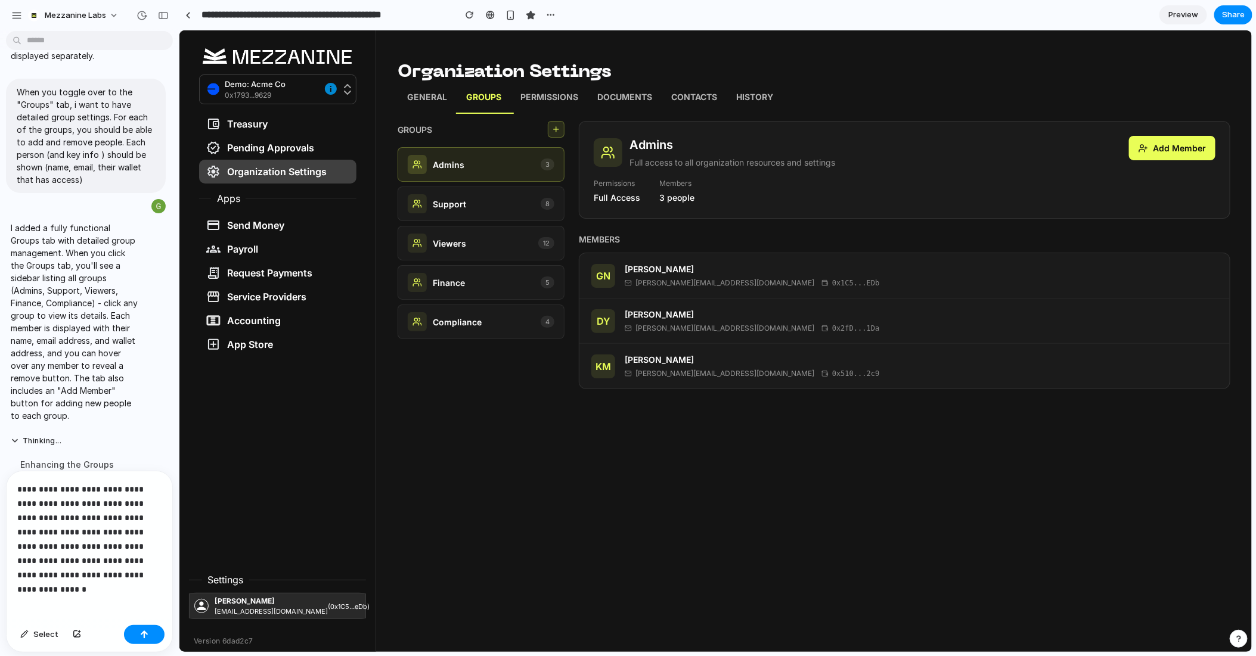
click at [123, 545] on p "**********" at bounding box center [89, 532] width 144 height 100
click at [116, 572] on p "**********" at bounding box center [89, 525] width 144 height 114
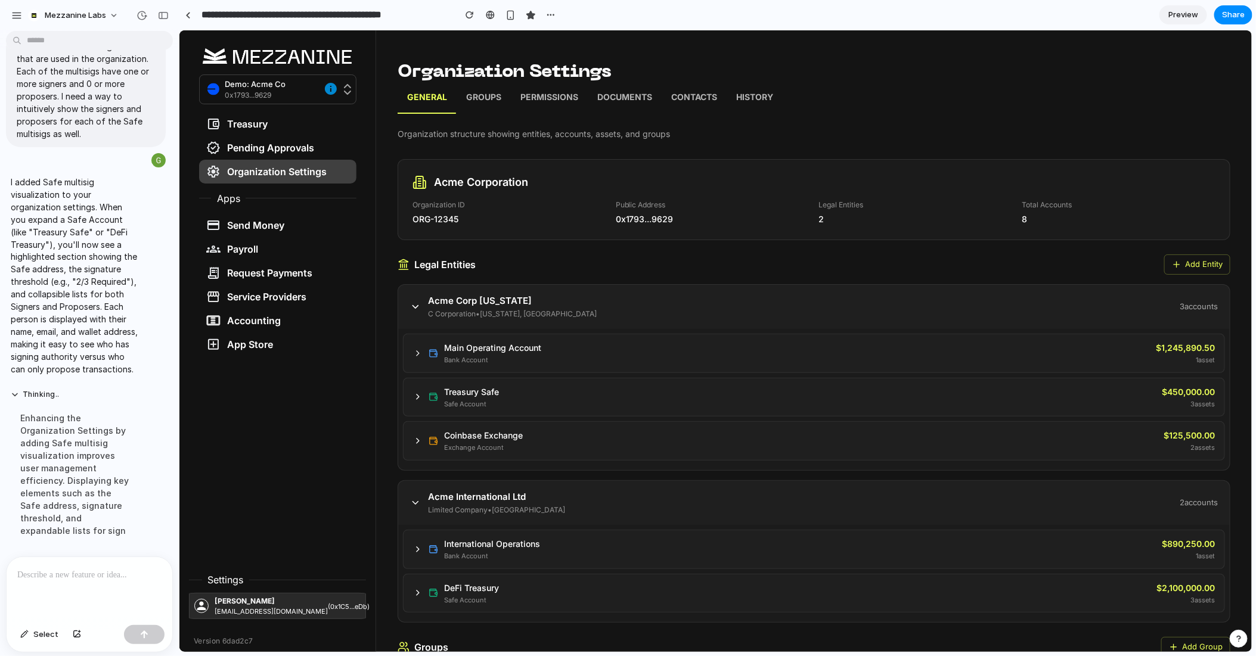
click at [480, 97] on p "Groups" at bounding box center [483, 98] width 35 height 15
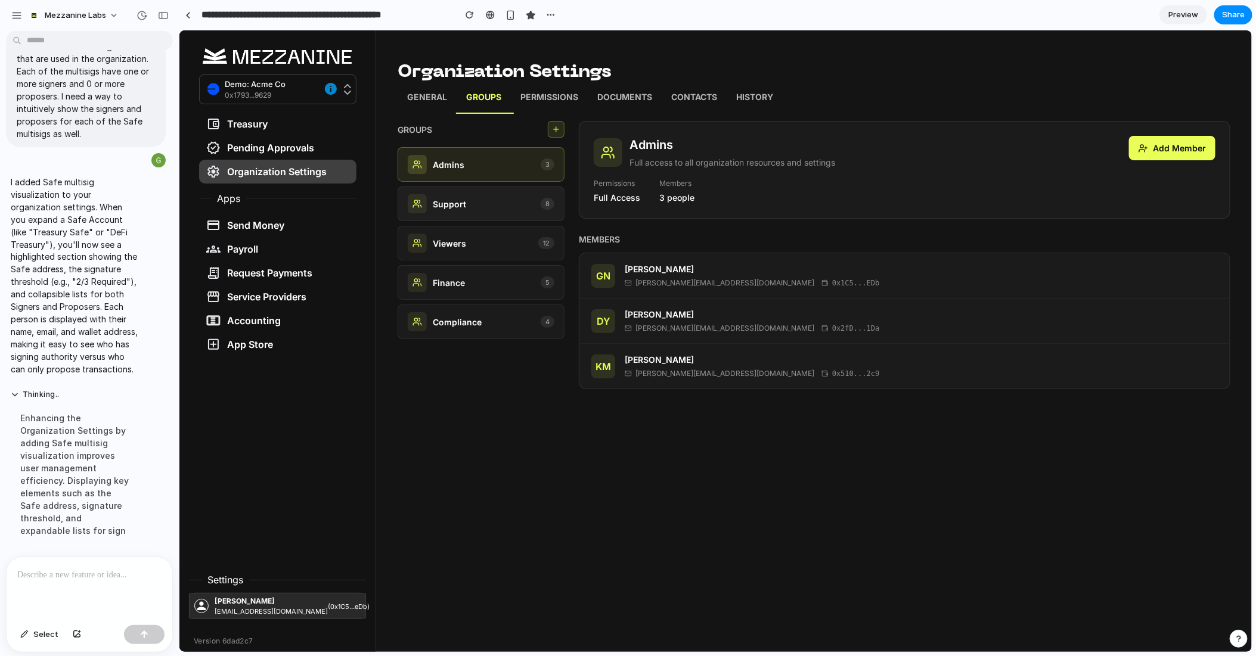
click at [474, 201] on div "Support 8" at bounding box center [480, 203] width 147 height 19
click at [476, 249] on div "Viewers 12" at bounding box center [480, 242] width 147 height 19
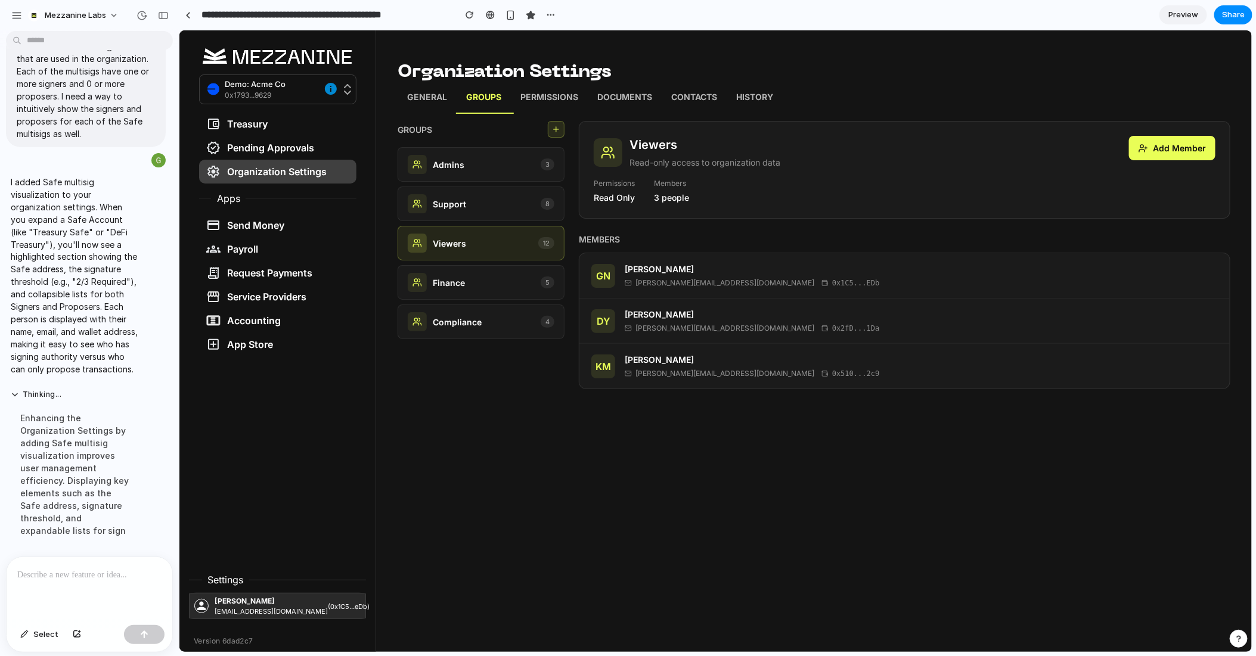
click at [418, 101] on p "General" at bounding box center [427, 98] width 40 height 15
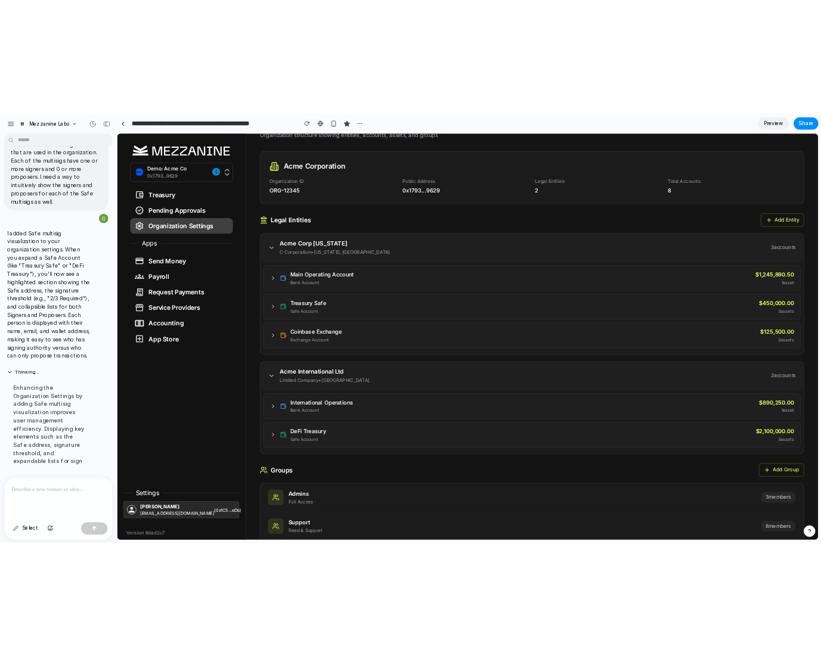
scroll to position [101, 0]
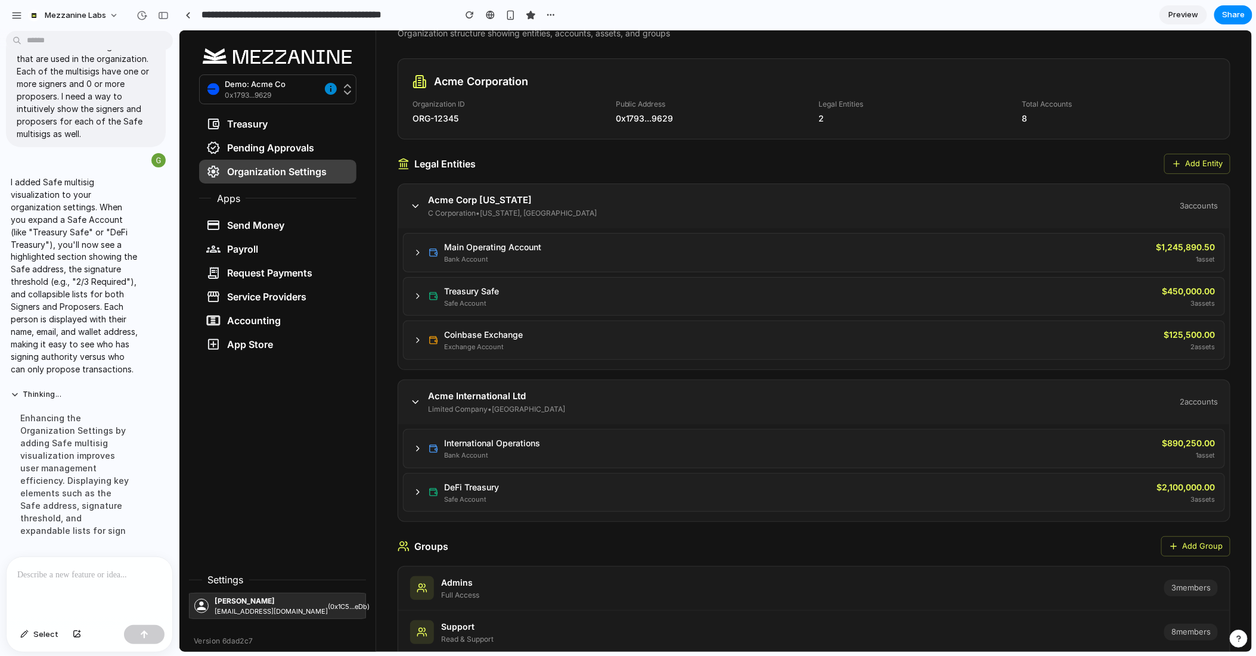
click at [417, 293] on icon at bounding box center [417, 296] width 10 height 10
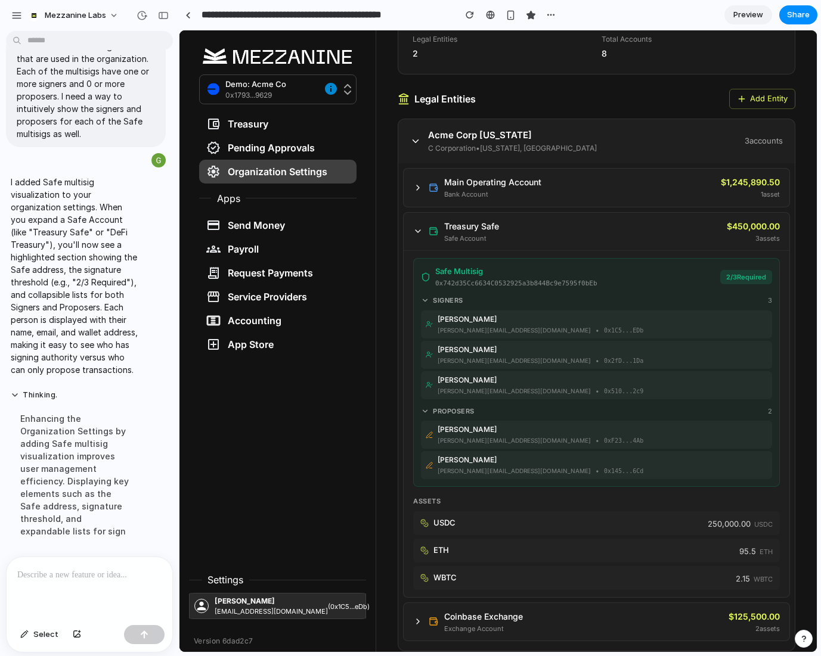
scroll to position [203, 0]
click at [417, 228] on icon at bounding box center [418, 230] width 10 height 10
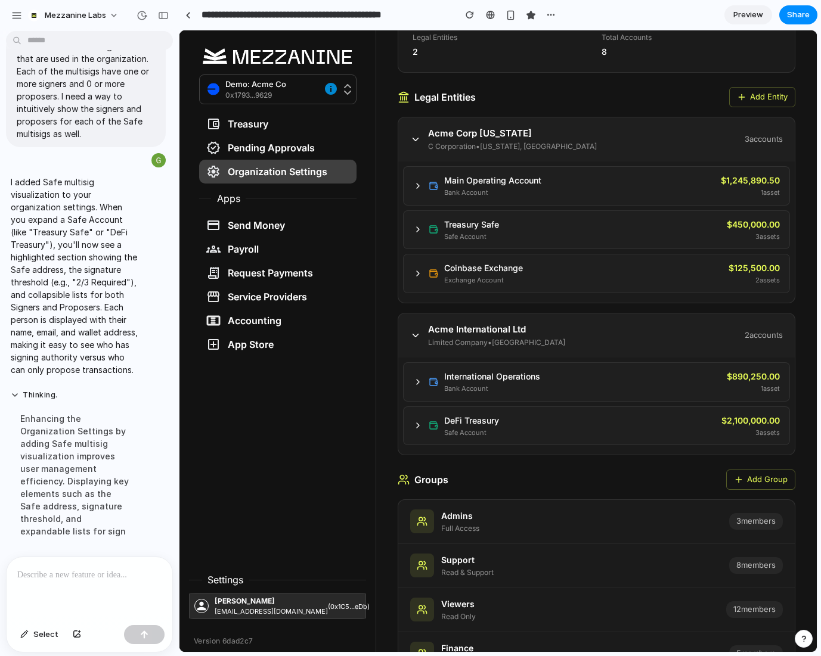
click at [417, 228] on icon at bounding box center [418, 230] width 10 height 10
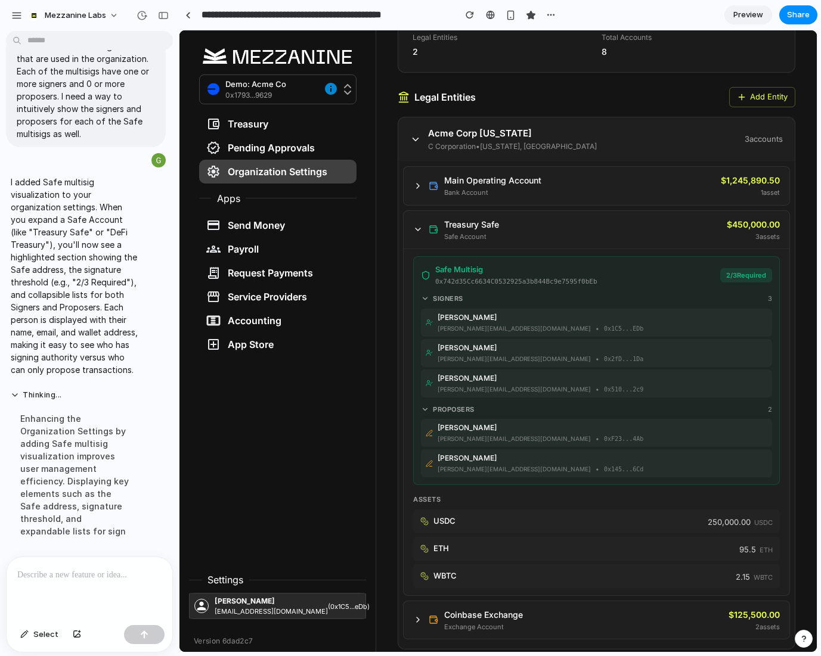
click at [417, 228] on icon at bounding box center [417, 229] width 5 height 2
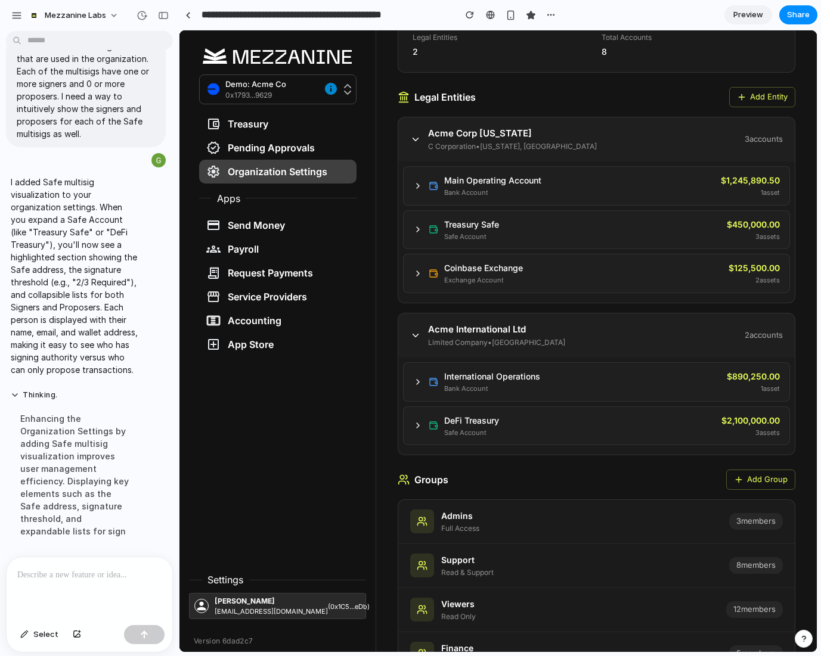
click at [417, 228] on icon at bounding box center [418, 230] width 10 height 10
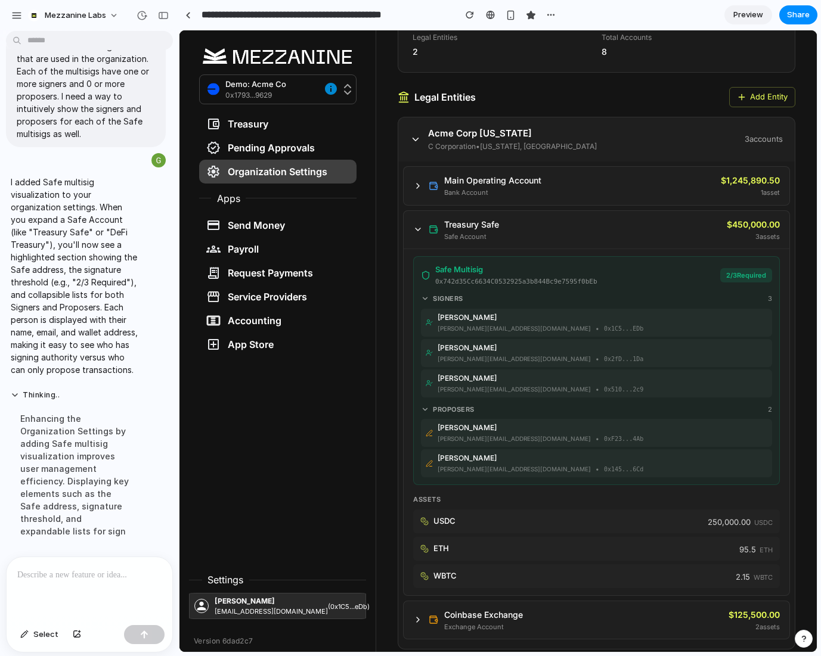
click at [417, 228] on icon at bounding box center [417, 229] width 5 height 2
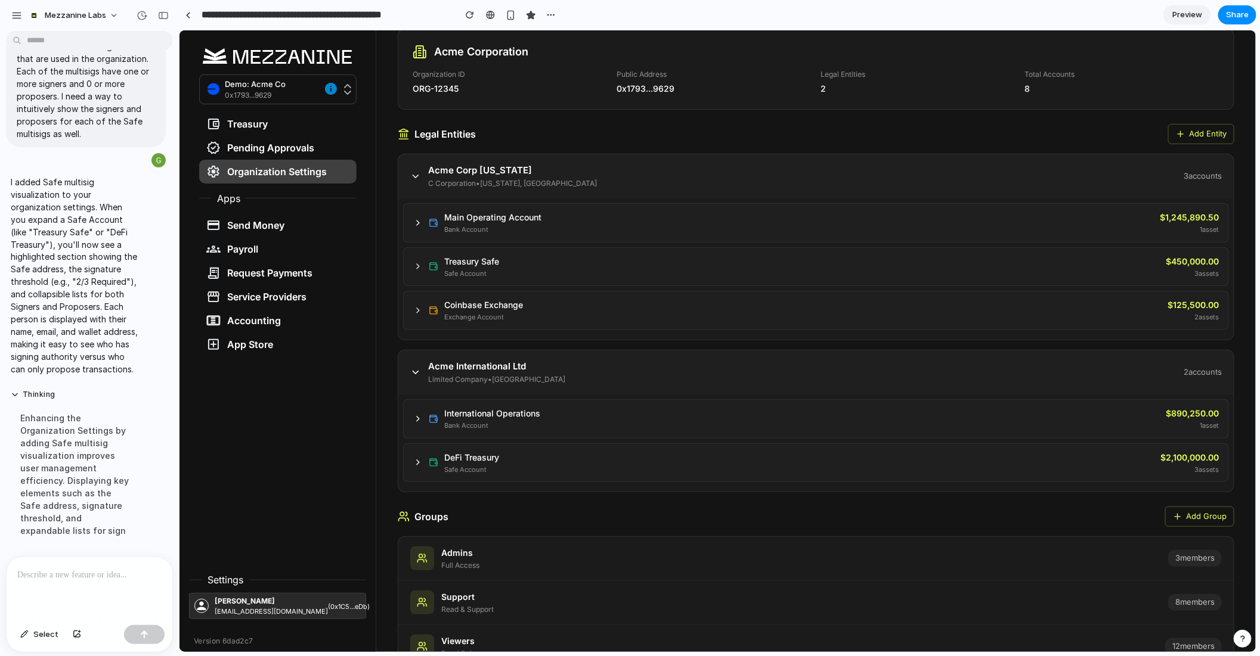
scroll to position [130, 0]
click at [415, 221] on icon at bounding box center [417, 223] width 10 height 10
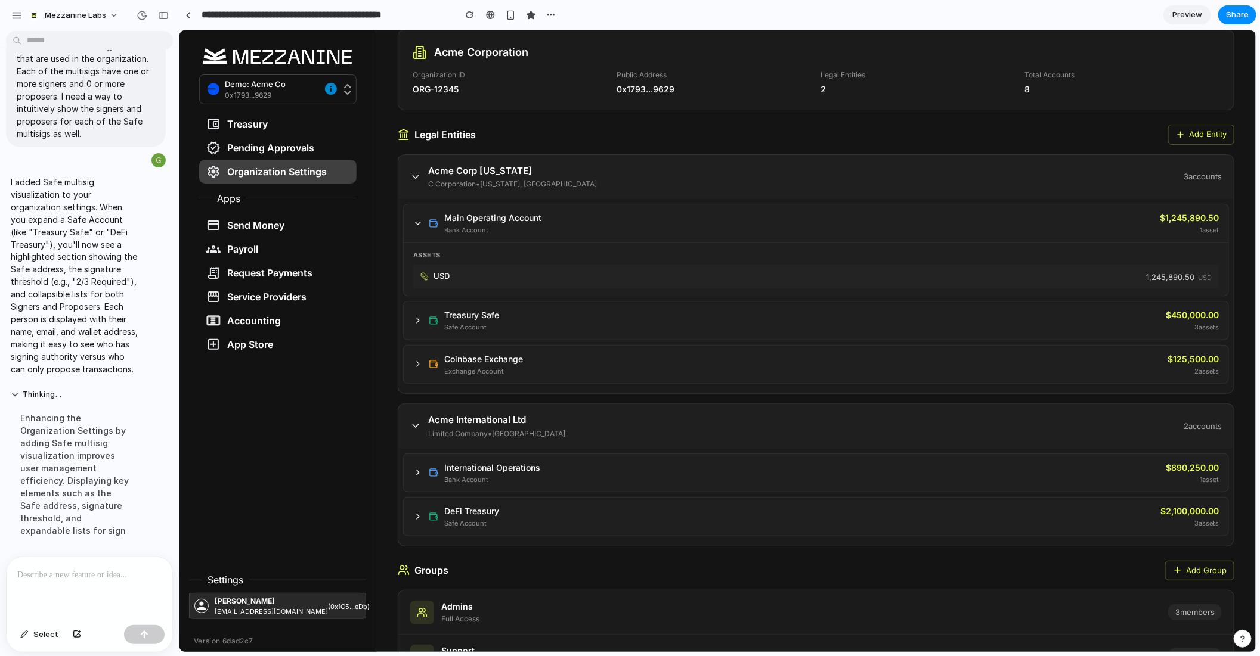
click at [415, 222] on icon at bounding box center [417, 223] width 5 height 2
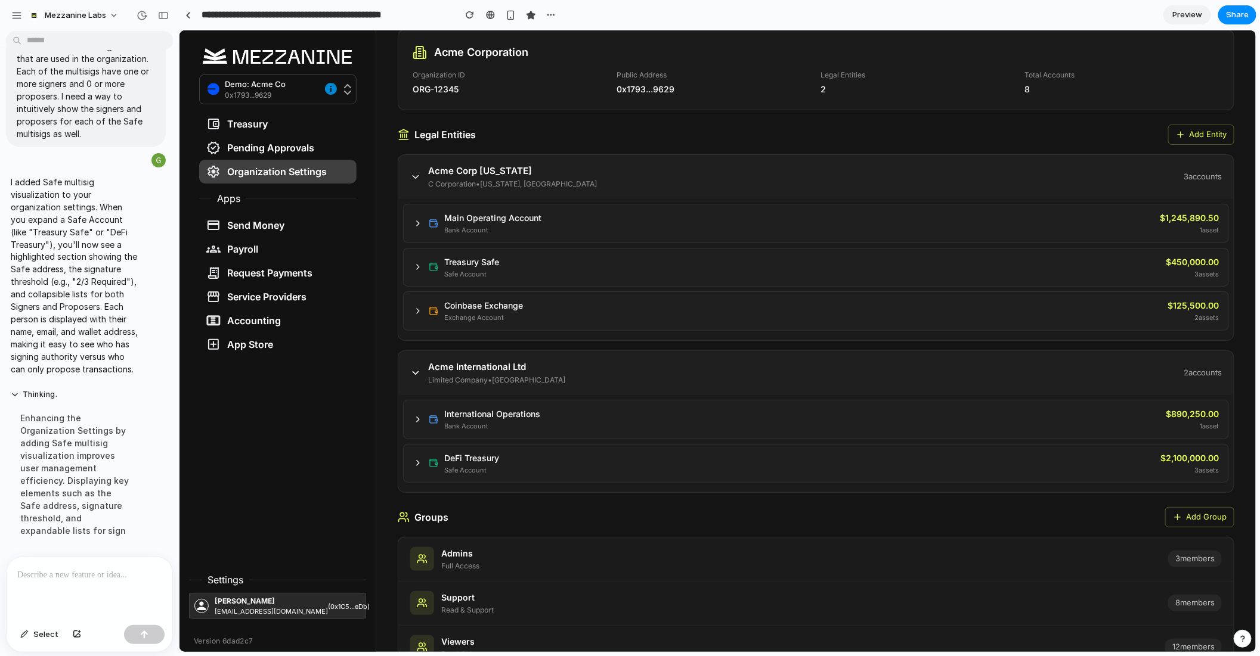
click at [415, 269] on icon at bounding box center [417, 267] width 10 height 10
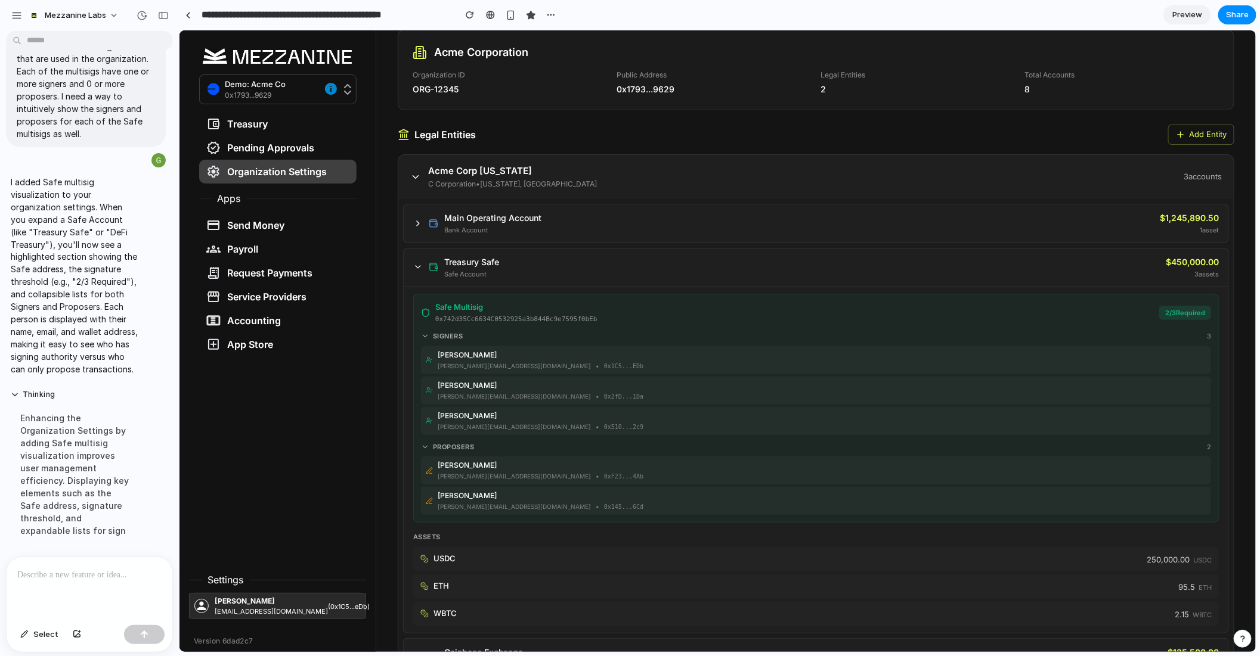
click at [415, 269] on icon at bounding box center [417, 267] width 10 height 10
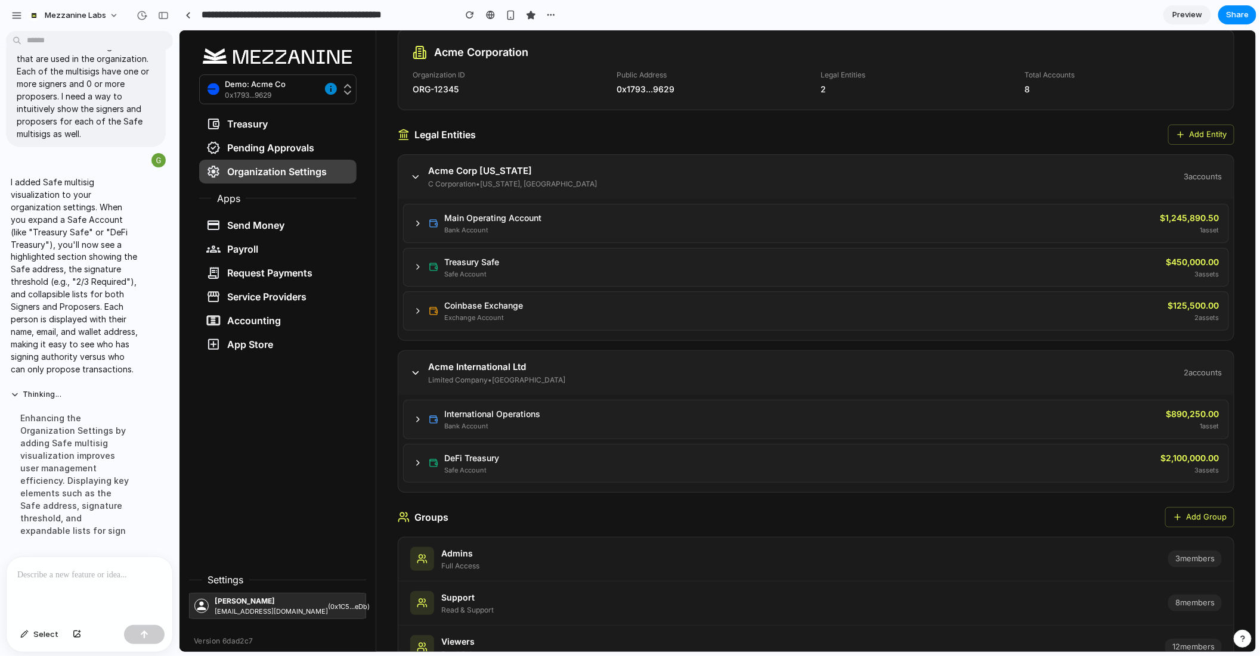
click at [415, 264] on icon at bounding box center [417, 267] width 10 height 10
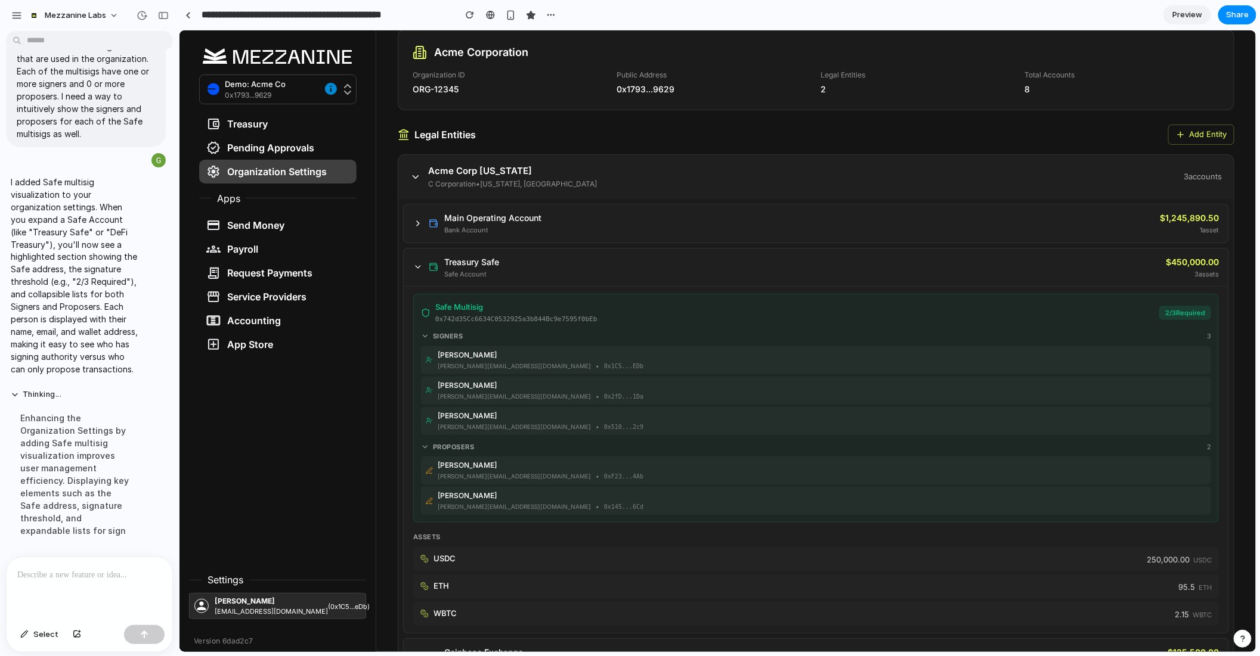
click at [415, 265] on icon at bounding box center [417, 266] width 5 height 2
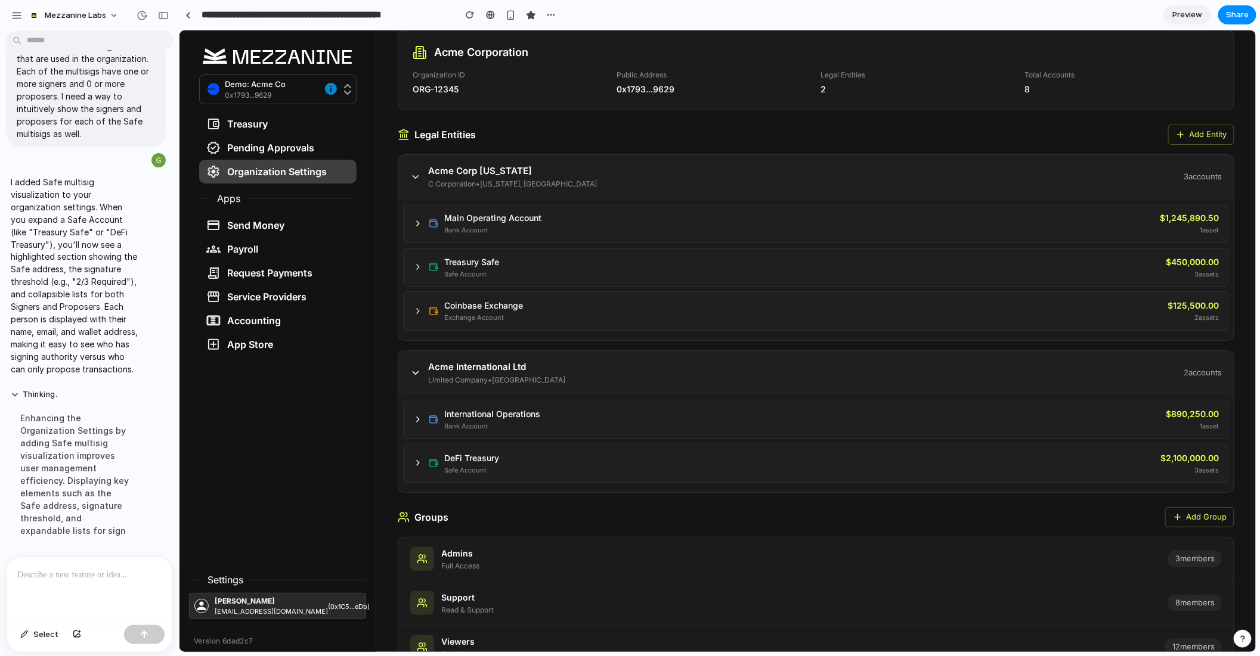
scroll to position [0, 0]
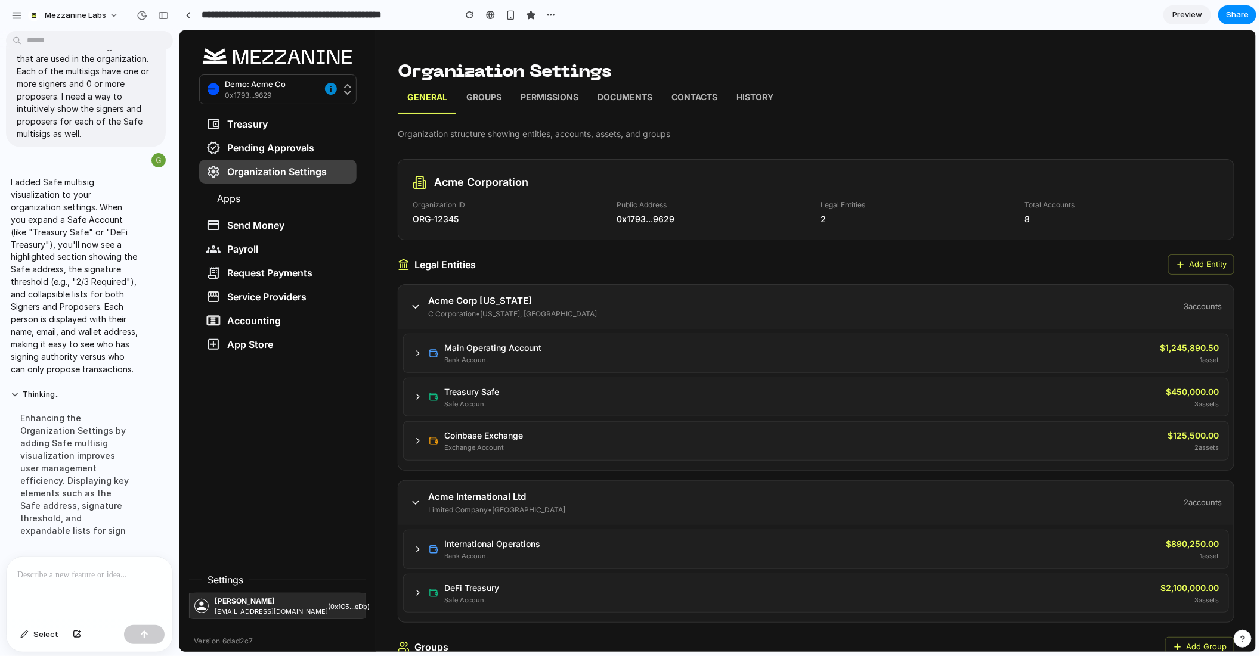
click at [486, 101] on p "Groups" at bounding box center [483, 98] width 35 height 15
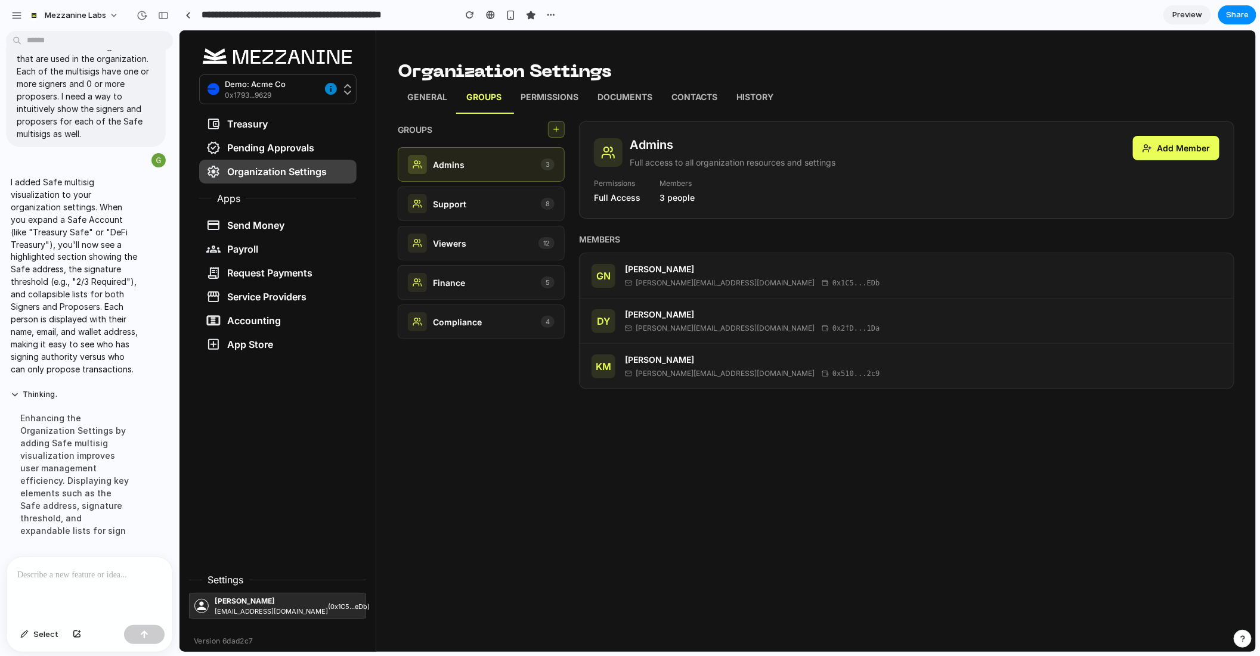
click at [80, 578] on p at bounding box center [89, 575] width 144 height 14
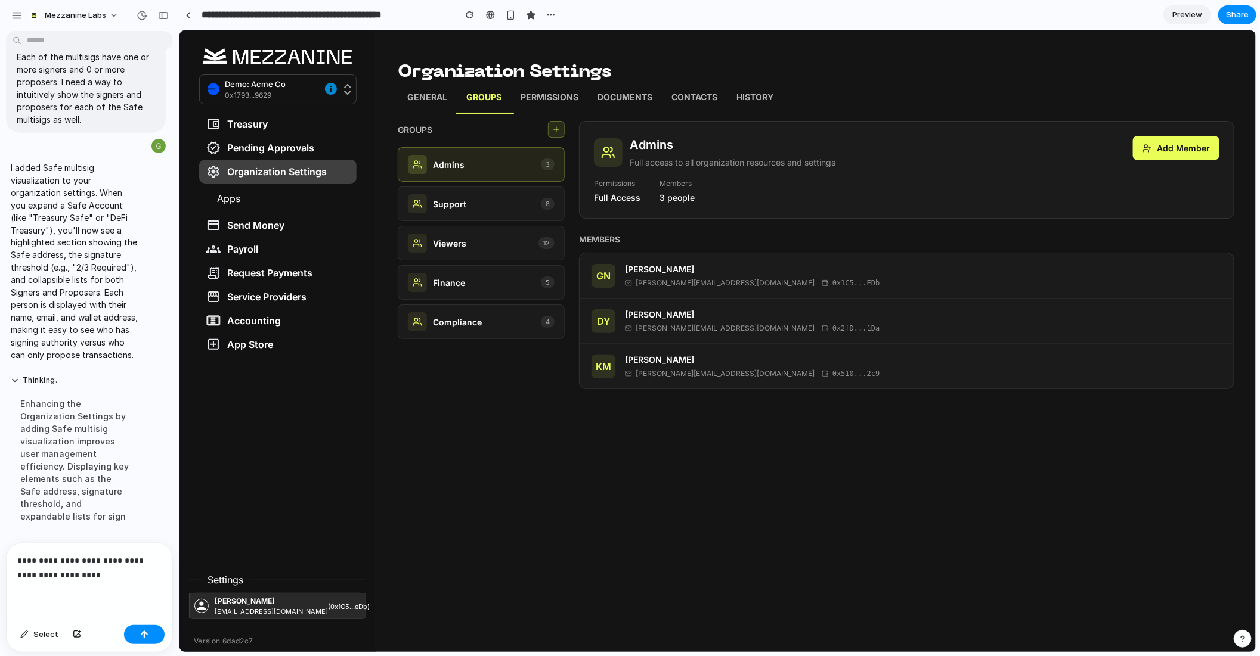
click at [417, 92] on p "General" at bounding box center [427, 98] width 40 height 15
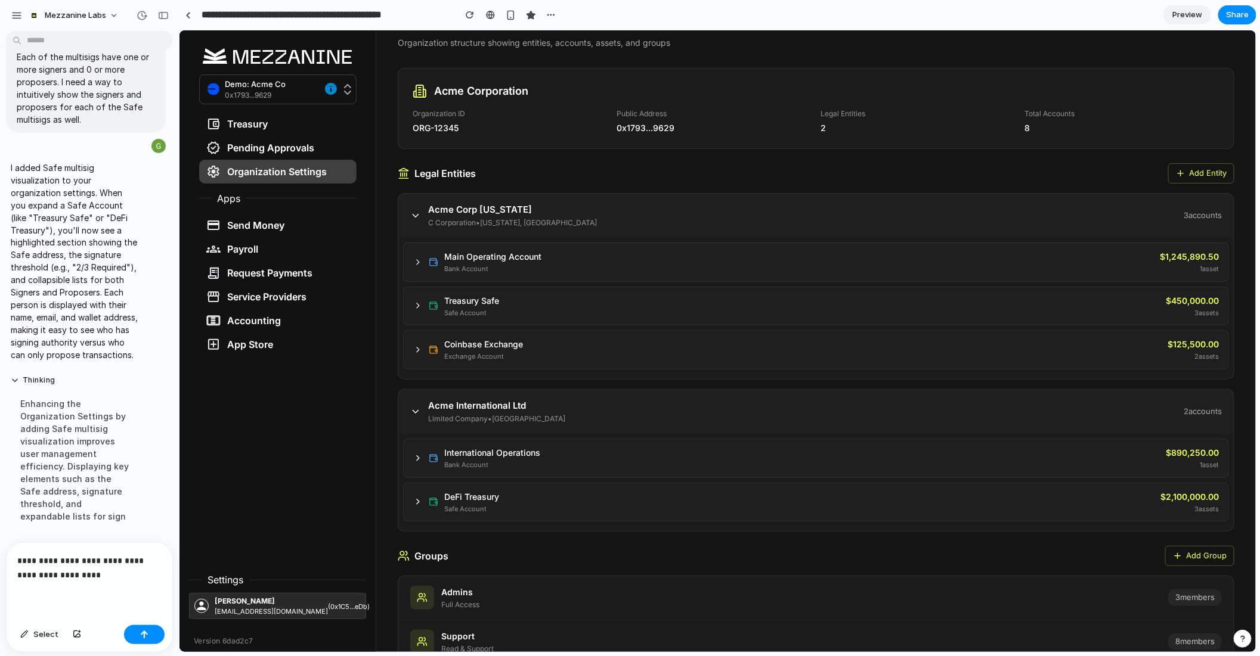
scroll to position [93, 0]
click at [412, 296] on div "Treasury Safe Safe Account" at bounding box center [788, 304] width 752 height 24
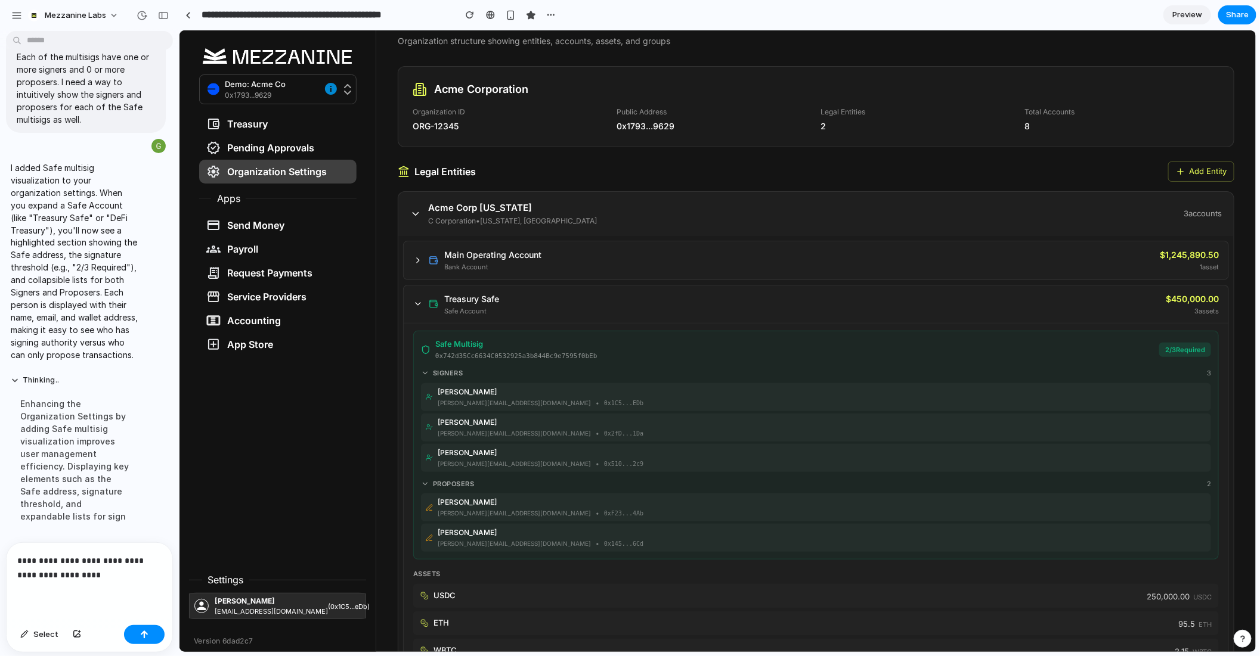
click at [123, 575] on p "**********" at bounding box center [89, 568] width 144 height 29
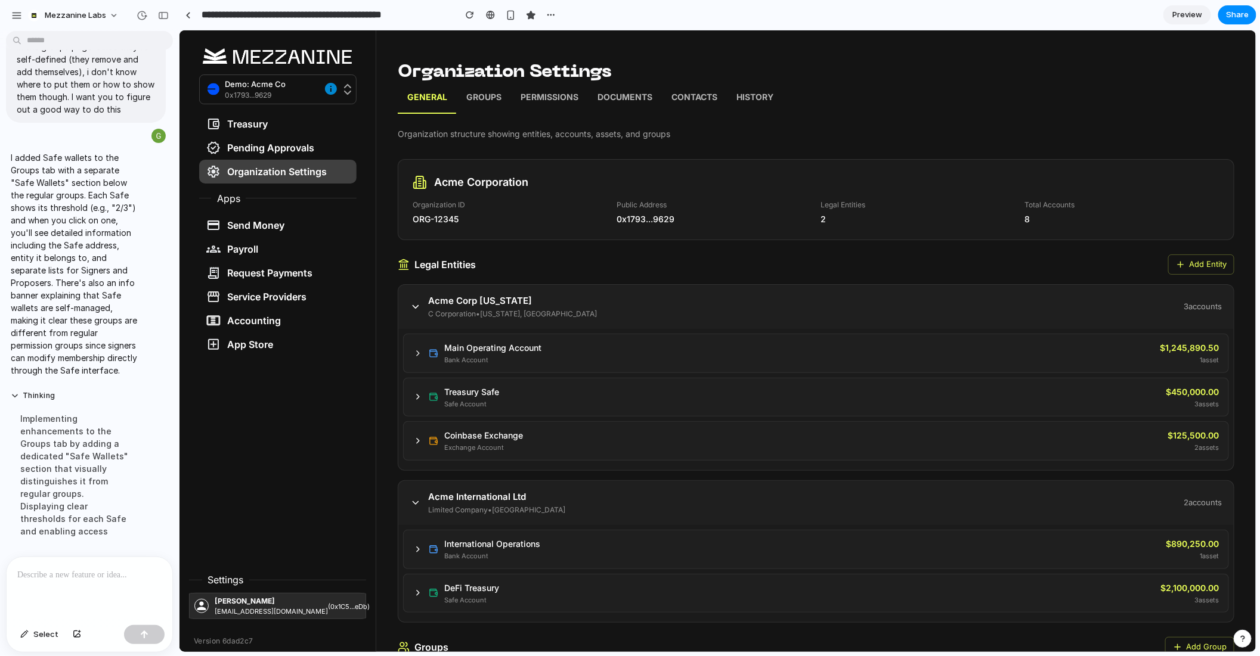
scroll to position [1569, 0]
click at [490, 92] on p "Groups" at bounding box center [483, 98] width 35 height 15
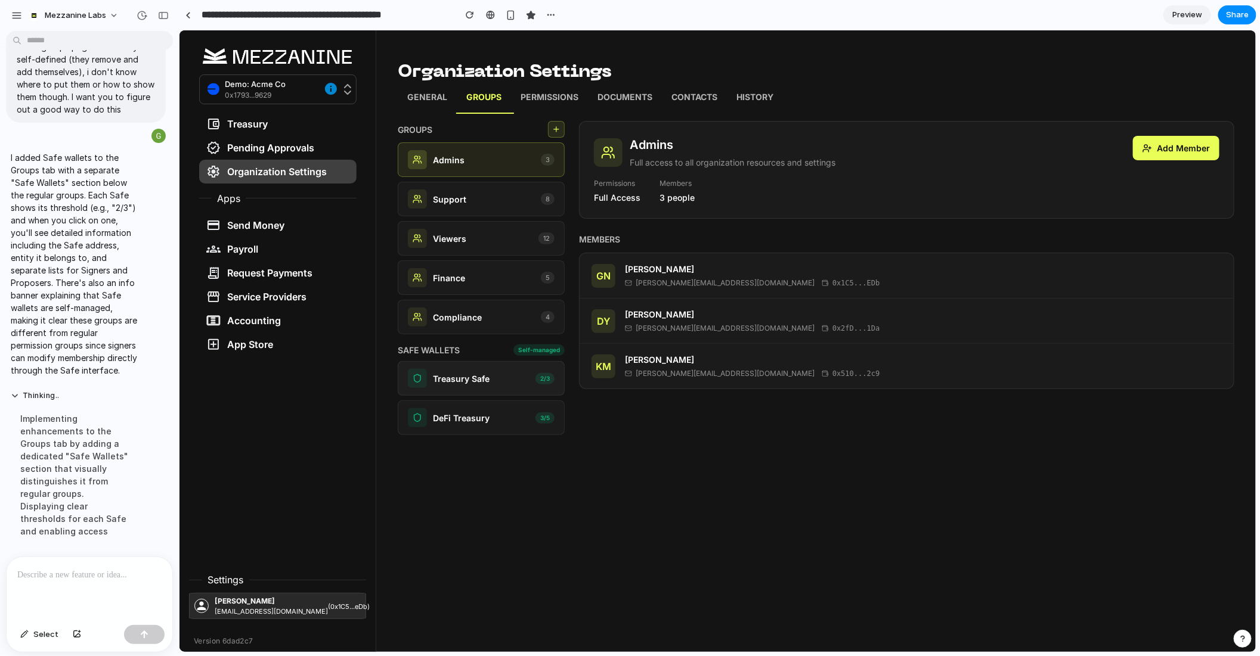
click at [477, 372] on p "Treasury Safe" at bounding box center [460, 378] width 57 height 13
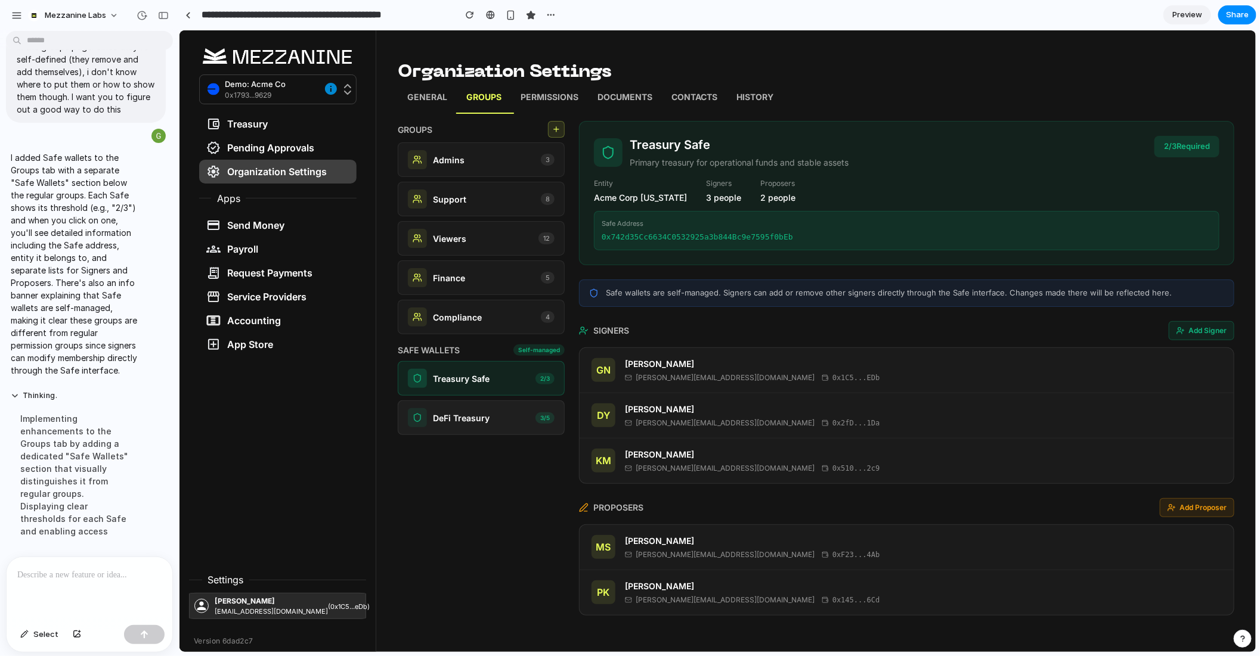
click at [480, 411] on p "DeFi Treasury" at bounding box center [460, 417] width 57 height 13
click at [476, 372] on p "Treasury Safe" at bounding box center [460, 378] width 57 height 13
click at [476, 408] on div "DeFi Treasury" at bounding box center [448, 417] width 82 height 19
click at [473, 377] on p "Treasury Safe" at bounding box center [460, 378] width 57 height 13
click at [480, 426] on div "DeFi Treasury 3 / 5" at bounding box center [480, 417] width 167 height 35
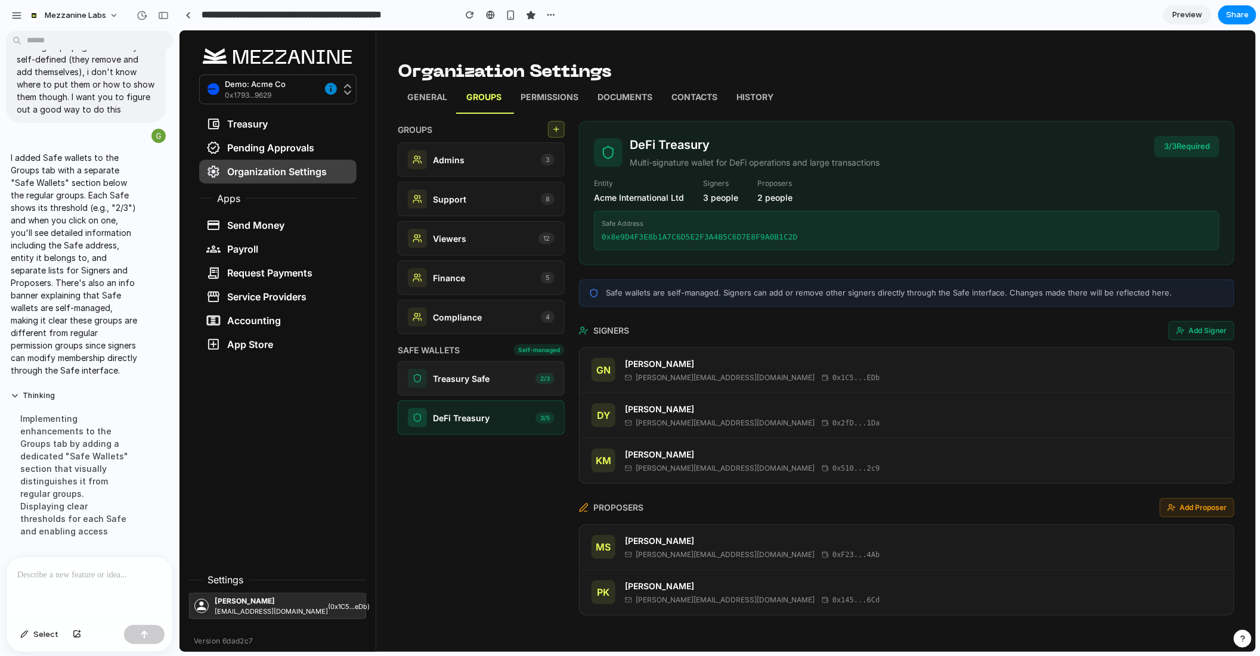
click at [482, 382] on div "Treasury Safe" at bounding box center [448, 377] width 82 height 19
click at [485, 414] on p "DeFi Treasury" at bounding box center [460, 417] width 57 height 13
click at [474, 381] on p "Treasury Safe" at bounding box center [460, 378] width 57 height 13
click at [476, 408] on div "DeFi Treasury" at bounding box center [448, 417] width 82 height 19
click at [471, 381] on p "Treasury Safe" at bounding box center [460, 378] width 57 height 13
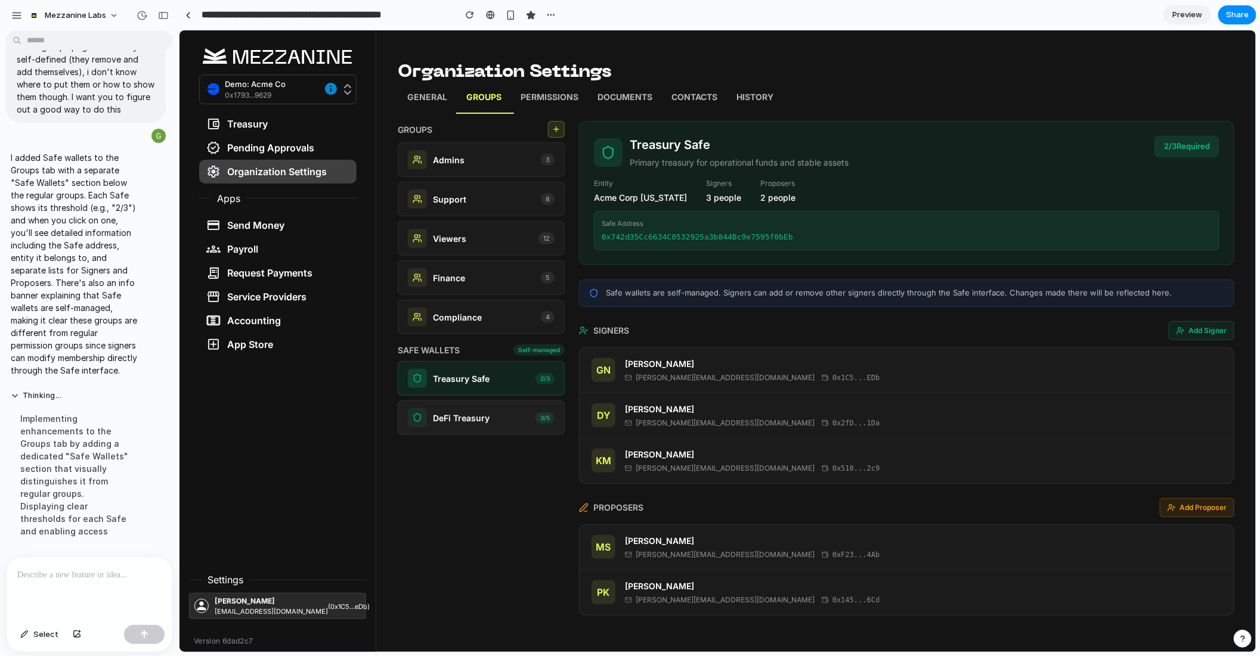
click at [472, 411] on p "DeFi Treasury" at bounding box center [460, 417] width 57 height 13
click at [465, 361] on div "Treasury Safe 2 / 3" at bounding box center [480, 378] width 167 height 35
click at [470, 387] on div "Treasury Safe 2 / 3" at bounding box center [480, 378] width 167 height 35
click at [485, 403] on div "DeFi Treasury 3 / 5" at bounding box center [480, 417] width 167 height 35
click at [477, 377] on p "Treasury Safe" at bounding box center [460, 378] width 57 height 13
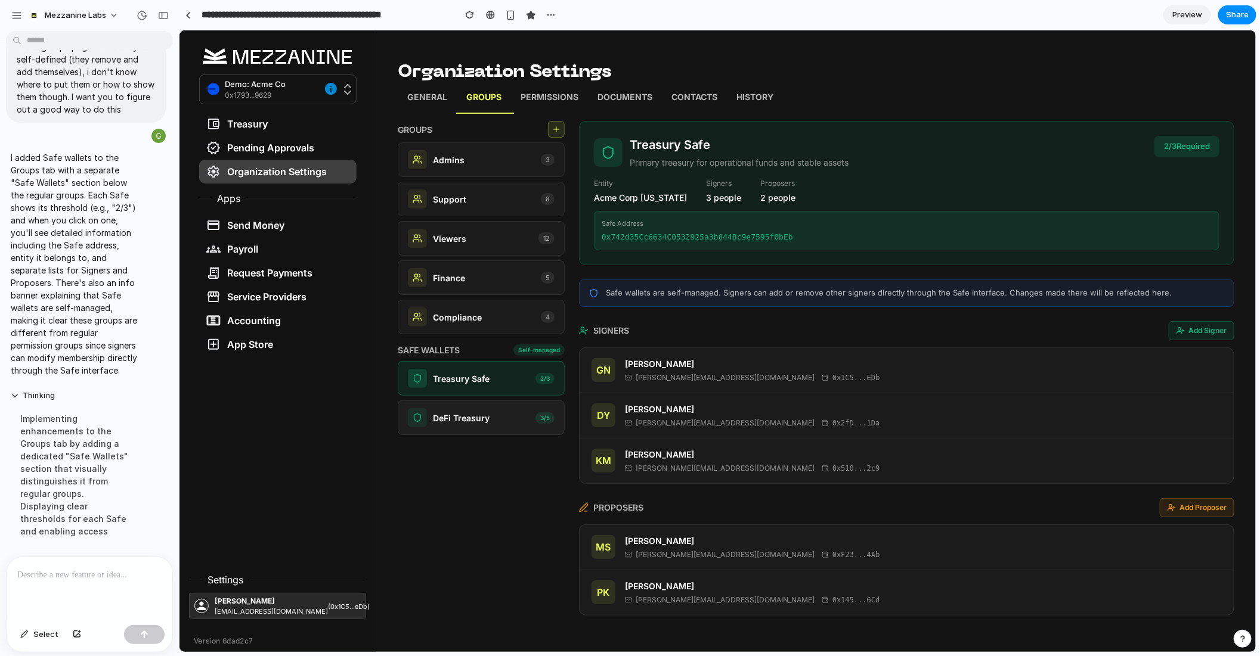
click at [485, 411] on p "DeFi Treasury" at bounding box center [460, 417] width 57 height 13
click at [479, 381] on p "Treasury Safe" at bounding box center [460, 378] width 57 height 13
click at [103, 570] on p at bounding box center [89, 575] width 144 height 14
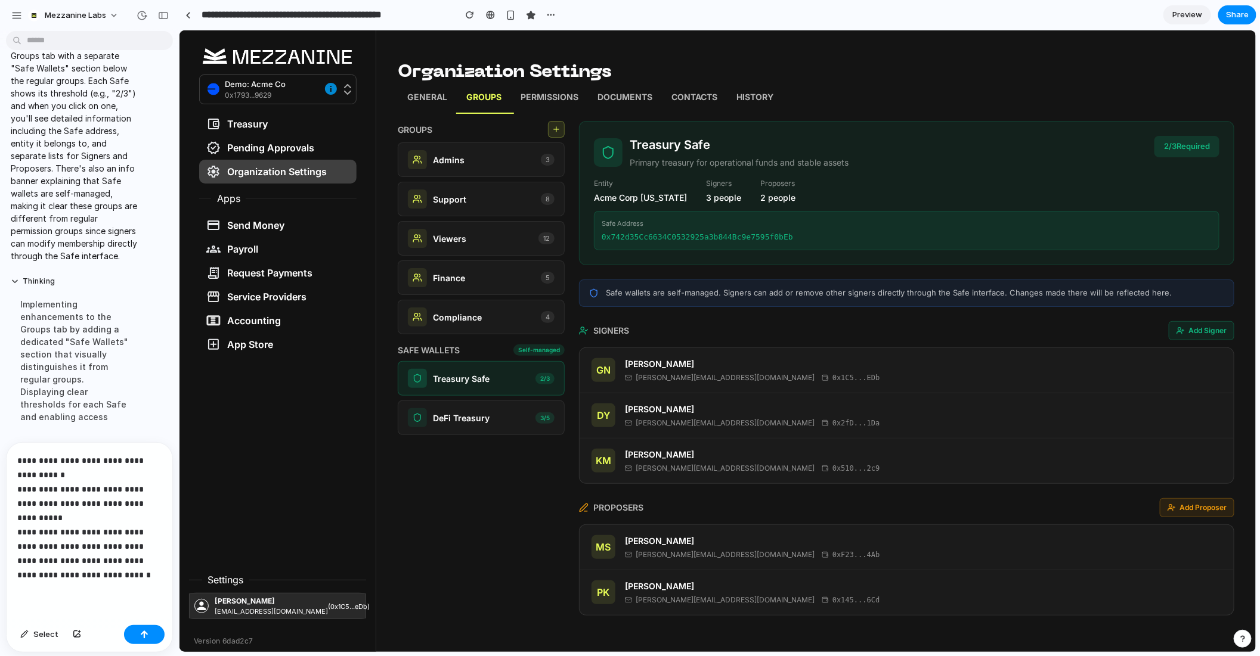
click at [116, 561] on p "**********" at bounding box center [89, 518] width 144 height 129
click at [135, 576] on p "**********" at bounding box center [89, 518] width 144 height 129
click at [54, 548] on p "**********" at bounding box center [89, 518] width 144 height 129
click at [148, 579] on p "**********" at bounding box center [89, 518] width 144 height 129
click at [145, 632] on div "button" at bounding box center [144, 635] width 8 height 8
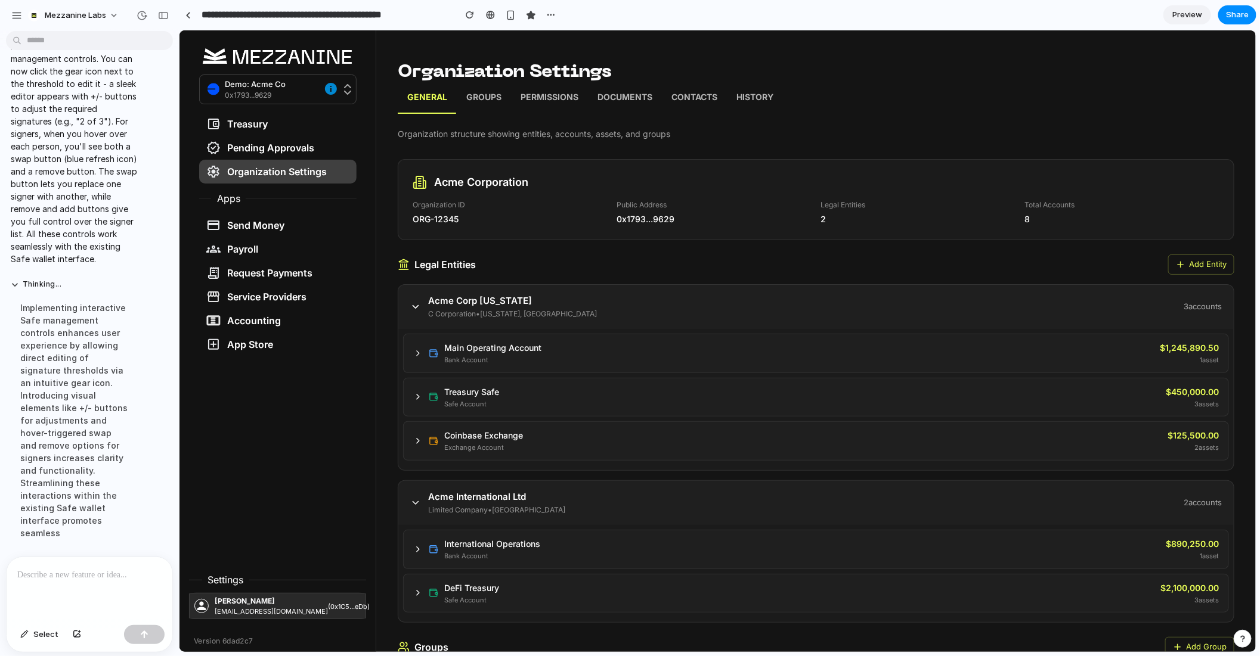
scroll to position [2116, 0]
click at [481, 101] on p "Groups" at bounding box center [483, 98] width 35 height 15
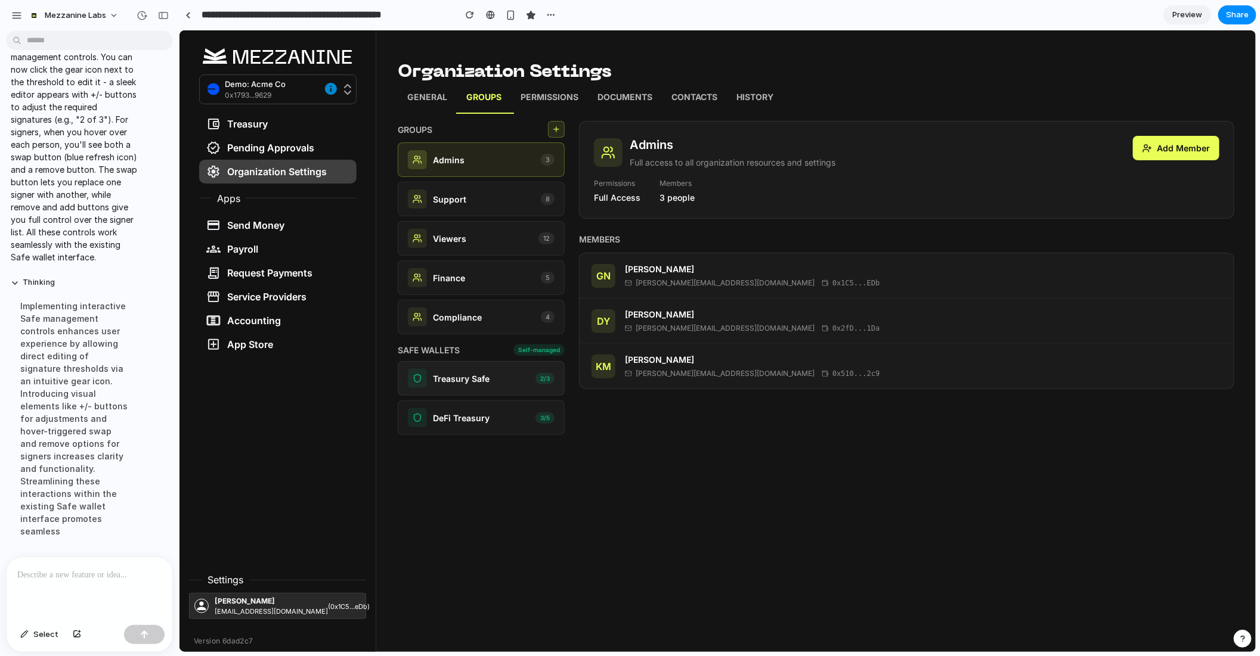
click at [462, 374] on p "Treasury Safe" at bounding box center [460, 378] width 57 height 13
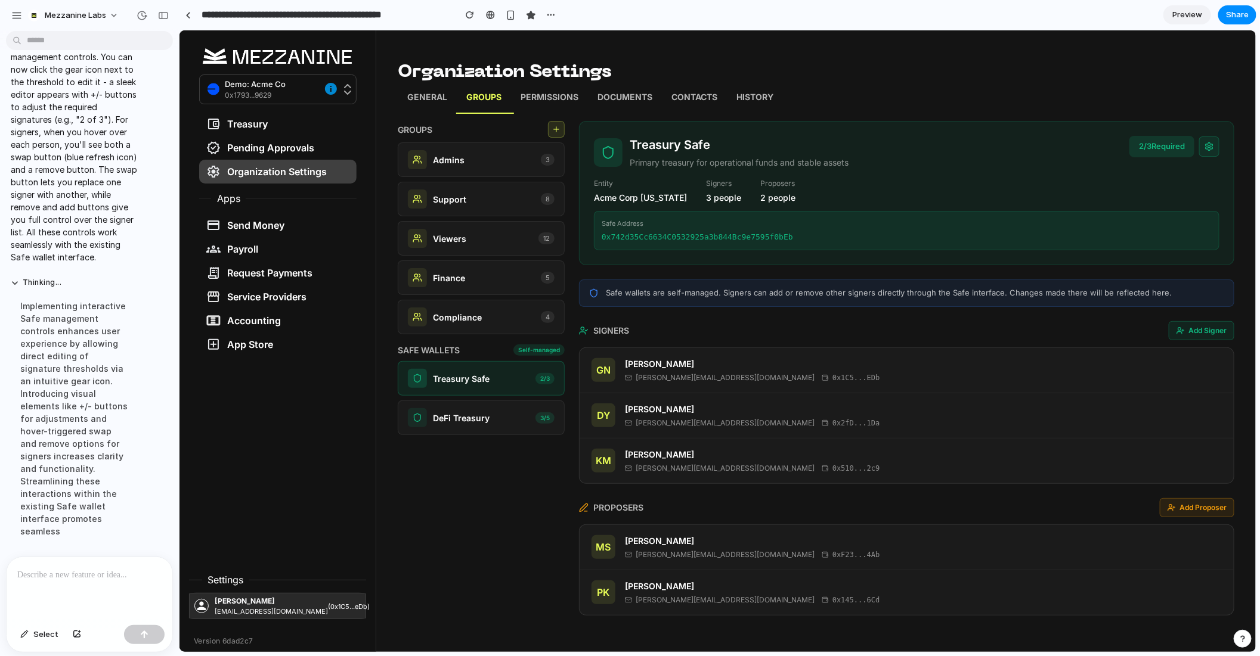
click at [1212, 147] on icon at bounding box center [1208, 146] width 7 height 8
click at [1025, 153] on icon at bounding box center [1023, 152] width 8 height 8
click at [1108, 155] on icon at bounding box center [1109, 152] width 8 height 8
click at [1025, 156] on icon at bounding box center [1023, 152] width 8 height 8
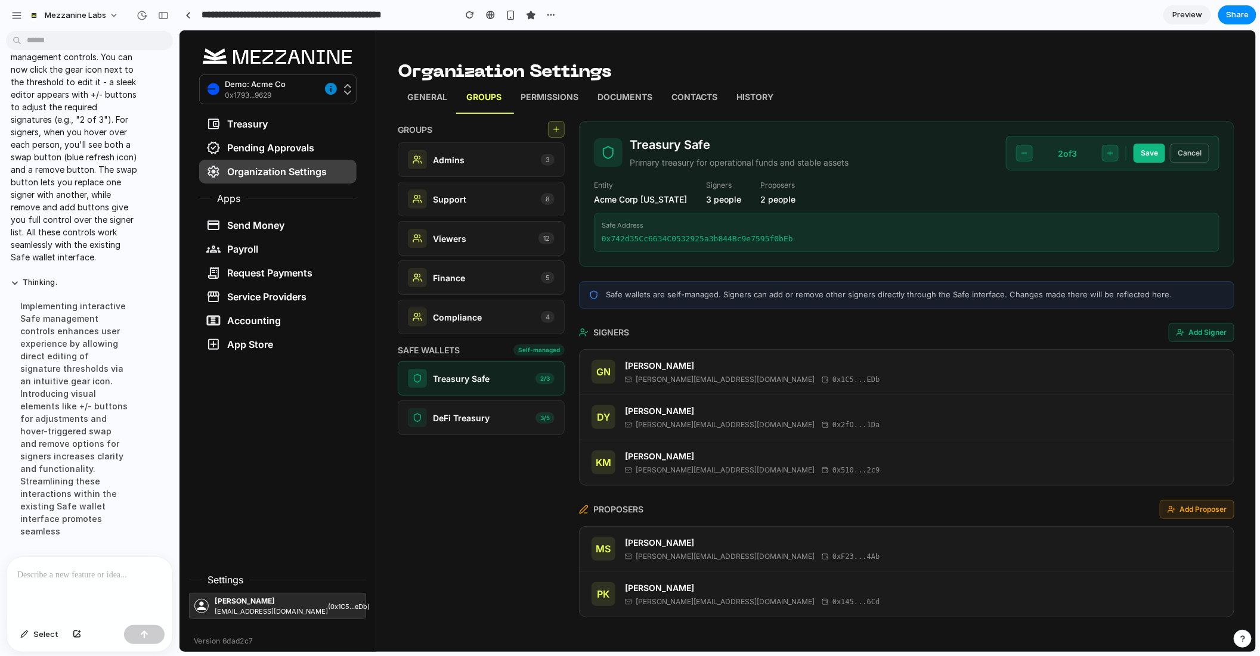
click at [1201, 153] on button "Cancel" at bounding box center [1188, 152] width 39 height 19
click at [1209, 149] on icon at bounding box center [1208, 146] width 7 height 8
click at [1188, 150] on button "Cancel" at bounding box center [1188, 152] width 39 height 19
click at [467, 418] on p "DeFi Treasury" at bounding box center [460, 417] width 57 height 13
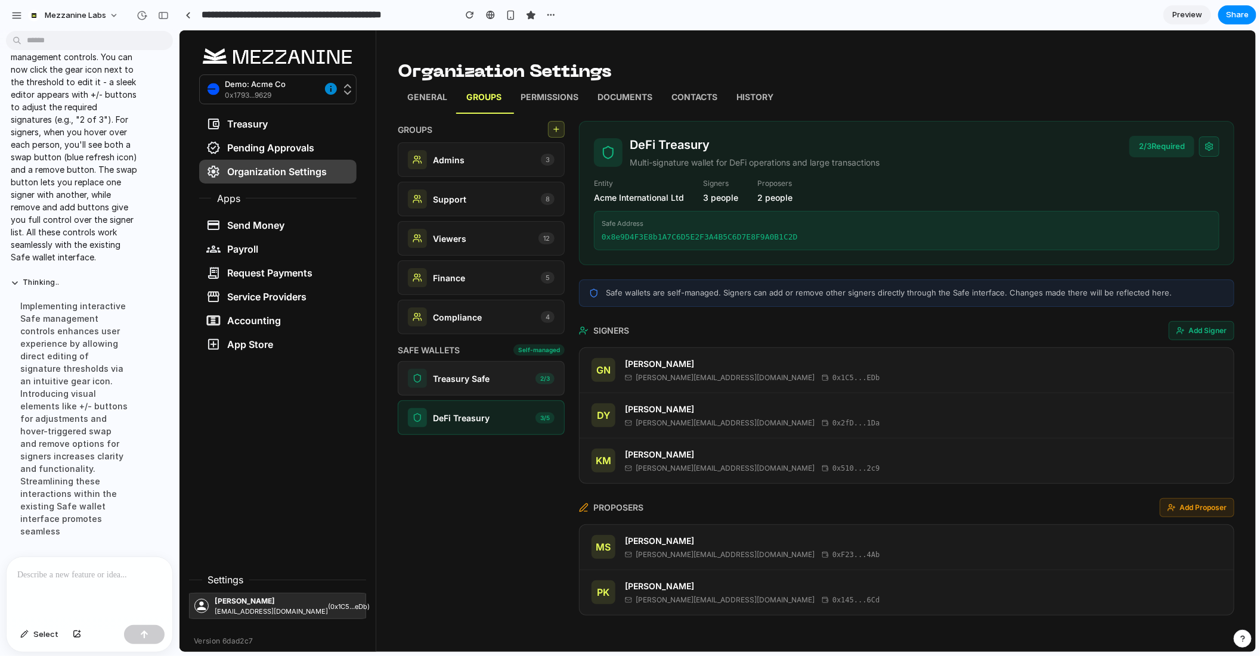
click at [466, 387] on div "Treasury Safe 2 / 3" at bounding box center [480, 378] width 167 height 35
click at [470, 415] on p "DeFi Treasury" at bounding box center [460, 417] width 57 height 13
click at [472, 383] on div "Treasury Safe" at bounding box center [448, 377] width 82 height 19
click at [478, 405] on div "DeFi Treasury 3 / 5" at bounding box center [480, 417] width 167 height 35
click at [480, 364] on div "Treasury Safe 2 / 3" at bounding box center [480, 378] width 167 height 35
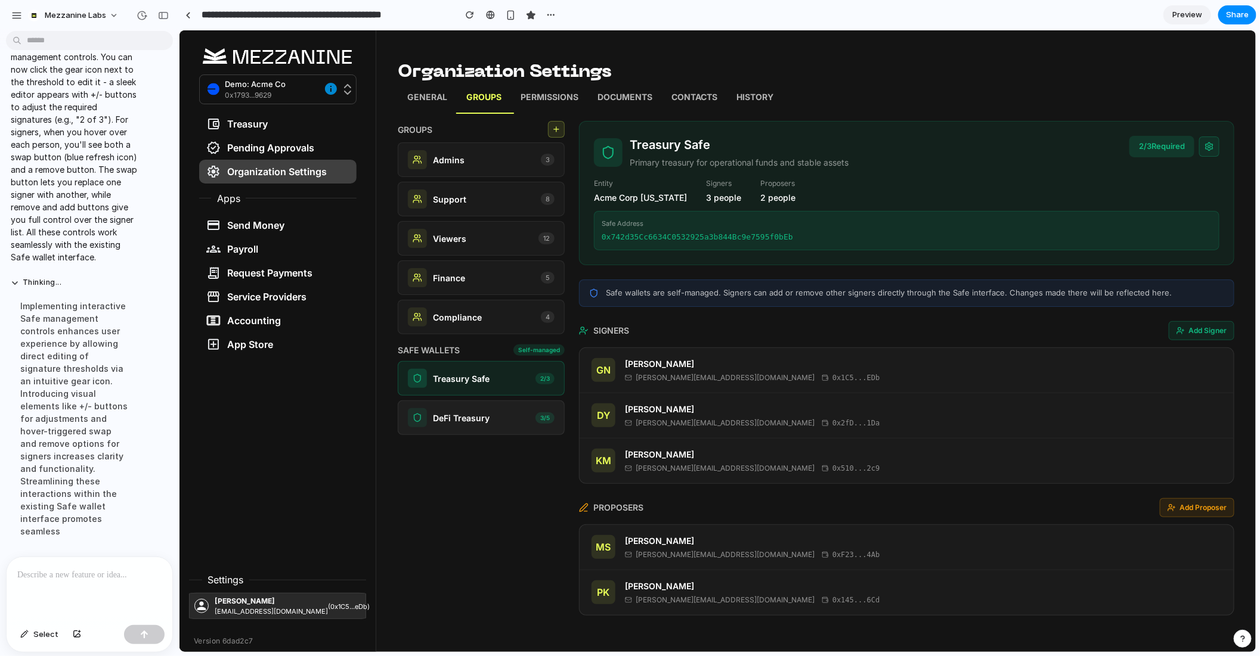
click at [482, 405] on div "DeFi Treasury 3 / 5" at bounding box center [480, 417] width 167 height 35
click at [487, 313] on div "Compliance 4" at bounding box center [480, 316] width 147 height 19
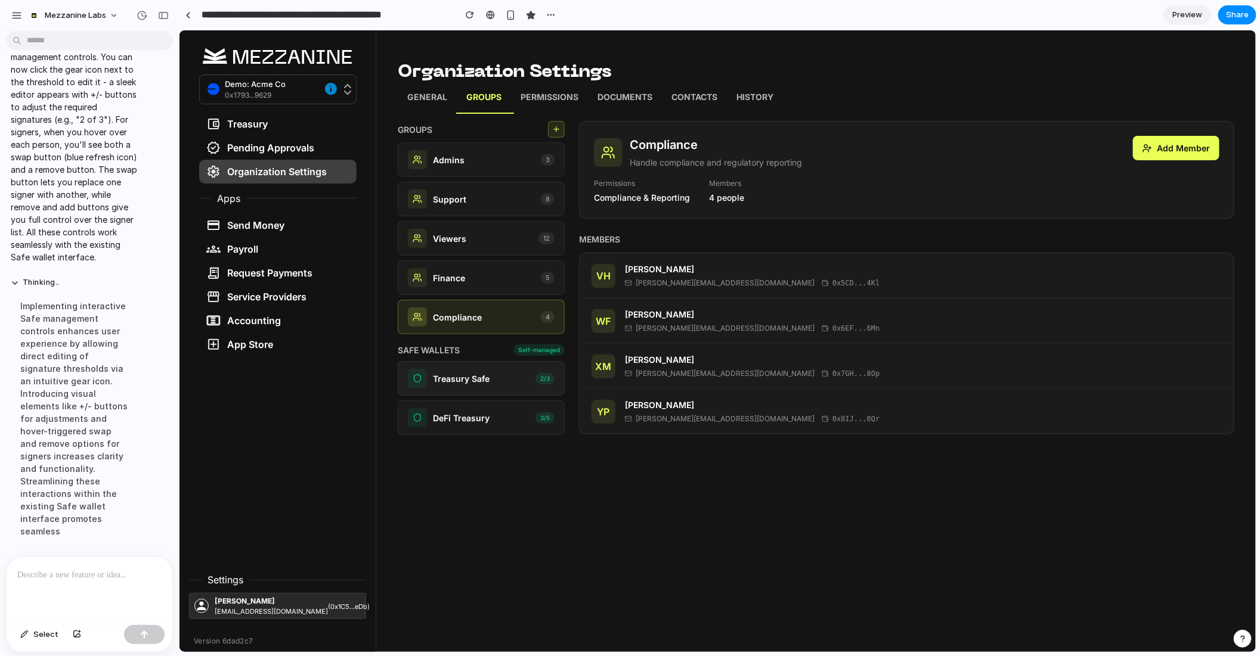
click at [489, 374] on div "Treasury Safe 2 / 3" at bounding box center [480, 377] width 147 height 19
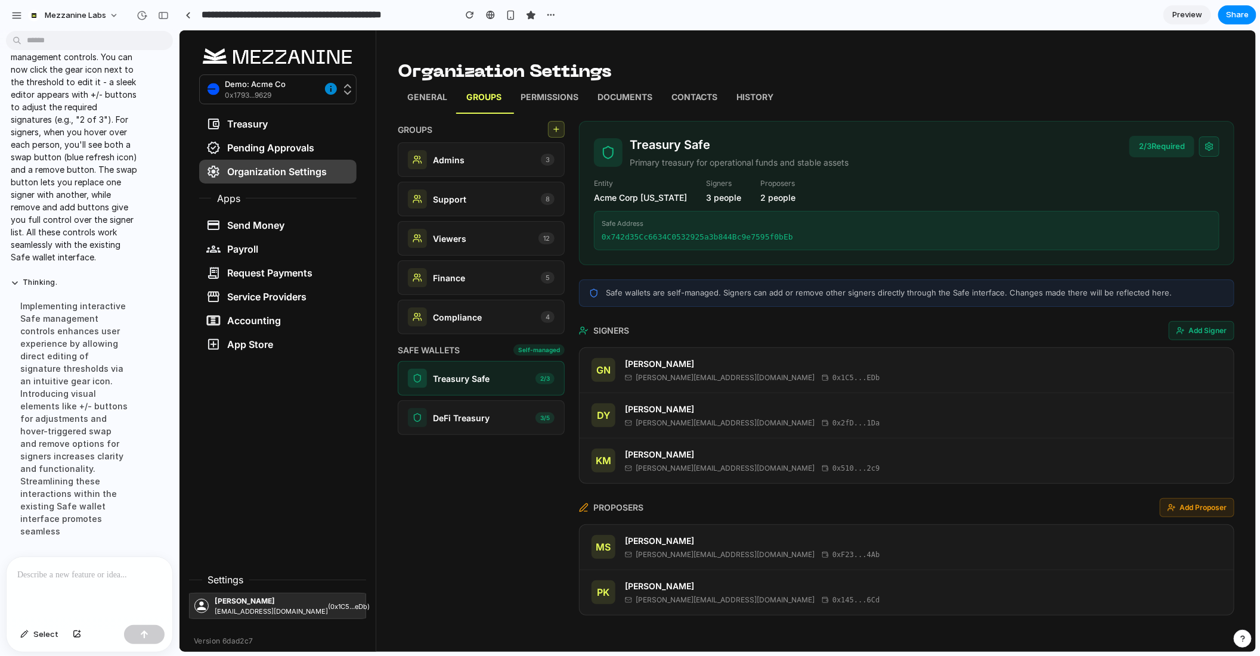
click at [108, 578] on p at bounding box center [89, 575] width 144 height 14
click at [458, 153] on p "Admins" at bounding box center [448, 159] width 32 height 13
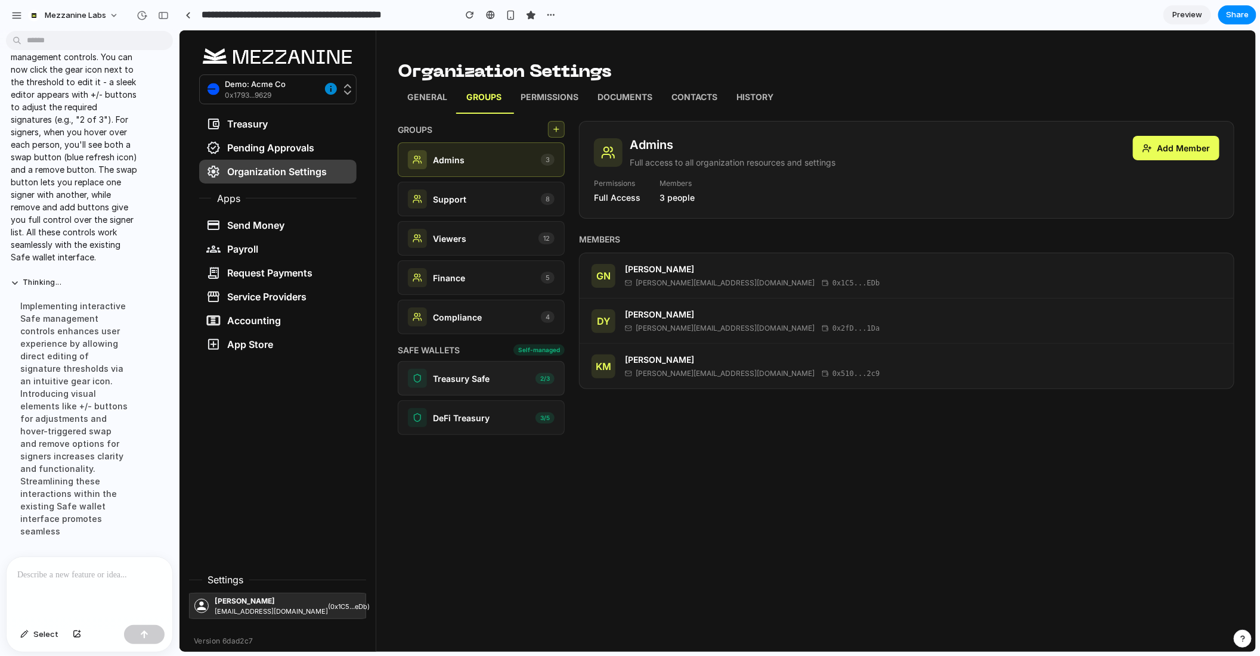
click at [479, 381] on p "Treasury Safe" at bounding box center [460, 378] width 57 height 13
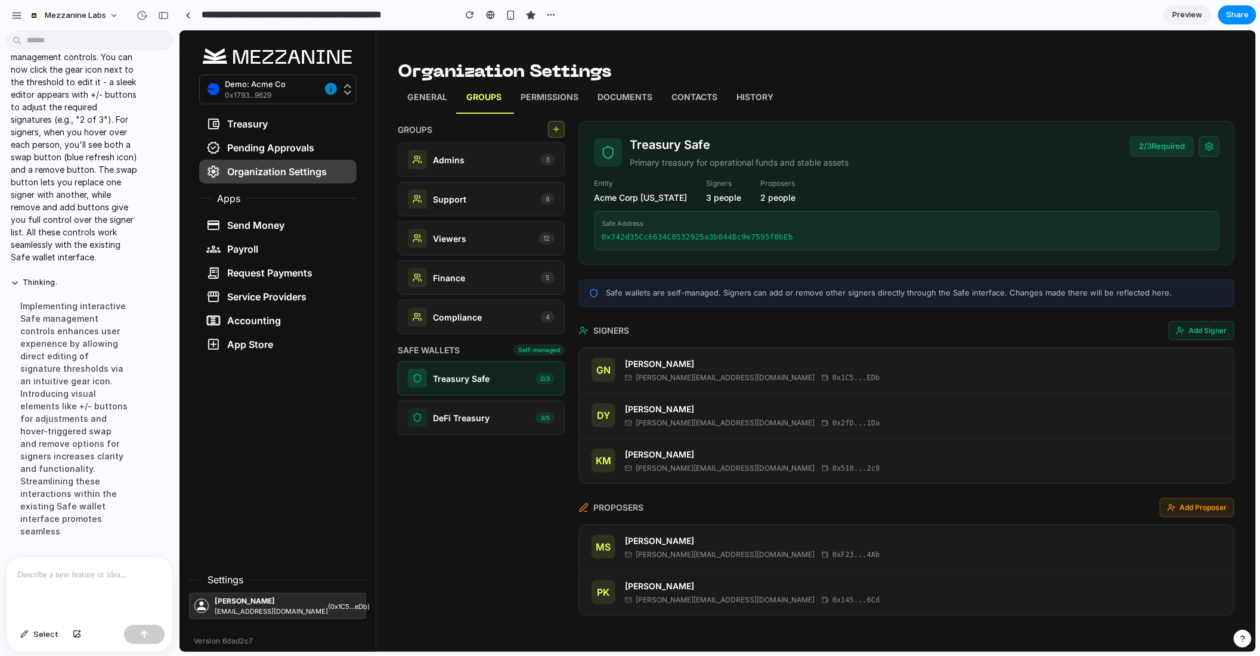
click at [1193, 324] on button "Add Signer" at bounding box center [1201, 330] width 66 height 19
click at [72, 582] on div at bounding box center [90, 588] width 166 height 63
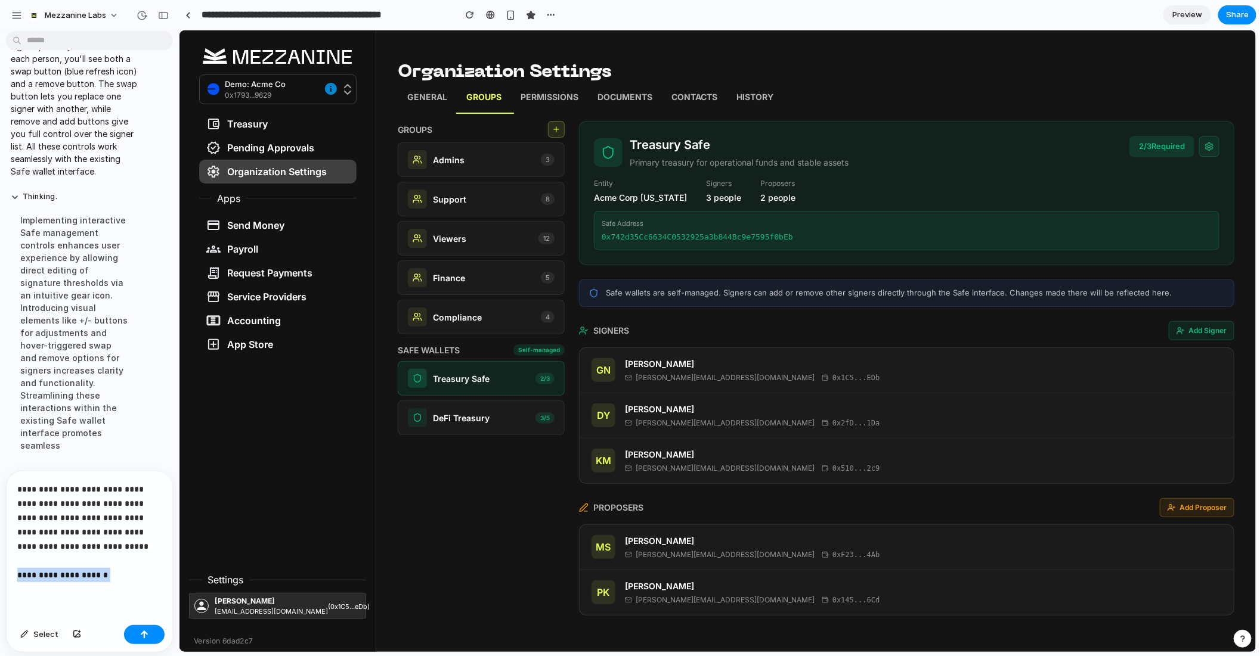
drag, startPoint x: 108, startPoint y: 573, endPoint x: 0, endPoint y: 572, distance: 107.9
click at [0, 572] on div "**********" at bounding box center [86, 562] width 172 height 182
click at [112, 578] on p "**********" at bounding box center [89, 532] width 144 height 100
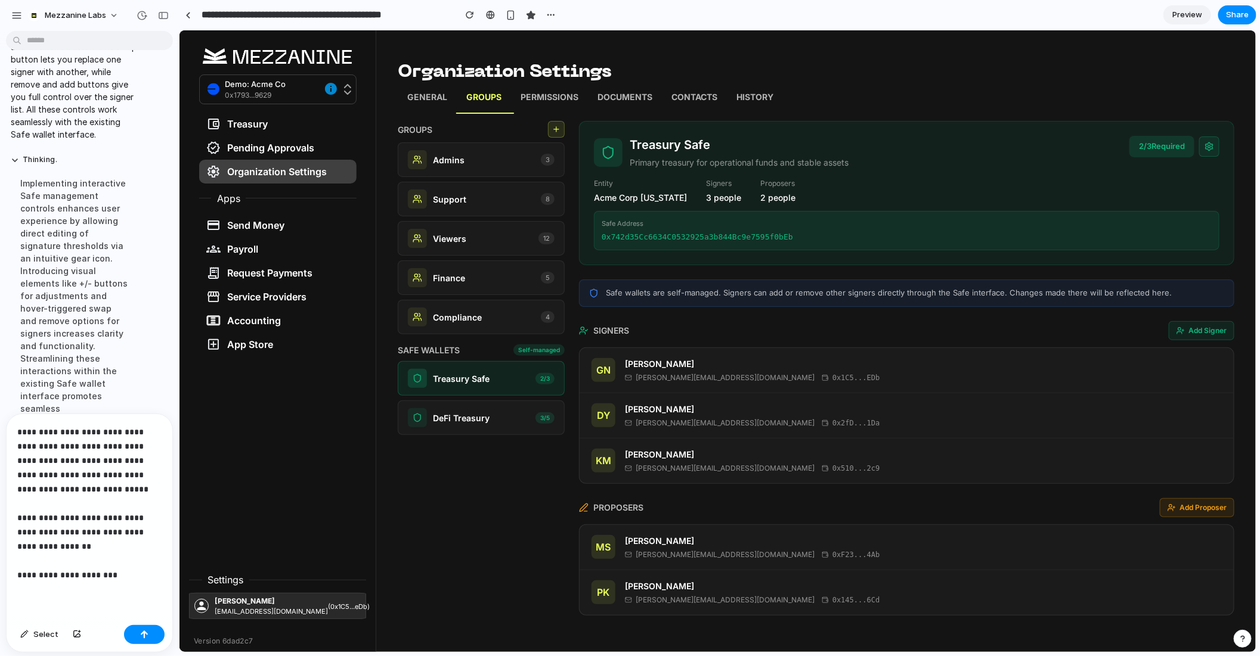
click at [120, 577] on p "**********" at bounding box center [89, 503] width 144 height 157
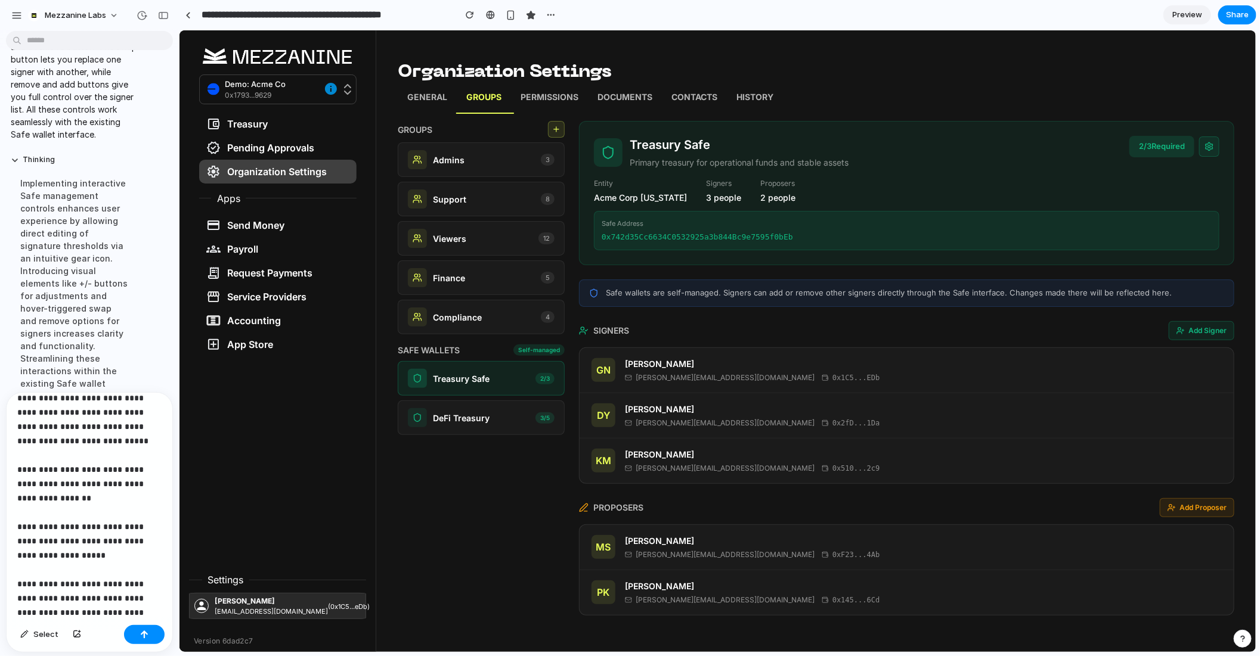
scroll to position [41, 0]
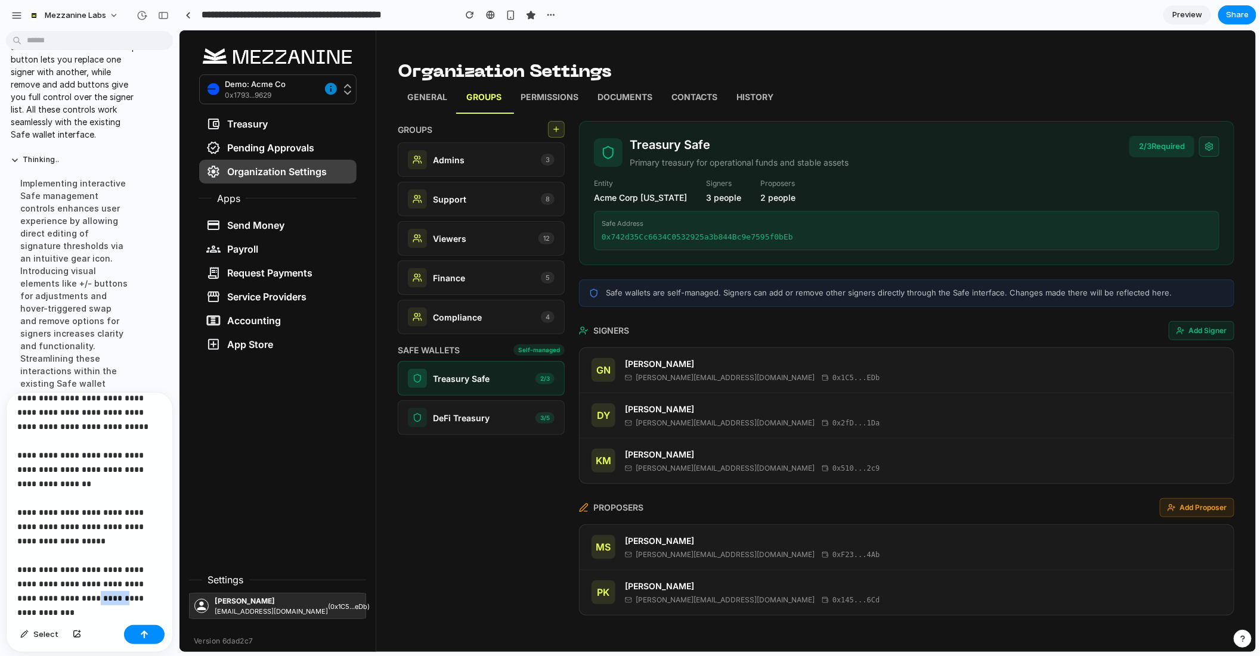
drag, startPoint x: 114, startPoint y: 597, endPoint x: 82, endPoint y: 596, distance: 32.8
click at [82, 596] on p "**********" at bounding box center [89, 491] width 144 height 258
click at [47, 608] on p "**********" at bounding box center [89, 491] width 144 height 258
click at [54, 541] on p "**********" at bounding box center [89, 491] width 144 height 258
click at [138, 616] on p "**********" at bounding box center [89, 491] width 144 height 258
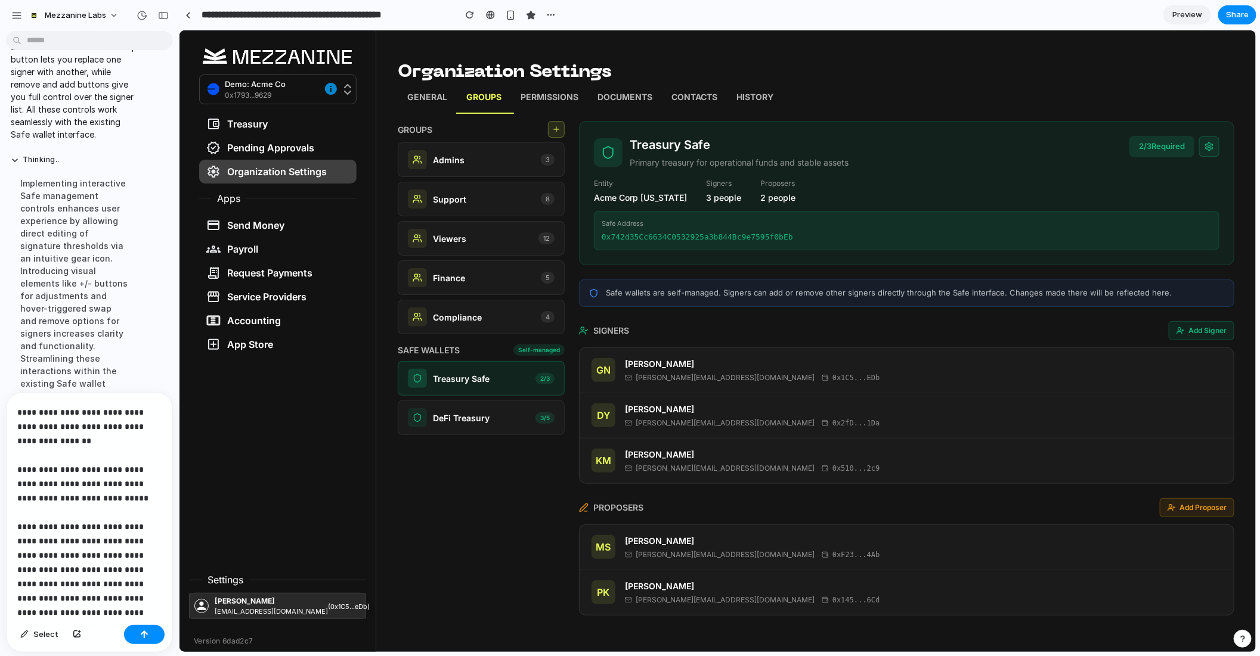
scroll to position [98, 0]
click at [123, 616] on p "**********" at bounding box center [89, 476] width 144 height 343
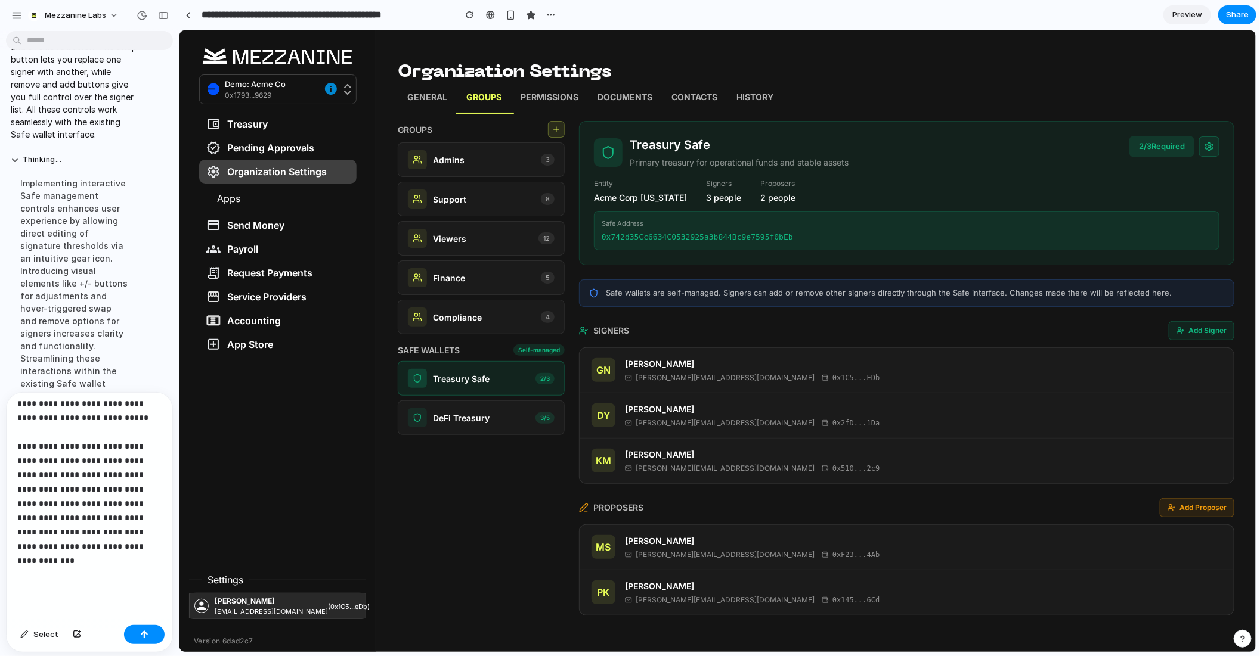
scroll to position [177, 0]
click at [43, 556] on p "**********" at bounding box center [89, 406] width 144 height 358
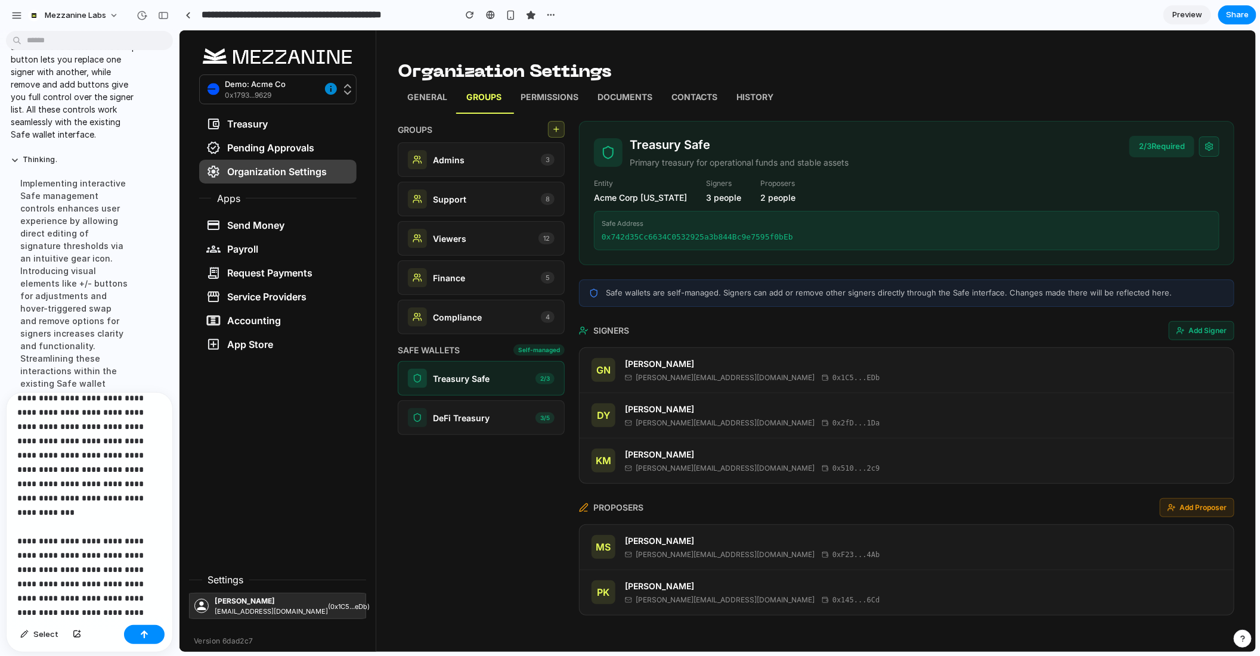
scroll to position [227, 0]
click at [144, 631] on div "button" at bounding box center [144, 635] width 8 height 8
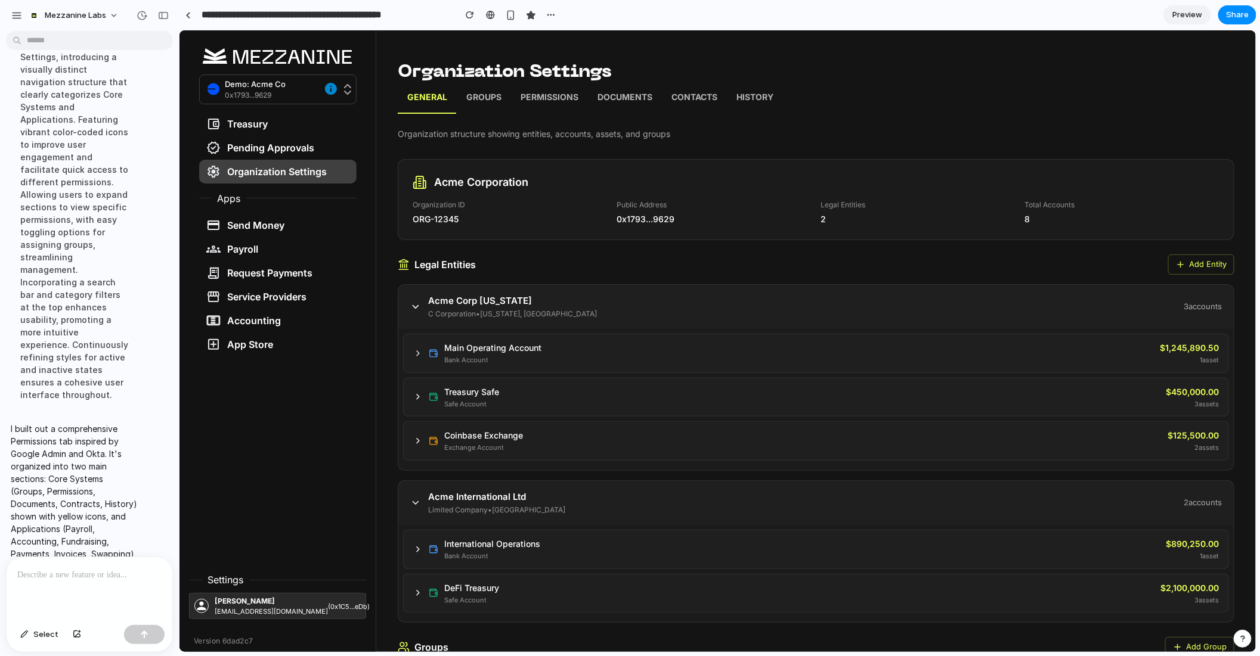
scroll to position [2977, 0]
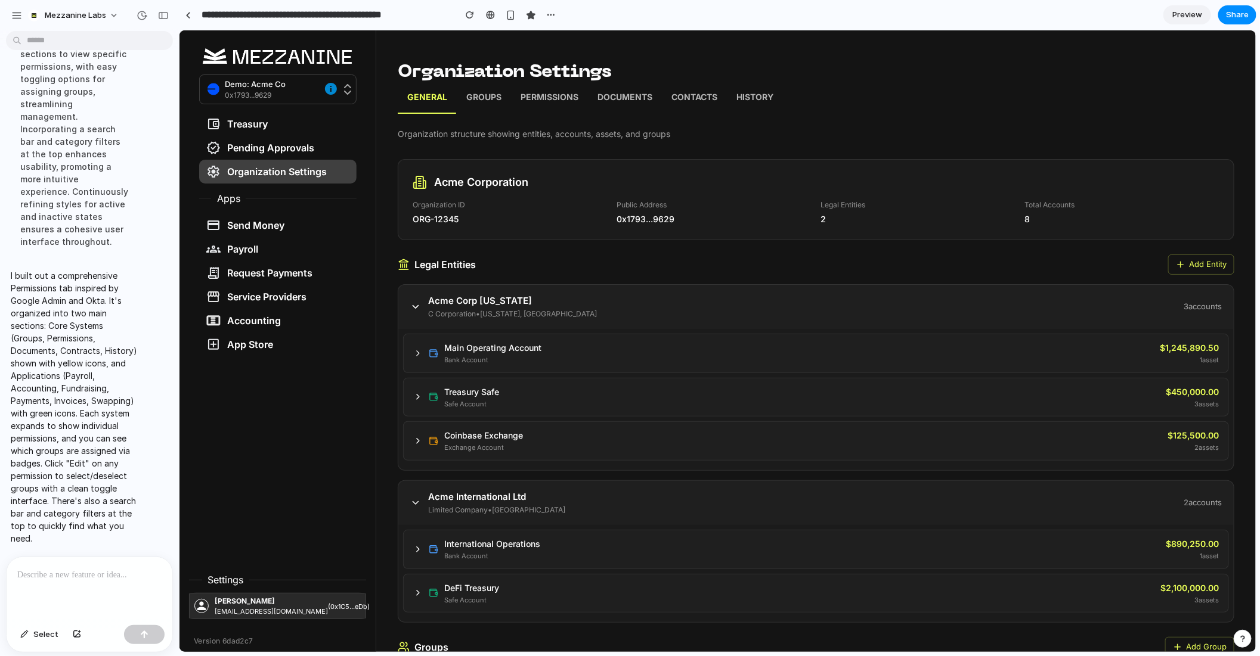
click at [543, 95] on p "Permissions" at bounding box center [549, 98] width 58 height 15
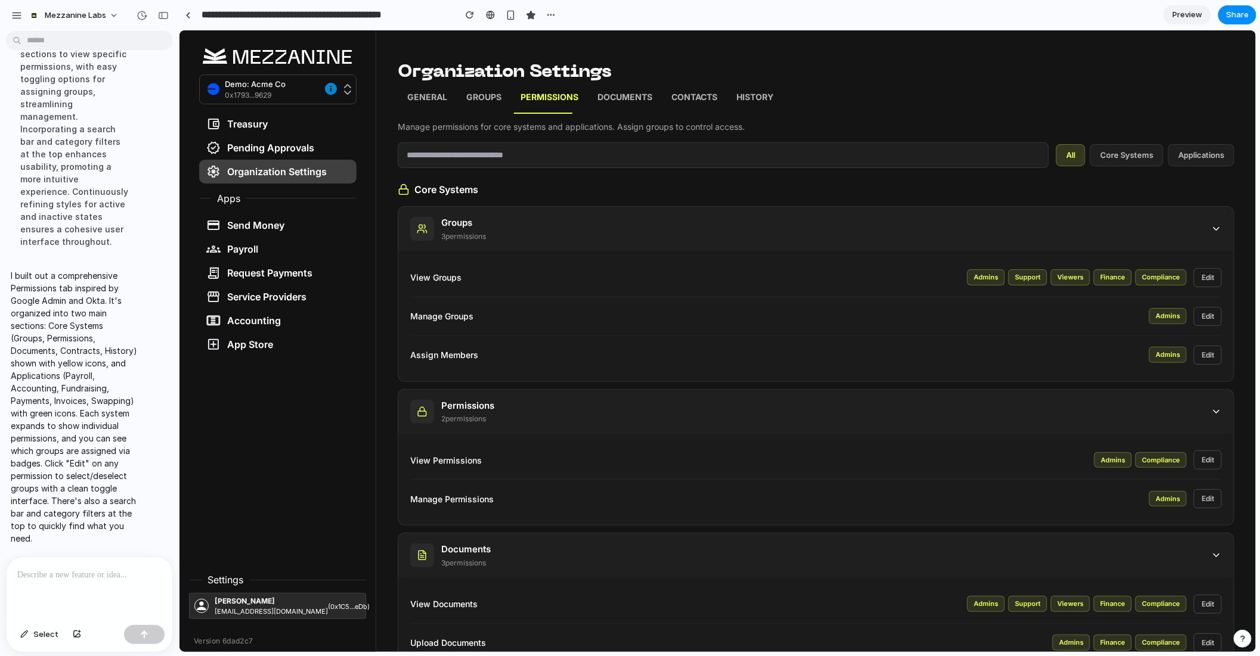
click at [1202, 280] on button "Edit" at bounding box center [1207, 277] width 28 height 19
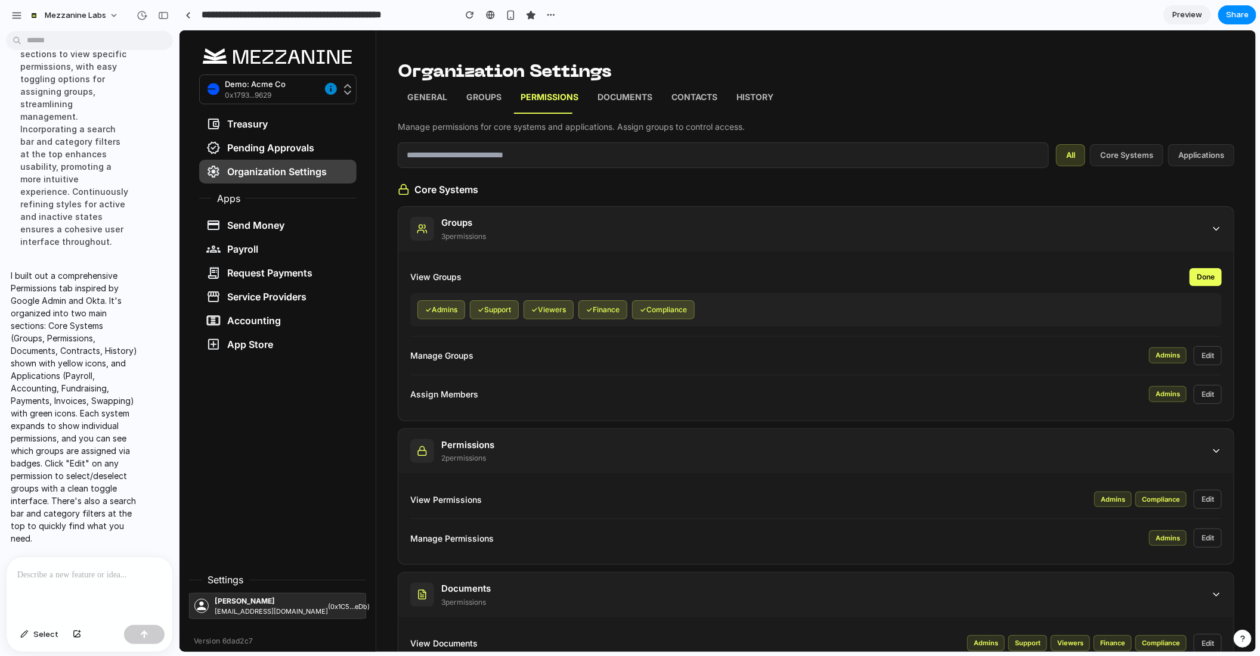
click at [1150, 319] on div "✓ Admins ✓ Support ✓ Viewers ✓ Finance ✓ Compliance" at bounding box center [815, 309] width 811 height 33
click at [1202, 278] on button "Done" at bounding box center [1205, 277] width 32 height 18
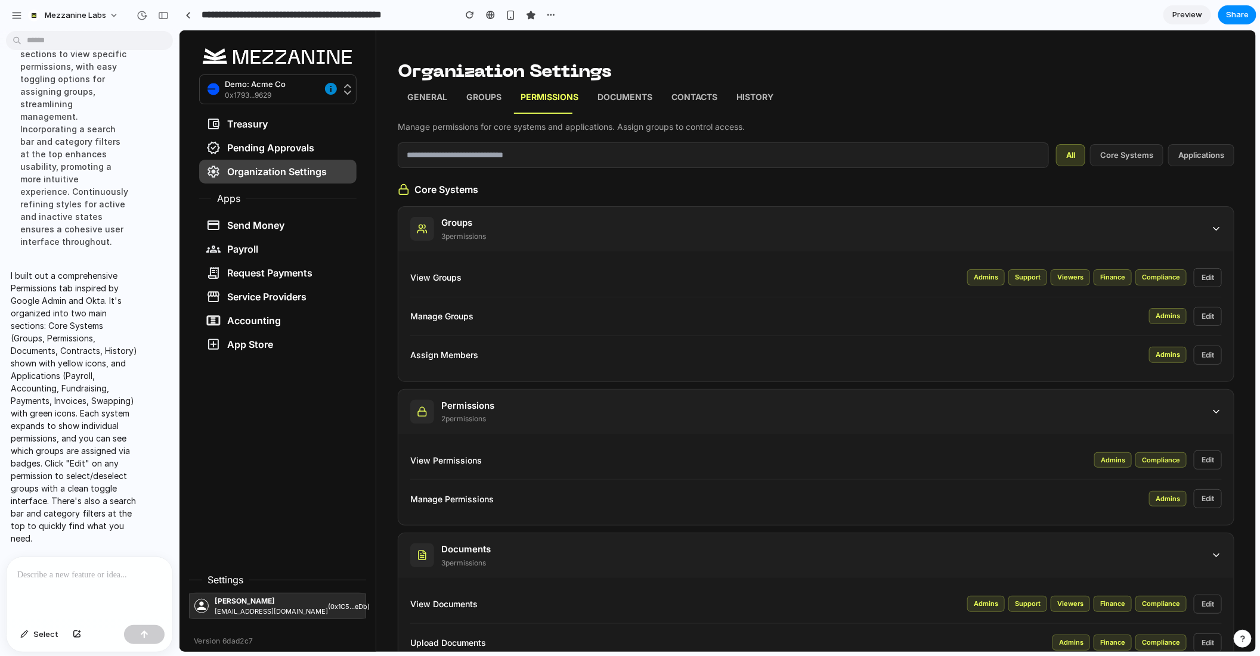
click at [1215, 231] on icon at bounding box center [1215, 228] width 11 height 11
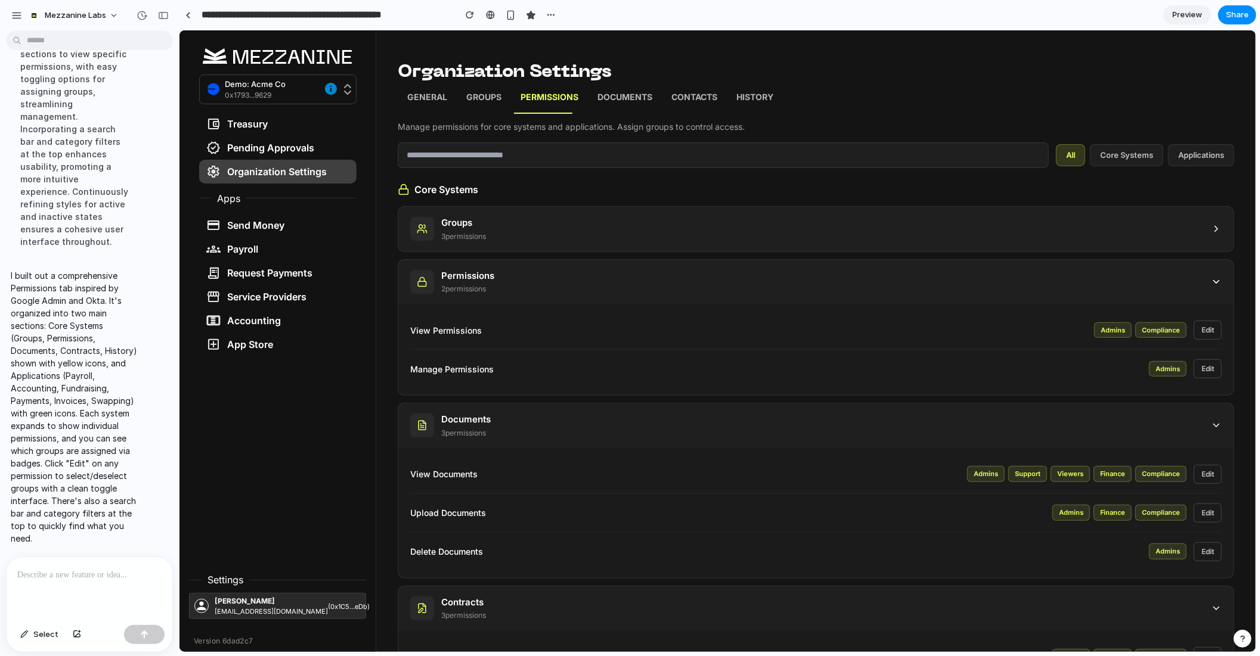
click at [1212, 276] on icon at bounding box center [1215, 281] width 11 height 11
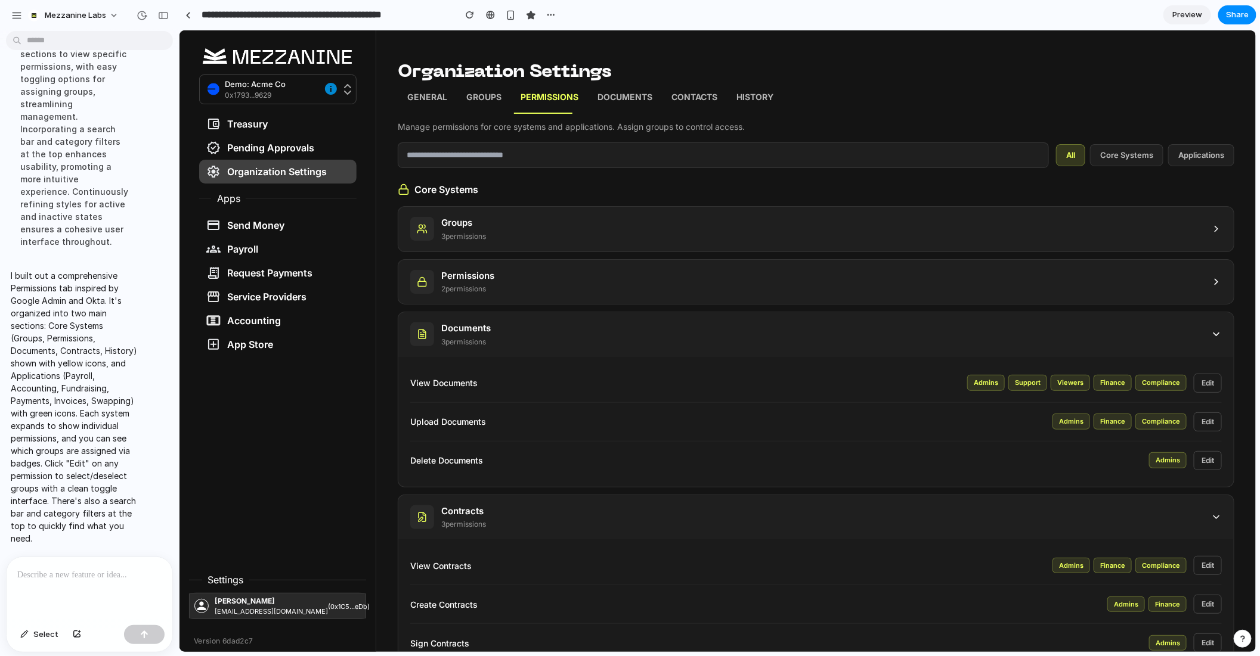
click at [1215, 334] on icon at bounding box center [1215, 334] width 5 height 3
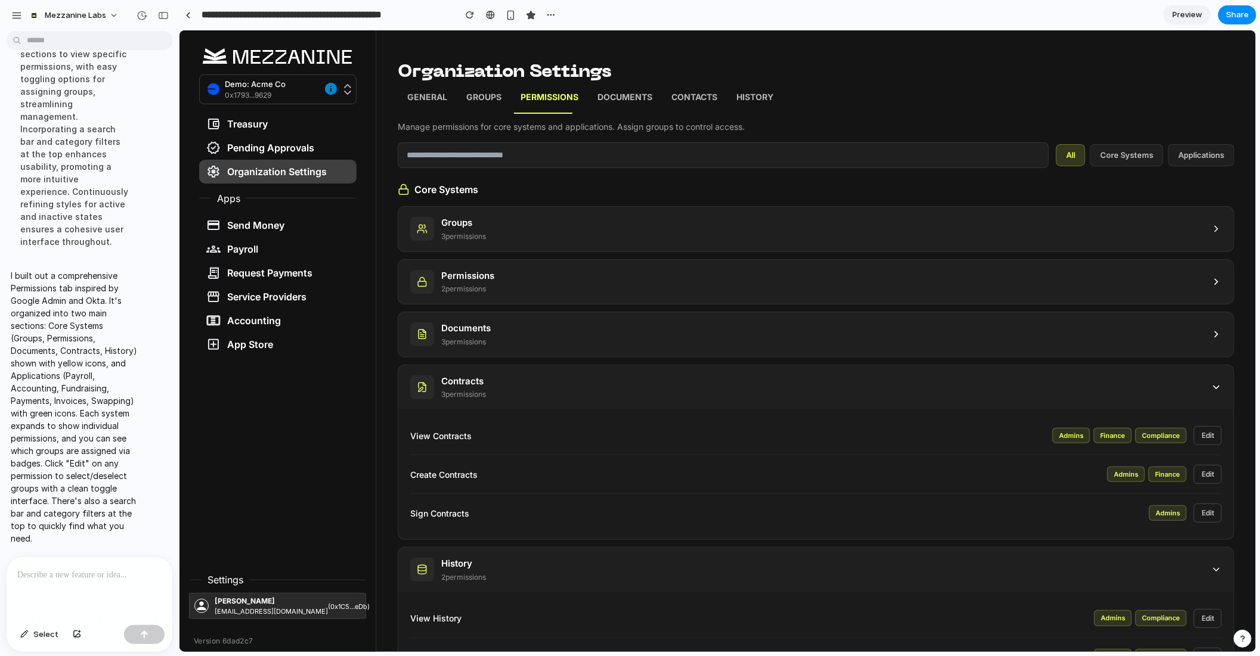
click at [1208, 373] on div "Contracts 3 permission s" at bounding box center [815, 387] width 835 height 45
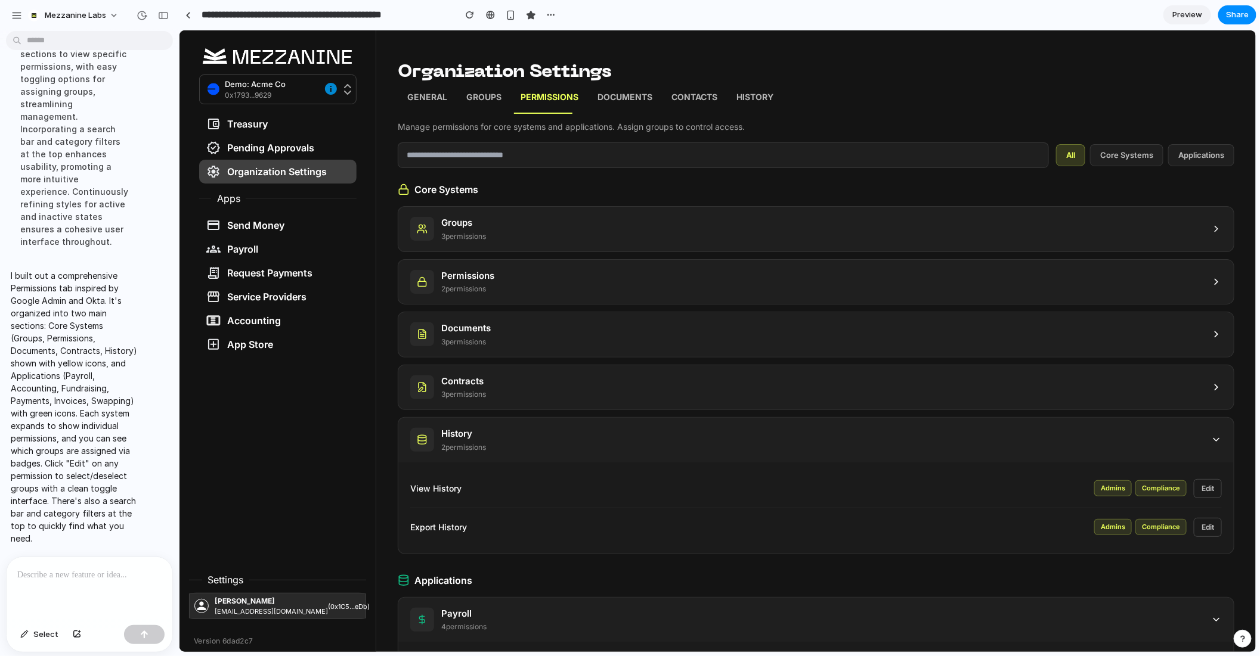
click at [1214, 439] on icon at bounding box center [1215, 439] width 11 height 11
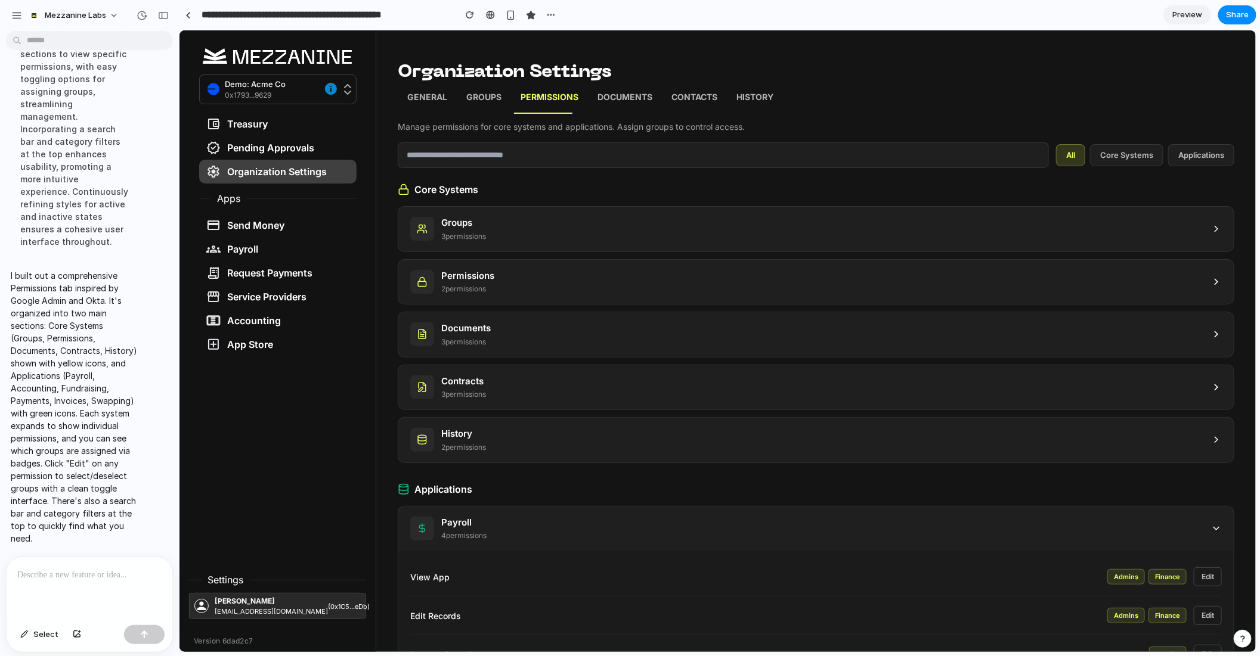
click at [1217, 527] on icon at bounding box center [1215, 528] width 5 height 3
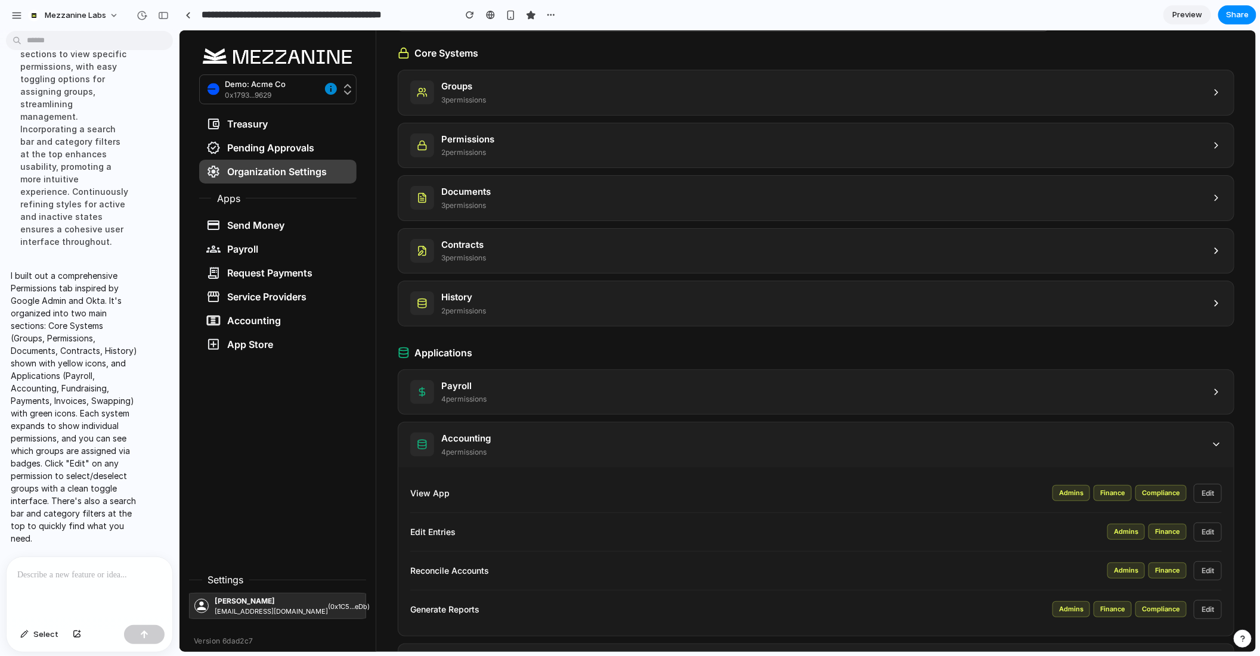
scroll to position [138, 0]
click at [1214, 439] on icon at bounding box center [1215, 443] width 11 height 11
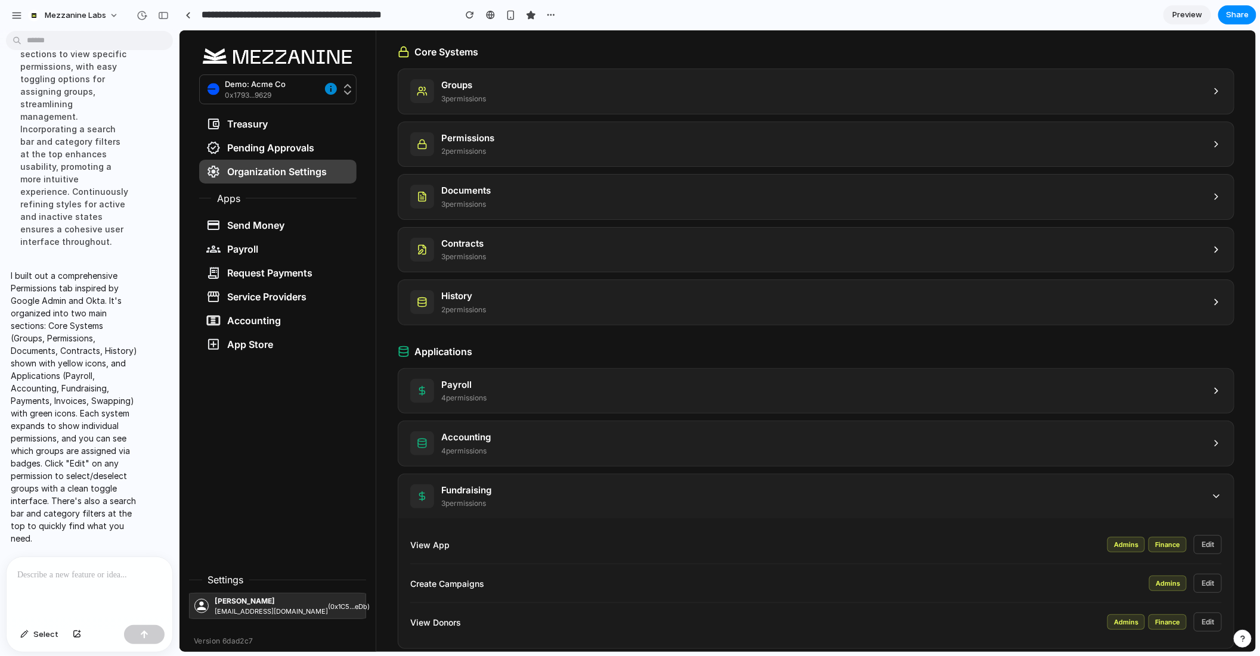
click at [1214, 485] on div "Fundraising 3 permission s" at bounding box center [815, 496] width 835 height 45
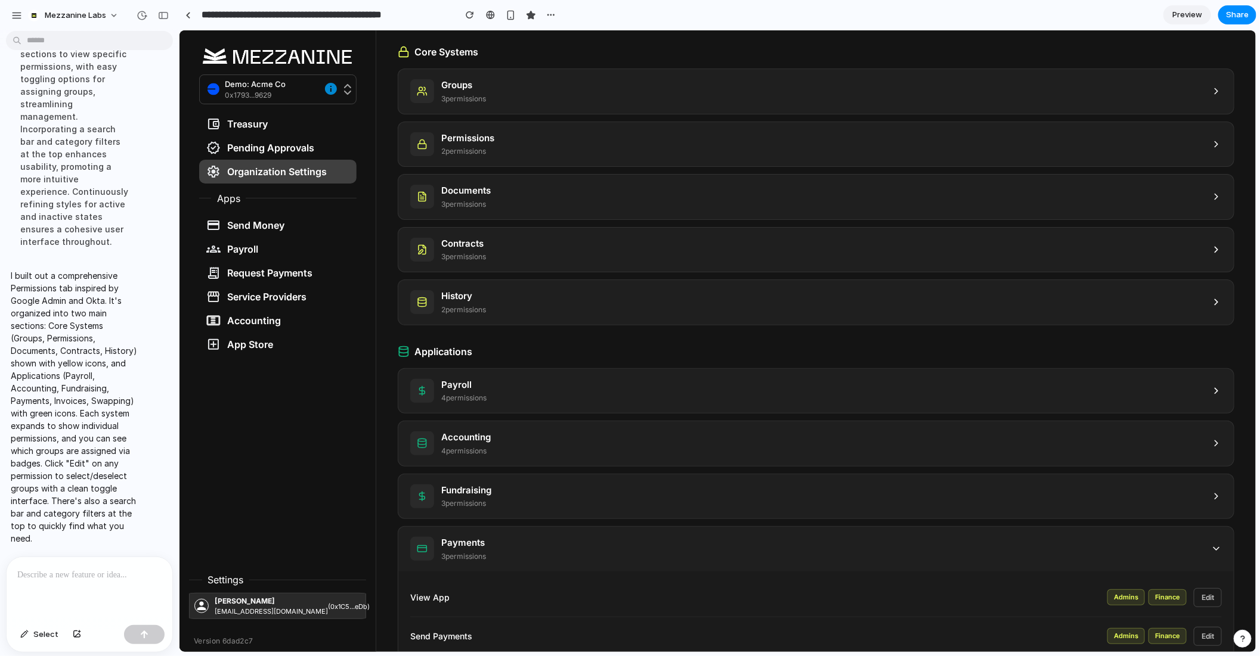
click at [1212, 543] on icon at bounding box center [1215, 548] width 11 height 11
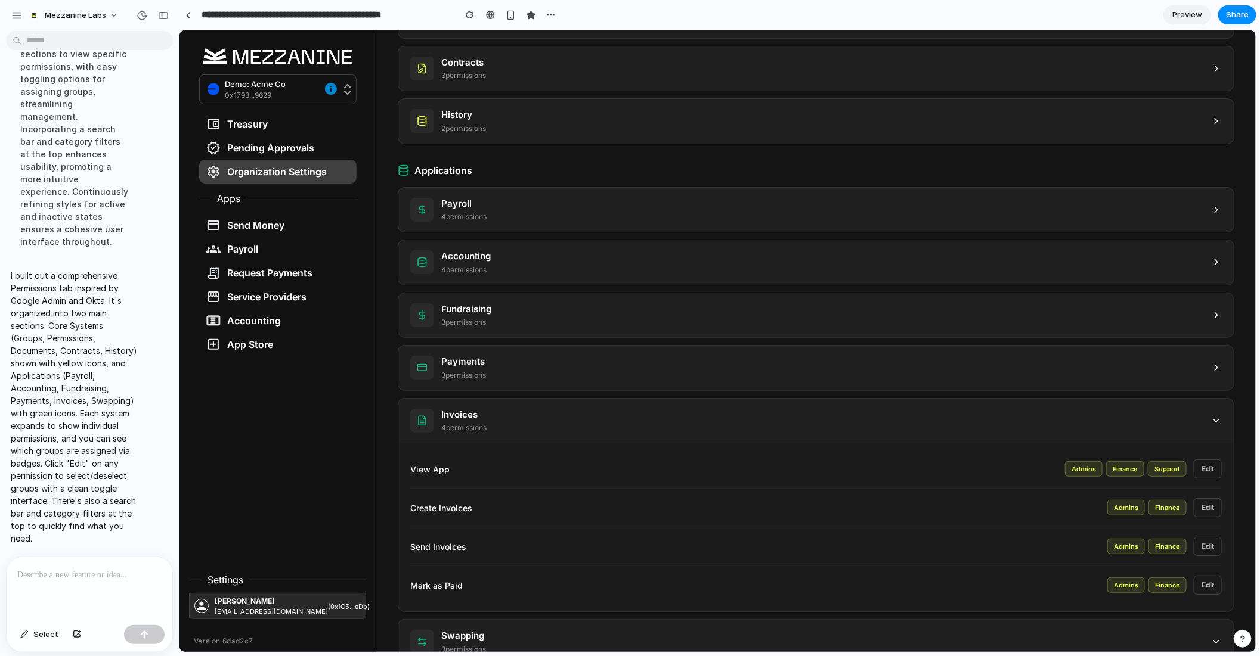
click at [1215, 415] on icon at bounding box center [1215, 420] width 11 height 11
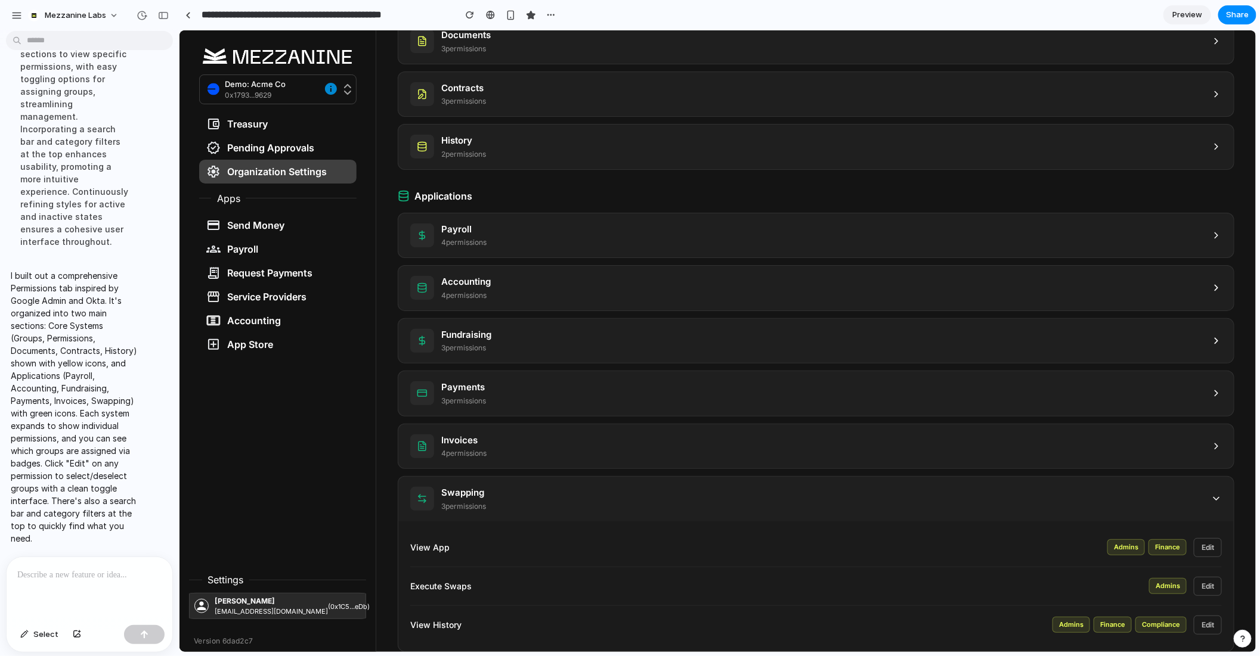
scroll to position [289, 0]
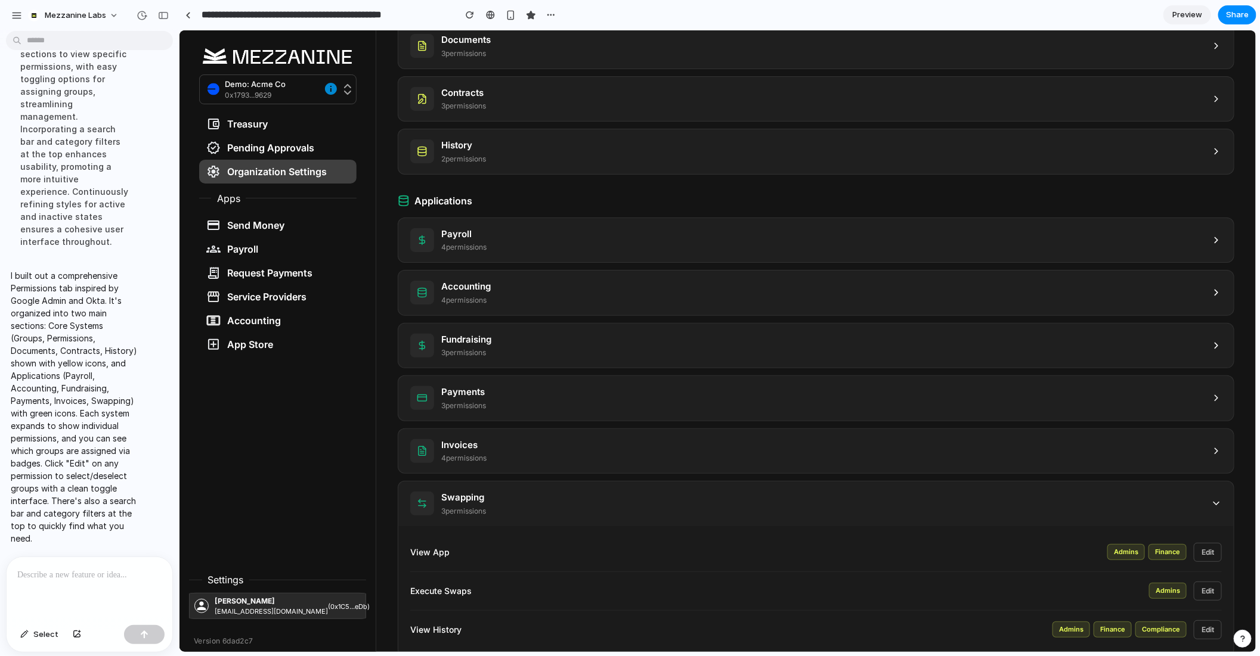
click at [1218, 503] on icon at bounding box center [1215, 503] width 11 height 11
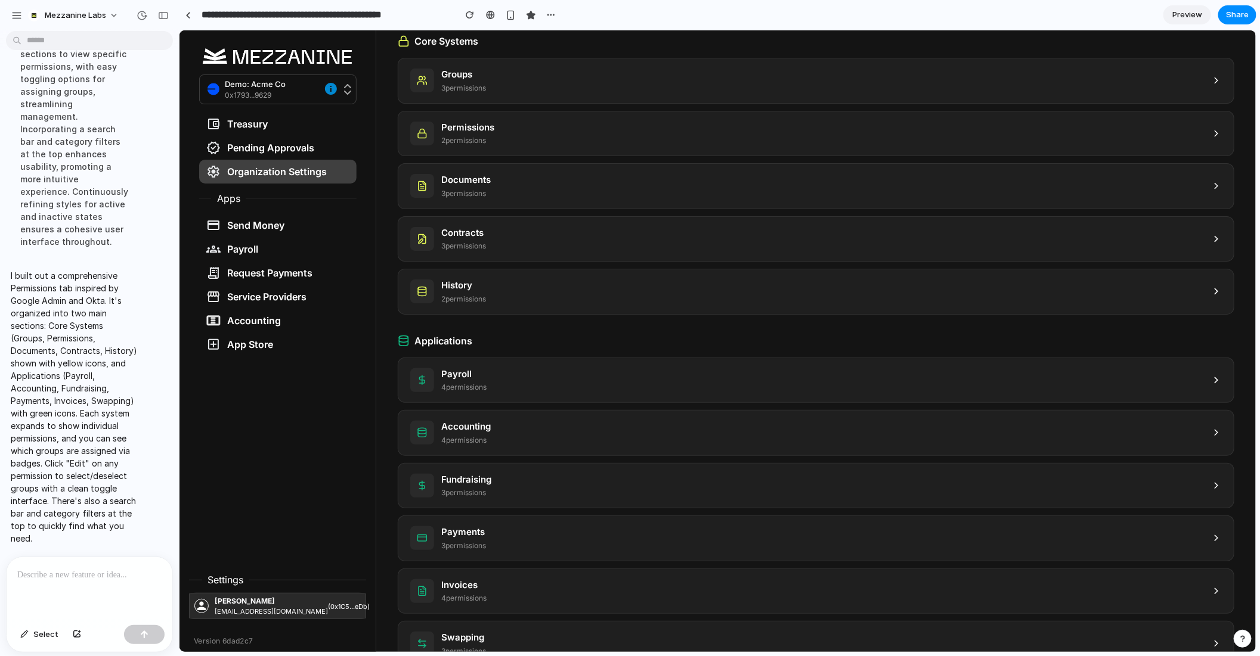
scroll to position [160, 0]
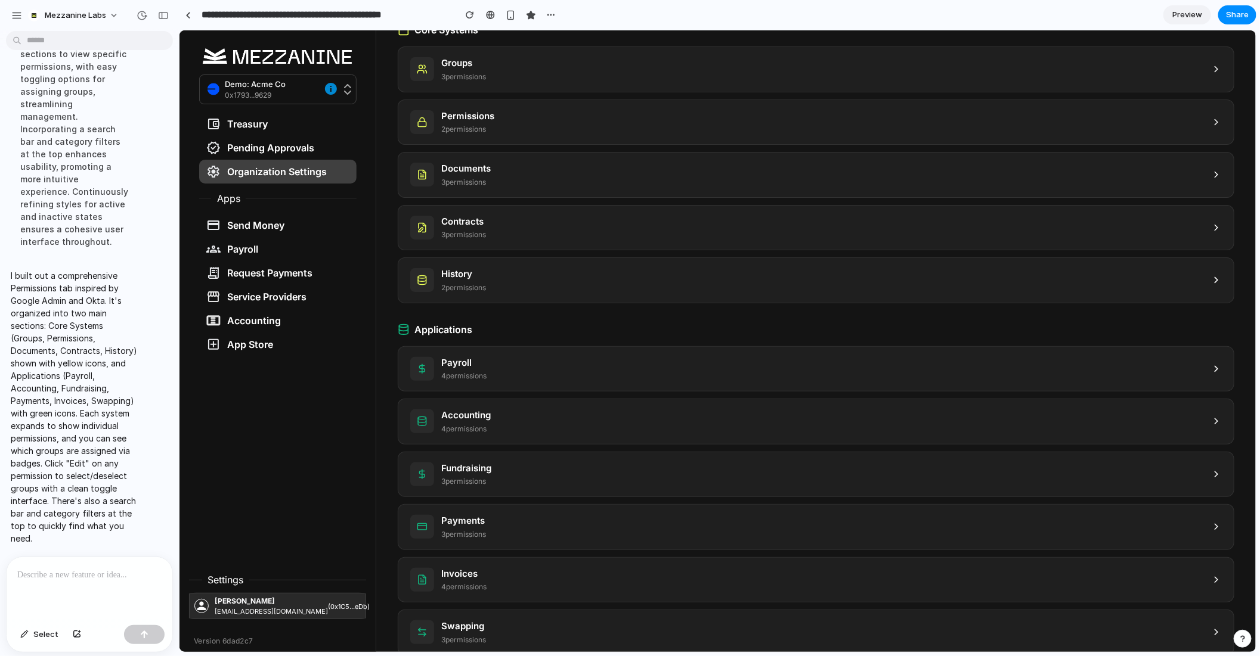
click at [1221, 468] on div "Fundraising 3 permission s" at bounding box center [815, 474] width 835 height 45
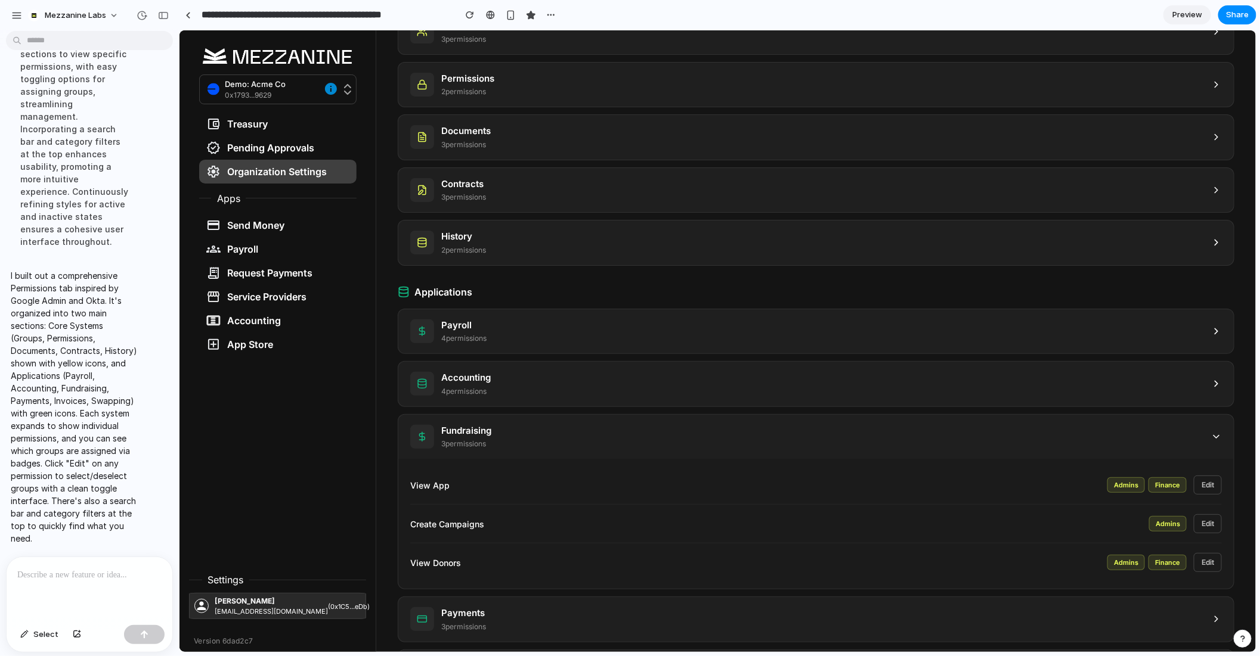
scroll to position [289, 0]
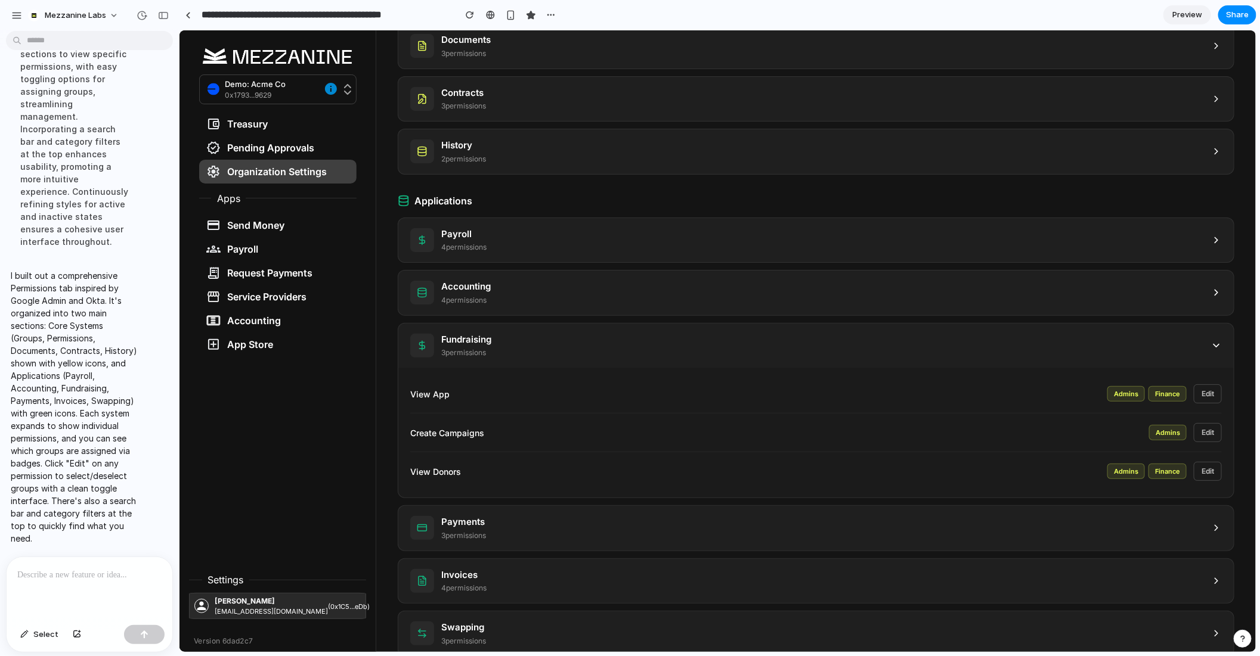
click at [948, 620] on div "Swapping 3 permission s" at bounding box center [815, 633] width 835 height 45
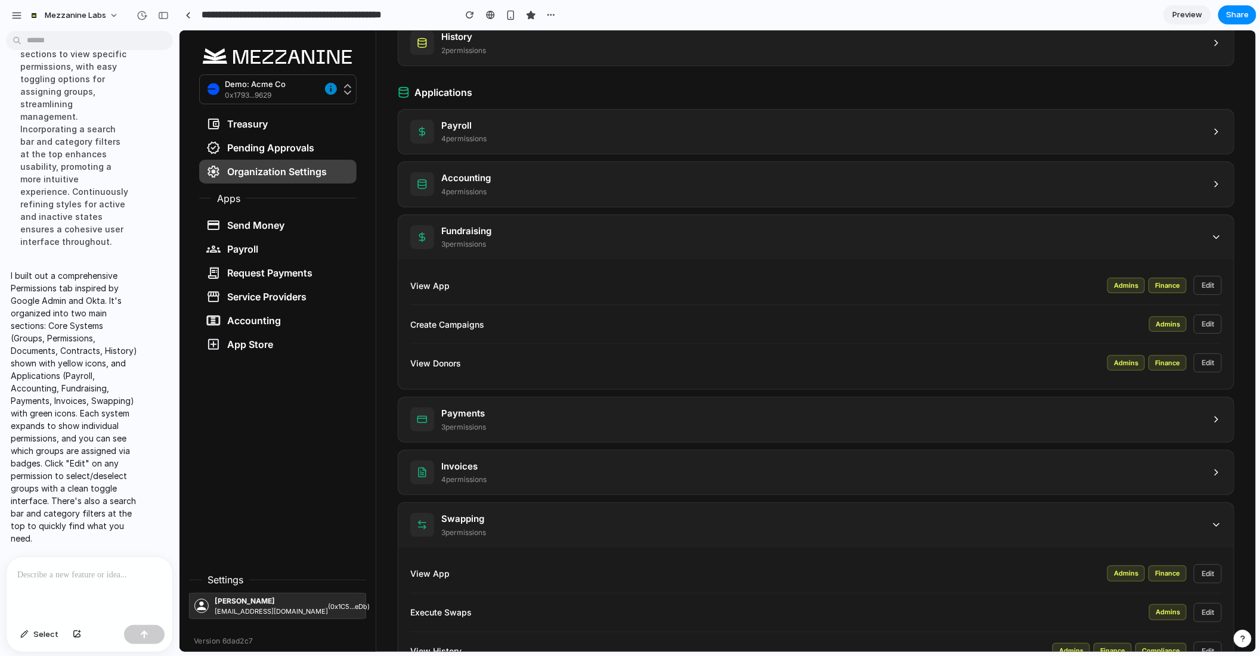
scroll to position [417, 0]
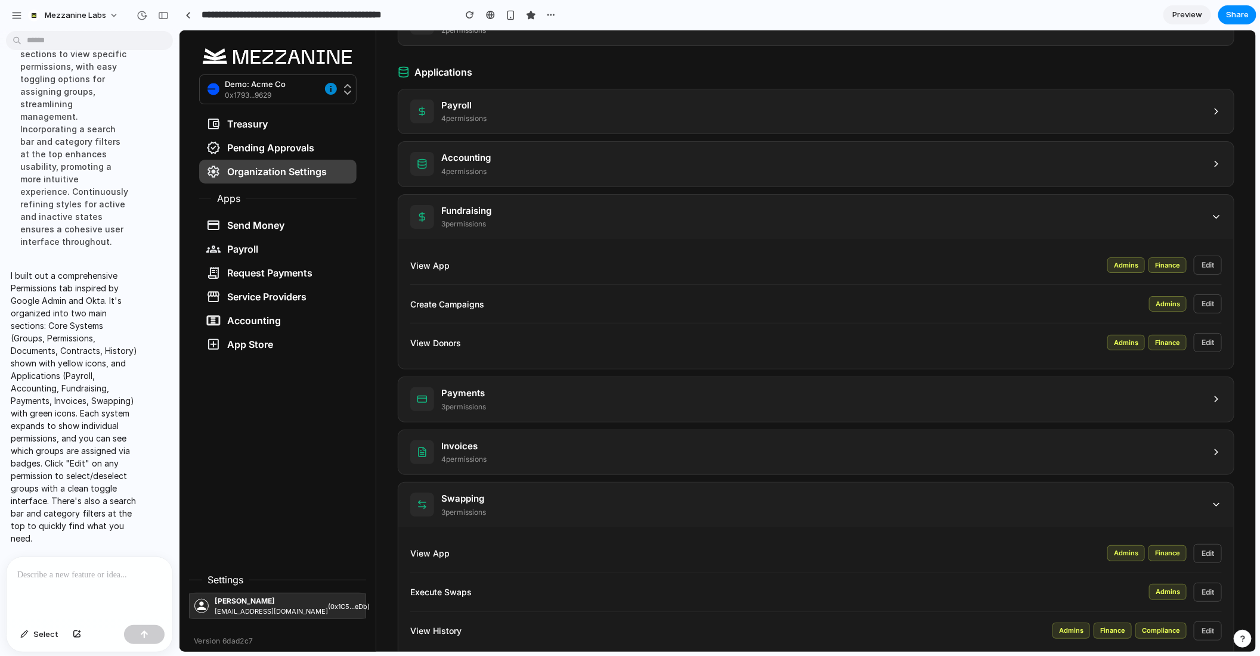
click at [1098, 507] on div "Swapping 3 permission s" at bounding box center [815, 504] width 835 height 45
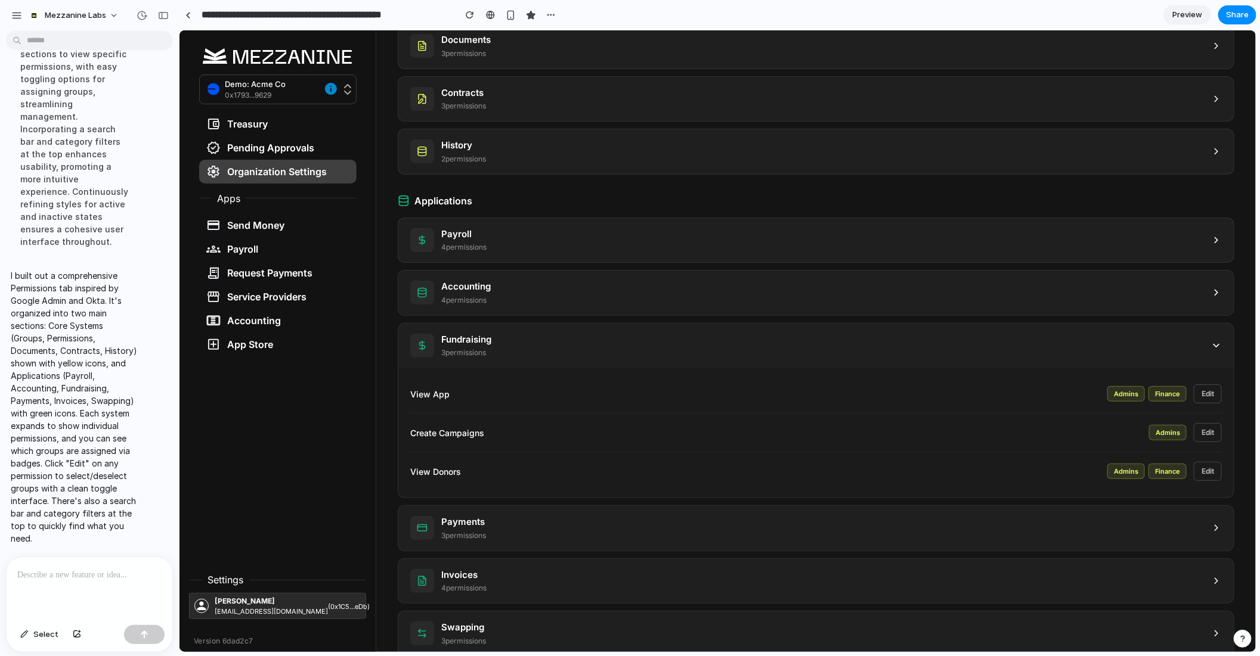
click at [1077, 346] on div "Fundraising 3 permission s" at bounding box center [815, 345] width 835 height 45
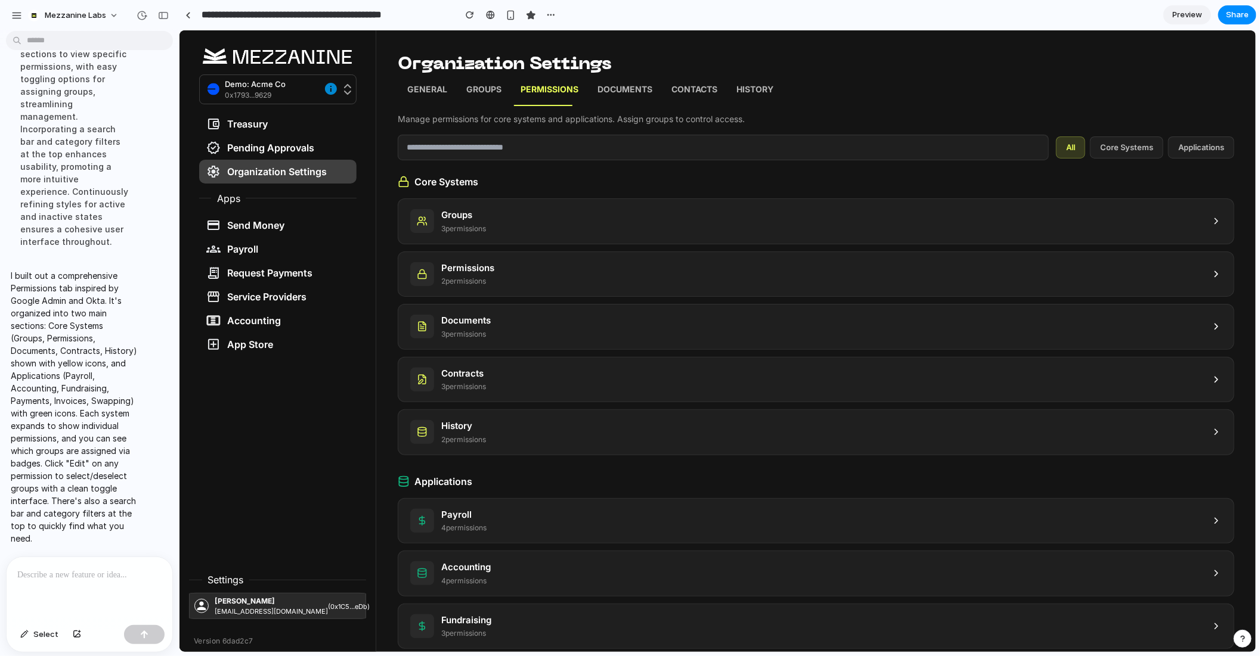
scroll to position [0, 0]
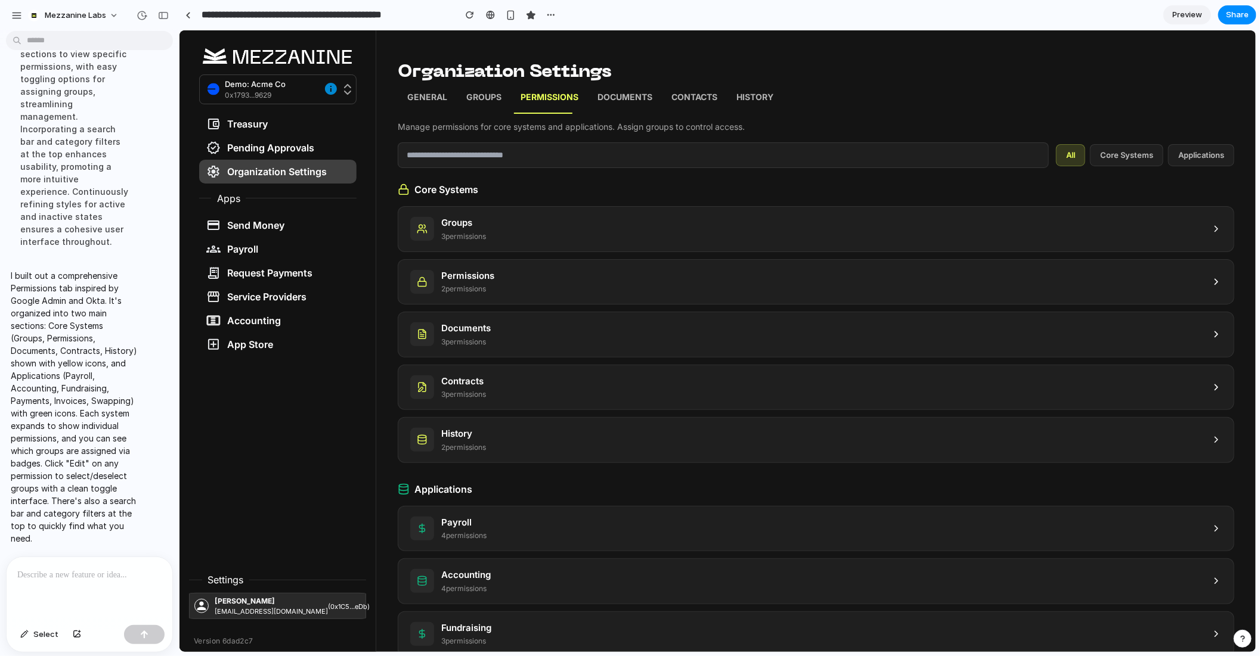
click at [734, 224] on div "Groups 3 permission s" at bounding box center [815, 228] width 835 height 45
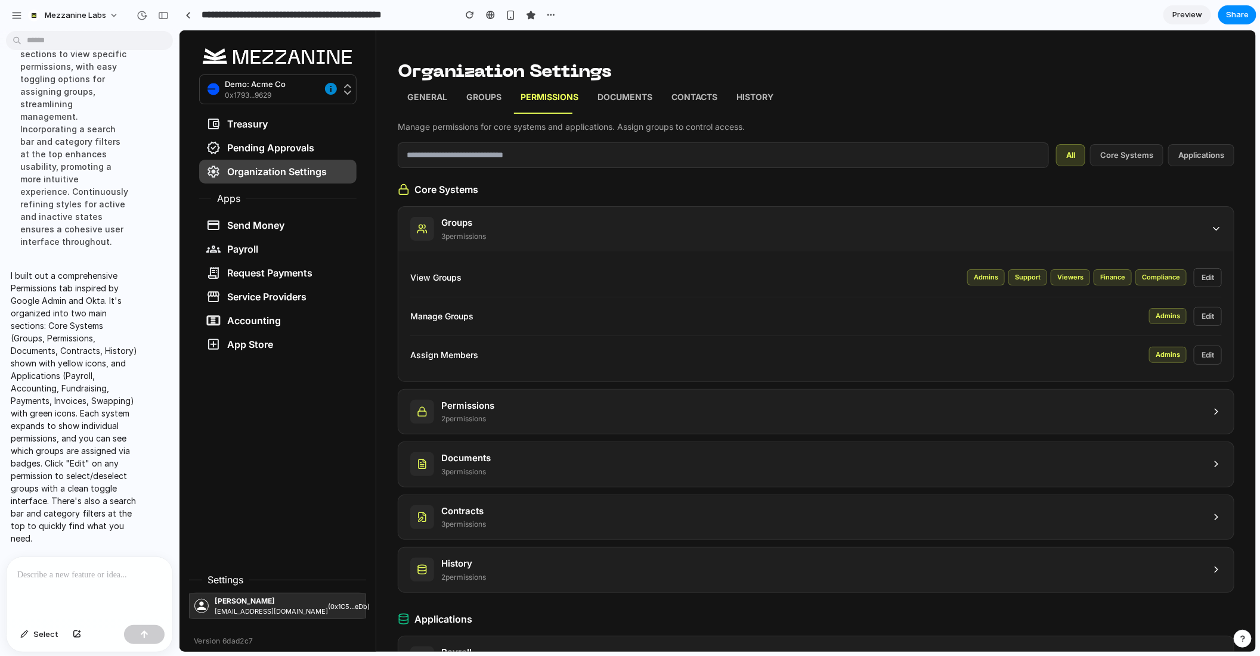
click at [735, 234] on div "Groups 3 permission s" at bounding box center [815, 228] width 835 height 45
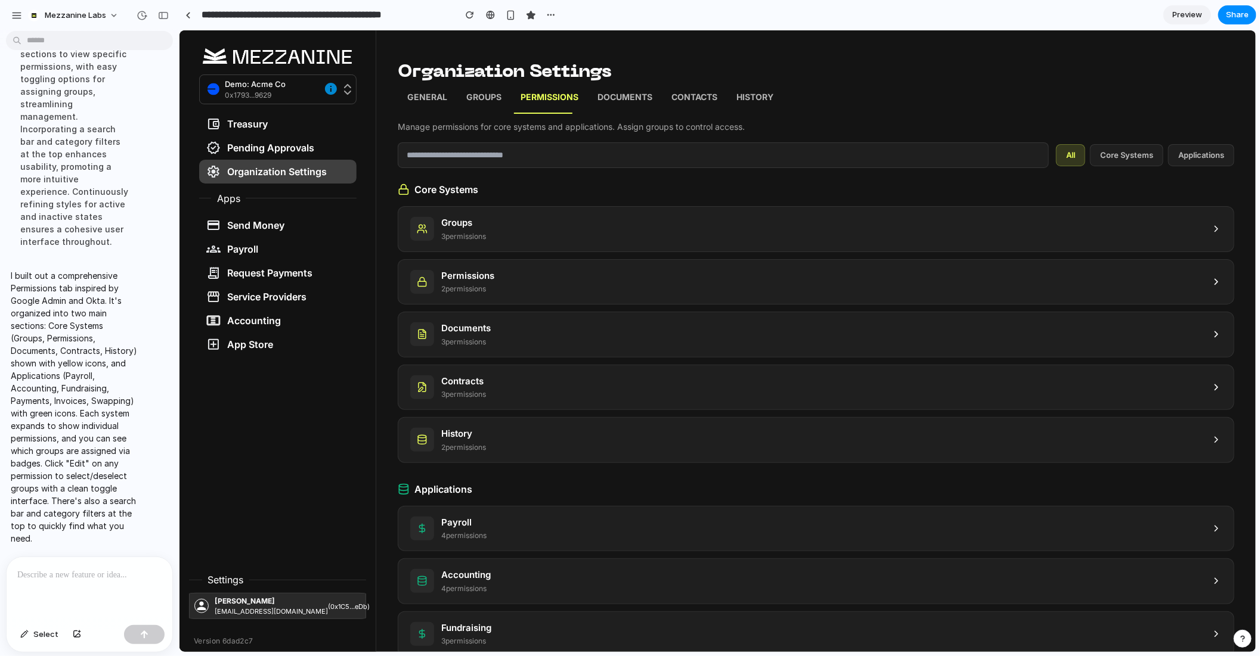
click at [692, 284] on div "Permissions 2 permission s" at bounding box center [815, 281] width 835 height 45
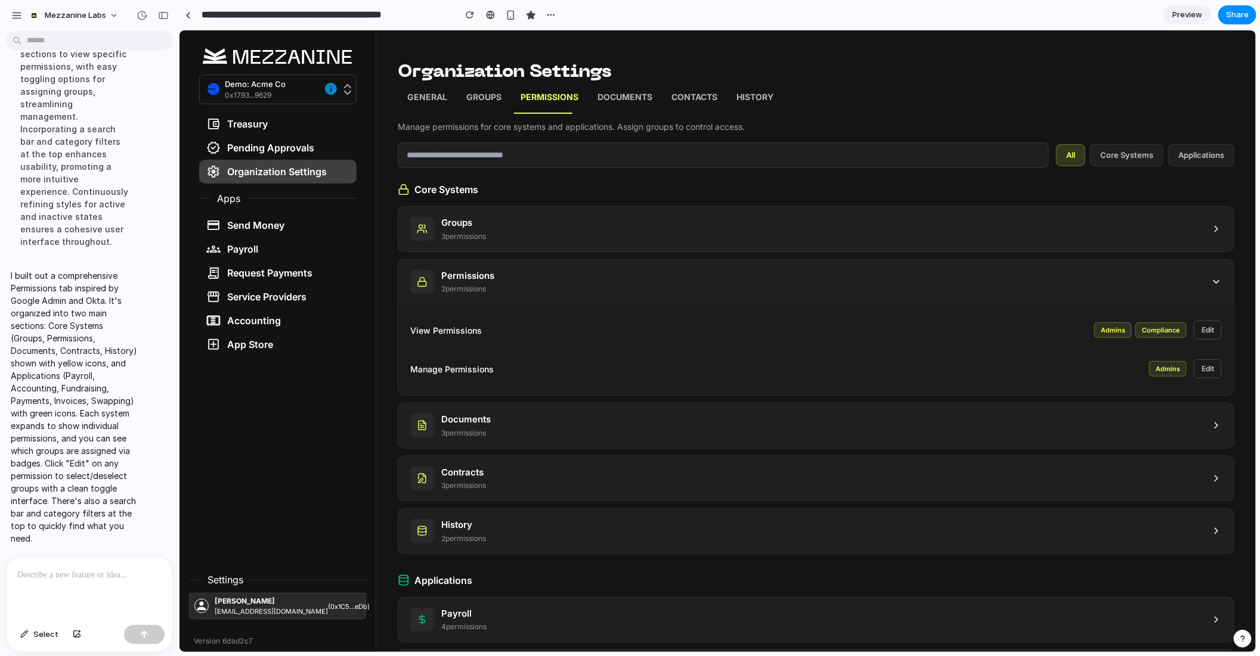
click at [671, 273] on div "Permissions 2 permission s" at bounding box center [815, 281] width 835 height 45
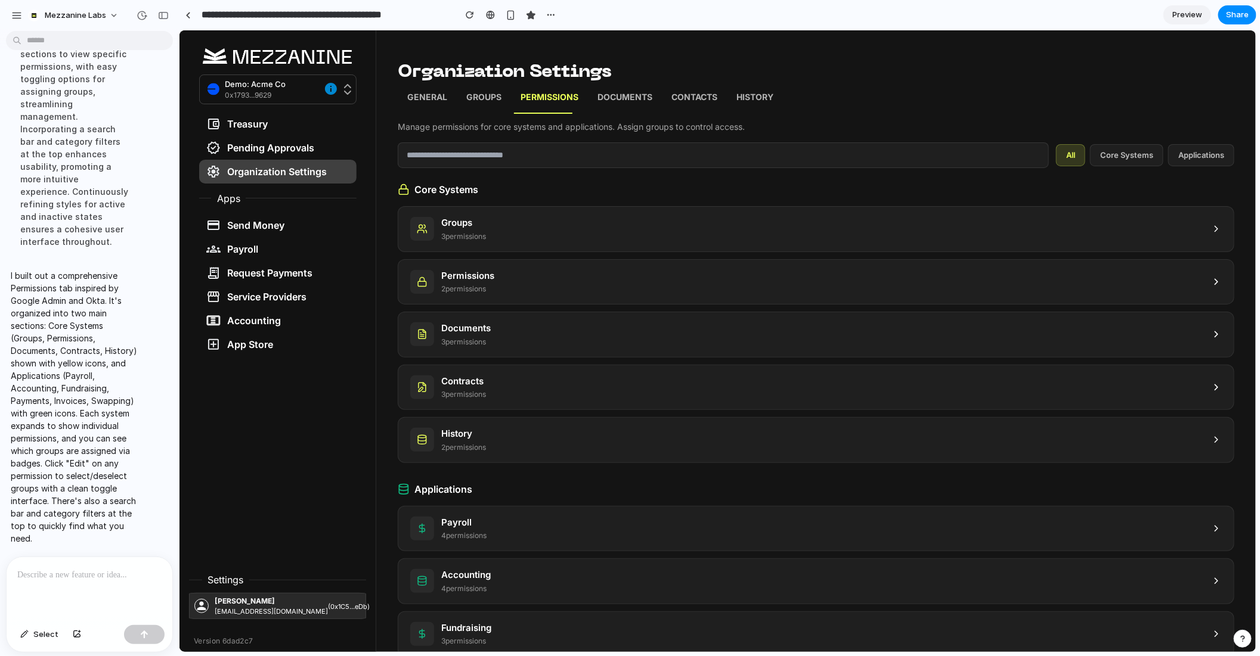
click at [661, 228] on div "Groups 3 permission s" at bounding box center [815, 228] width 835 height 45
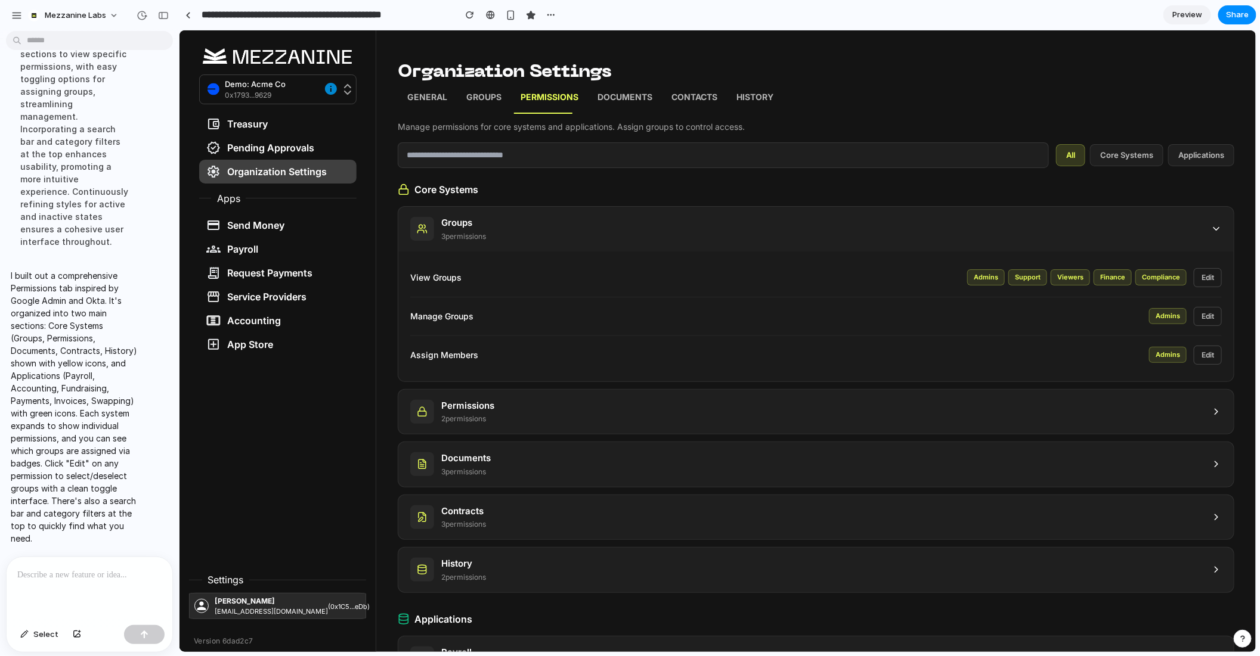
click at [628, 408] on div "Permissions 2 permission s" at bounding box center [815, 411] width 835 height 45
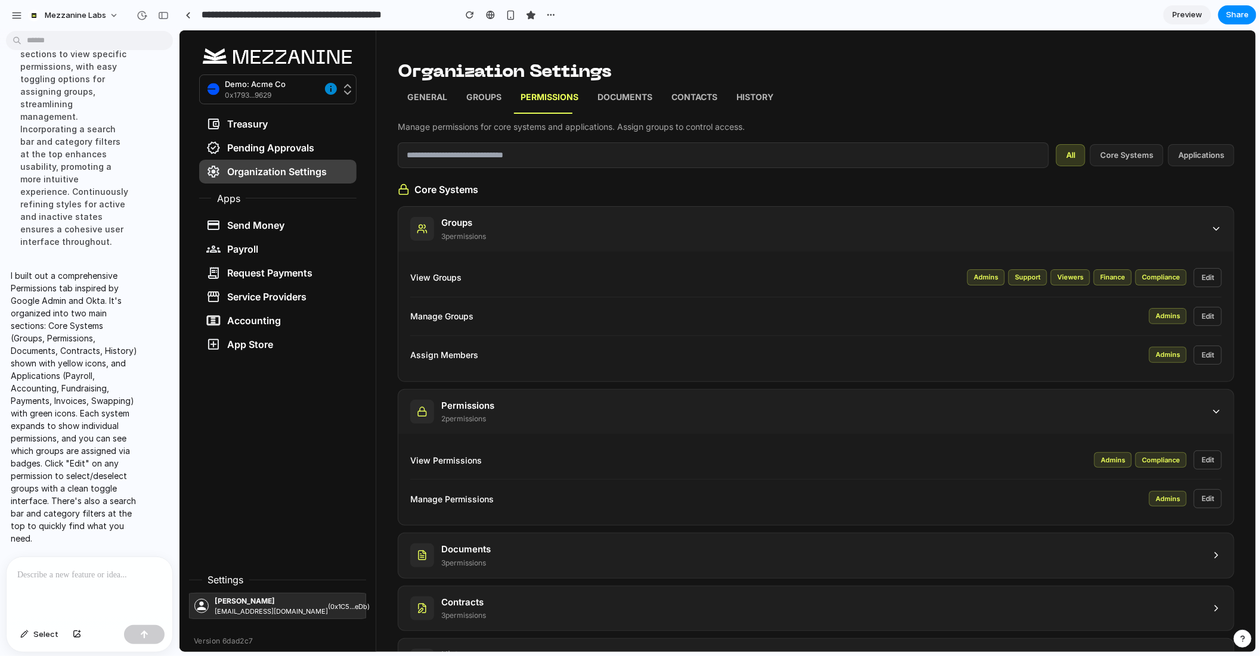
scroll to position [57, 0]
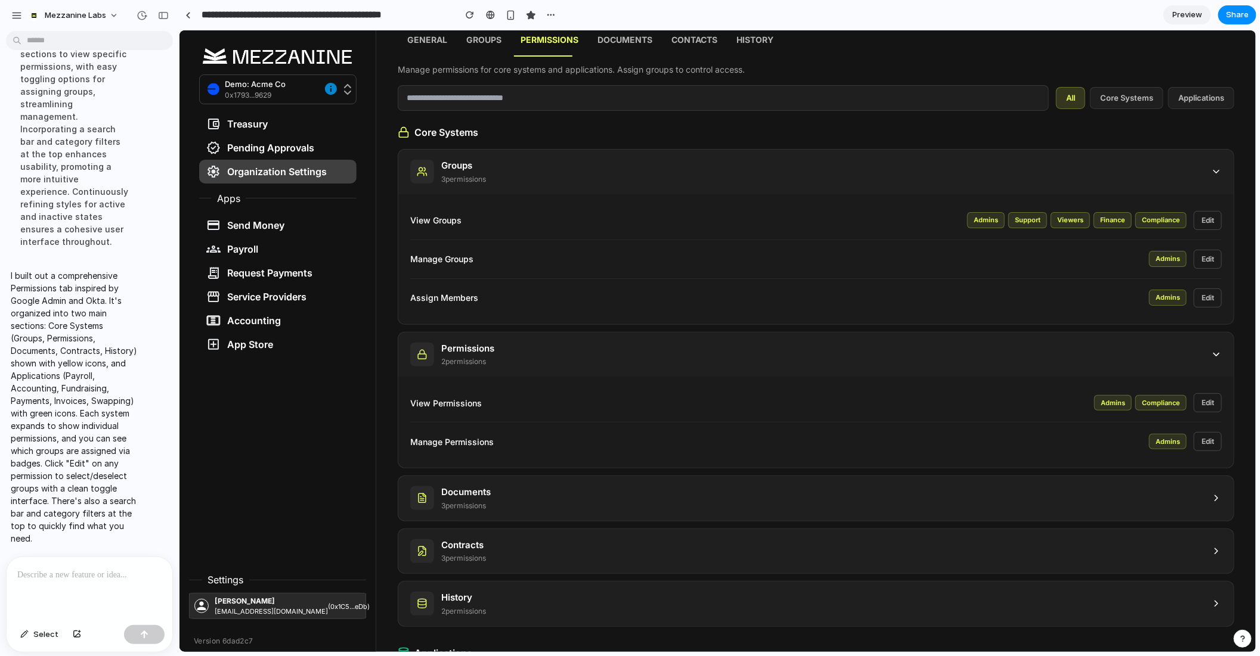
click at [573, 486] on div "Documents 3 permission s" at bounding box center [815, 498] width 835 height 45
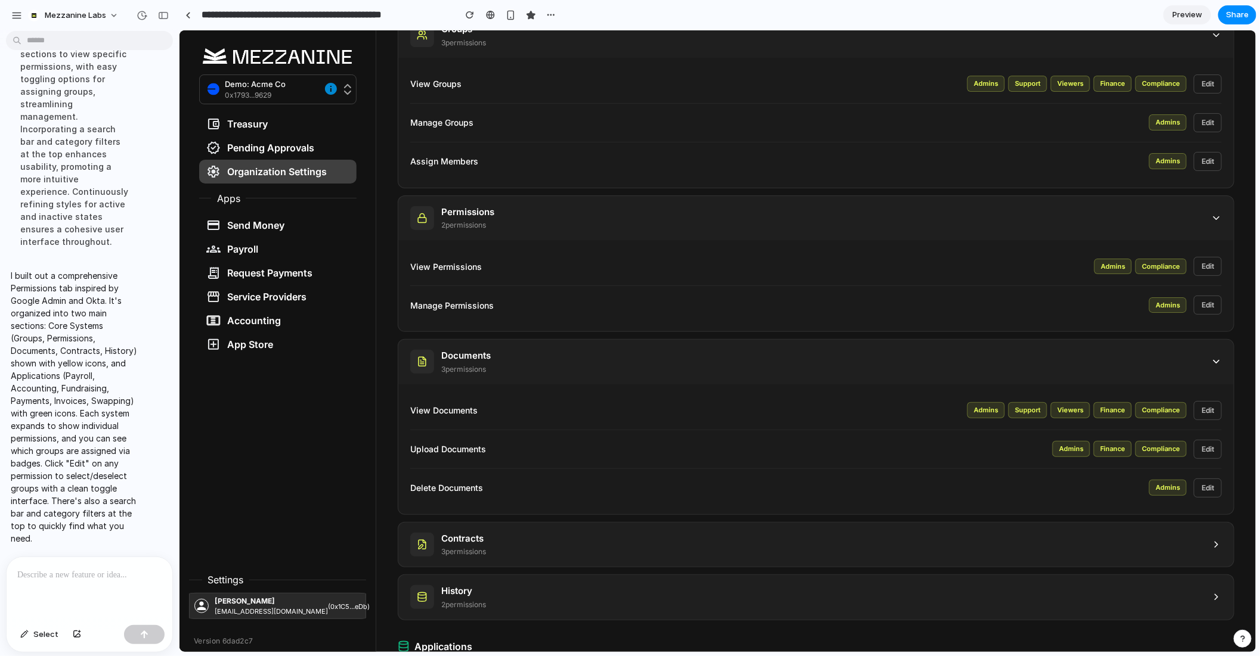
scroll to position [200, 0]
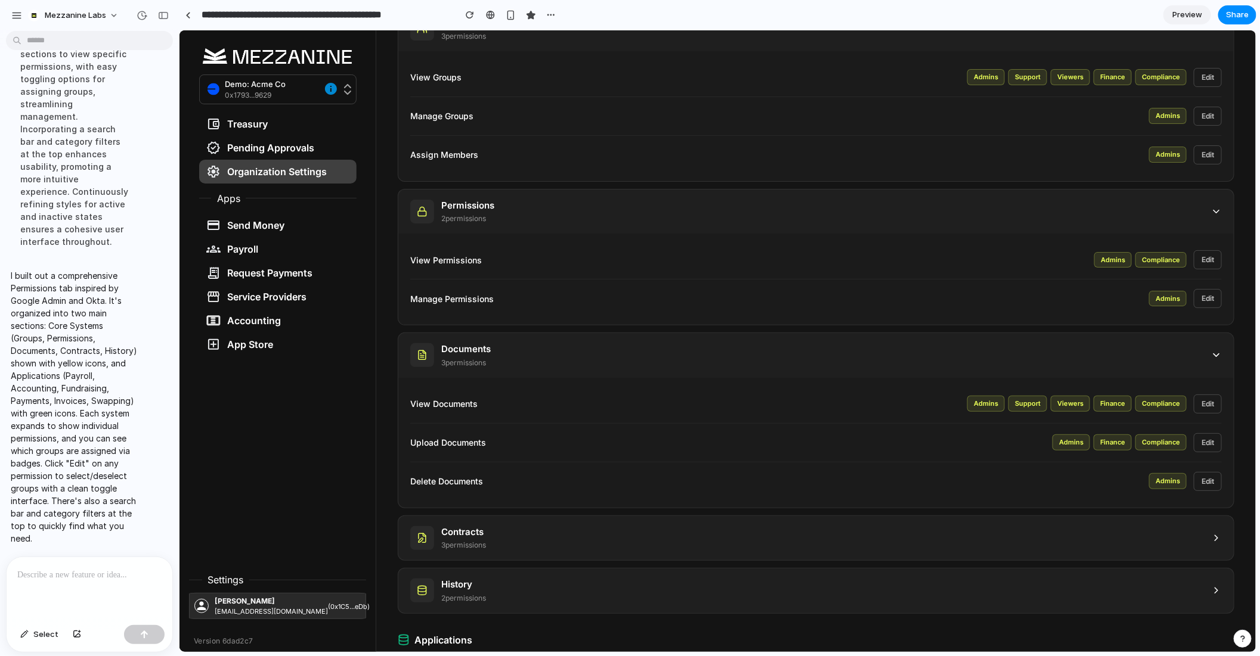
click at [609, 527] on div "Contracts 3 permission s" at bounding box center [815, 538] width 835 height 45
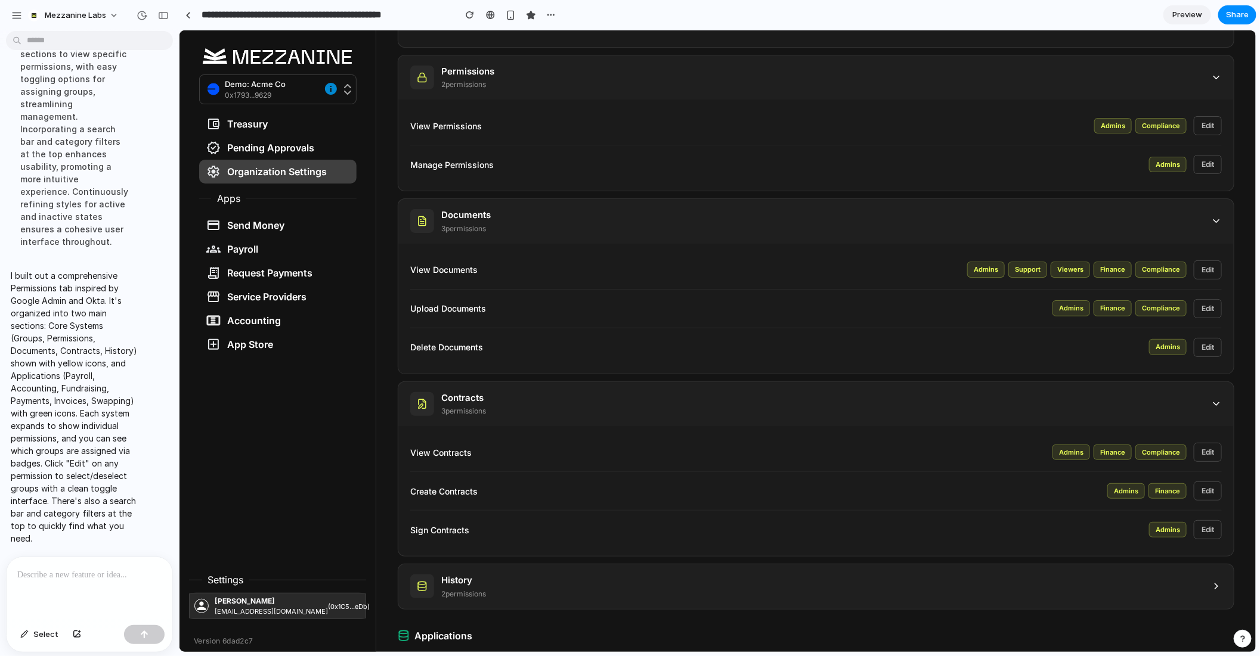
scroll to position [0, 0]
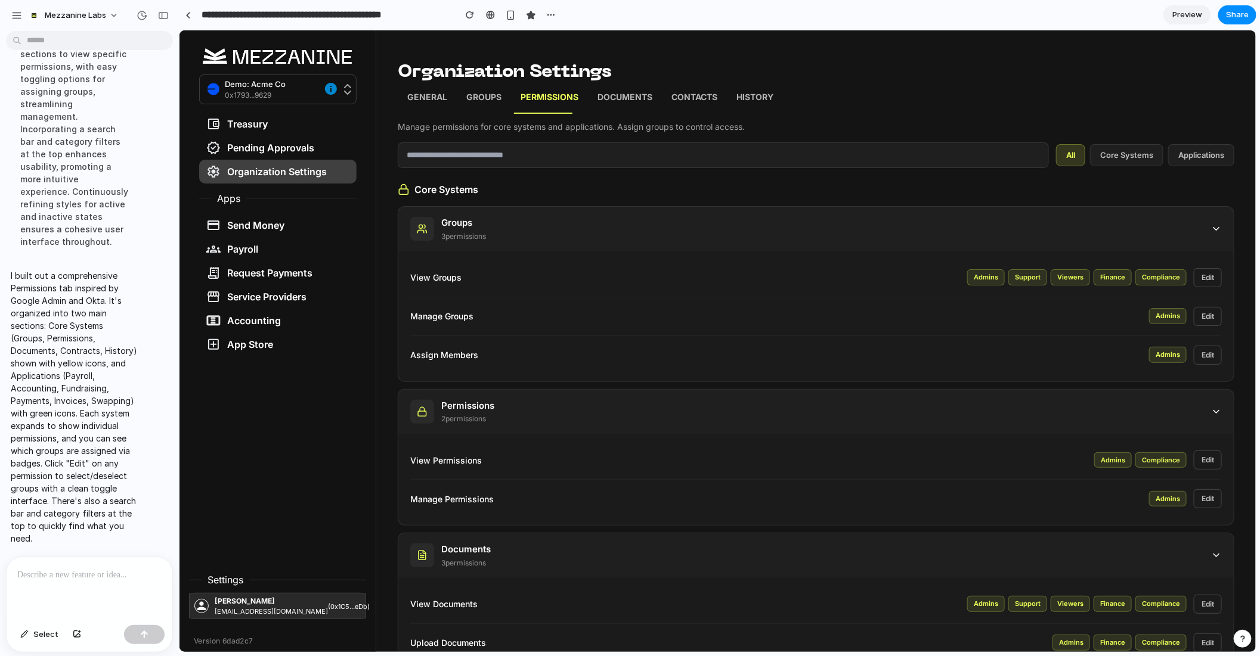
click at [770, 215] on div "Groups 3 permission s" at bounding box center [815, 228] width 835 height 45
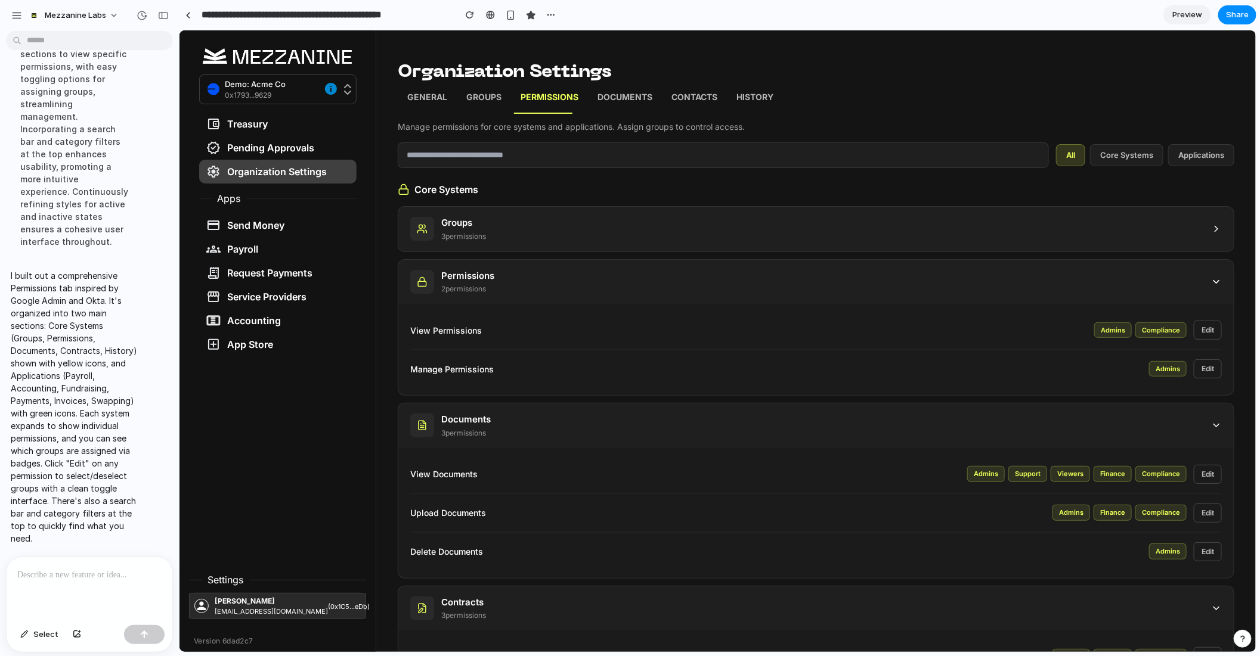
click at [775, 269] on div "Permissions 2 permission s" at bounding box center [815, 281] width 835 height 45
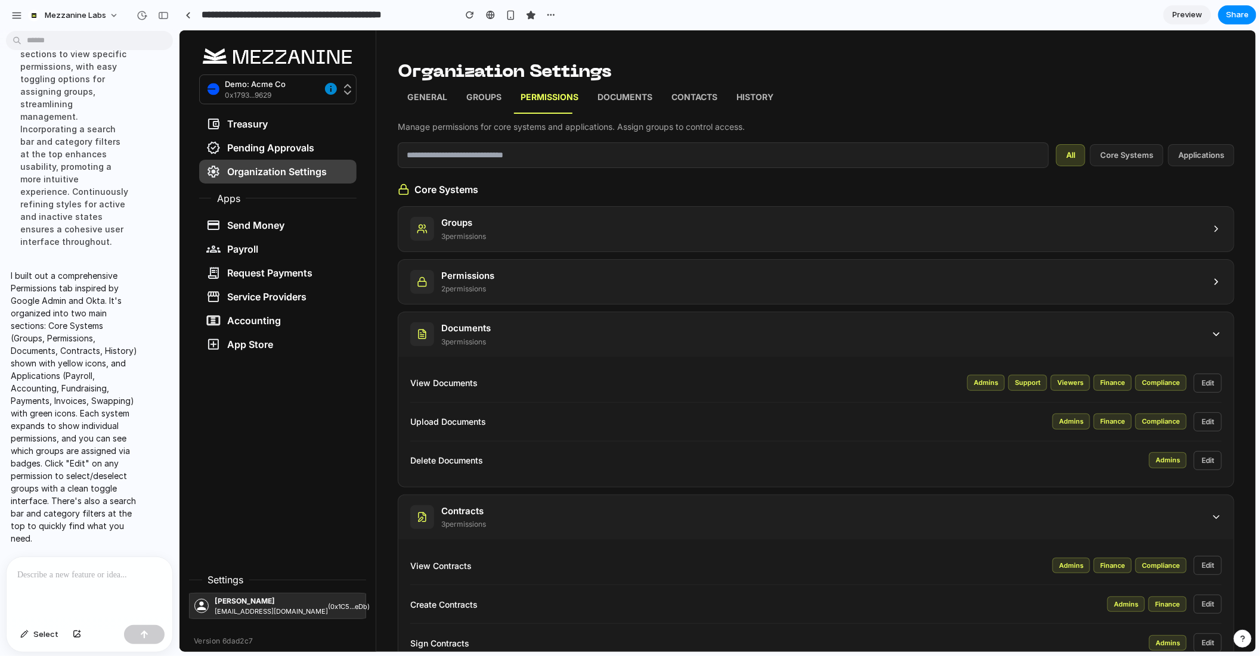
click at [771, 326] on div "Documents 3 permission s" at bounding box center [815, 334] width 835 height 45
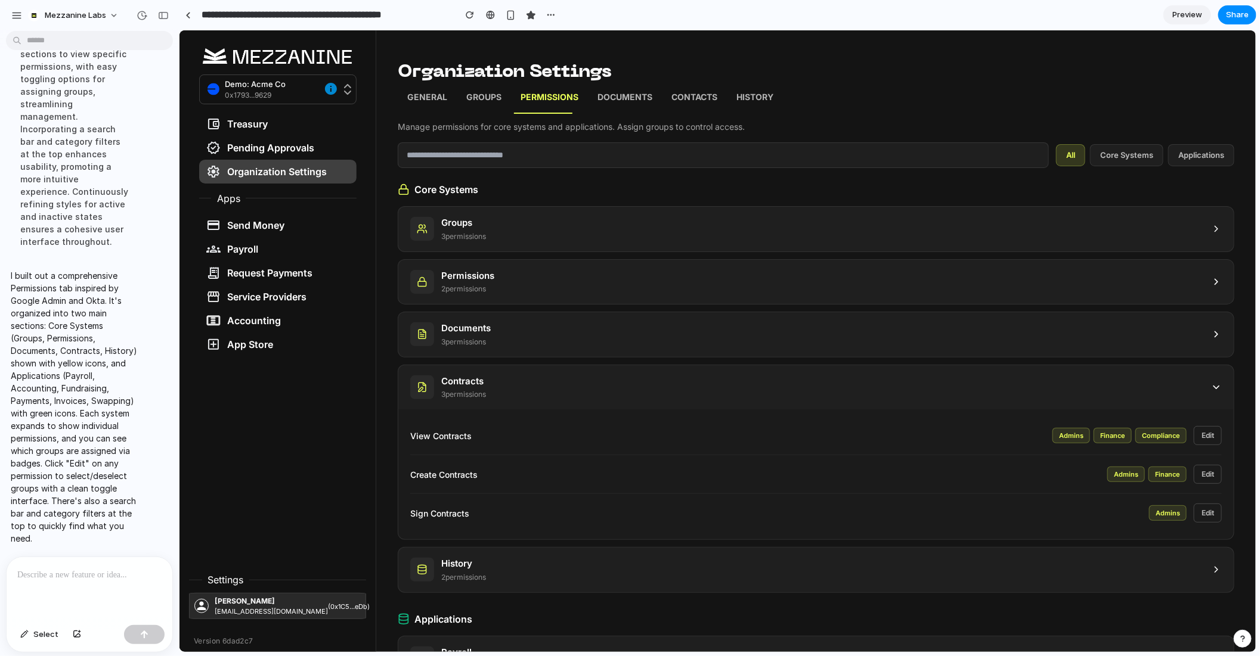
click at [778, 394] on div "Contracts 3 permission s" at bounding box center [815, 387] width 835 height 45
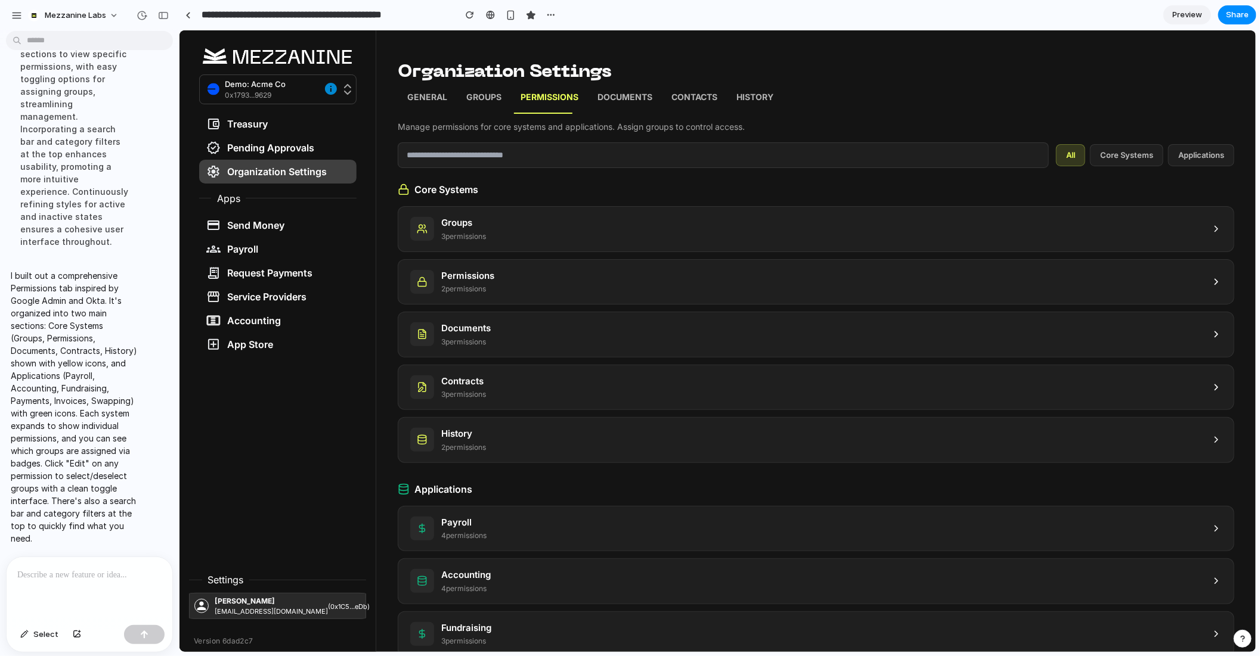
click at [483, 98] on p "Groups" at bounding box center [483, 98] width 35 height 15
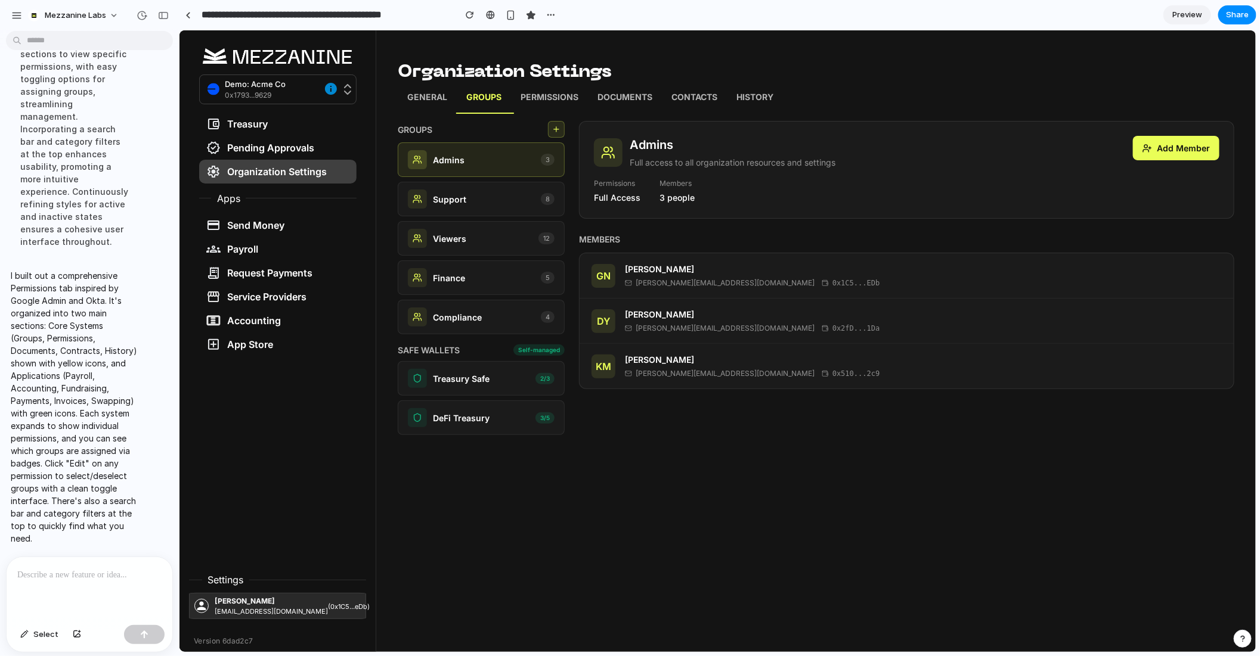
click at [91, 585] on div at bounding box center [90, 588] width 166 height 63
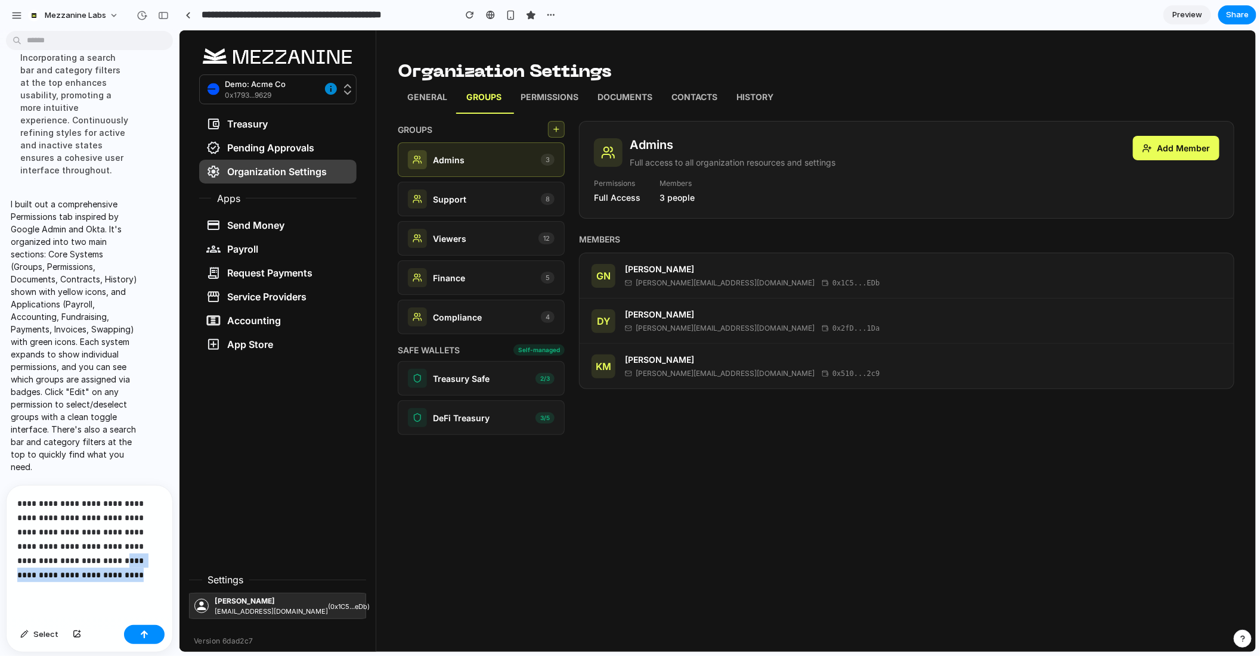
drag, startPoint x: 77, startPoint y: 575, endPoint x: 60, endPoint y: 563, distance: 21.0
click at [60, 563] on p "**********" at bounding box center [89, 540] width 144 height 86
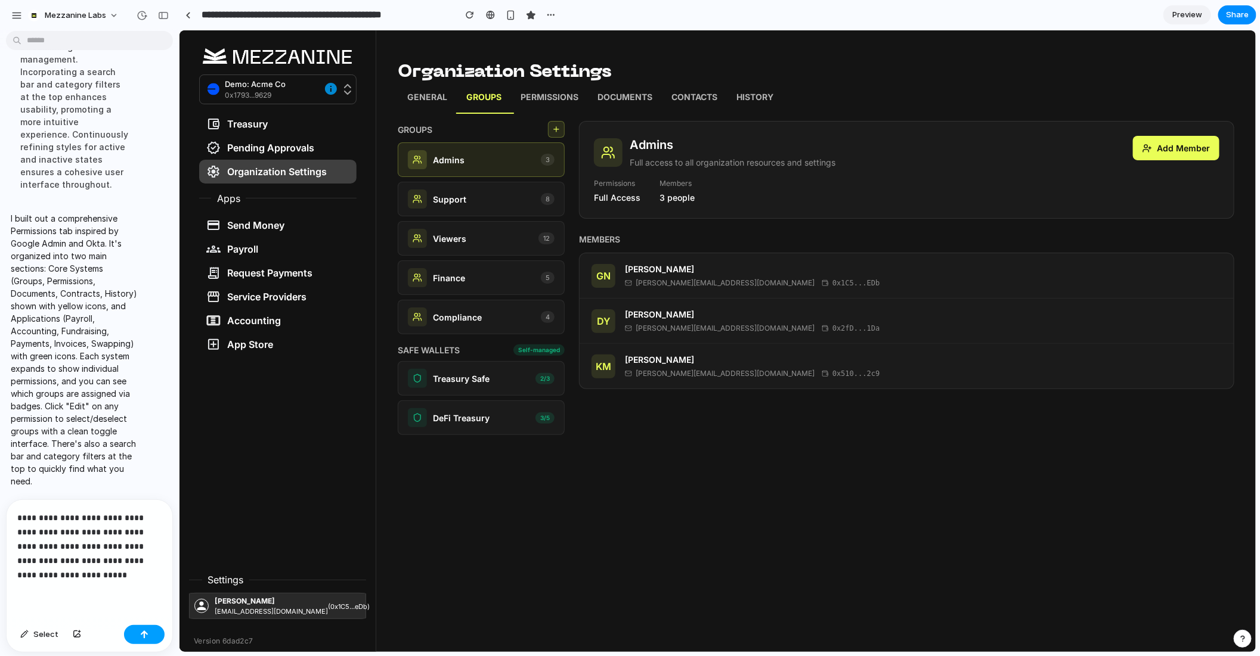
click at [143, 631] on div "button" at bounding box center [144, 635] width 8 height 8
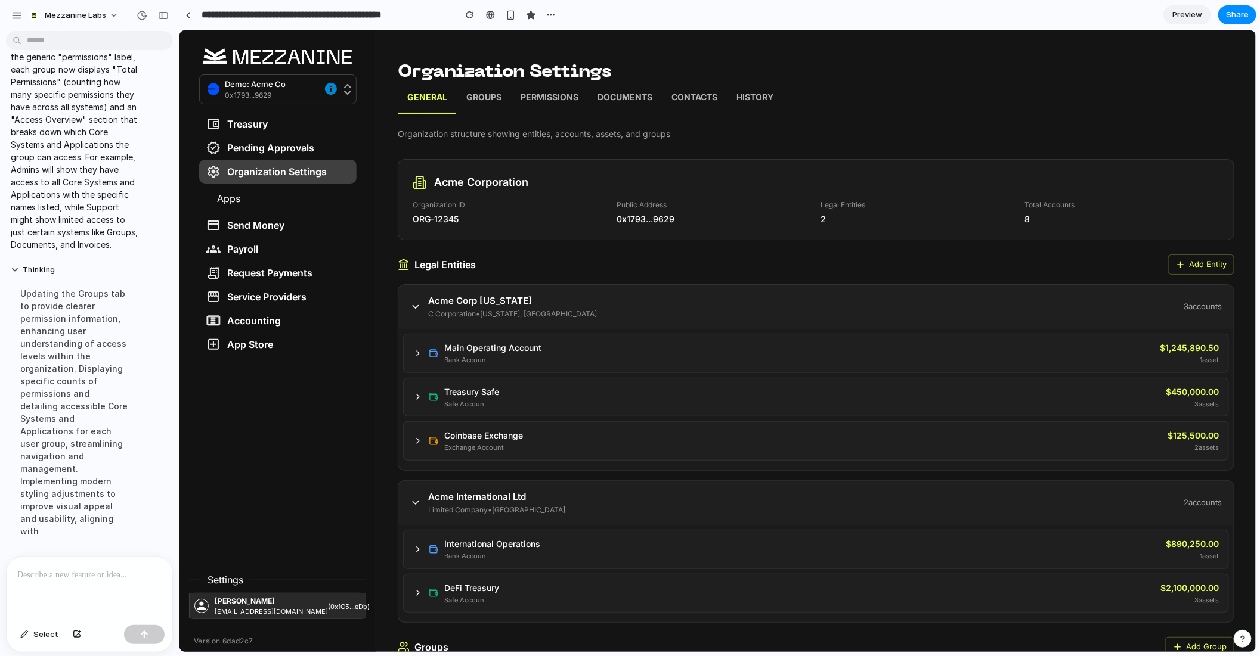
click at [492, 96] on p "Groups" at bounding box center [483, 98] width 35 height 15
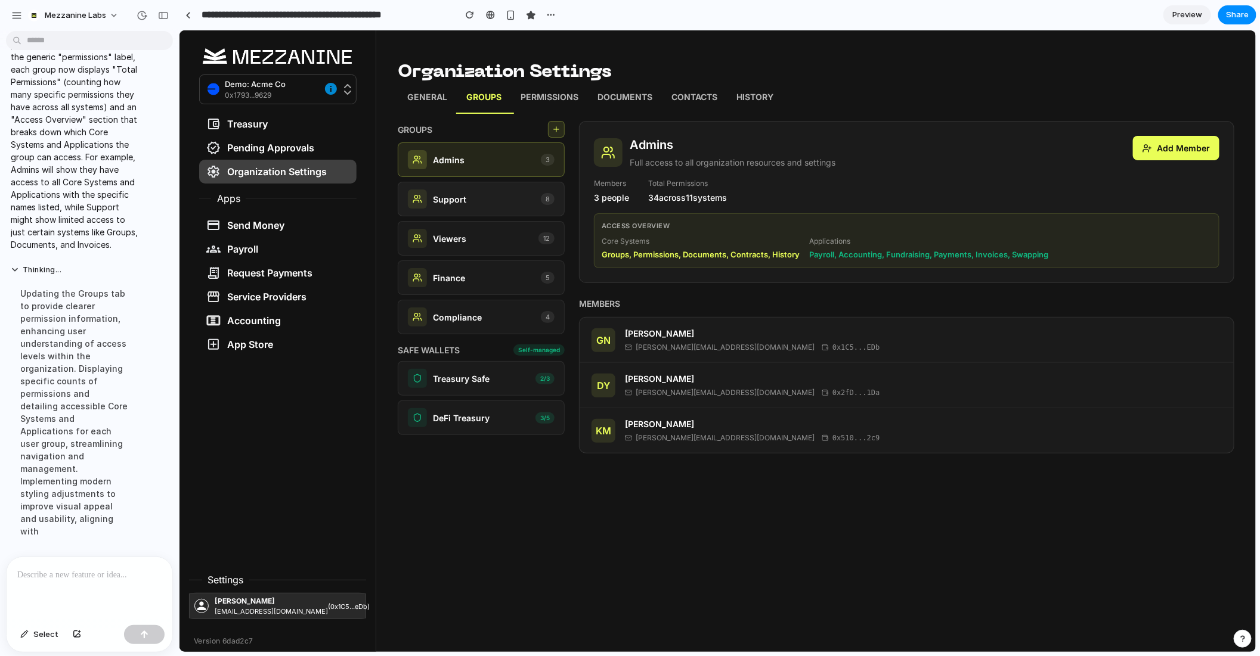
click at [479, 202] on div "Support 8" at bounding box center [480, 198] width 147 height 19
click at [474, 234] on div "Viewers 12" at bounding box center [480, 237] width 147 height 19
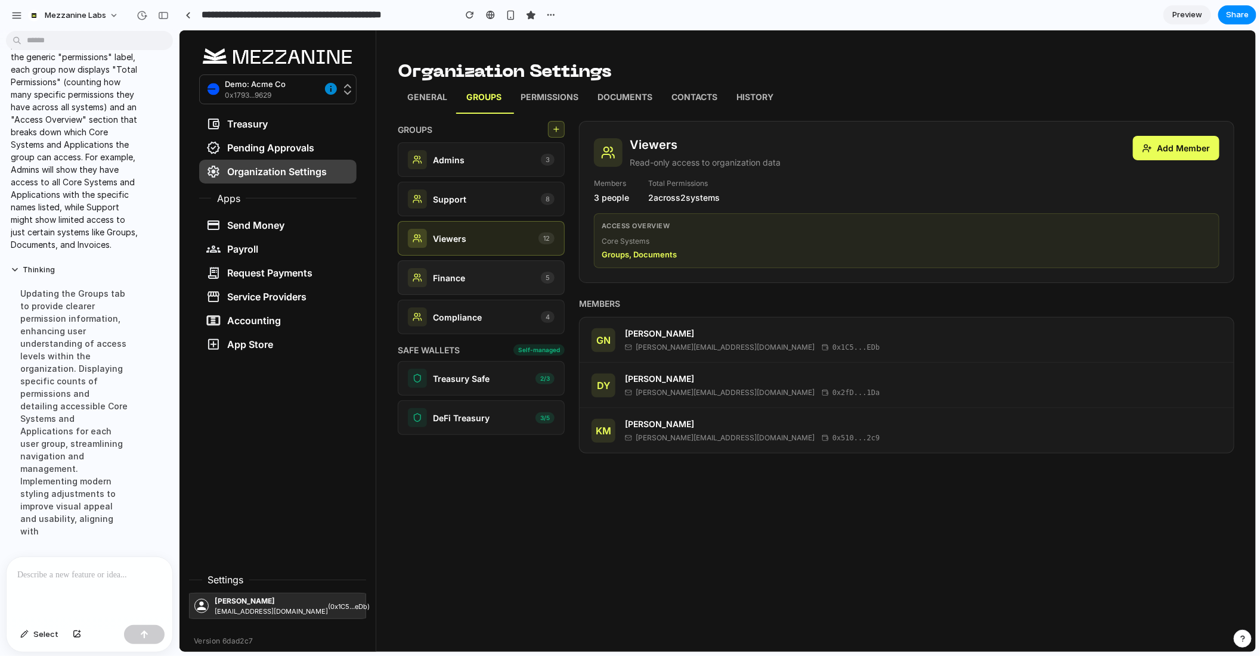
click at [482, 268] on div "Finance 5" at bounding box center [480, 277] width 147 height 19
click at [479, 313] on p "Compliance" at bounding box center [456, 317] width 49 height 13
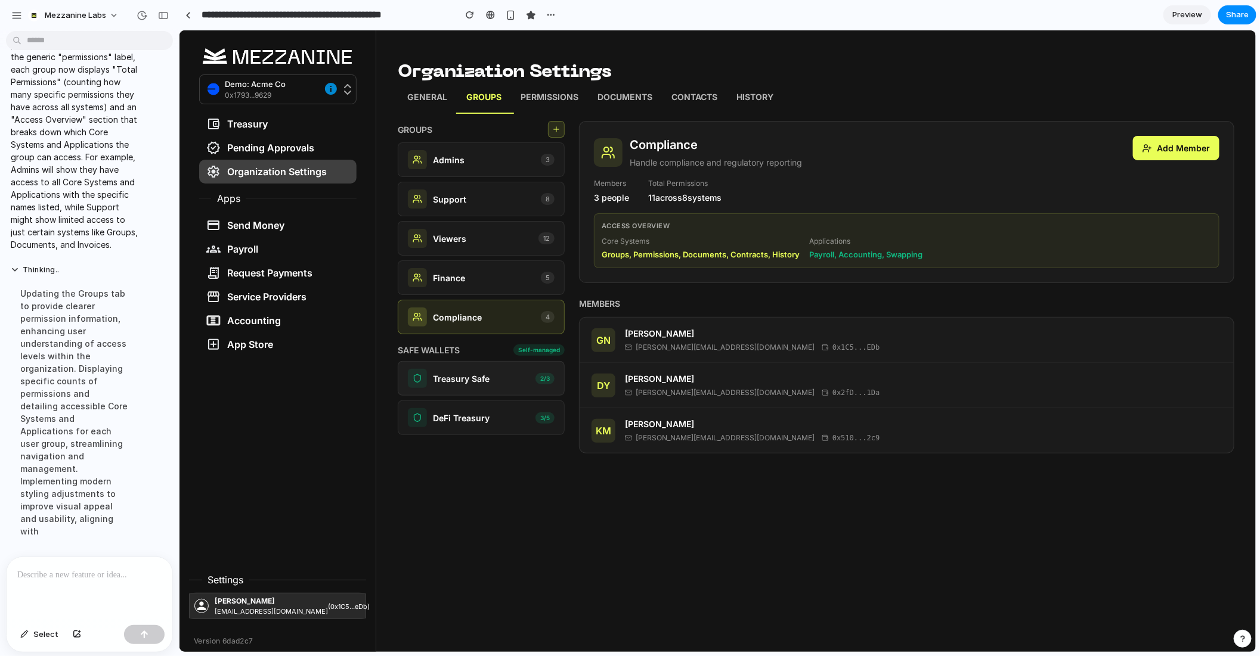
click at [482, 380] on p "Treasury Safe" at bounding box center [460, 378] width 57 height 13
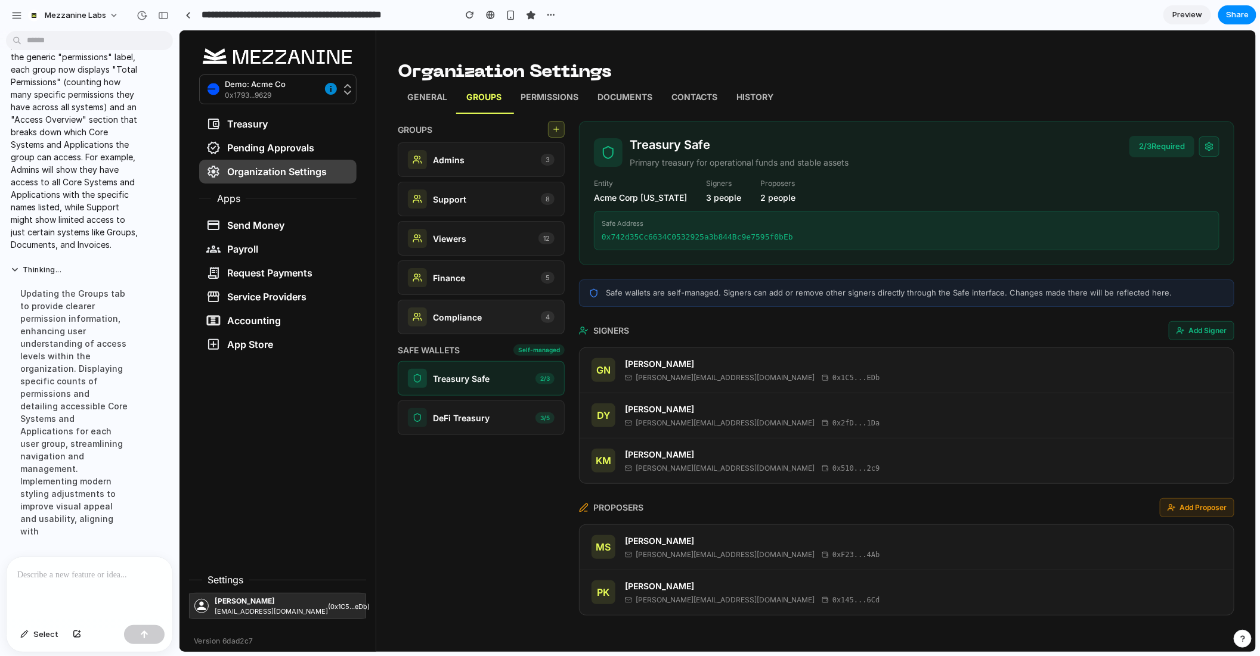
click at [476, 328] on div "Compliance 4" at bounding box center [480, 316] width 167 height 35
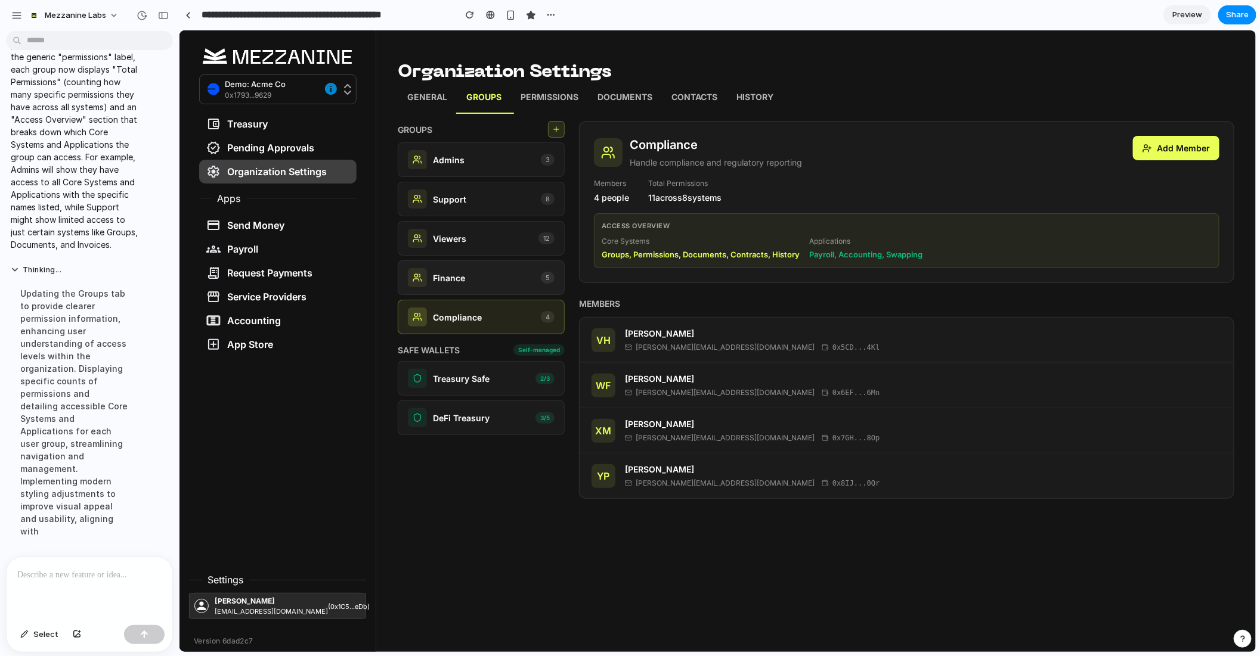
click at [491, 283] on div "Finance 5" at bounding box center [480, 277] width 147 height 19
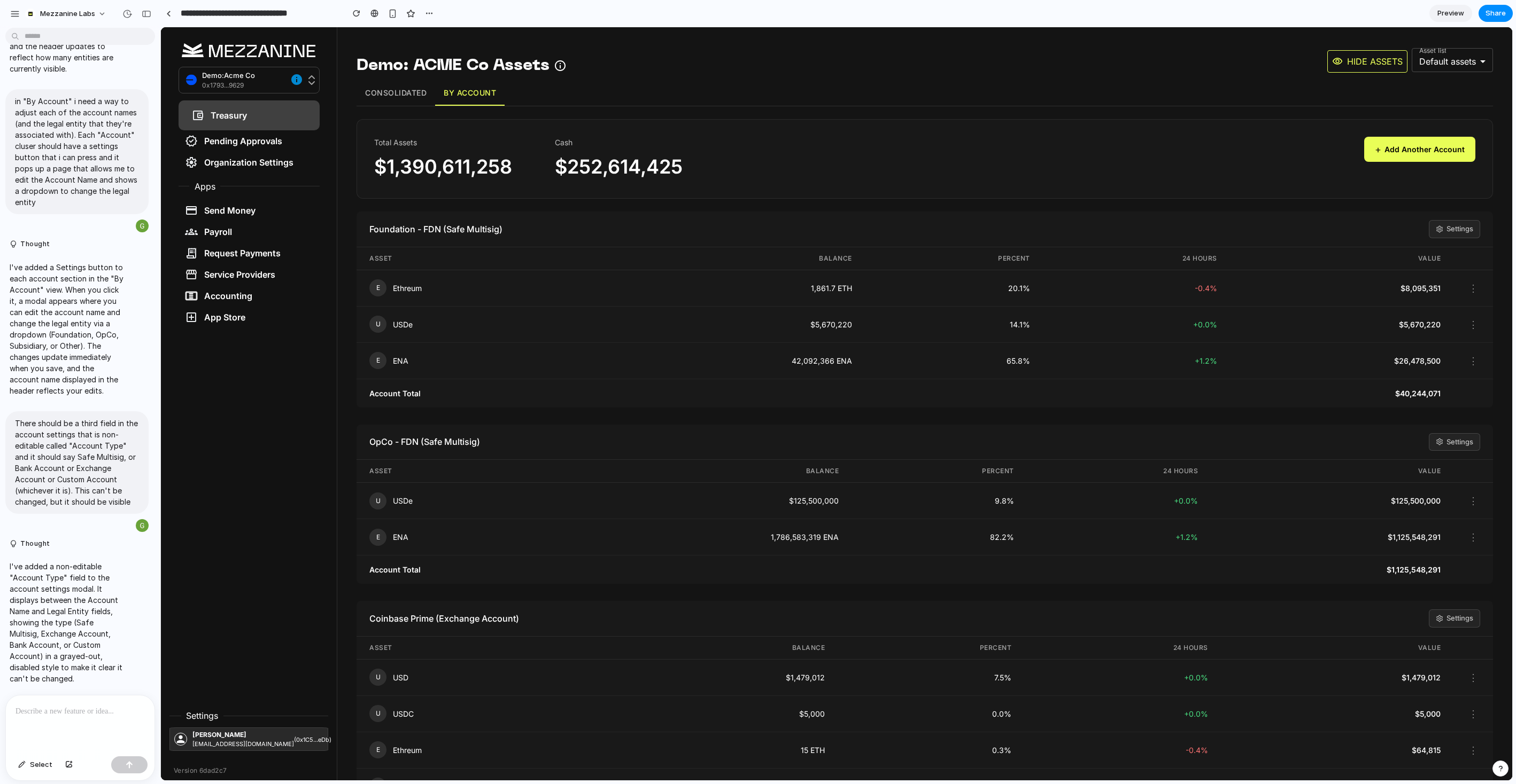
click at [392, 97] on button "Consolidated" at bounding box center [396, 93] width 79 height 25
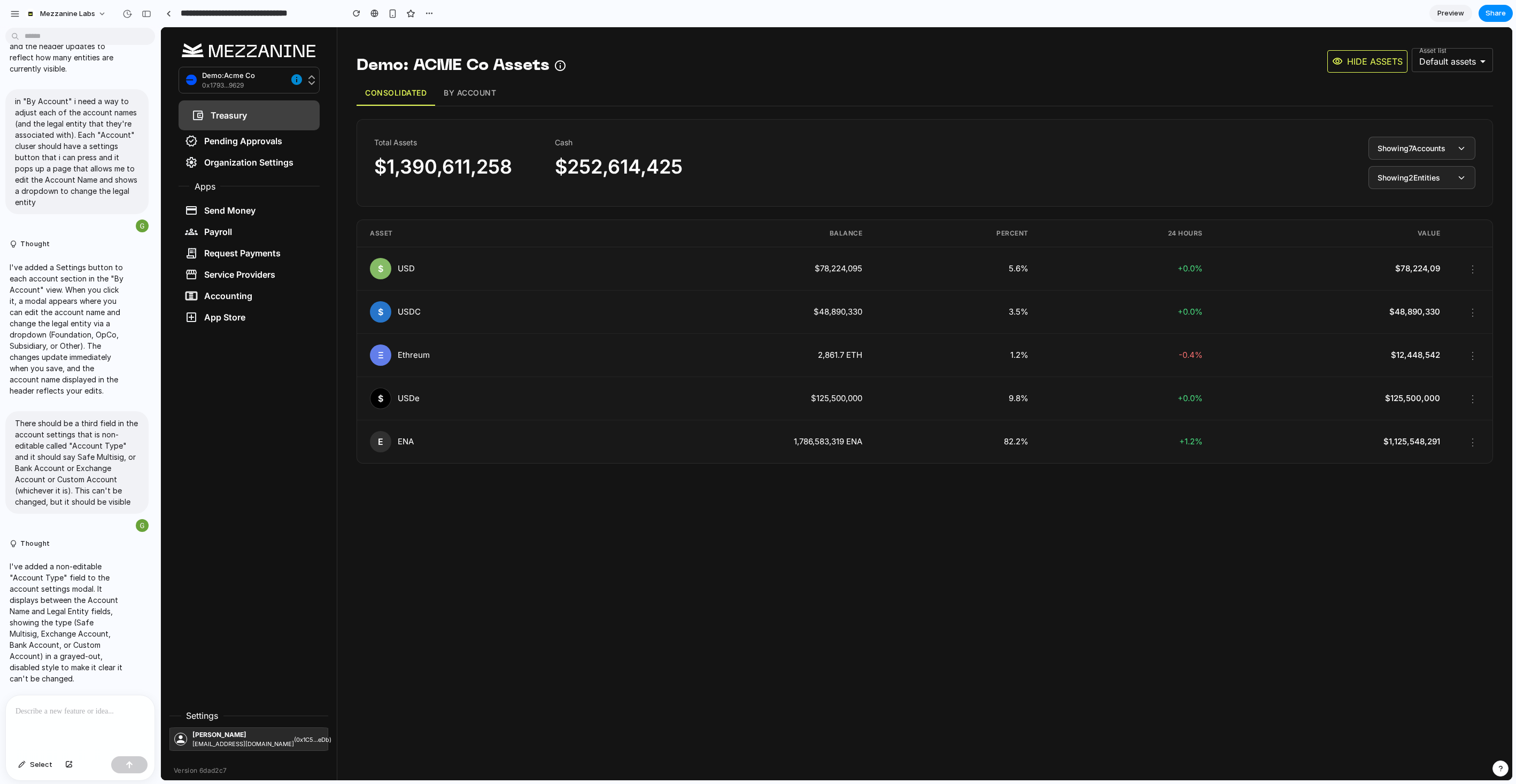
click at [472, 93] on button "By Account" at bounding box center [469, 93] width 69 height 25
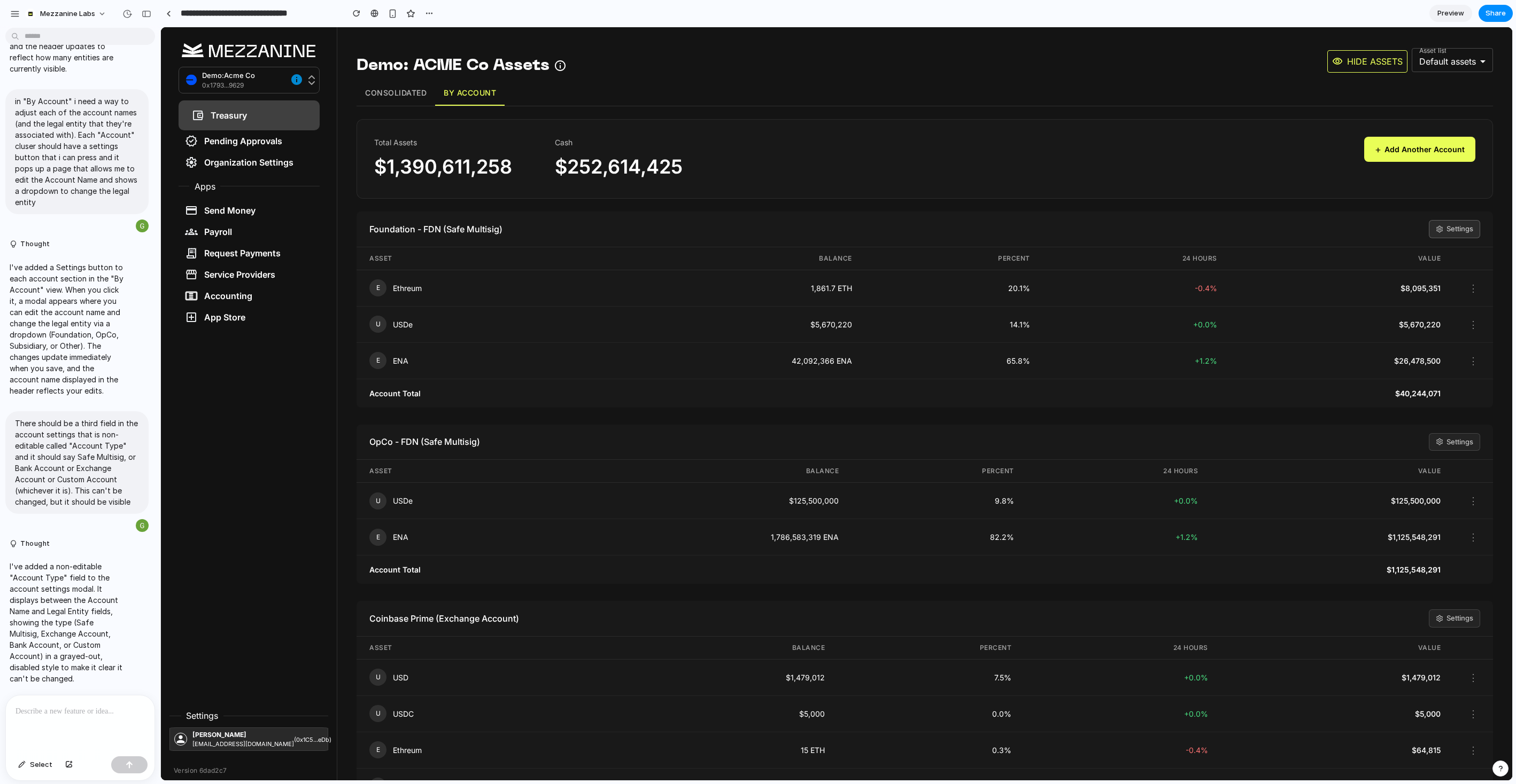
click at [1447, 229] on button "Settings" at bounding box center [1453, 229] width 51 height 18
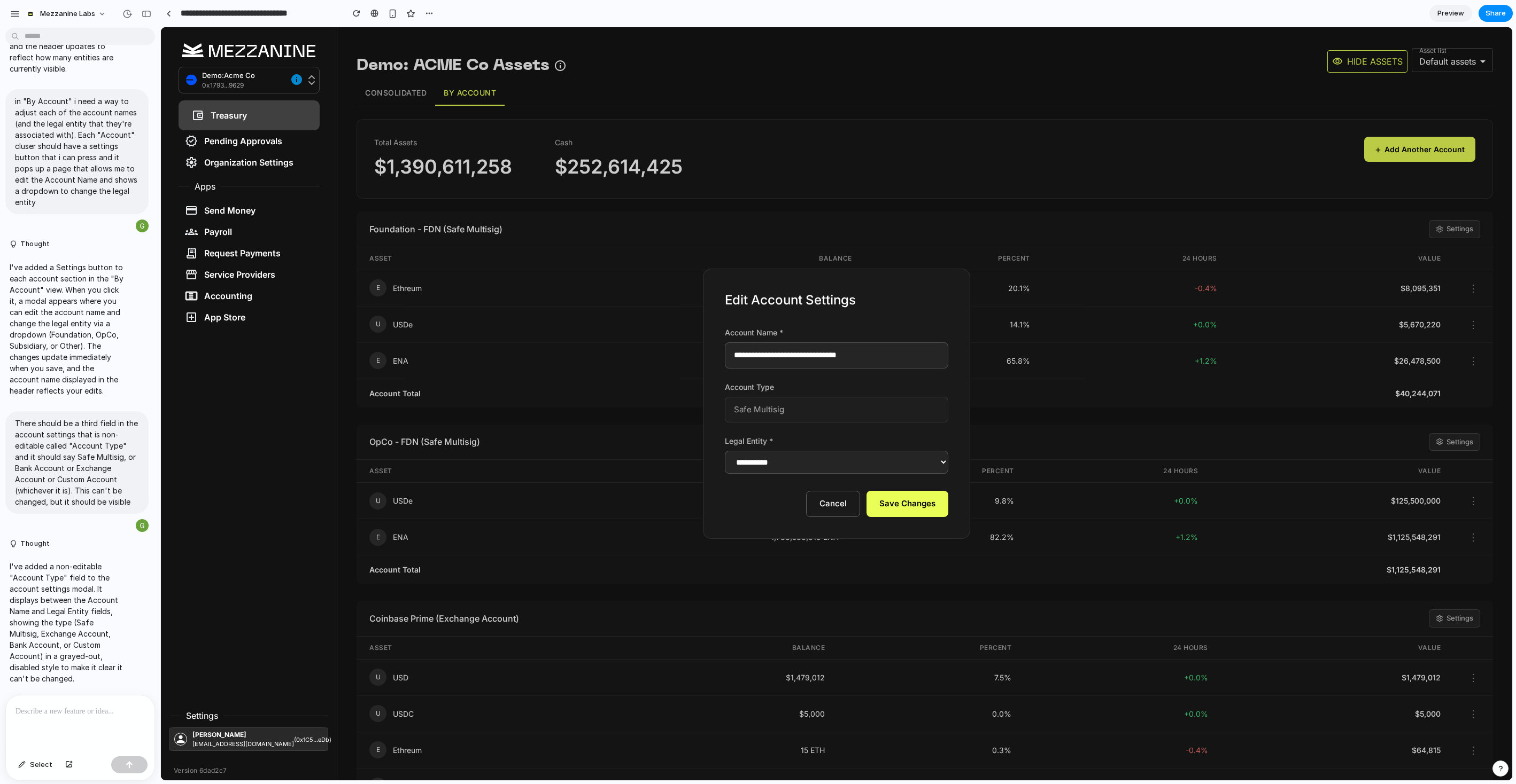
click at [836, 505] on button "Cancel" at bounding box center [833, 504] width 54 height 26
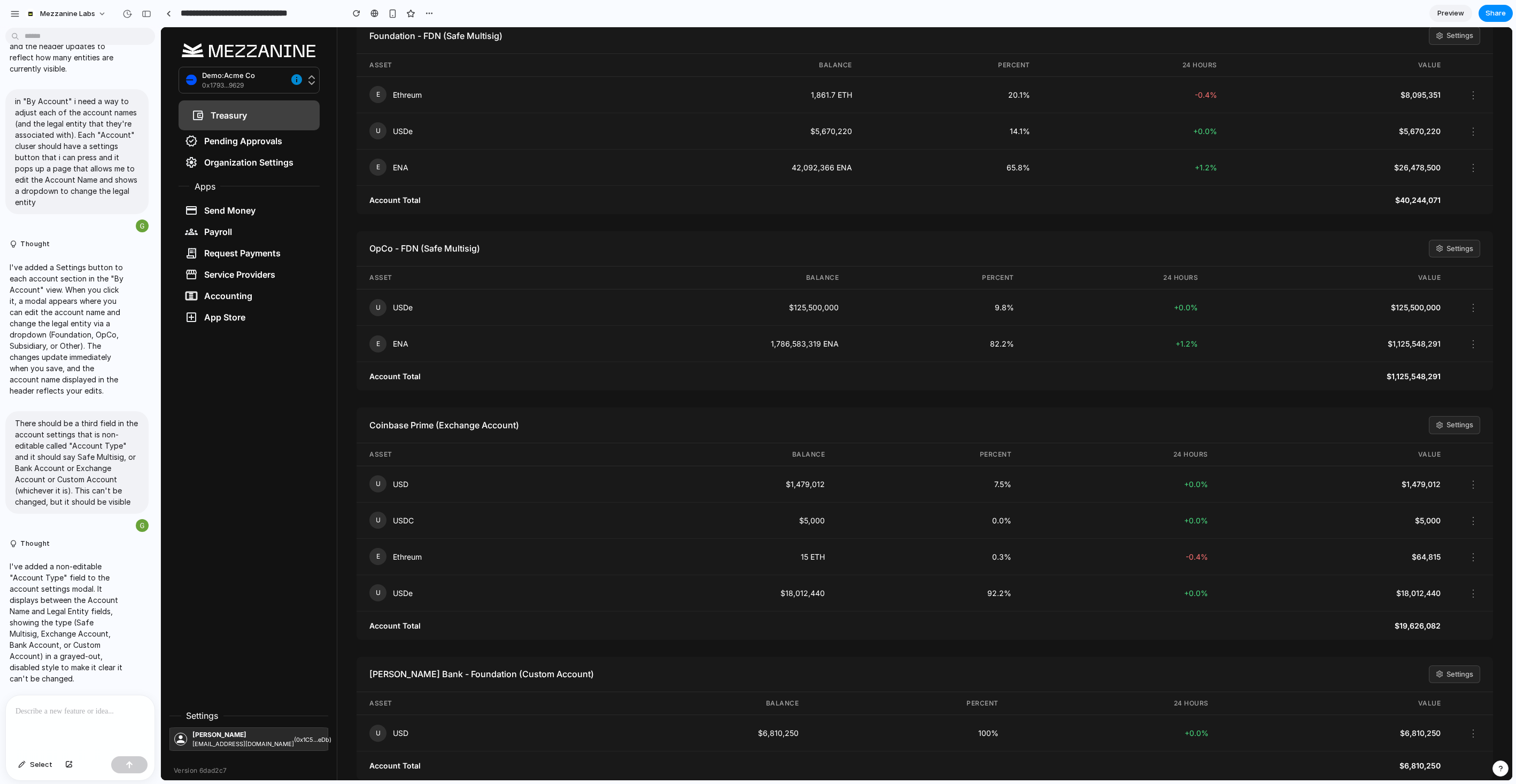
scroll to position [229, 0]
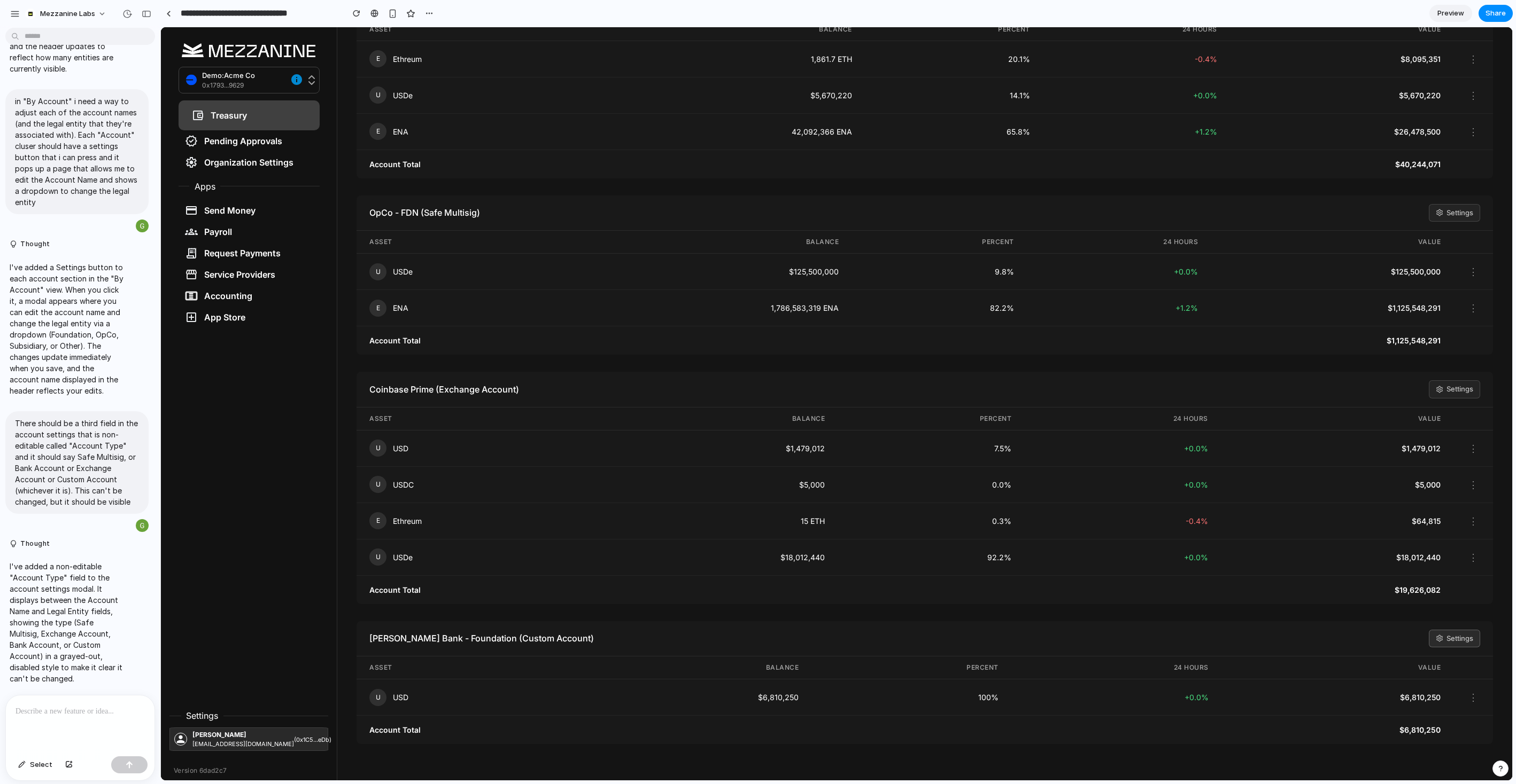
click at [1458, 632] on button "Settings" at bounding box center [1453, 639] width 51 height 18
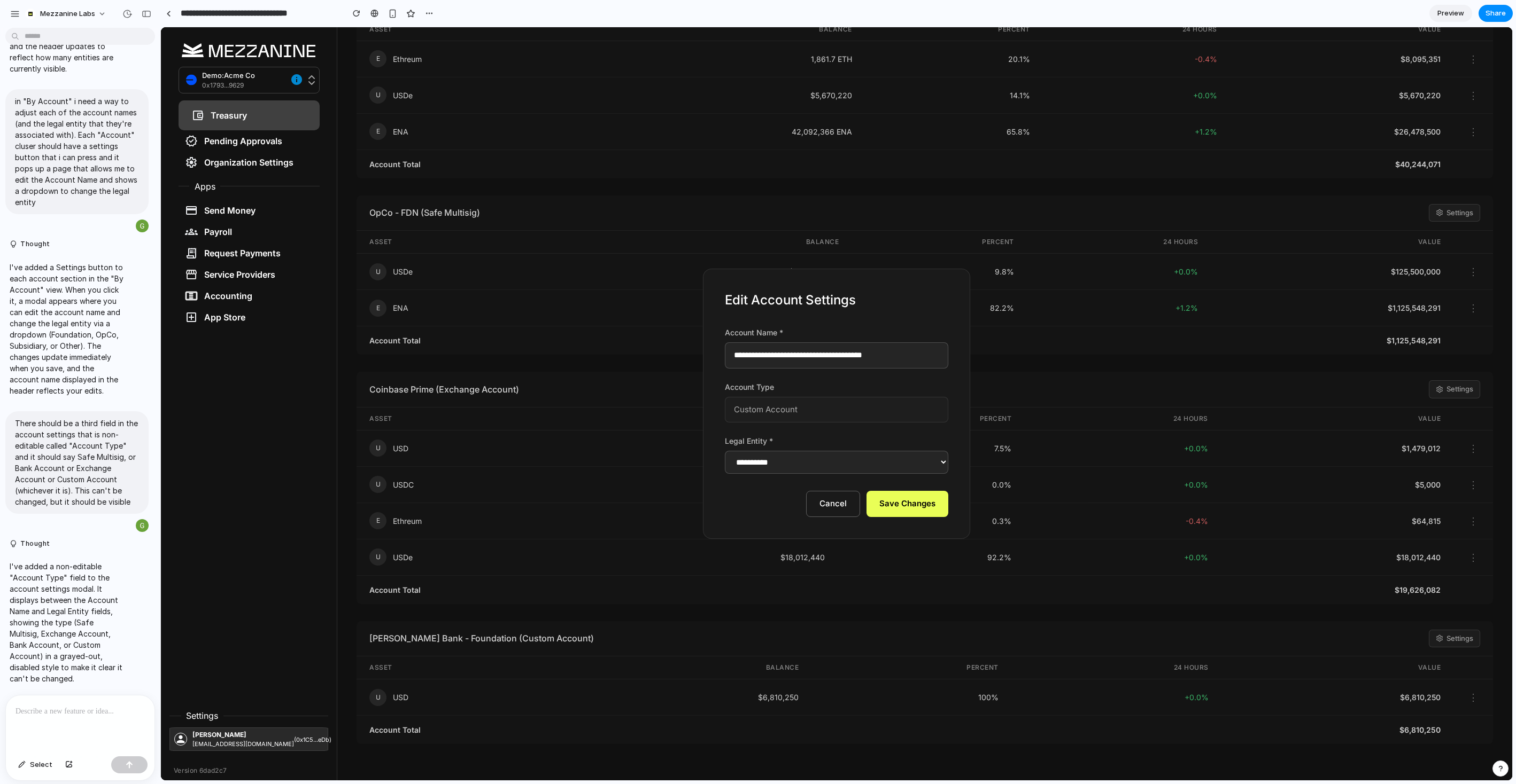
click at [834, 503] on button "Cancel" at bounding box center [833, 504] width 54 height 26
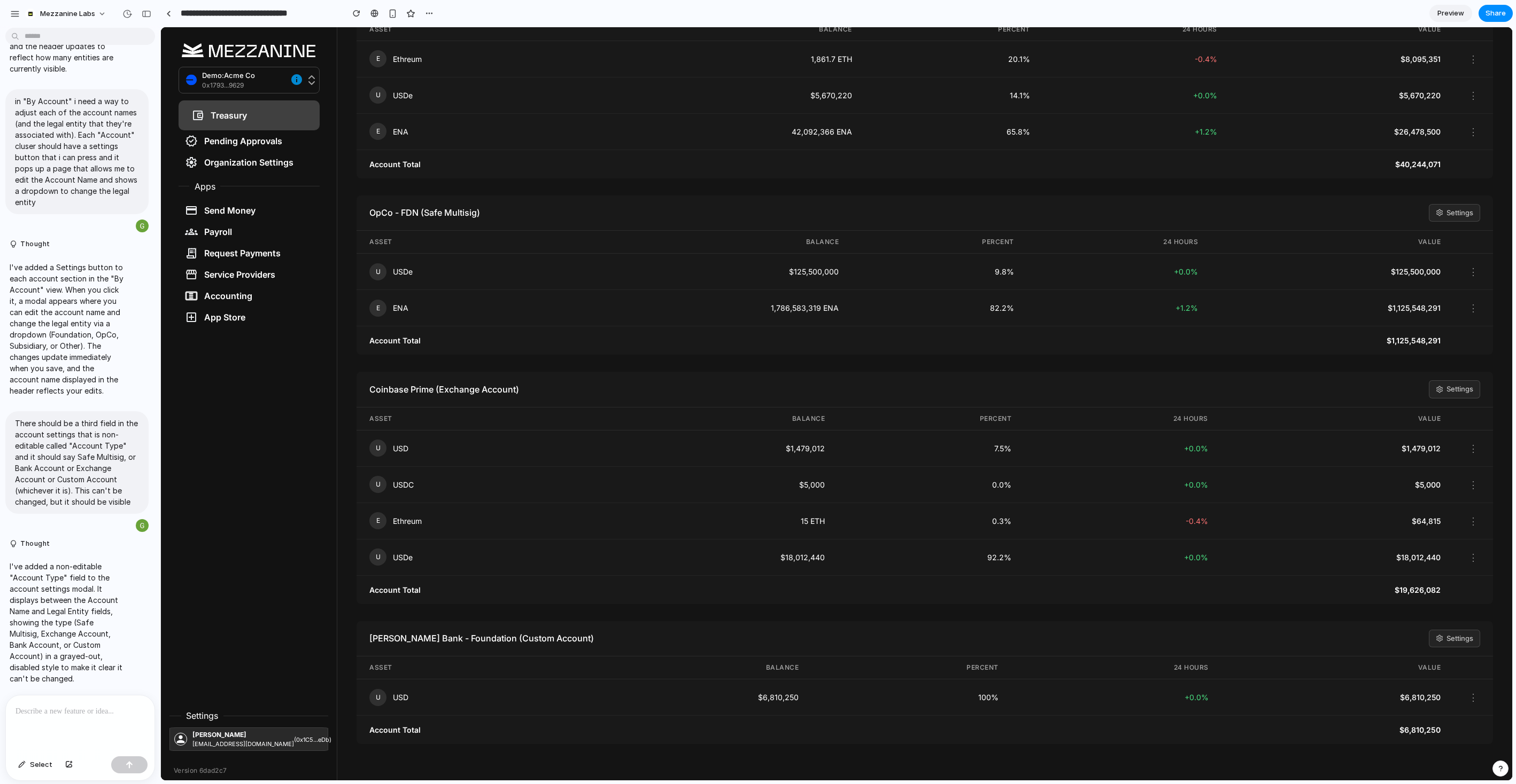
click at [81, 714] on p at bounding box center [80, 711] width 129 height 13
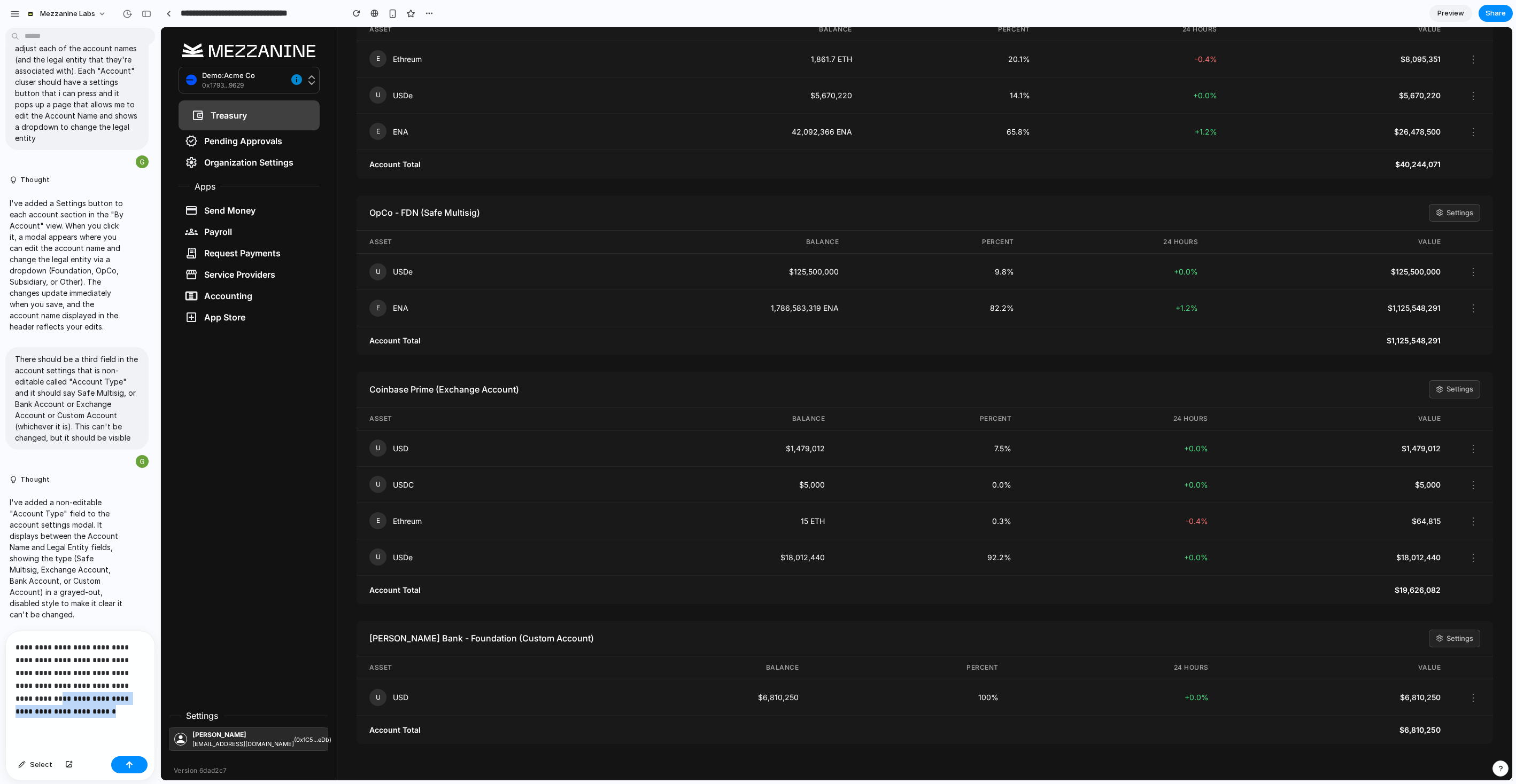
drag, startPoint x: 108, startPoint y: 710, endPoint x: 111, endPoint y: 681, distance: 29.2
click at [111, 681] on p "**********" at bounding box center [80, 679] width 129 height 77
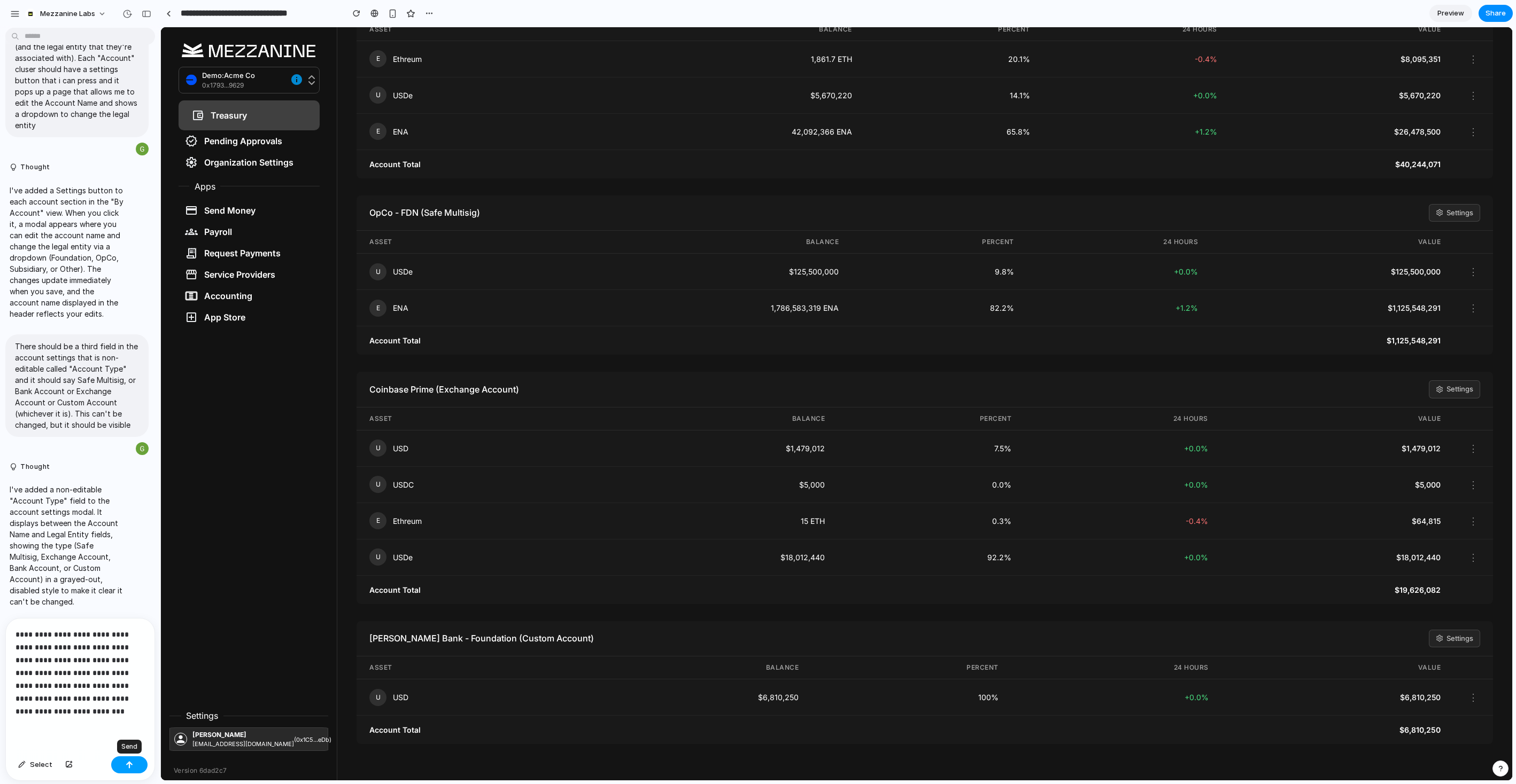
click at [132, 763] on div "button" at bounding box center [129, 764] width 7 height 7
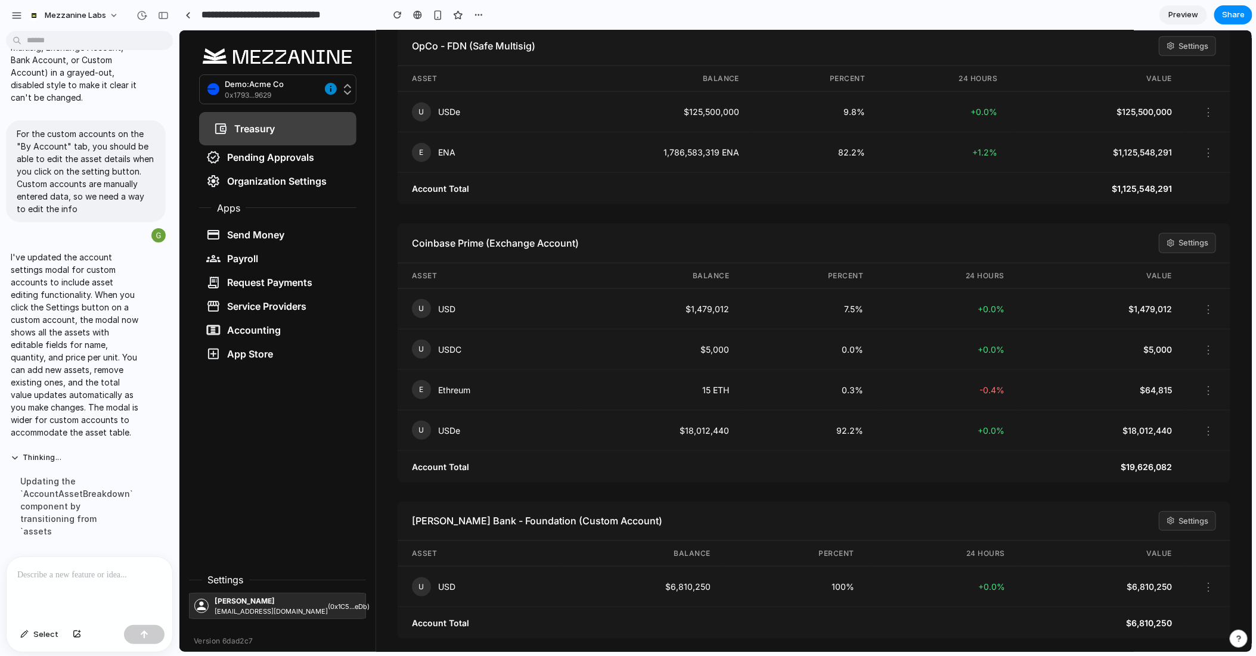
scroll to position [470, 0]
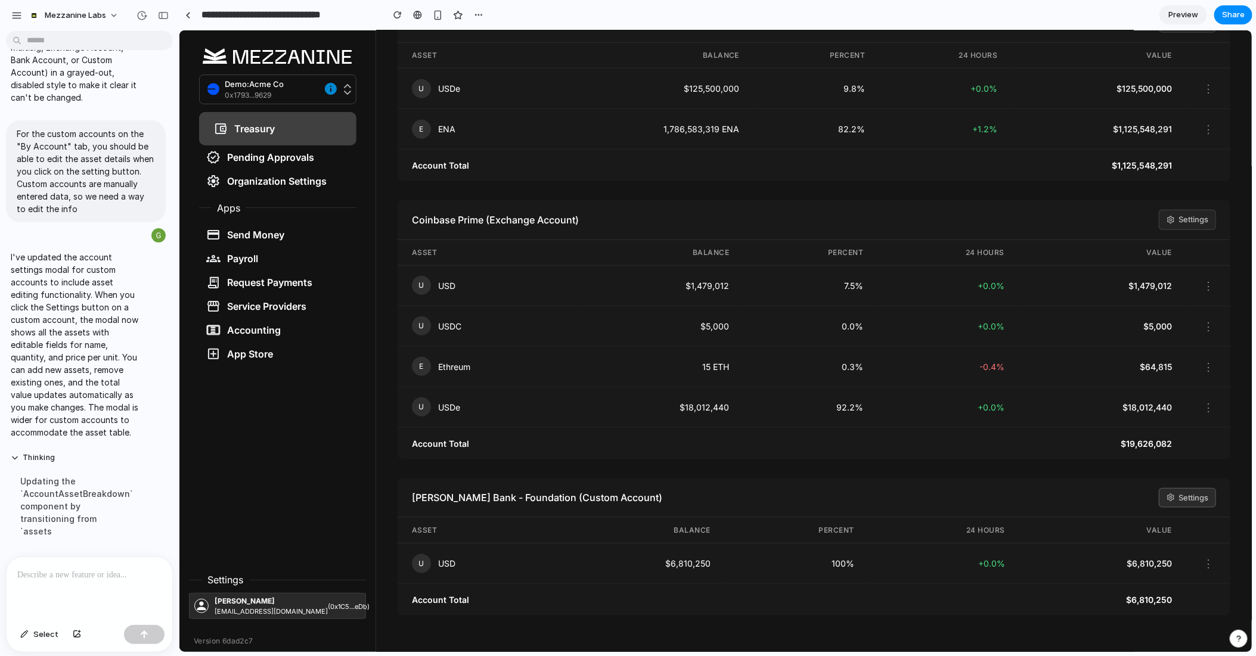
click at [1178, 495] on button "Settings" at bounding box center [1186, 498] width 57 height 20
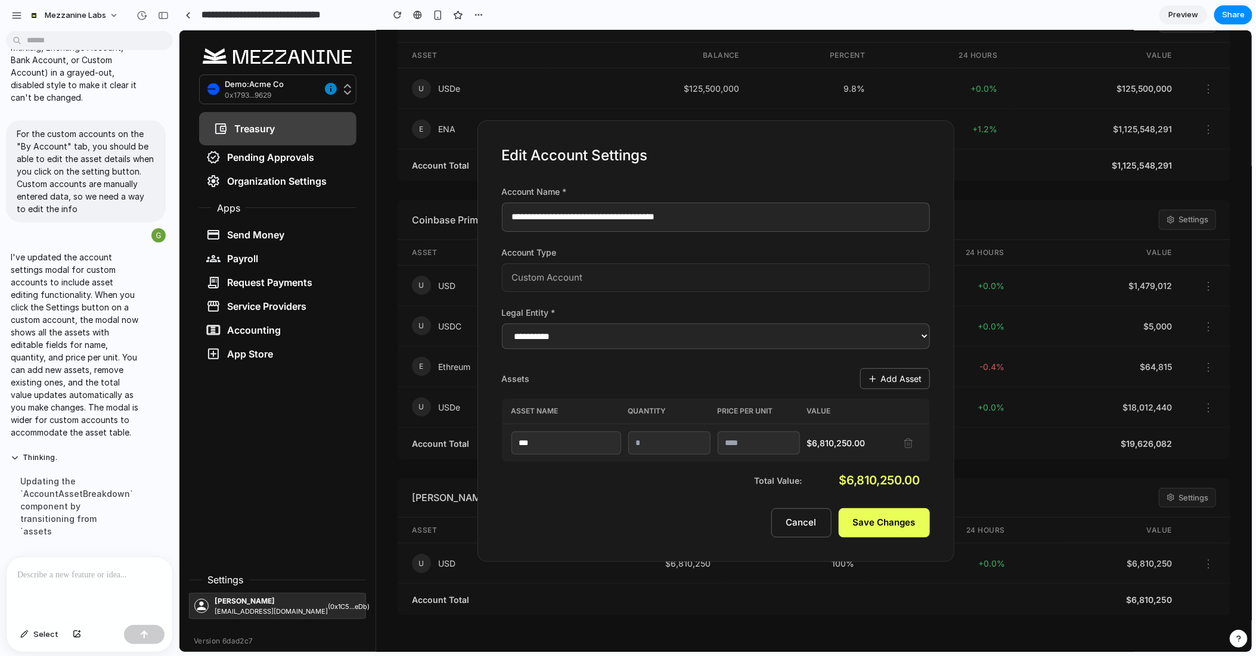
click at [897, 376] on button "Add Asset" at bounding box center [895, 378] width 70 height 21
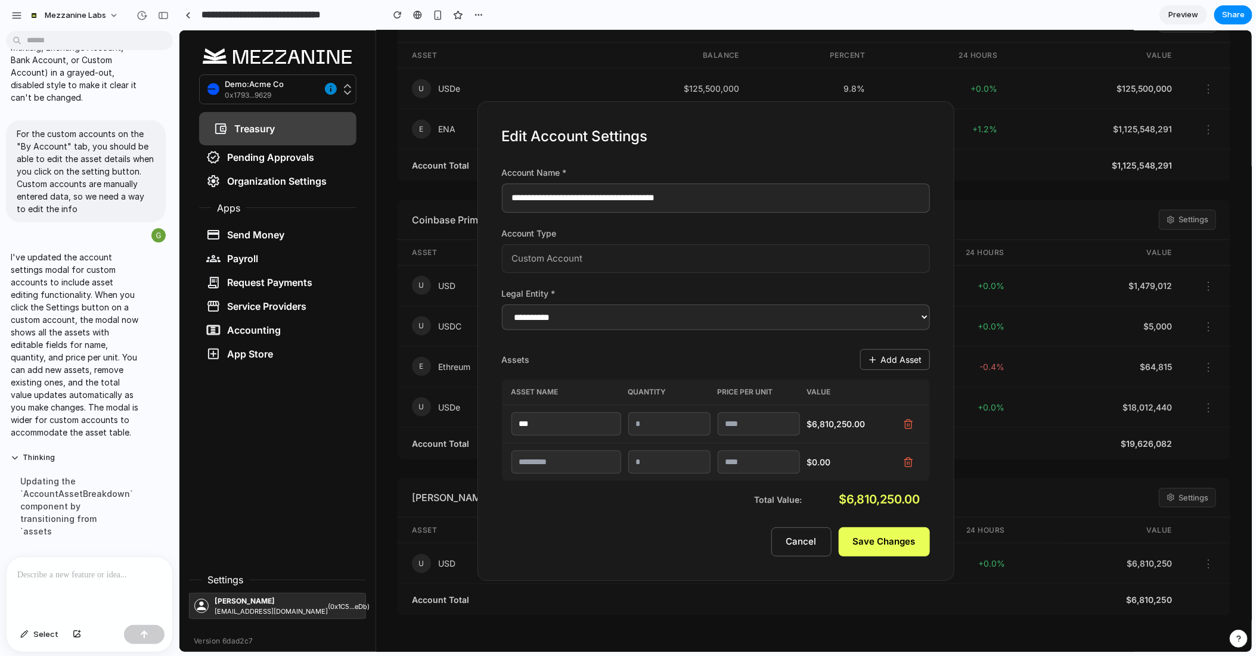
click at [578, 462] on input "text" at bounding box center [566, 461] width 110 height 23
type input "***"
click at [664, 461] on input "number" at bounding box center [669, 461] width 82 height 23
type input "*****"
click at [745, 460] on input "number" at bounding box center [758, 461] width 82 height 23
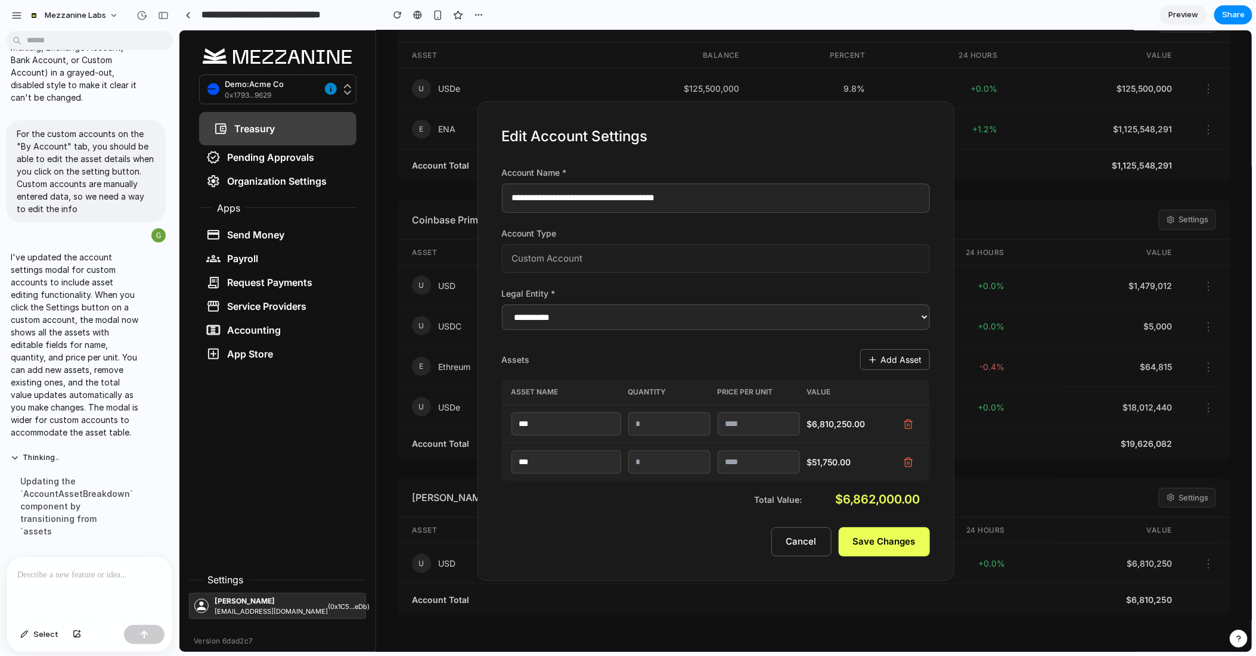
type input "****"
click at [882, 535] on button "Save Changes" at bounding box center [883, 541] width 91 height 29
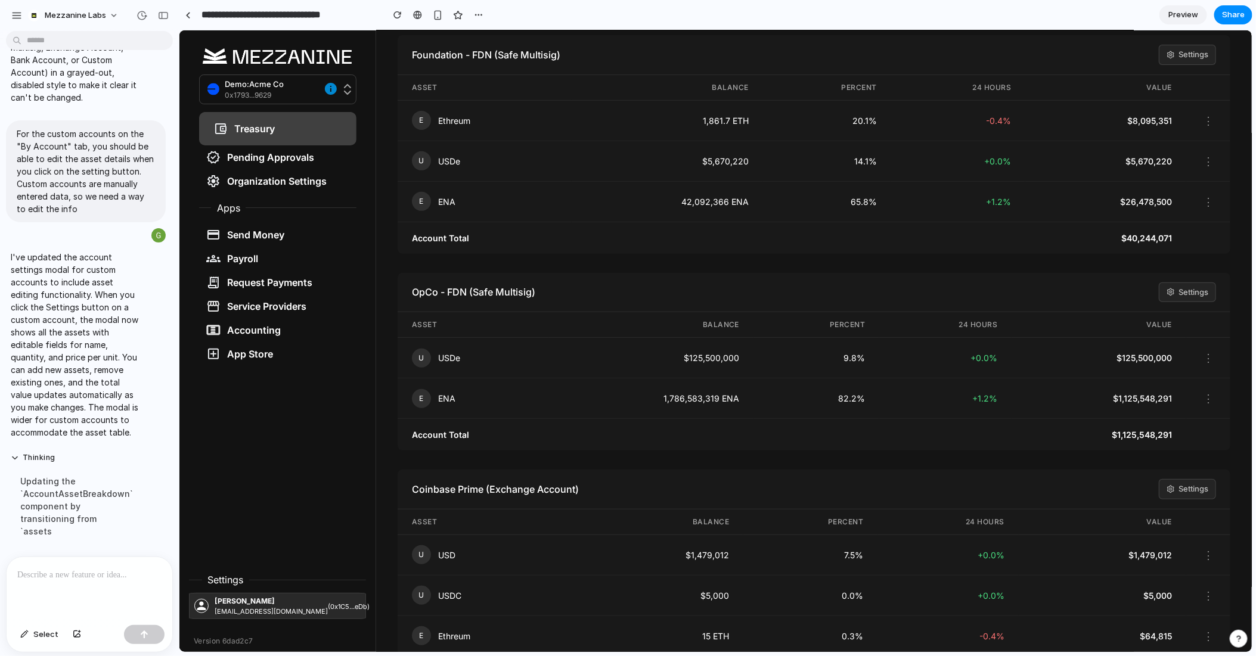
scroll to position [511, 0]
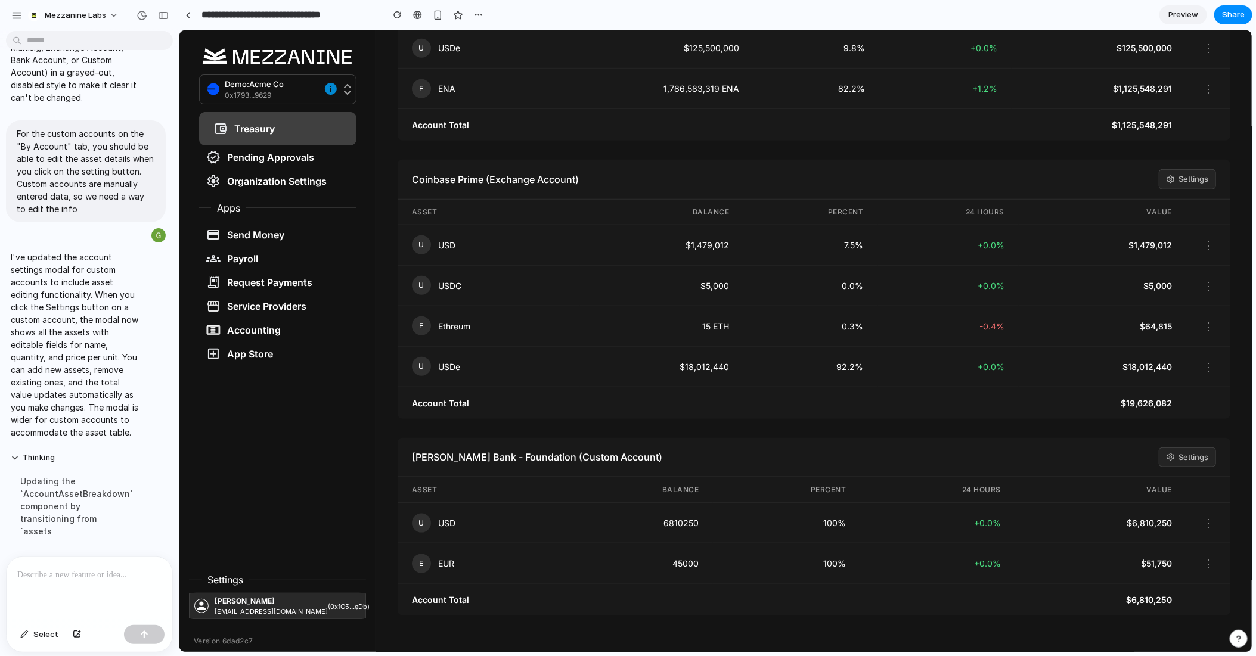
click at [1206, 555] on button "⋮" at bounding box center [1207, 563] width 15 height 21
click at [1186, 451] on button "Settings" at bounding box center [1186, 457] width 57 height 20
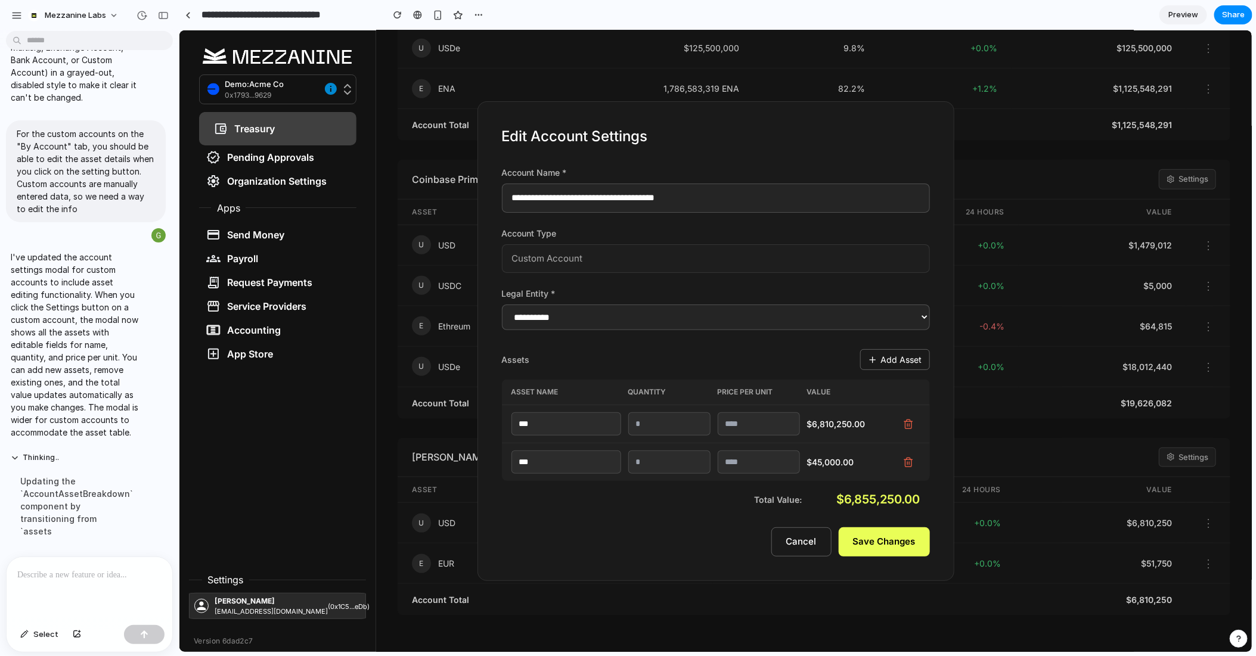
click at [637, 461] on input "*****" at bounding box center [669, 461] width 82 height 23
drag, startPoint x: 666, startPoint y: 460, endPoint x: 640, endPoint y: 462, distance: 26.3
click at [640, 462] on input "******" at bounding box center [669, 461] width 82 height 23
type input "******"
click at [891, 544] on button "Save Changes" at bounding box center [883, 541] width 91 height 29
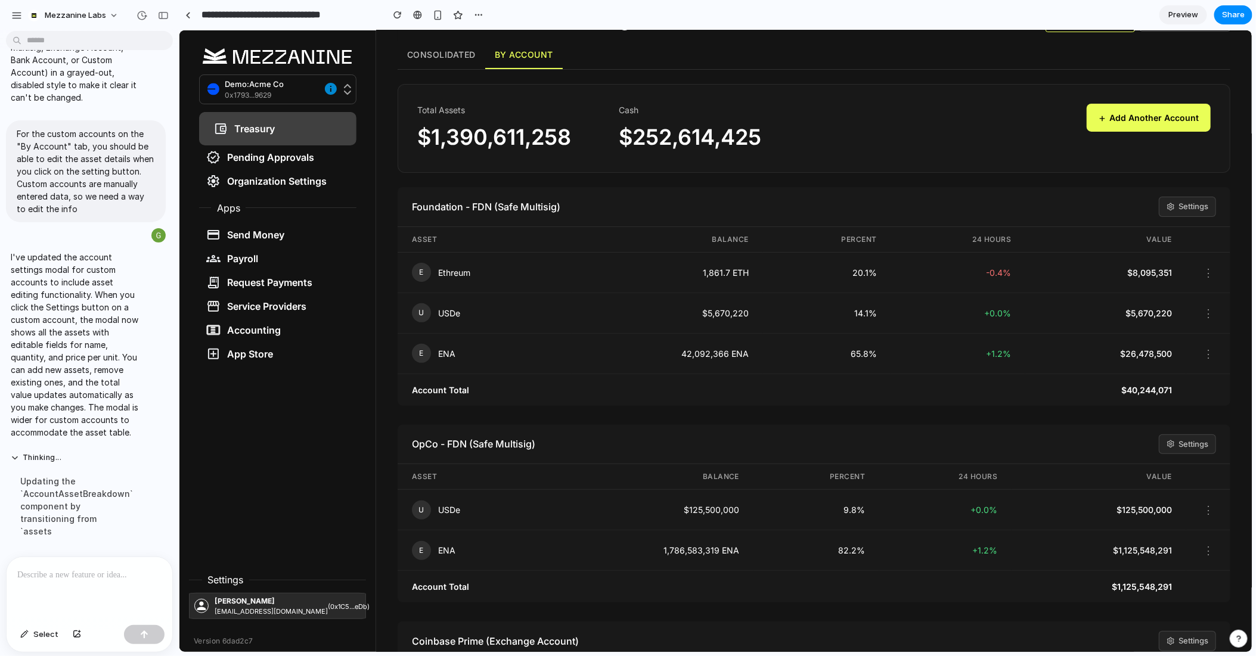
scroll to position [0, 0]
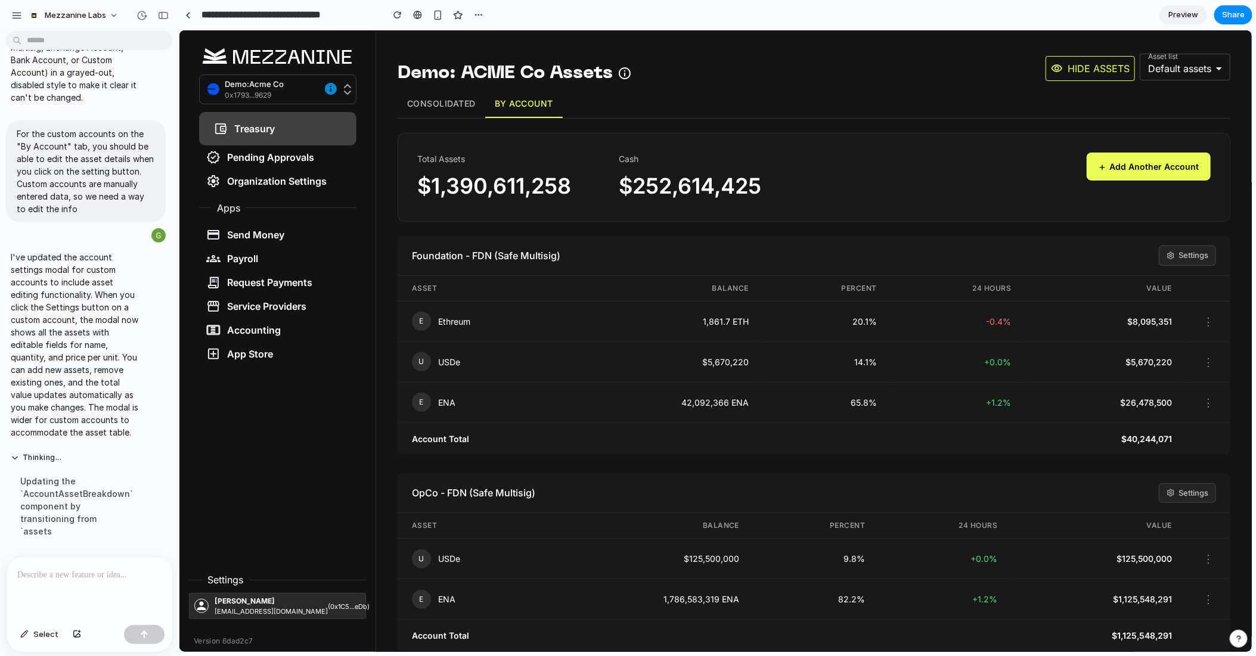
click at [458, 108] on button "Consolidated" at bounding box center [441, 103] width 88 height 28
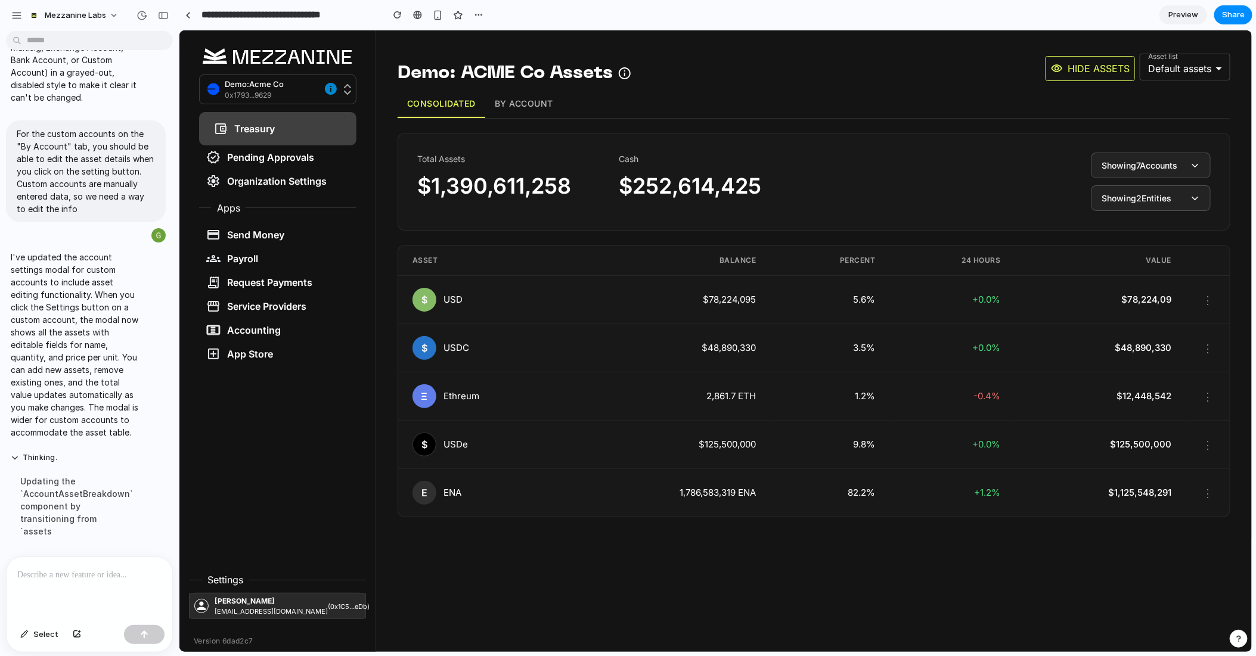
click at [1116, 191] on span "Showing 2 Entities" at bounding box center [1136, 197] width 70 height 13
click at [1137, 197] on span "Showing 2 Entities" at bounding box center [1136, 197] width 70 height 13
click at [1114, 261] on span "OpCo" at bounding box center [1136, 265] width 123 height 14
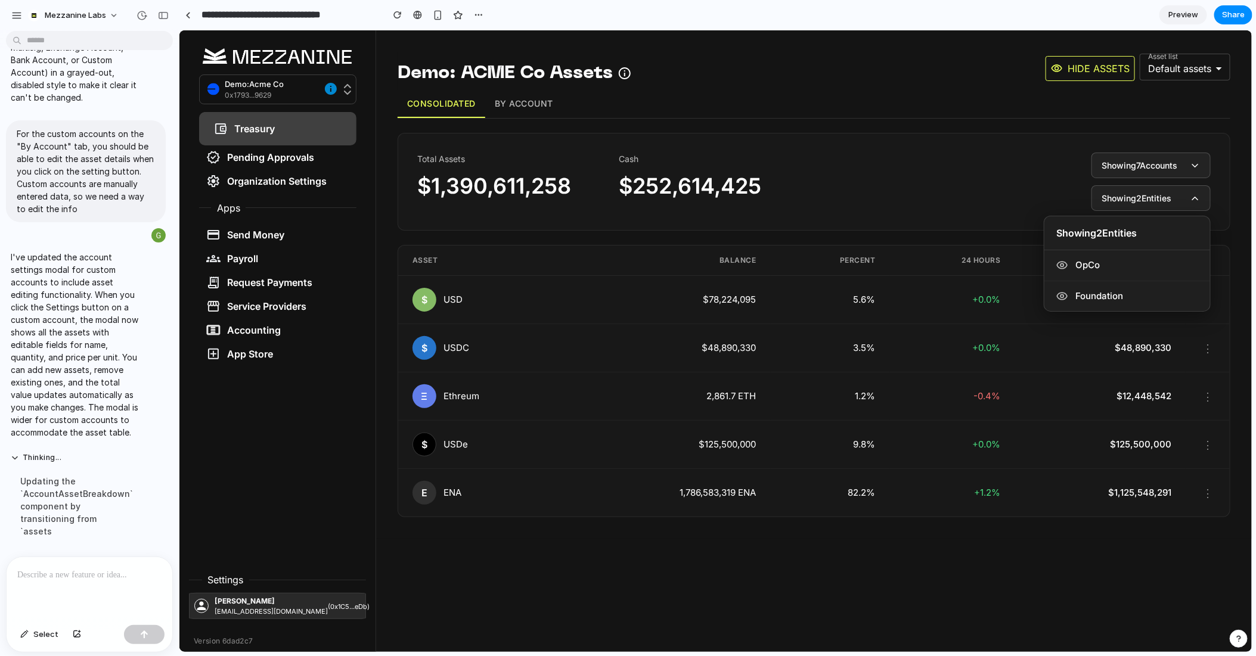
click at [1031, 205] on div "Total Assets $1,390,611,258 Cash $252,614,425 Showing 7 Accounts Showing 2 Enti…" at bounding box center [813, 181] width 793 height 58
click at [1121, 163] on span "Showing 7 Accounts" at bounding box center [1139, 165] width 76 height 13
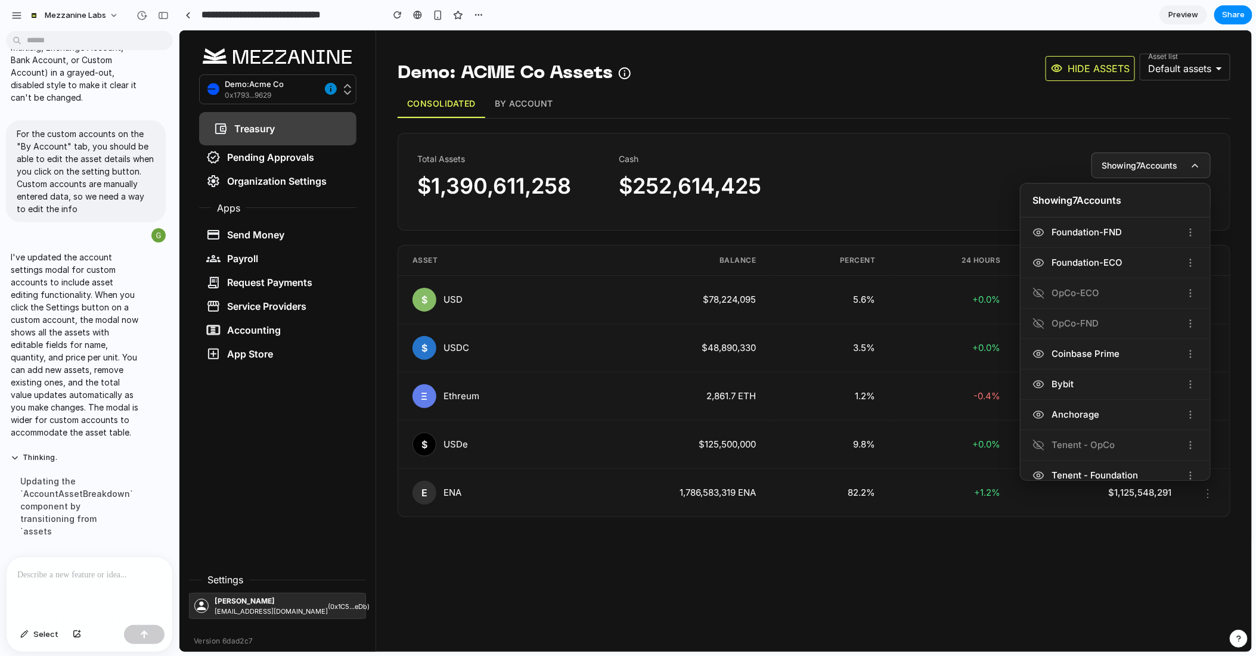
click at [1121, 163] on span "Showing 7 Accounts" at bounding box center [1139, 165] width 76 height 13
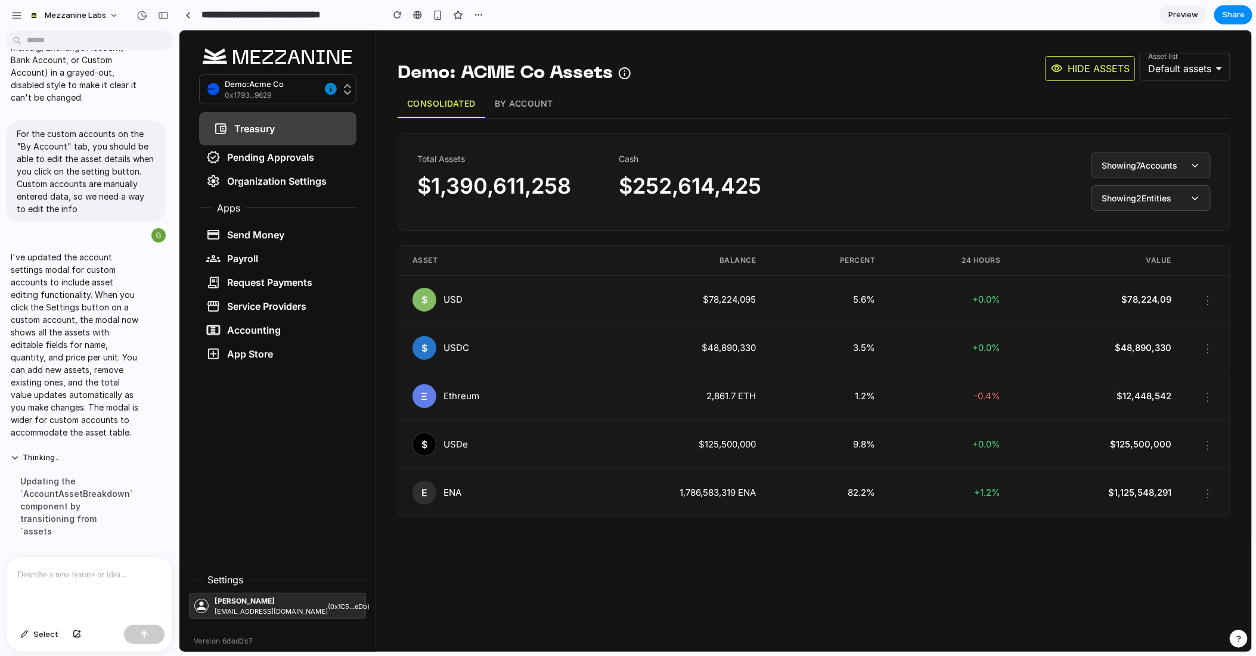
click at [538, 106] on button "By Account" at bounding box center [523, 103] width 77 height 28
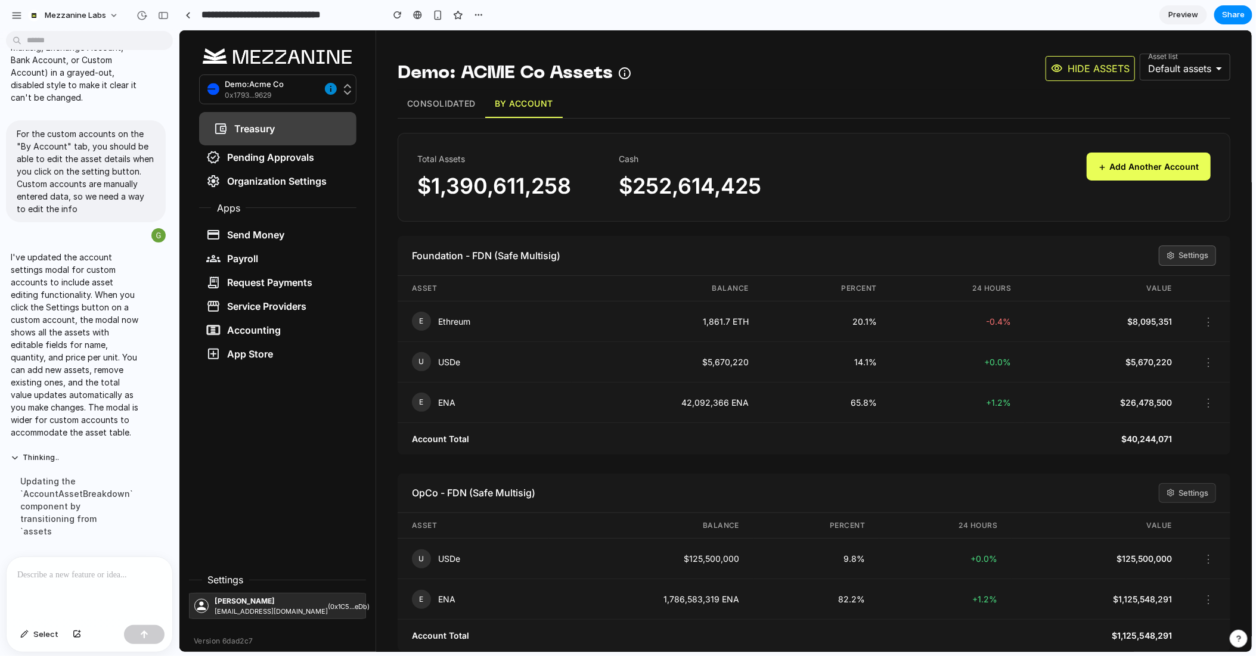
click at [1190, 256] on button "Settings" at bounding box center [1186, 255] width 57 height 20
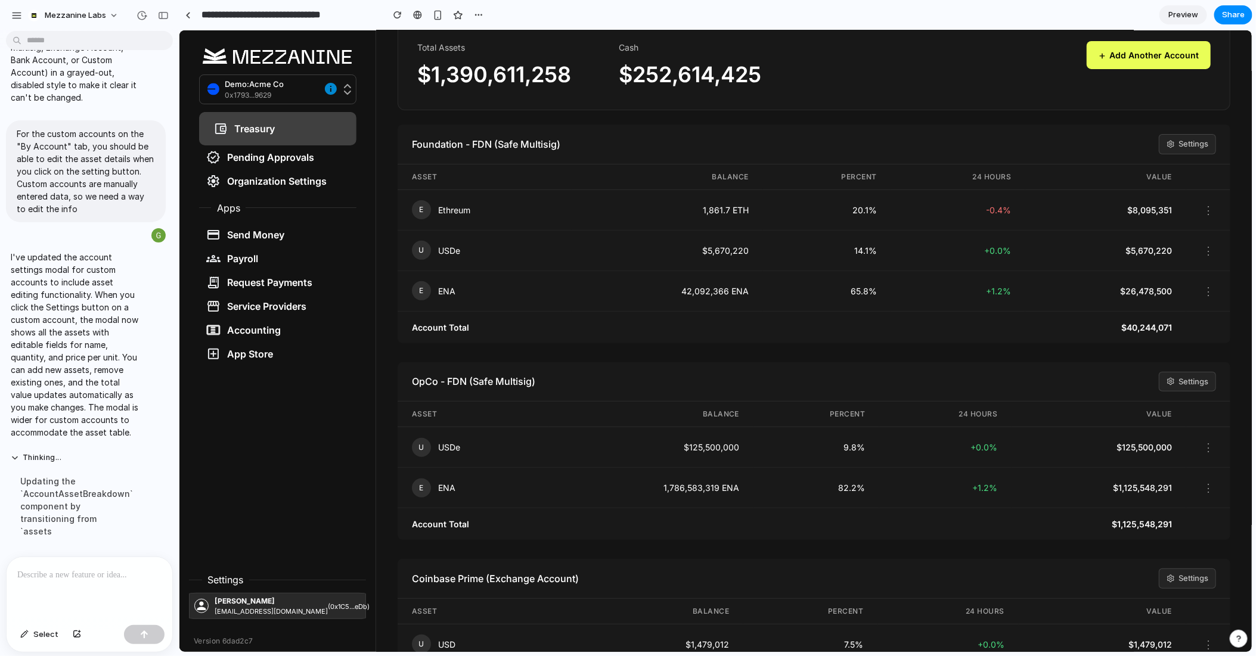
scroll to position [165, 0]
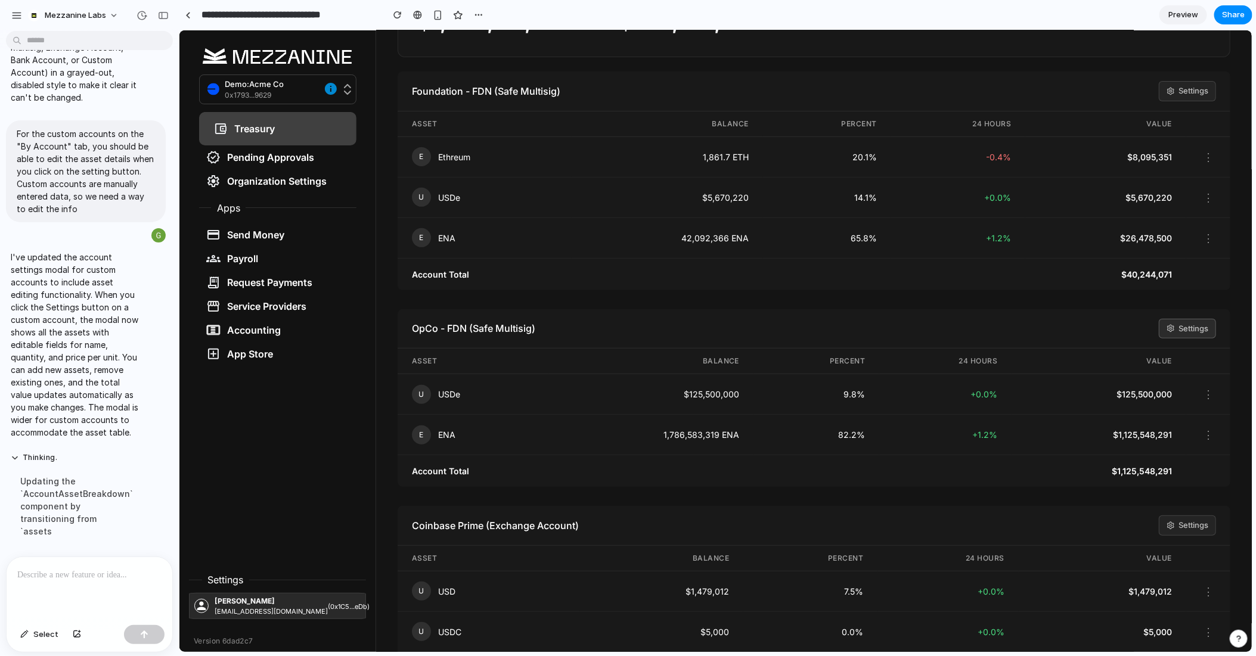
click at [1192, 322] on button "Settings" at bounding box center [1186, 328] width 57 height 20
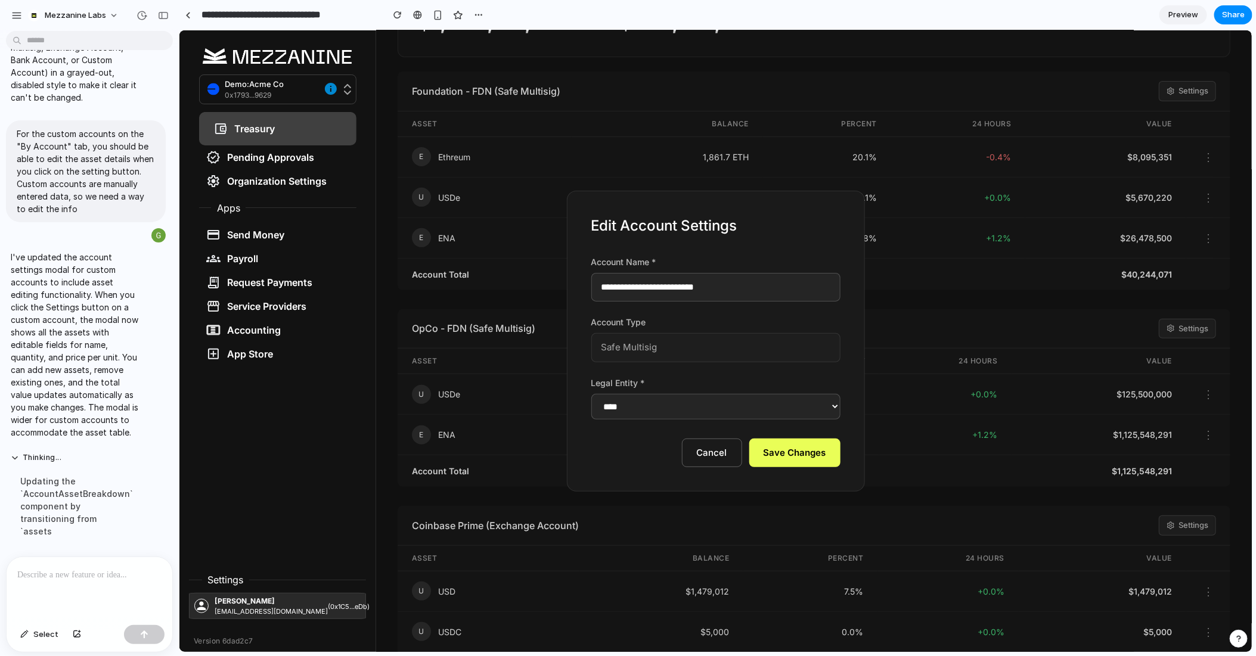
click at [785, 412] on select "**********" at bounding box center [715, 406] width 249 height 26
select select "**********"
click at [591, 393] on select "**********" at bounding box center [715, 406] width 249 height 26
click at [807, 458] on button "Save Changes" at bounding box center [794, 452] width 91 height 29
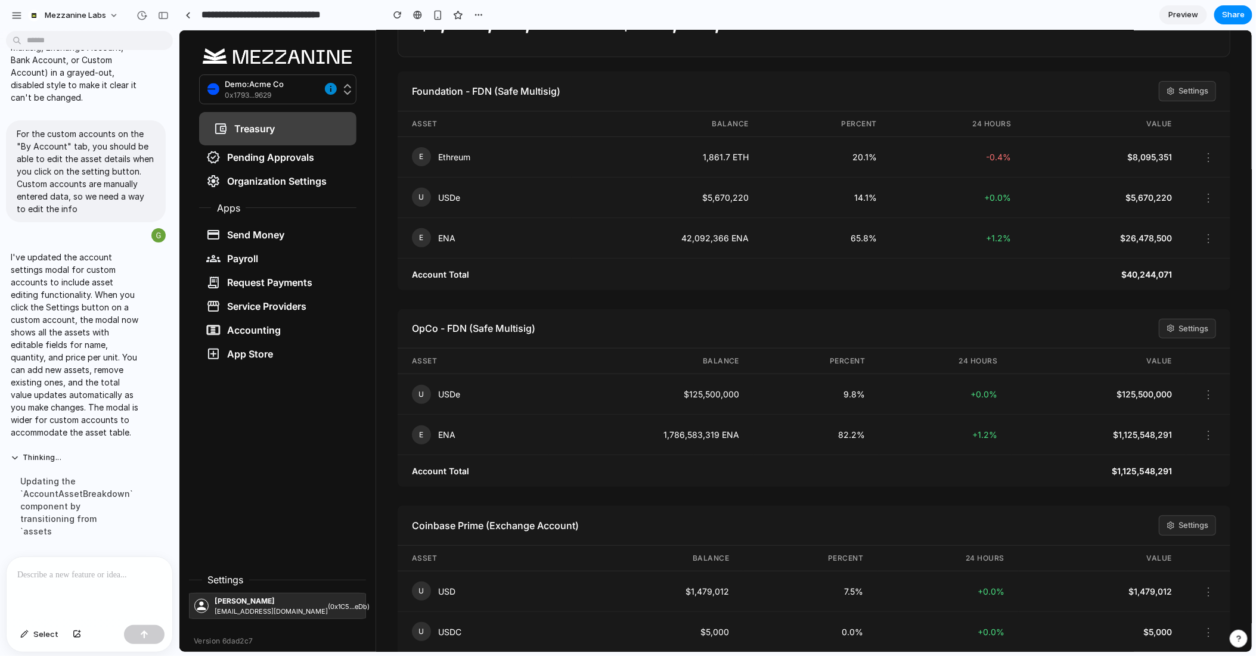
click at [49, 590] on div at bounding box center [90, 588] width 166 height 63
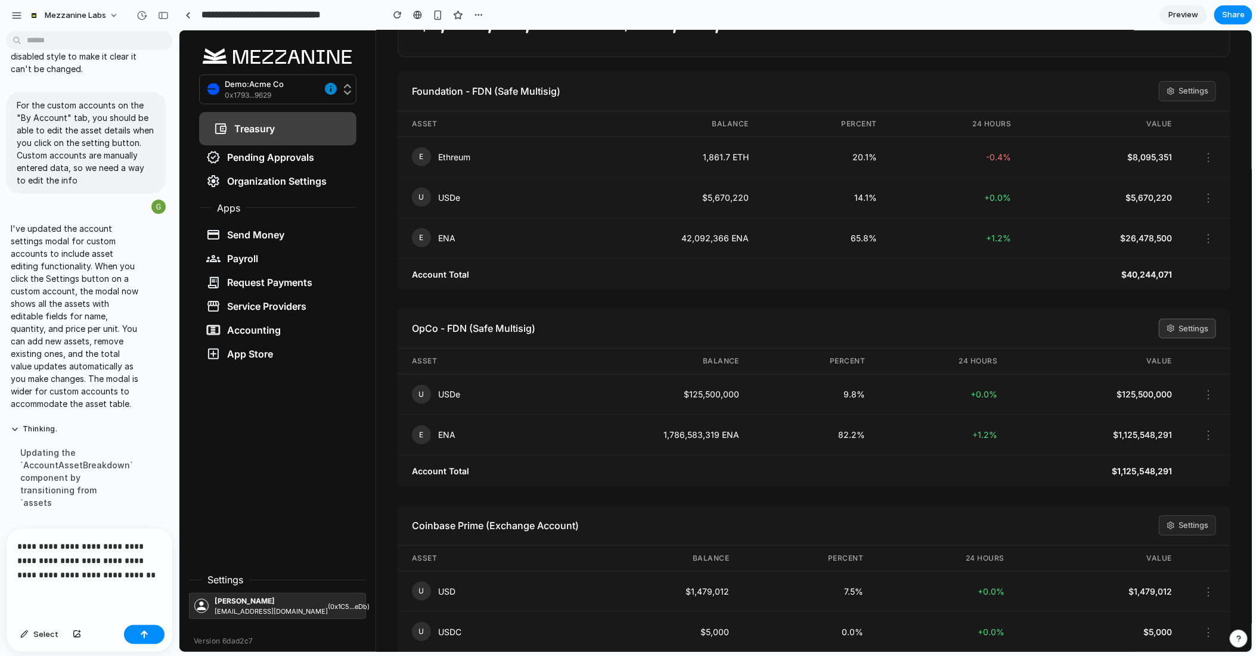
click at [1192, 327] on button "Settings" at bounding box center [1186, 328] width 57 height 20
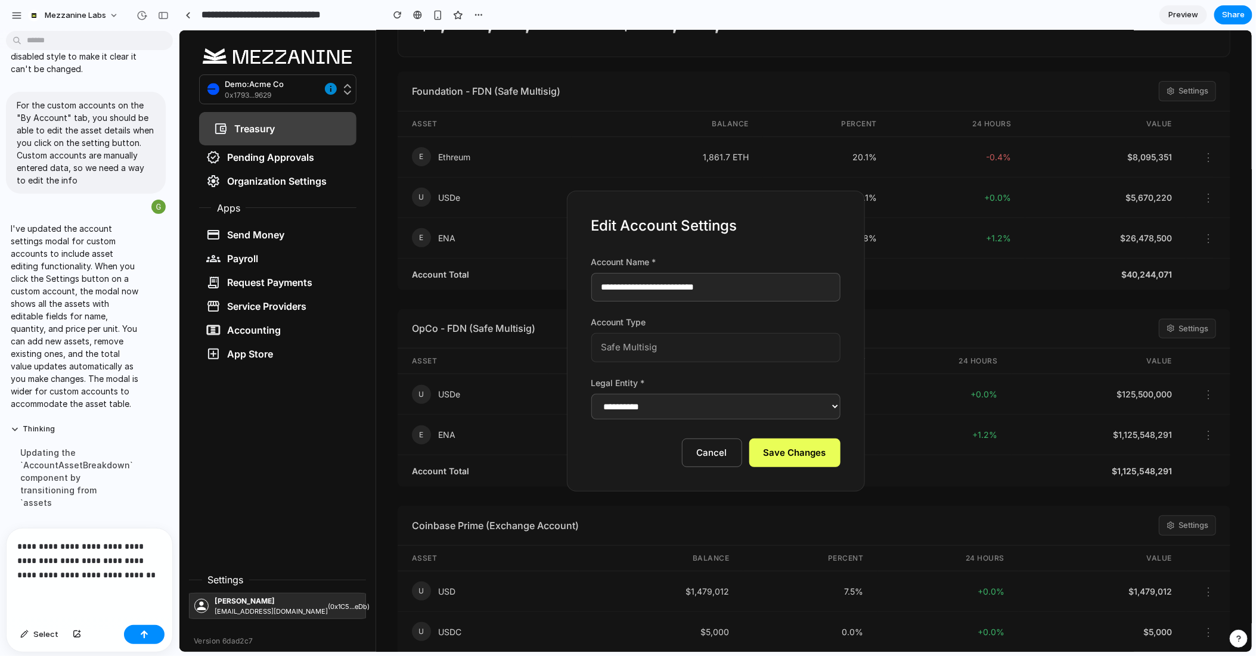
click at [157, 577] on p "**********" at bounding box center [89, 560] width 144 height 43
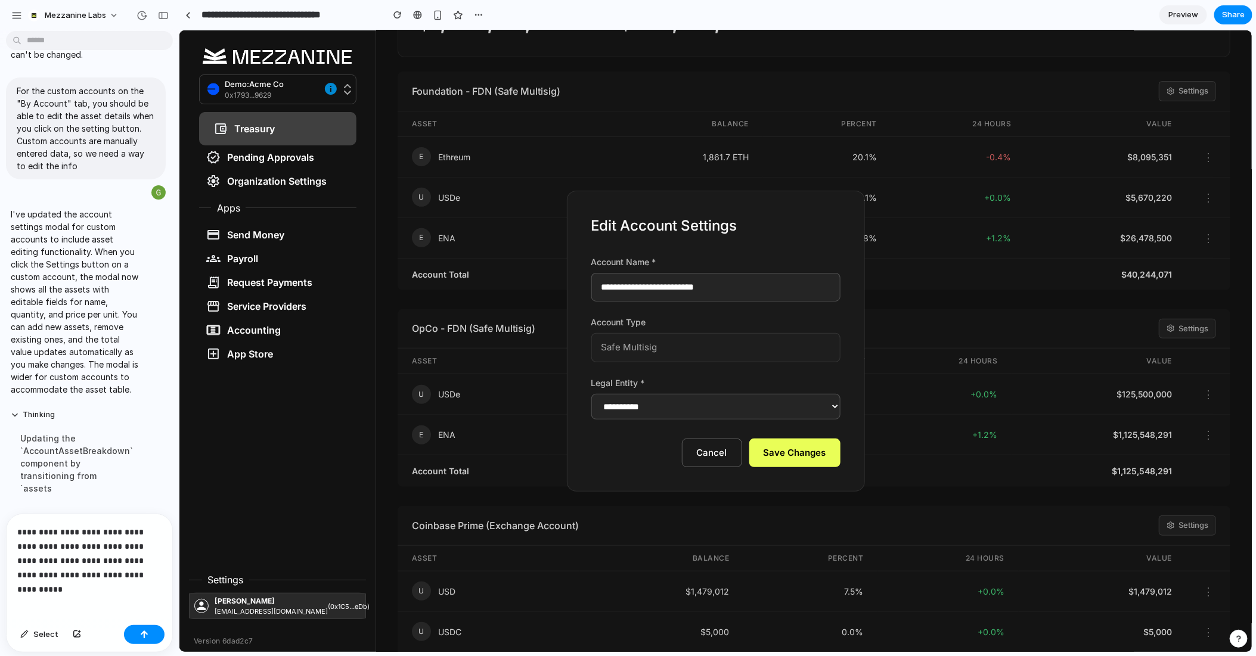
click at [700, 457] on button "Cancel" at bounding box center [711, 452] width 60 height 29
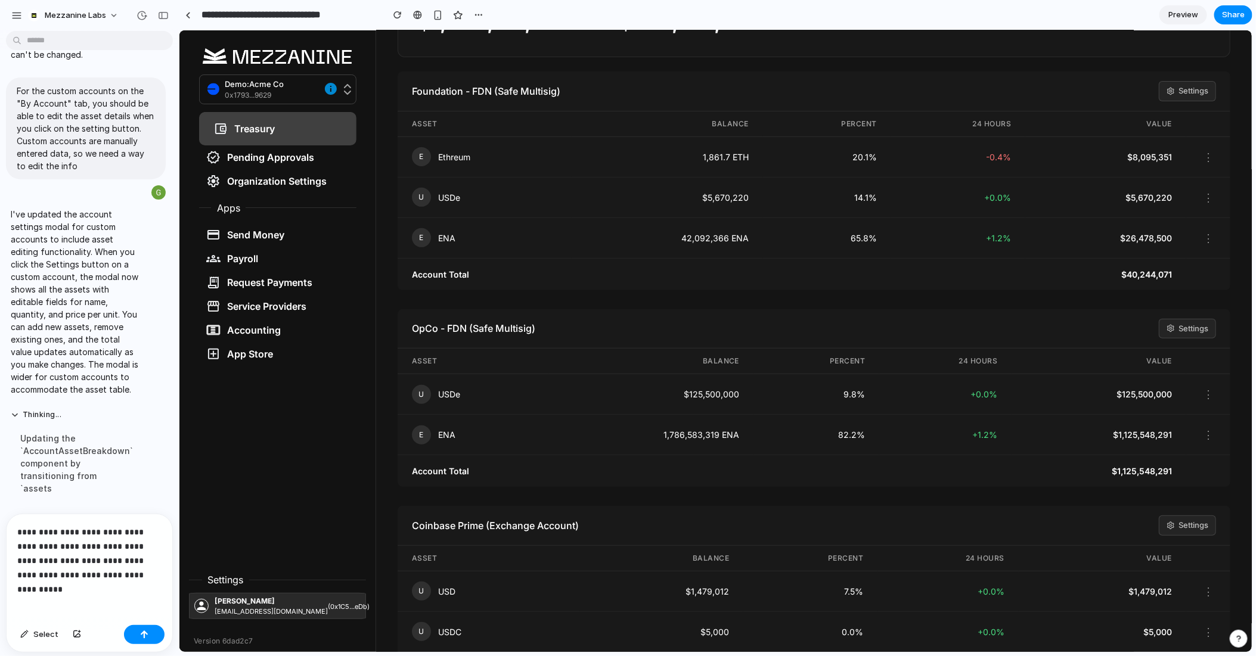
click at [158, 575] on p "**********" at bounding box center [89, 553] width 144 height 57
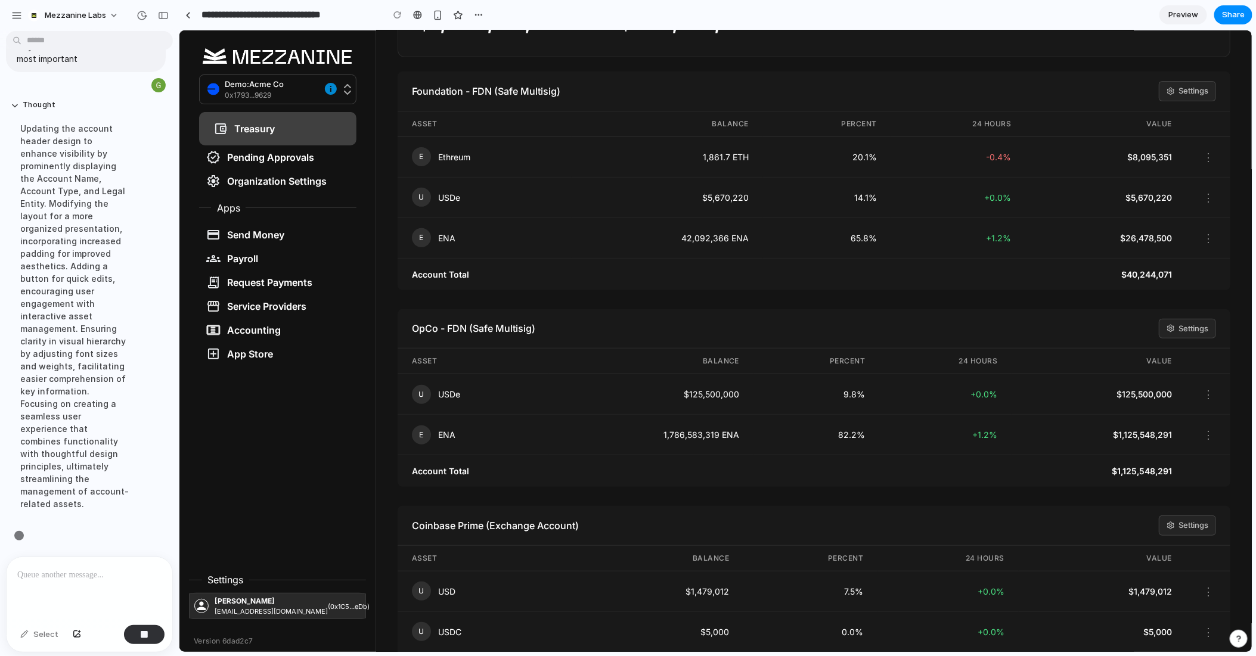
scroll to position [4226, 0]
click at [1213, 433] on button "⋮" at bounding box center [1207, 434] width 15 height 21
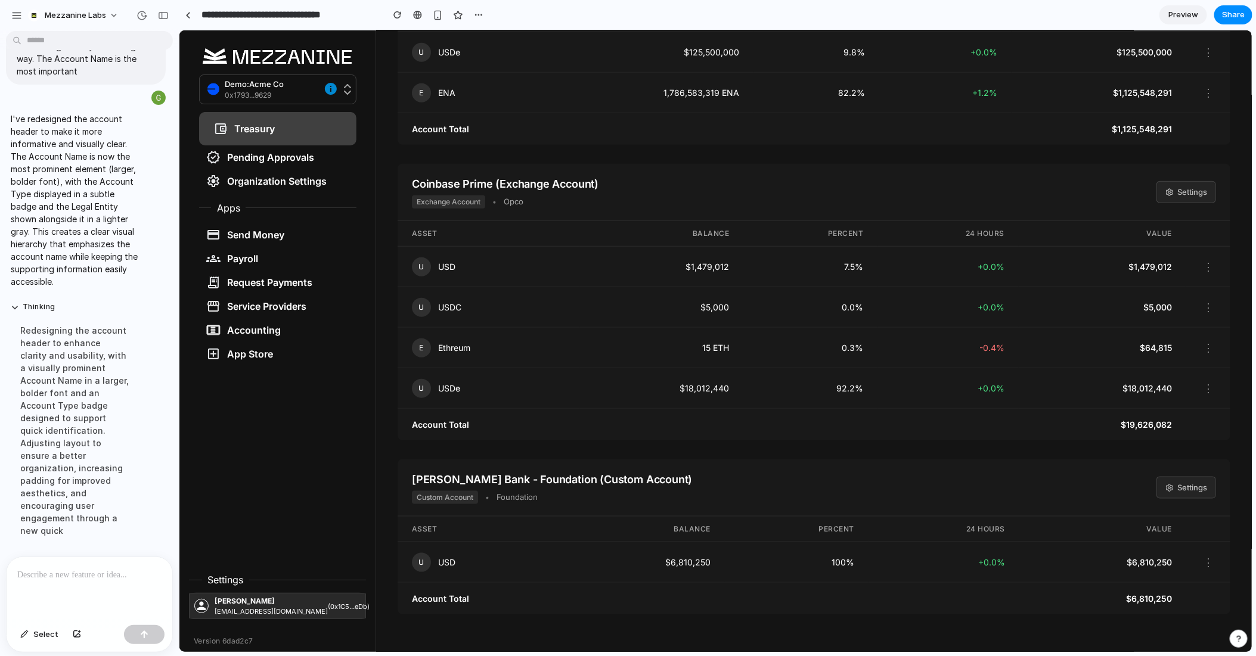
scroll to position [472, 0]
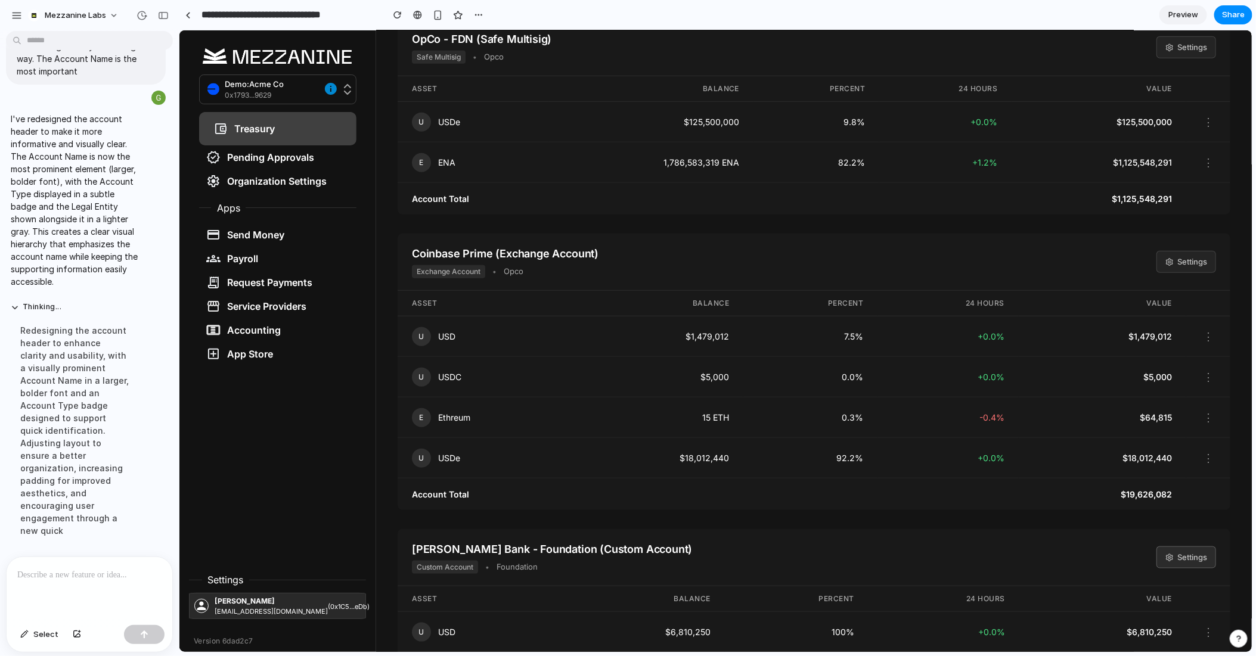
click at [1193, 557] on button "Settings" at bounding box center [1186, 557] width 60 height 23
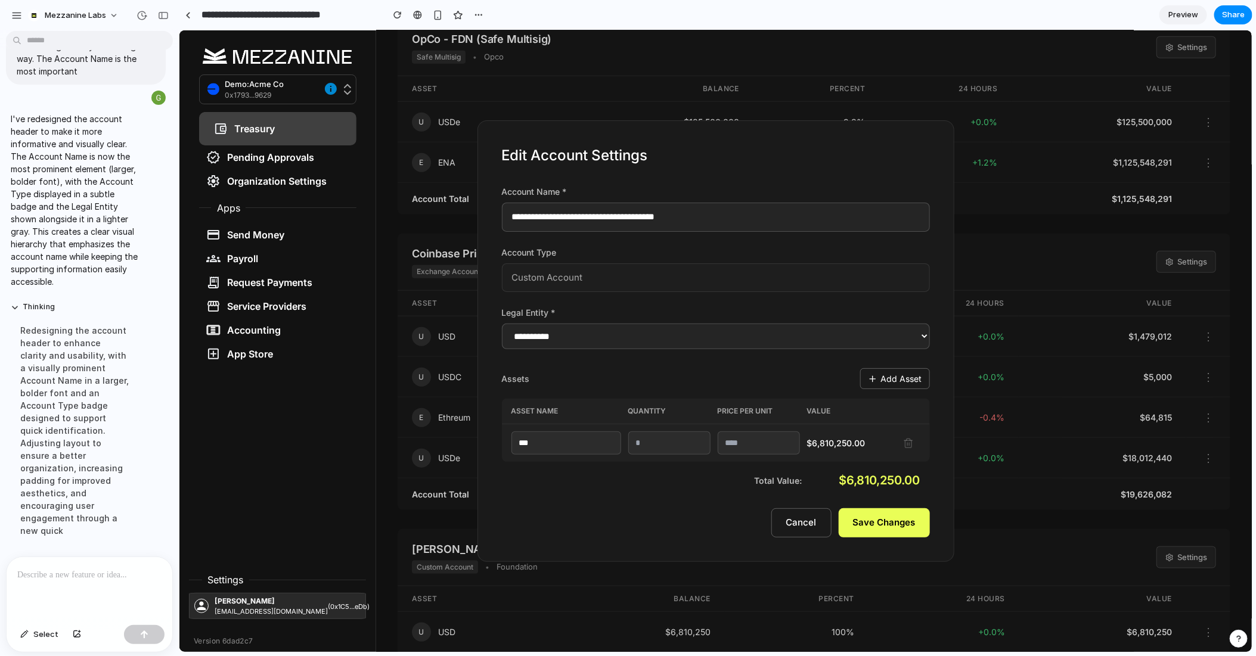
drag, startPoint x: 722, startPoint y: 219, endPoint x: 564, endPoint y: 211, distance: 158.2
click at [564, 211] on input "**********" at bounding box center [715, 216] width 428 height 29
type input "**********"
click at [895, 523] on button "Save Changes" at bounding box center [883, 522] width 91 height 29
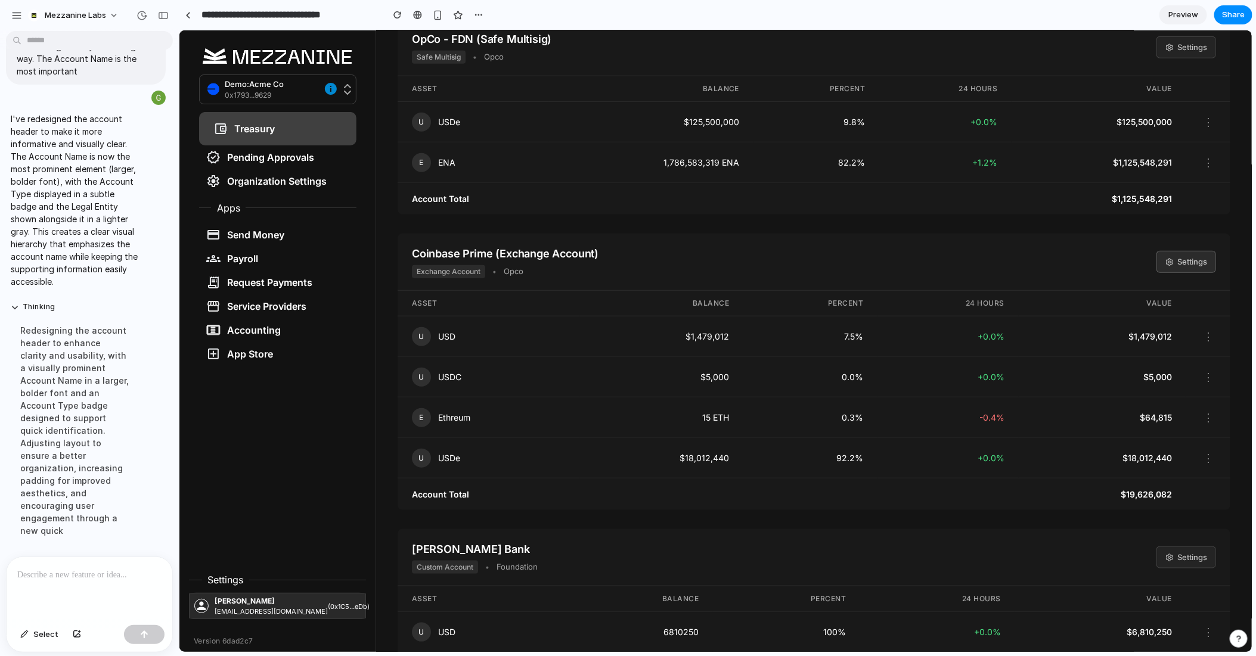
click at [1176, 261] on button "Settings" at bounding box center [1186, 261] width 60 height 23
select select "****"
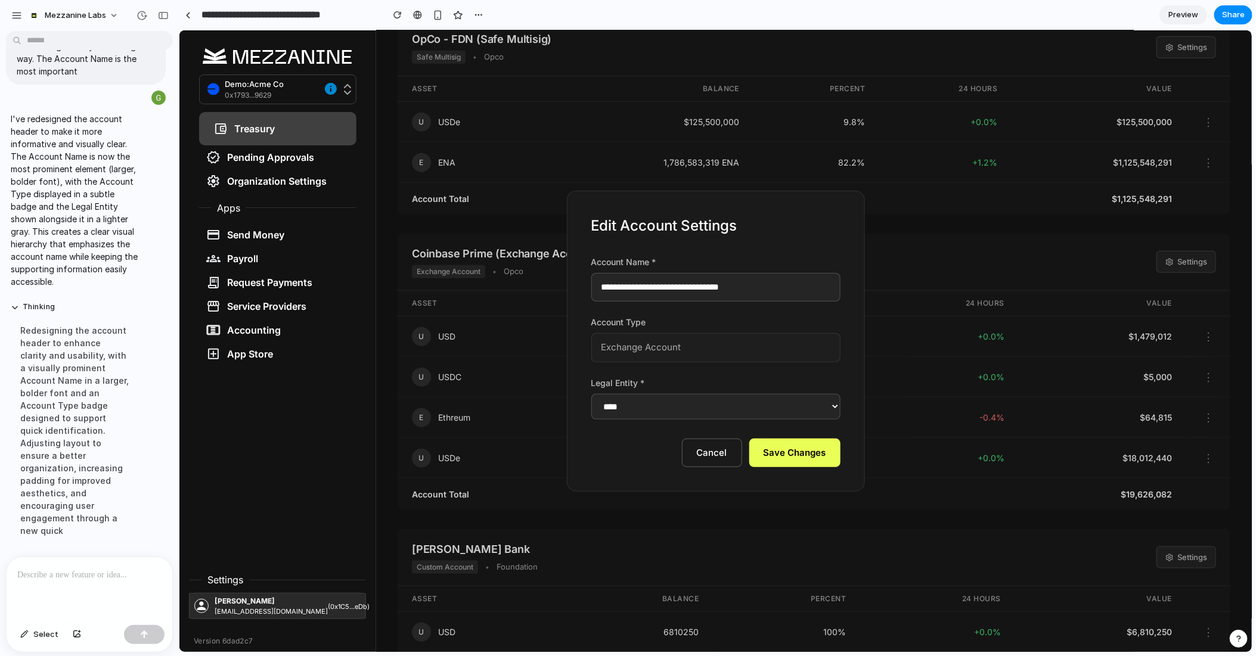
drag, startPoint x: 771, startPoint y: 282, endPoint x: 666, endPoint y: 282, distance: 104.3
click at [666, 282] on input "**********" at bounding box center [715, 286] width 249 height 29
type input "**********"
click at [788, 449] on button "Save Changes" at bounding box center [794, 452] width 91 height 29
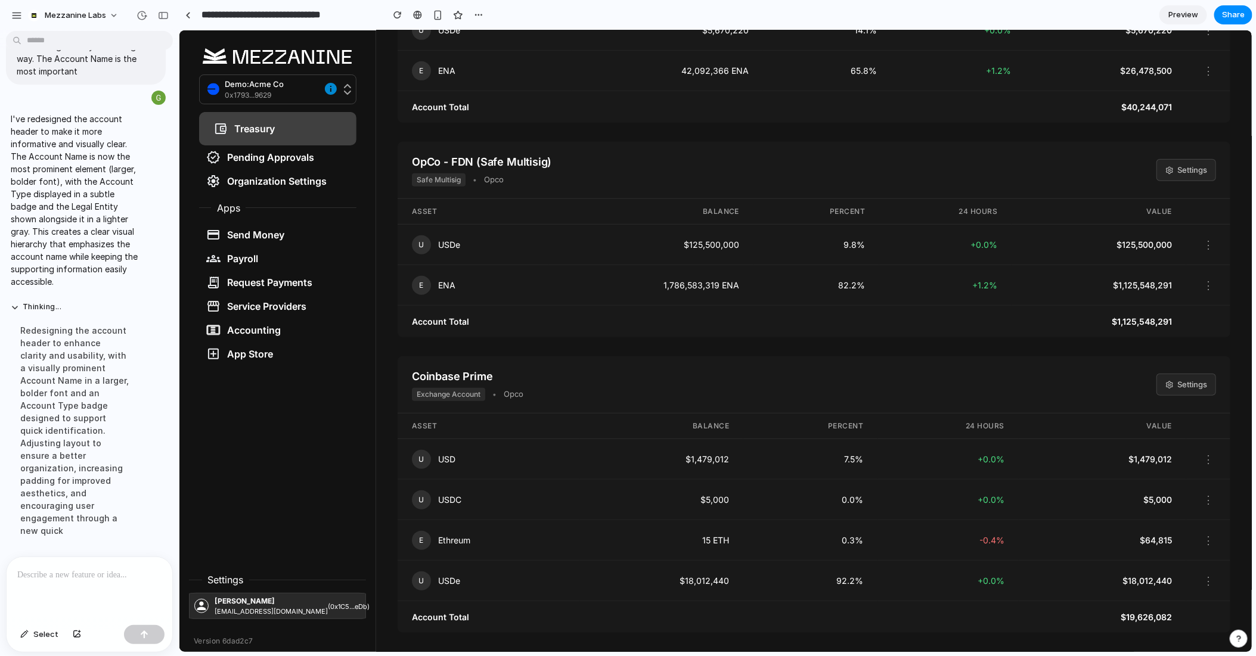
scroll to position [349, 0]
click at [1179, 163] on button "Settings" at bounding box center [1186, 170] width 60 height 23
select select "****"
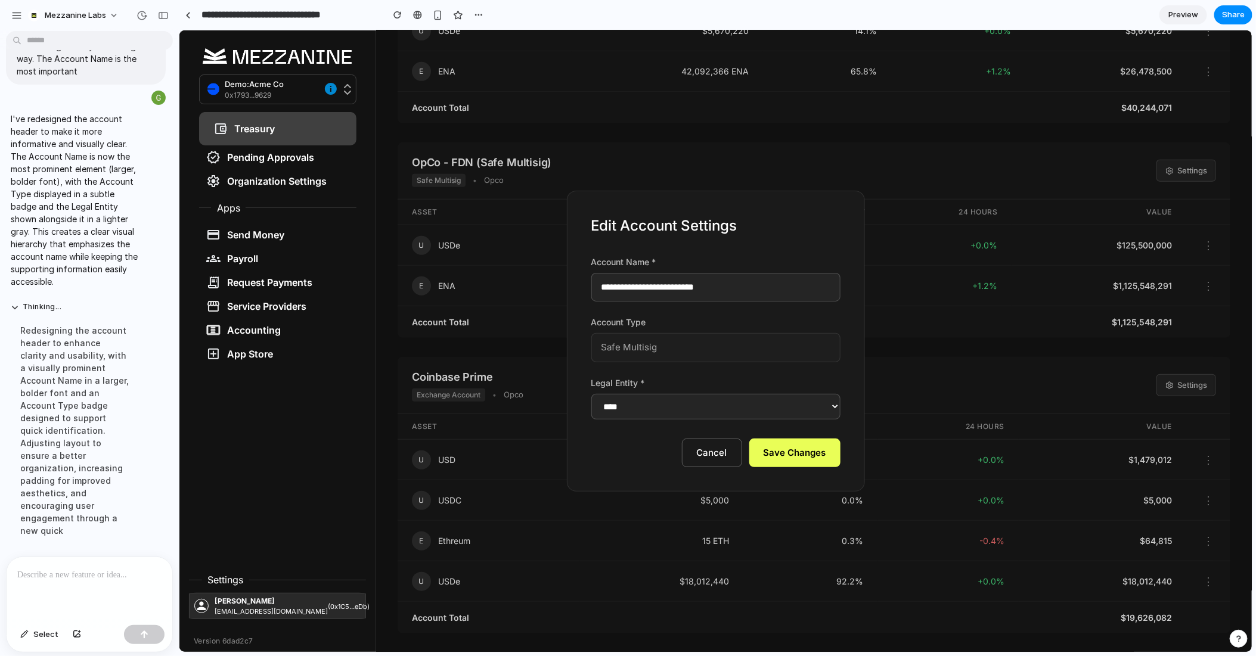
drag, startPoint x: 735, startPoint y: 286, endPoint x: 662, endPoint y: 282, distance: 73.4
click at [662, 282] on input "**********" at bounding box center [715, 286] width 249 height 29
type input "**********"
click at [786, 446] on button "Save Changes" at bounding box center [794, 452] width 91 height 29
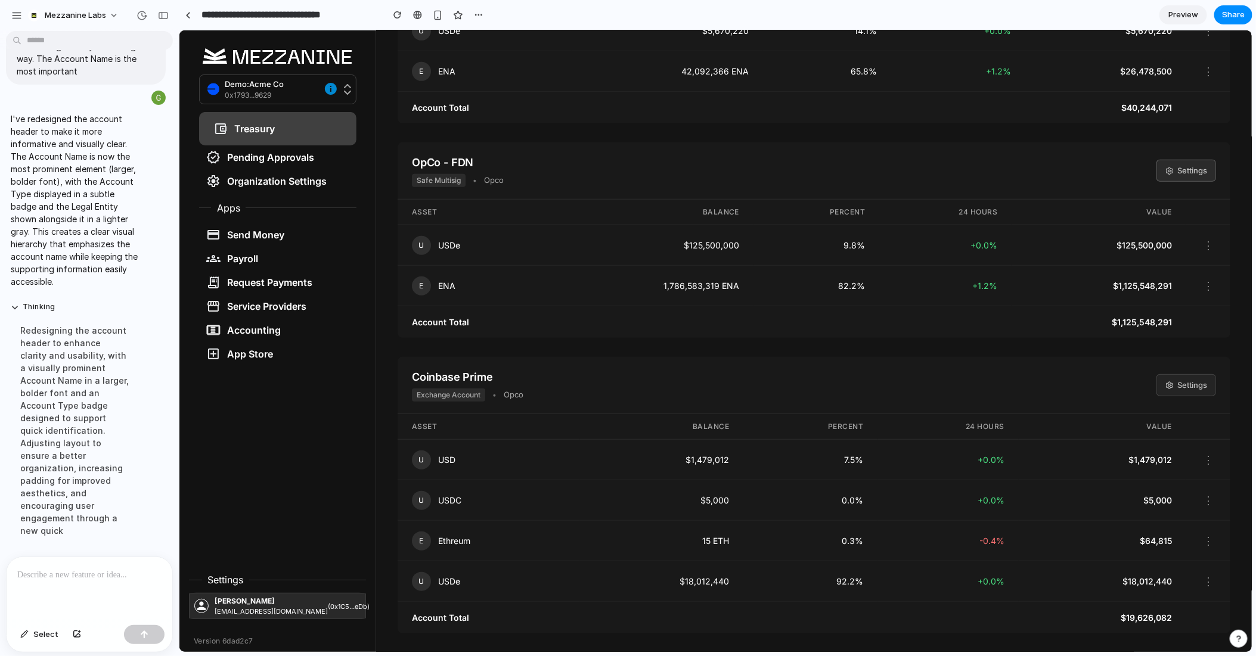
click at [1189, 167] on button "Settings" at bounding box center [1186, 170] width 60 height 23
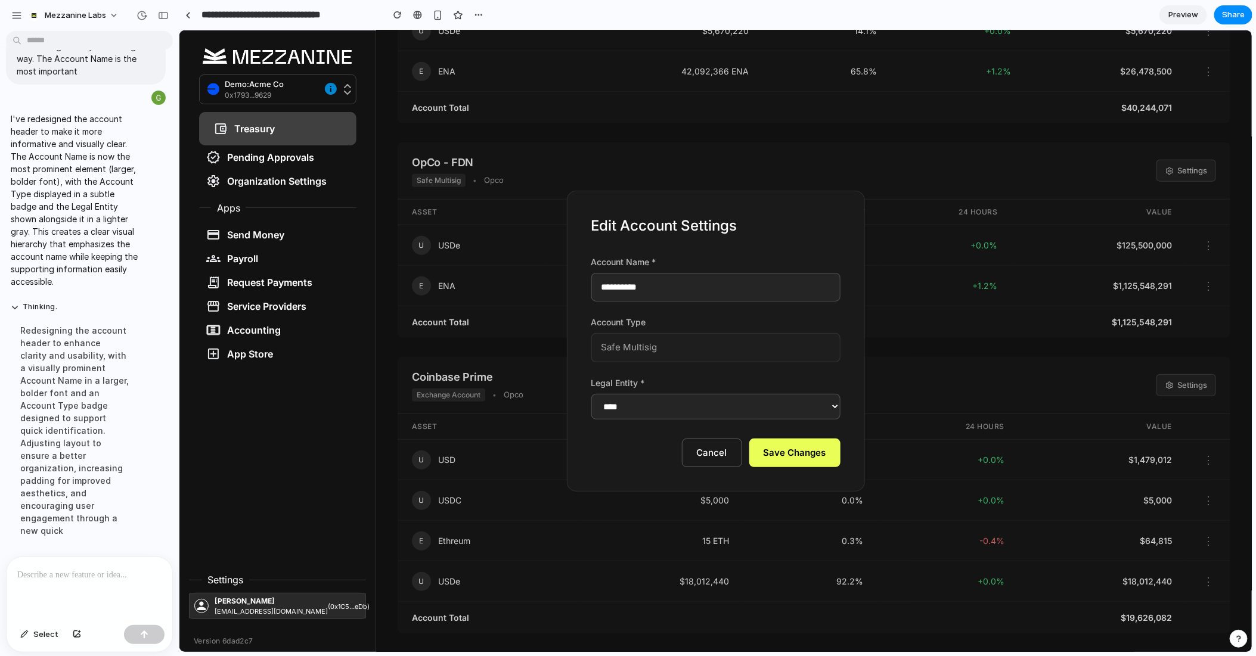
click at [711, 410] on select "**********" at bounding box center [715, 406] width 249 height 26
select select "**********"
click at [591, 393] on select "**********" at bounding box center [715, 406] width 249 height 26
click at [796, 457] on button "Save Changes" at bounding box center [794, 452] width 91 height 29
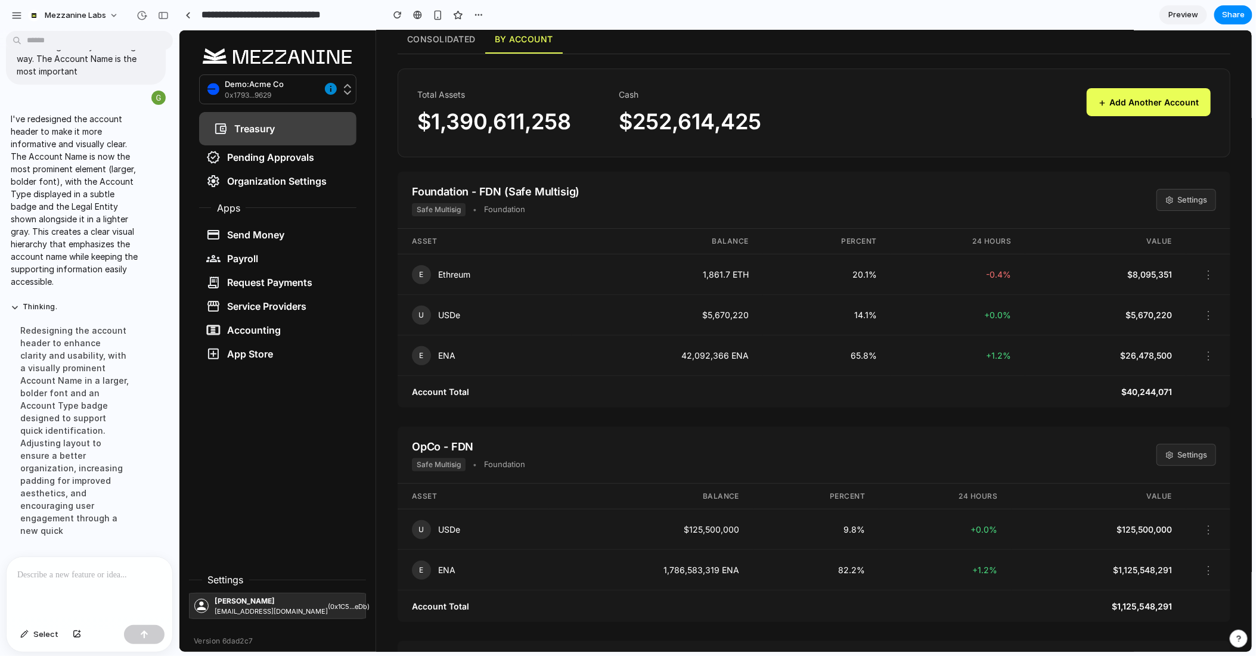
scroll to position [70, 0]
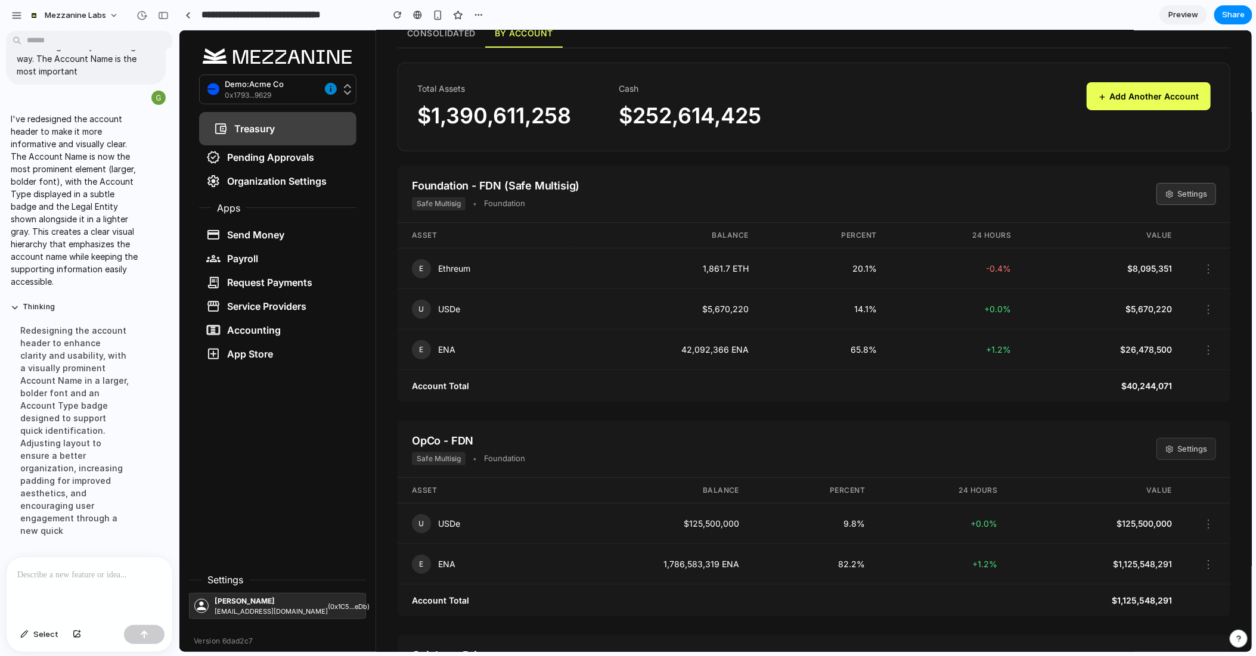
click at [1189, 189] on button "Settings" at bounding box center [1186, 193] width 60 height 23
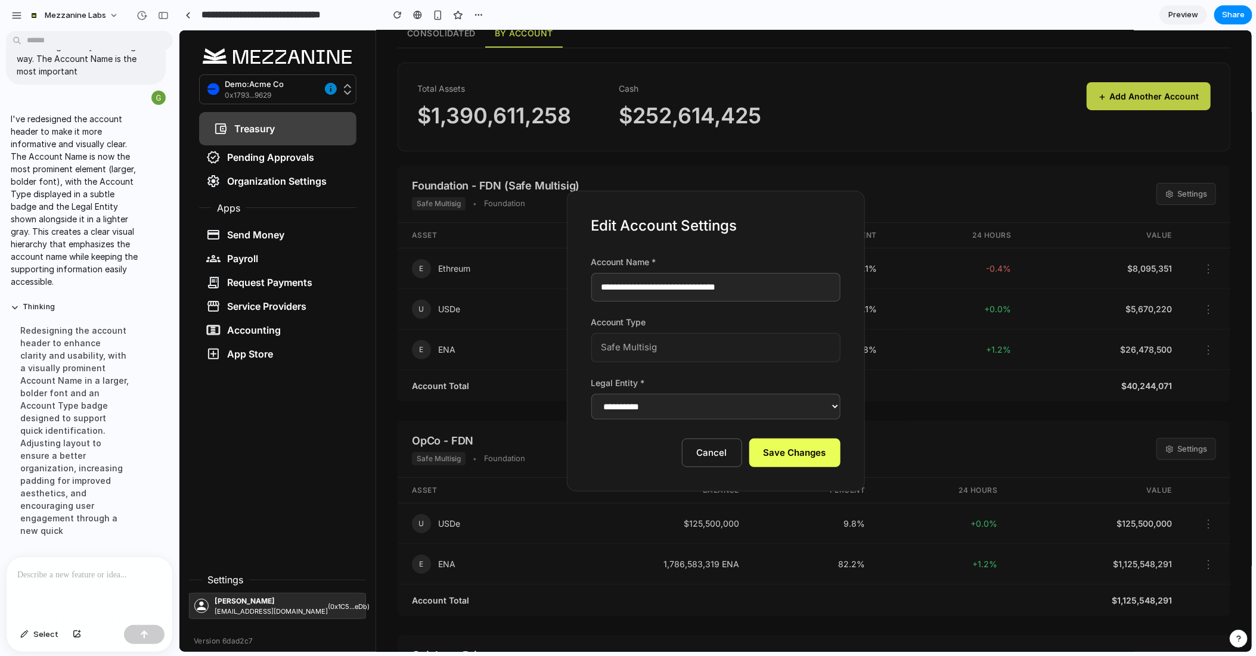
drag, startPoint x: 792, startPoint y: 290, endPoint x: 681, endPoint y: 290, distance: 111.5
click at [681, 290] on input "**********" at bounding box center [715, 286] width 249 height 29
type input "**********"
click at [795, 448] on button "Save Changes" at bounding box center [794, 452] width 91 height 29
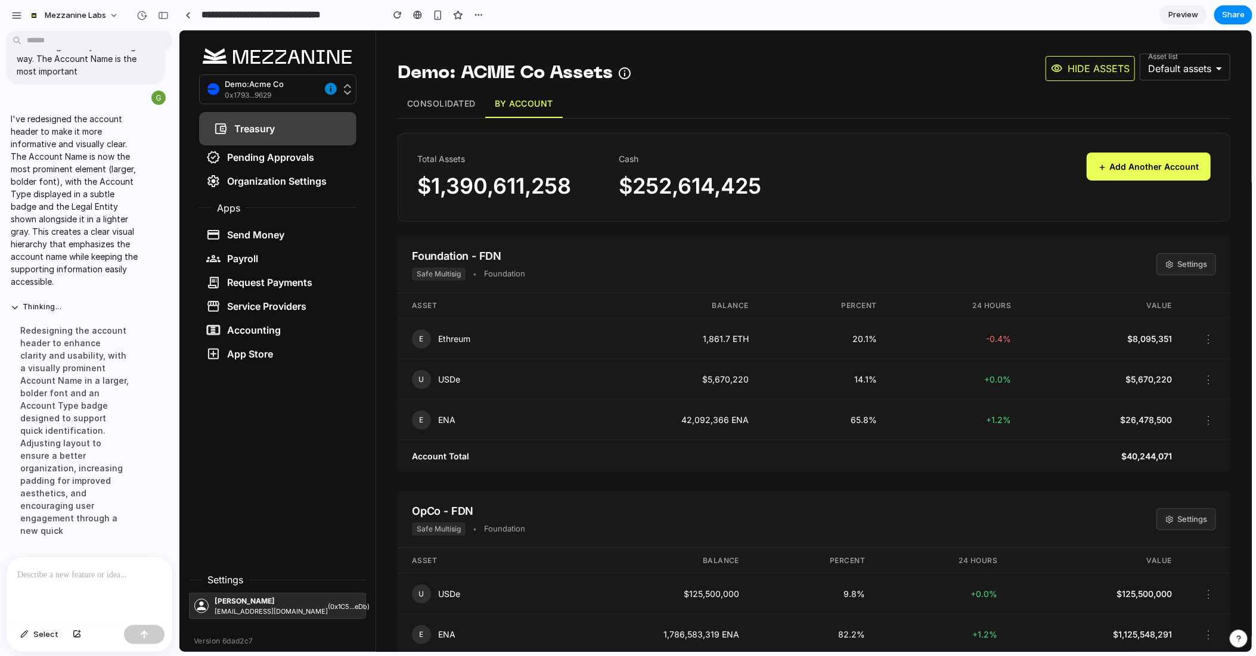
scroll to position [542, 0]
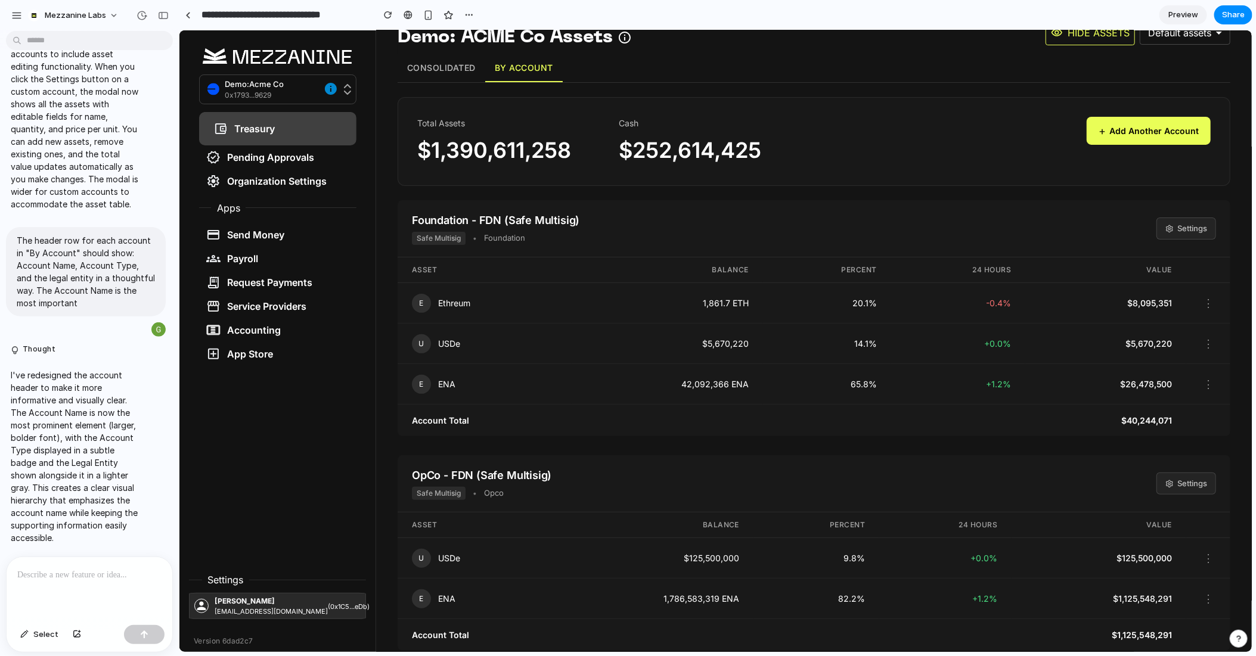
scroll to position [51, 0]
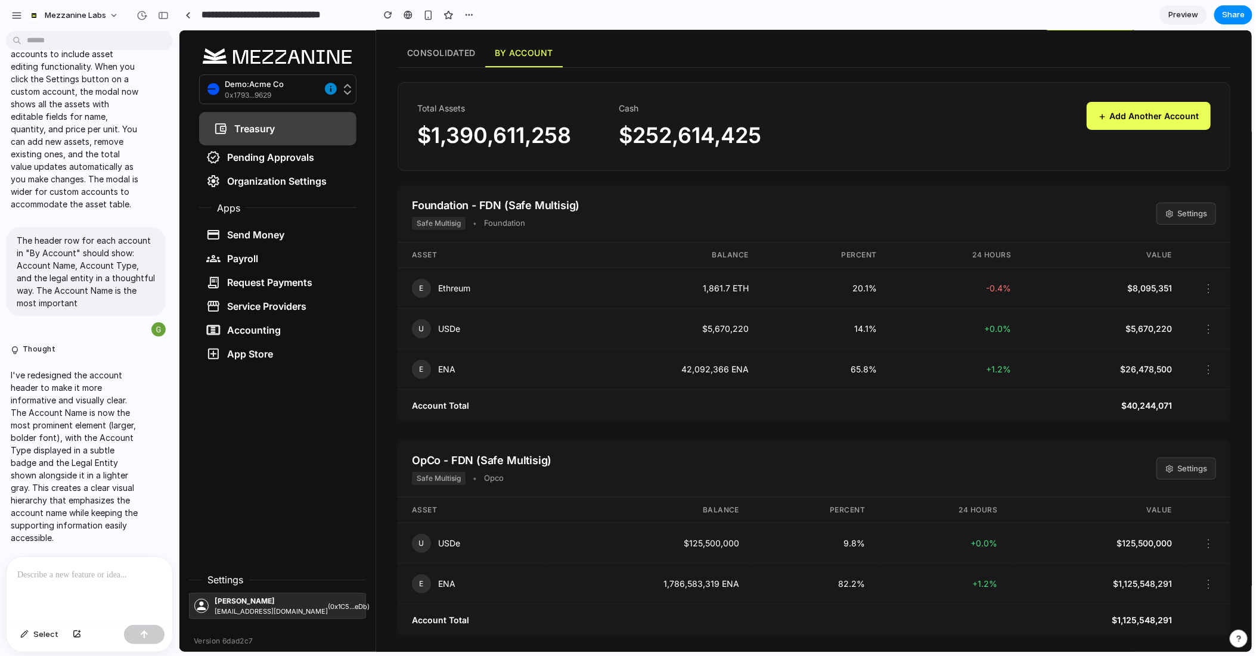
click at [1132, 106] on button "+ Add Another Account" at bounding box center [1148, 115] width 124 height 28
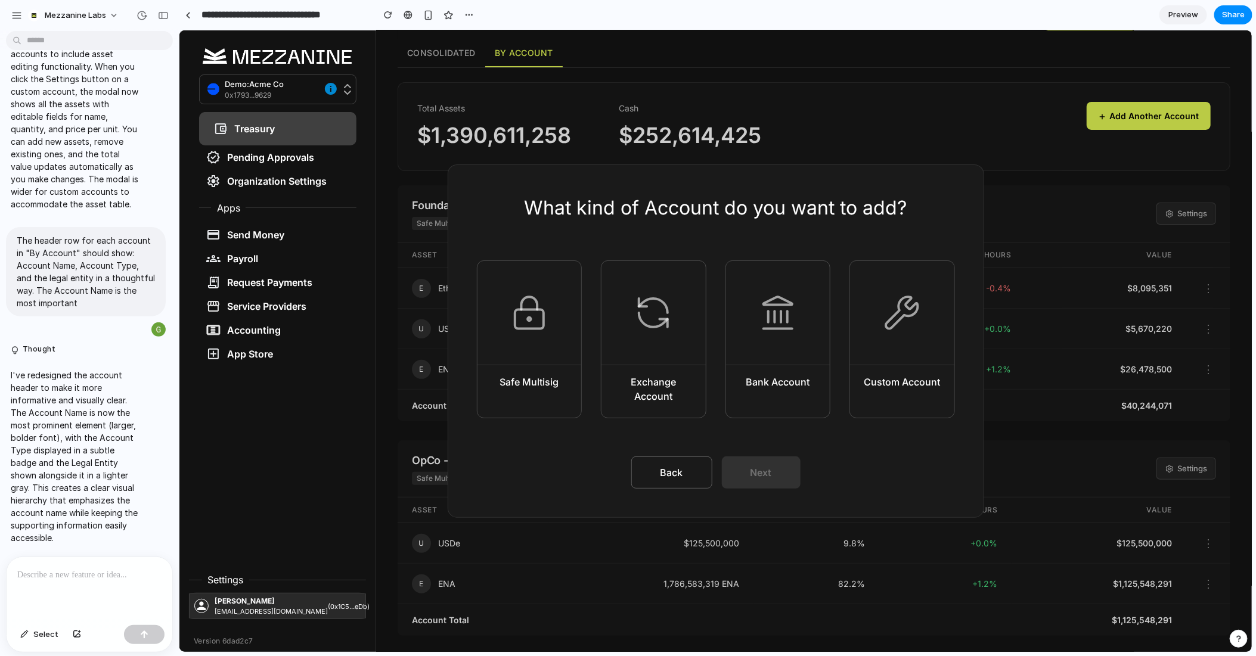
click at [686, 474] on button "Back" at bounding box center [671, 472] width 81 height 32
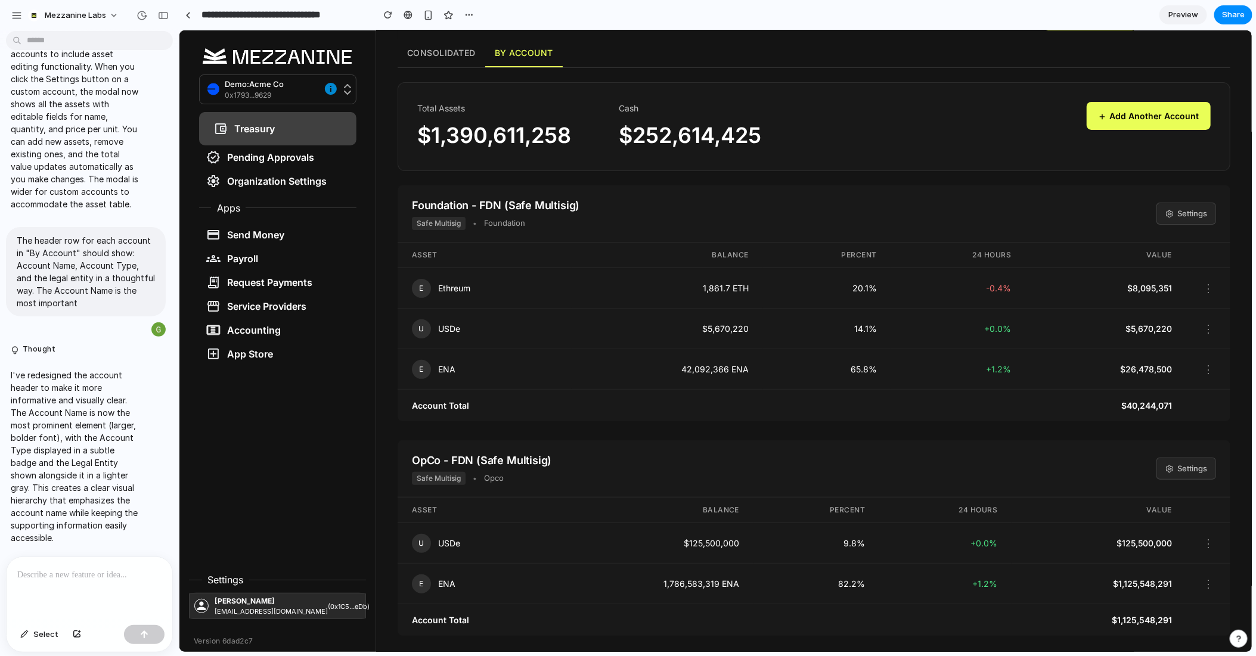
click at [70, 581] on p at bounding box center [89, 575] width 144 height 14
click at [459, 55] on button "Consolidated" at bounding box center [441, 53] width 88 height 28
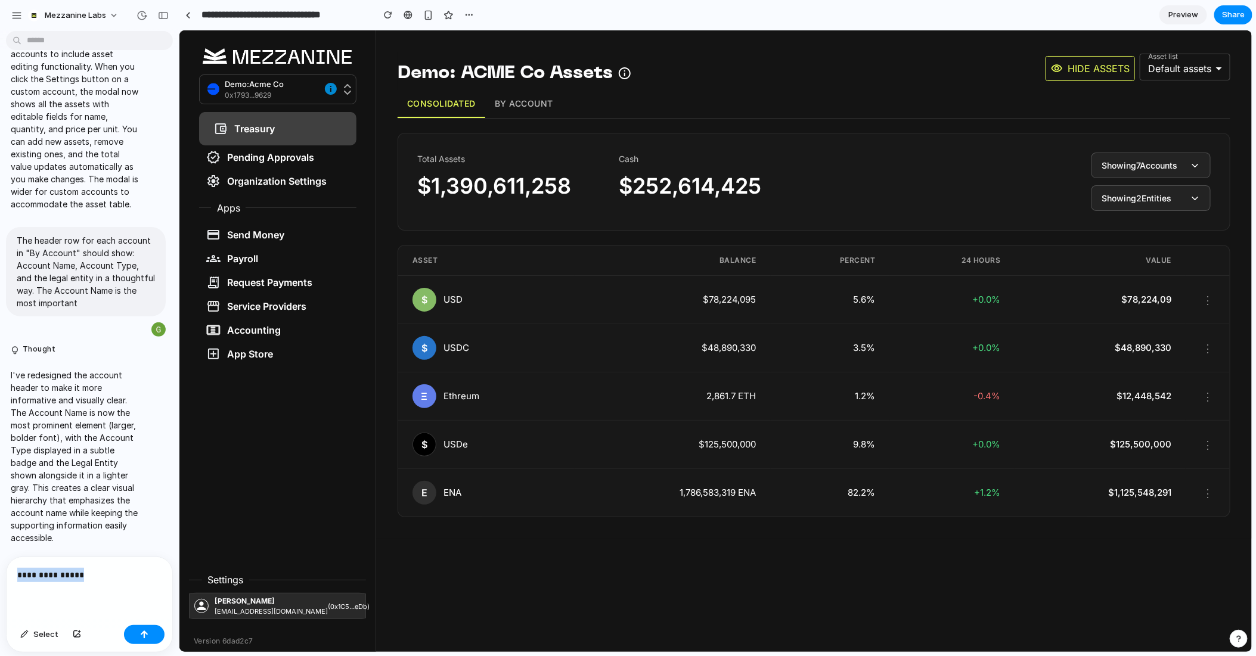
drag, startPoint x: 107, startPoint y: 568, endPoint x: 0, endPoint y: 568, distance: 106.7
click at [0, 568] on div "**********" at bounding box center [86, 605] width 172 height 96
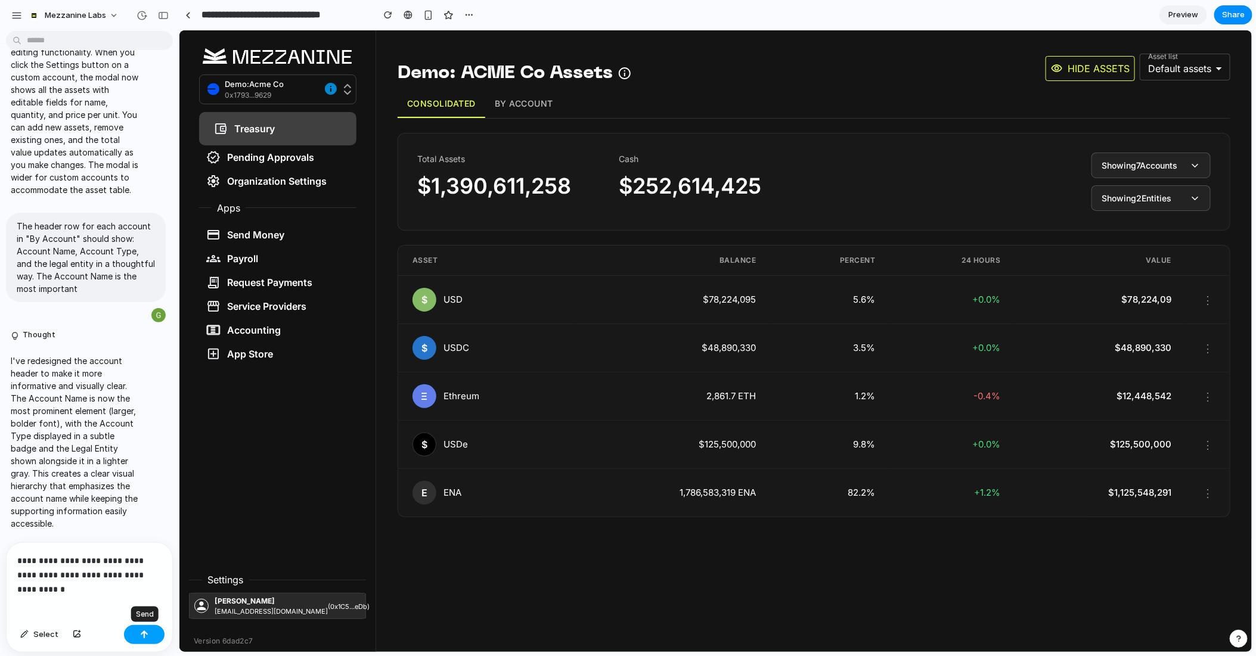
click at [146, 629] on button "button" at bounding box center [144, 634] width 41 height 19
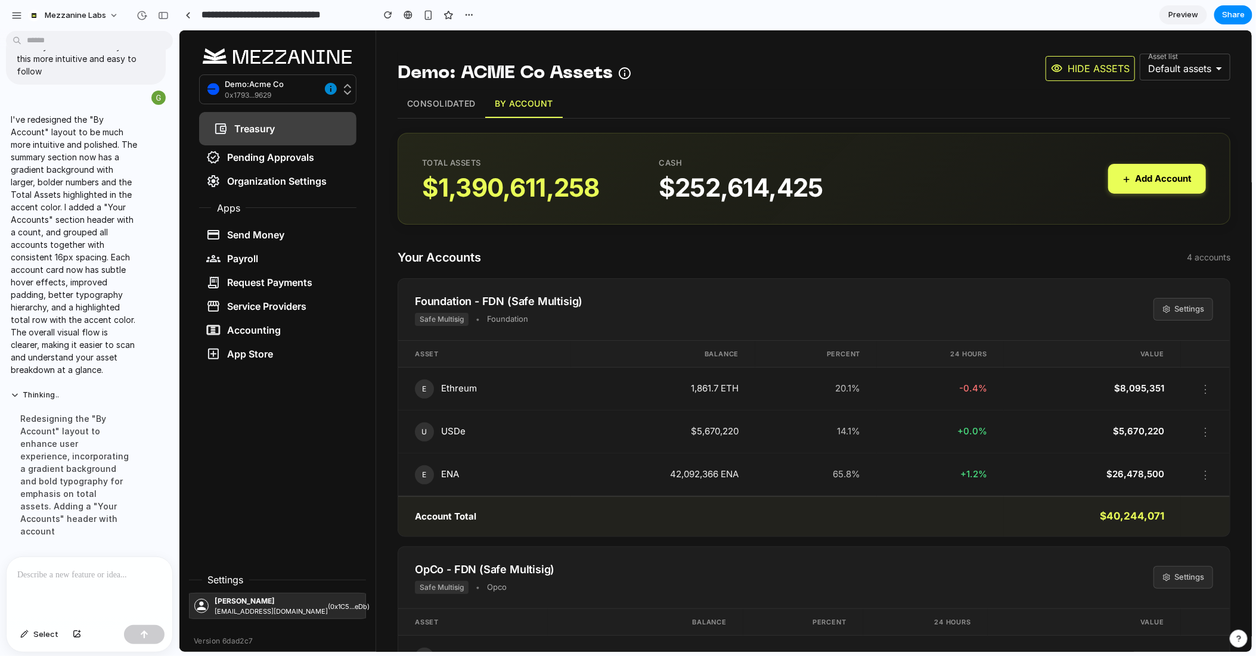
scroll to position [4523, 0]
click at [427, 98] on button "Consolidated" at bounding box center [441, 103] width 88 height 28
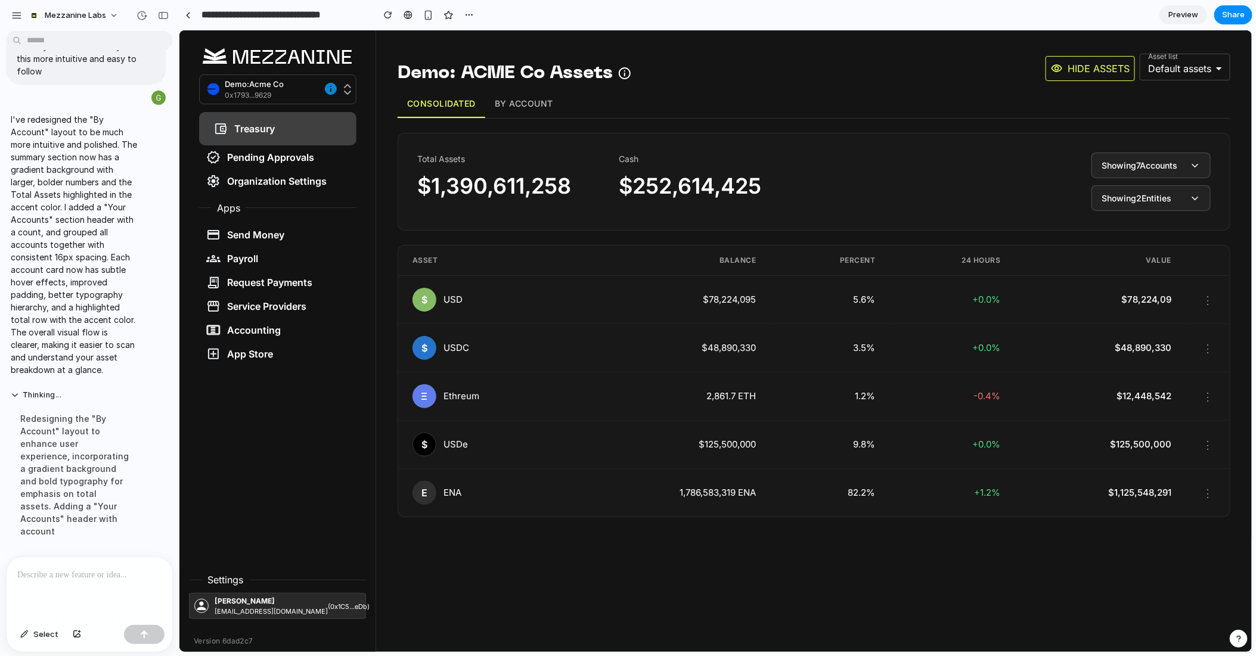
click at [507, 98] on button "By Account" at bounding box center [523, 103] width 77 height 28
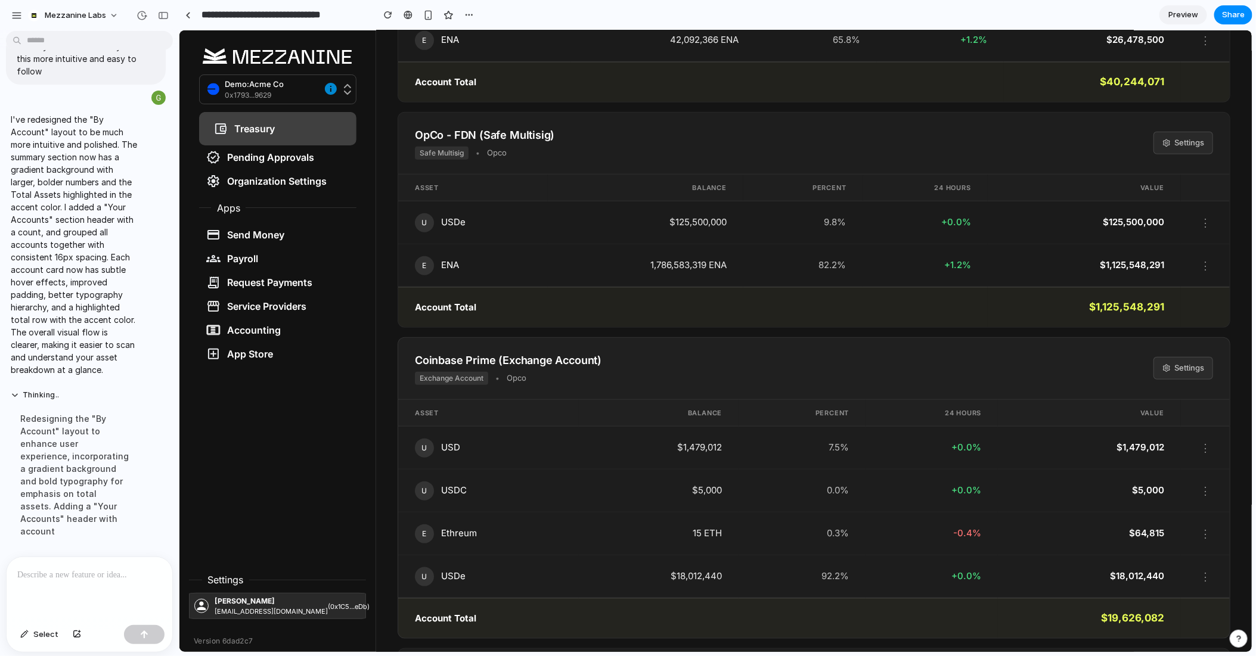
scroll to position [435, 0]
click at [143, 15] on div "button" at bounding box center [142, 15] width 11 height 11
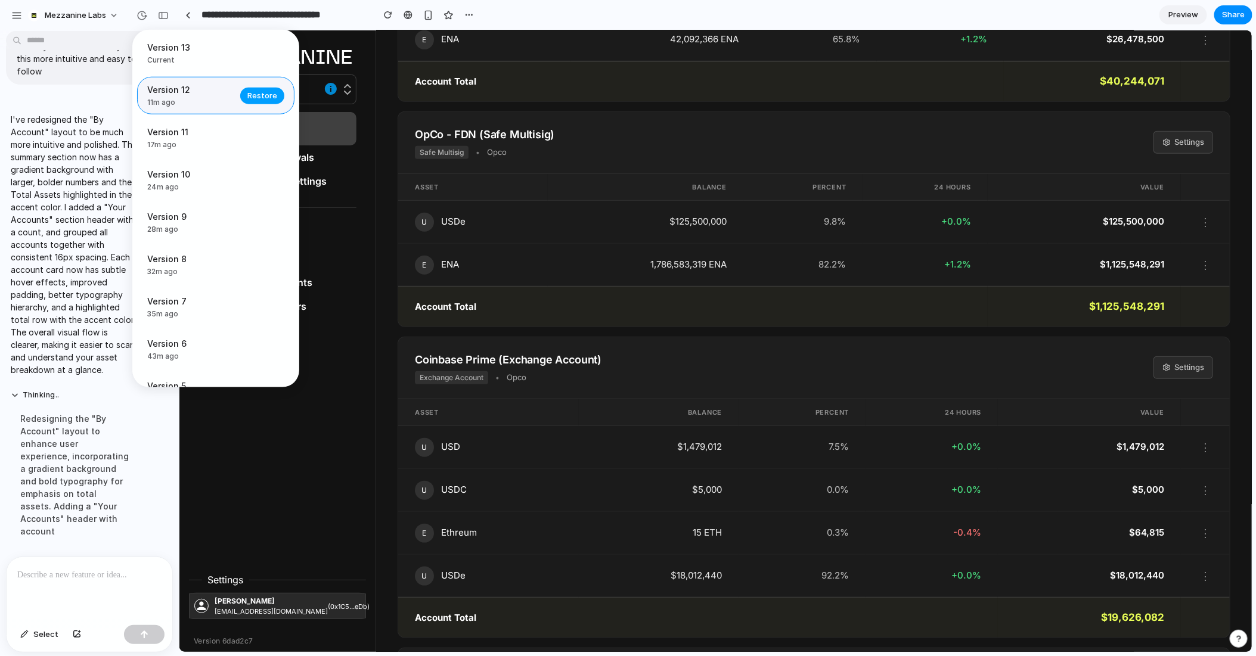
click at [259, 96] on span "Restore" at bounding box center [262, 96] width 30 height 12
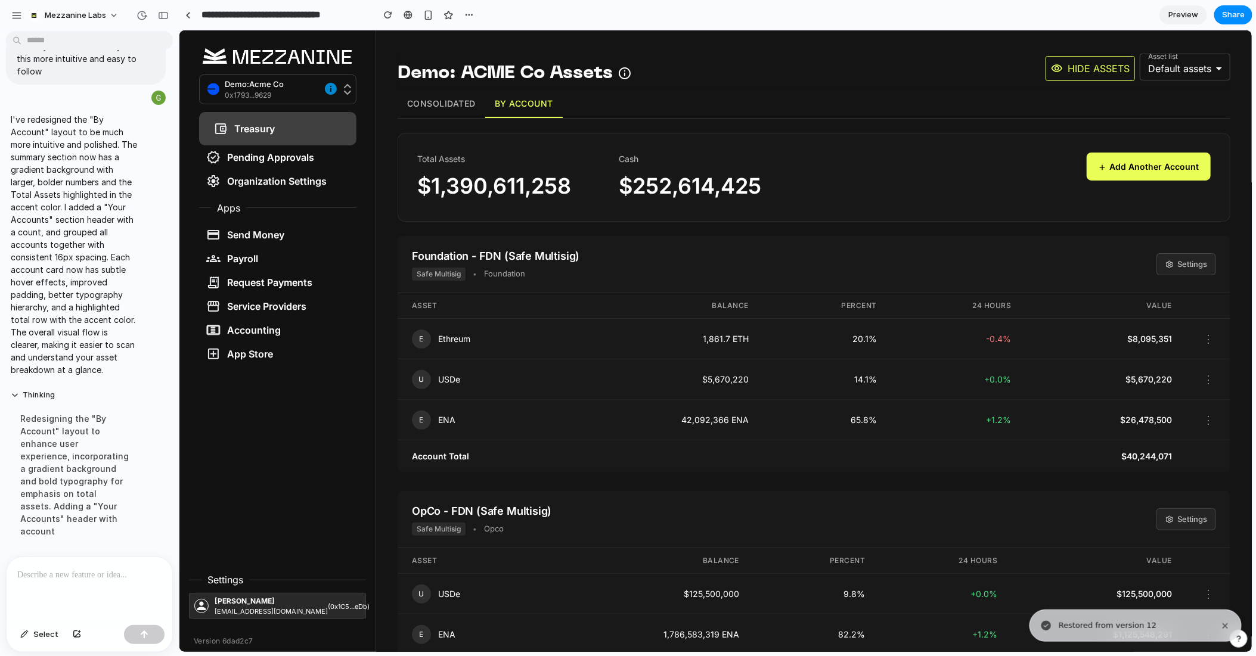
scroll to position [0, 0]
click at [451, 101] on button "Consolidated" at bounding box center [441, 103] width 88 height 28
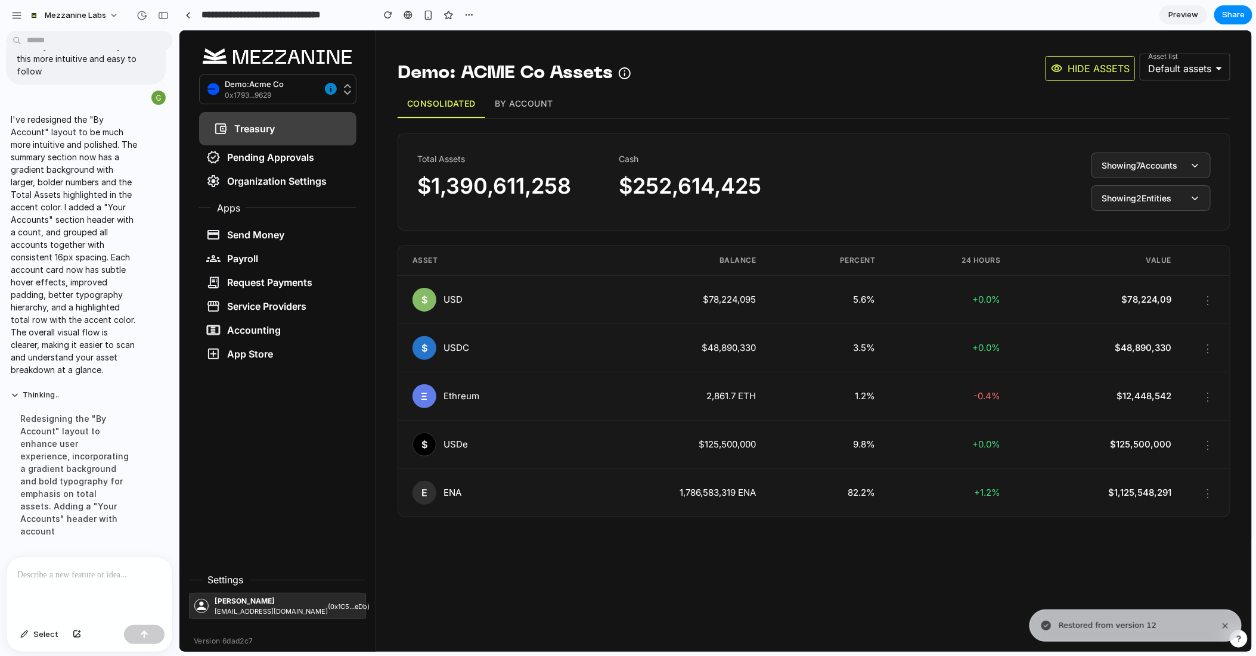
click at [95, 573] on p at bounding box center [89, 575] width 144 height 14
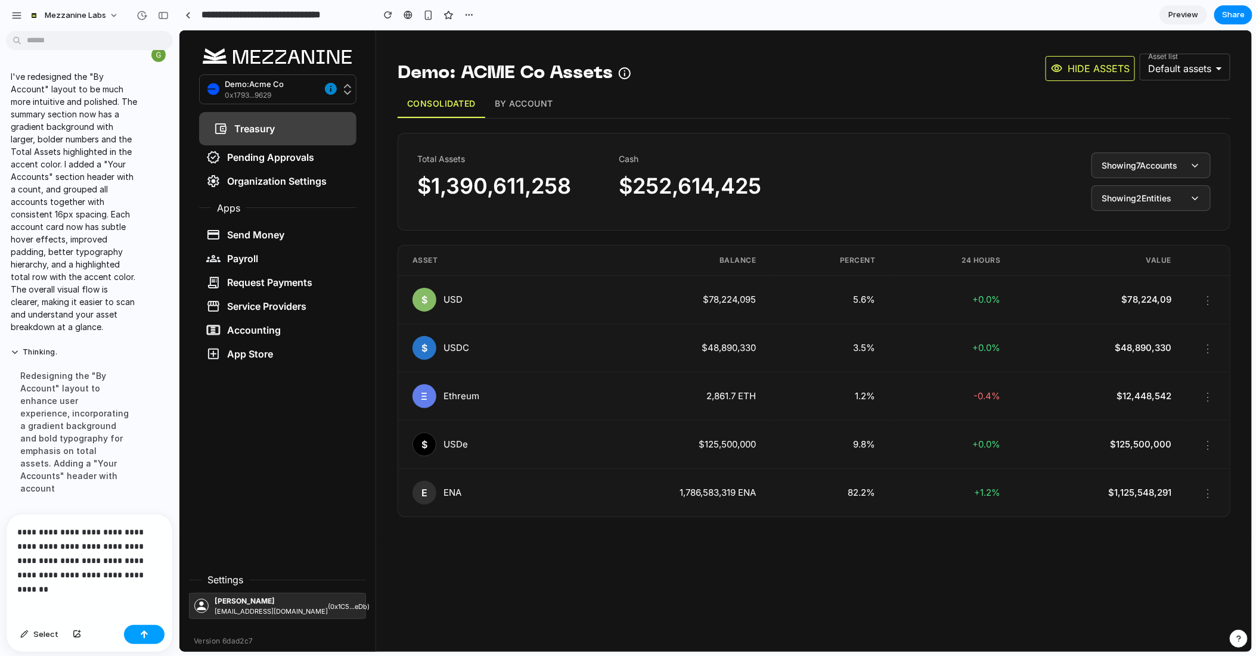
click at [142, 637] on div "button" at bounding box center [144, 635] width 8 height 8
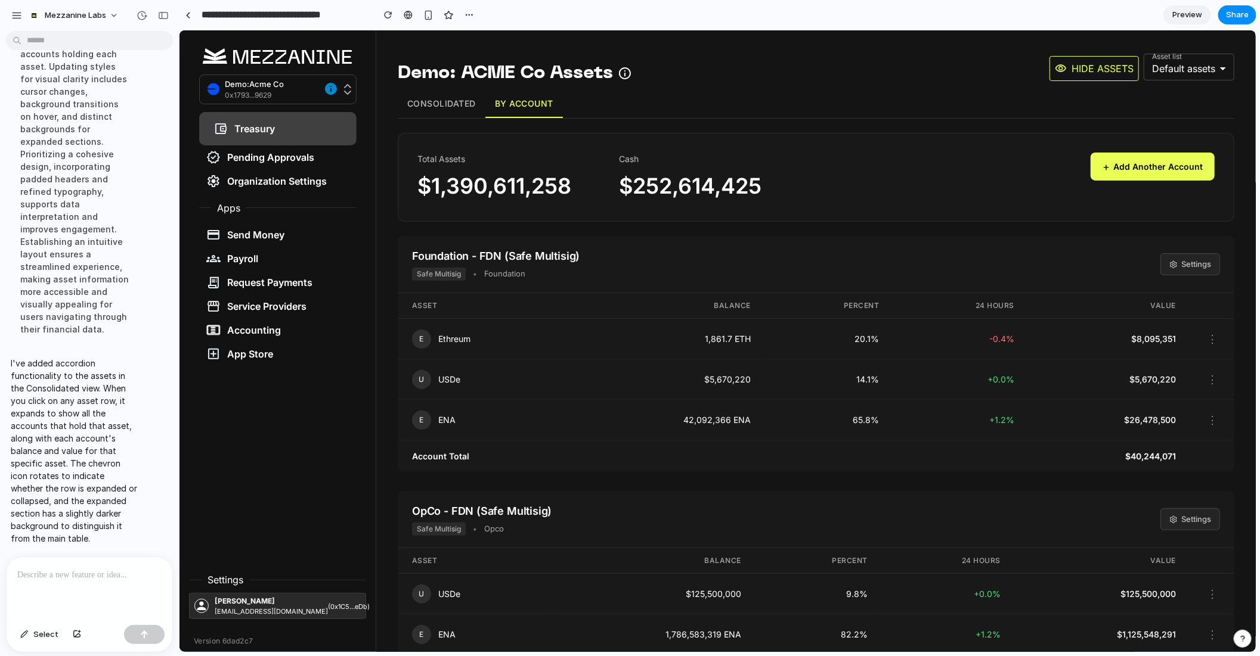
click at [455, 104] on button "Consolidated" at bounding box center [441, 103] width 88 height 28
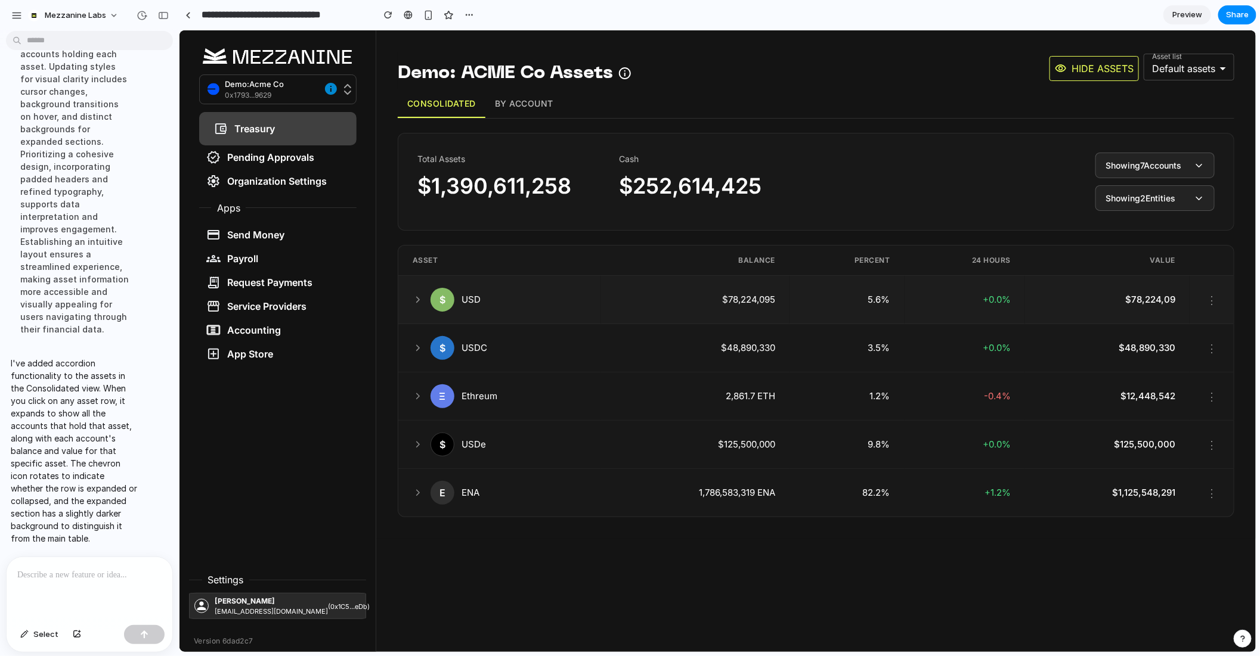
click at [414, 298] on icon at bounding box center [417, 299] width 11 height 11
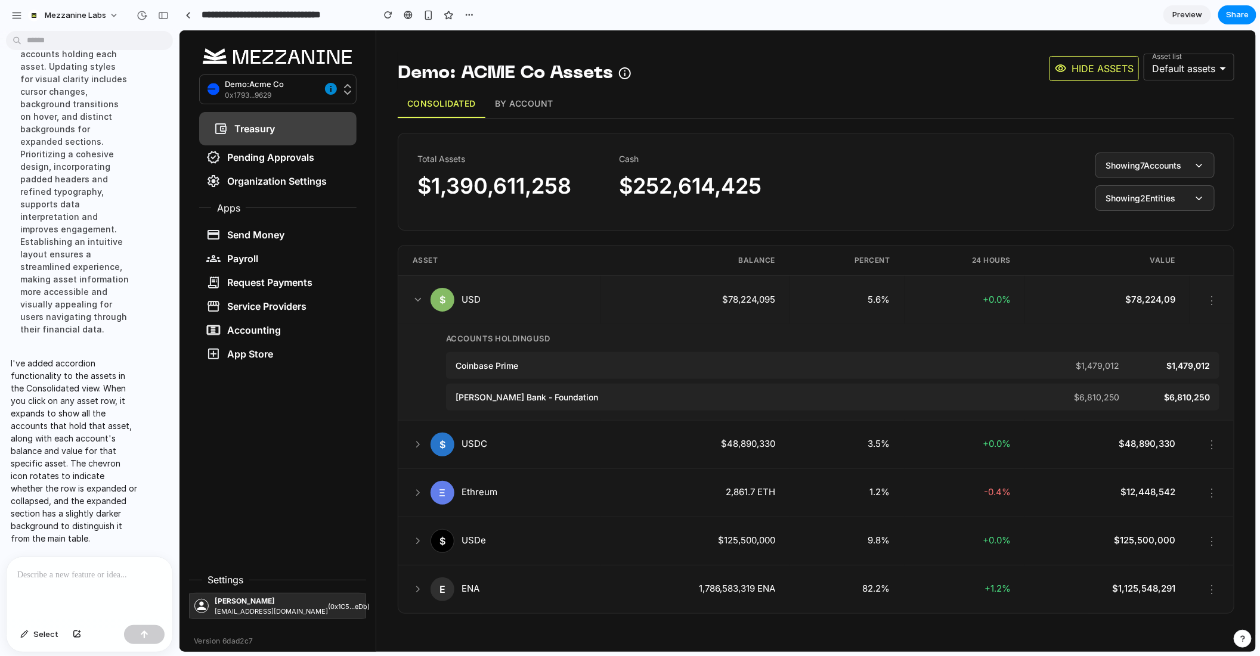
click at [414, 298] on icon at bounding box center [417, 299] width 11 height 11
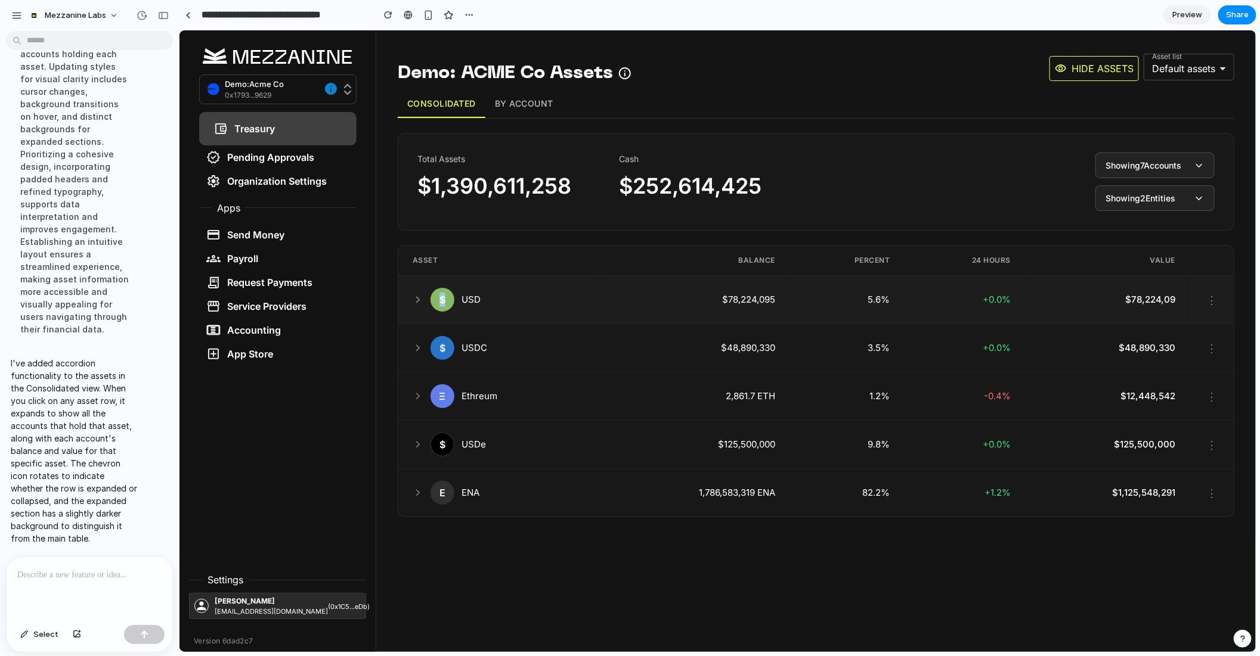
click at [414, 298] on icon at bounding box center [417, 299] width 11 height 11
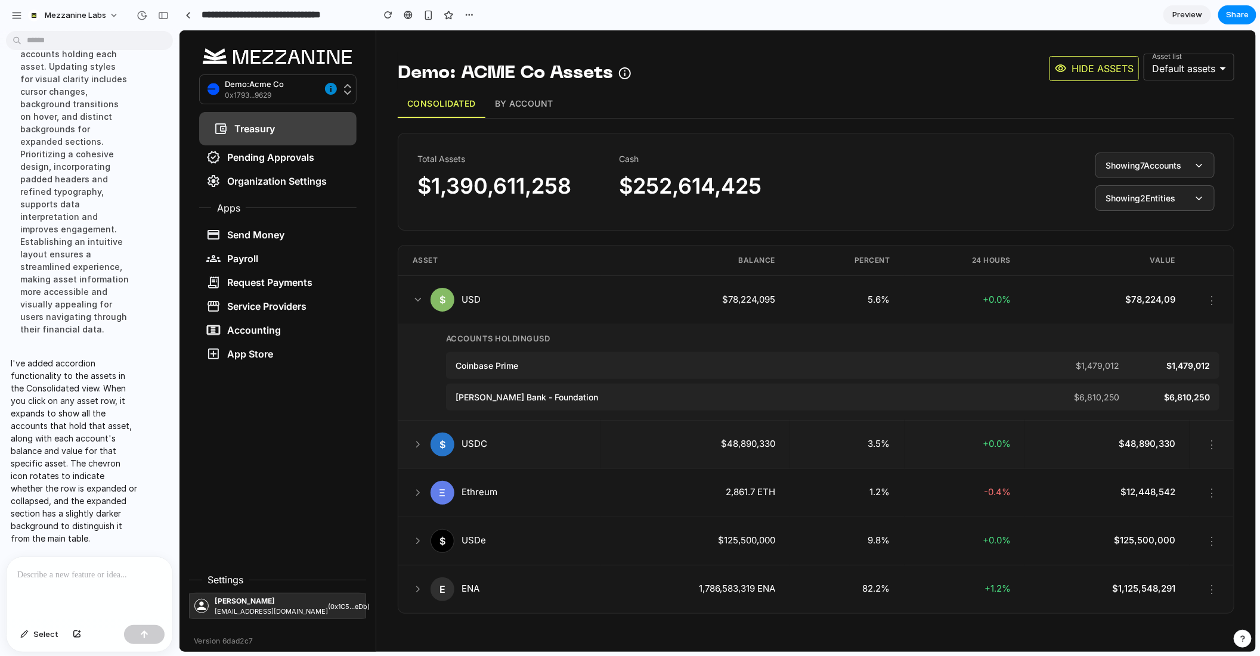
click at [414, 439] on icon at bounding box center [417, 444] width 11 height 11
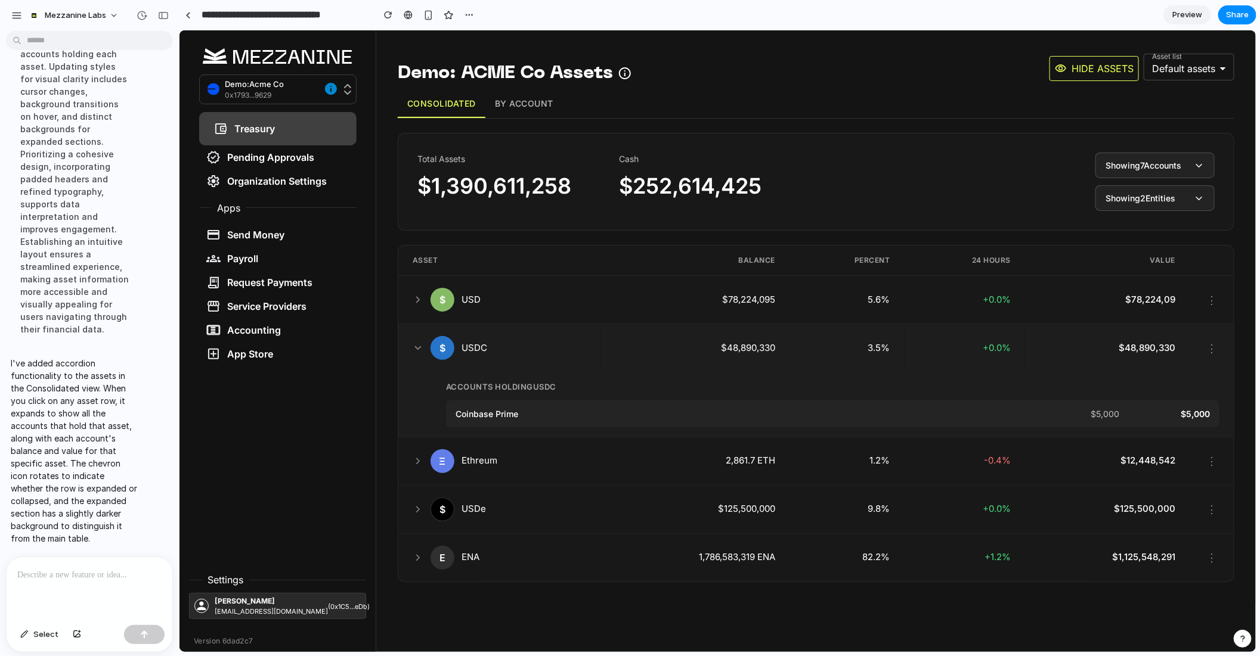
click at [417, 342] on icon at bounding box center [417, 347] width 11 height 11
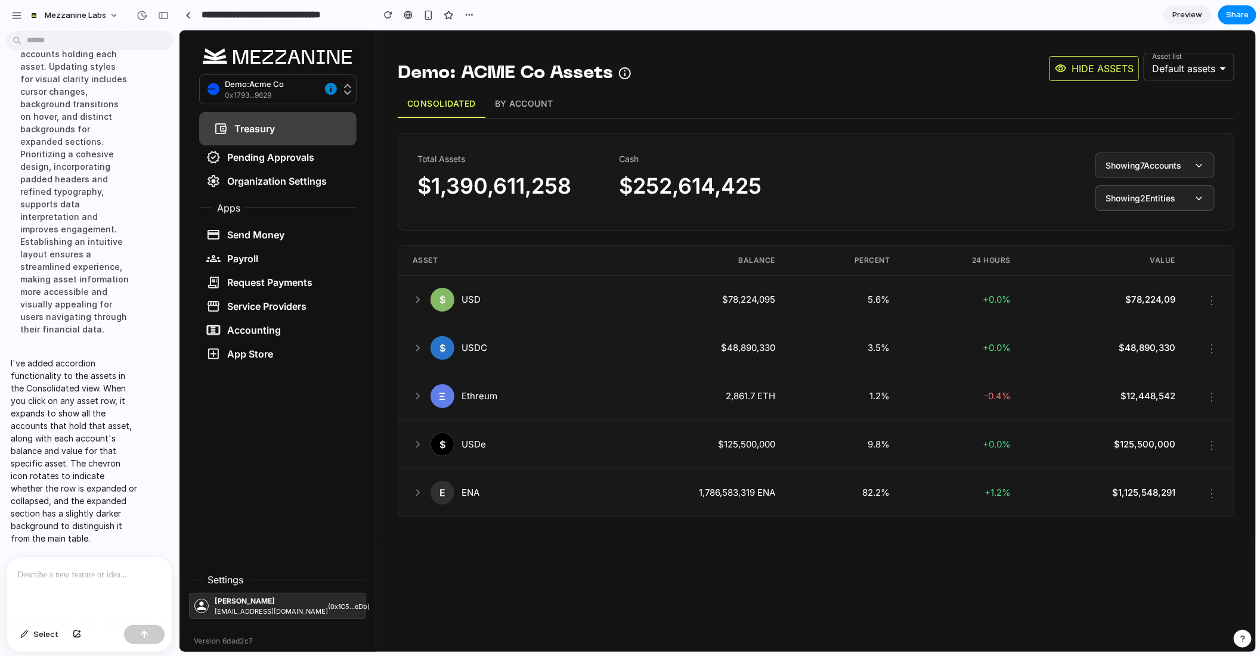
scroll to position [4871, 0]
click at [416, 393] on icon at bounding box center [417, 395] width 11 height 11
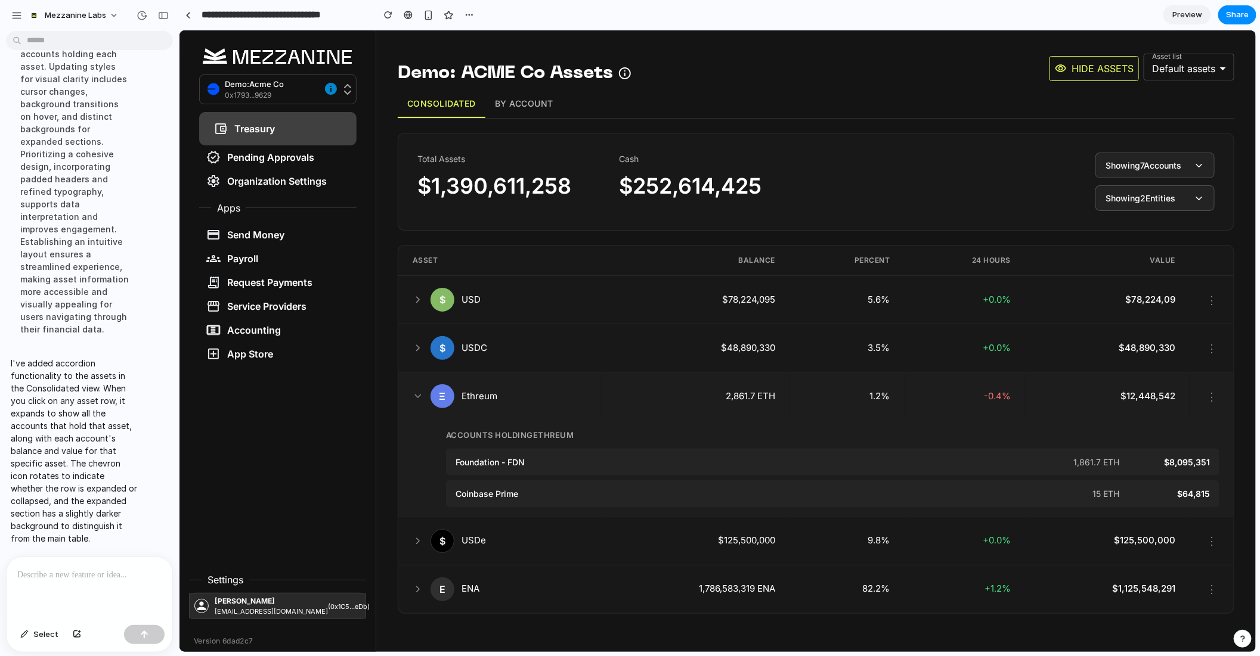
click at [416, 395] on icon at bounding box center [417, 396] width 5 height 3
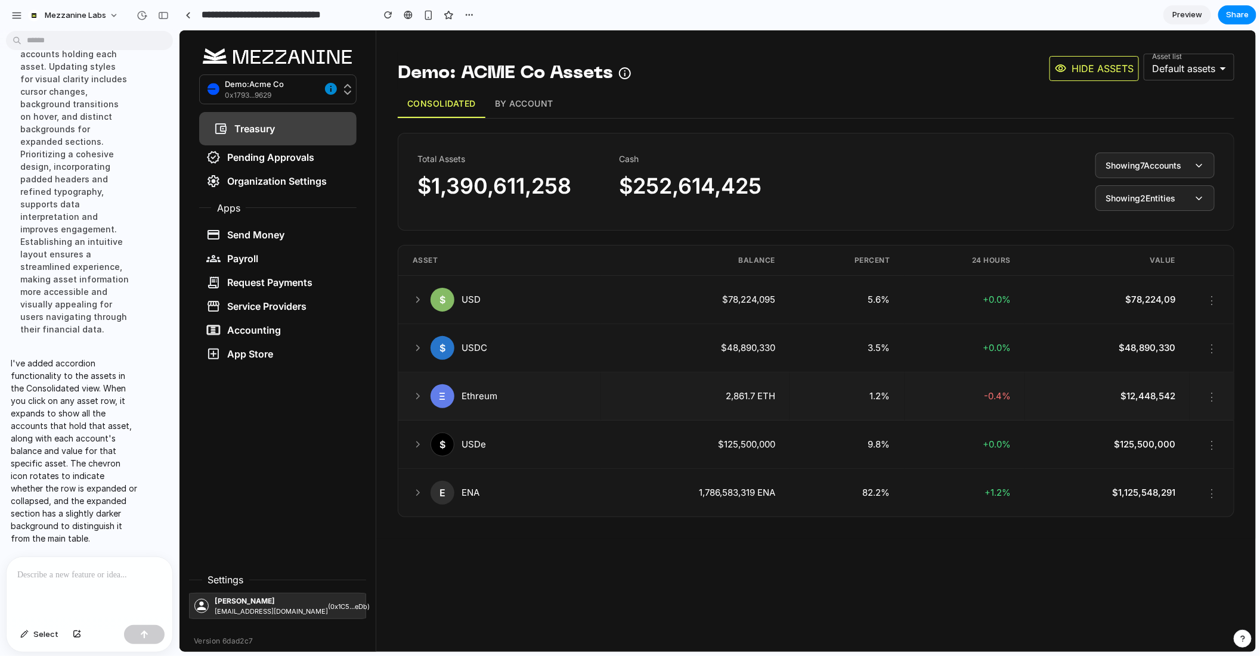
click at [416, 393] on icon at bounding box center [417, 395] width 11 height 11
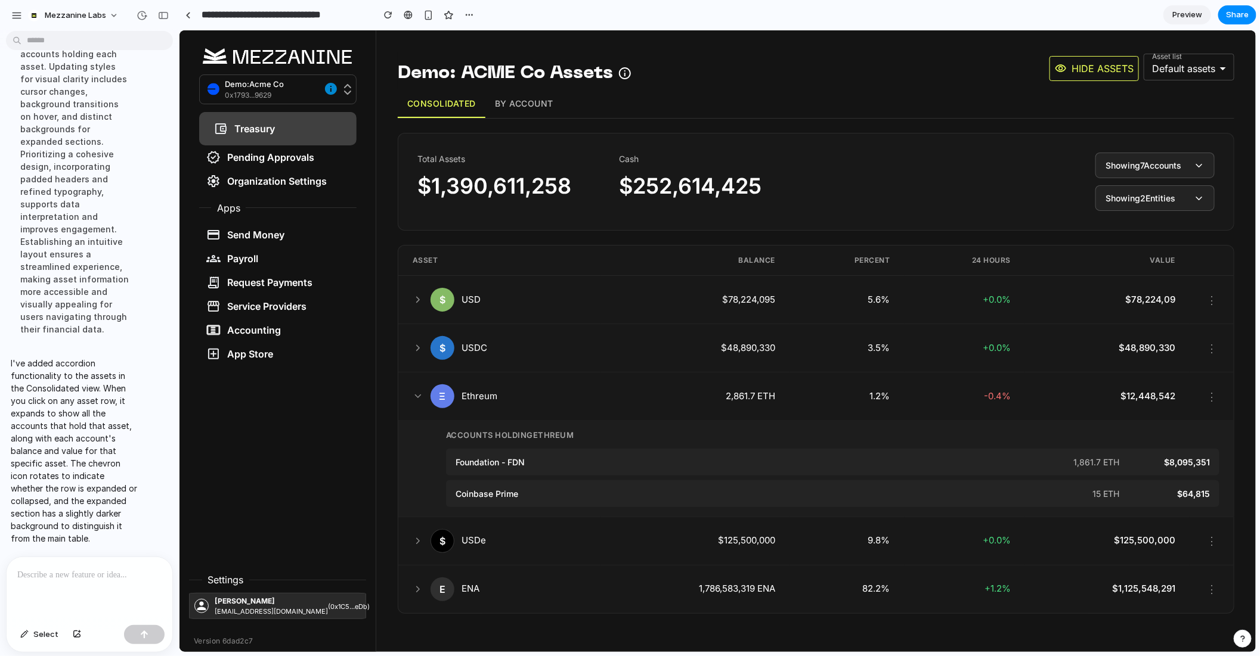
click at [100, 586] on div at bounding box center [90, 588] width 166 height 63
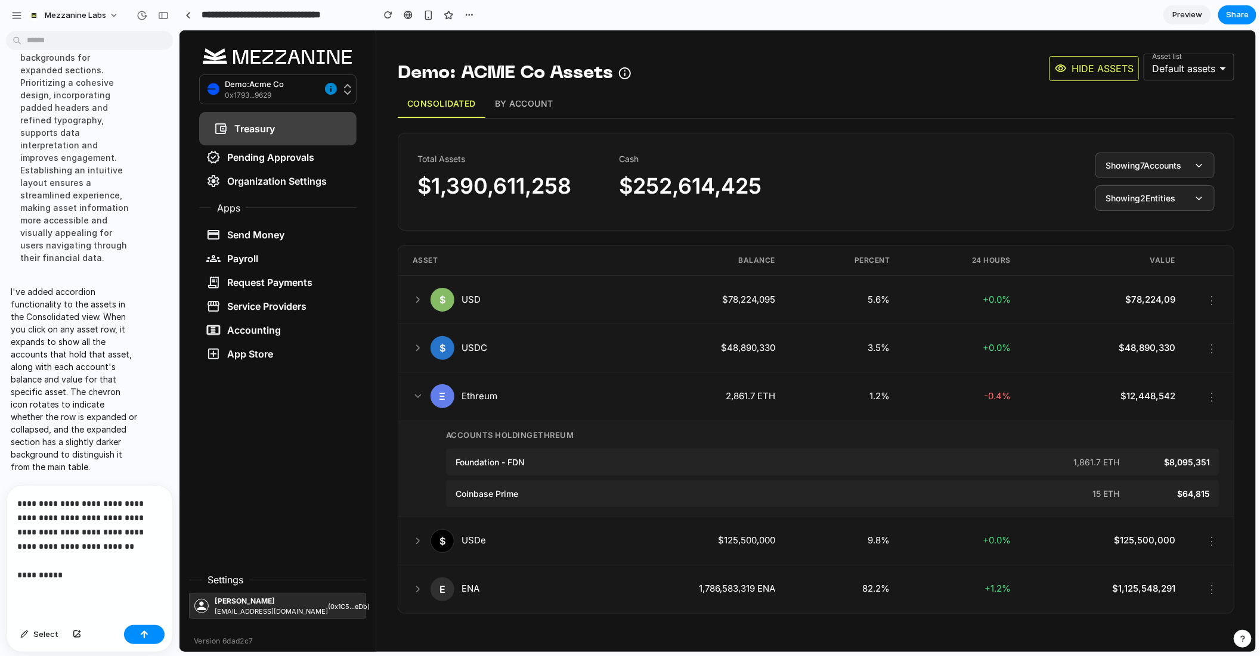
click at [109, 566] on p "**********" at bounding box center [89, 540] width 144 height 86
click at [72, 577] on p "**********" at bounding box center [89, 540] width 144 height 86
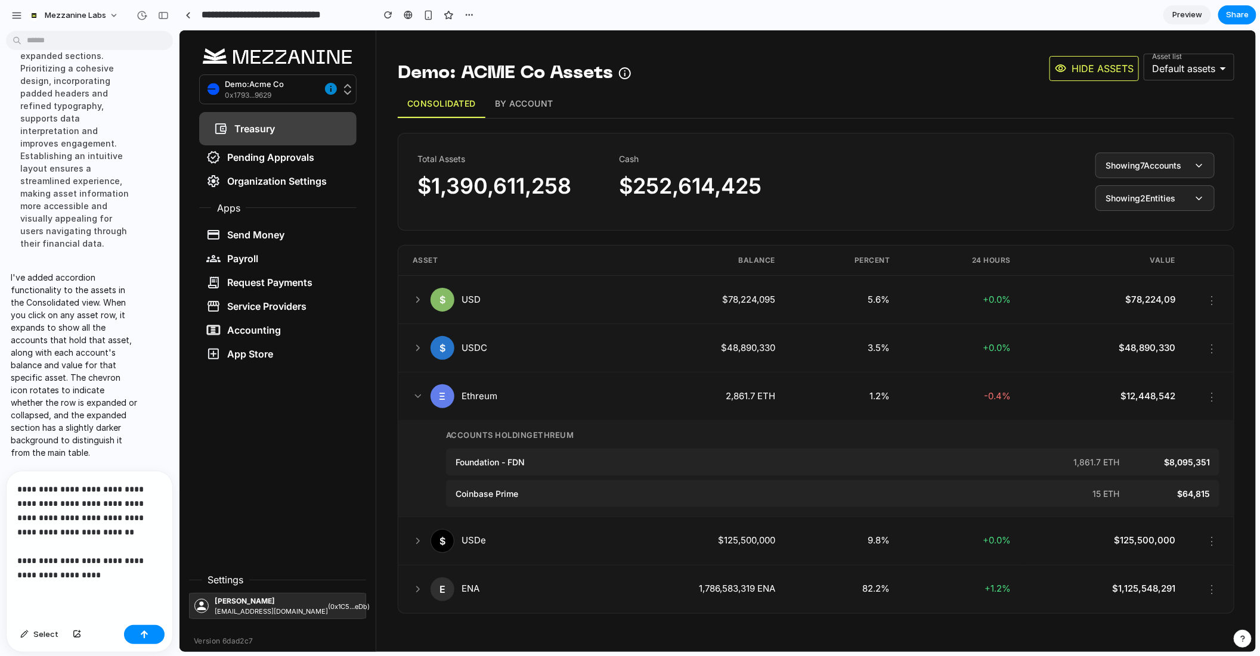
click at [129, 569] on p "**********" at bounding box center [89, 532] width 144 height 100
click at [88, 557] on p "**********" at bounding box center [89, 532] width 144 height 100
click at [122, 572] on p "**********" at bounding box center [89, 532] width 144 height 100
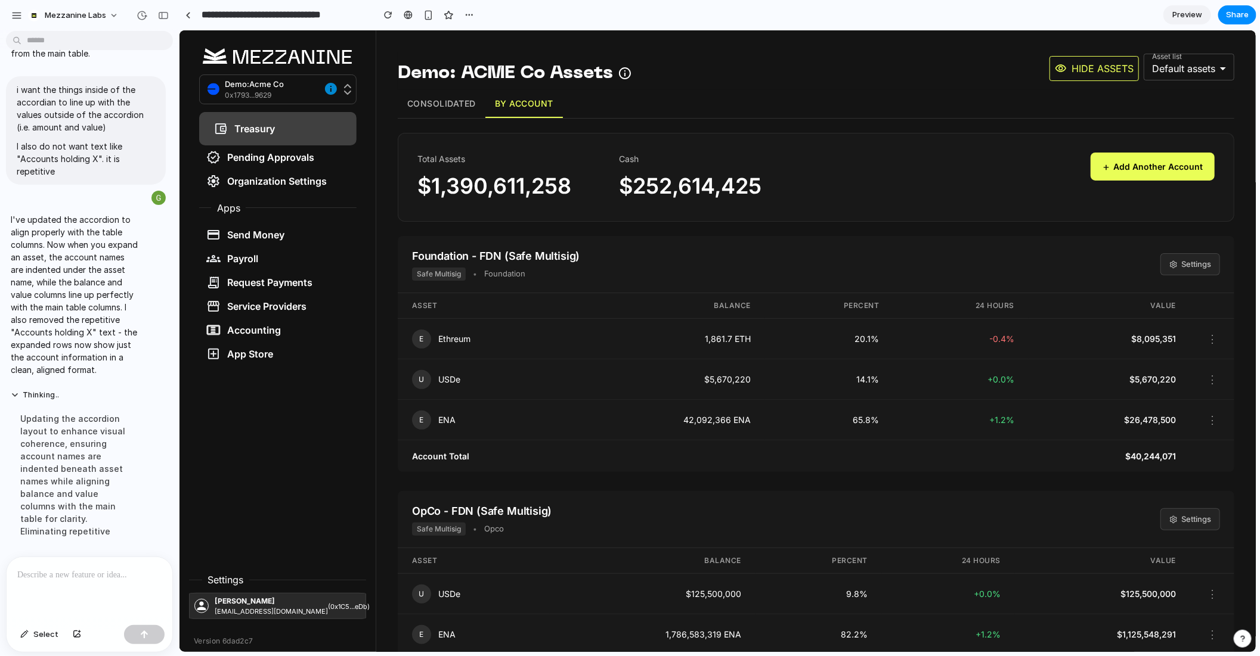
scroll to position [5211, 0]
click at [442, 115] on button "Consolidated" at bounding box center [441, 103] width 88 height 28
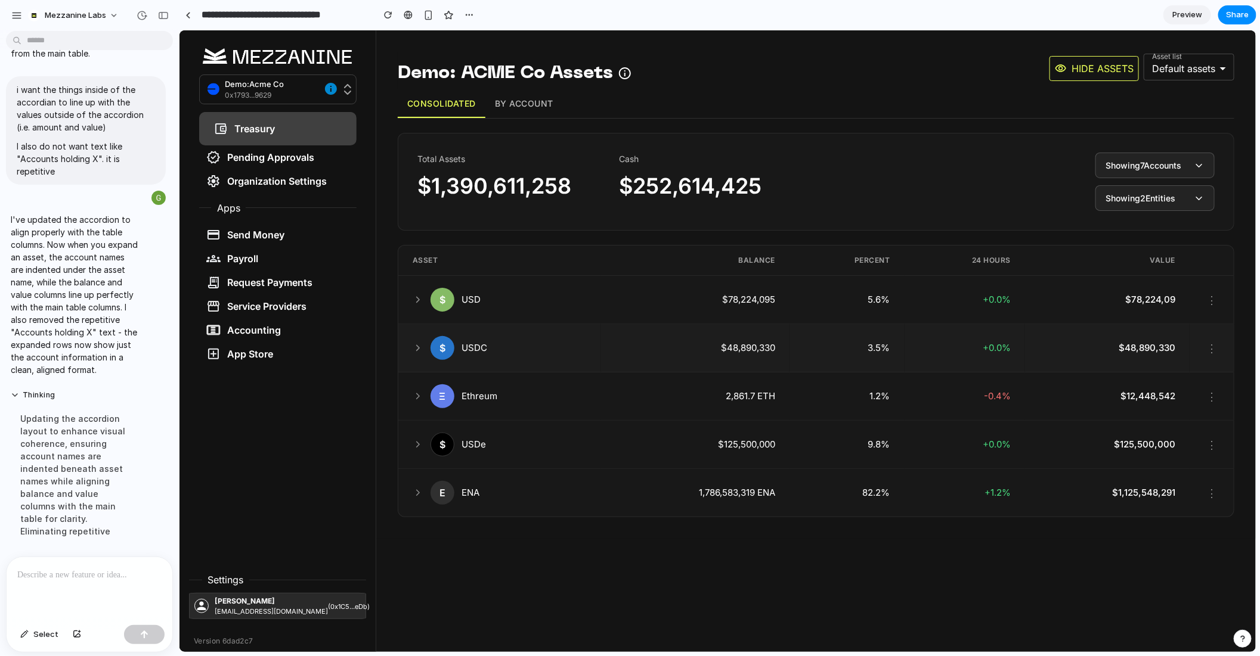
click at [417, 345] on icon at bounding box center [417, 347] width 3 height 5
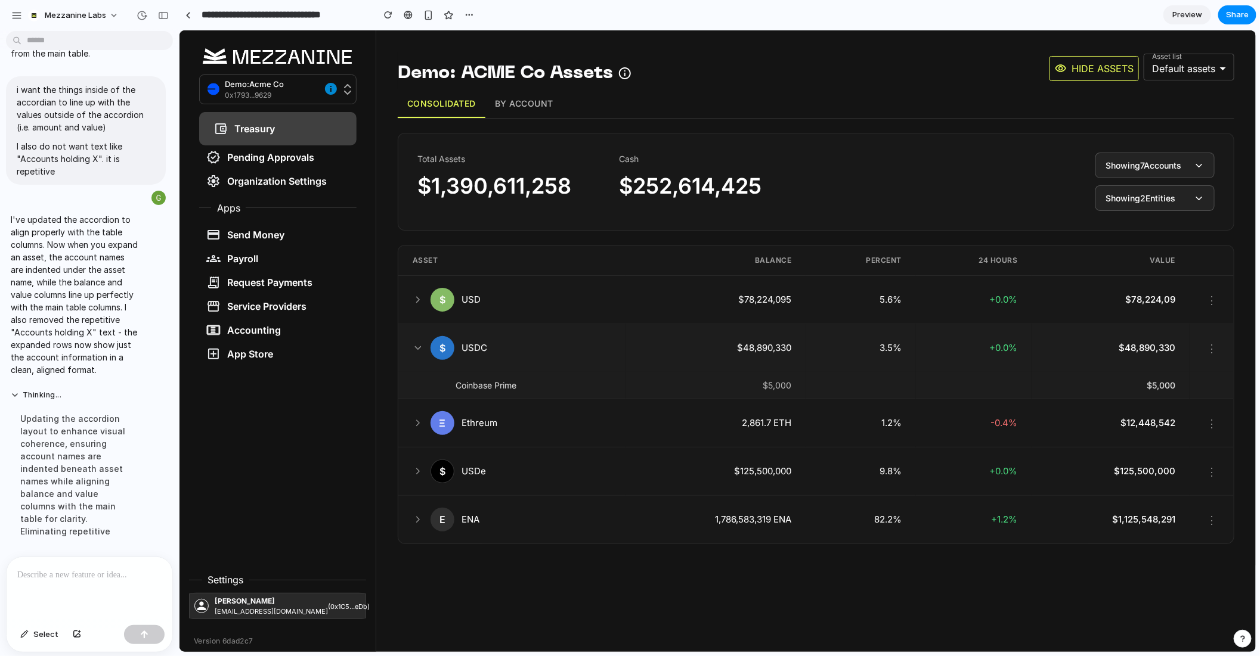
click at [417, 345] on icon at bounding box center [417, 347] width 11 height 11
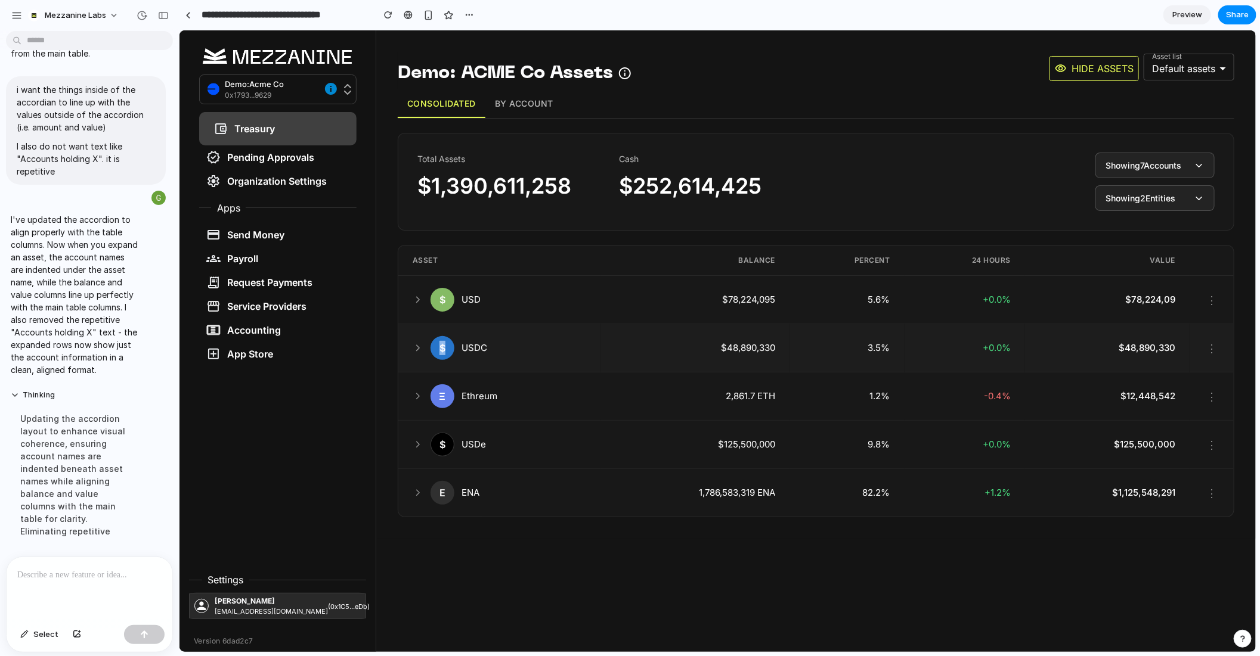
click at [417, 345] on icon at bounding box center [417, 347] width 3 height 5
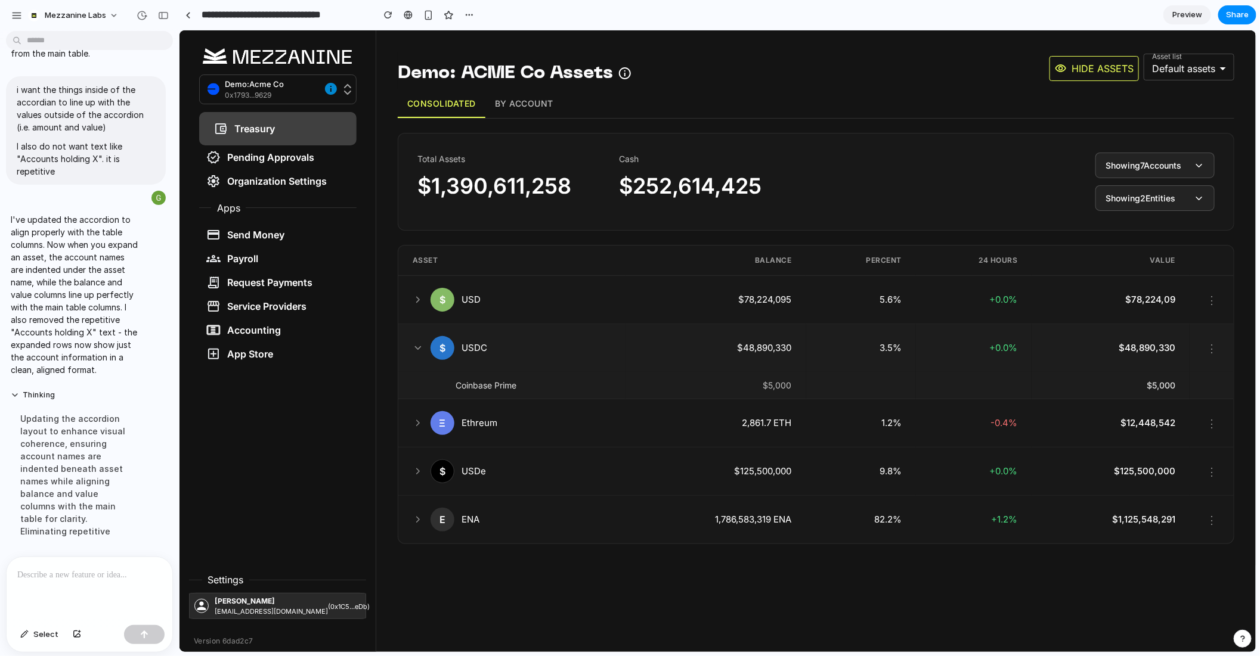
click at [417, 345] on icon at bounding box center [417, 347] width 11 height 11
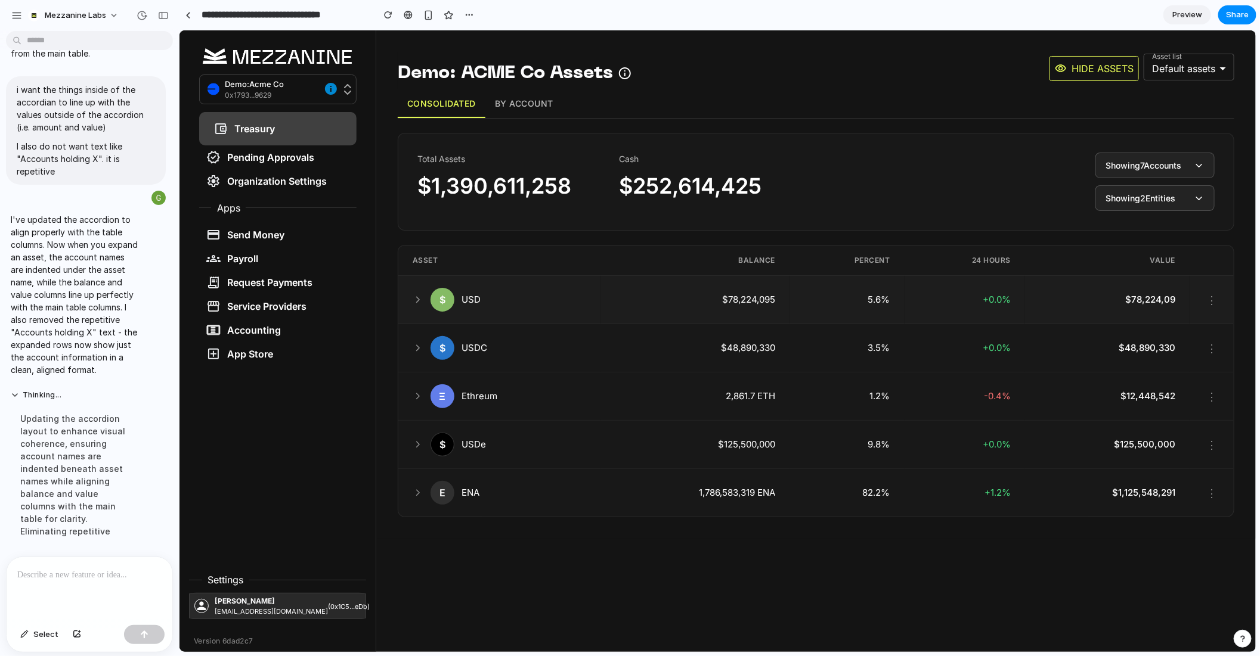
click at [415, 296] on icon at bounding box center [417, 299] width 11 height 11
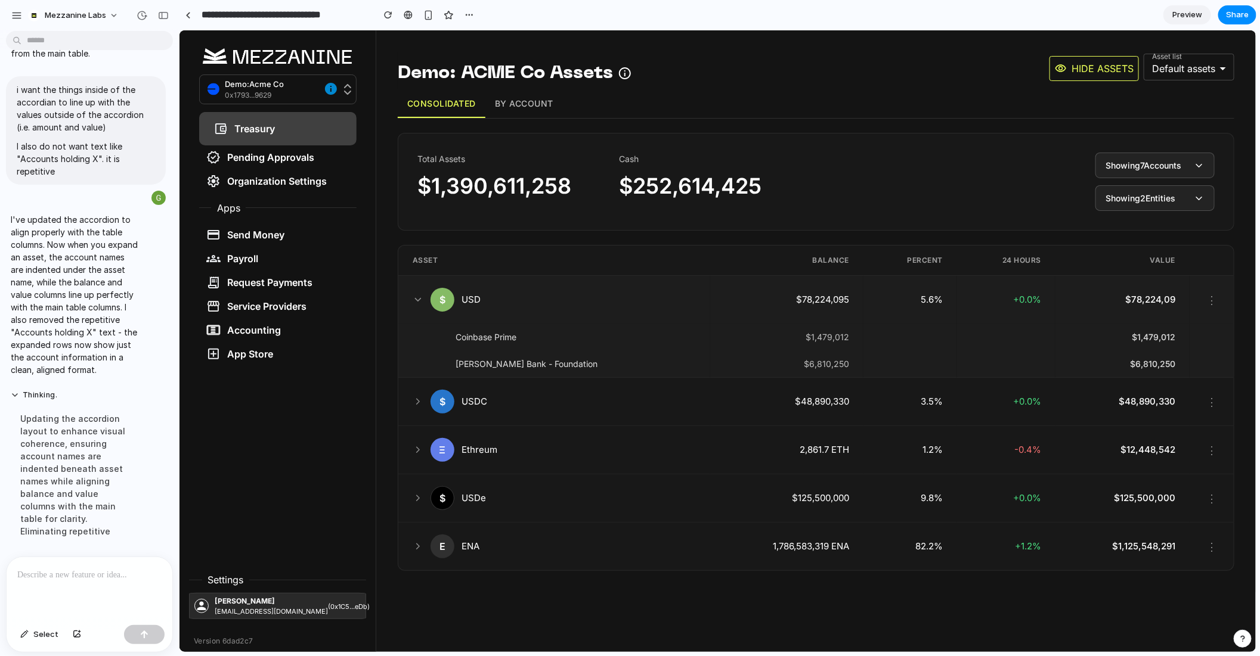
click at [415, 296] on icon at bounding box center [417, 299] width 11 height 11
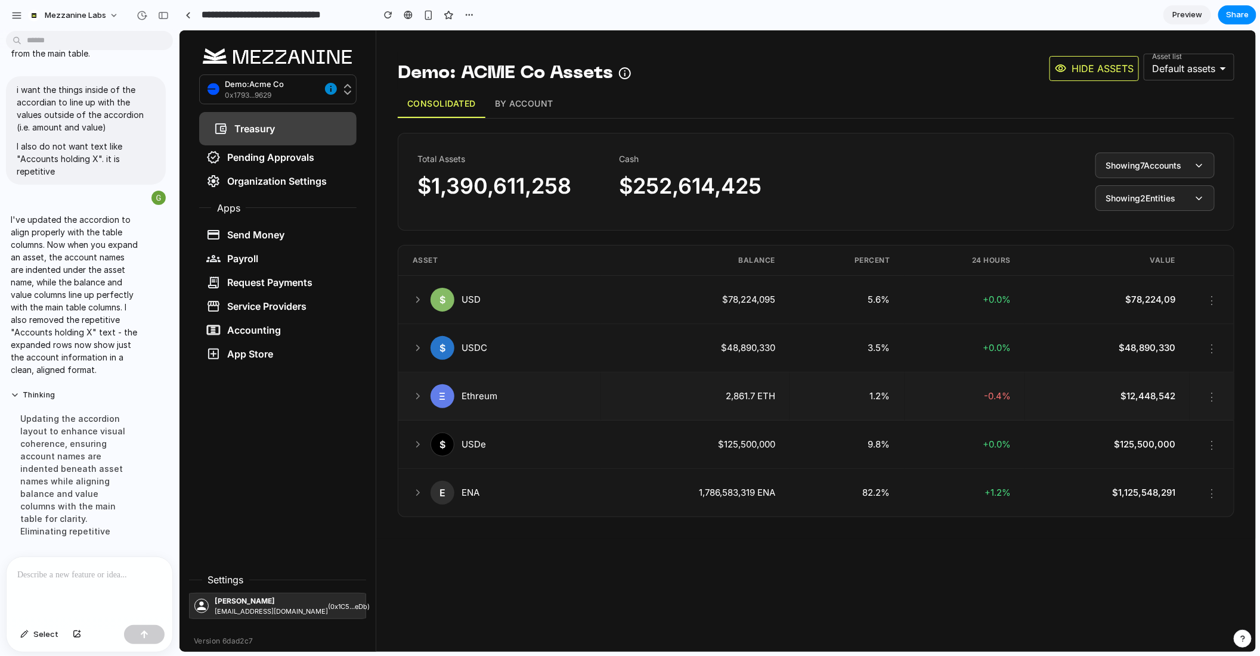
click at [415, 395] on icon at bounding box center [417, 395] width 11 height 11
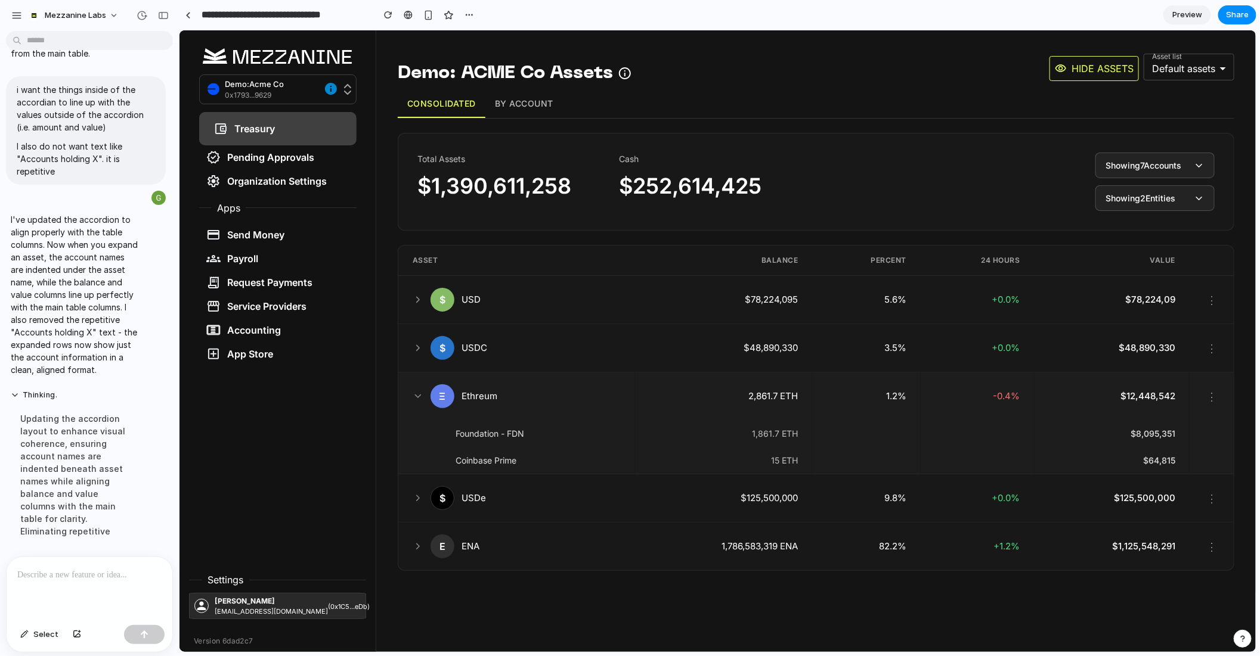
click at [416, 395] on icon at bounding box center [417, 395] width 11 height 11
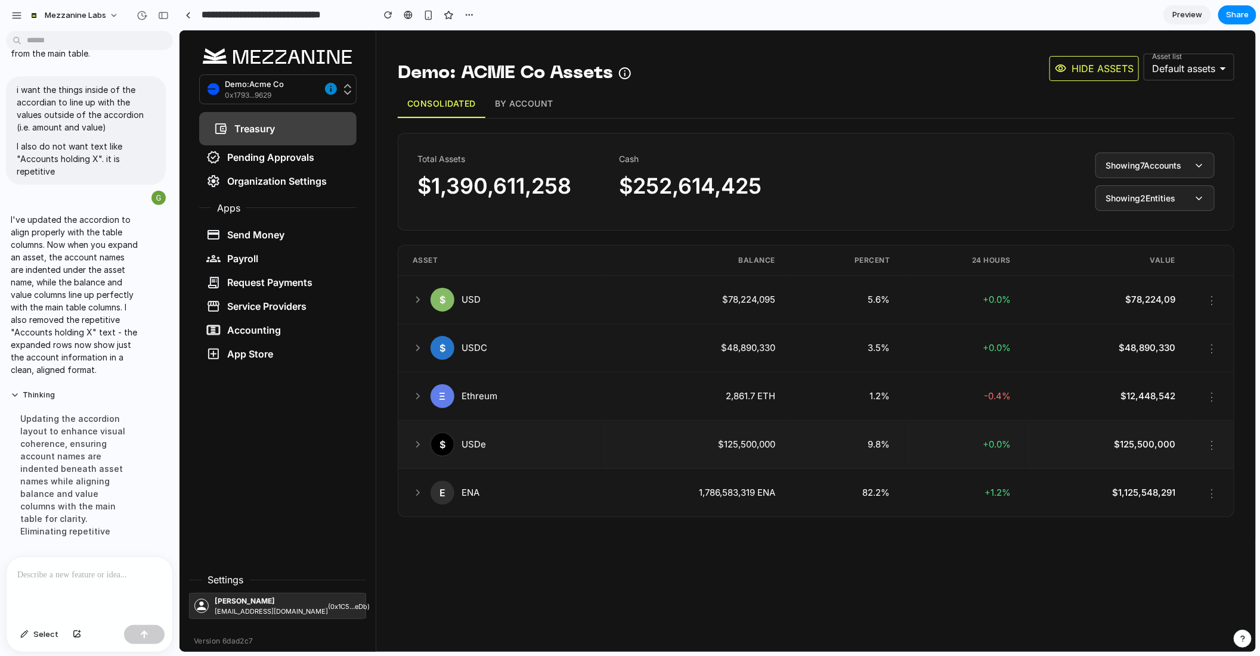
click at [414, 443] on icon at bounding box center [417, 444] width 11 height 11
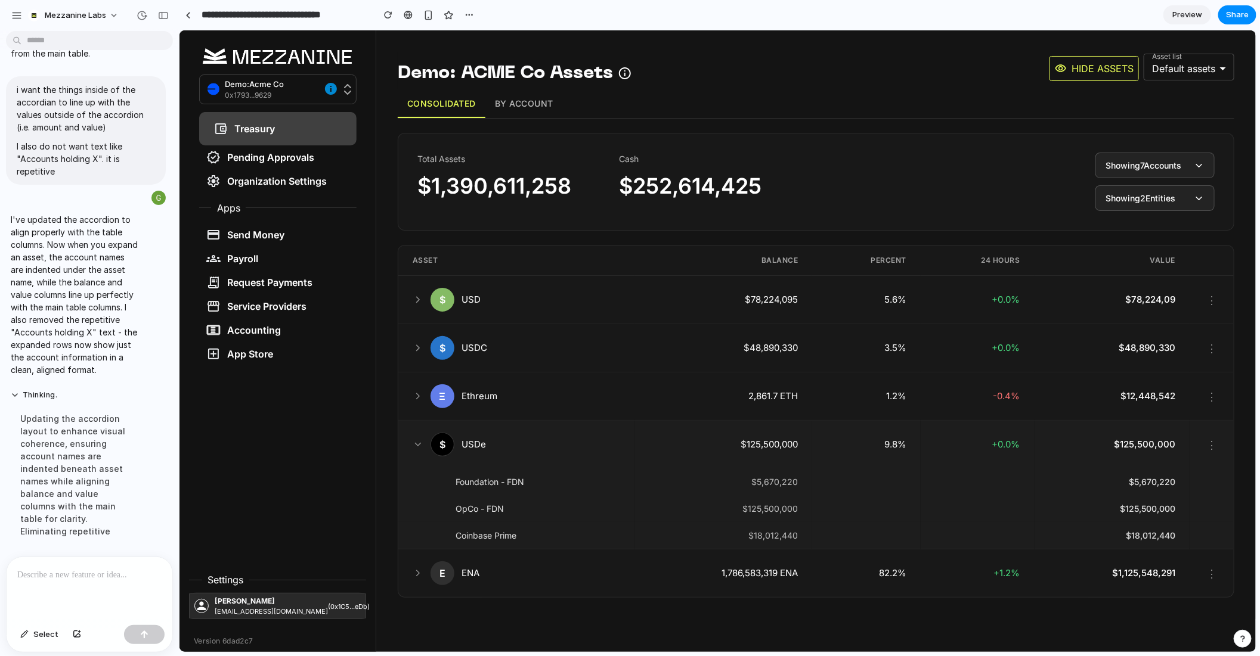
click at [414, 443] on icon at bounding box center [417, 444] width 11 height 11
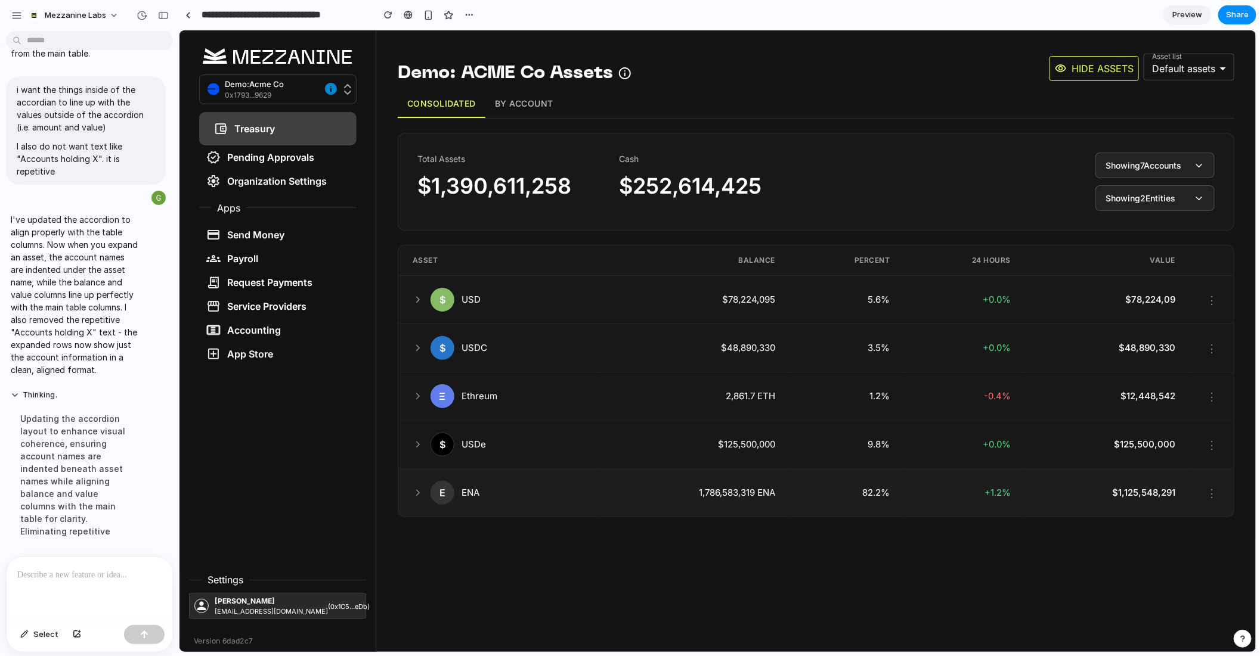
click at [415, 488] on icon at bounding box center [417, 492] width 11 height 11
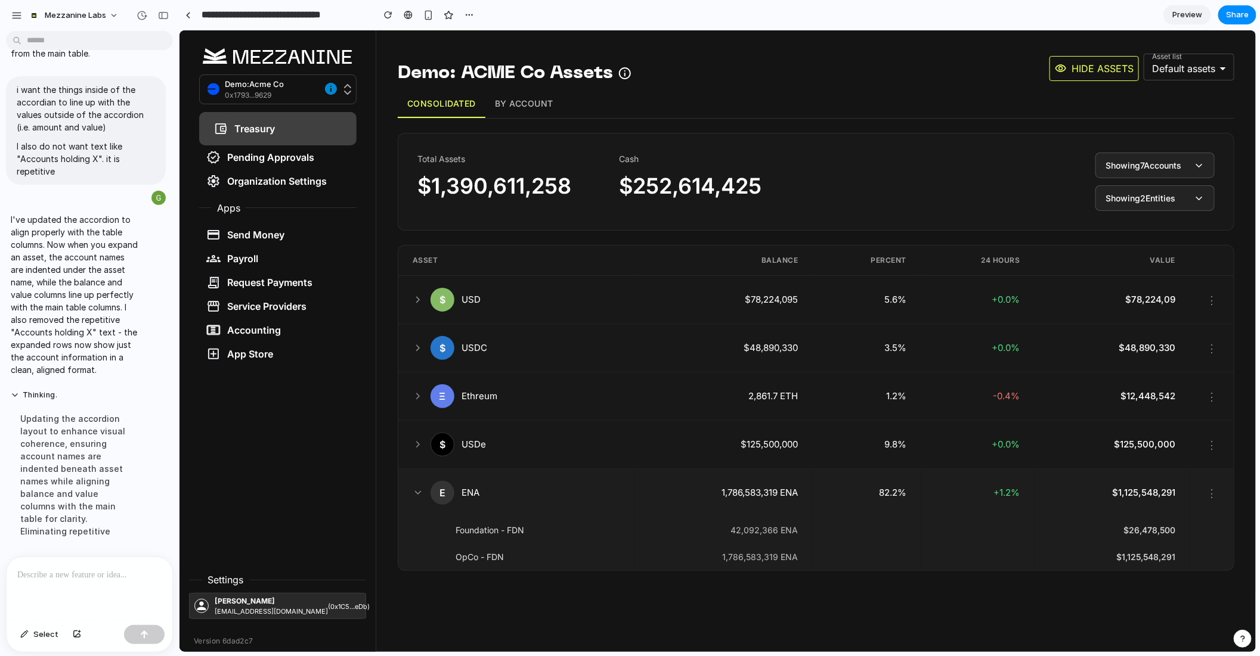
click at [415, 491] on icon at bounding box center [417, 492] width 5 height 3
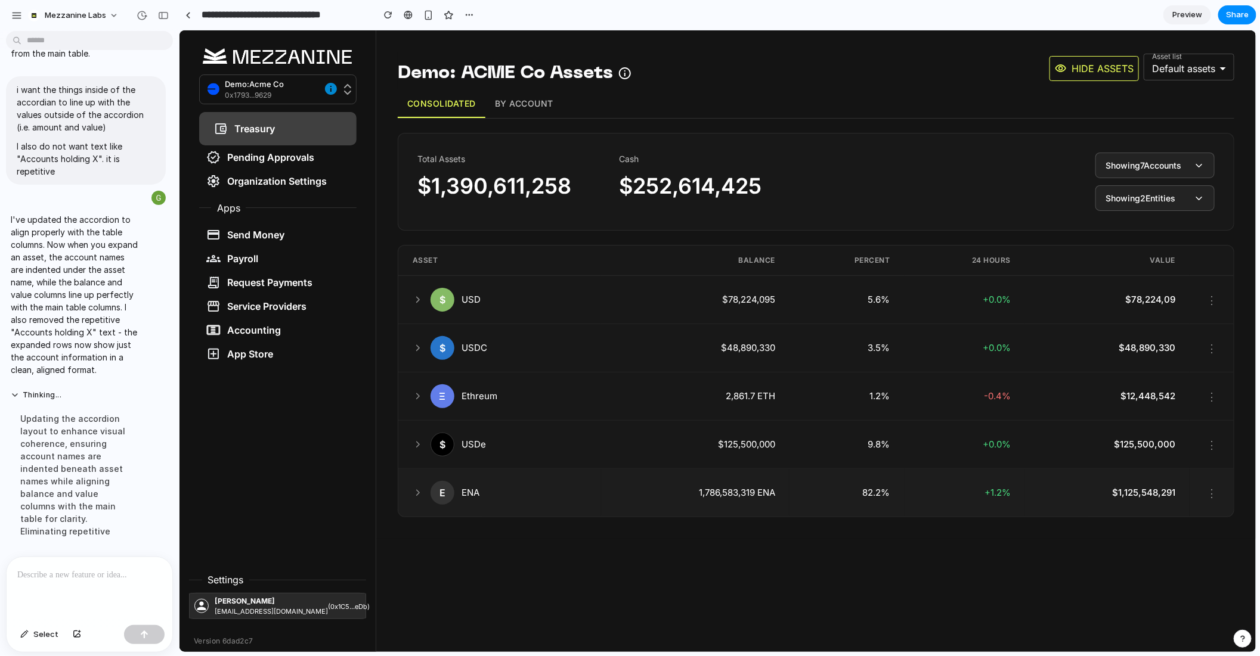
click at [414, 488] on icon at bounding box center [417, 492] width 11 height 11
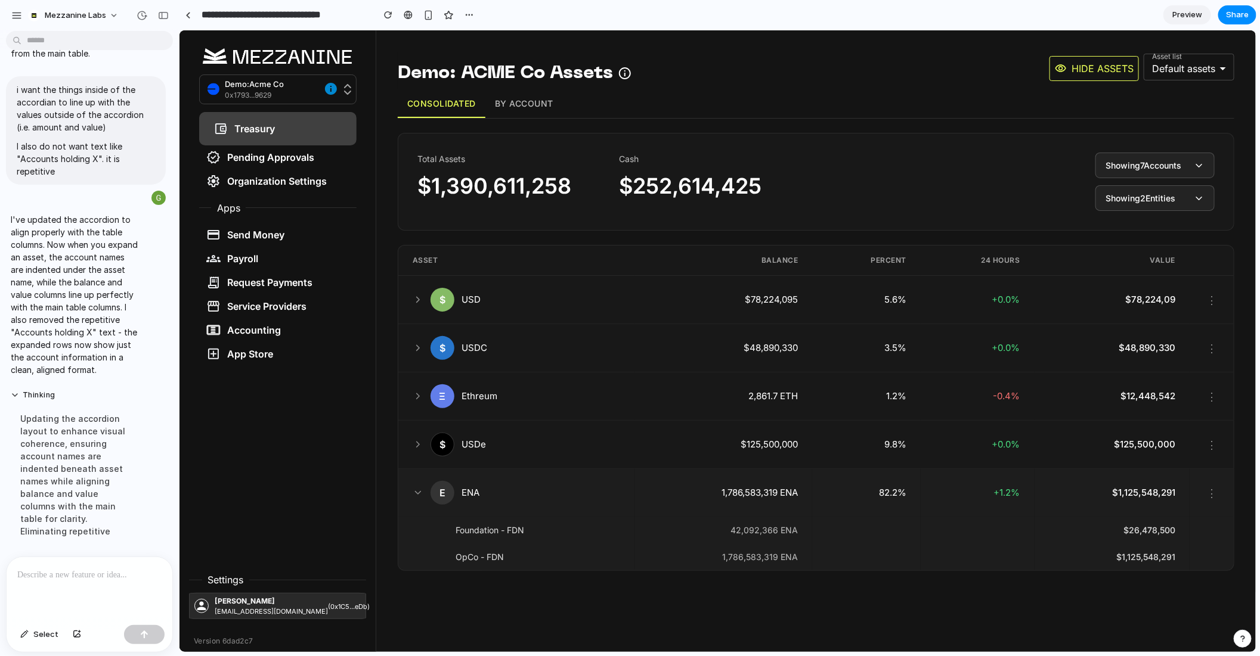
click at [415, 491] on icon at bounding box center [417, 492] width 5 height 3
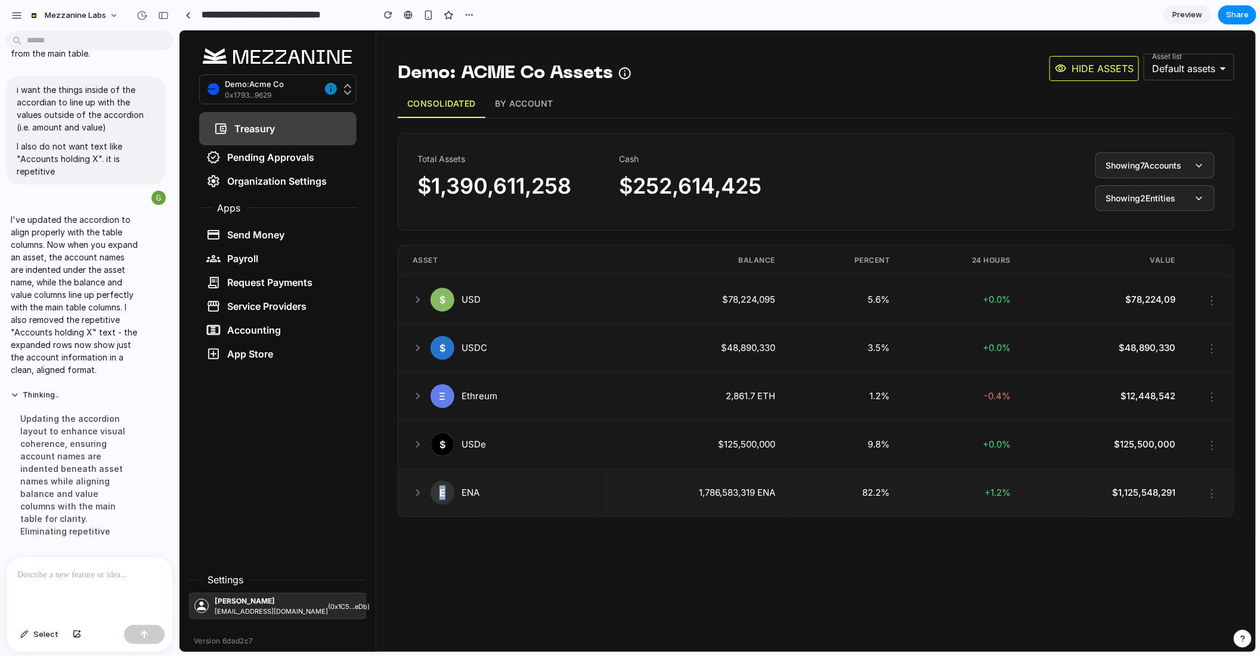
click at [414, 488] on icon at bounding box center [417, 492] width 11 height 11
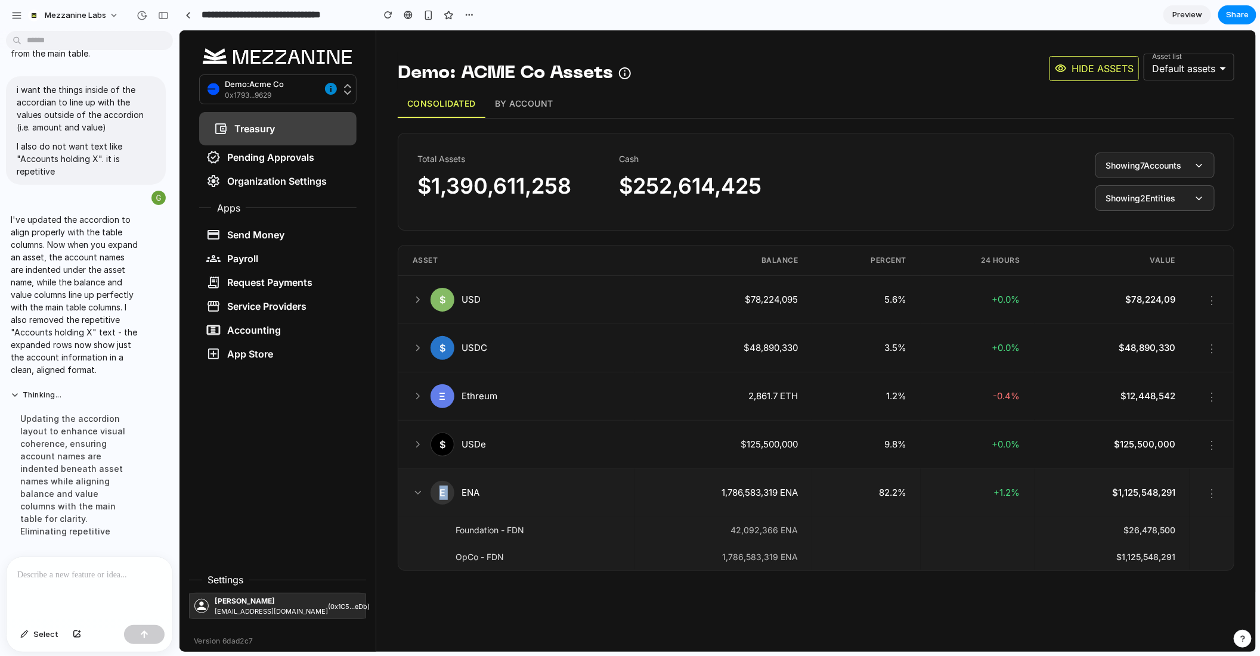
click at [415, 491] on icon at bounding box center [417, 492] width 5 height 3
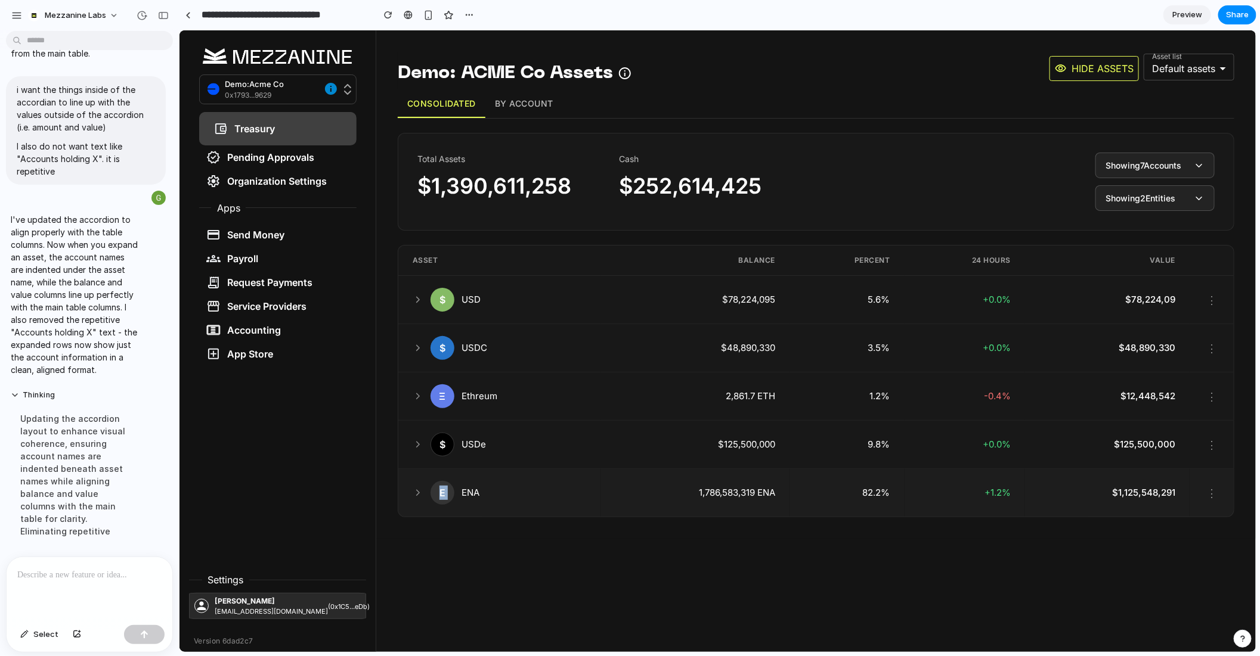
click at [414, 488] on icon at bounding box center [417, 492] width 11 height 11
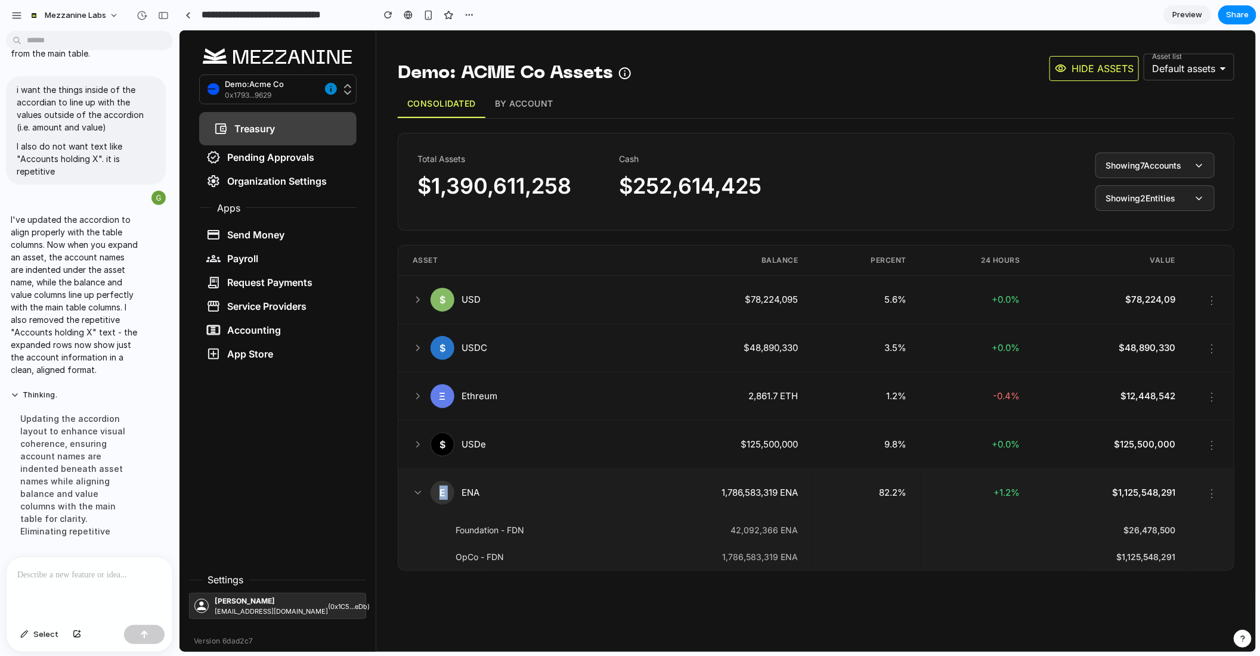
click at [415, 491] on icon at bounding box center [417, 492] width 5 height 3
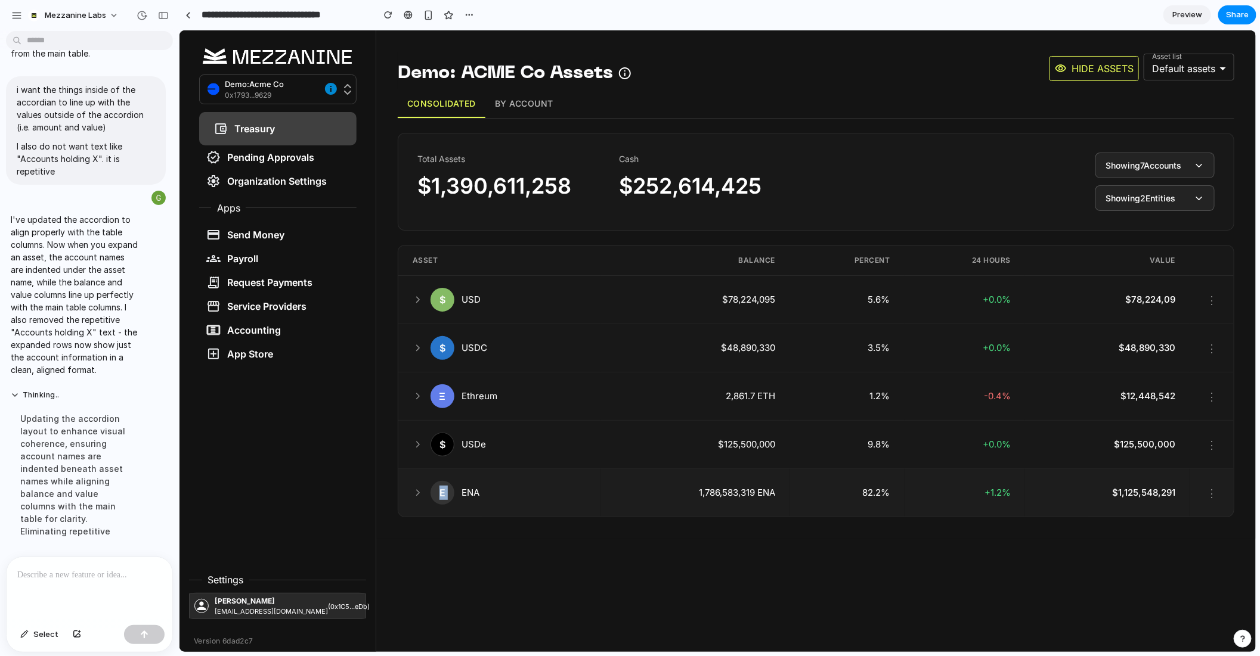
click at [414, 488] on icon at bounding box center [417, 492] width 11 height 11
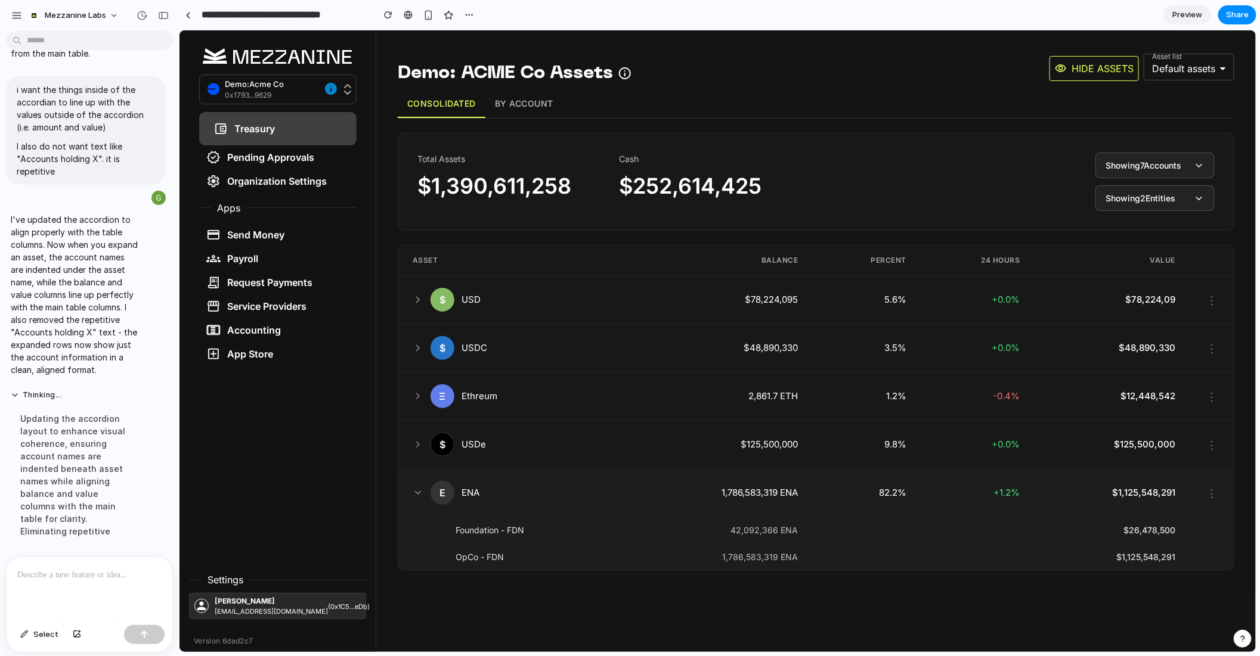
click at [415, 491] on icon at bounding box center [417, 492] width 5 height 3
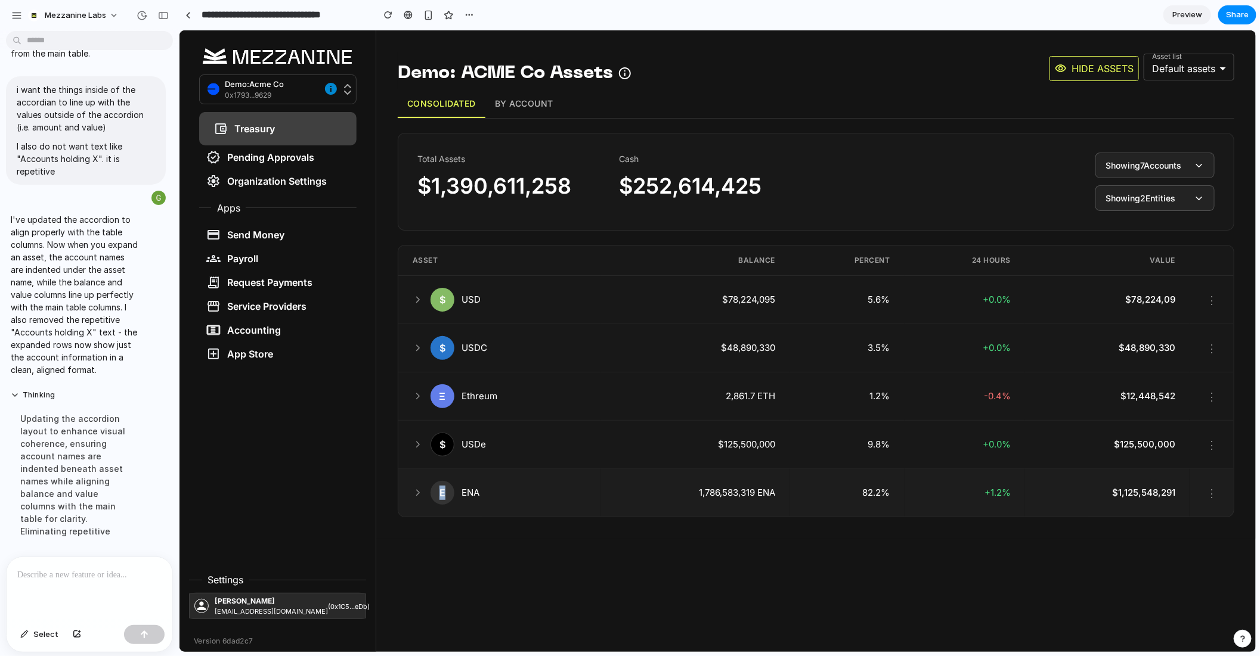
click at [414, 488] on icon at bounding box center [417, 492] width 11 height 11
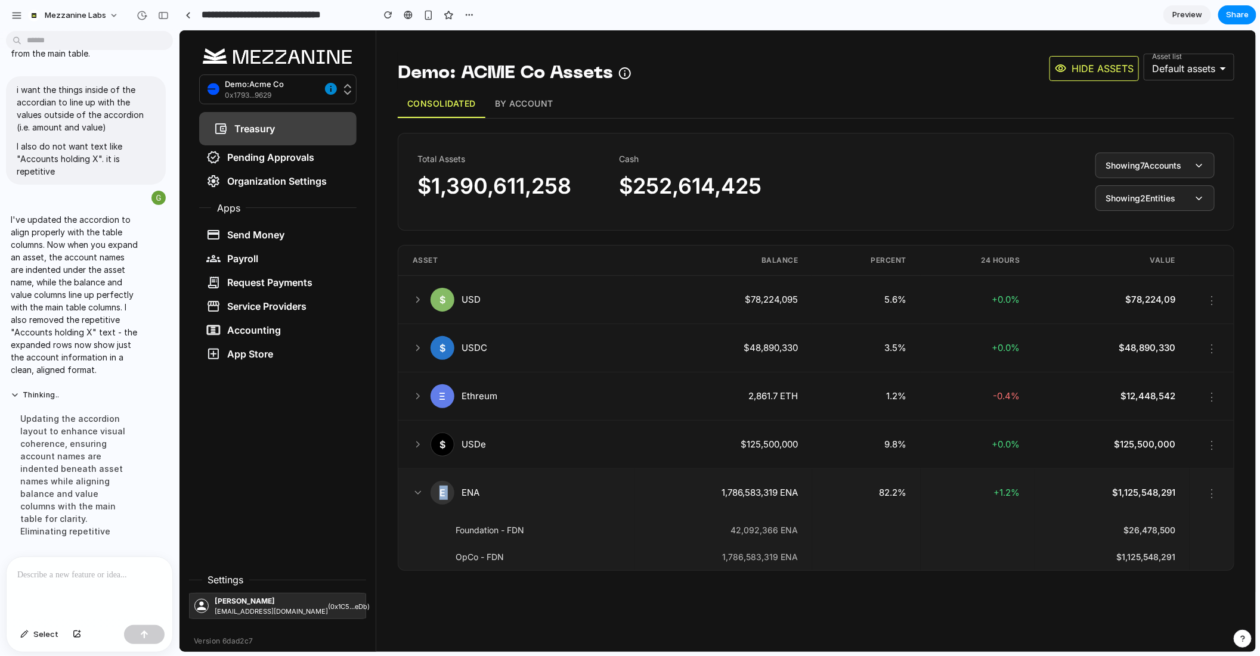
click at [415, 491] on icon at bounding box center [417, 492] width 5 height 3
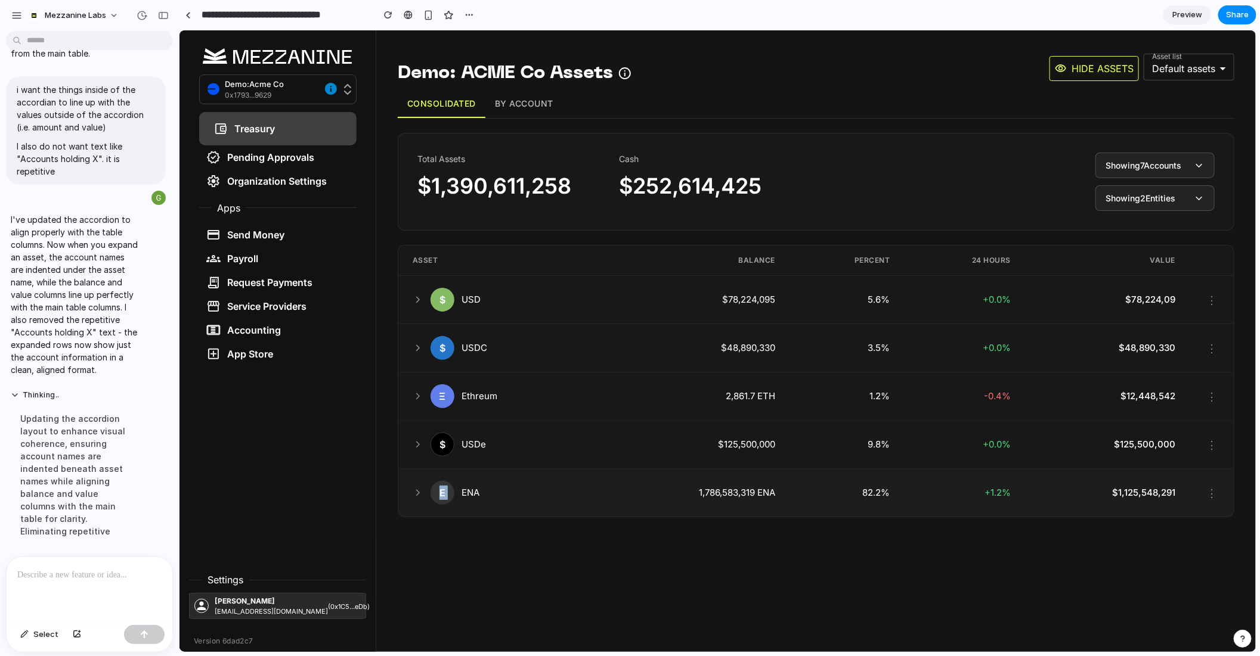
click at [414, 488] on icon at bounding box center [417, 492] width 11 height 11
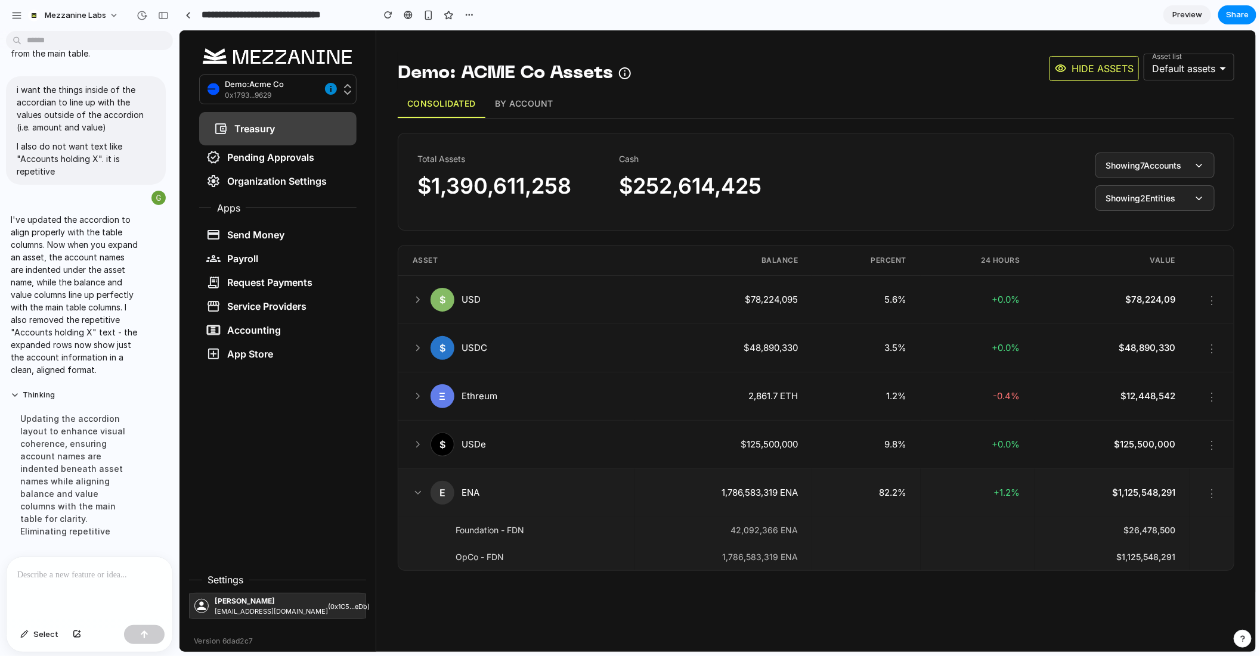
click at [415, 491] on icon at bounding box center [417, 492] width 5 height 3
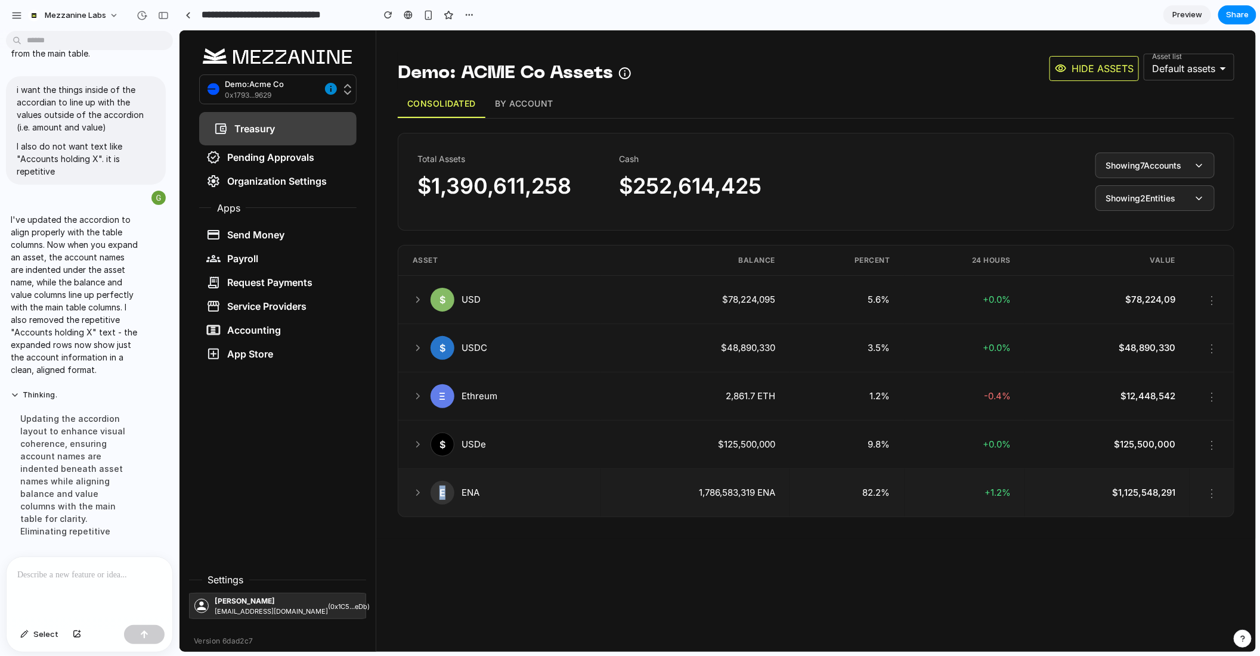
click at [414, 488] on icon at bounding box center [417, 492] width 11 height 11
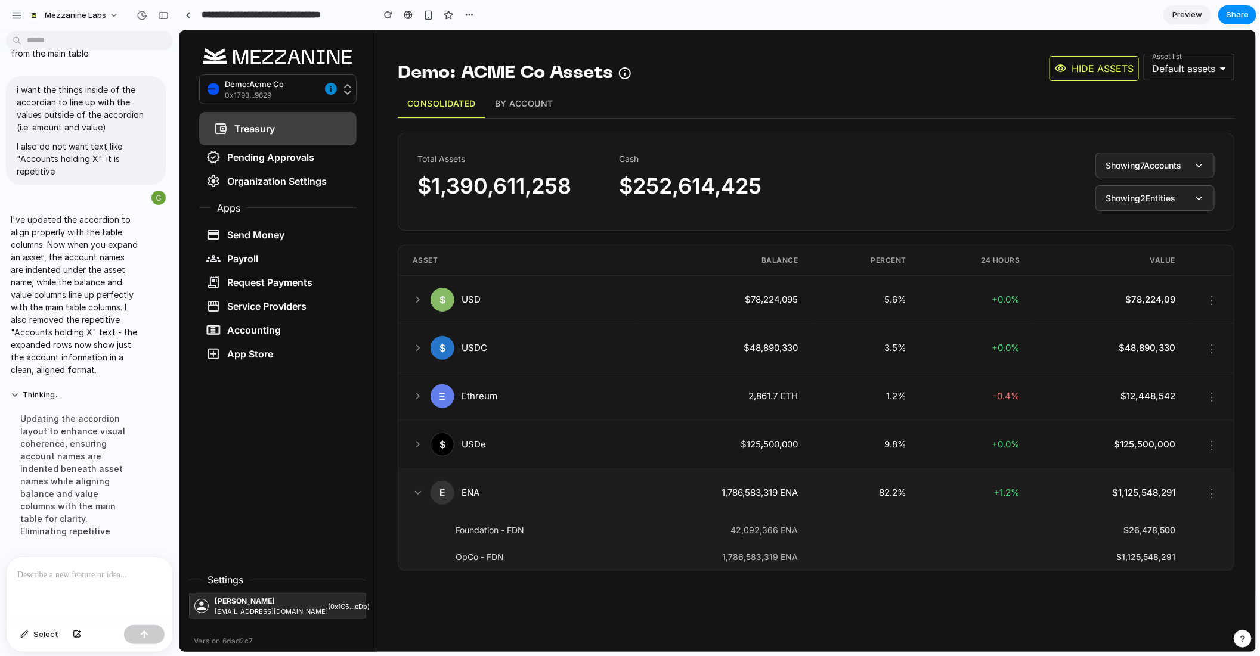
click at [415, 491] on icon at bounding box center [417, 492] width 5 height 3
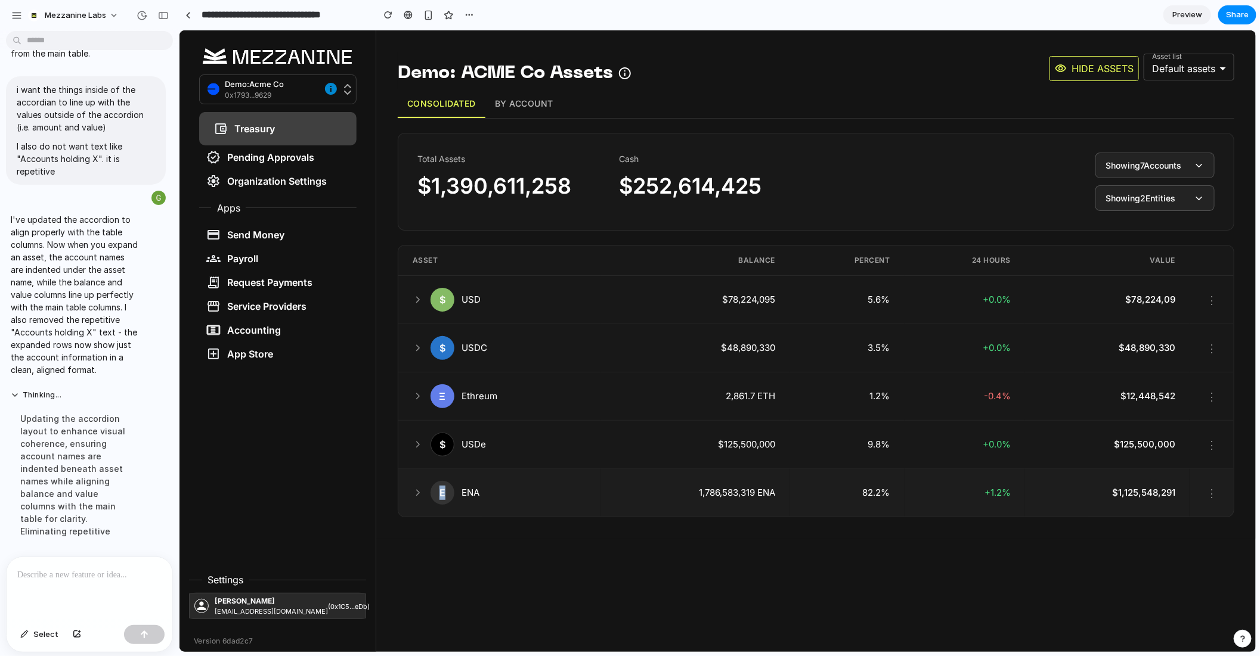
click at [414, 488] on icon at bounding box center [417, 492] width 11 height 11
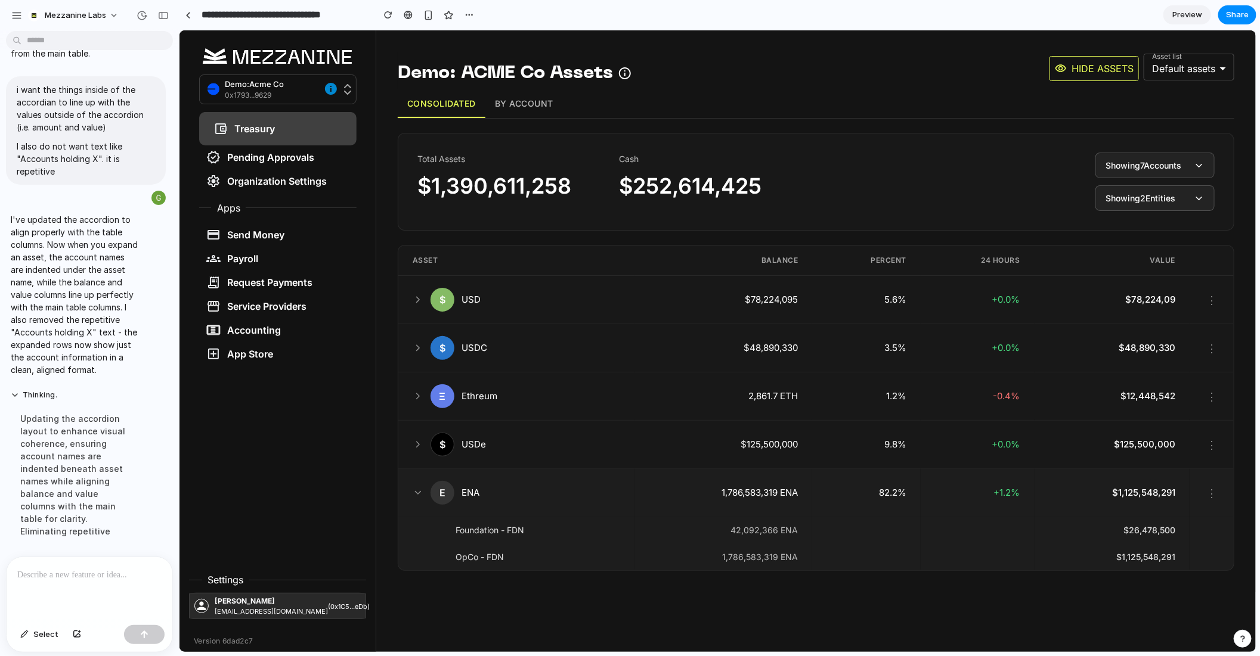
click at [415, 491] on icon at bounding box center [417, 492] width 5 height 3
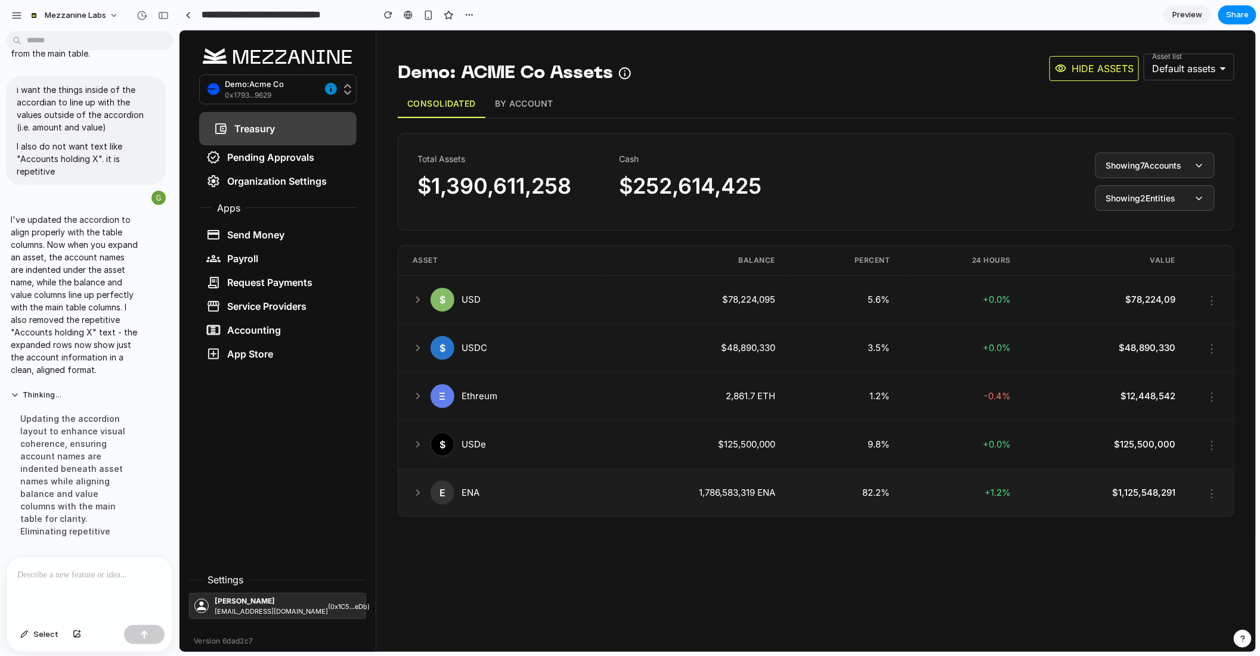
click at [415, 489] on icon at bounding box center [417, 492] width 11 height 11
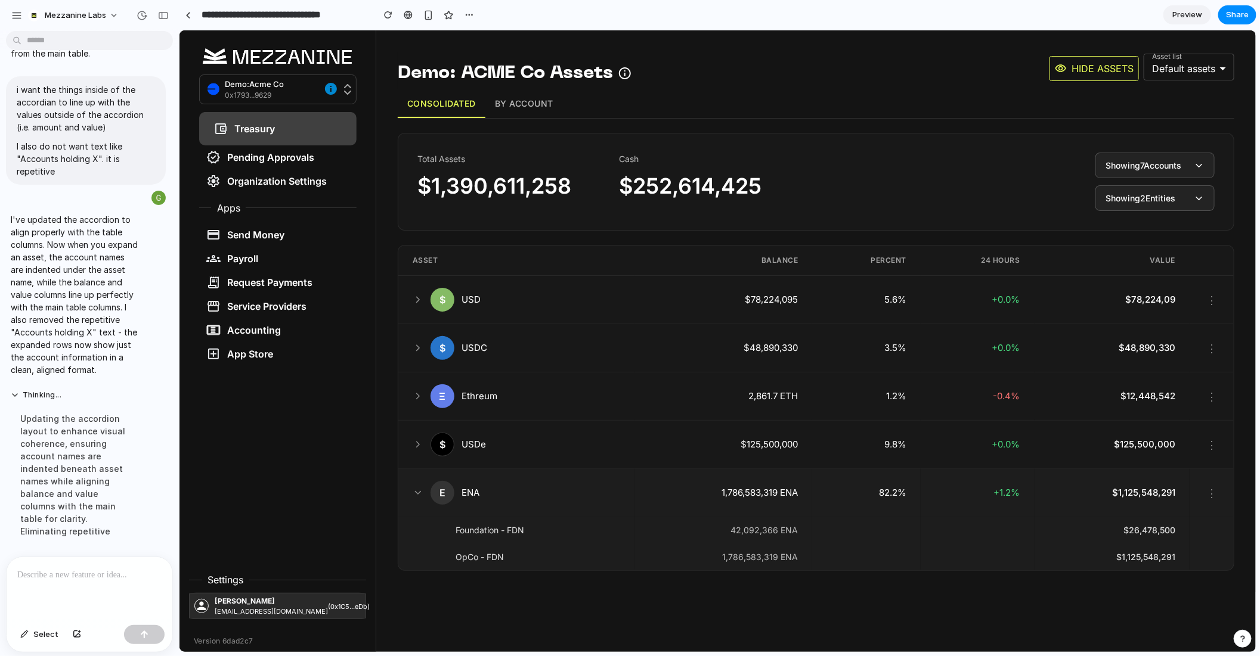
click at [415, 491] on icon at bounding box center [417, 492] width 5 height 3
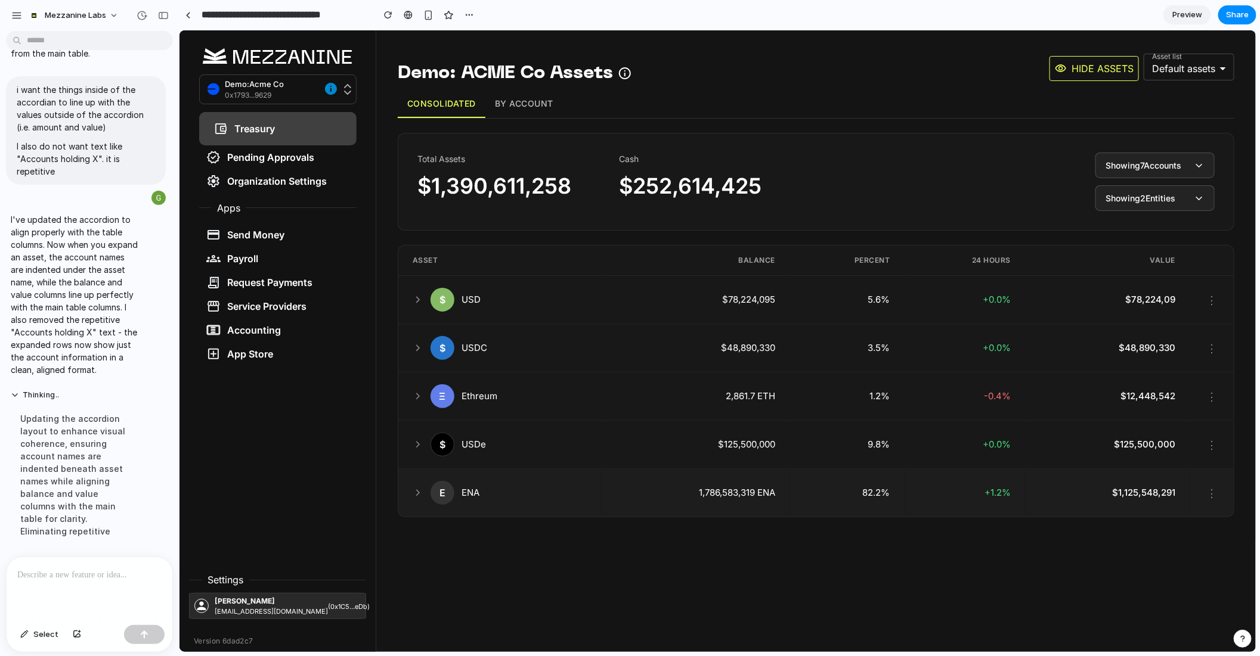
click at [415, 489] on icon at bounding box center [417, 492] width 11 height 11
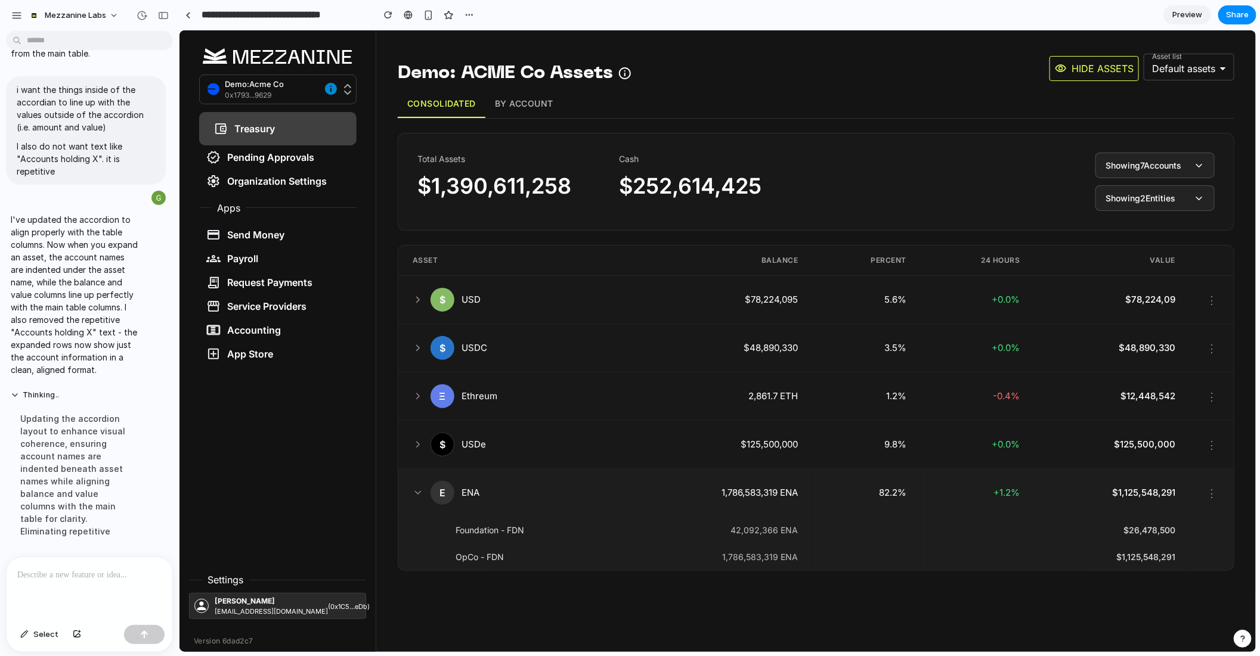
click at [415, 491] on icon at bounding box center [417, 492] width 5 height 3
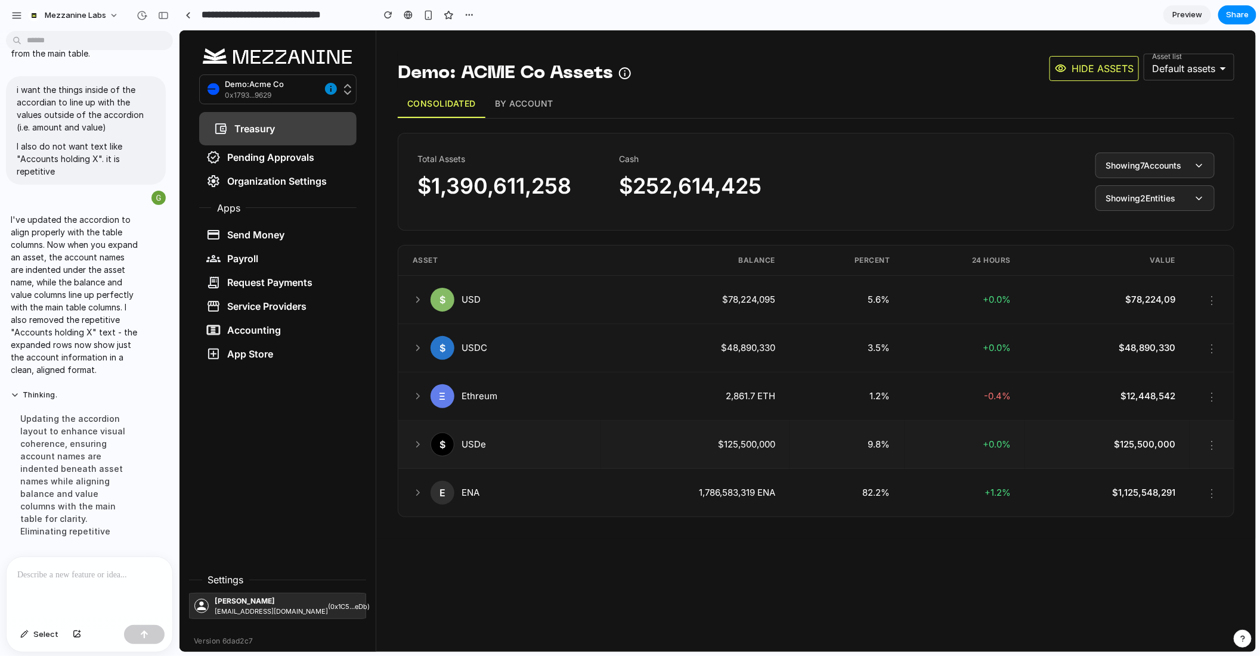
click at [412, 443] on icon at bounding box center [417, 444] width 11 height 11
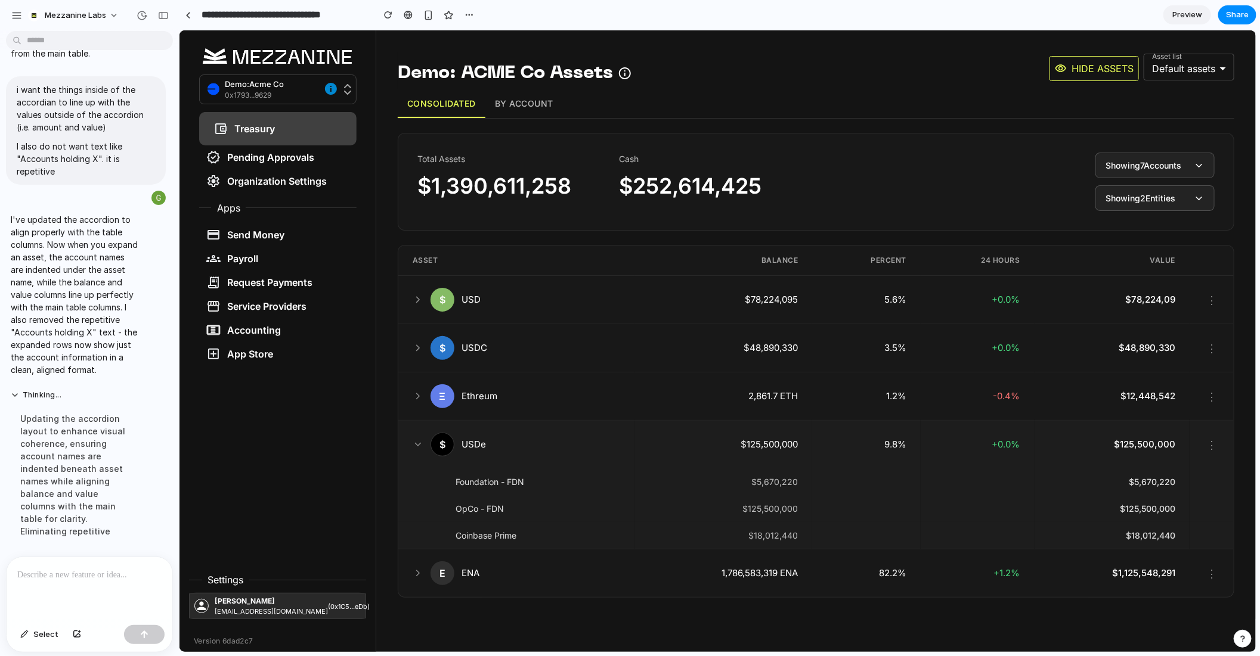
click at [412, 443] on icon at bounding box center [417, 444] width 11 height 11
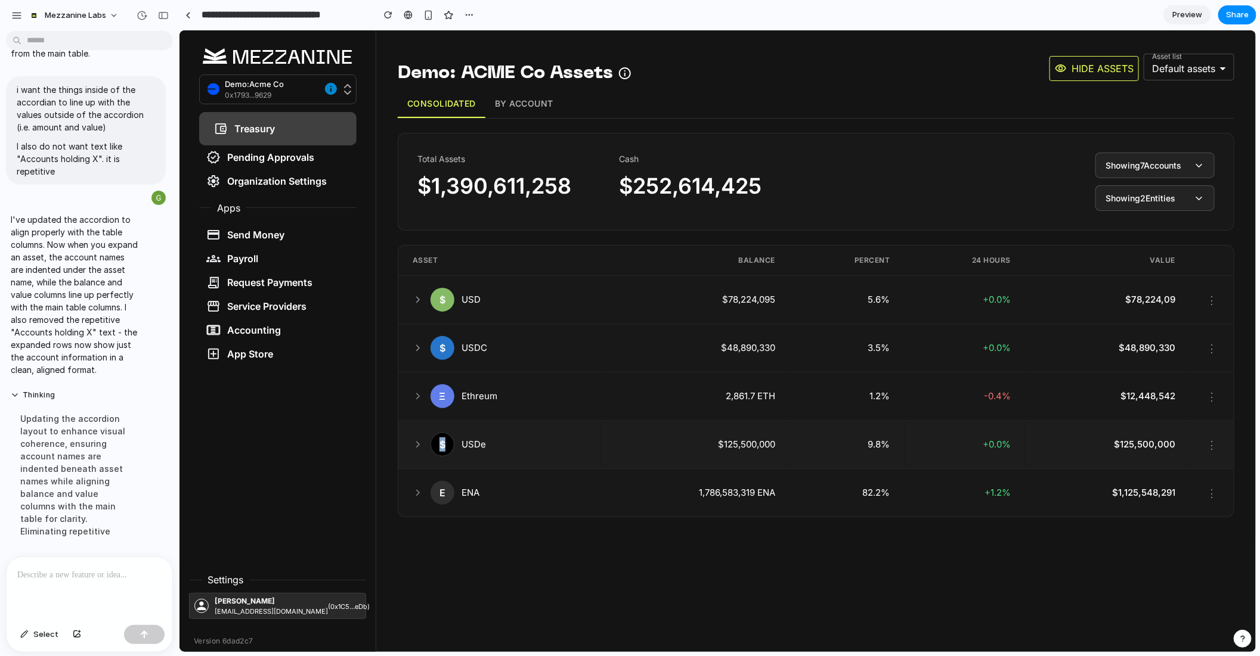
click at [412, 443] on icon at bounding box center [417, 444] width 11 height 11
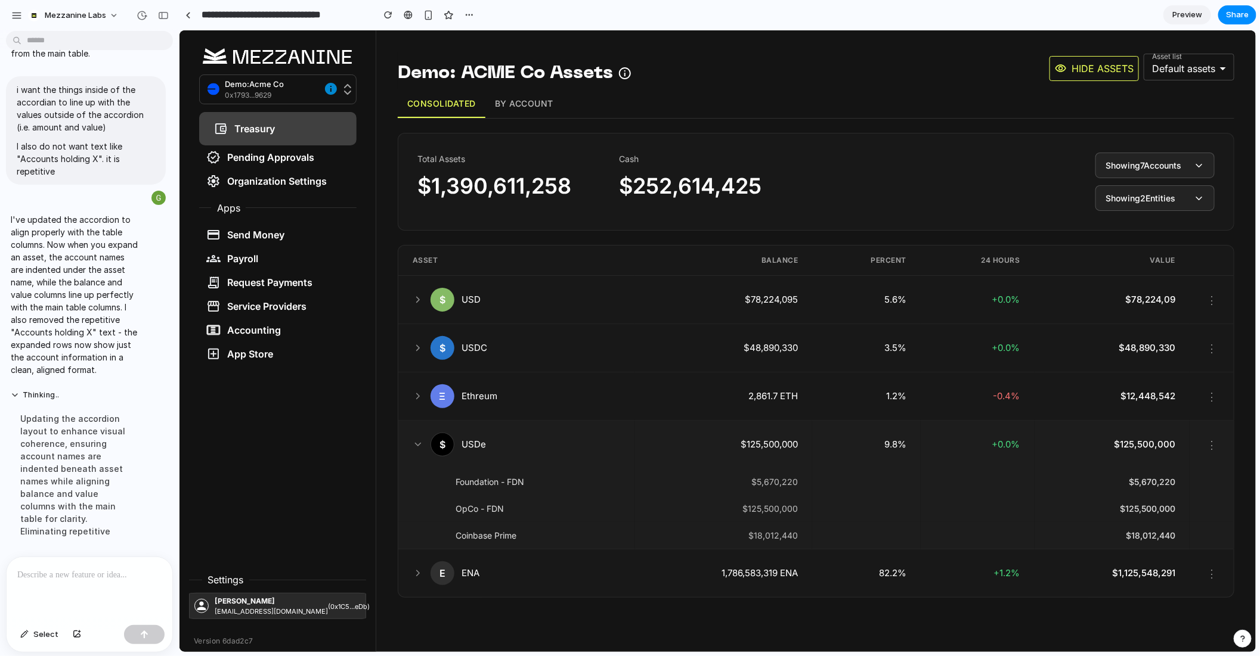
click at [412, 443] on icon at bounding box center [417, 444] width 11 height 11
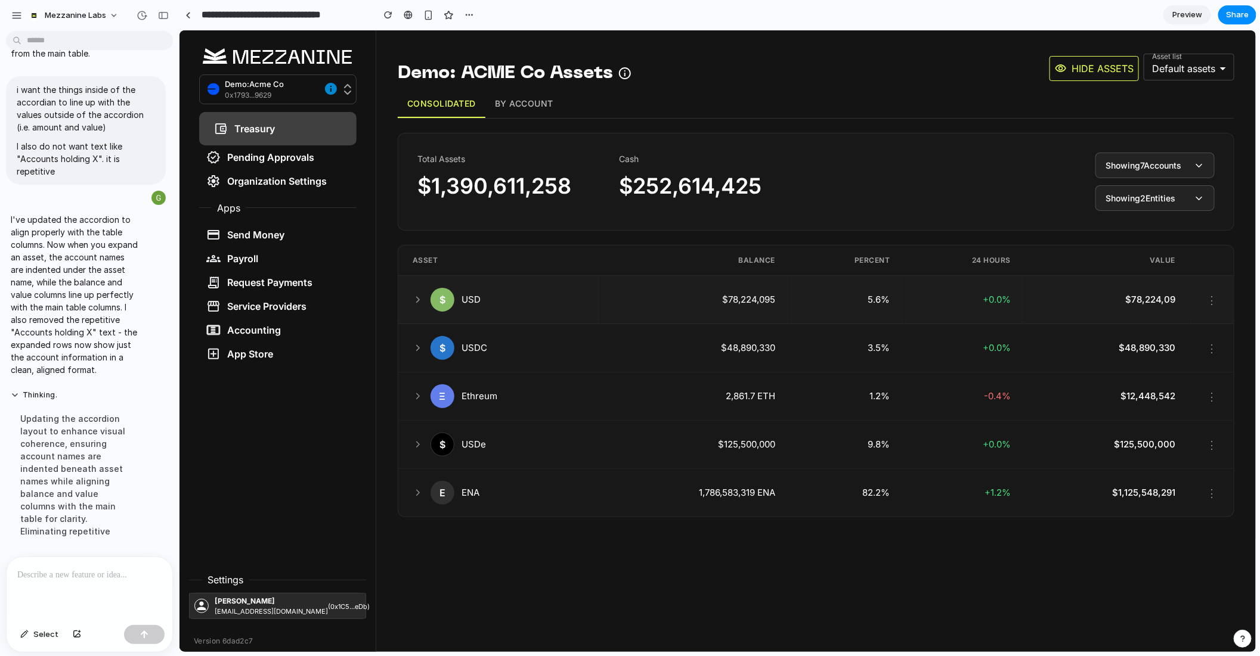
click at [411, 293] on td "$ USD" at bounding box center [499, 299] width 203 height 48
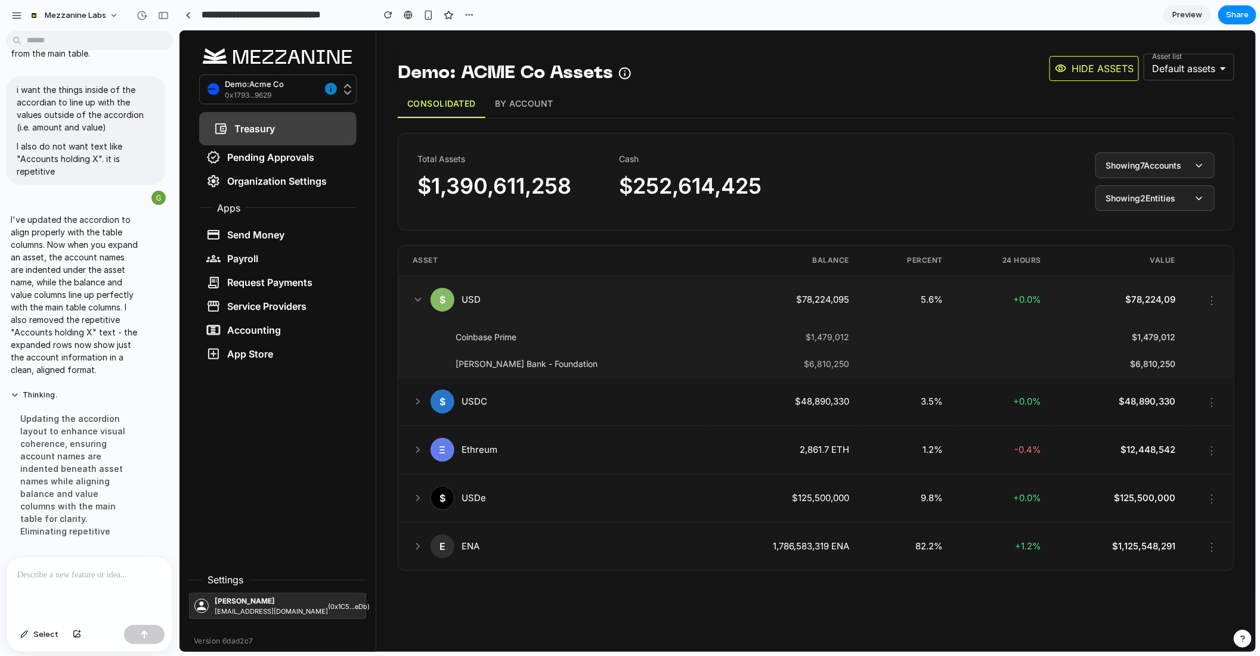
click at [411, 293] on td "$ USD" at bounding box center [554, 299] width 312 height 48
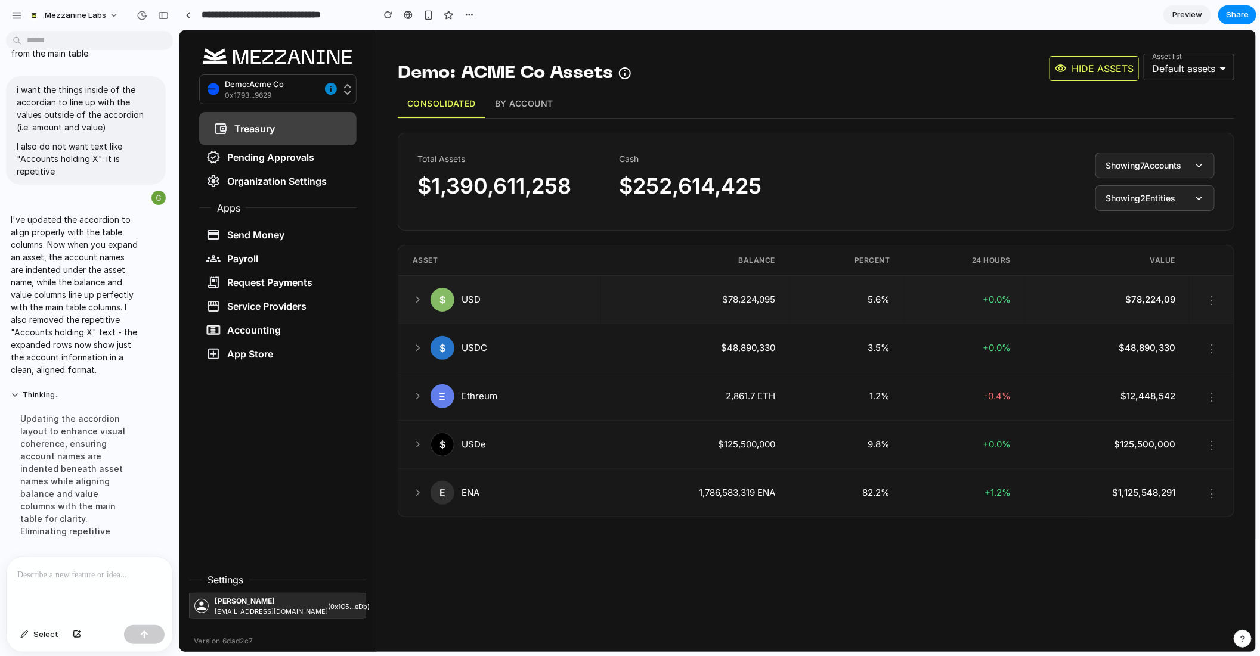
click at [414, 302] on icon at bounding box center [417, 299] width 11 height 11
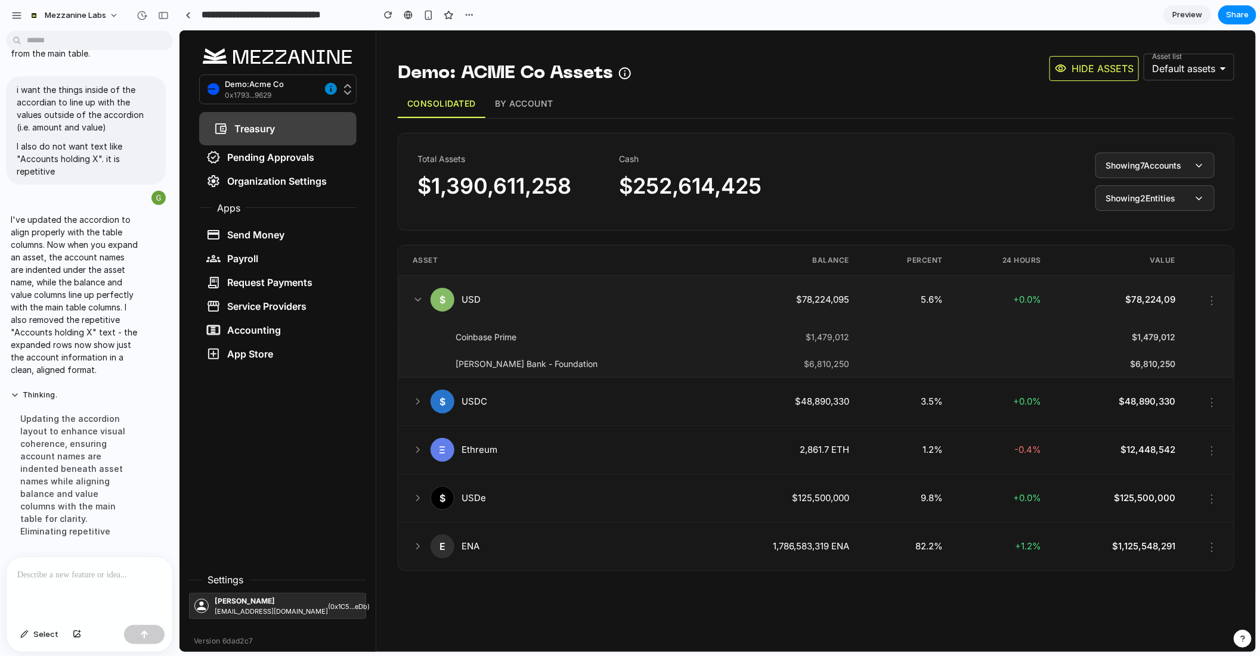
click at [414, 302] on icon at bounding box center [417, 299] width 11 height 11
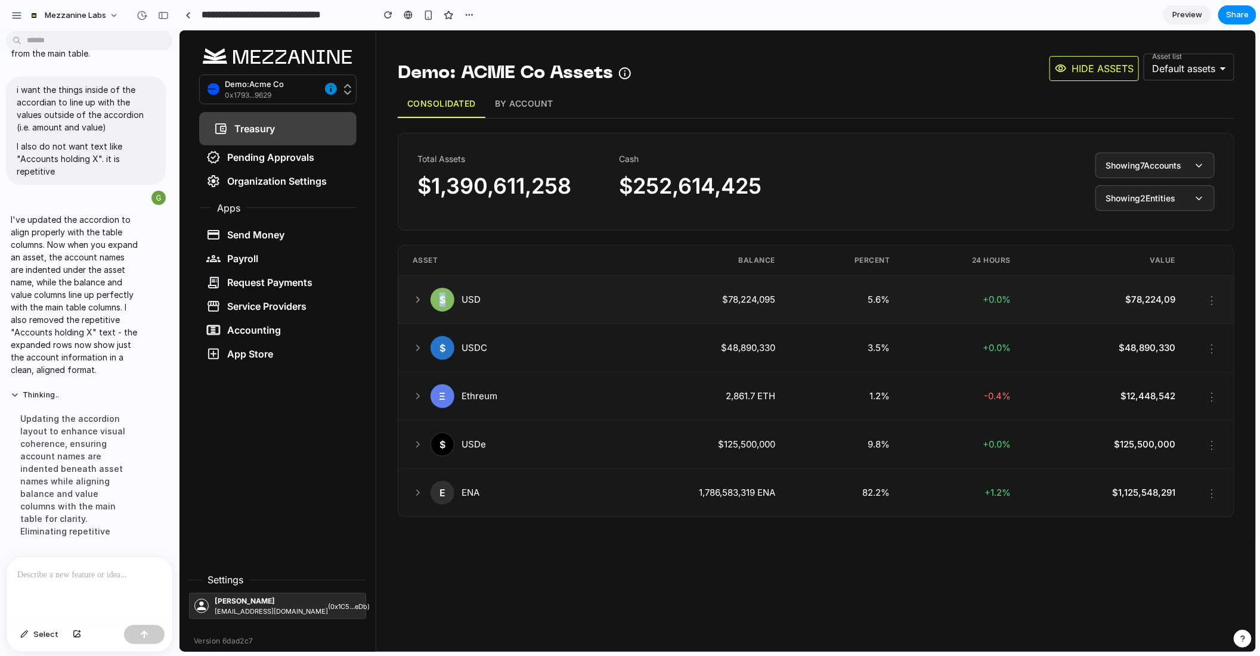
click at [414, 302] on icon at bounding box center [417, 299] width 11 height 11
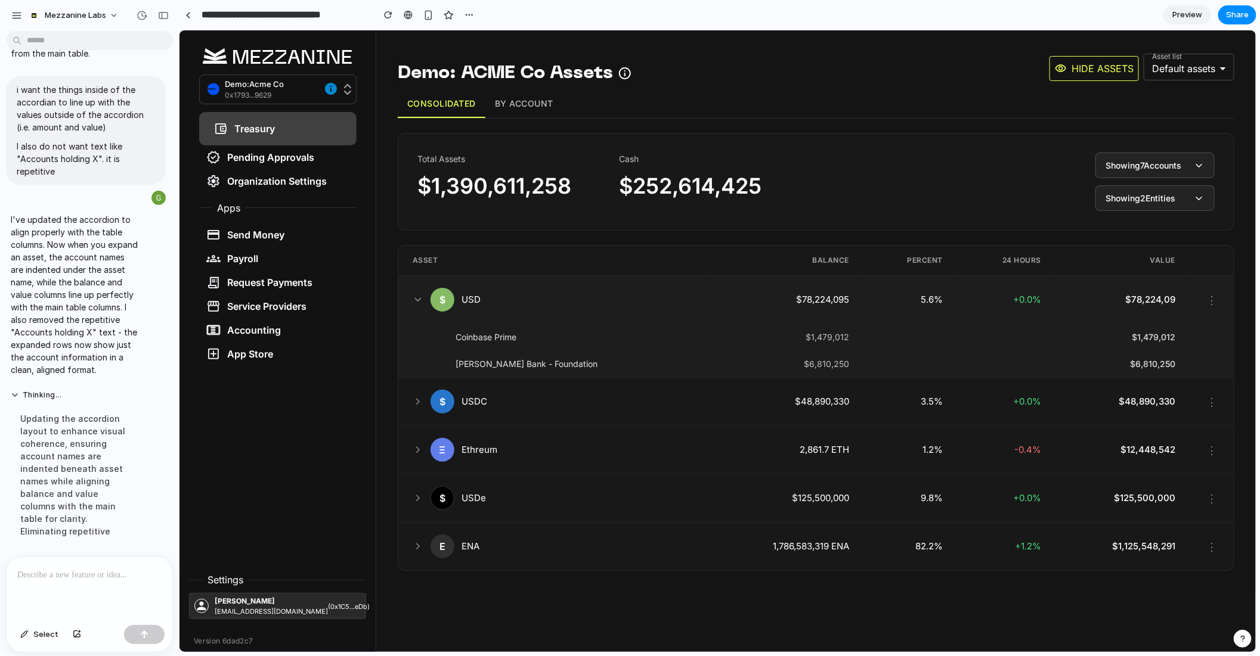
click at [414, 302] on icon at bounding box center [417, 299] width 11 height 11
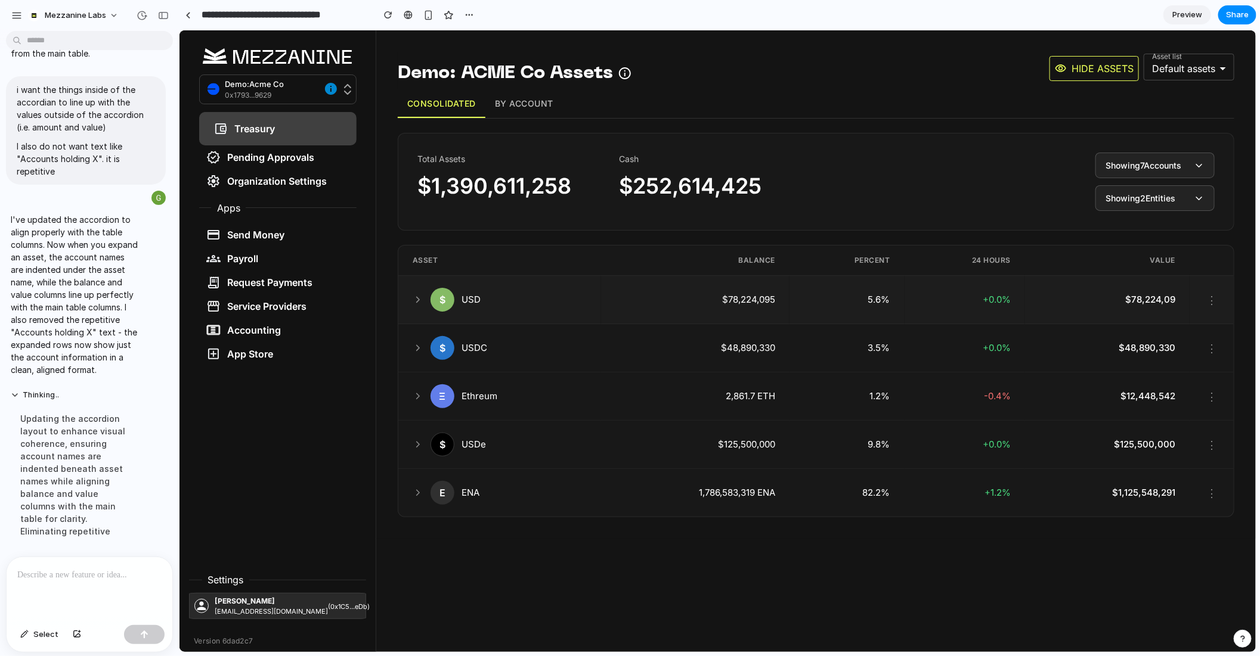
click at [414, 302] on icon at bounding box center [417, 299] width 11 height 11
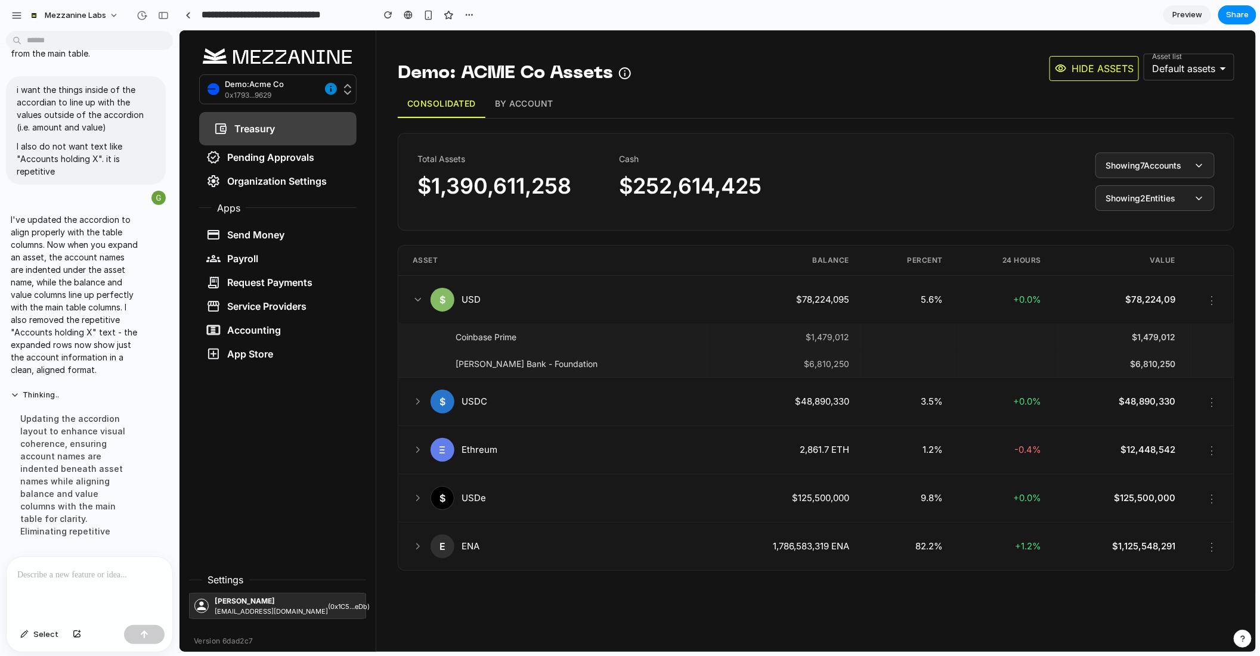
click at [120, 572] on p at bounding box center [89, 575] width 144 height 14
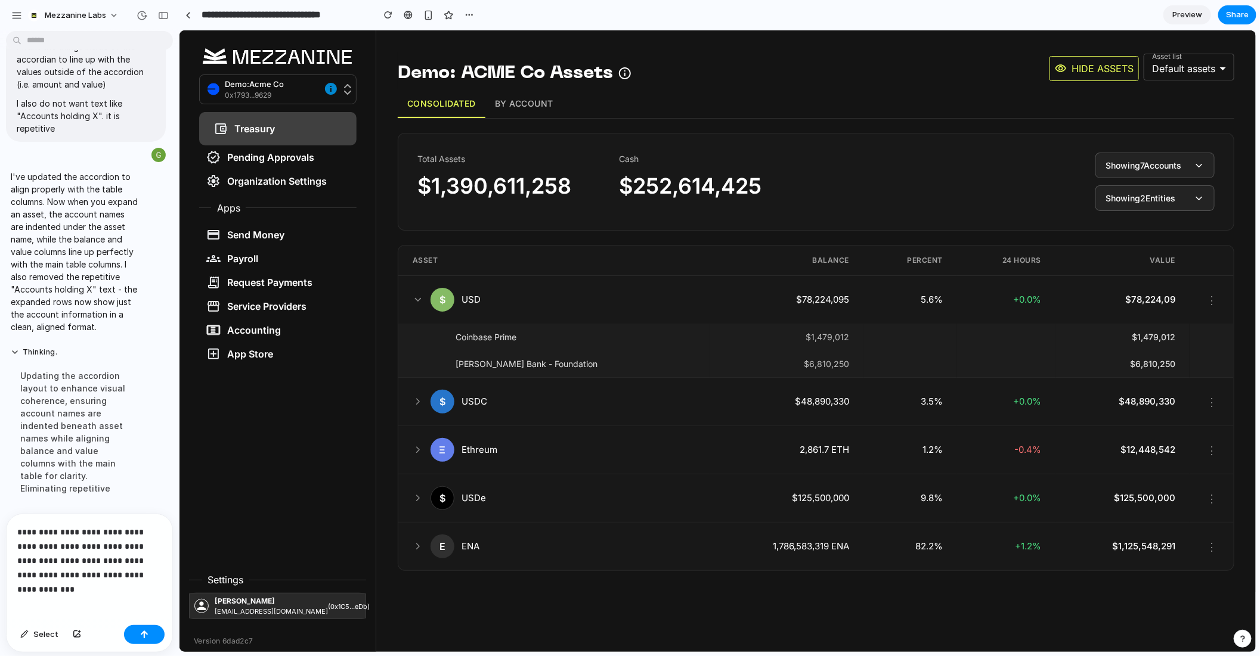
click at [160, 572] on p "**********" at bounding box center [89, 553] width 144 height 57
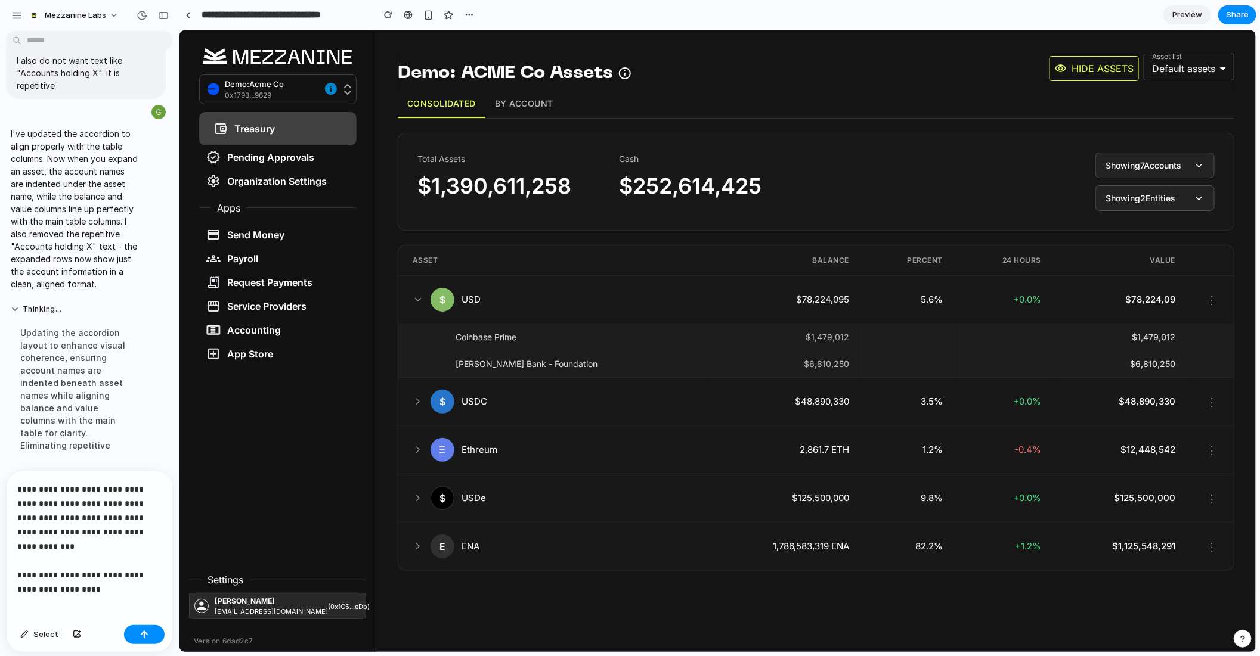
click at [94, 559] on p "**********" at bounding box center [89, 532] width 144 height 100
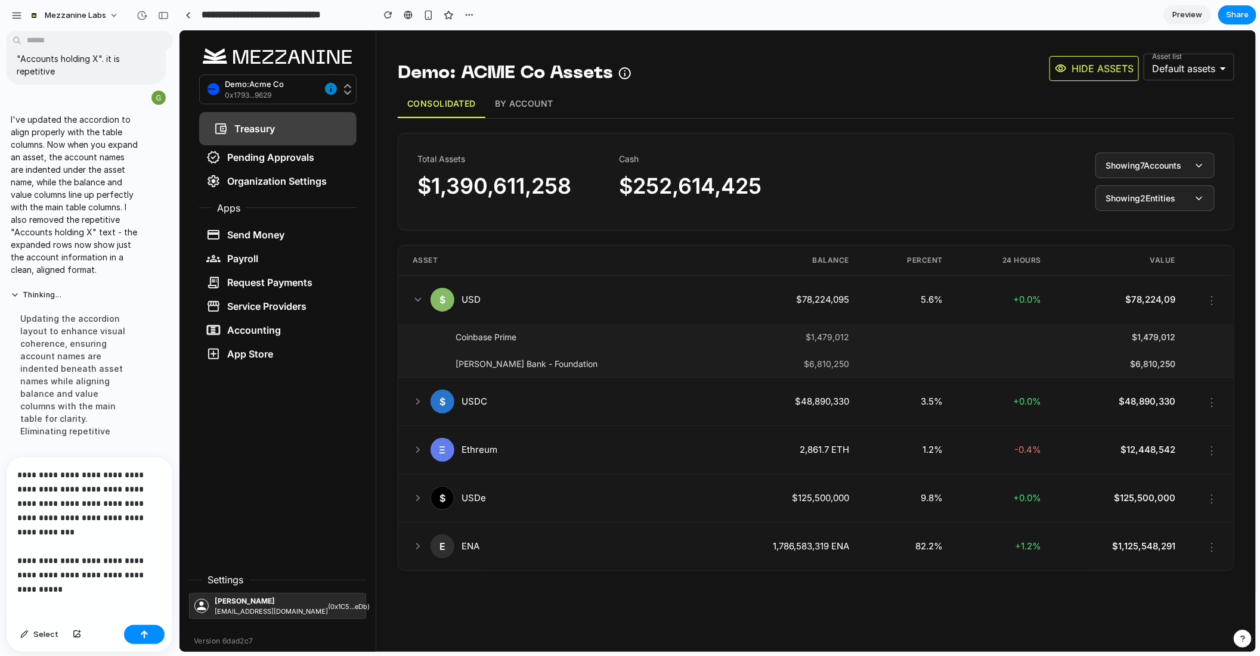
click at [76, 576] on p "**********" at bounding box center [89, 525] width 144 height 114
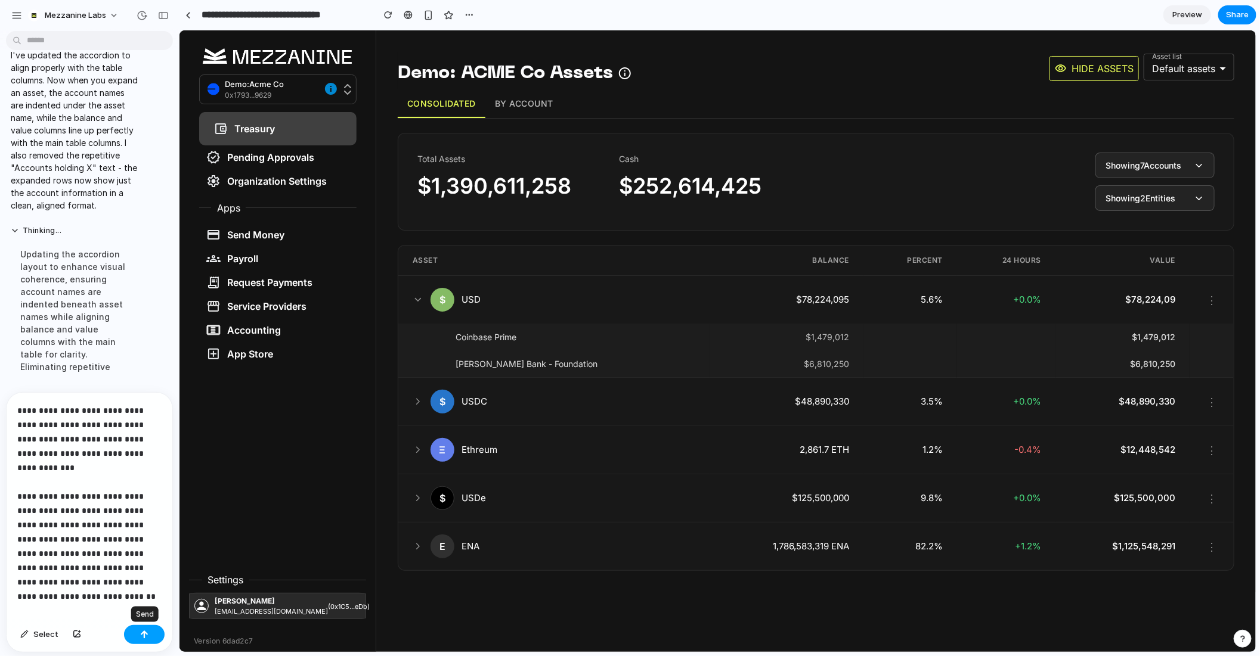
click at [145, 629] on button "button" at bounding box center [144, 634] width 41 height 19
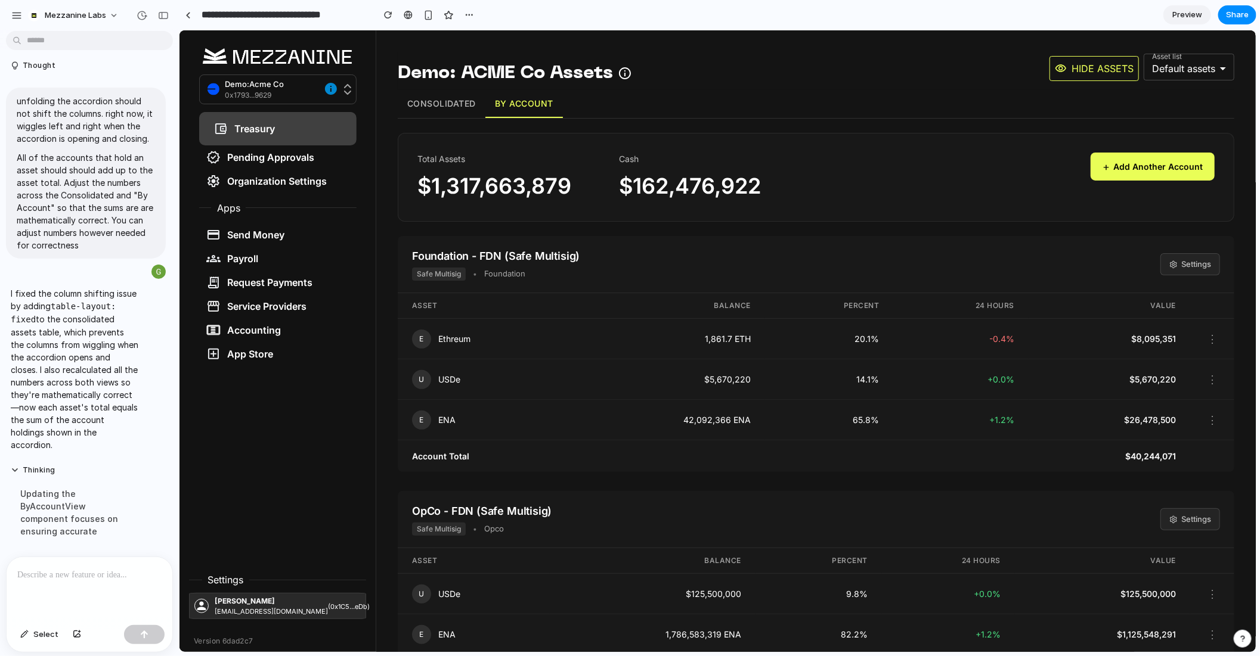
scroll to position [5527, 0]
click at [438, 107] on button "Consolidated" at bounding box center [441, 103] width 88 height 28
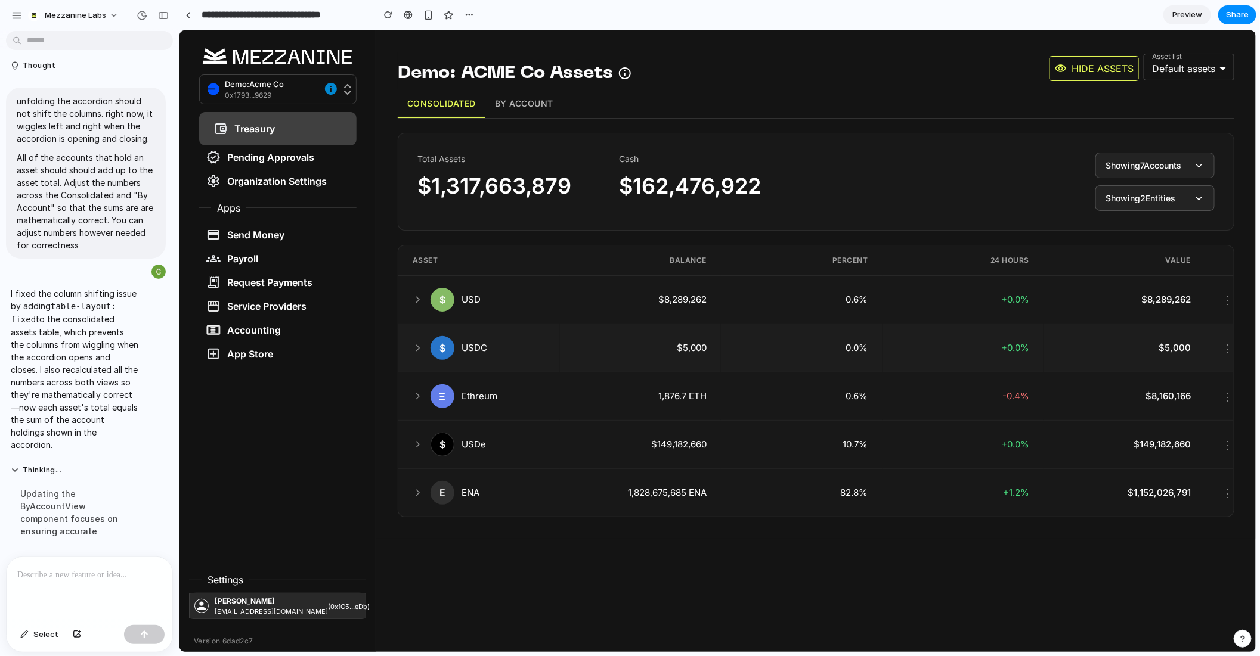
click at [417, 346] on icon at bounding box center [417, 347] width 3 height 5
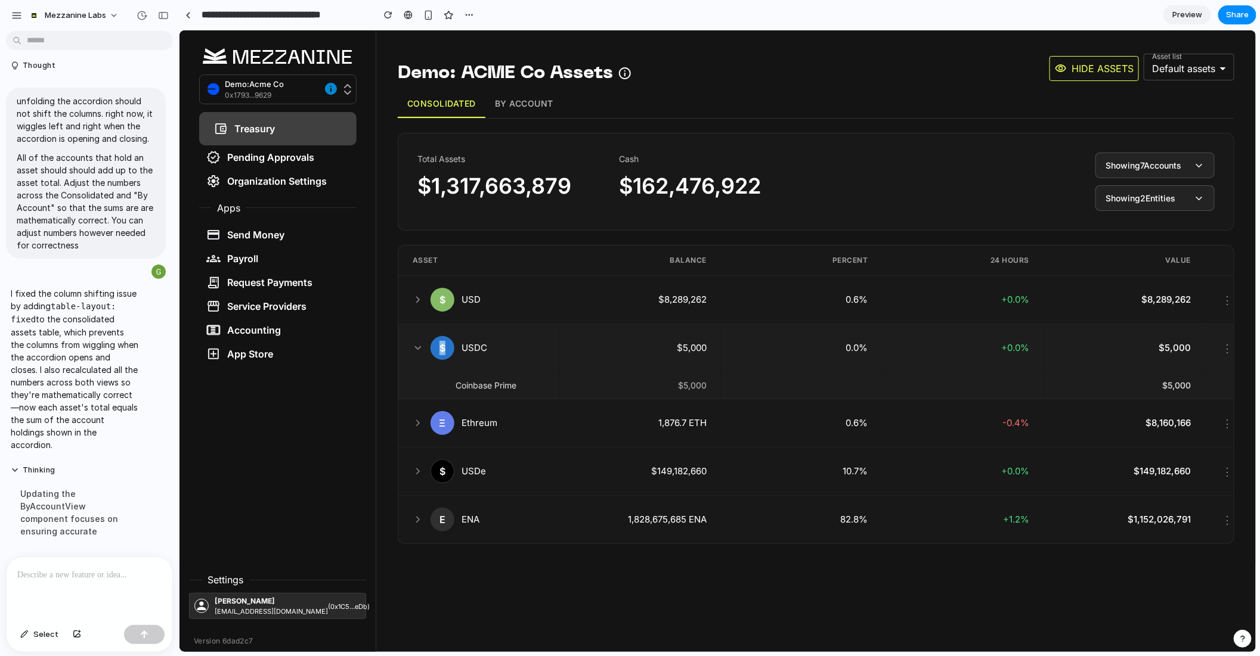
click at [417, 346] on icon at bounding box center [417, 347] width 5 height 3
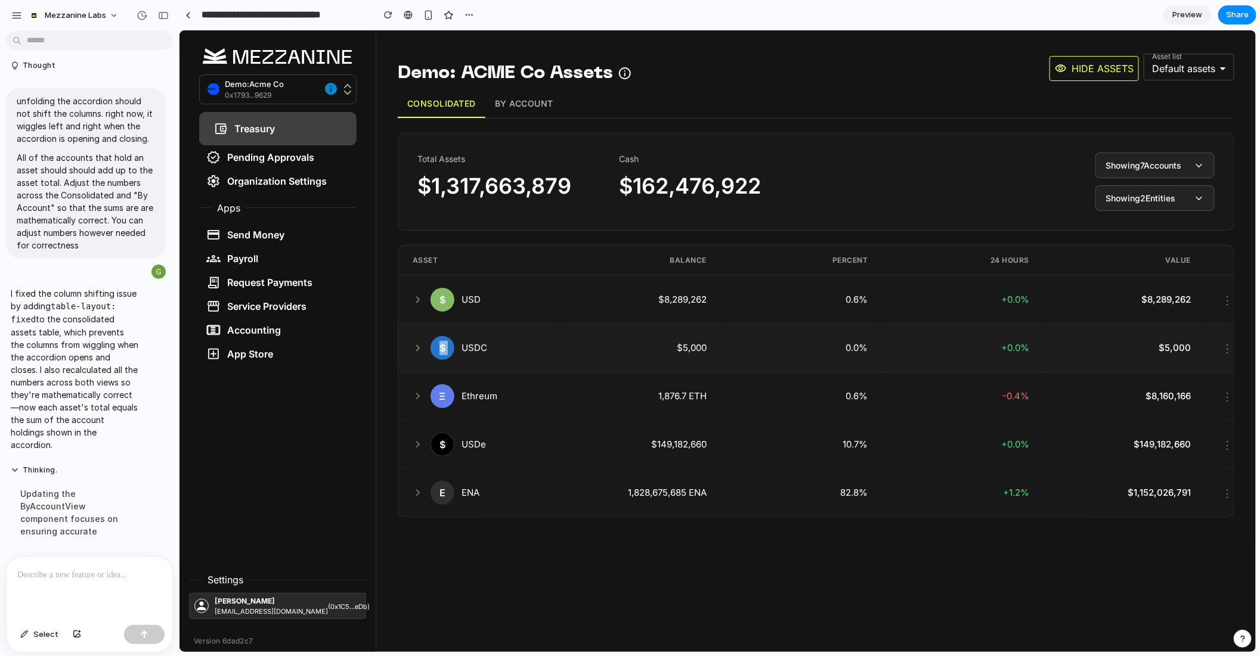
click at [417, 346] on icon at bounding box center [417, 347] width 3 height 5
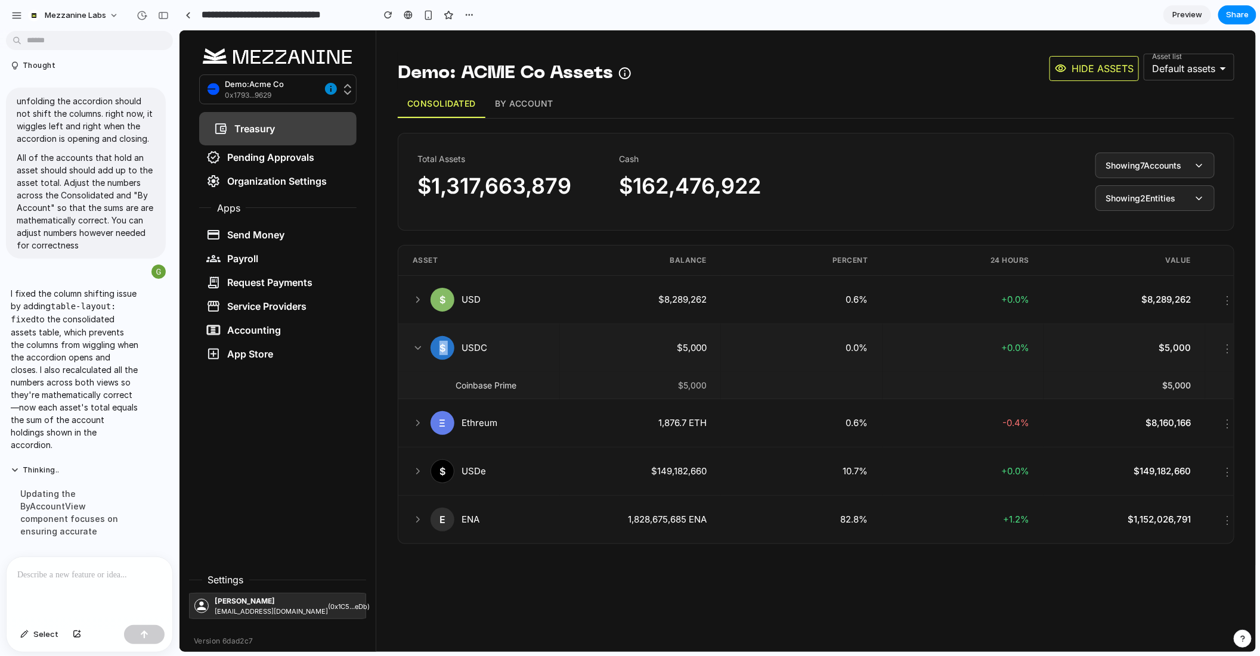
click at [417, 346] on icon at bounding box center [417, 347] width 5 height 3
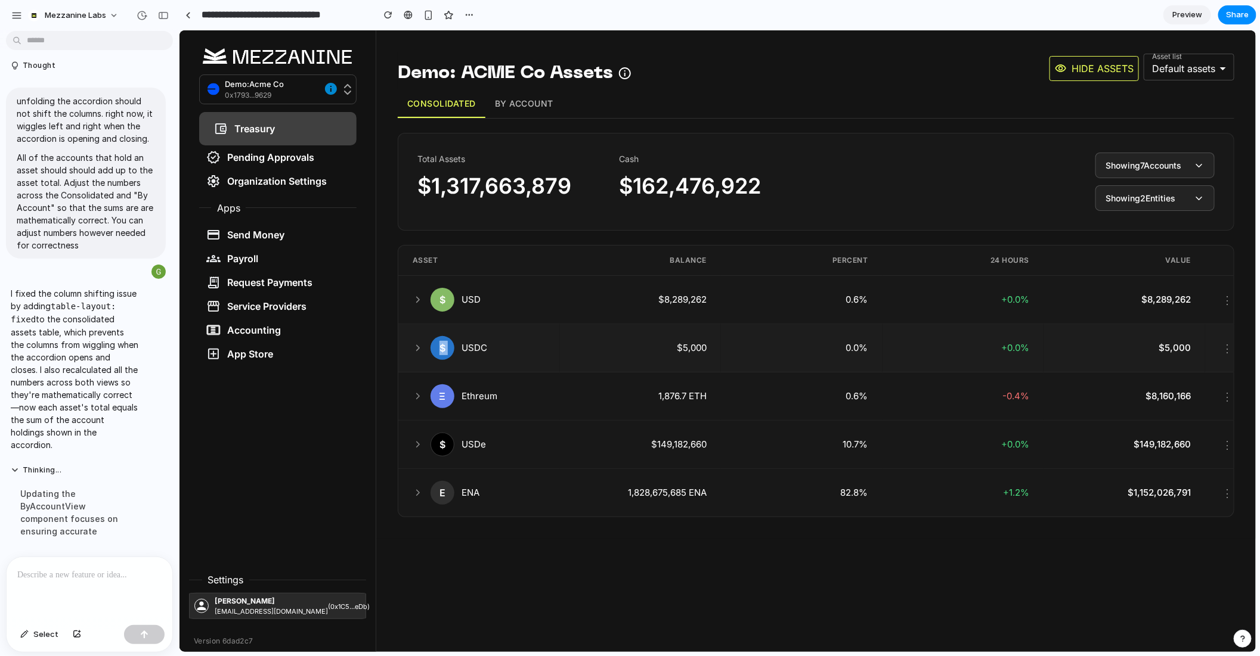
click at [417, 346] on icon at bounding box center [417, 347] width 3 height 5
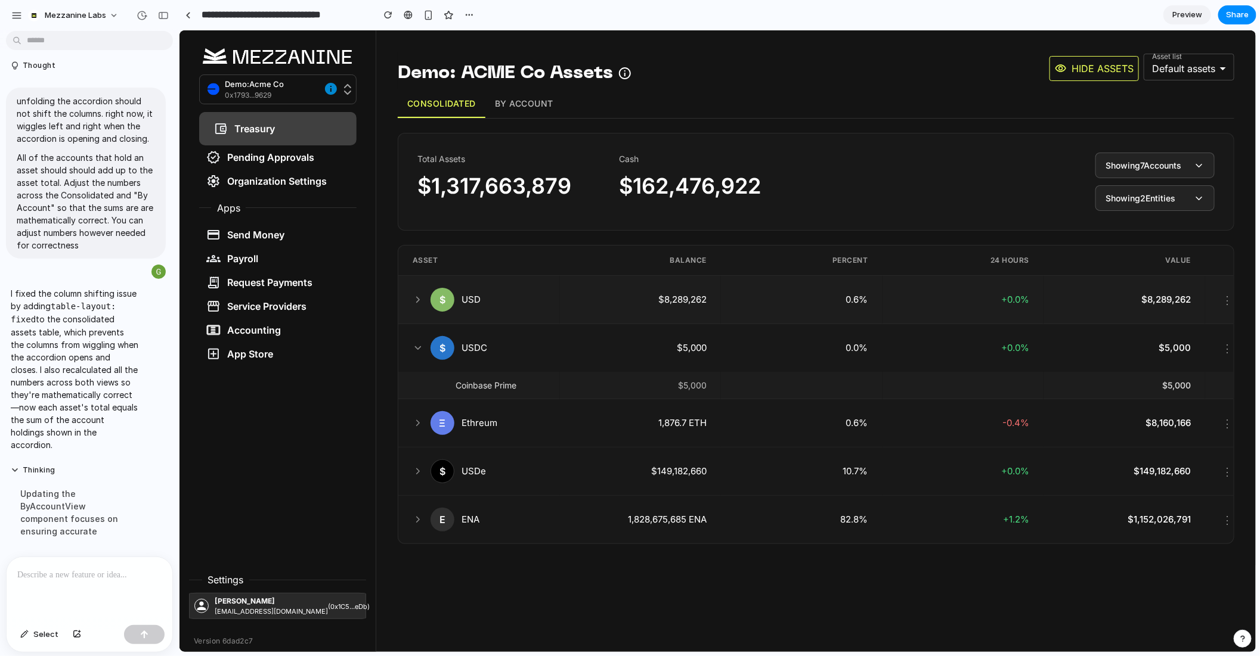
click at [418, 299] on icon at bounding box center [417, 299] width 11 height 11
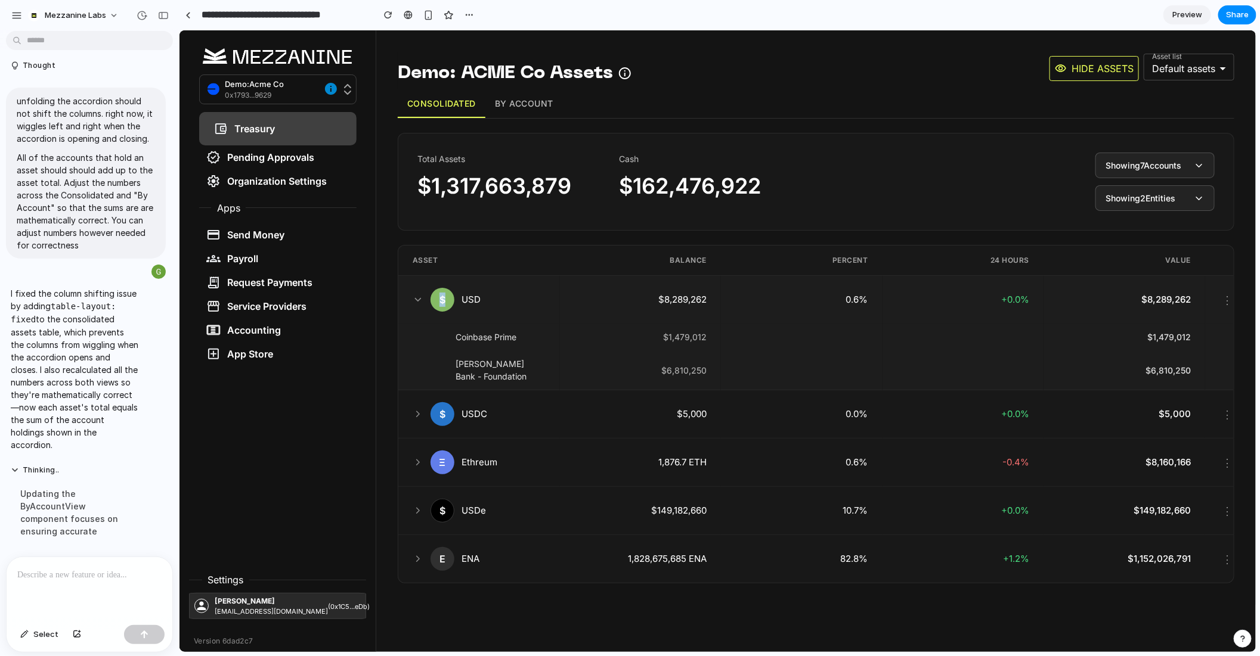
click at [418, 299] on icon at bounding box center [417, 299] width 11 height 11
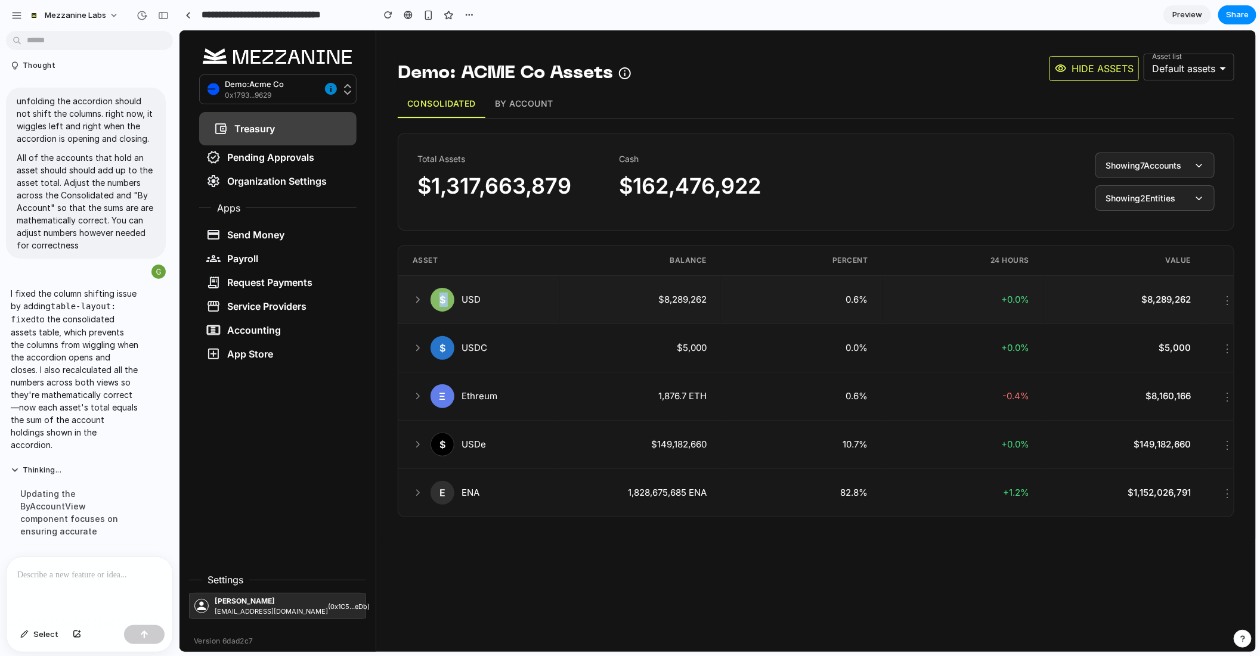
click at [418, 299] on icon at bounding box center [417, 299] width 11 height 11
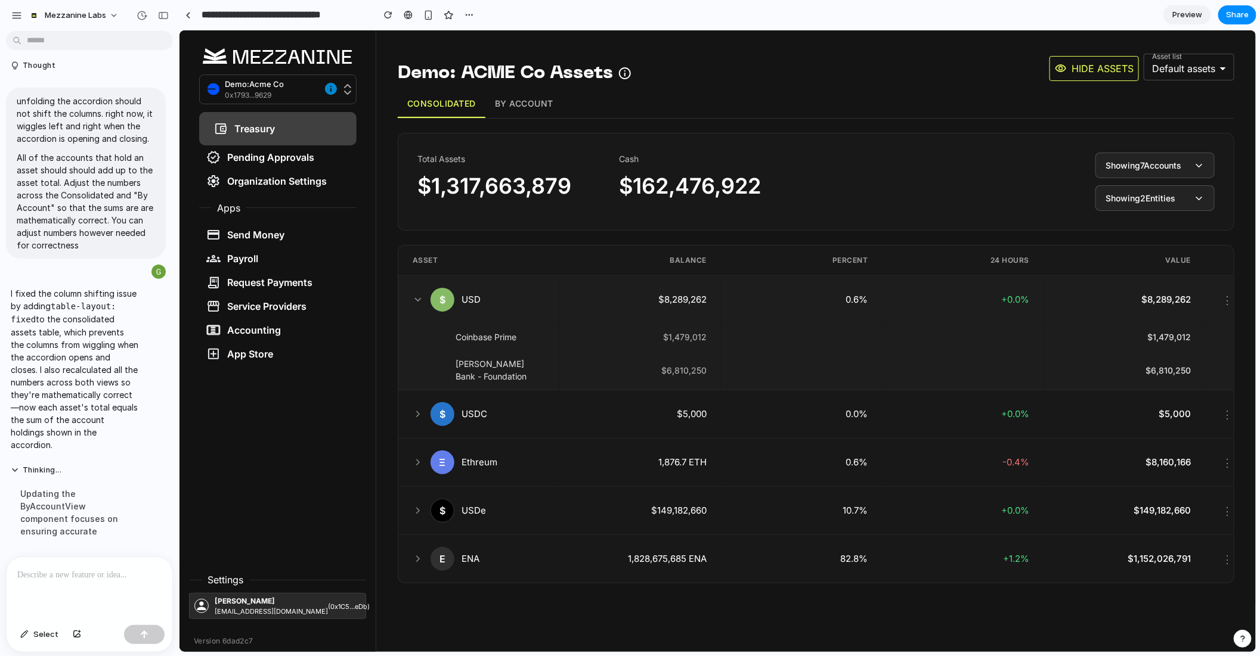
click at [418, 299] on icon at bounding box center [417, 299] width 11 height 11
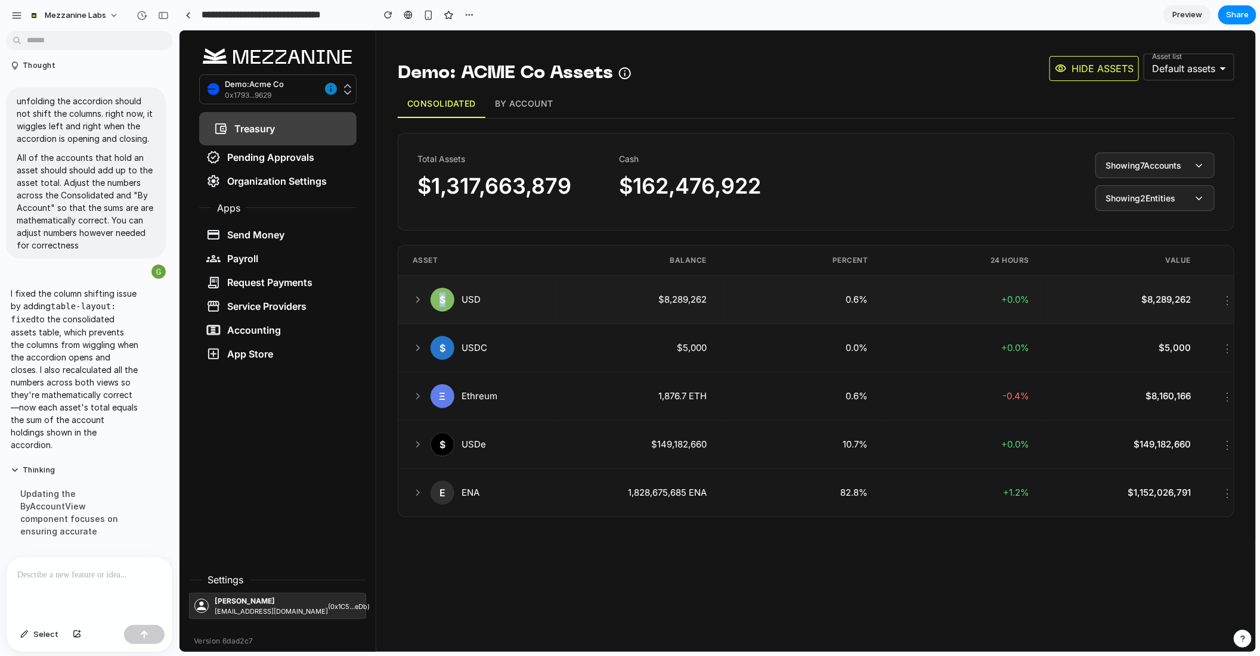
click at [418, 299] on icon at bounding box center [417, 299] width 11 height 11
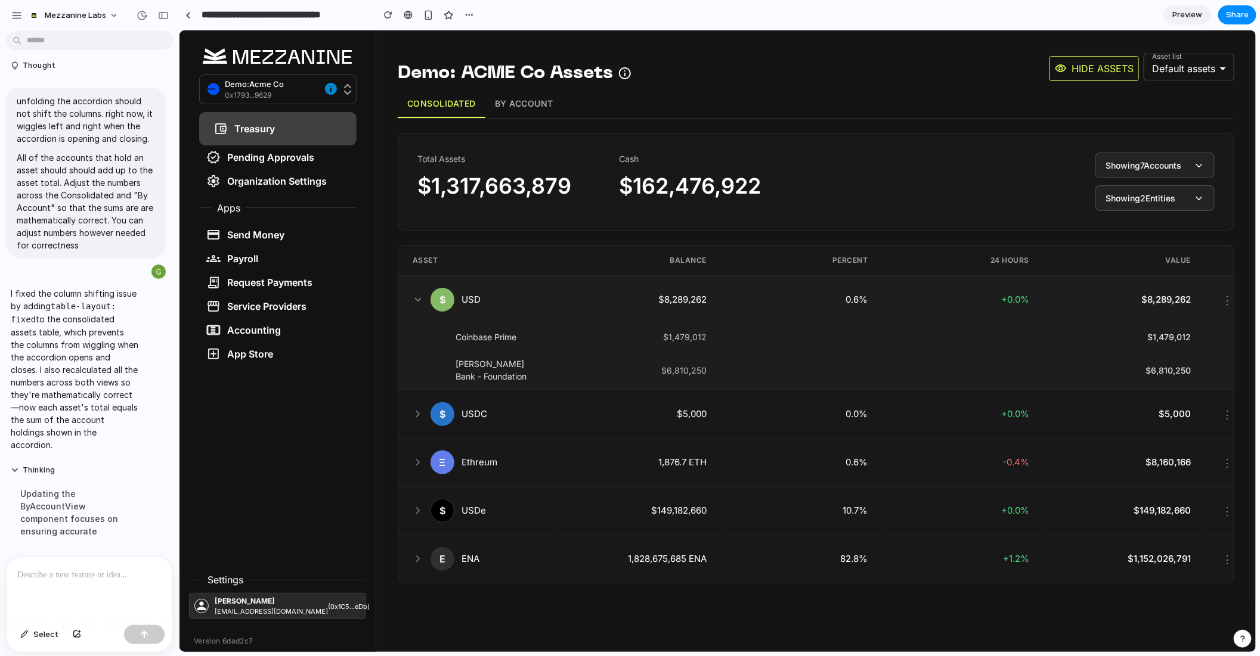
click at [418, 299] on icon at bounding box center [417, 299] width 11 height 11
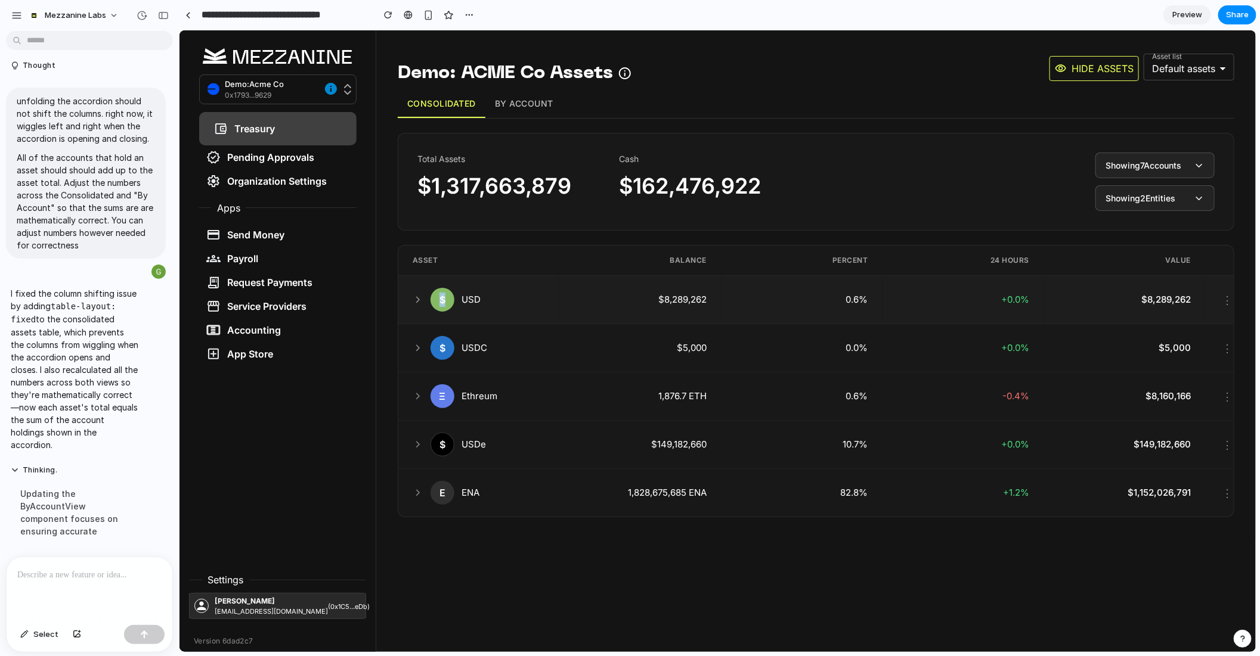
click at [418, 299] on icon at bounding box center [417, 299] width 11 height 11
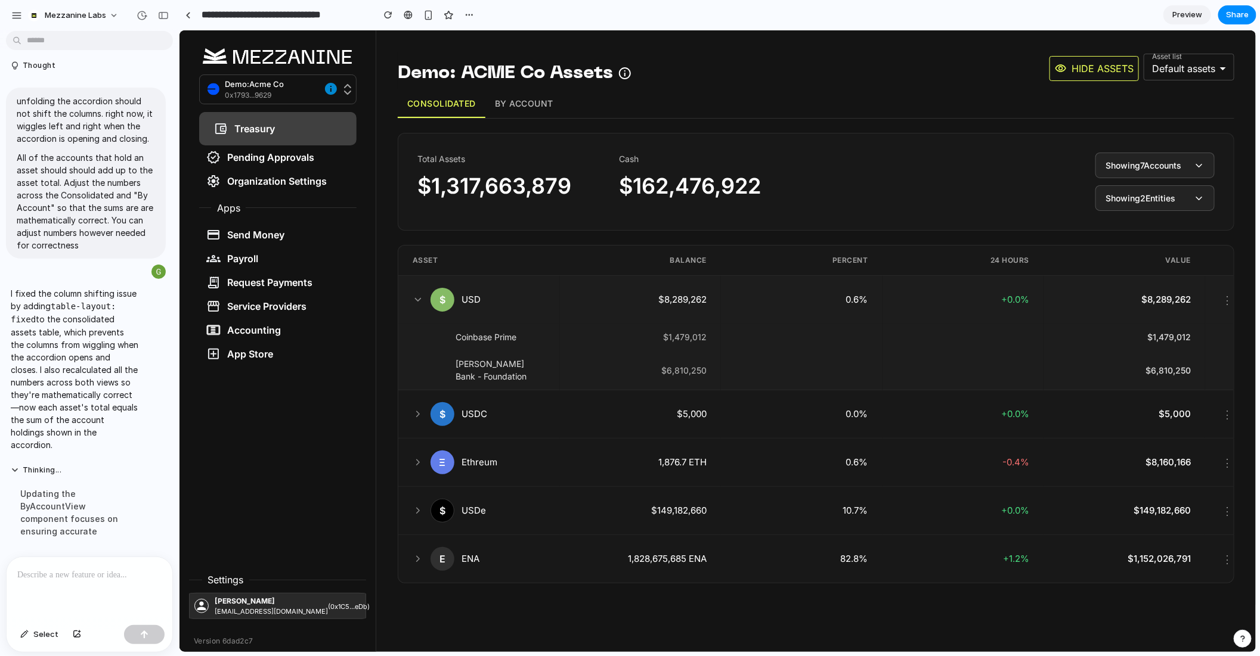
click at [412, 301] on icon at bounding box center [417, 299] width 11 height 11
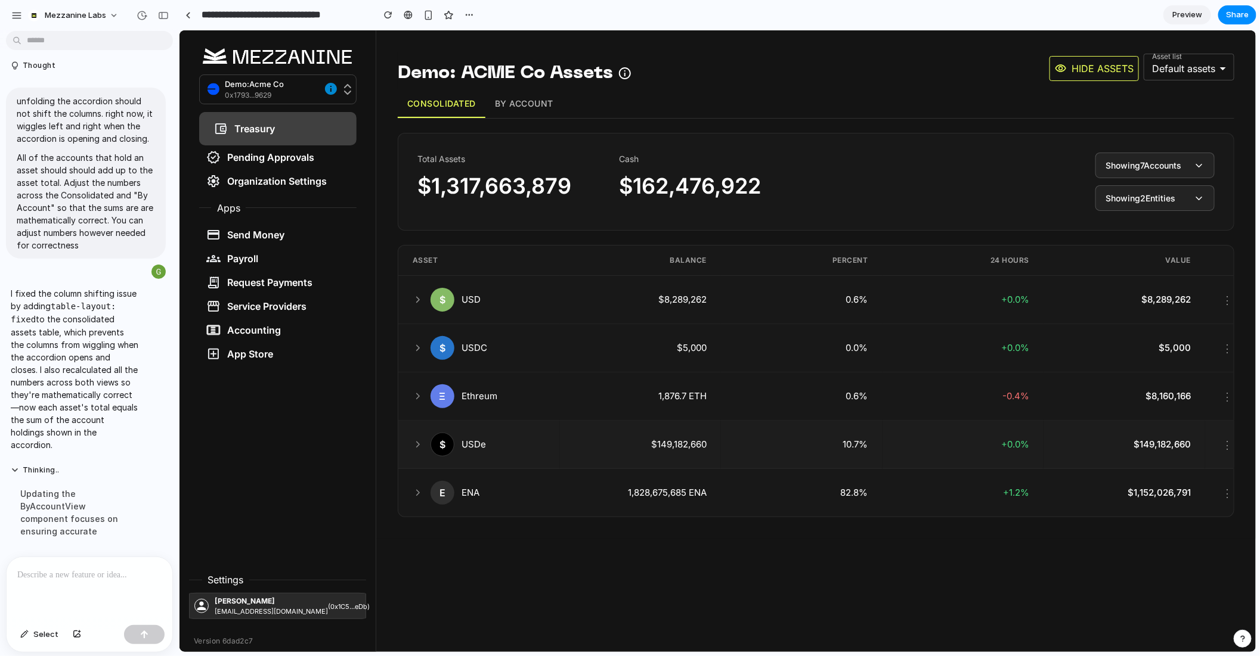
click at [417, 444] on icon at bounding box center [417, 444] width 11 height 11
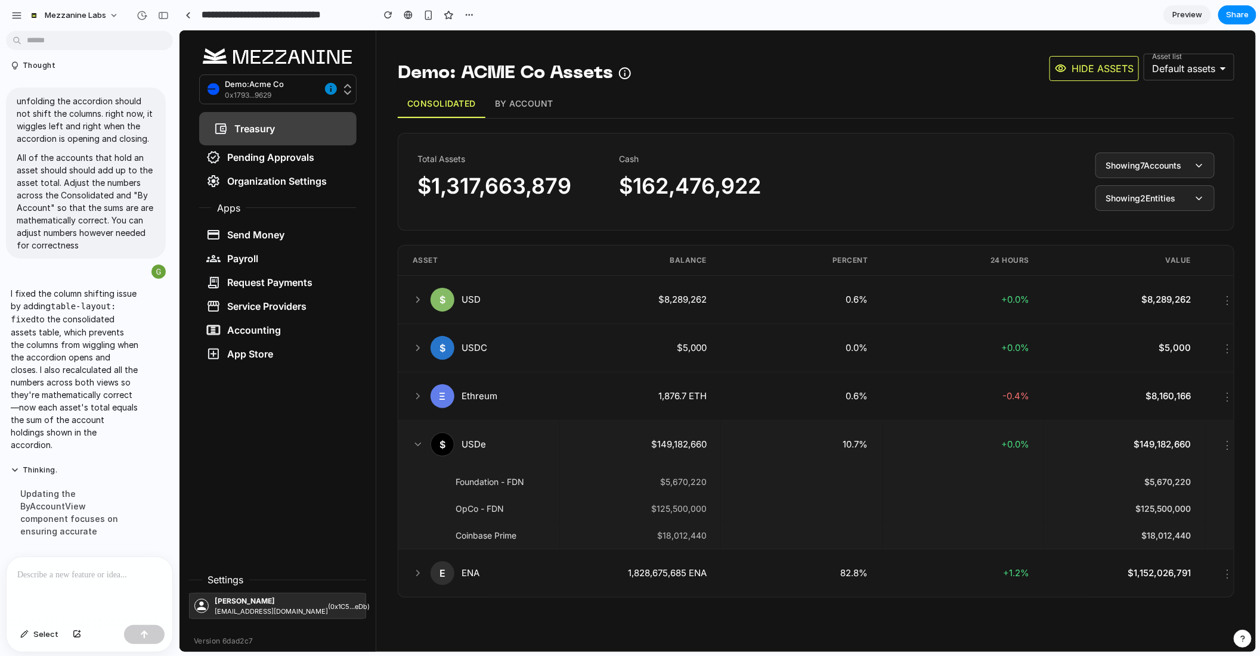
click at [417, 444] on icon at bounding box center [417, 444] width 11 height 11
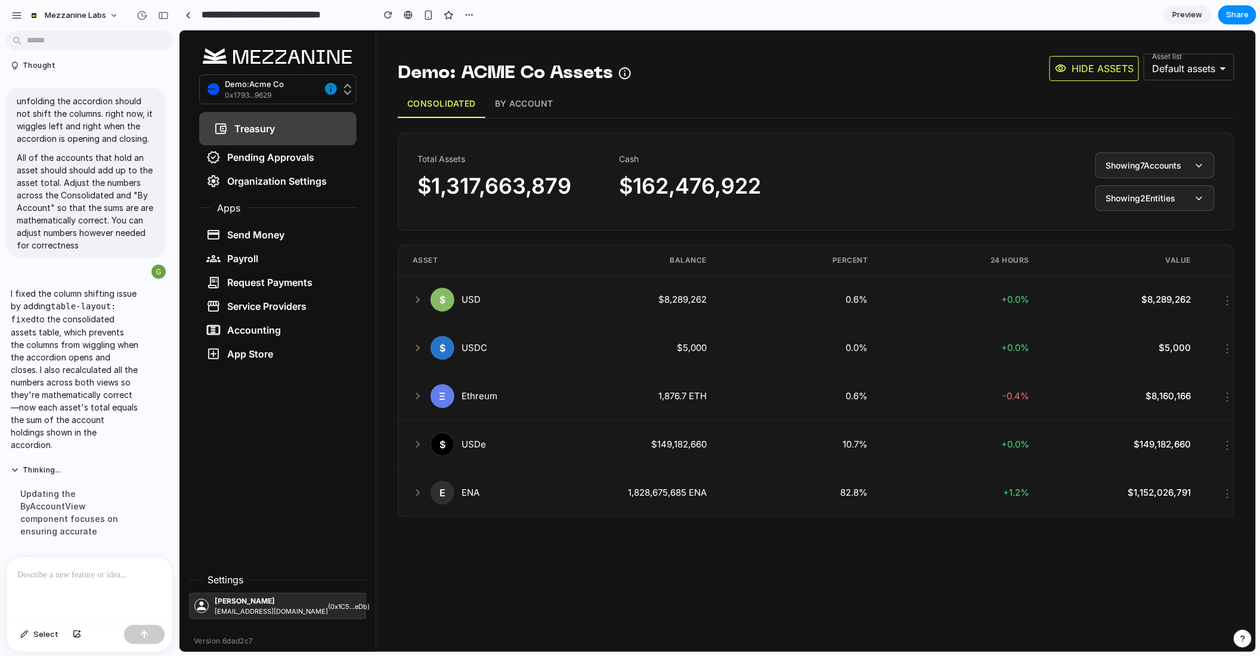
click at [525, 106] on button "By Account" at bounding box center [523, 103] width 77 height 28
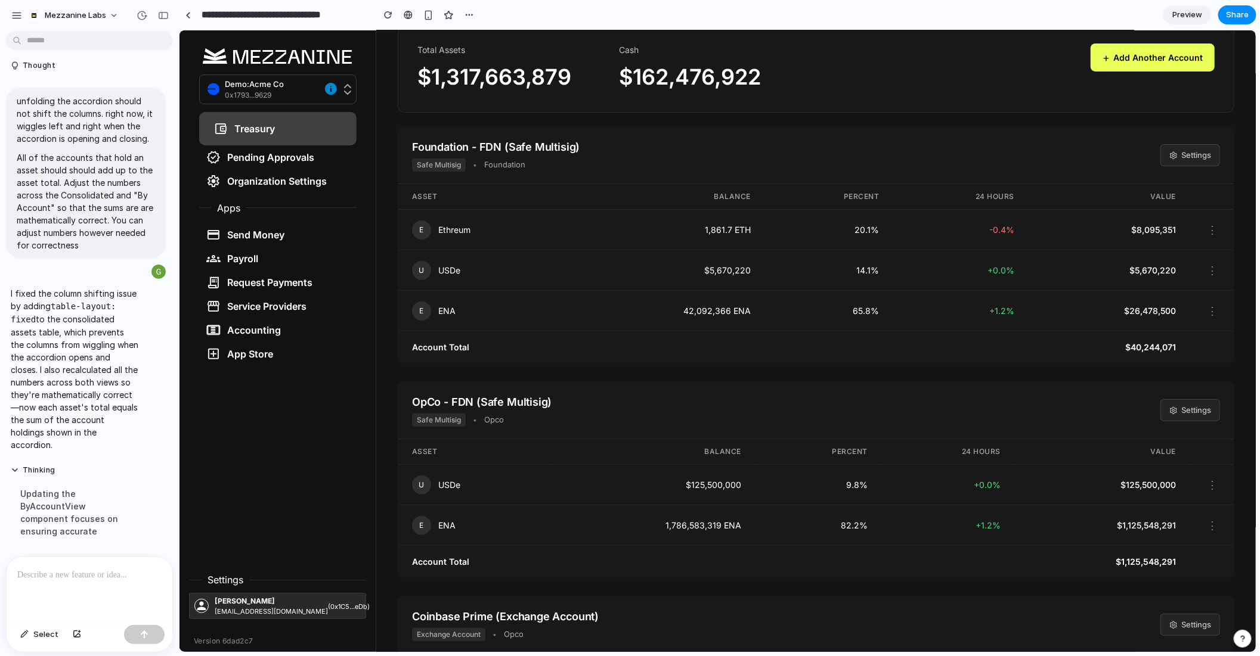
scroll to position [0, 0]
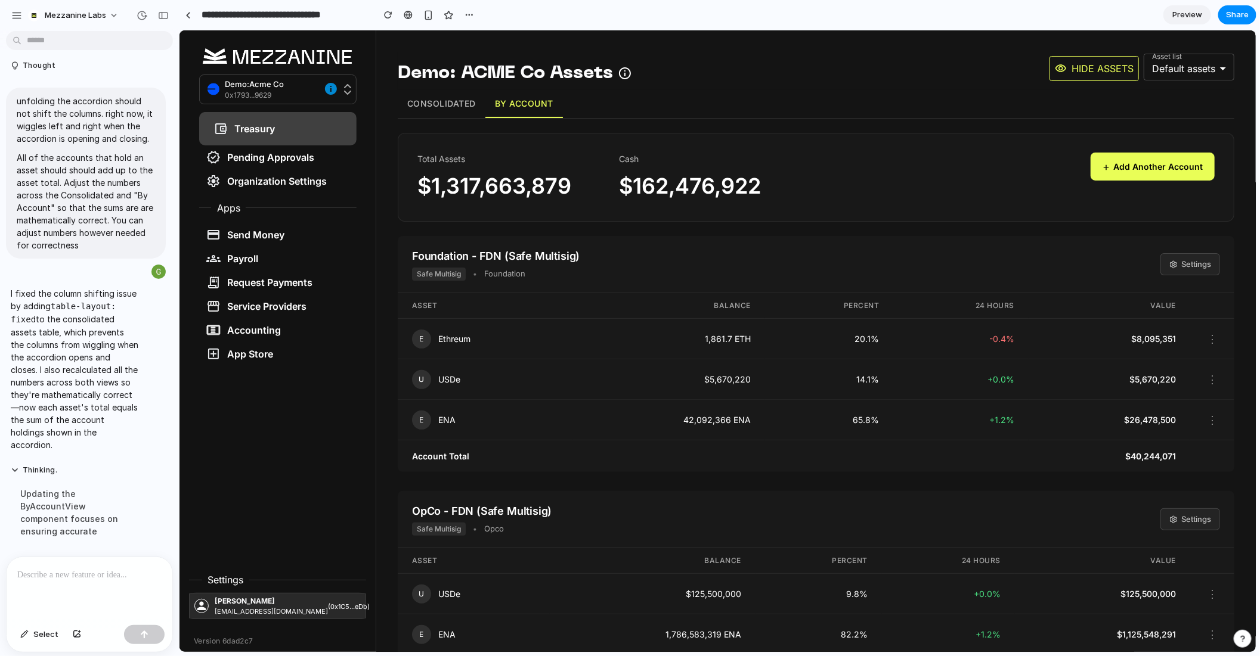
click at [445, 113] on button "Consolidated" at bounding box center [441, 103] width 88 height 28
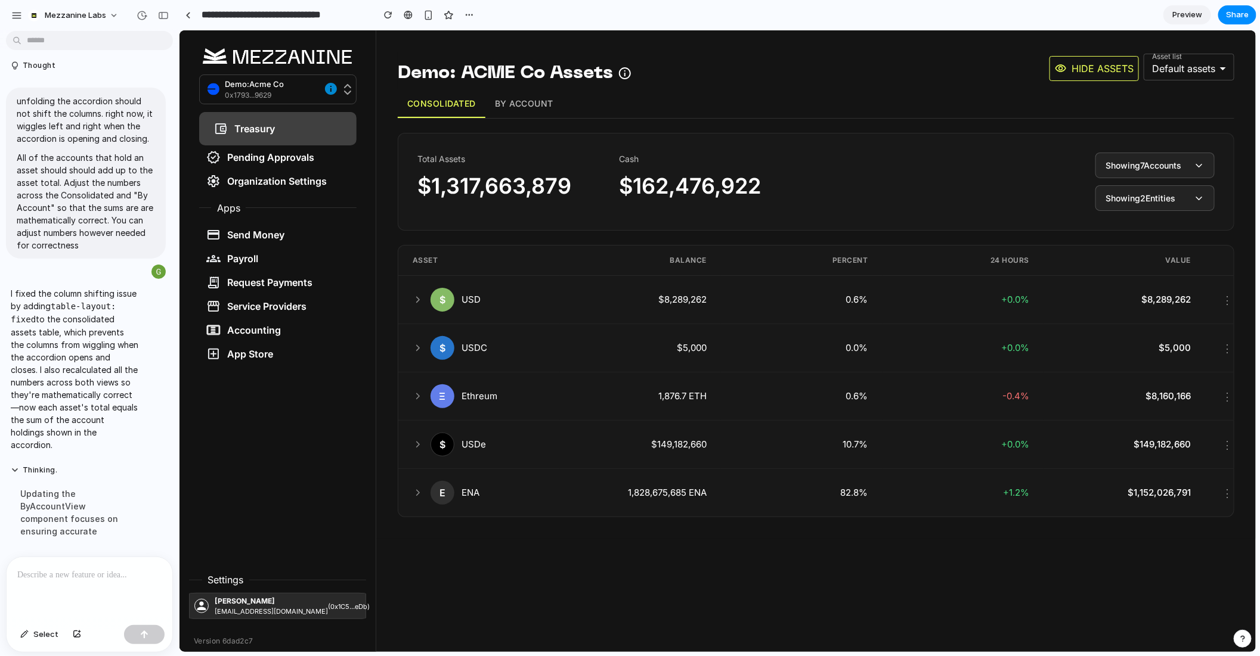
click at [526, 108] on button "By Account" at bounding box center [523, 103] width 77 height 28
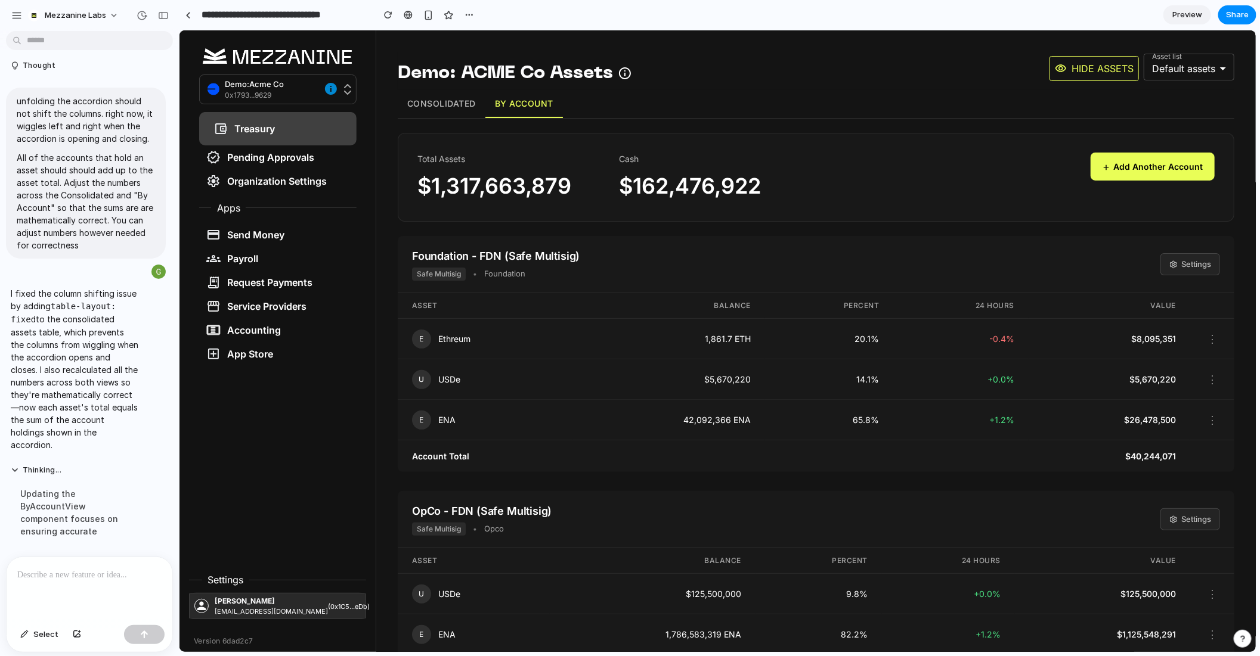
click at [443, 108] on button "Consolidated" at bounding box center [441, 103] width 88 height 28
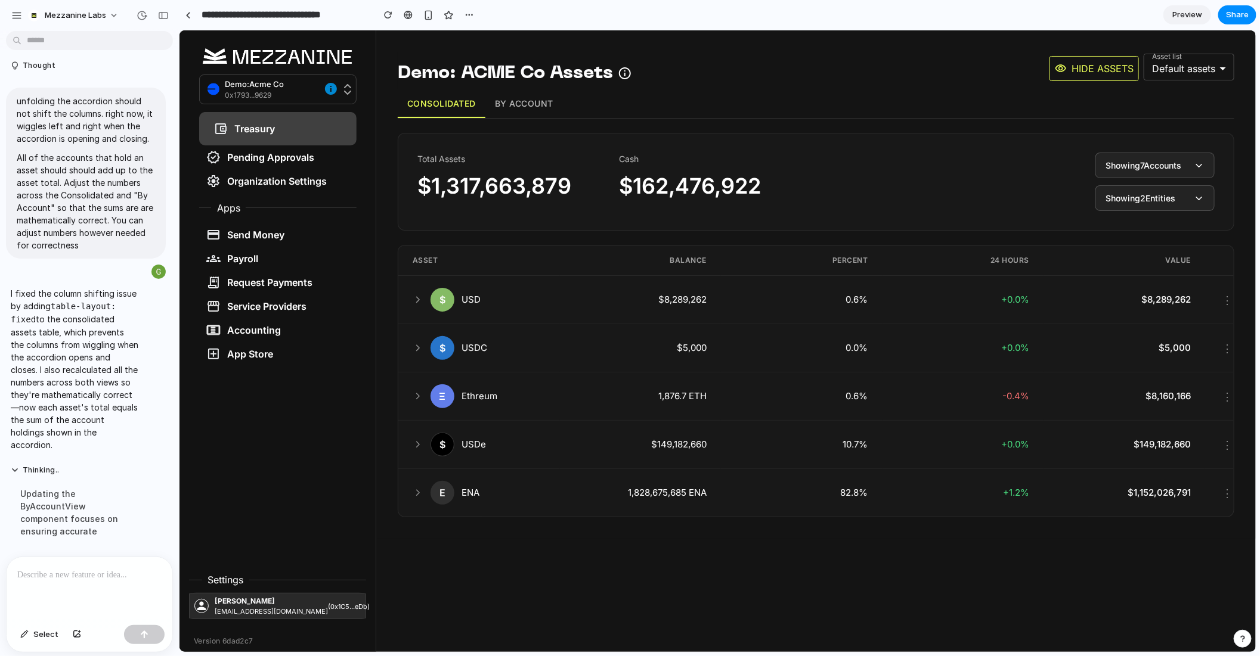
click at [522, 101] on button "By Account" at bounding box center [523, 103] width 77 height 28
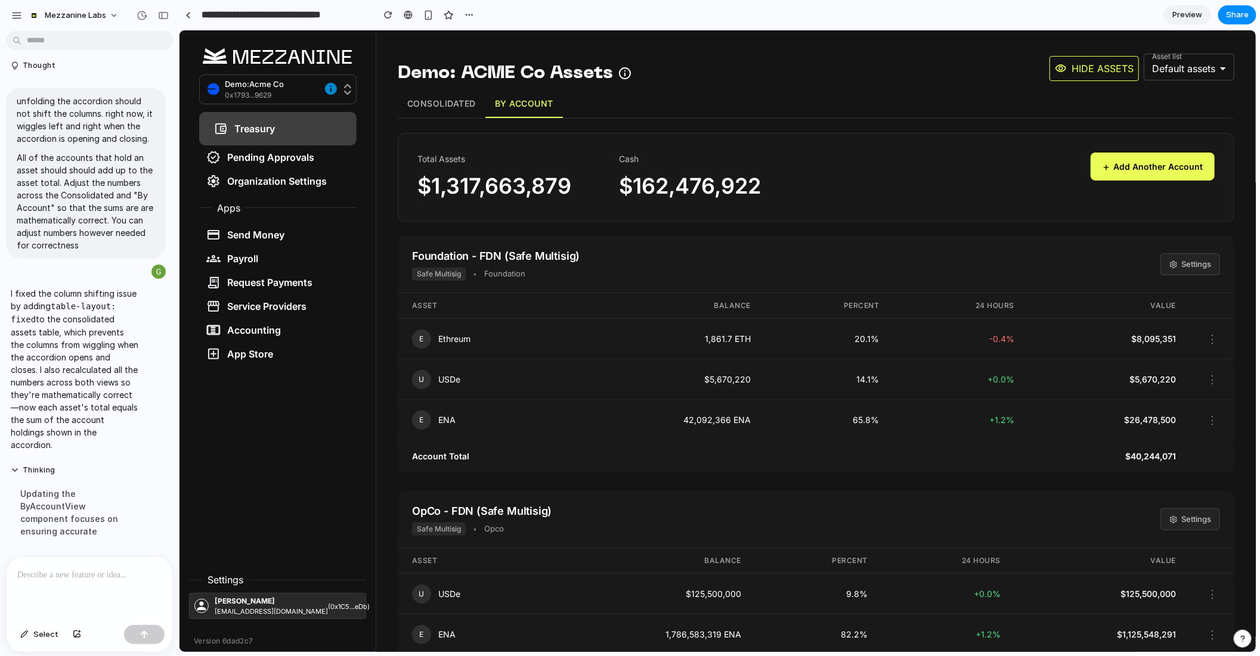
click at [432, 113] on button "Consolidated" at bounding box center [441, 103] width 88 height 28
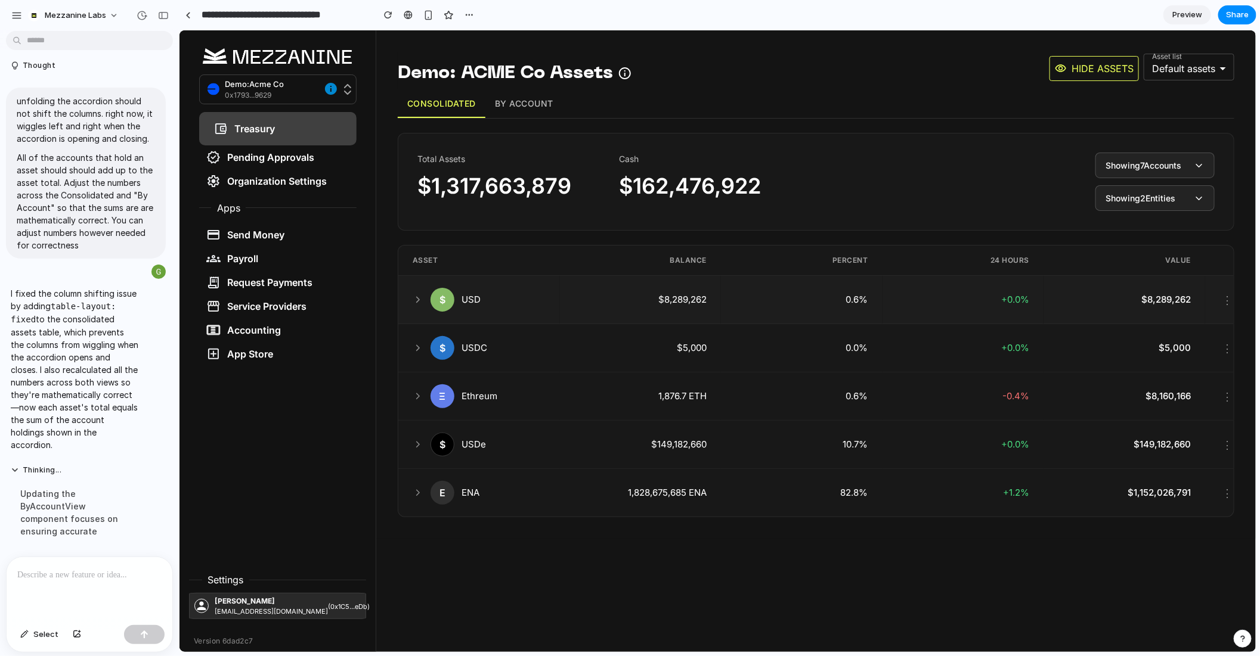
click at [421, 289] on div "$ USD" at bounding box center [478, 299] width 133 height 24
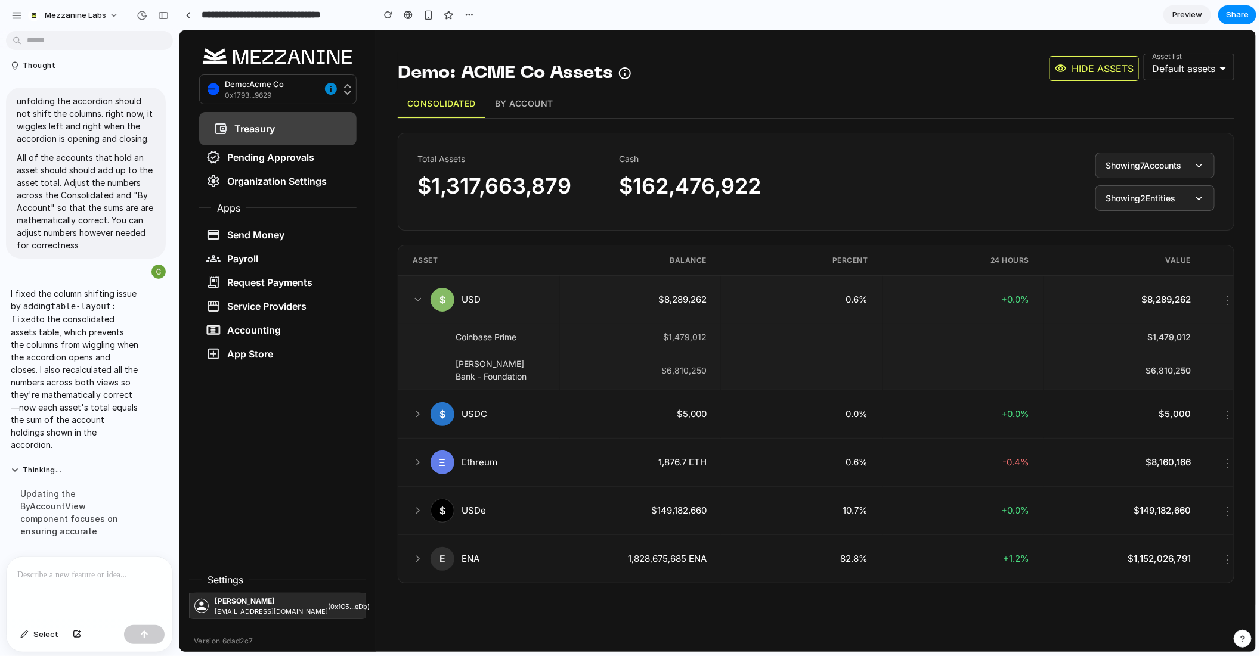
click at [421, 289] on div "$ USD" at bounding box center [478, 299] width 133 height 24
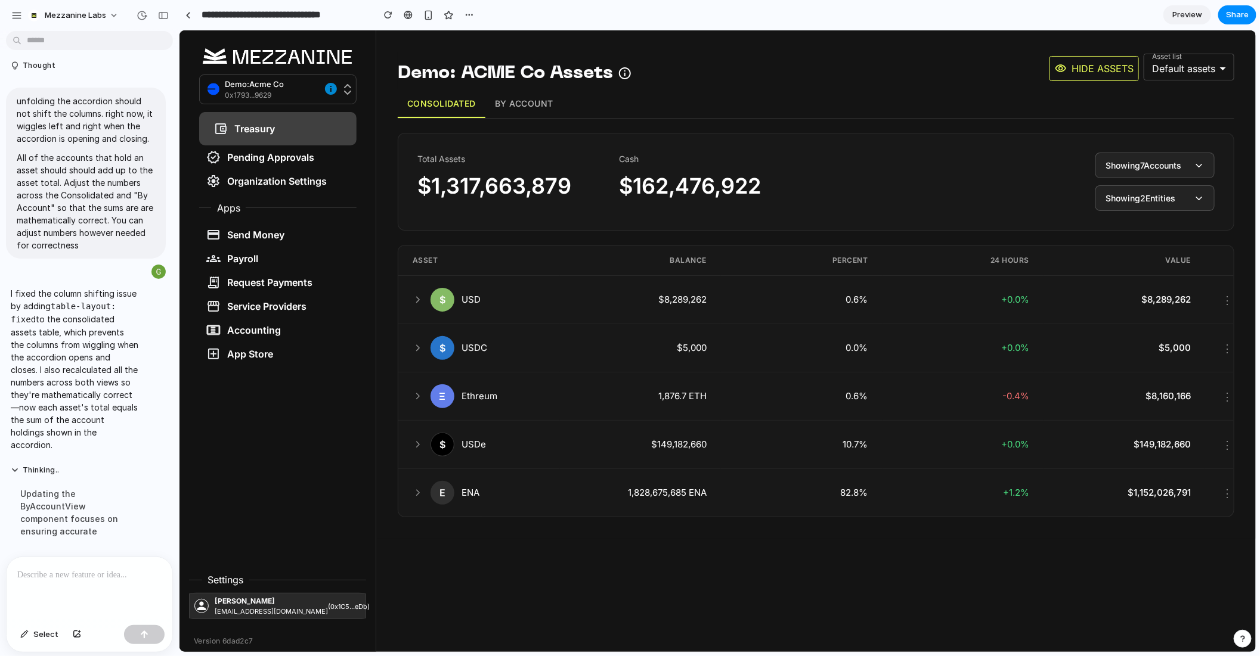
click at [519, 95] on button "By Account" at bounding box center [523, 103] width 77 height 28
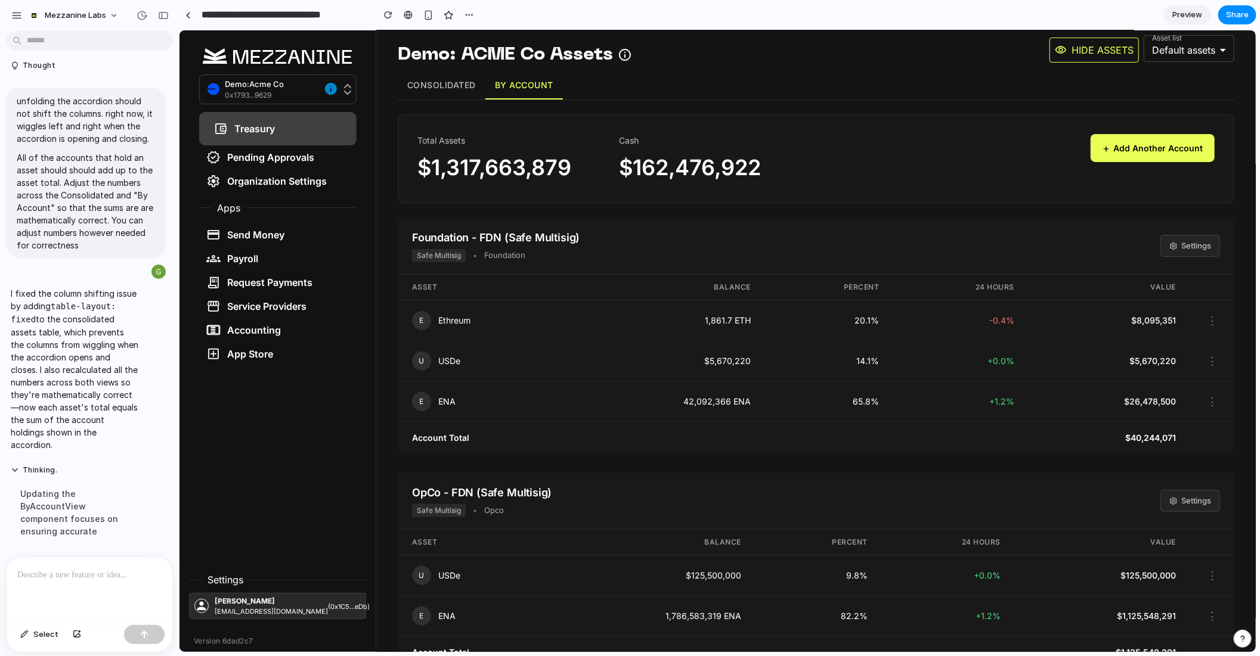
scroll to position [17, 0]
